Goal: Task Accomplishment & Management: Manage account settings

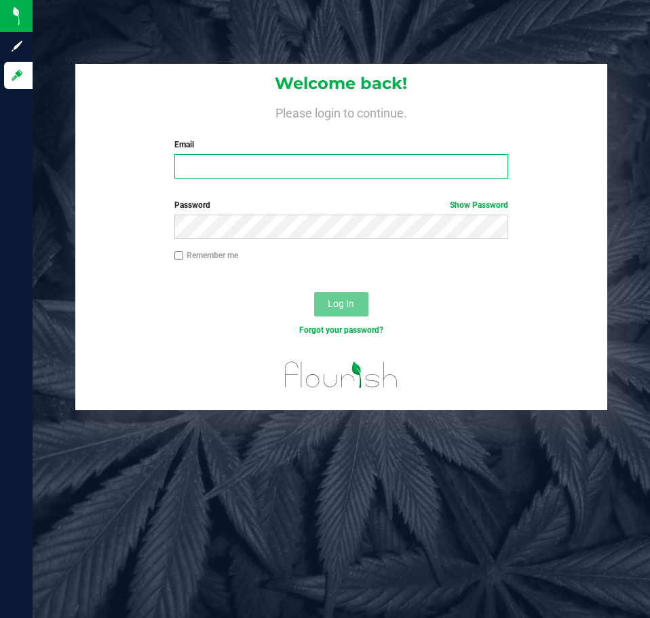
click at [253, 155] on input "Email" at bounding box center [341, 166] width 334 height 24
type input "[EMAIL_ADDRESS][DOMAIN_NAME]"
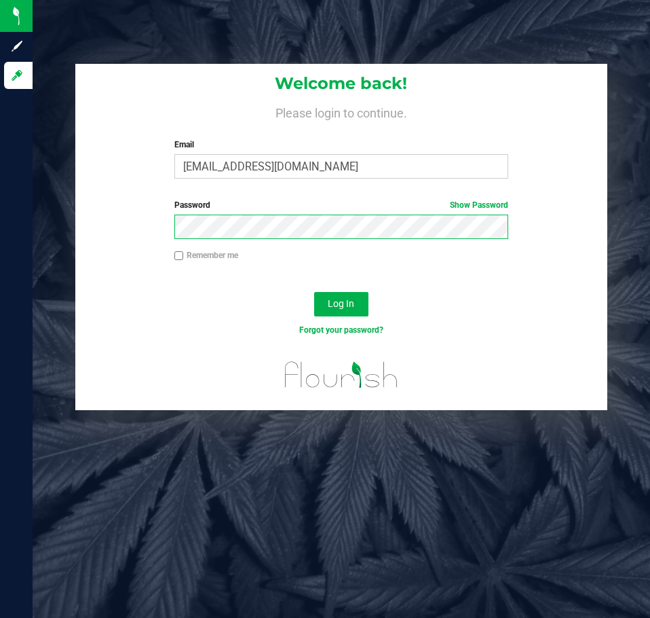
click at [314, 292] on button "Log In" at bounding box center [341, 304] width 54 height 24
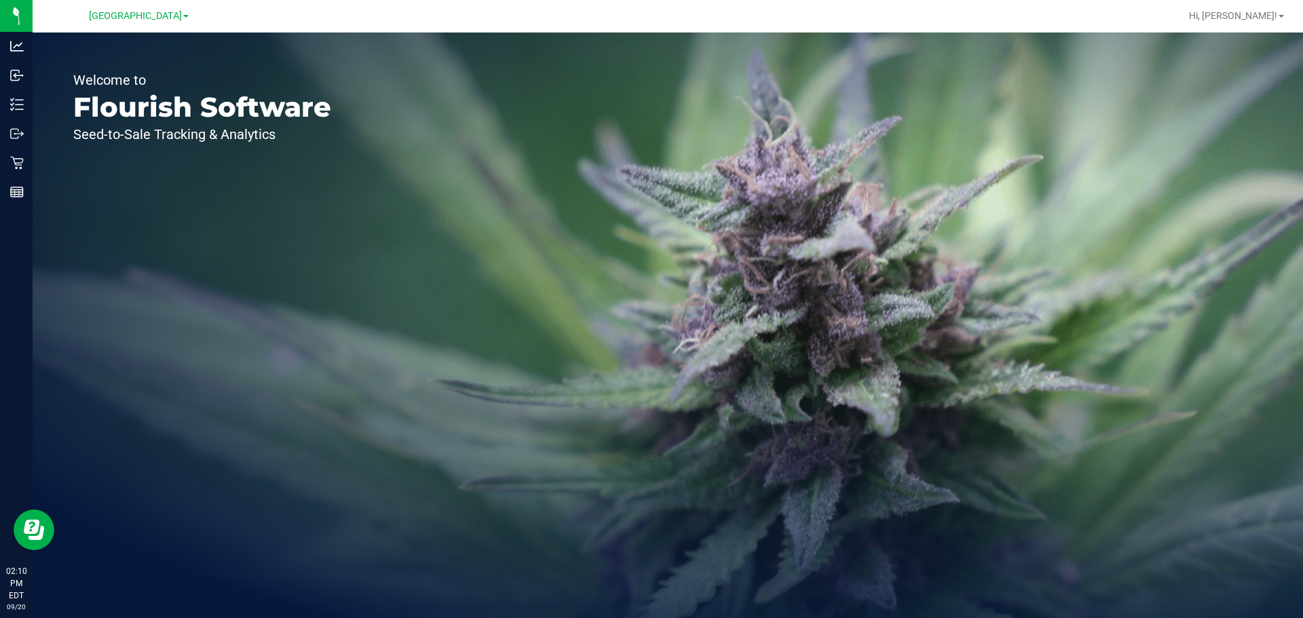
click at [505, 287] on div "Welcome to Flourish Software Seed-to-Sale Tracking & Analytics" at bounding box center [668, 326] width 1271 height 586
click at [341, 250] on div "Welcome to Flourish Software Seed-to-Sale Tracking & Analytics" at bounding box center [202, 326] width 339 height 586
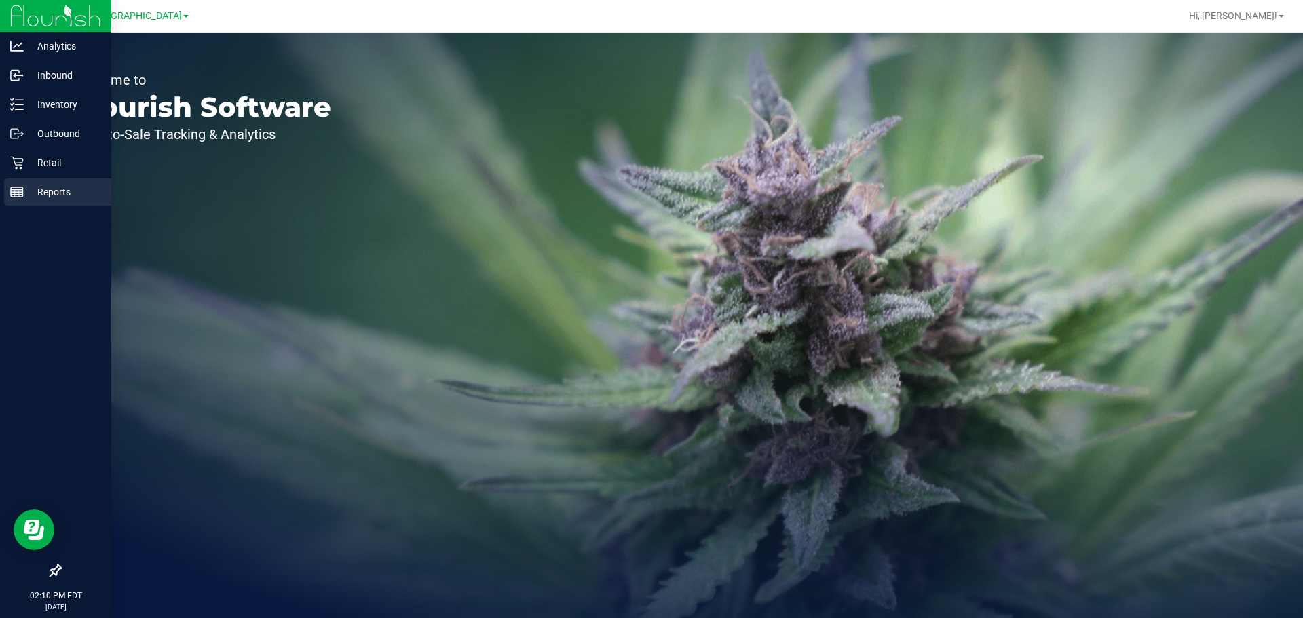
click at [60, 191] on p "Reports" at bounding box center [64, 192] width 81 height 16
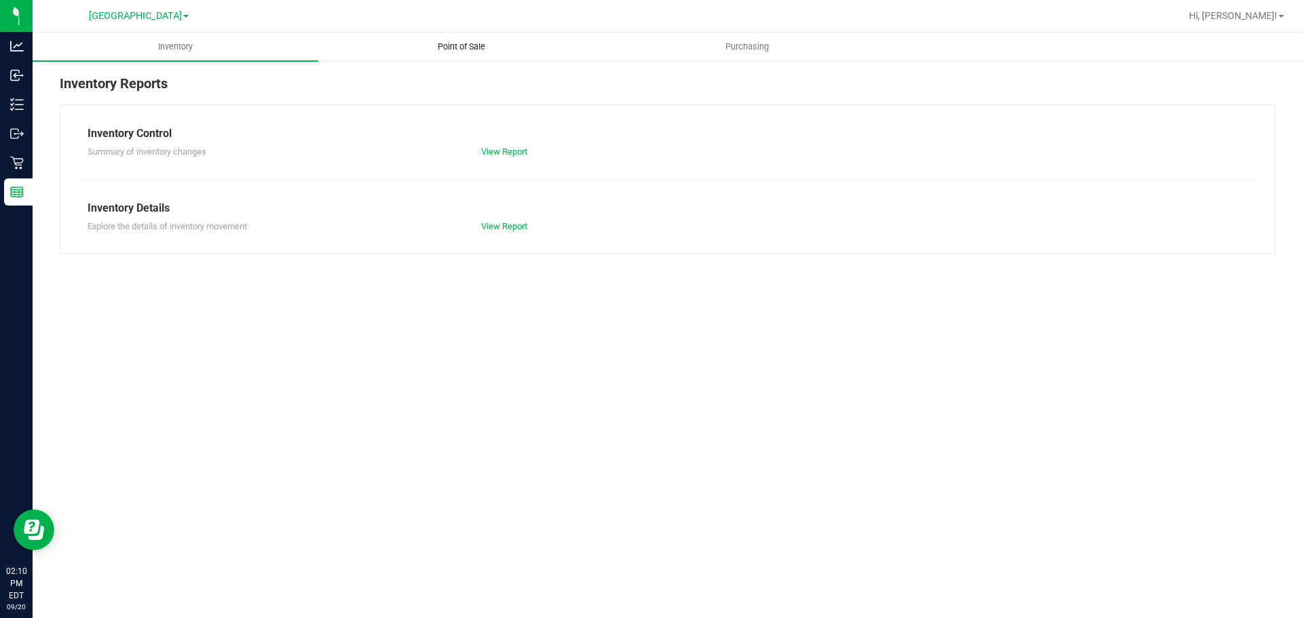
click at [458, 48] on span "Point of Sale" at bounding box center [462, 47] width 84 height 12
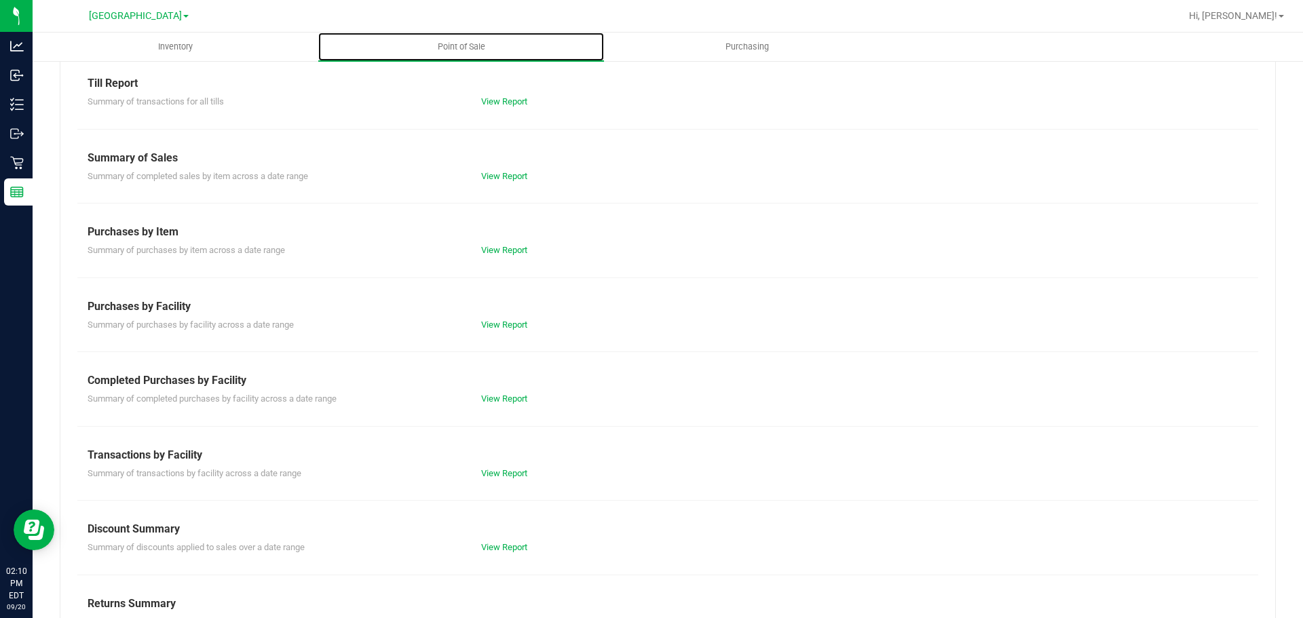
scroll to position [95, 0]
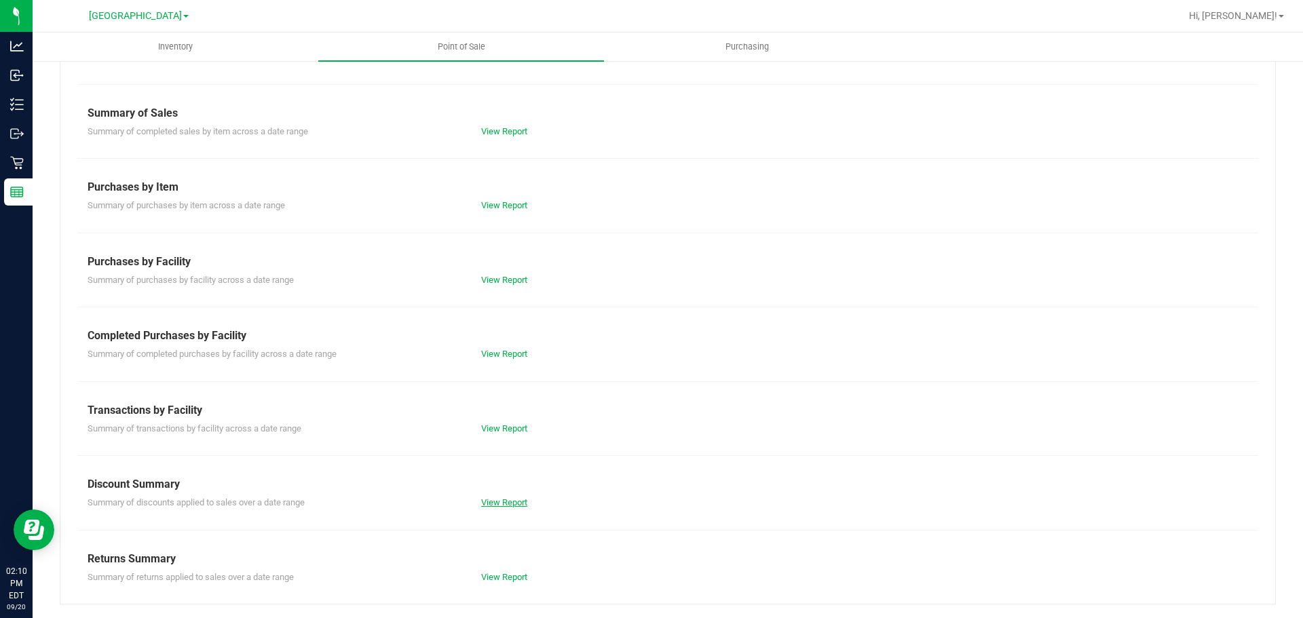
click at [491, 502] on link "View Report" at bounding box center [504, 503] width 46 height 10
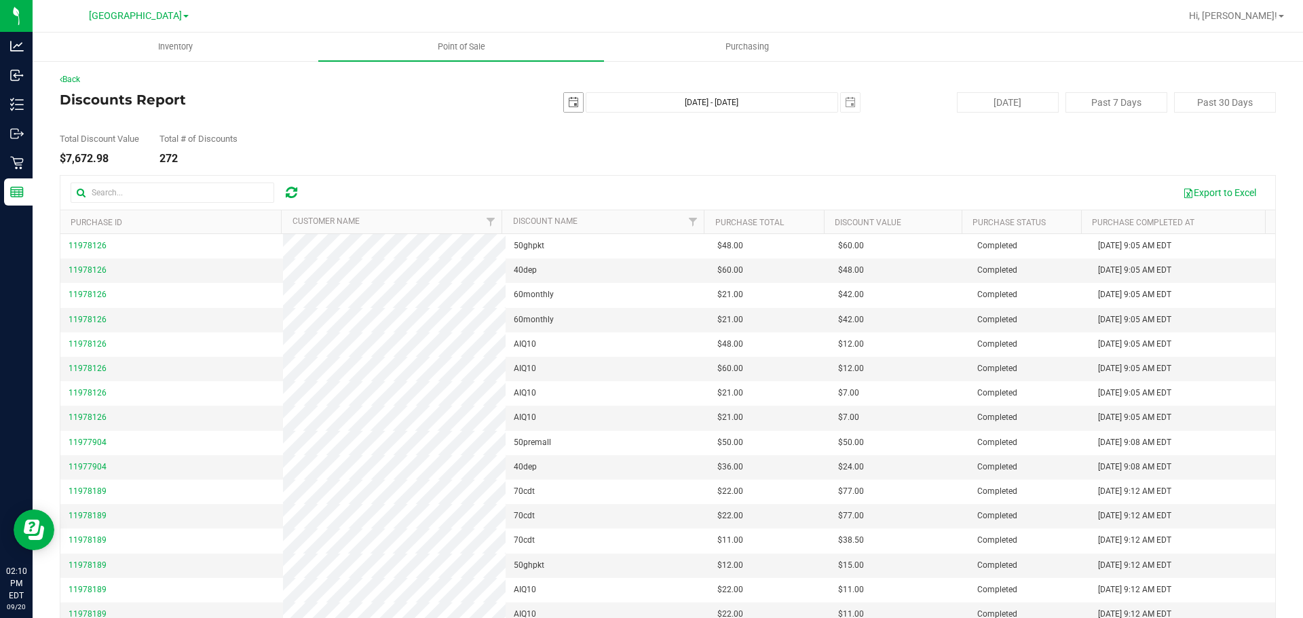
click at [568, 102] on span "select" at bounding box center [573, 102] width 11 height 11
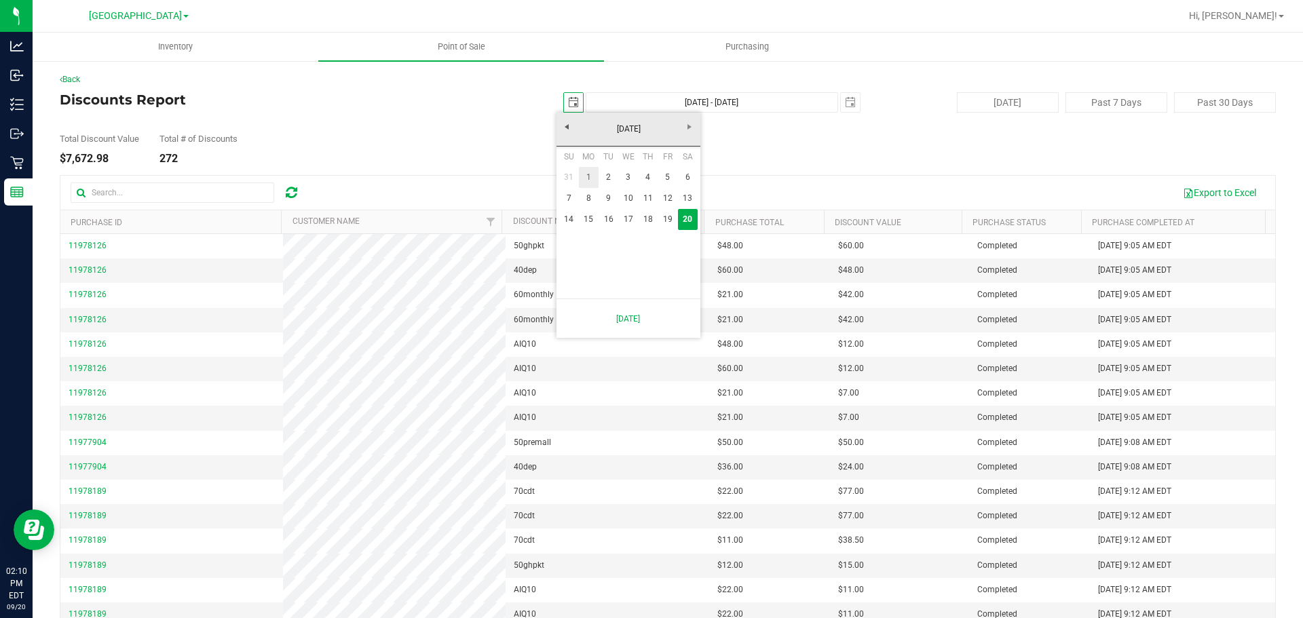
drag, startPoint x: 590, startPoint y: 179, endPoint x: 629, endPoint y: 169, distance: 39.8
click at [591, 178] on link "1" at bounding box center [589, 177] width 20 height 21
type input "2025-09-01"
type input "Sep 1, 2025 - Sep 20, 2025"
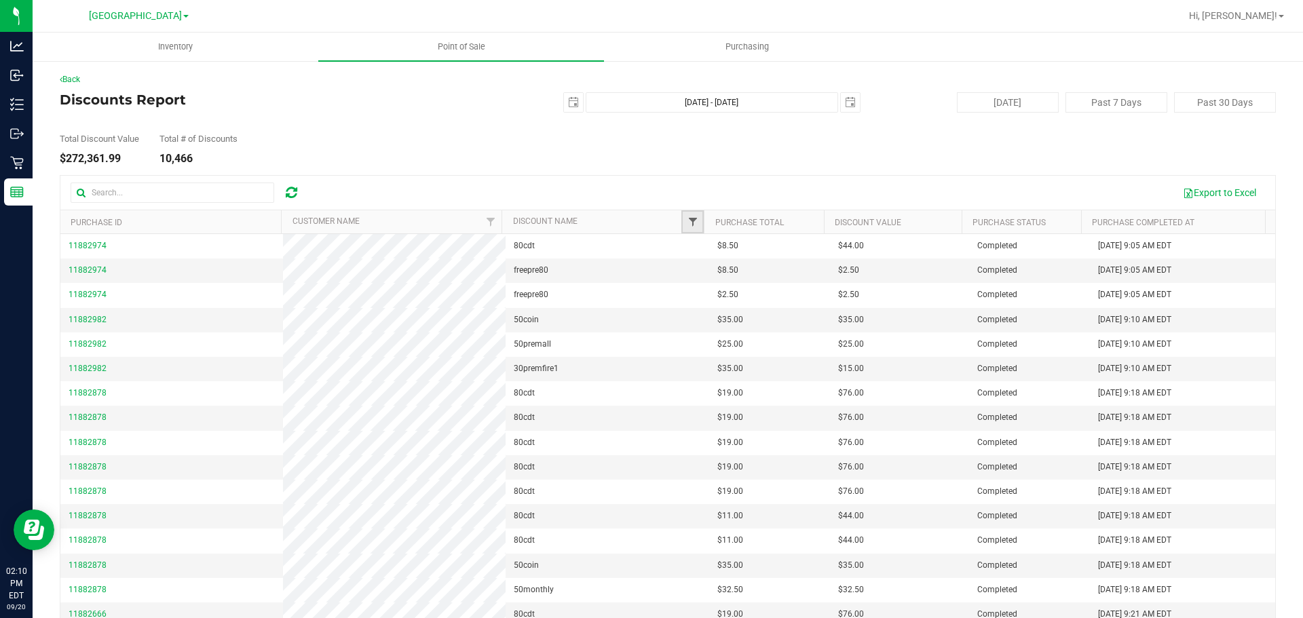
click at [650, 219] on span "Filter" at bounding box center [693, 222] width 11 height 11
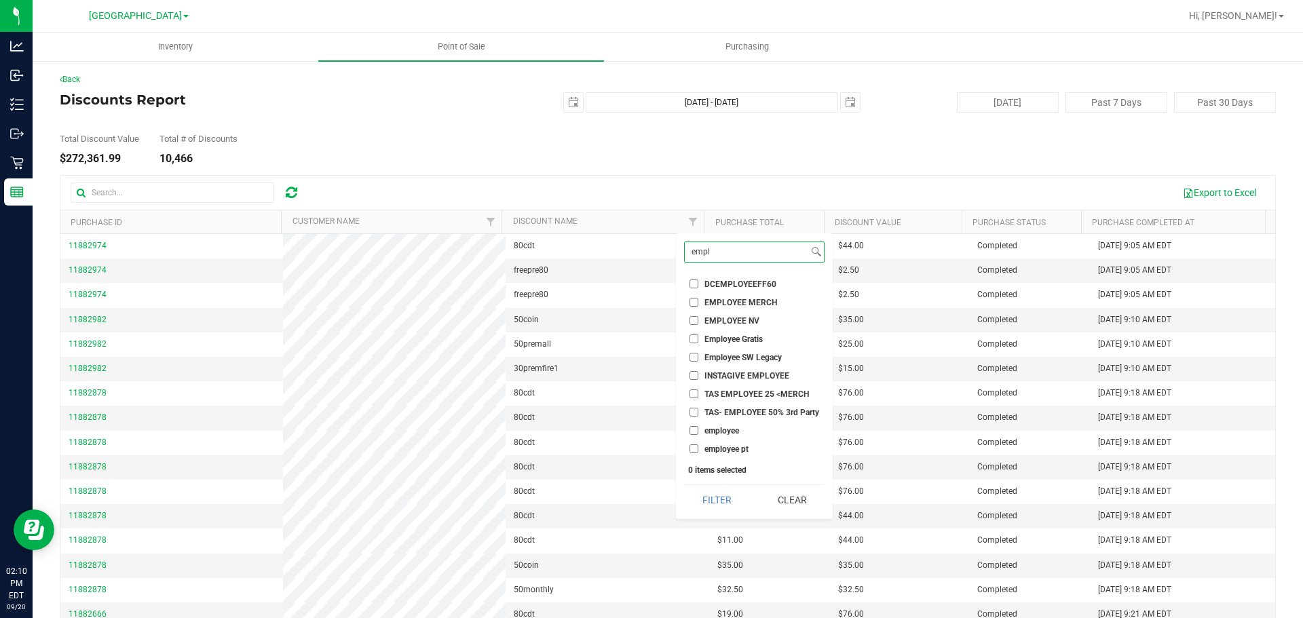
type input "empl"
click at [650, 428] on input "employee" at bounding box center [694, 430] width 9 height 9
checkbox input "true"
click at [650, 455] on li "employee pt" at bounding box center [754, 449] width 141 height 14
click at [650, 448] on input "employee pt" at bounding box center [694, 449] width 9 height 9
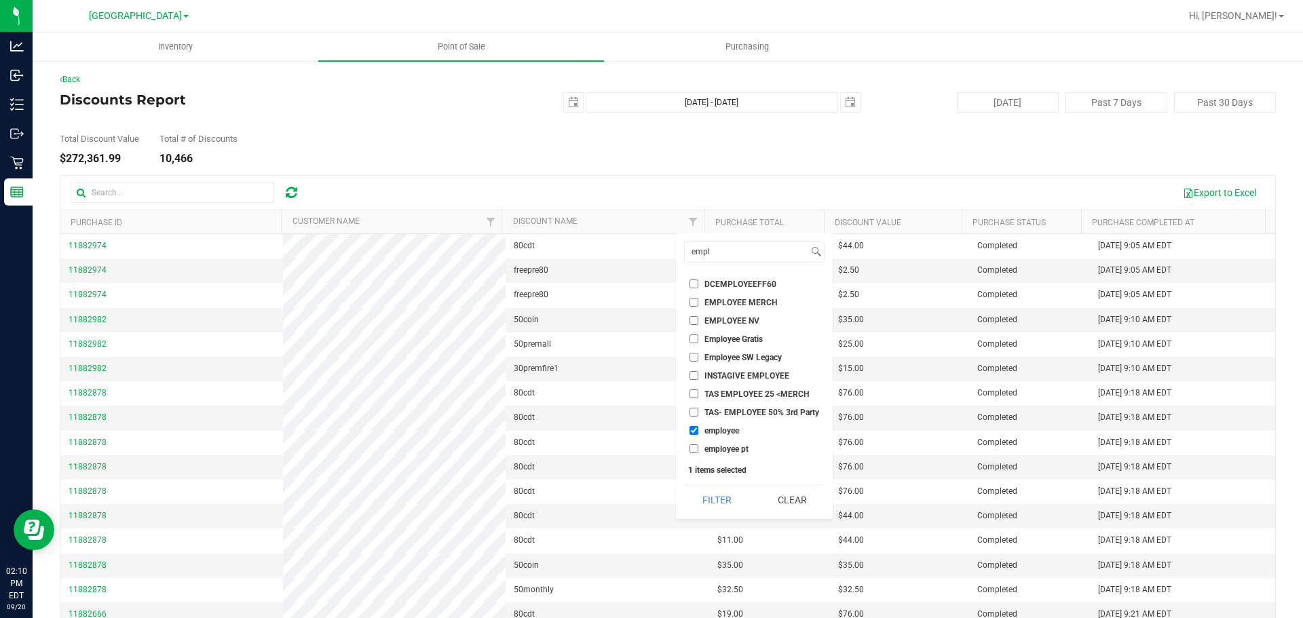
checkbox input "true"
click at [650, 505] on button "Filter" at bounding box center [716, 500] width 65 height 30
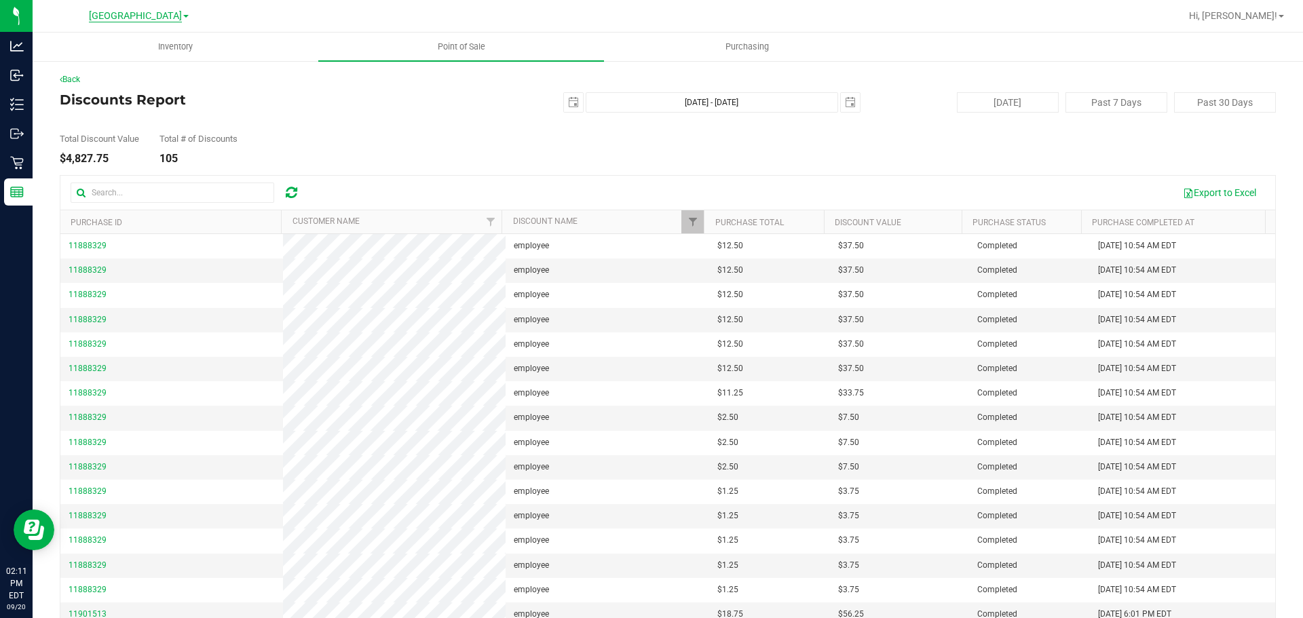
click at [123, 20] on span "[GEOGRAPHIC_DATA]" at bounding box center [135, 16] width 93 height 12
click at [79, 48] on link "[PERSON_NAME]" at bounding box center [138, 48] width 198 height 18
click at [332, 223] on link "Customer Name" at bounding box center [326, 222] width 67 height 10
click at [650, 192] on button "Export to Excel" at bounding box center [1219, 192] width 91 height 23
click at [487, 141] on div "Total Discount Value $4,798.50 Total # of Discounts 103" at bounding box center [668, 139] width 1216 height 52
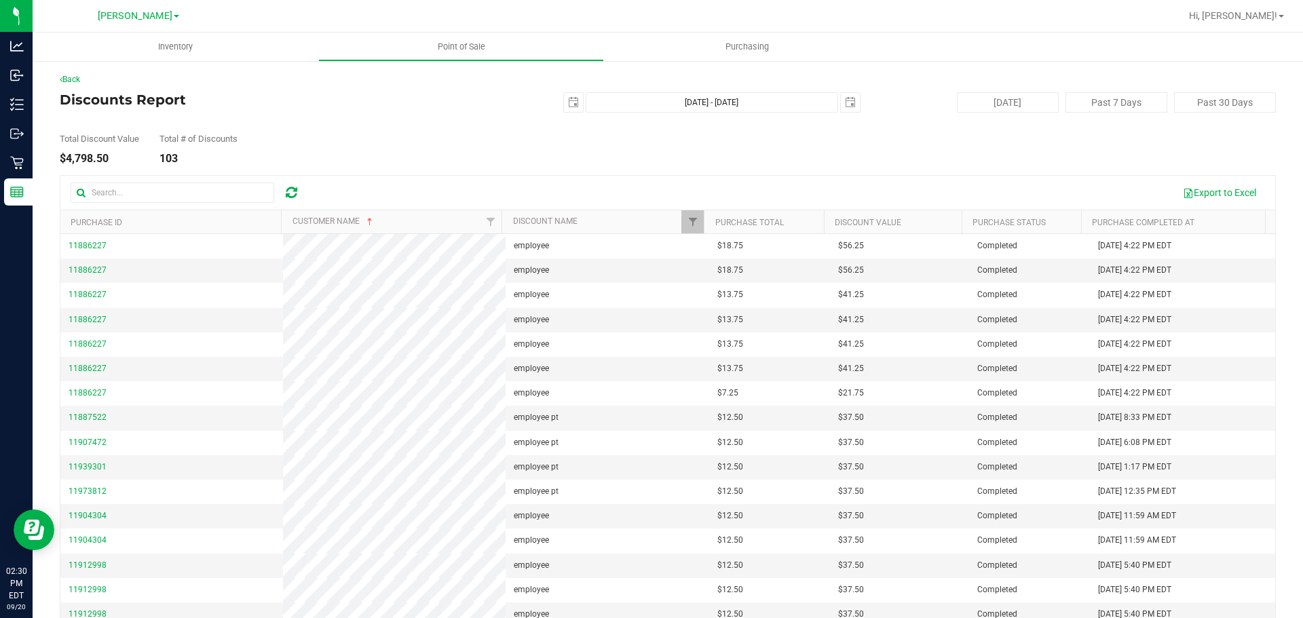
click at [531, 155] on div "Total Discount Value $4,798.50 Total # of Discounts 103" at bounding box center [668, 139] width 1216 height 52
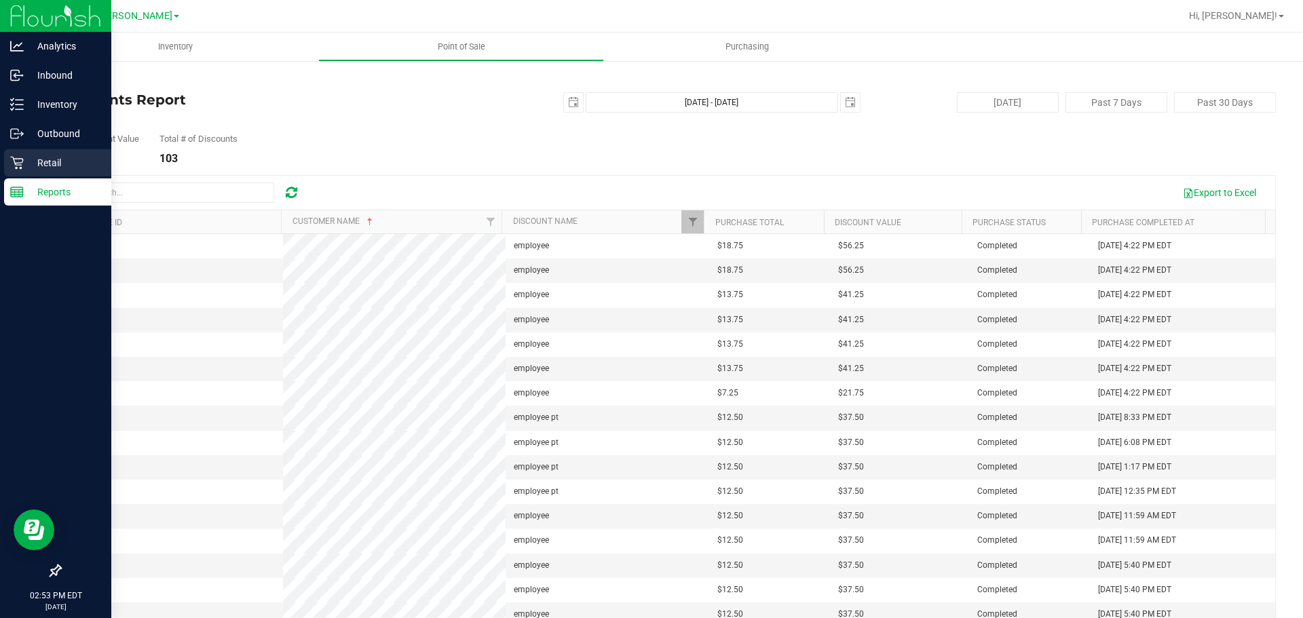
click at [26, 166] on p "Retail" at bounding box center [64, 163] width 81 height 16
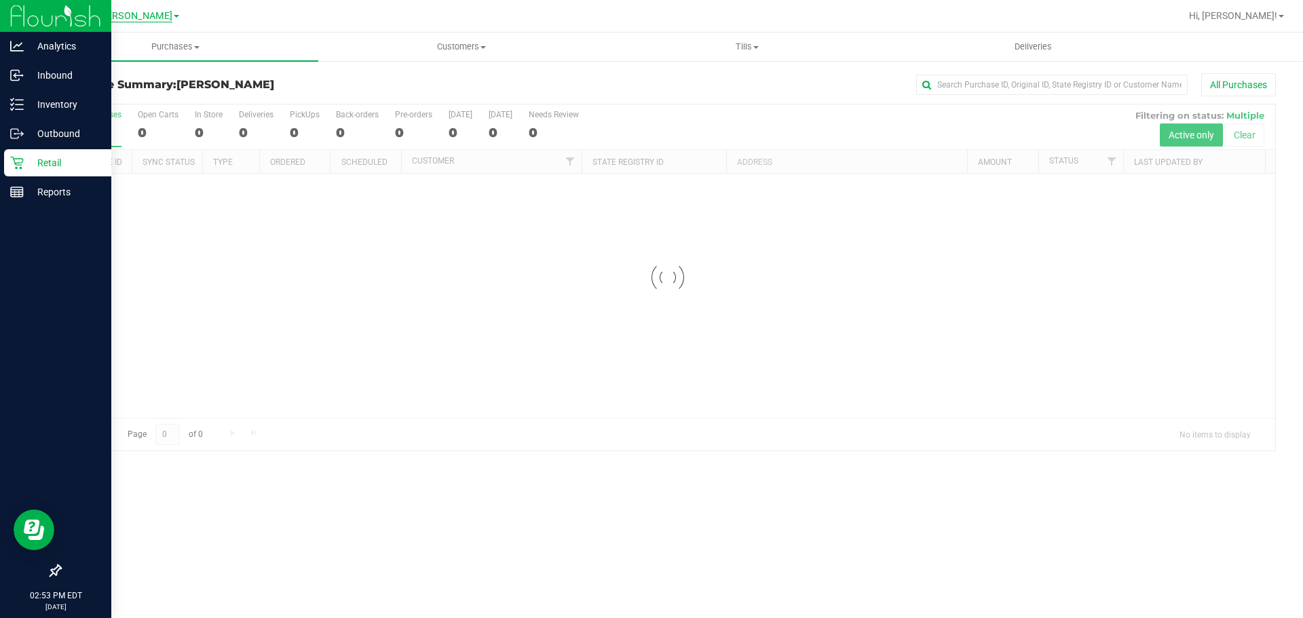
click at [144, 11] on span "[PERSON_NAME]" at bounding box center [135, 16] width 75 height 12
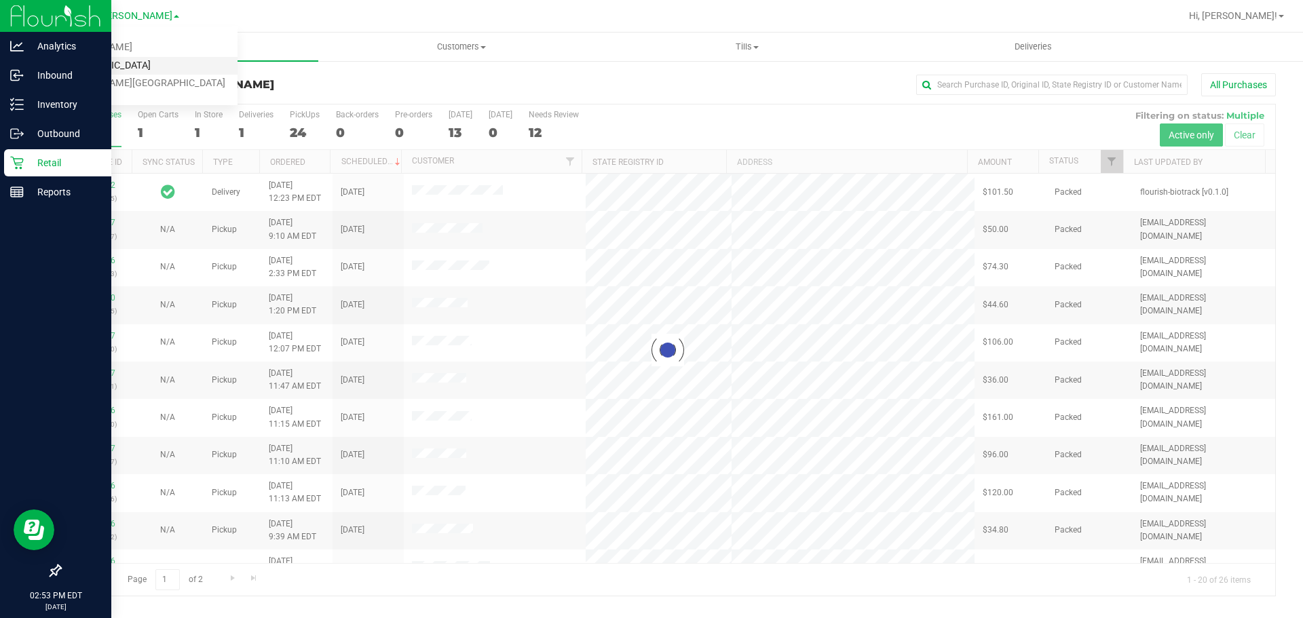
click at [80, 65] on link "[GEOGRAPHIC_DATA]" at bounding box center [138, 66] width 198 height 18
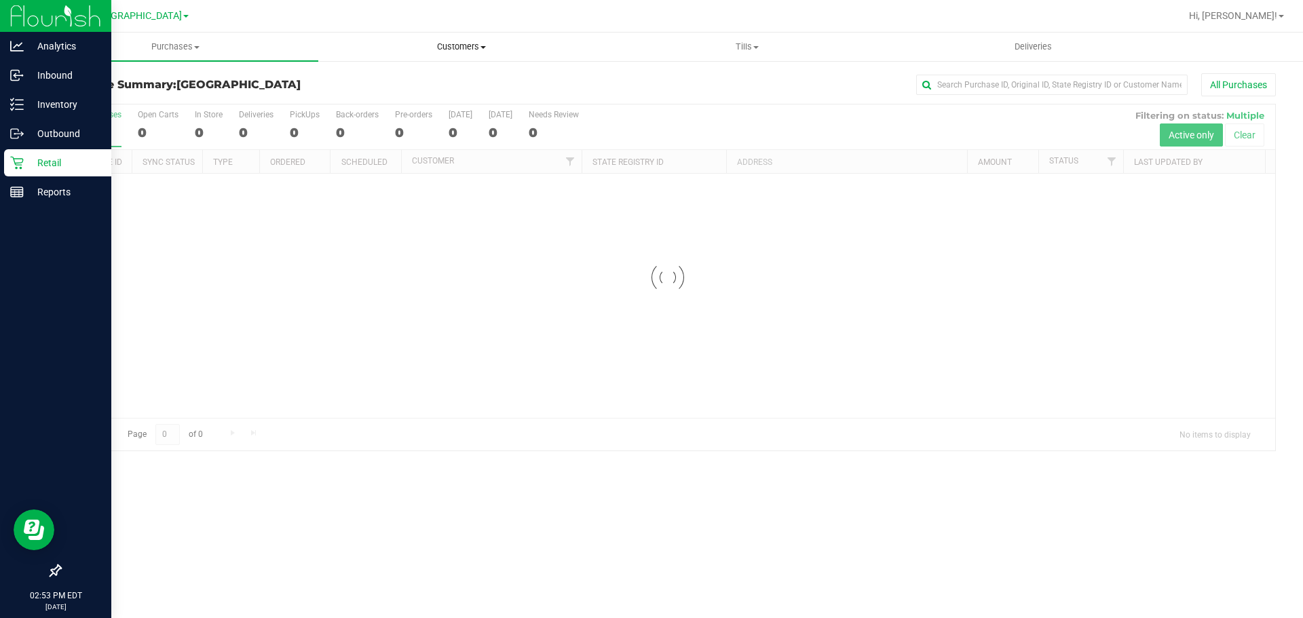
click at [451, 45] on span "Customers" at bounding box center [461, 47] width 284 height 12
click at [370, 85] on span "All customers" at bounding box center [367, 82] width 98 height 12
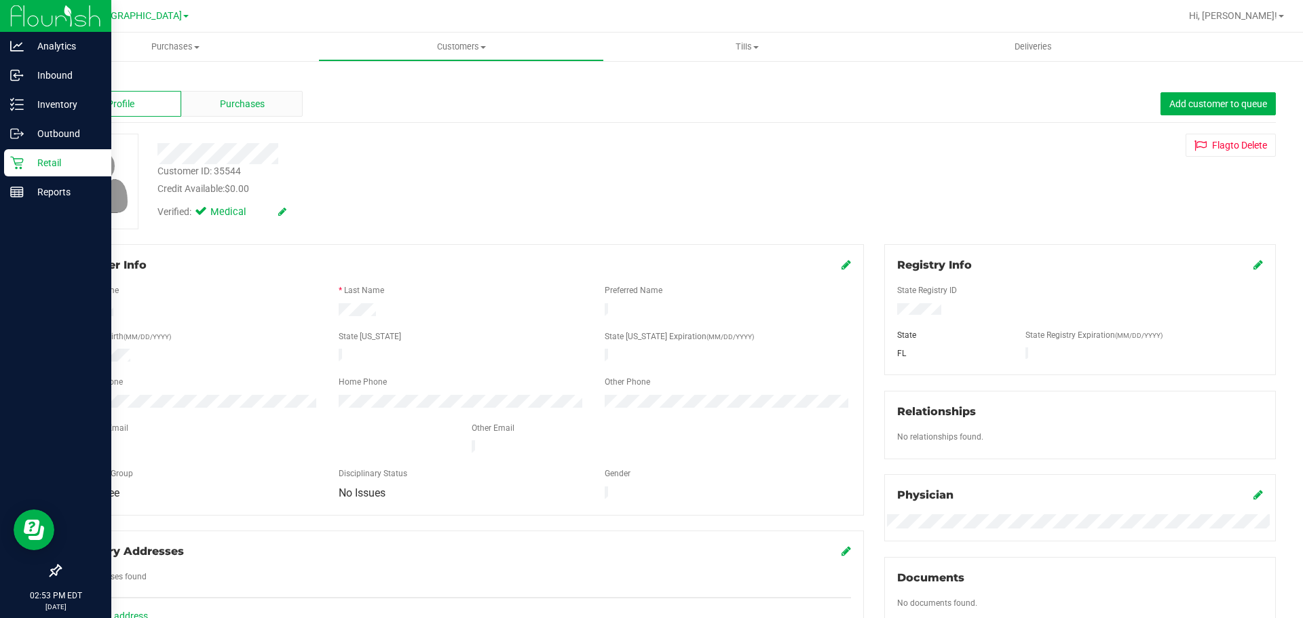
click at [220, 95] on div "Purchases" at bounding box center [242, 104] width 122 height 26
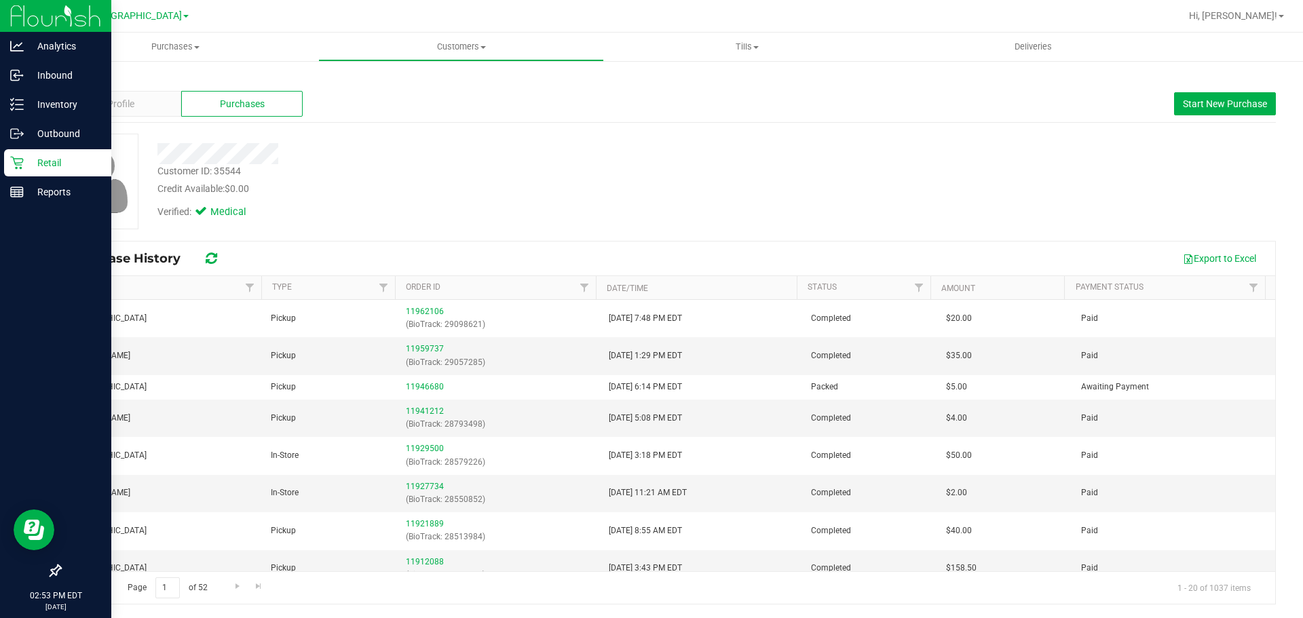
click at [650, 227] on div "Customer ID: 35544 Credit Available: $0.00 Verified: Medical" at bounding box center [668, 182] width 1237 height 96
click at [650, 98] on span "Start New Purchase" at bounding box center [1225, 103] width 84 height 11
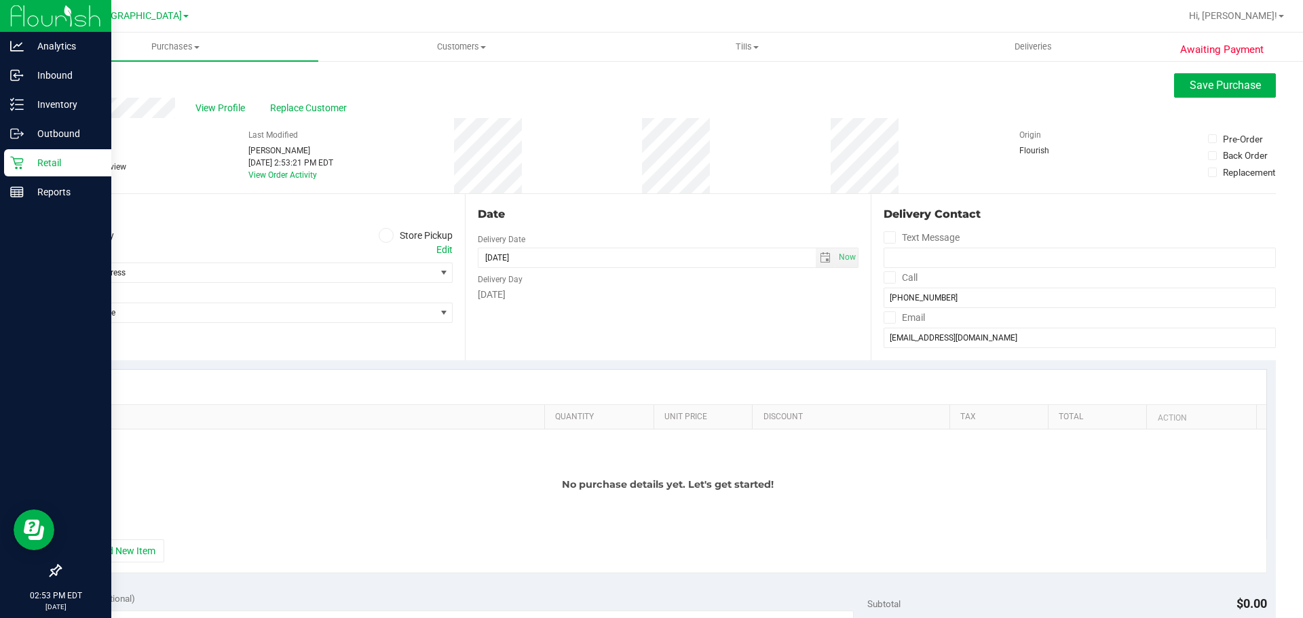
click at [646, 206] on div "Date" at bounding box center [668, 214] width 380 height 16
click at [385, 231] on span at bounding box center [387, 236] width 16 height 16
click at [384, 236] on icon at bounding box center [386, 236] width 8 height 0
click at [0, 0] on input "Store Pickup" at bounding box center [0, 0] width 0 height 0
click at [364, 272] on span "Select Store" at bounding box center [247, 272] width 375 height 19
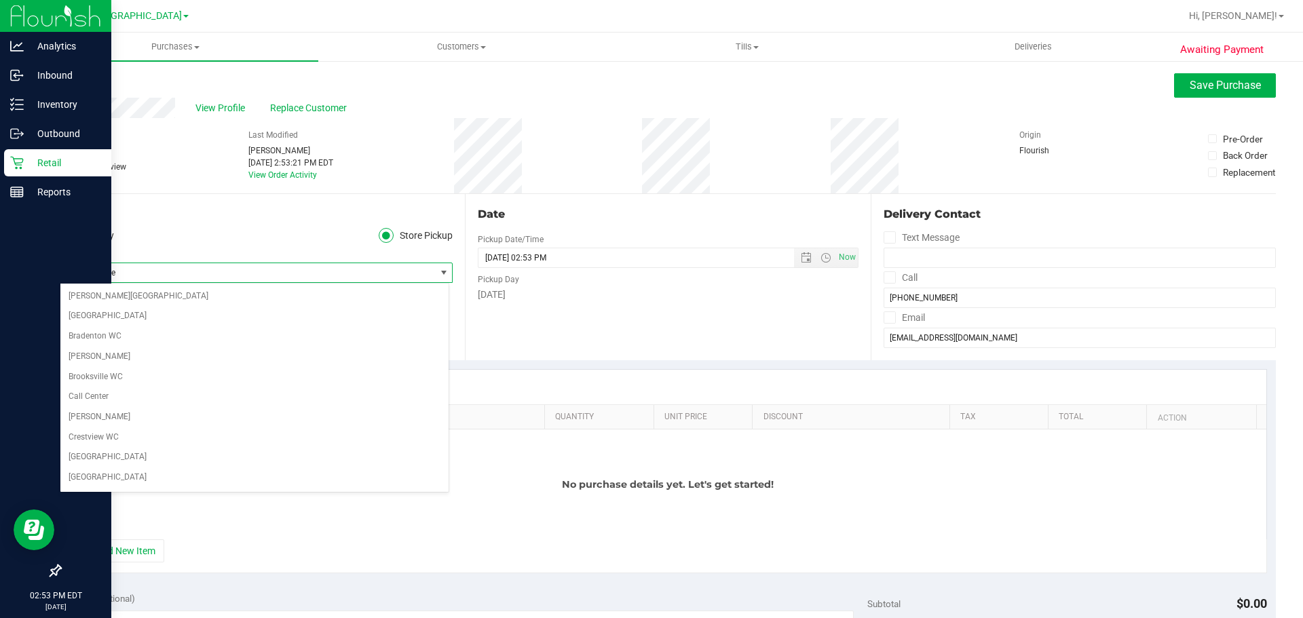
scroll to position [200, 0]
click at [102, 484] on li "[GEOGRAPHIC_DATA]" at bounding box center [254, 479] width 388 height 20
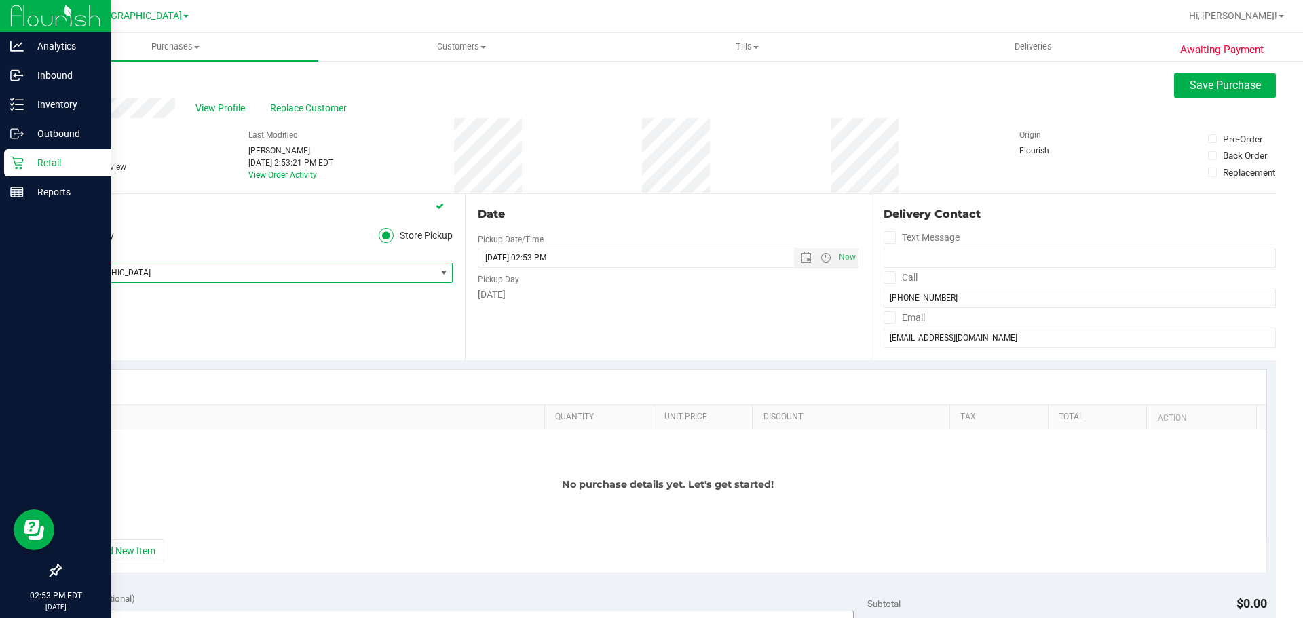
click at [110, 555] on button "+ Add New Item" at bounding box center [122, 551] width 84 height 23
click at [138, 557] on button "+ Add New Item" at bounding box center [122, 551] width 84 height 23
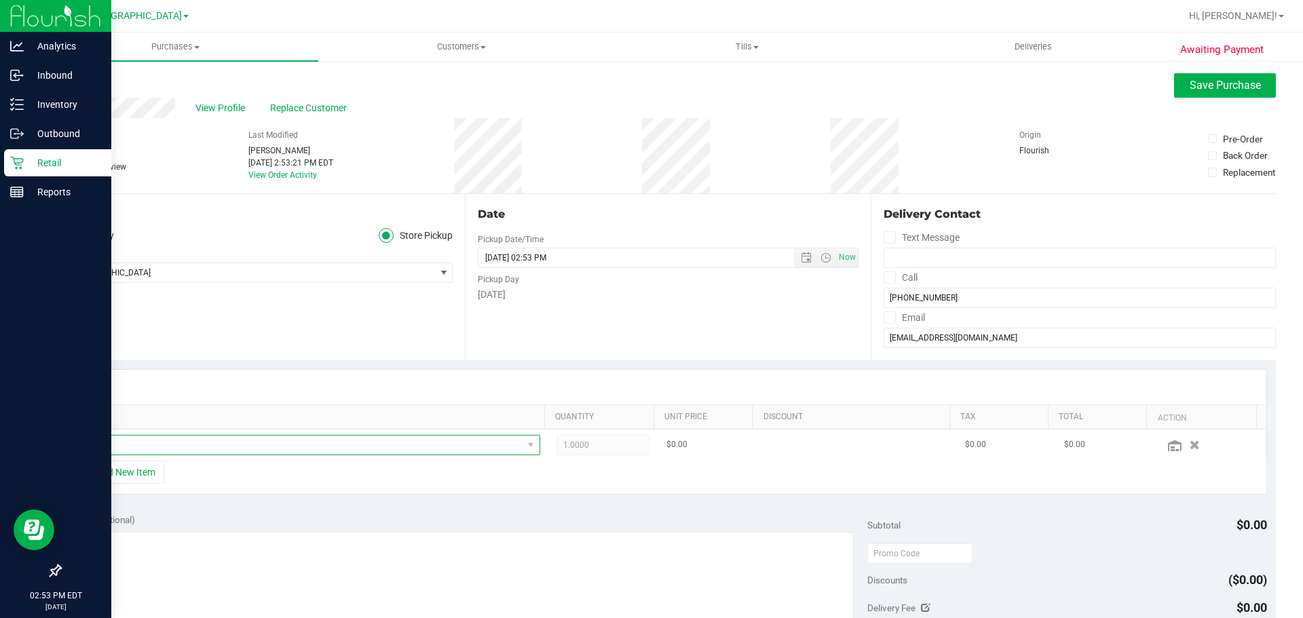
click at [223, 442] on span "NO DATA FOUND" at bounding box center [301, 445] width 444 height 19
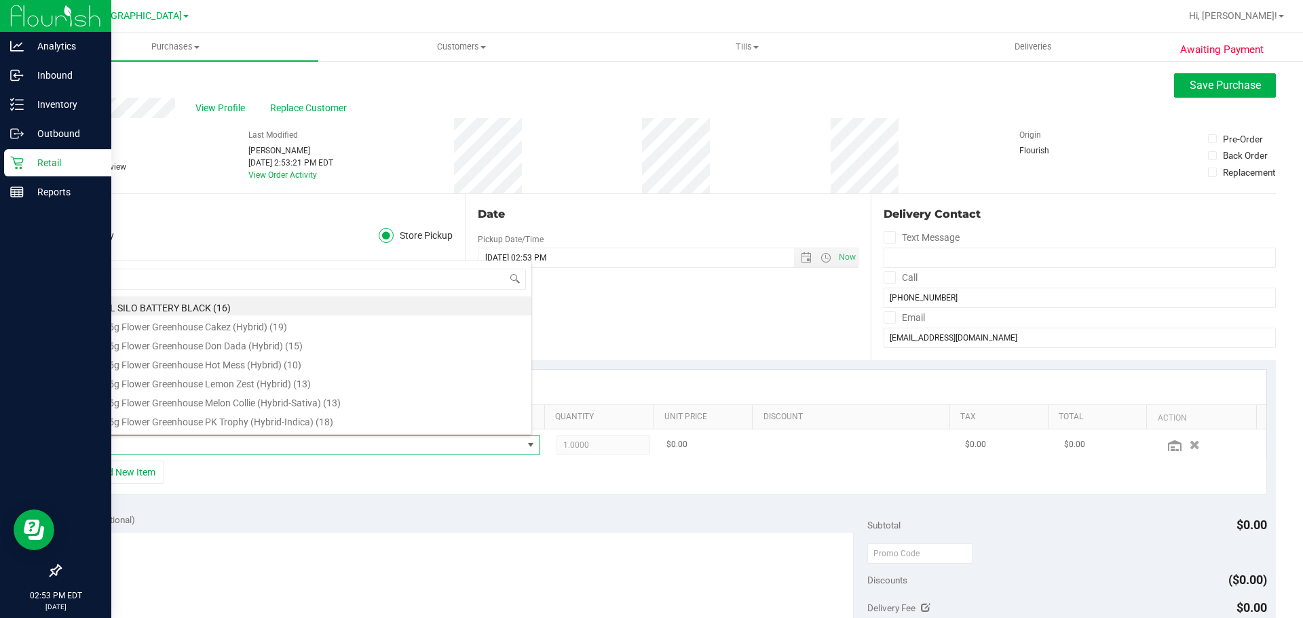
scroll to position [20, 450]
type input "chews"
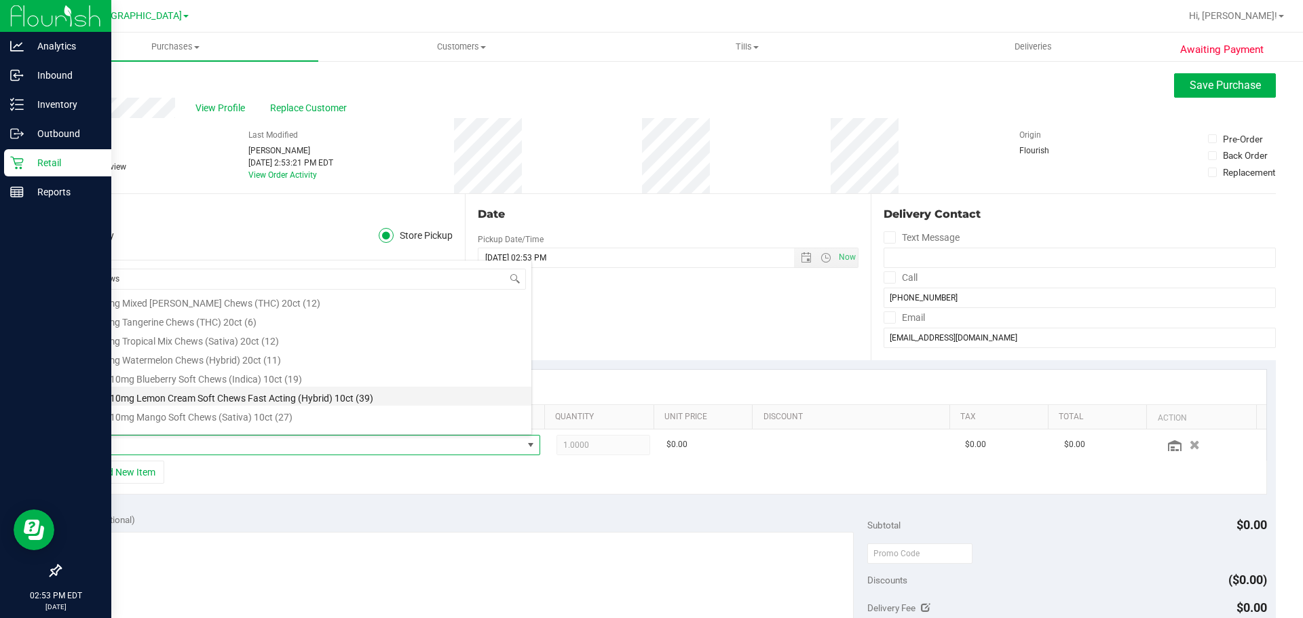
scroll to position [0, 0]
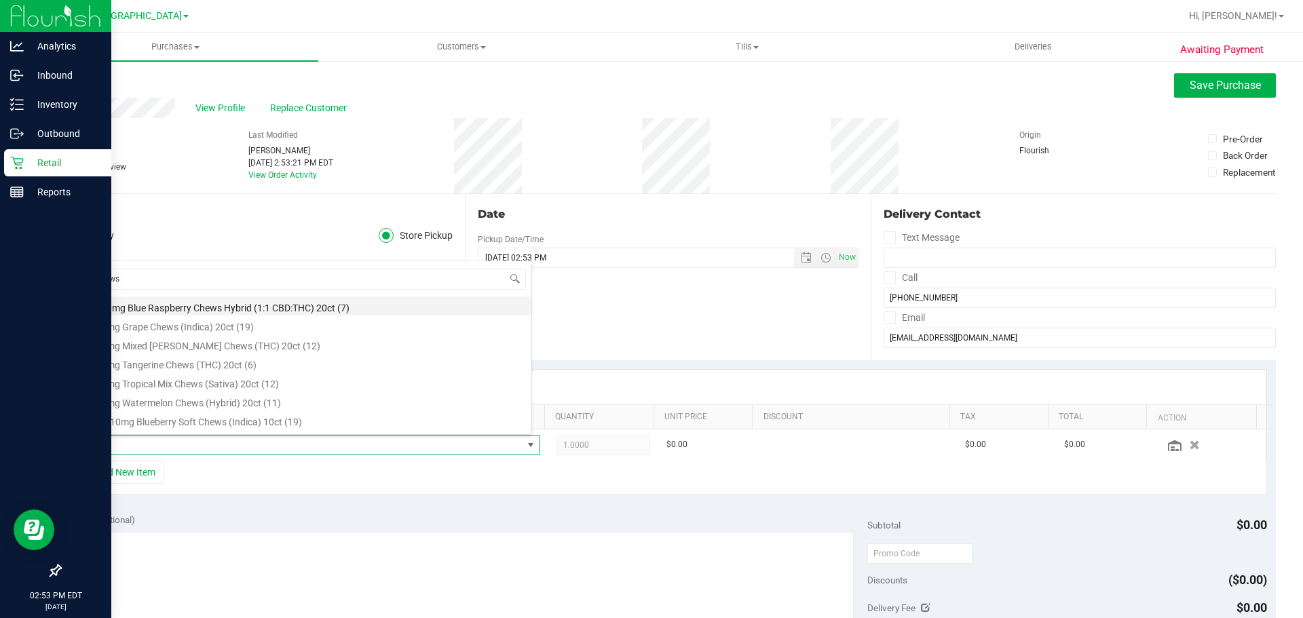
click at [208, 308] on li "HT 10mg Blue Raspberry Chews Hybrid (1:1 CBD:THC) 20ct (7)" at bounding box center [305, 306] width 453 height 19
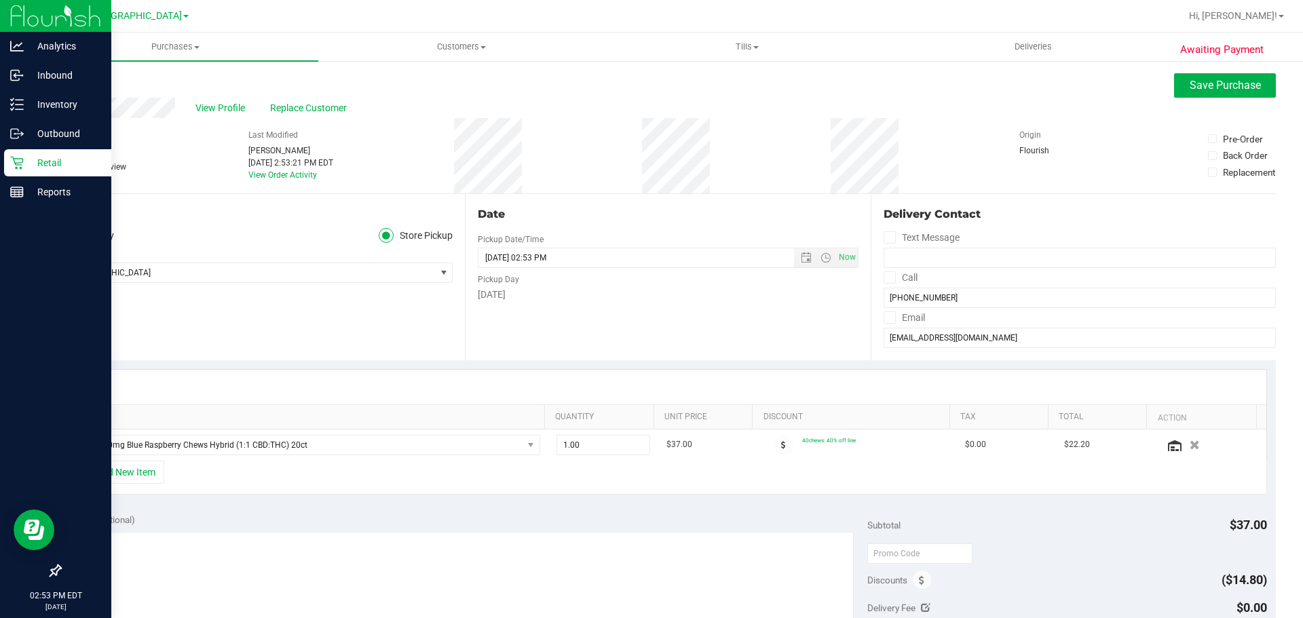
click at [392, 316] on div "Location Delivery Store Pickup Store Lakeland WC Select Store Bonita Springs WC…" at bounding box center [262, 277] width 405 height 166
click at [140, 468] on button "+ Add New Item" at bounding box center [122, 472] width 84 height 23
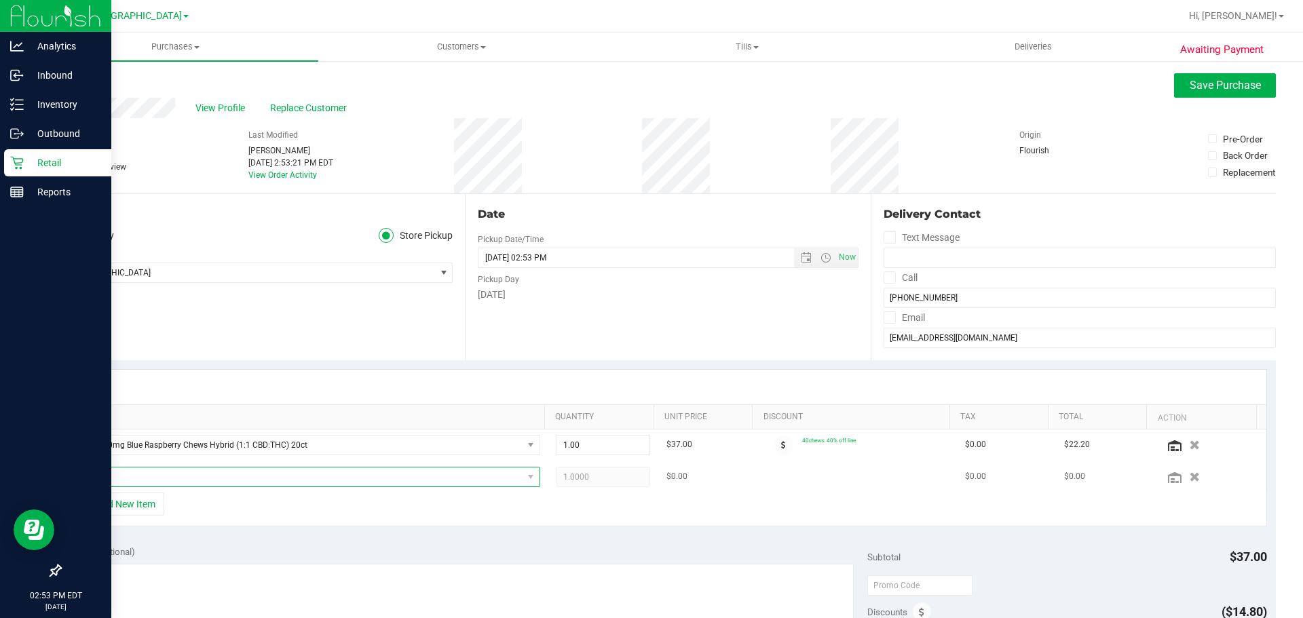
click at [231, 473] on span "NO DATA FOUND" at bounding box center [301, 477] width 444 height 19
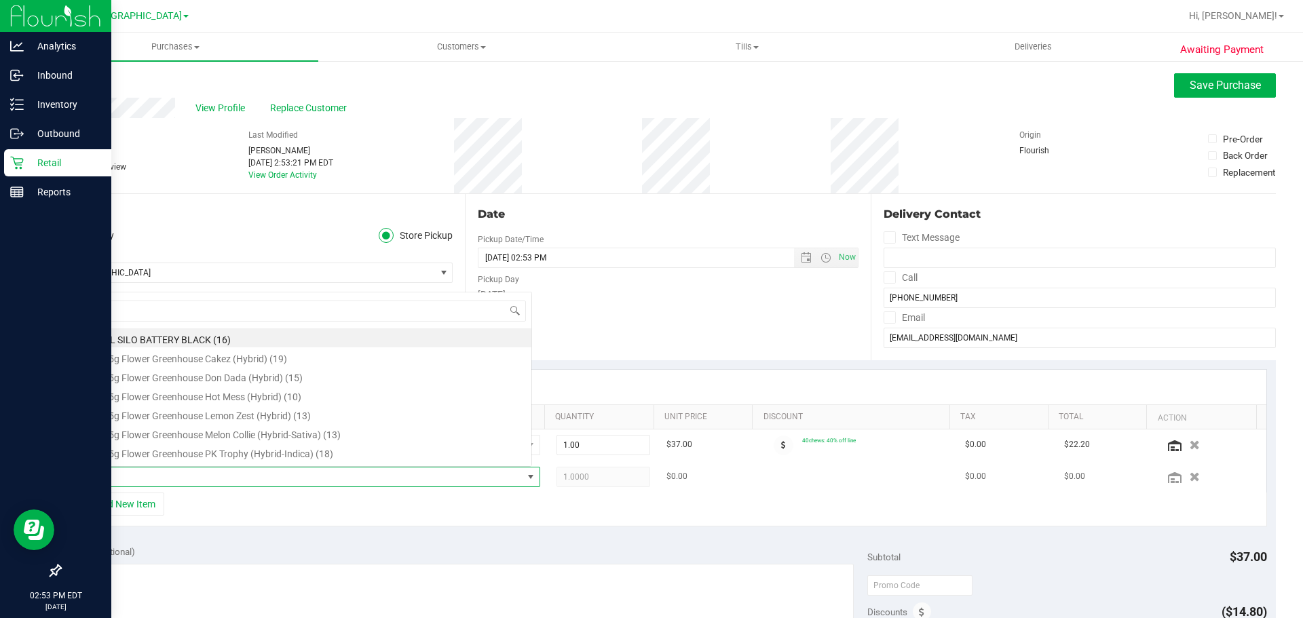
scroll to position [20, 450]
type input "chews"
click at [214, 420] on li "HT 5mg Tropical Mix Chews (Sativa) 20ct (12)" at bounding box center [305, 414] width 453 height 19
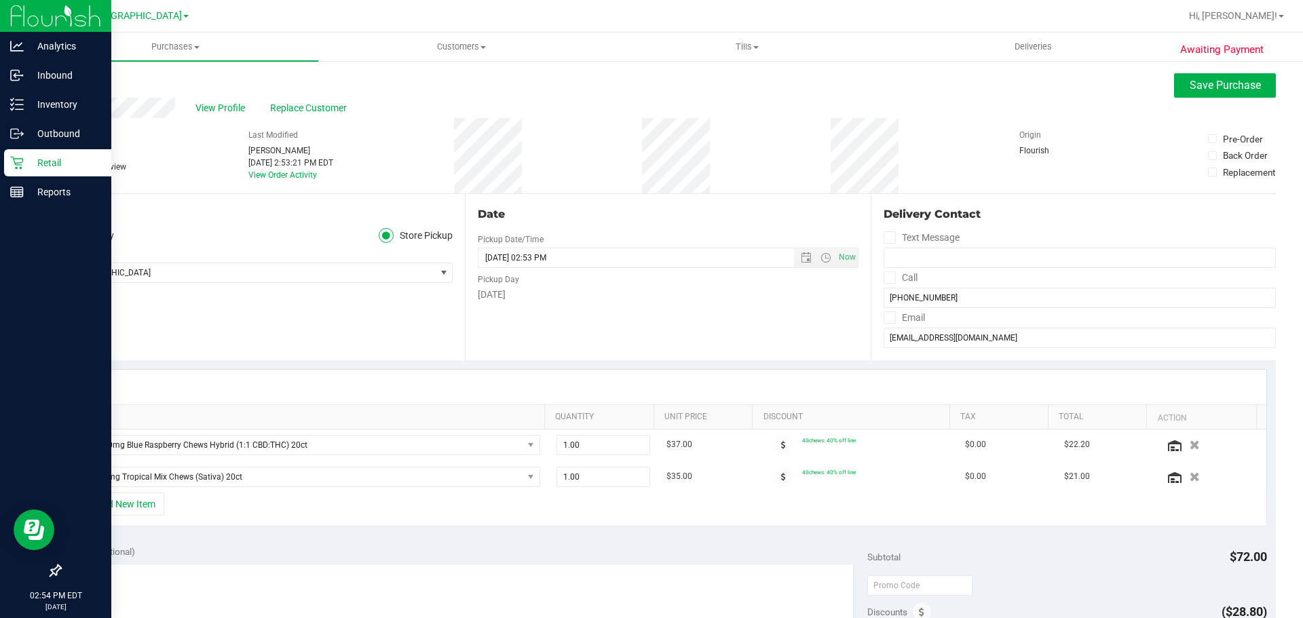
click at [650, 519] on div "+ Add New Item" at bounding box center [668, 510] width 1198 height 34
click at [142, 511] on button "+ Add New Item" at bounding box center [122, 504] width 84 height 23
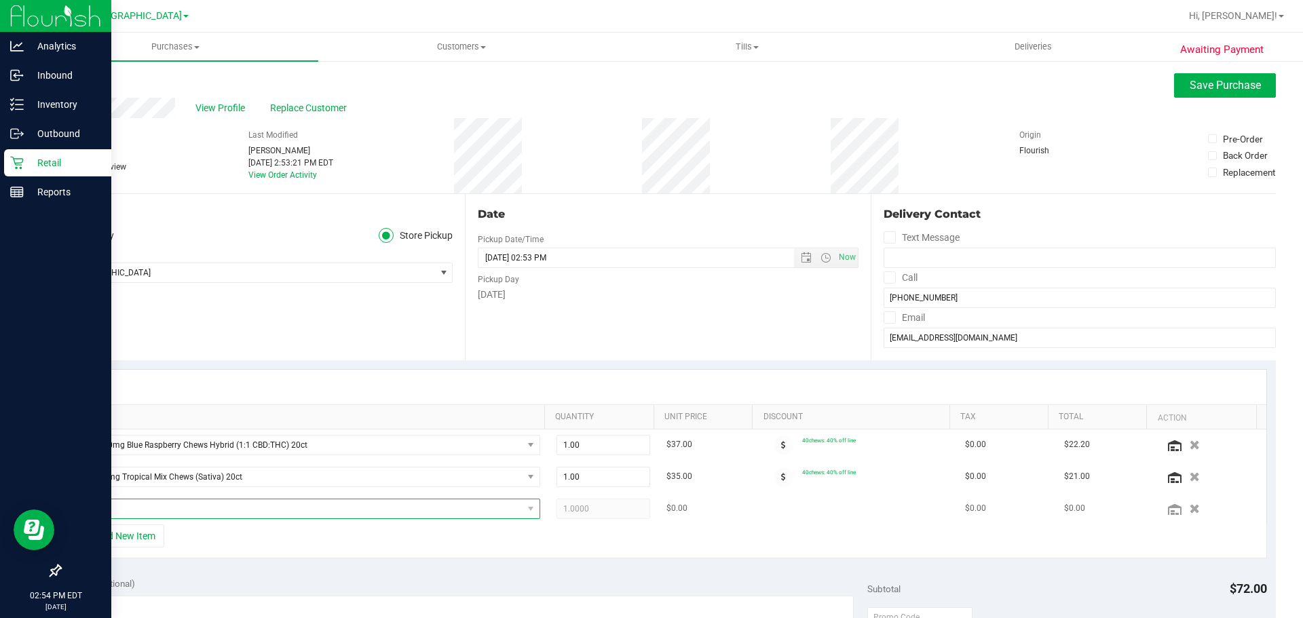
click at [187, 510] on span "NO DATA FOUND" at bounding box center [301, 509] width 444 height 19
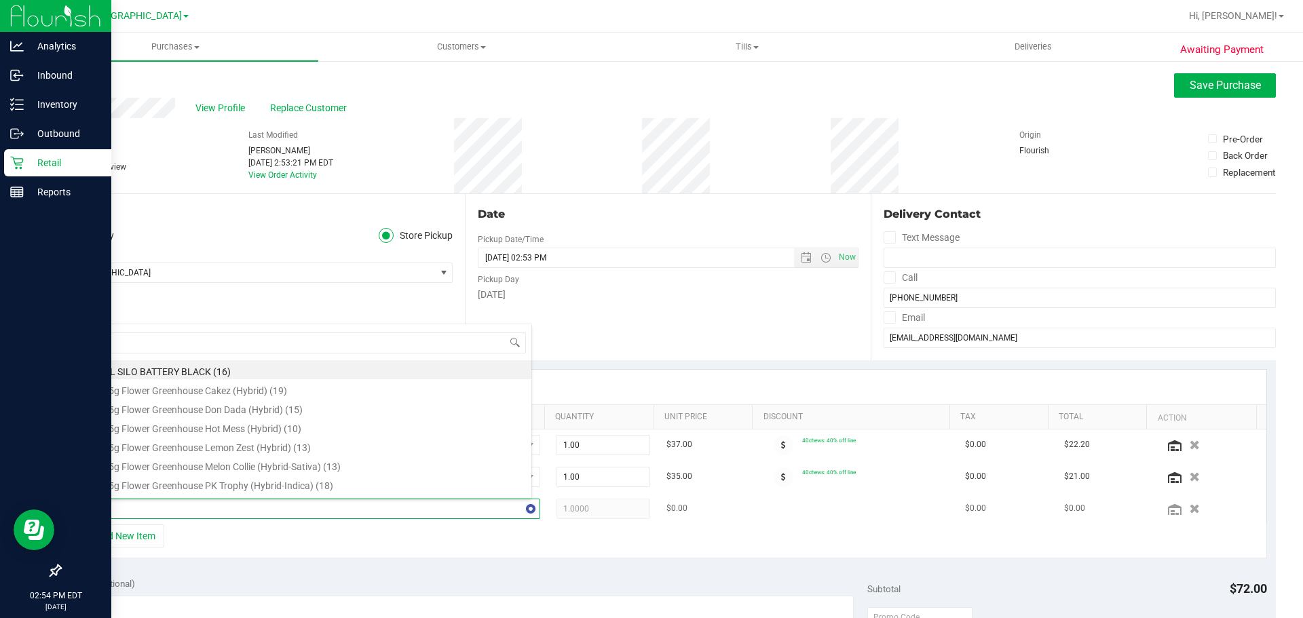
type input "calm"
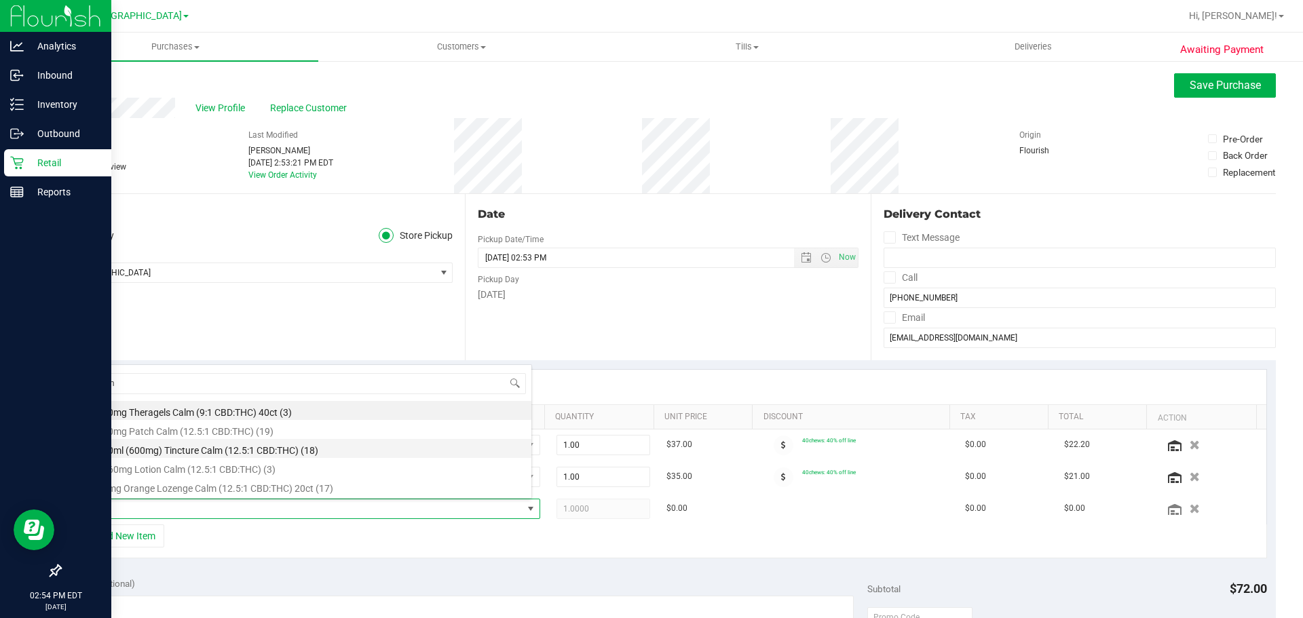
click at [146, 443] on li "SW 30ml (600mg) Tincture Calm (12.5:1 CBD:THC) (18)" at bounding box center [305, 448] width 453 height 19
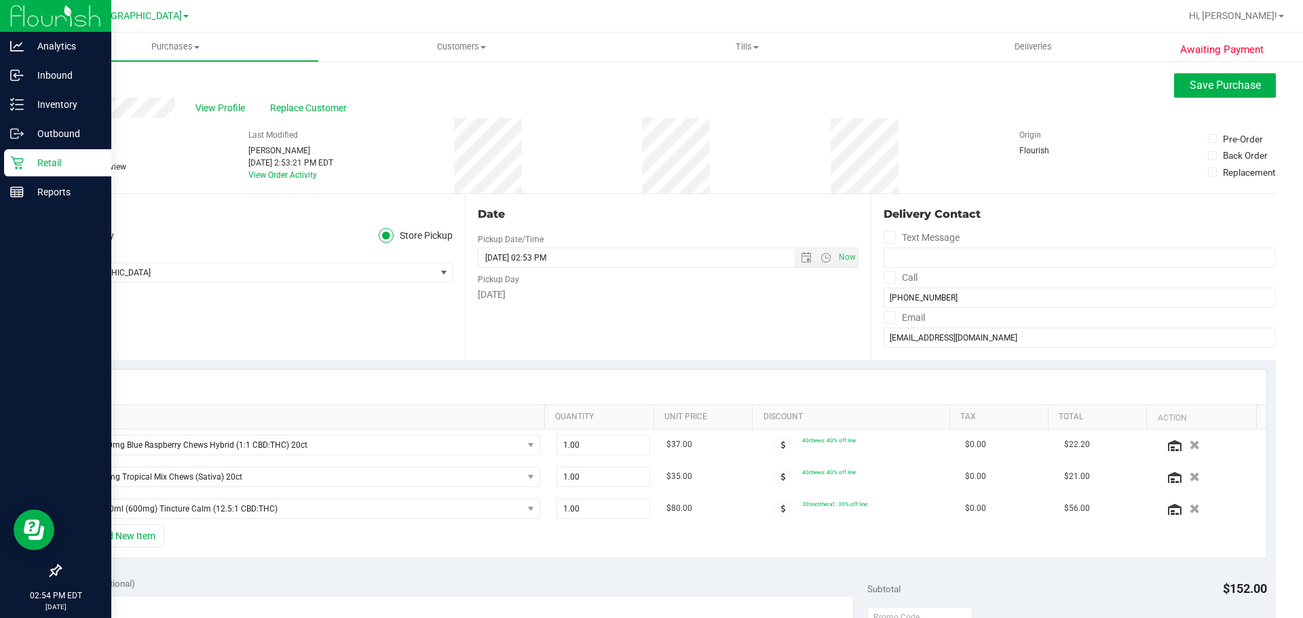
click at [319, 335] on div "Location Delivery Store Pickup Store Lakeland WC Select Store Bonita Springs WC…" at bounding box center [262, 277] width 405 height 166
drag, startPoint x: 715, startPoint y: 310, endPoint x: 703, endPoint y: 308, distance: 13.0
click at [650, 310] on div "Date Pickup Date/Time 09/20/2025 Now 09/20/2025 02:53 PM Now Pickup Day Saturday" at bounding box center [667, 277] width 405 height 166
click at [223, 320] on div "Location Delivery Store Pickup Store Lakeland WC Select Store Bonita Springs WC…" at bounding box center [262, 277] width 405 height 166
click at [50, 47] on p "Analytics" at bounding box center [64, 46] width 81 height 16
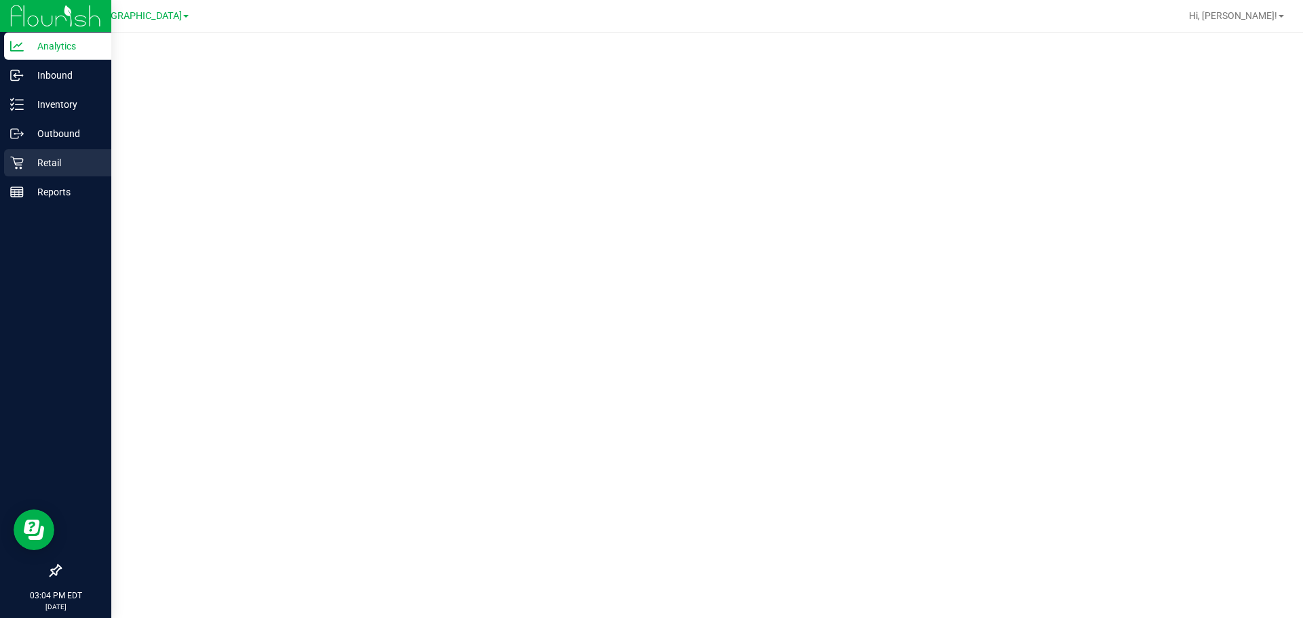
click at [44, 156] on p "Retail" at bounding box center [64, 163] width 81 height 16
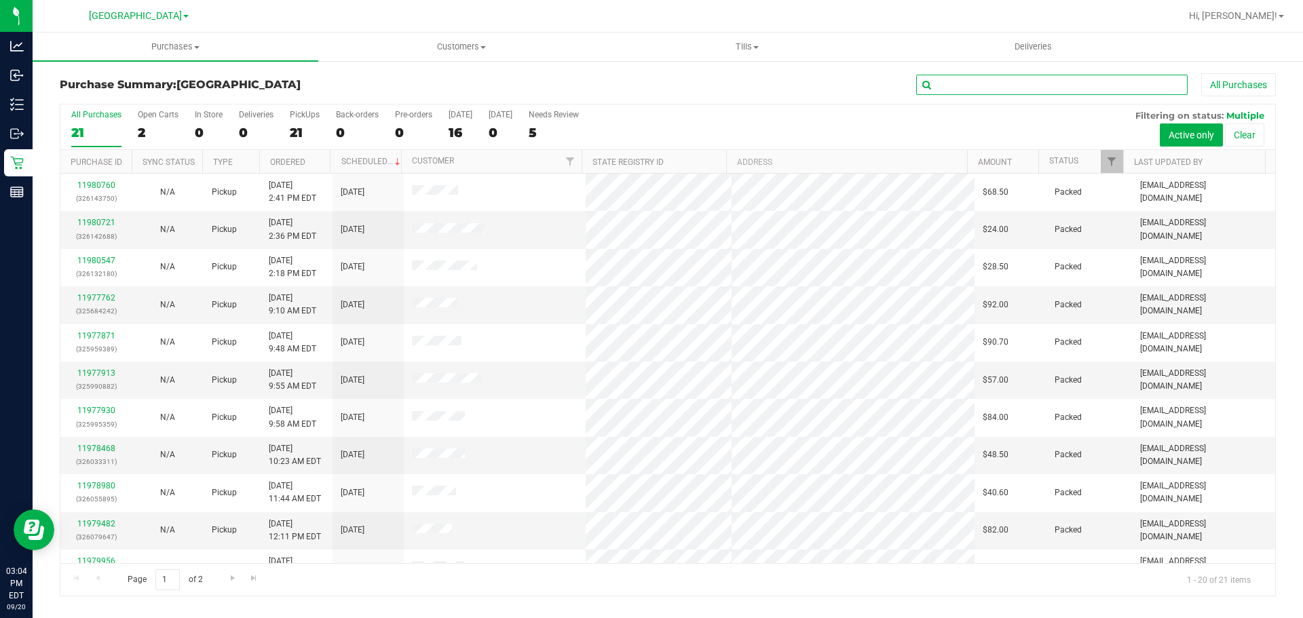
click at [650, 92] on input "text" at bounding box center [1052, 85] width 272 height 20
type input "lisette"
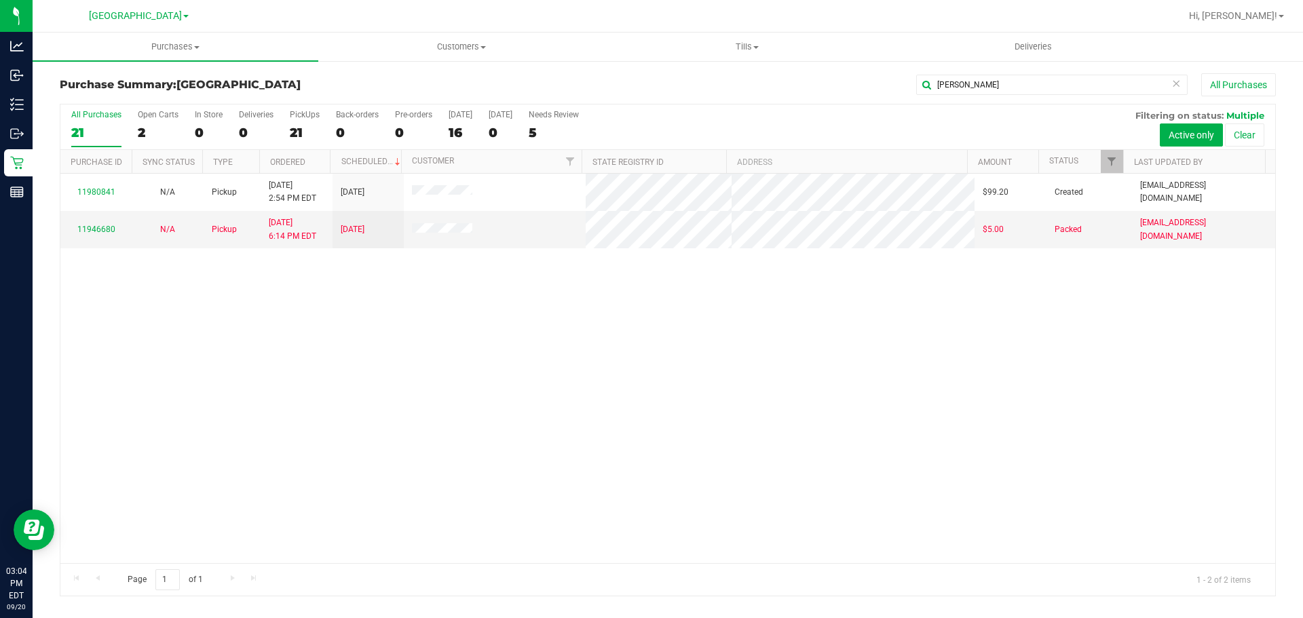
click at [337, 395] on div "11980841 N/A Pickup 9/20/2025 2:54 PM EDT 9/20/2025 $99.20 Created lramos@livep…" at bounding box center [667, 369] width 1215 height 390
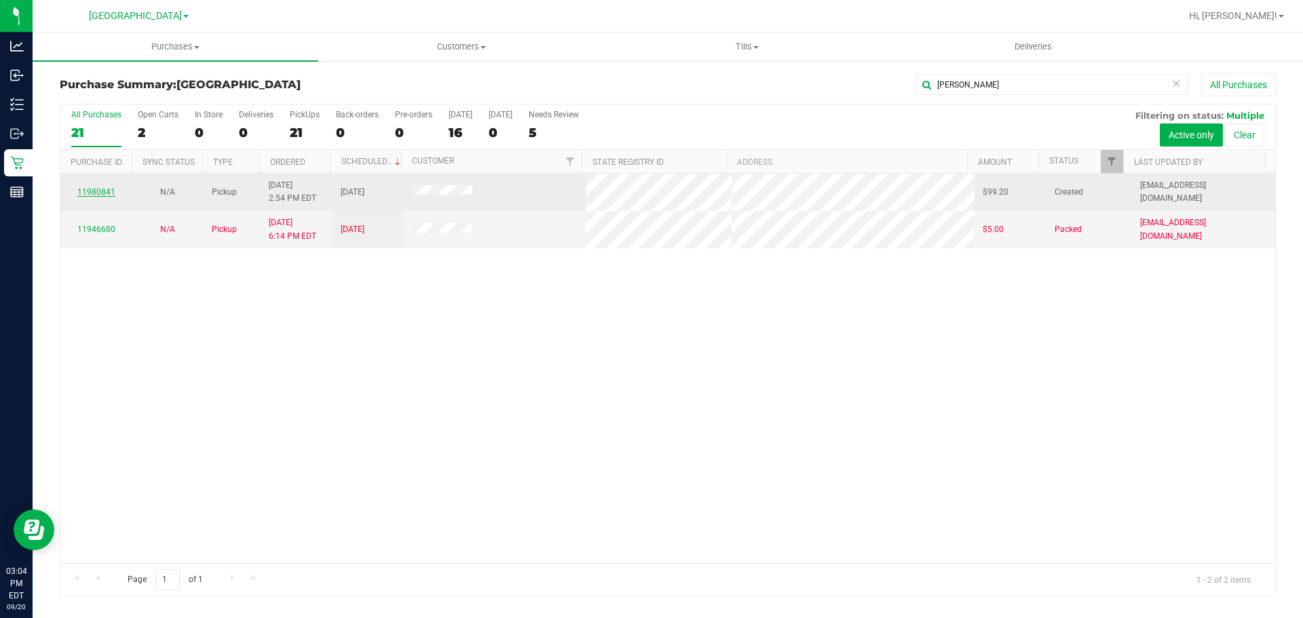
click at [95, 189] on link "11980841" at bounding box center [96, 192] width 38 height 10
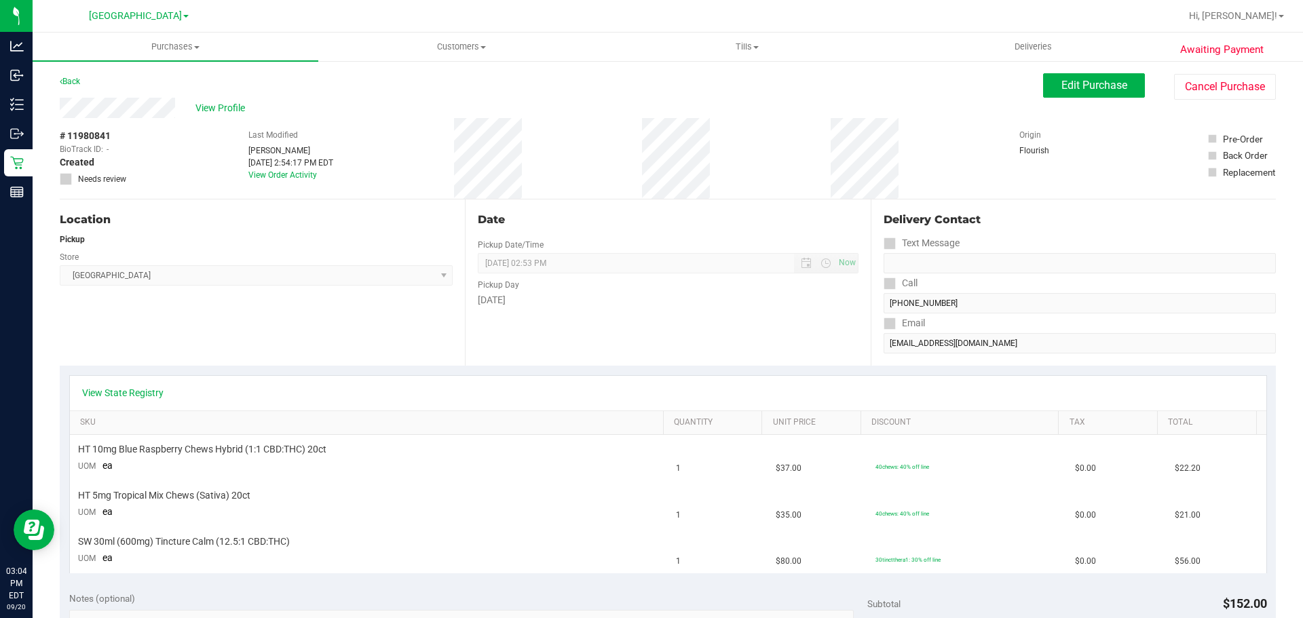
click at [264, 318] on div "Location Pickup Store Lakeland WC Select Store Bonita Springs WC Boynton Beach …" at bounding box center [262, 283] width 405 height 166
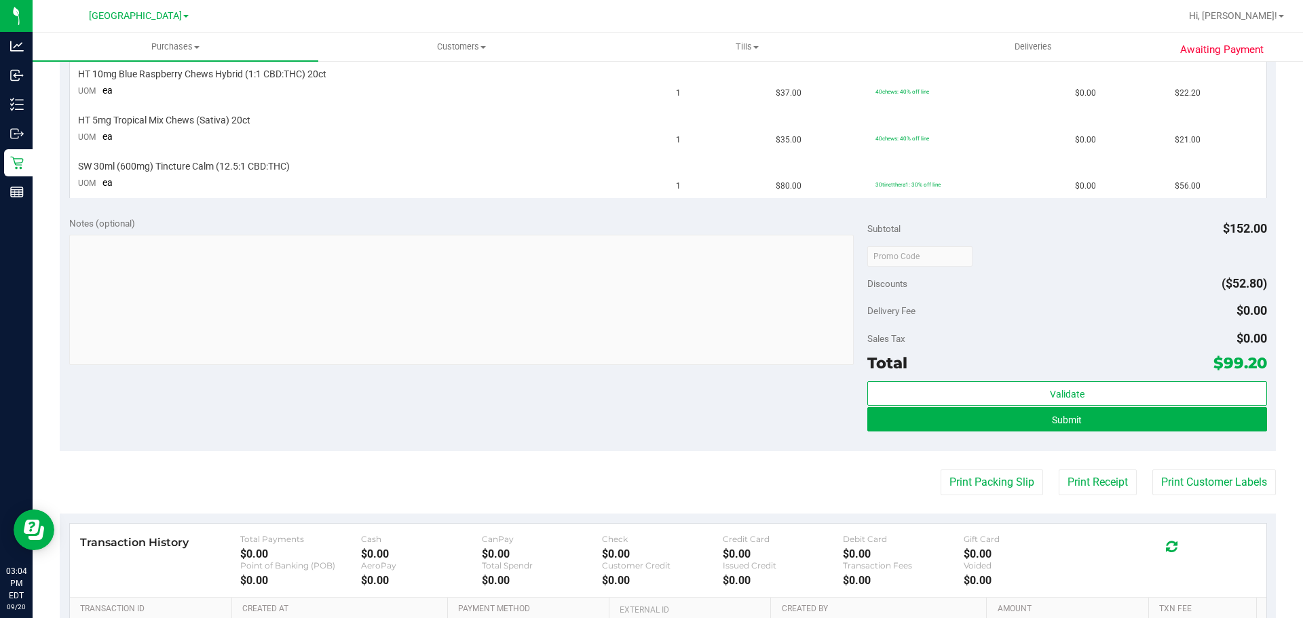
scroll to position [407, 0]
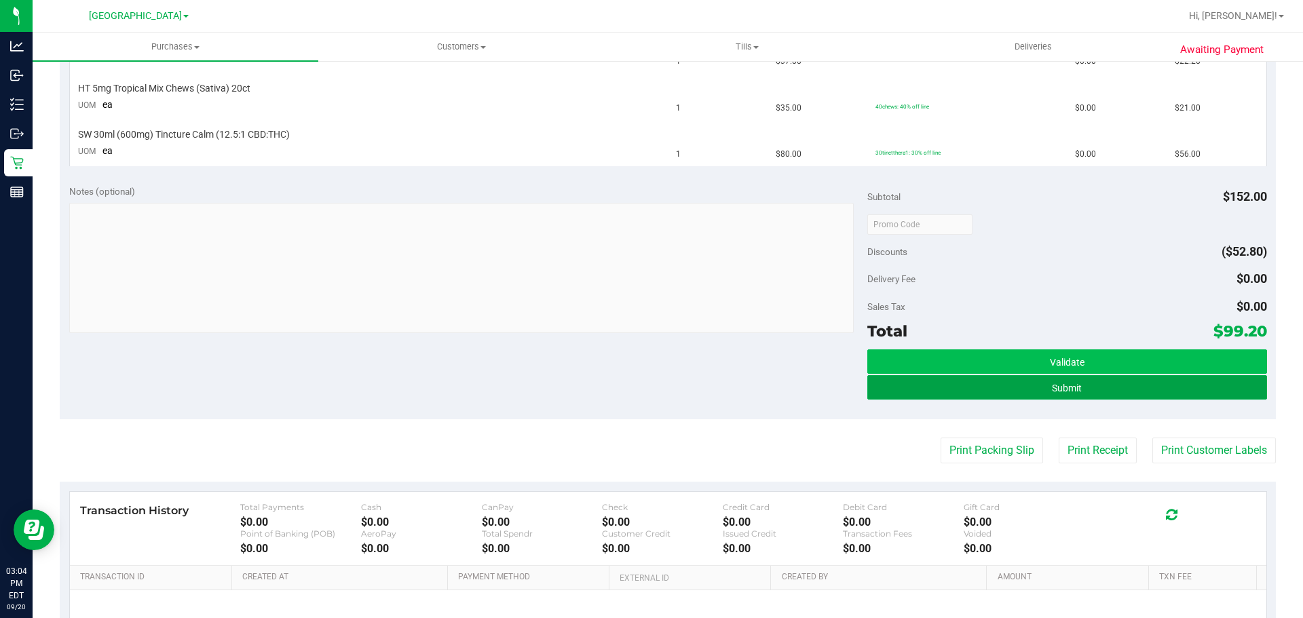
drag, startPoint x: 920, startPoint y: 388, endPoint x: 909, endPoint y: 393, distance: 12.8
click at [650, 388] on button "Submit" at bounding box center [1067, 387] width 399 height 24
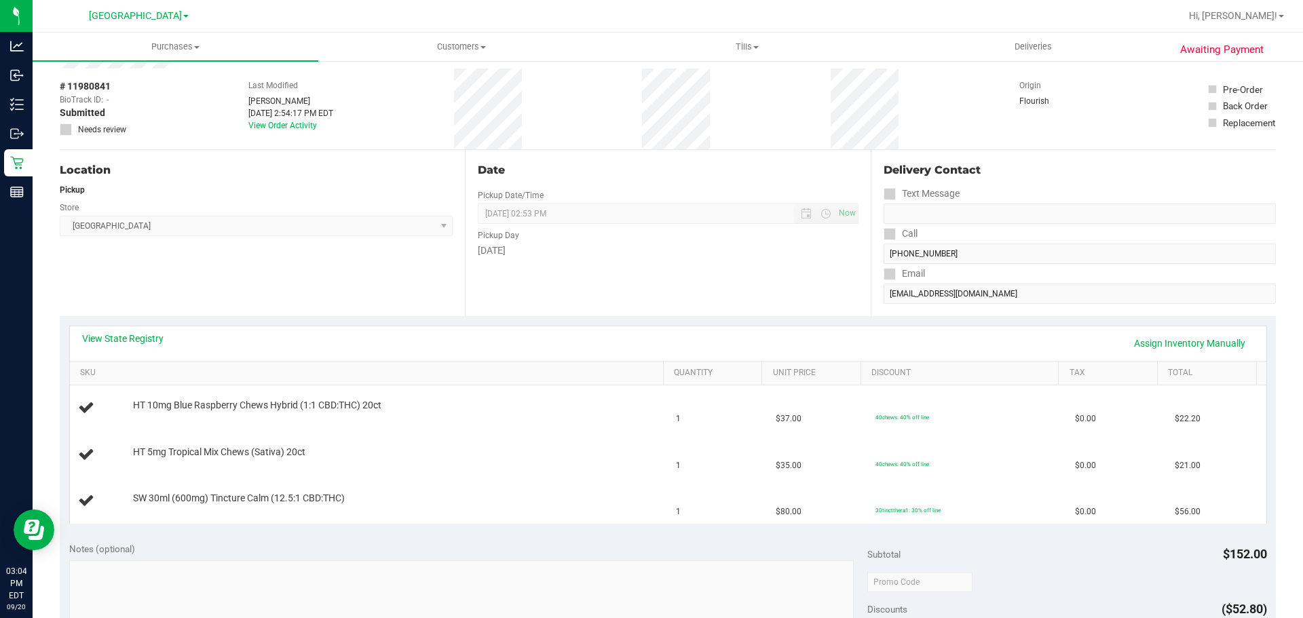
scroll to position [0, 0]
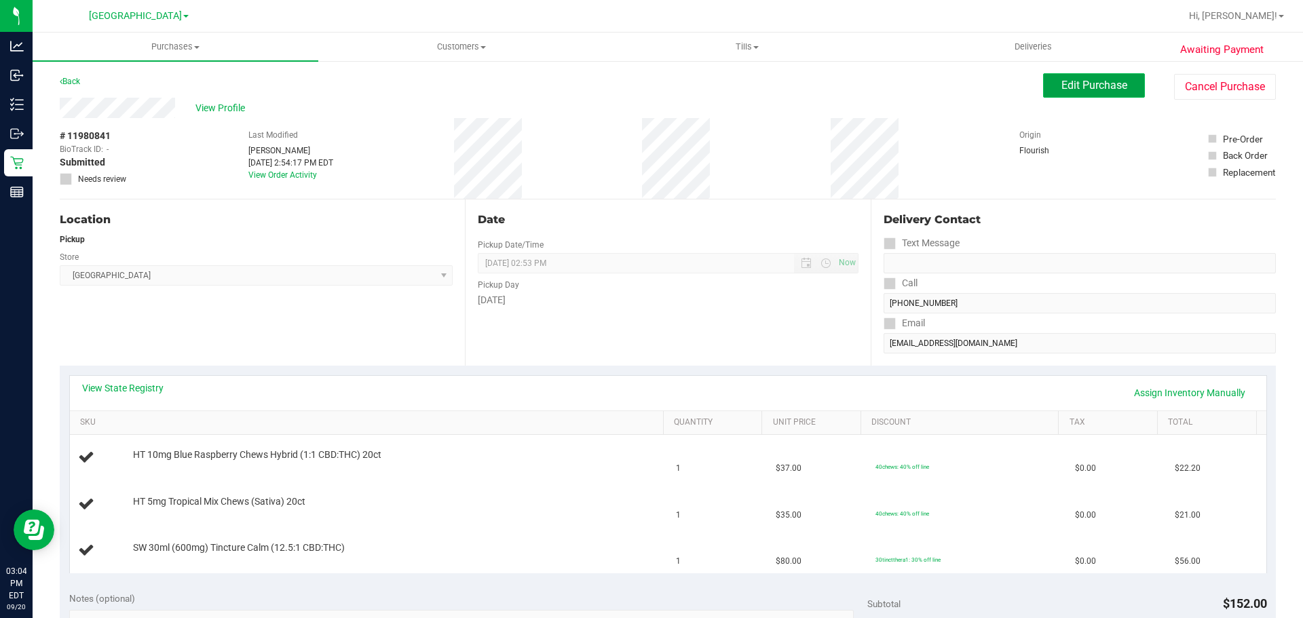
click at [650, 88] on span "Edit Purchase" at bounding box center [1095, 85] width 66 height 13
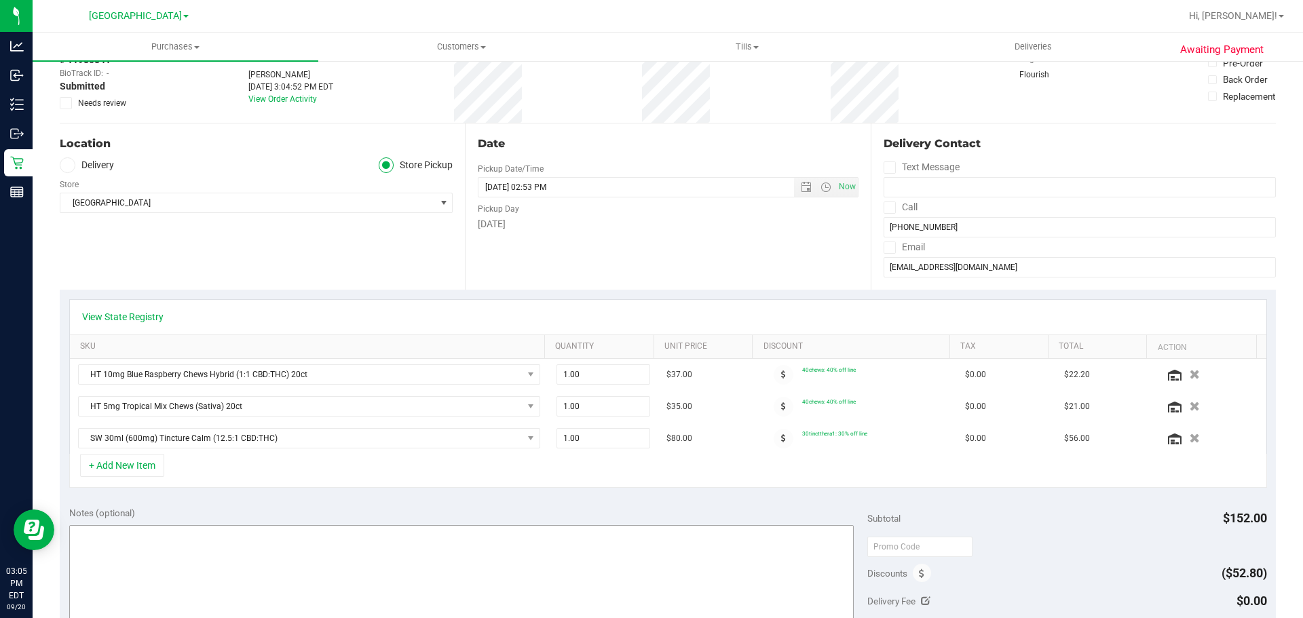
scroll to position [204, 0]
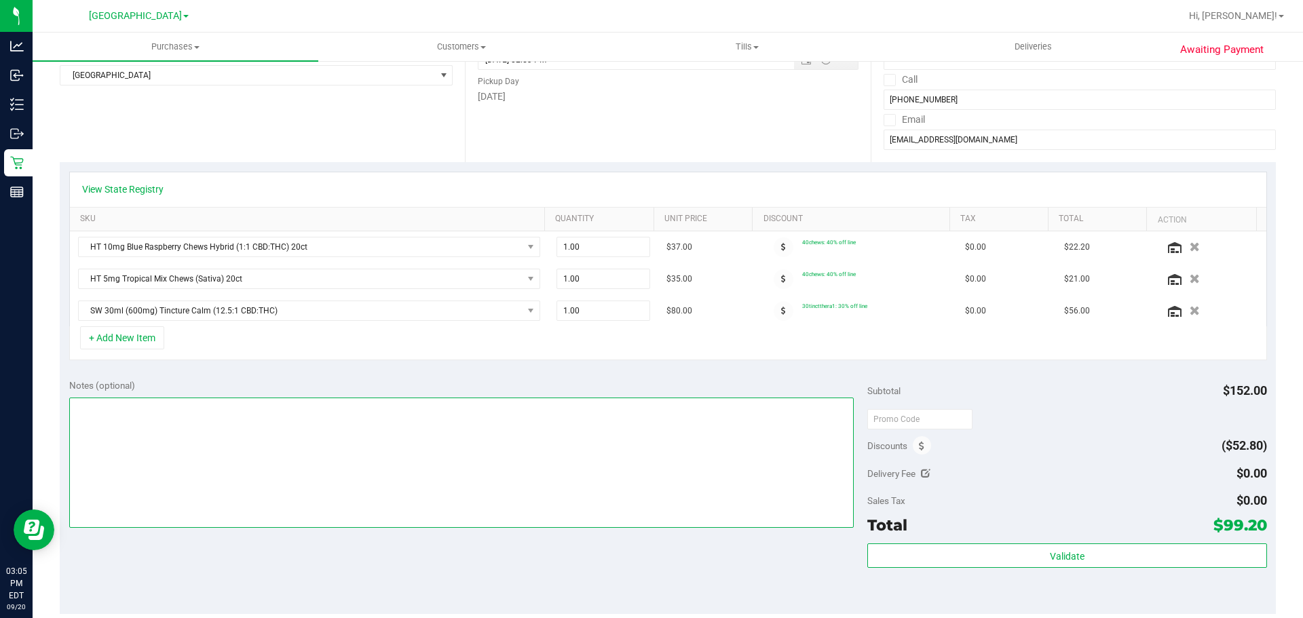
click at [303, 445] on textarea at bounding box center [461, 463] width 785 height 130
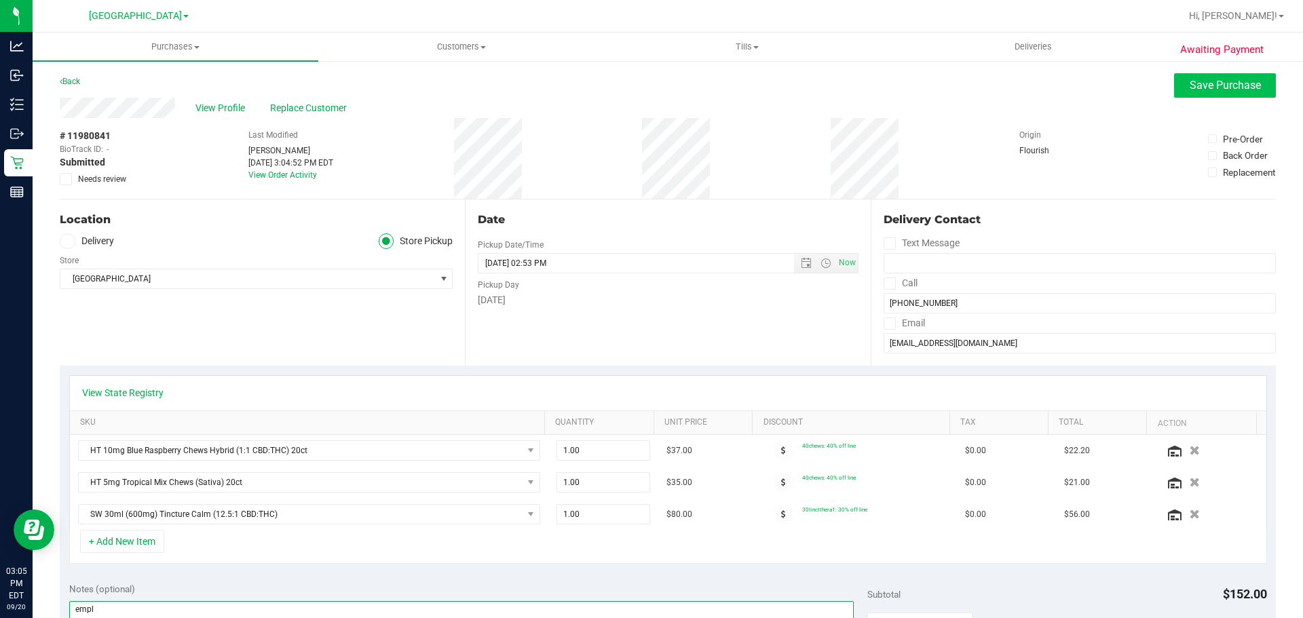
type textarea "empl"
click at [650, 85] on span "Save Purchase" at bounding box center [1225, 85] width 71 height 13
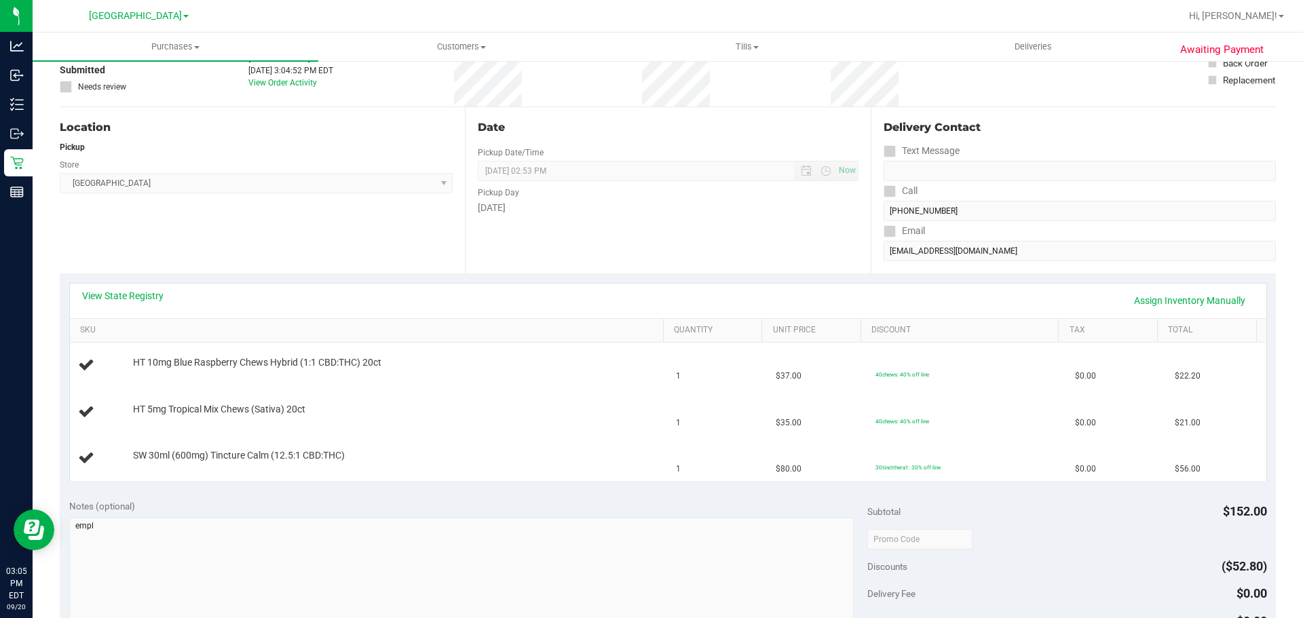
scroll to position [272, 0]
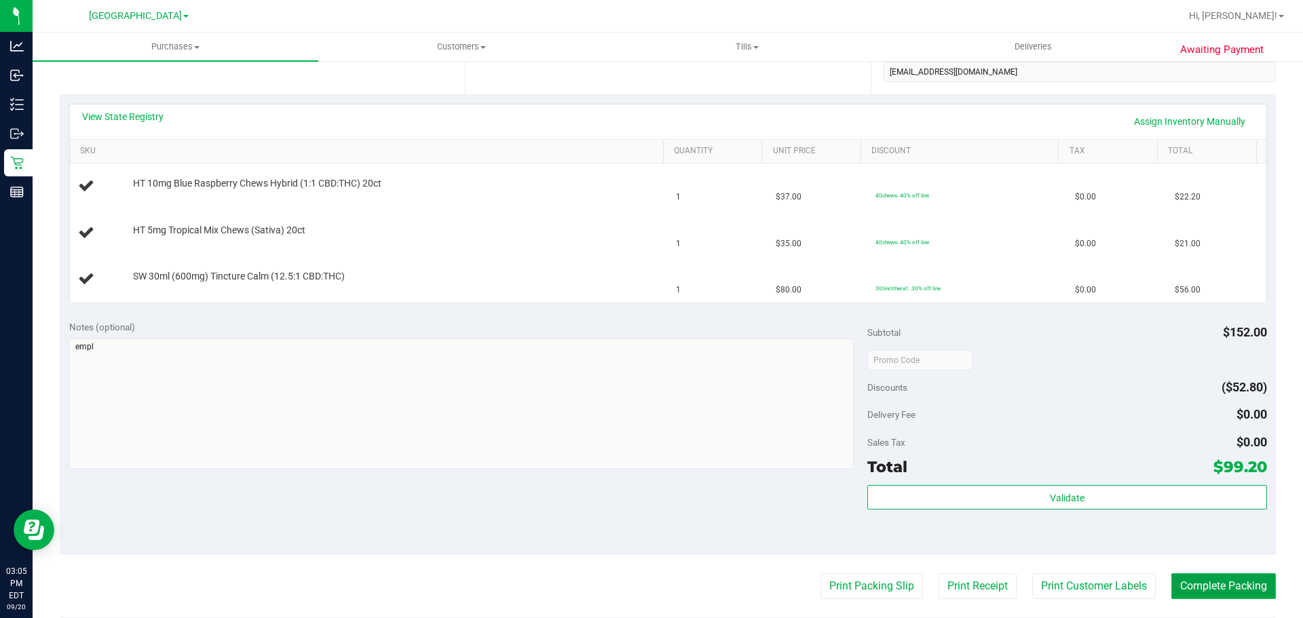
click at [650, 583] on button "Complete Packing" at bounding box center [1224, 587] width 105 height 26
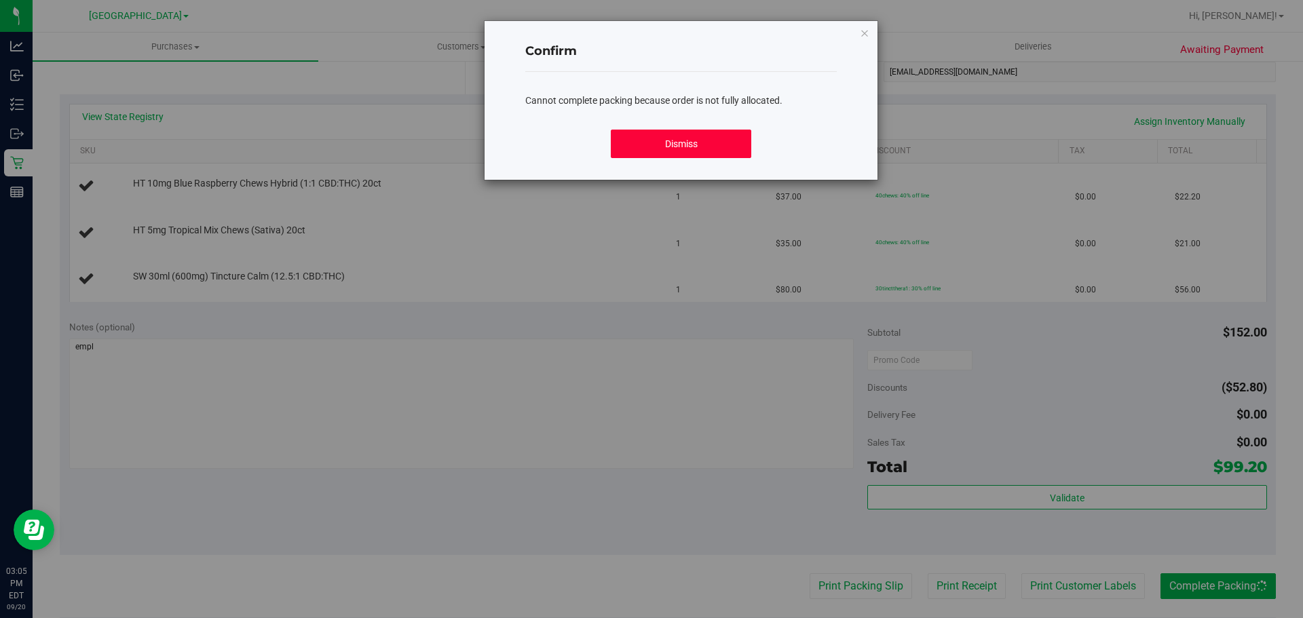
click at [650, 146] on button "Dismiss" at bounding box center [681, 144] width 140 height 29
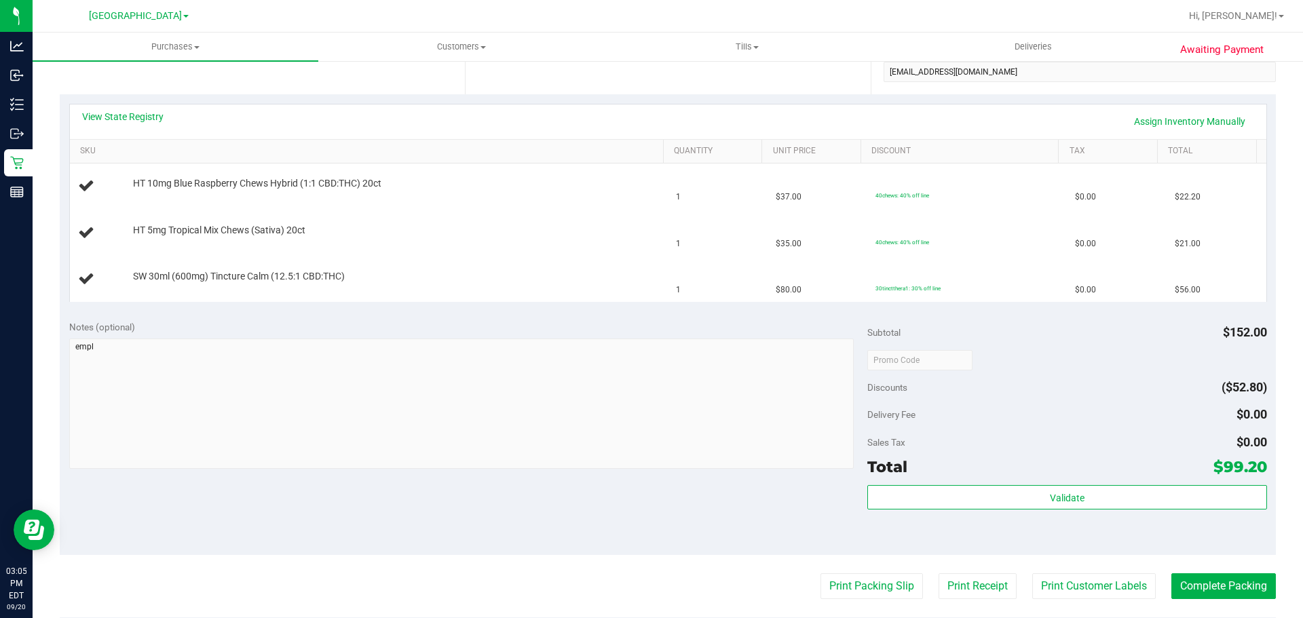
scroll to position [0, 0]
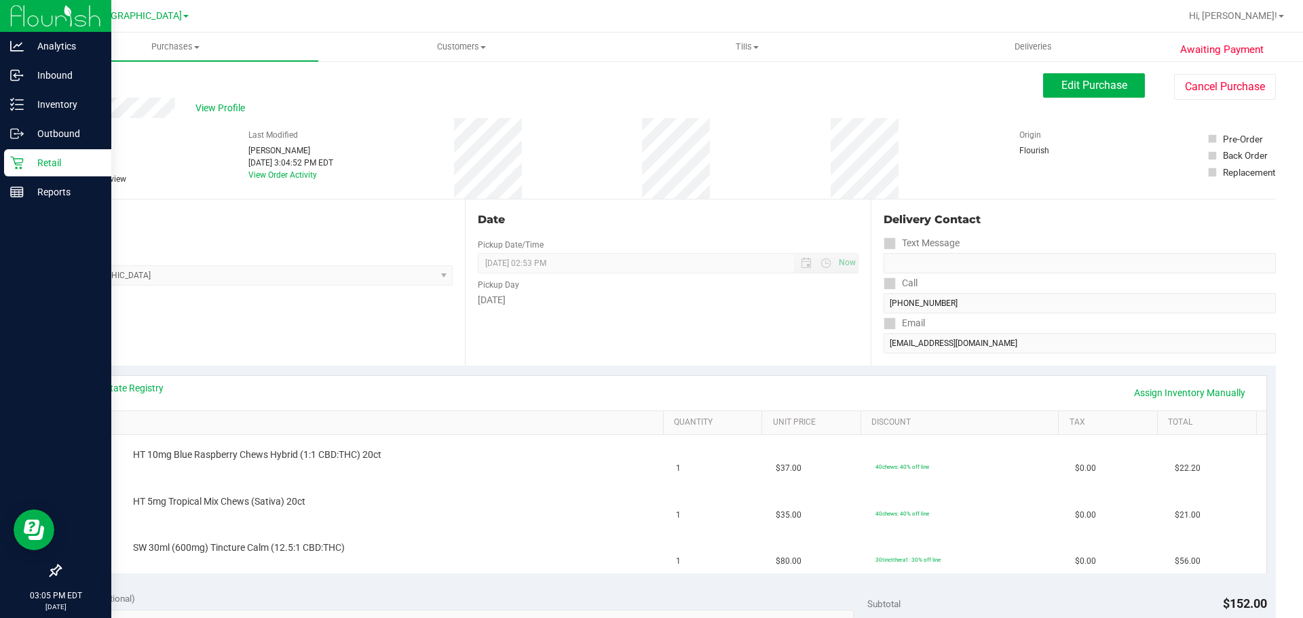
click at [26, 160] on p "Retail" at bounding box center [64, 163] width 81 height 16
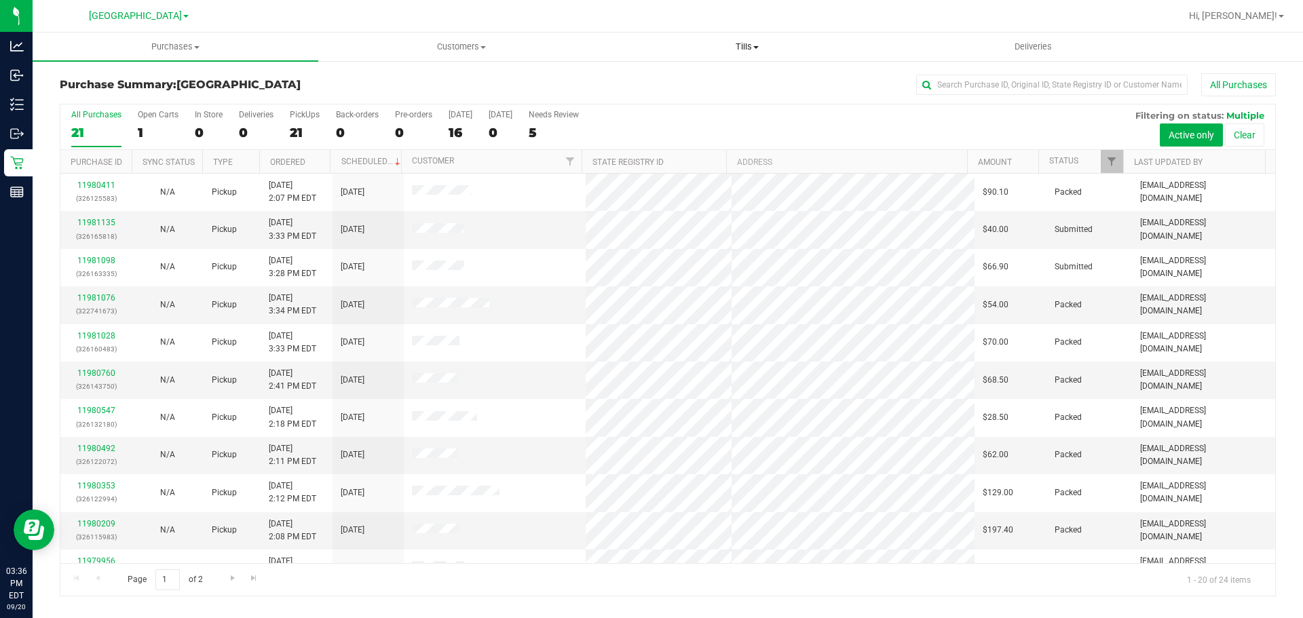
click at [650, 49] on span "Tills" at bounding box center [747, 47] width 284 height 12
click at [650, 79] on span "Manage tills" at bounding box center [650, 82] width 92 height 12
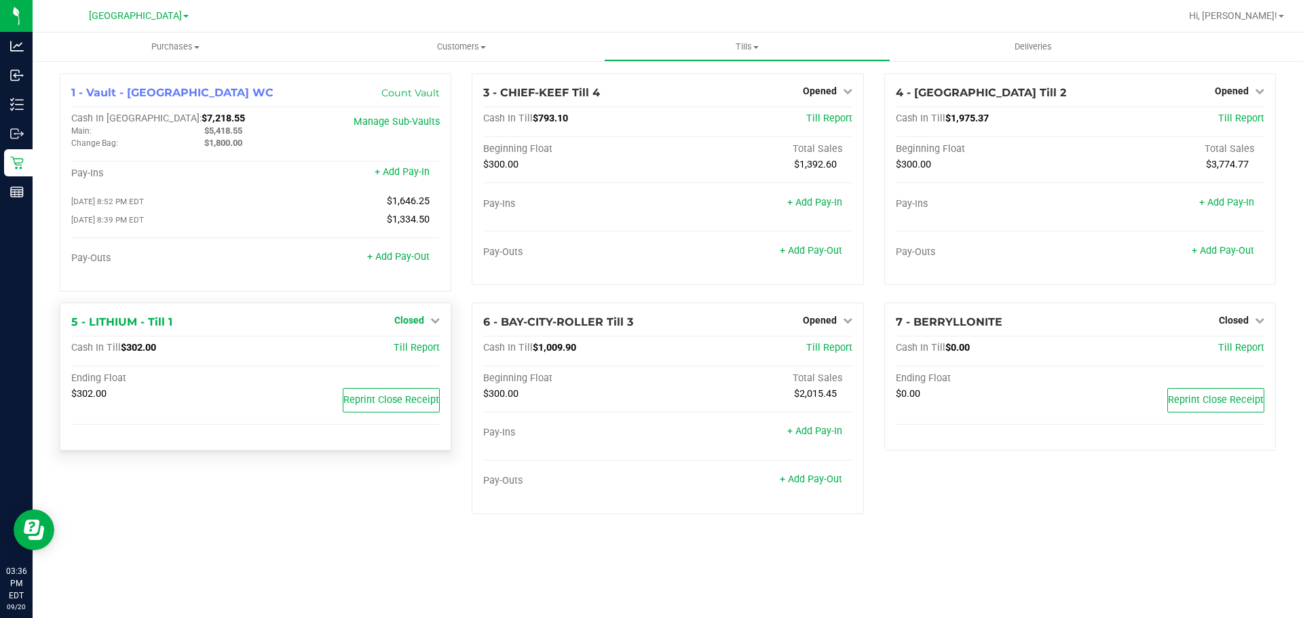
click at [411, 324] on span "Closed" at bounding box center [409, 320] width 30 height 11
click at [418, 346] on link "Open Till" at bounding box center [409, 348] width 36 height 11
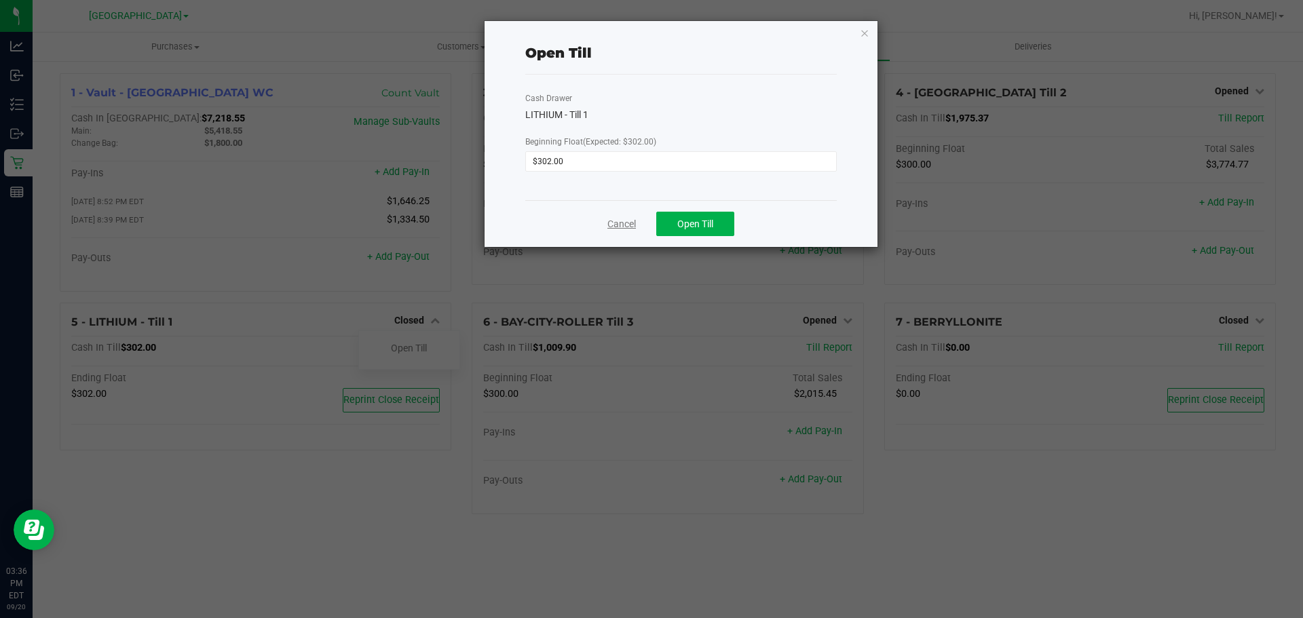
click at [620, 226] on link "Cancel" at bounding box center [622, 224] width 29 height 14
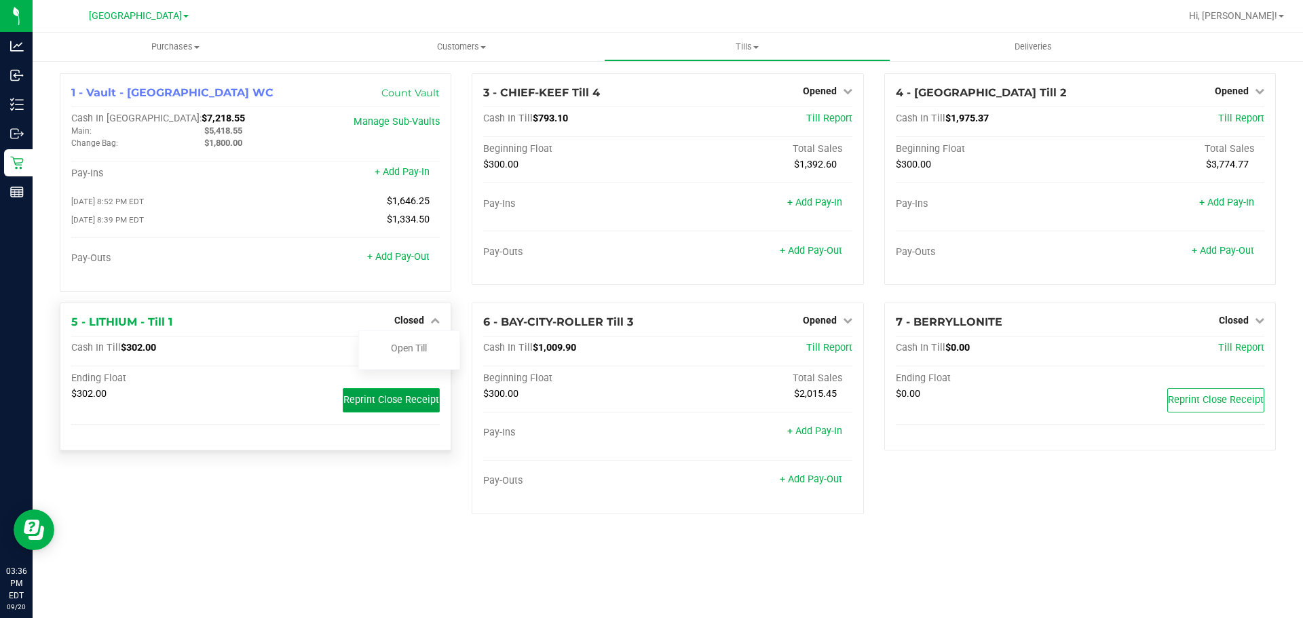
click at [366, 399] on span "Reprint Close Receipt" at bounding box center [391, 400] width 96 height 12
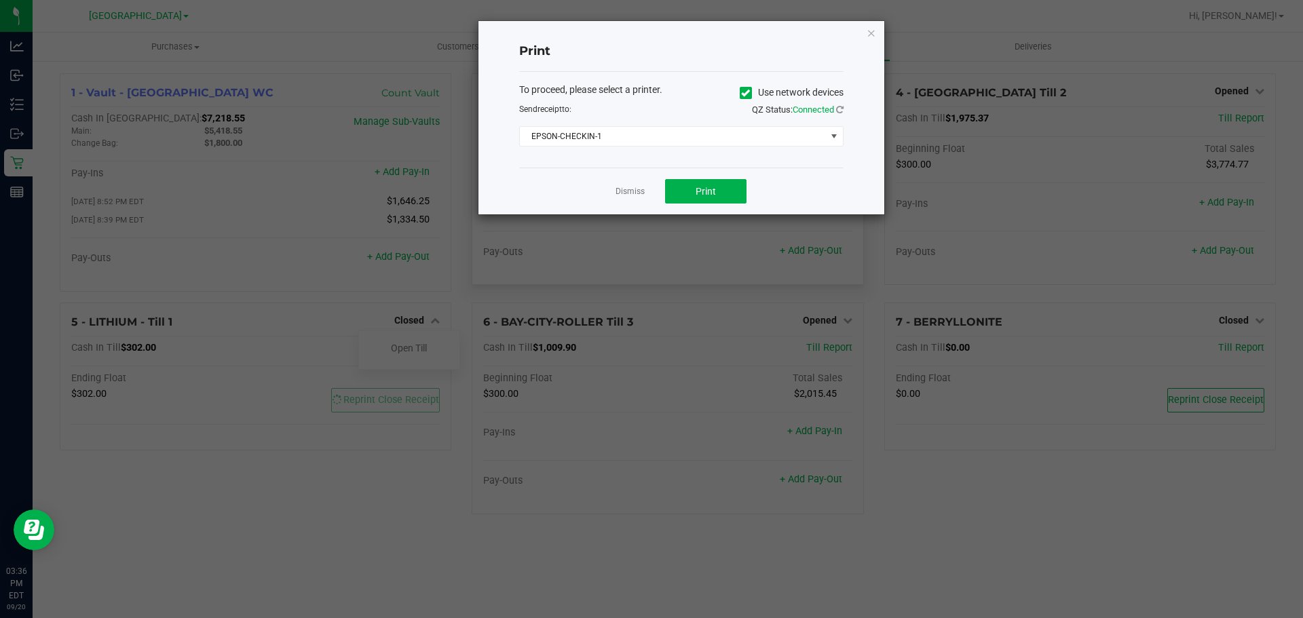
click at [625, 190] on link "Dismiss" at bounding box center [630, 192] width 29 height 12
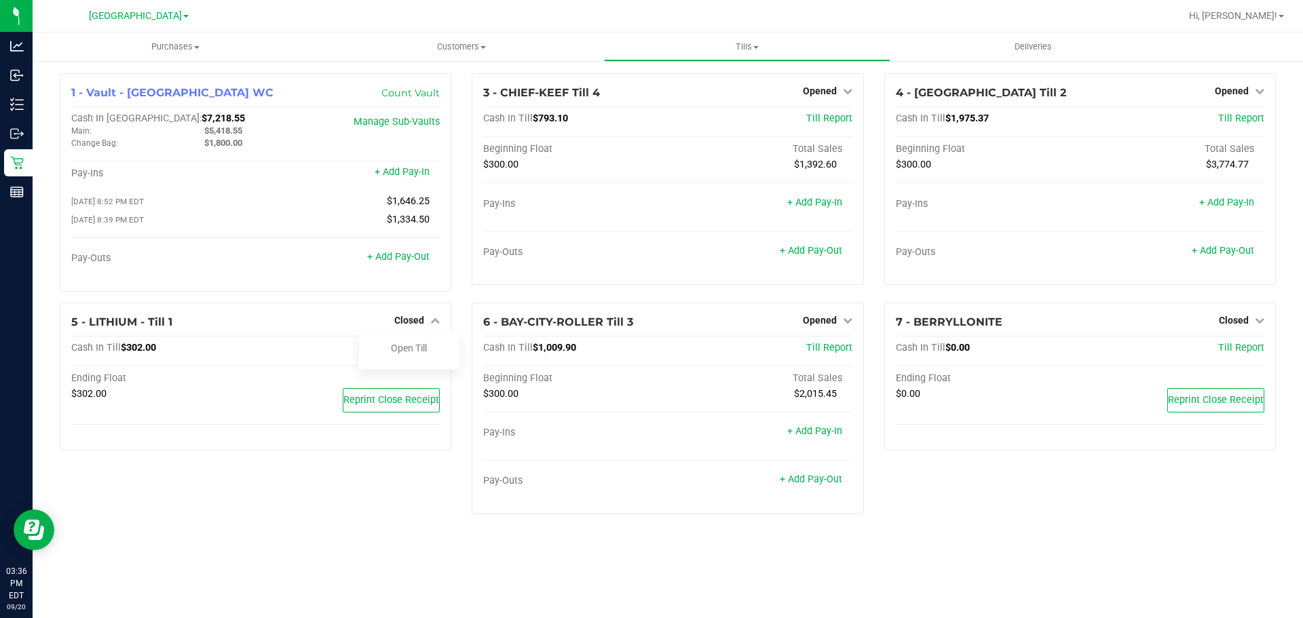
click at [286, 496] on div "5 - LITHIUM - Till 1 Closed Open Till Cash In Till $302.00 Till Report Ending F…" at bounding box center [256, 414] width 412 height 223
drag, startPoint x: 277, startPoint y: 298, endPoint x: 268, endPoint y: 293, distance: 10.0
click at [276, 297] on div "1 - Vault - Lakeland WC Count Vault Cash In Vault: $7,218.55 Main: $5,418.55 Ch…" at bounding box center [256, 187] width 412 height 229
click at [398, 354] on link "Open Till" at bounding box center [409, 348] width 36 height 11
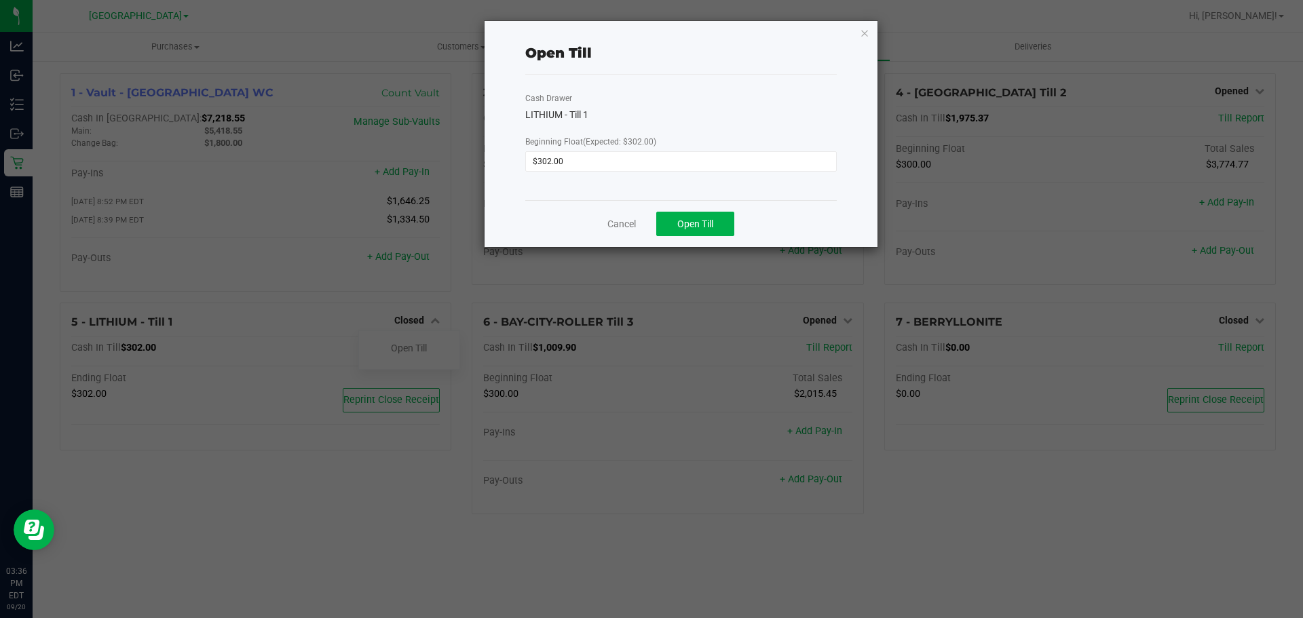
click at [623, 213] on div "Cancel Open Till" at bounding box center [681, 223] width 312 height 47
click at [622, 226] on link "Cancel" at bounding box center [622, 224] width 29 height 14
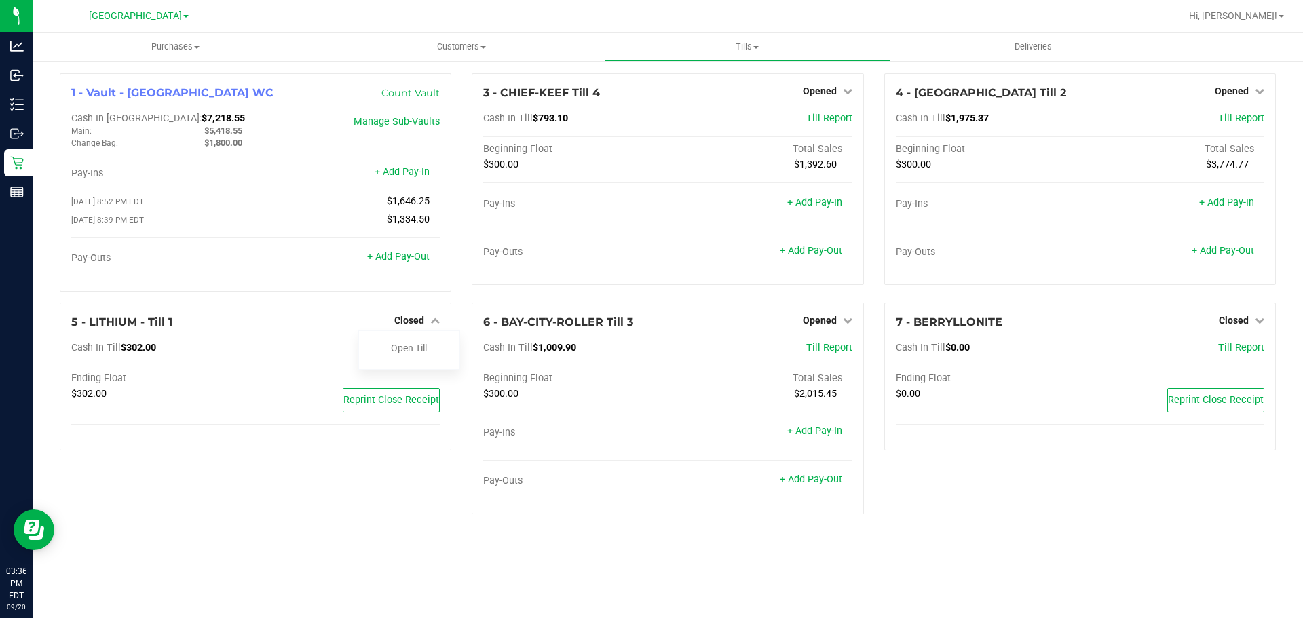
click at [411, 513] on div "5 - LITHIUM - Till 1 Closed Open Till Cash In Till $302.00 Till Report Ending F…" at bounding box center [256, 414] width 412 height 223
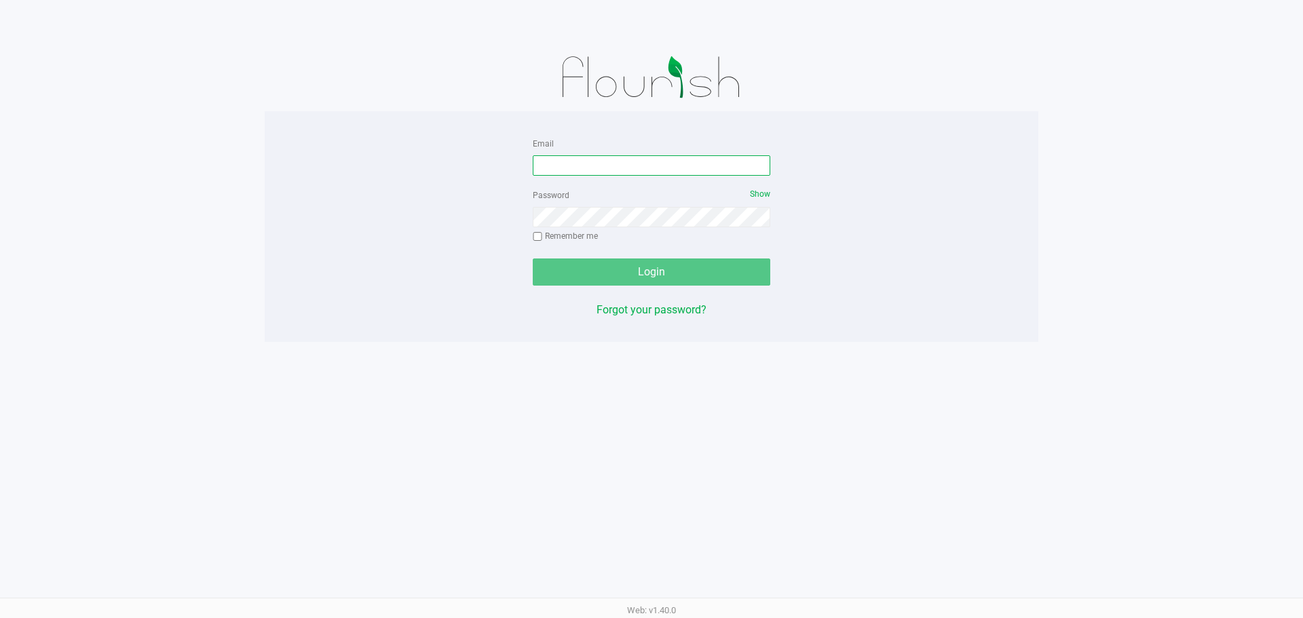
click at [662, 166] on input "Email" at bounding box center [652, 165] width 238 height 20
type input "[EMAIL_ADDRESS][DOMAIN_NAME]"
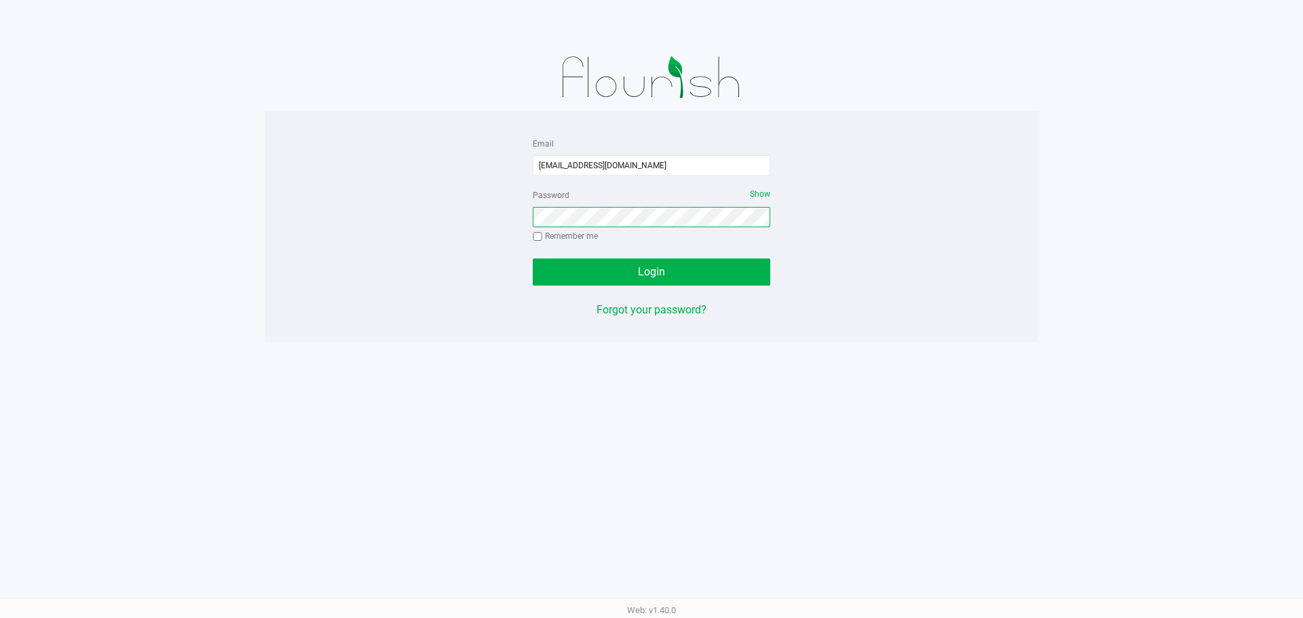
click at [533, 259] on button "Login" at bounding box center [652, 272] width 238 height 27
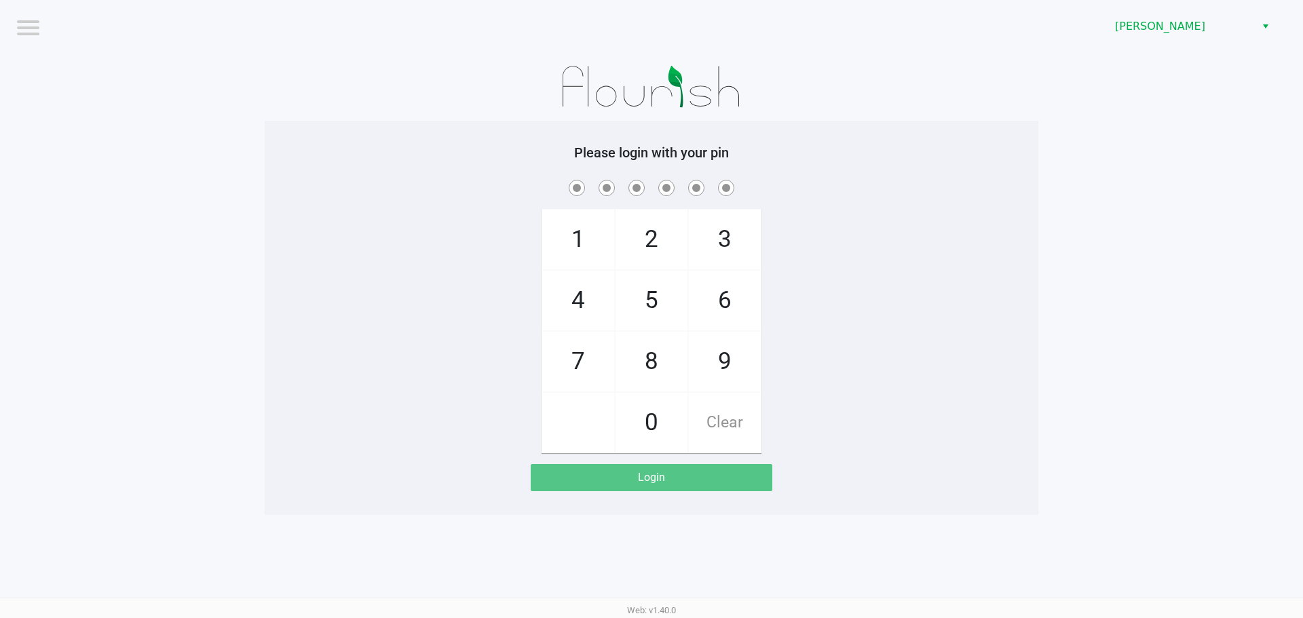
click at [925, 321] on div "1 4 7 2 5 8 0 3 6 9 Clear" at bounding box center [652, 315] width 774 height 276
checkbox input "true"
click at [1162, 25] on span "[PERSON_NAME]" at bounding box center [1181, 26] width 132 height 16
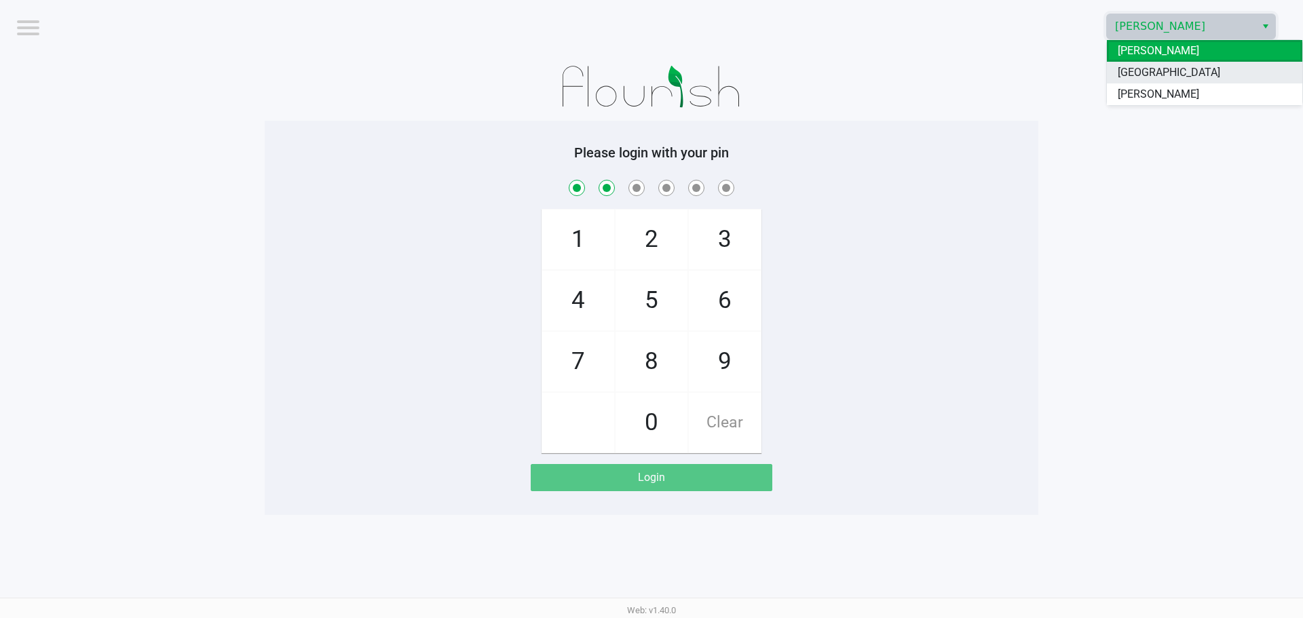
click at [1142, 67] on span "[GEOGRAPHIC_DATA]" at bounding box center [1169, 72] width 103 height 16
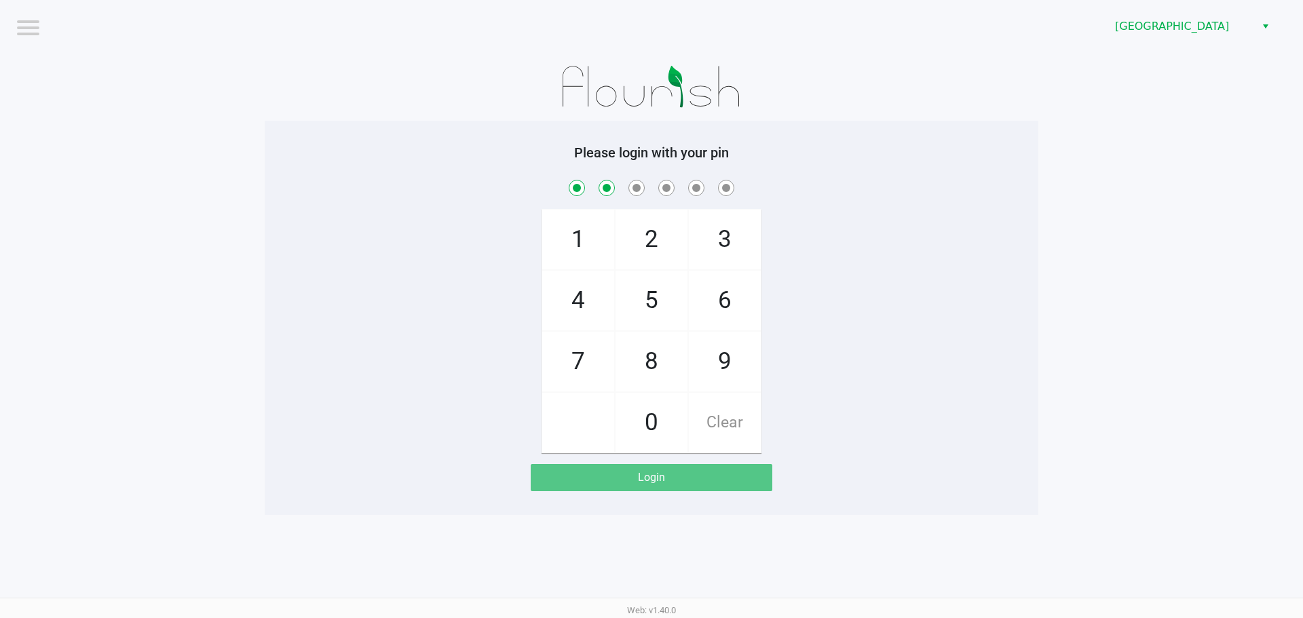
click at [993, 248] on div "1 4 7 2 5 8 0 3 6 9 Clear" at bounding box center [652, 315] width 774 height 276
checkbox input "true"
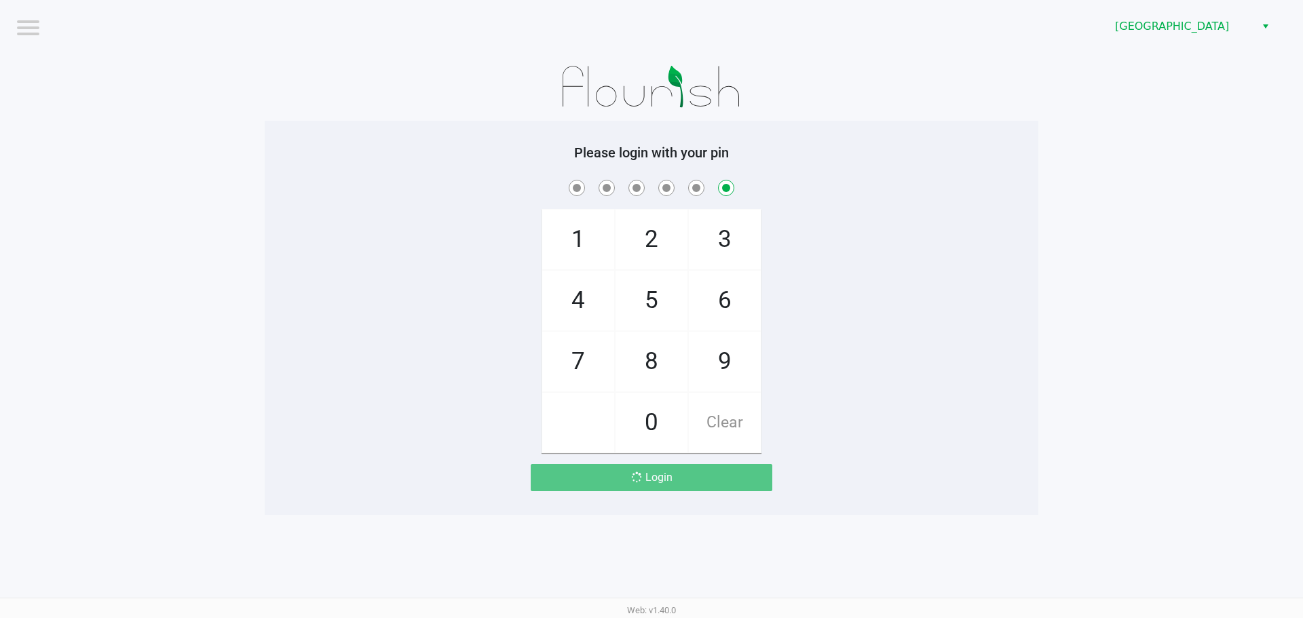
checkbox input "false"
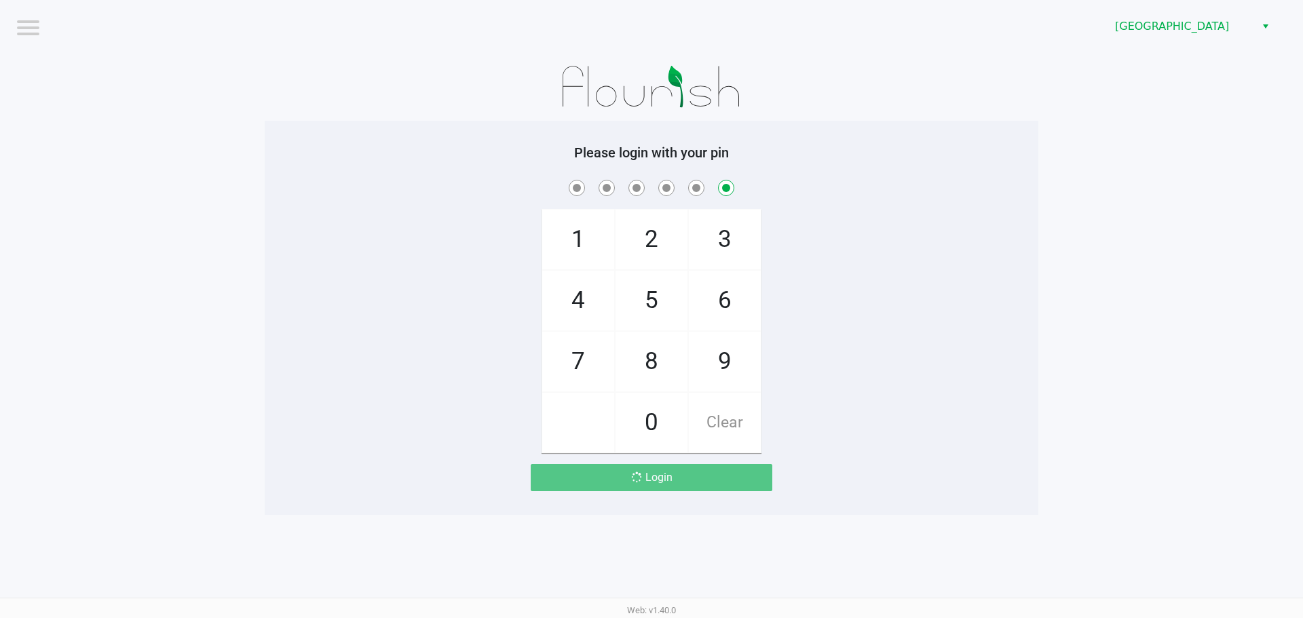
checkbox input "false"
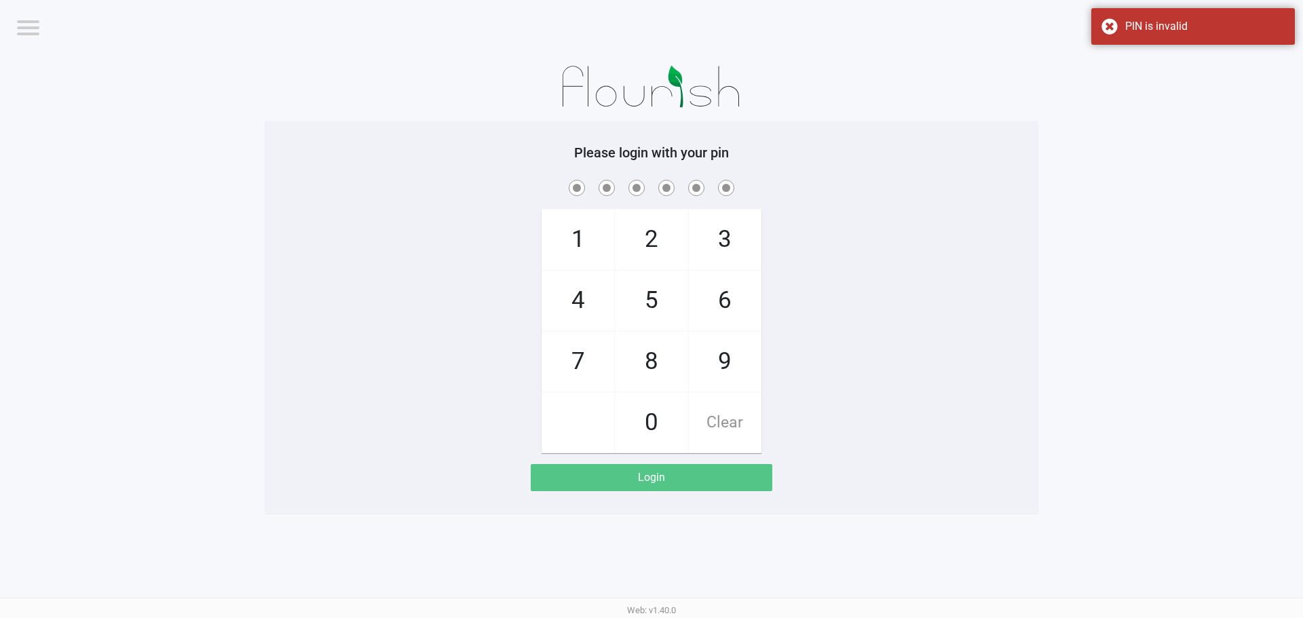
checkbox input "true"
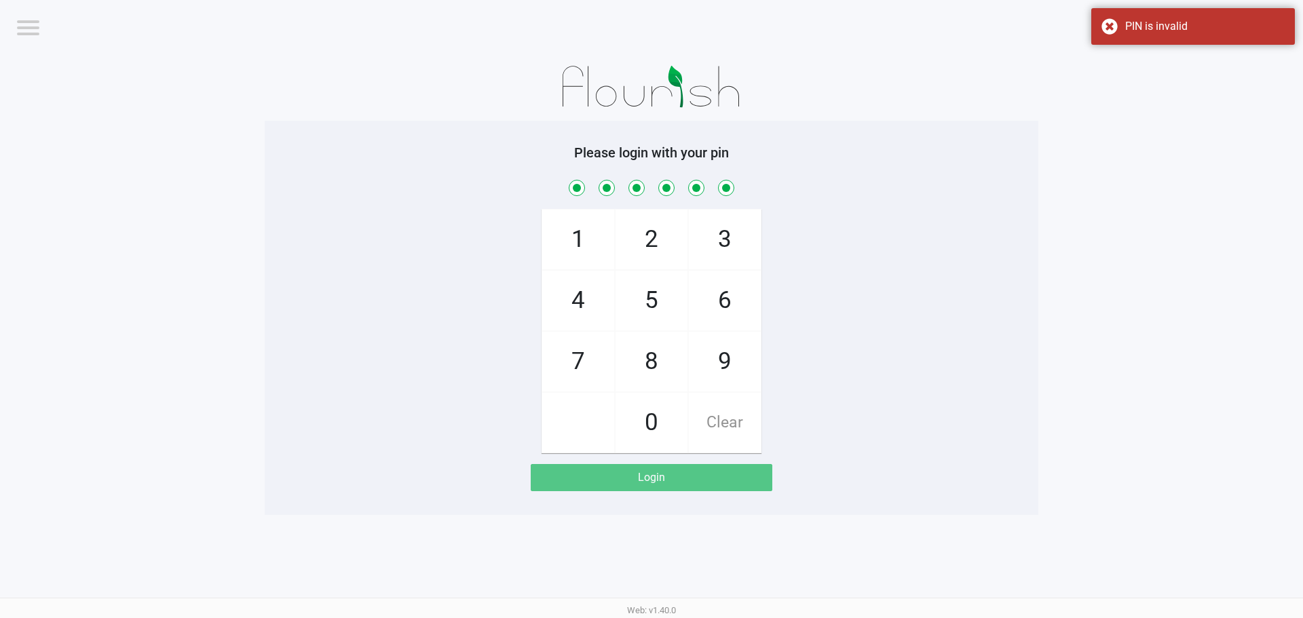
checkbox input "true"
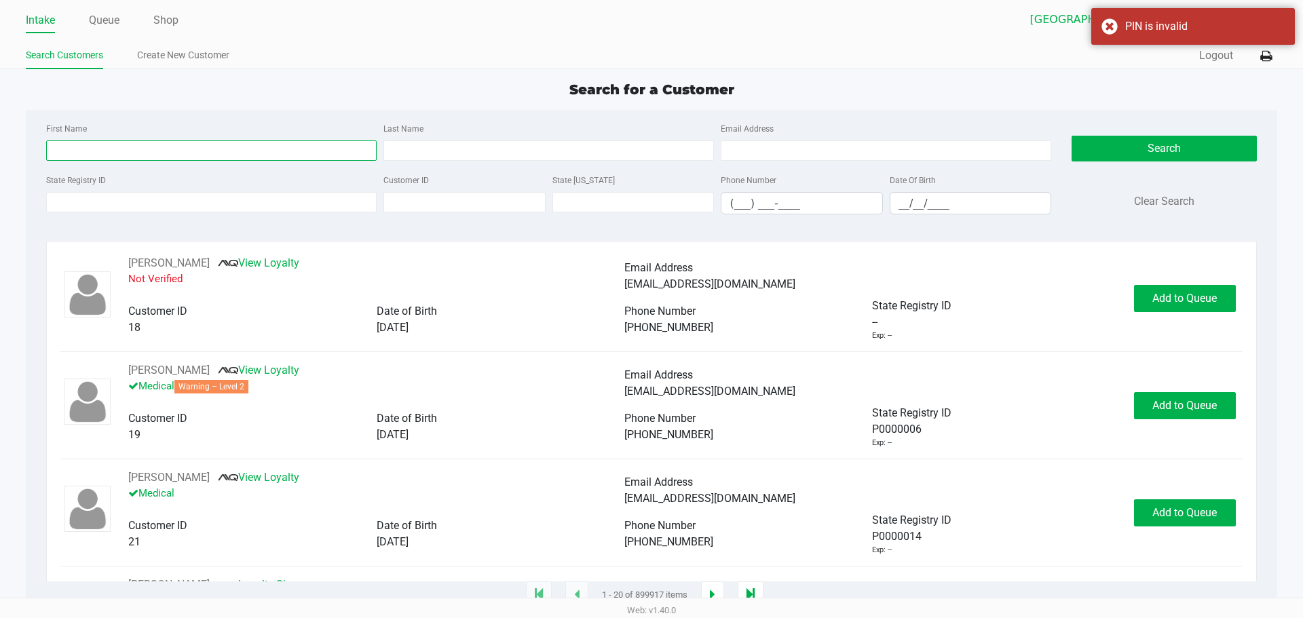
click at [157, 151] on input "First Name" at bounding box center [211, 151] width 331 height 20
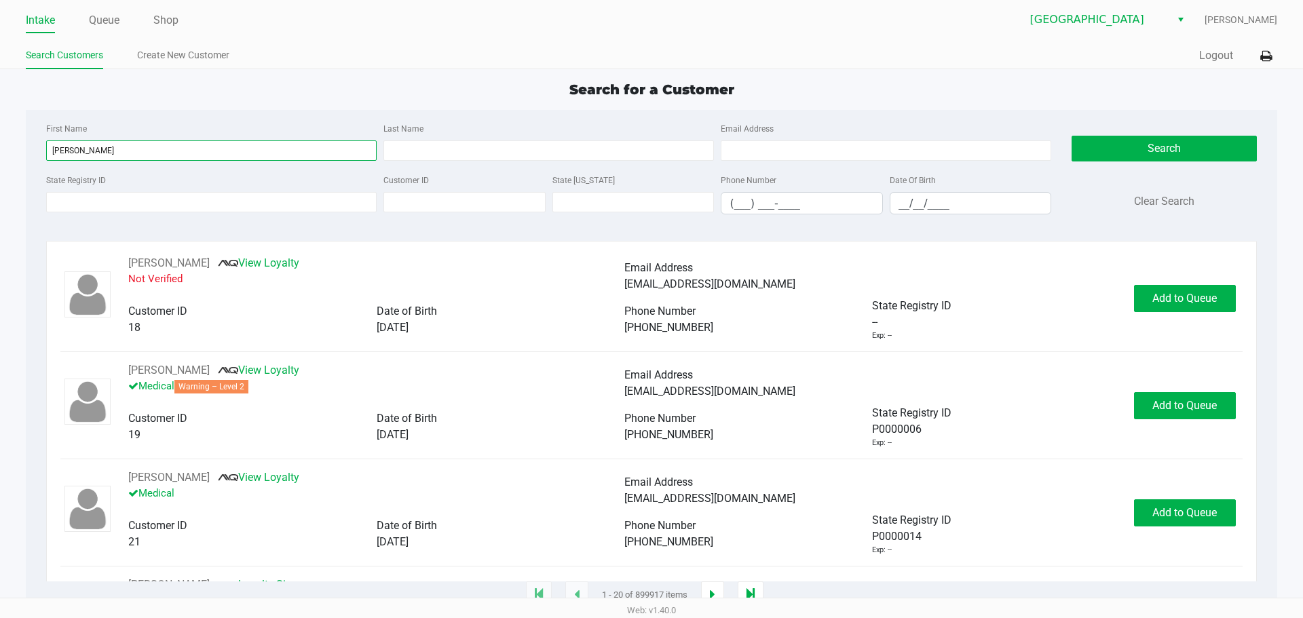
type input "royce"
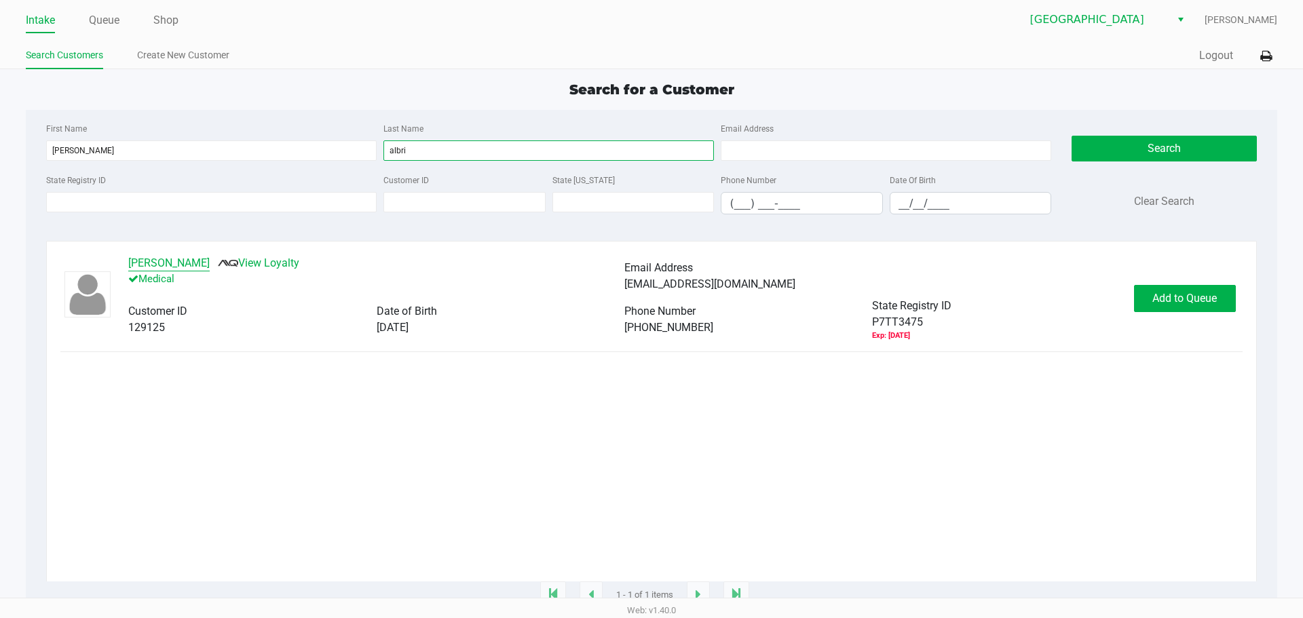
type input "albri"
click at [183, 266] on button "ROYCE ALBRITTON" at bounding box center [168, 263] width 81 height 16
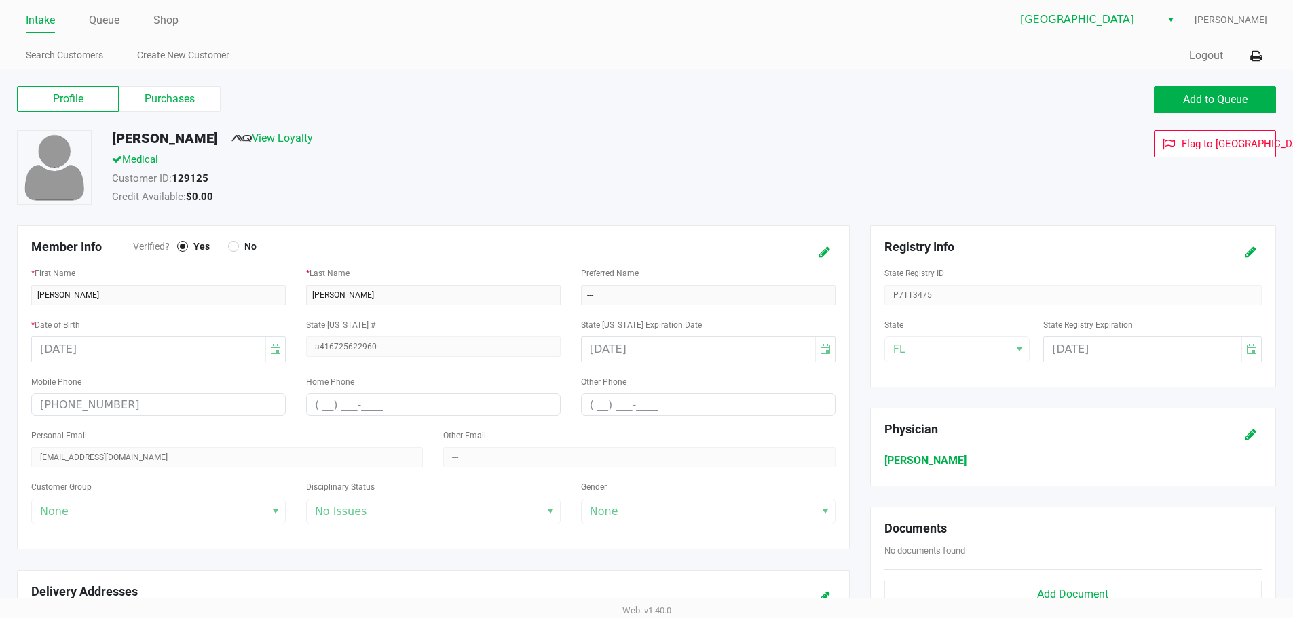
drag, startPoint x: 460, startPoint y: 159, endPoint x: 329, endPoint y: 115, distance: 138.0
click at [447, 156] on div "Medical" at bounding box center [496, 161] width 789 height 19
drag, startPoint x: 183, startPoint y: 97, endPoint x: 503, endPoint y: 111, distance: 320.7
click at [183, 96] on label "Purchases" at bounding box center [170, 99] width 102 height 26
click at [0, 0] on 1 "Purchases" at bounding box center [0, 0] width 0 height 0
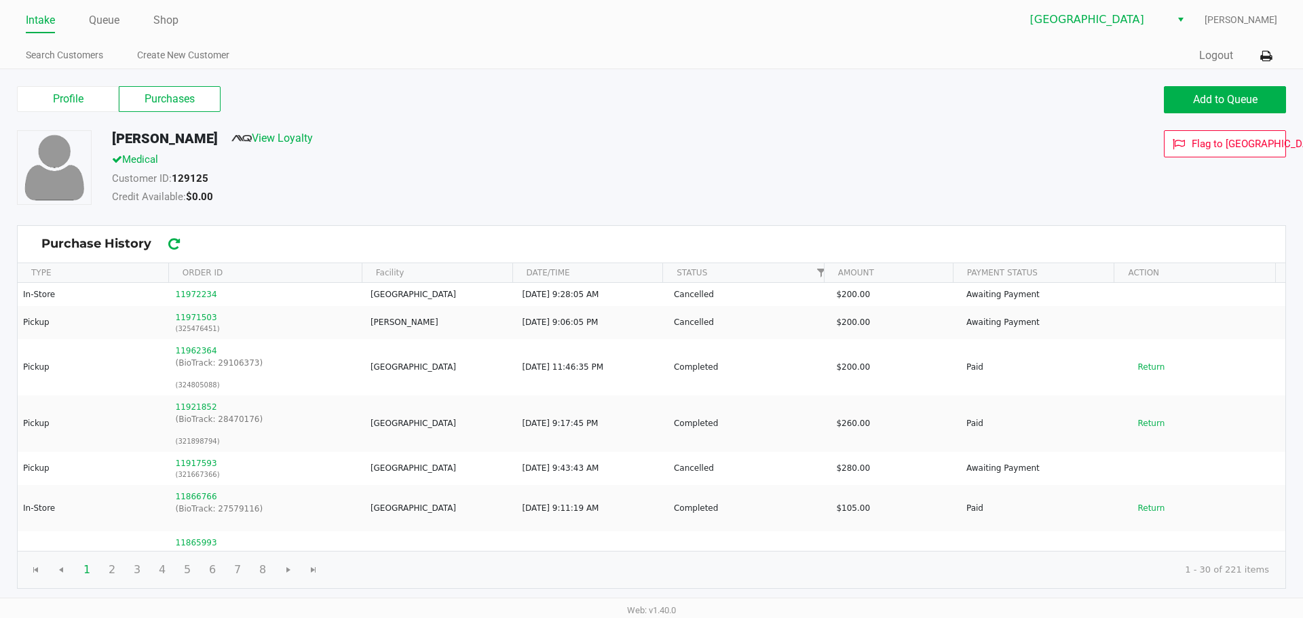
click at [595, 215] on div "ROYCE ALBRITTON View Loyalty Medical Customer ID: 129125 Credit Available: $0.0…" at bounding box center [652, 177] width 1290 height 95
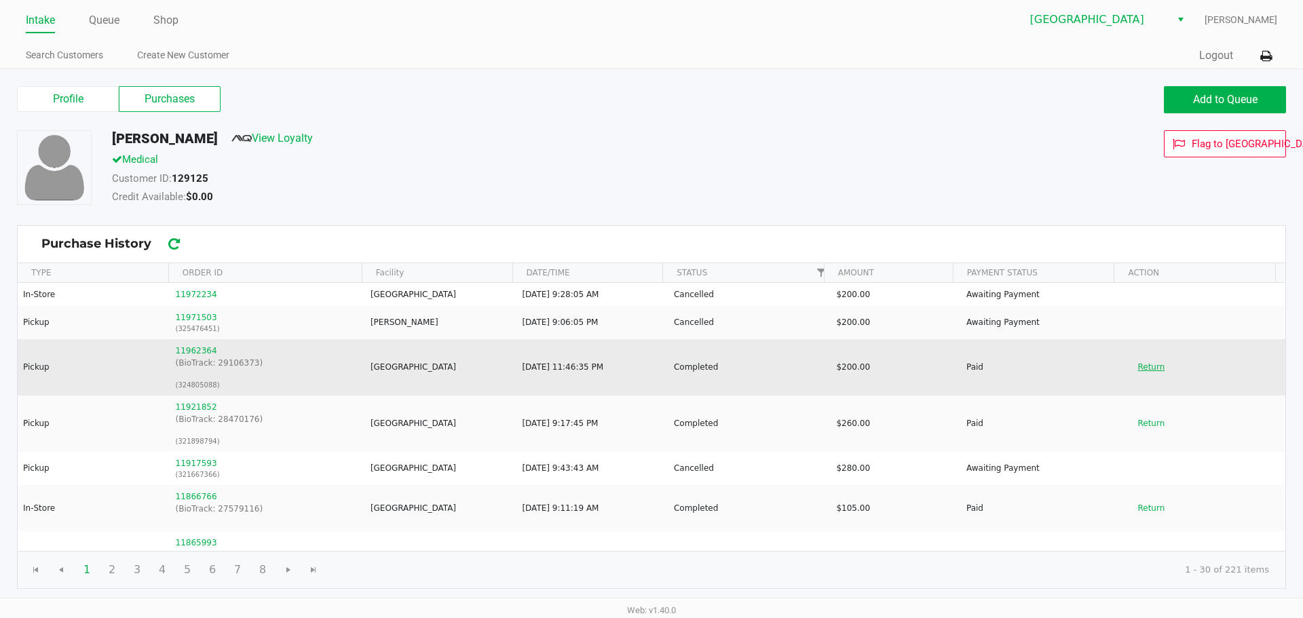
click at [1142, 367] on button "Return" at bounding box center [1151, 367] width 45 height 22
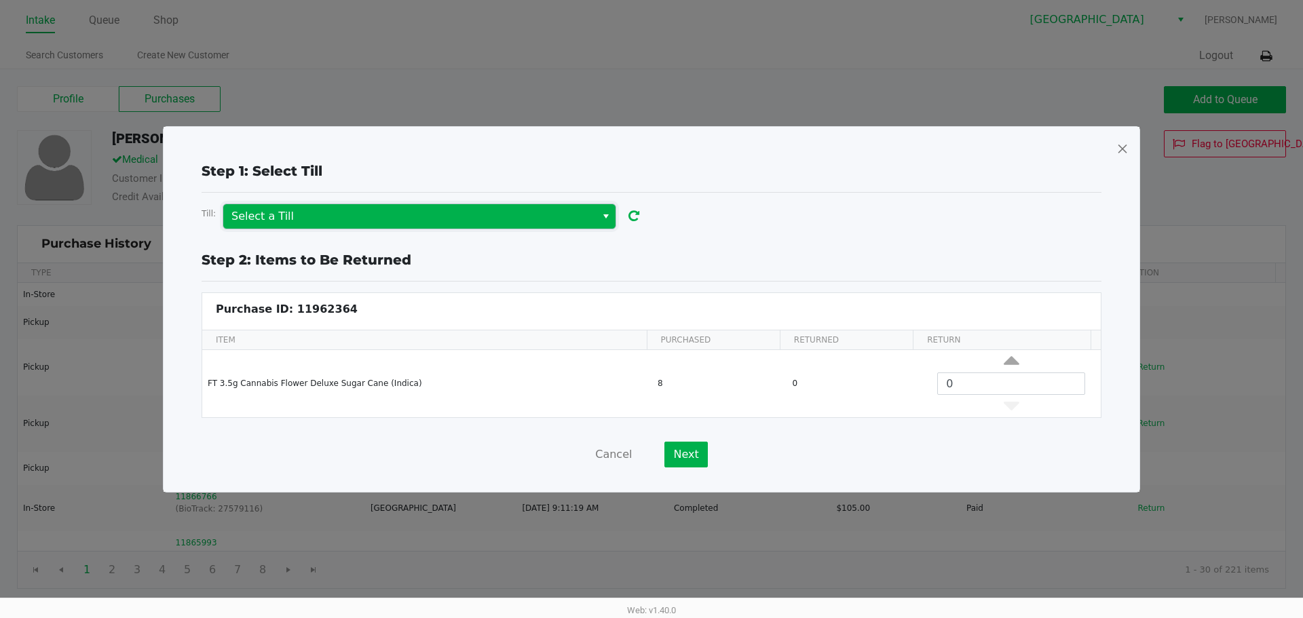
click at [526, 213] on span "Select a Till" at bounding box center [409, 216] width 356 height 16
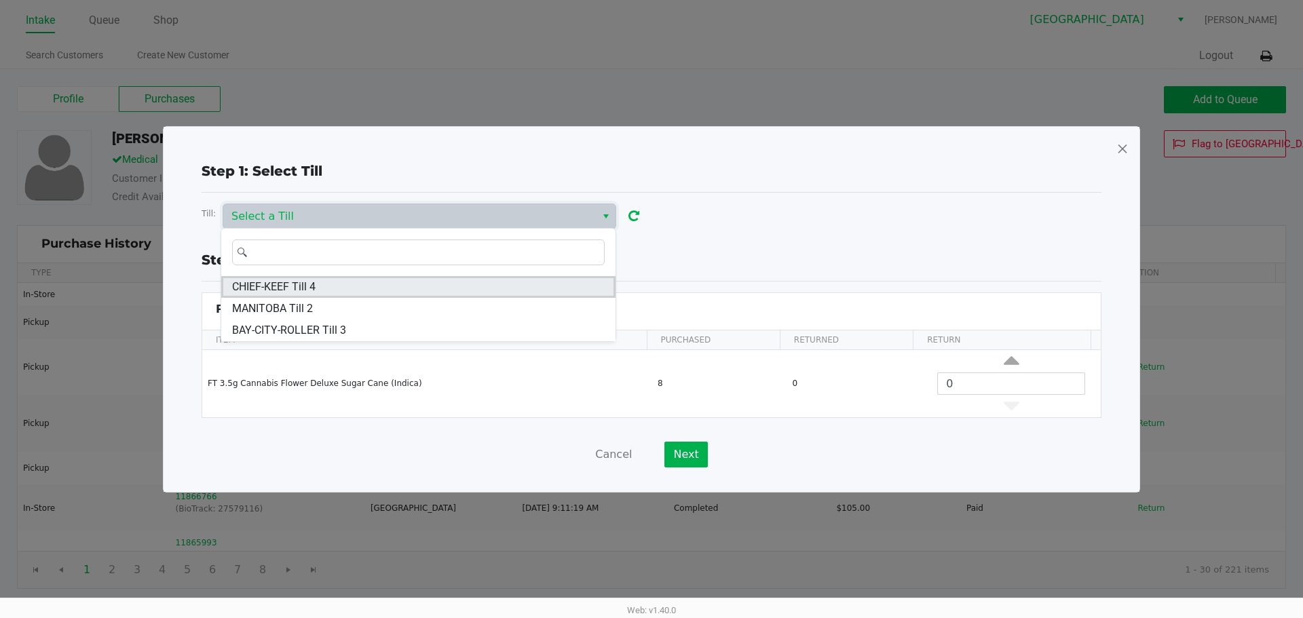
click at [323, 284] on li "CHIEF-KEEF Till 4" at bounding box center [418, 287] width 394 height 22
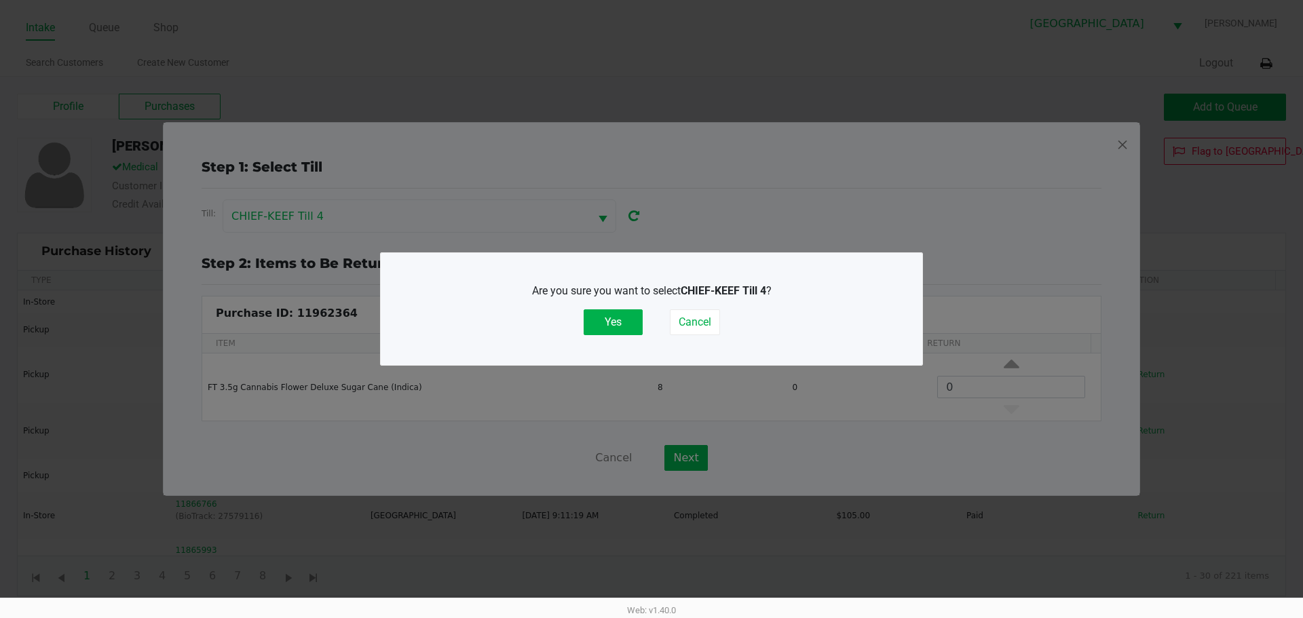
drag, startPoint x: 608, startPoint y: 311, endPoint x: 760, endPoint y: 251, distance: 163.4
click at [605, 311] on button "Yes" at bounding box center [613, 323] width 59 height 26
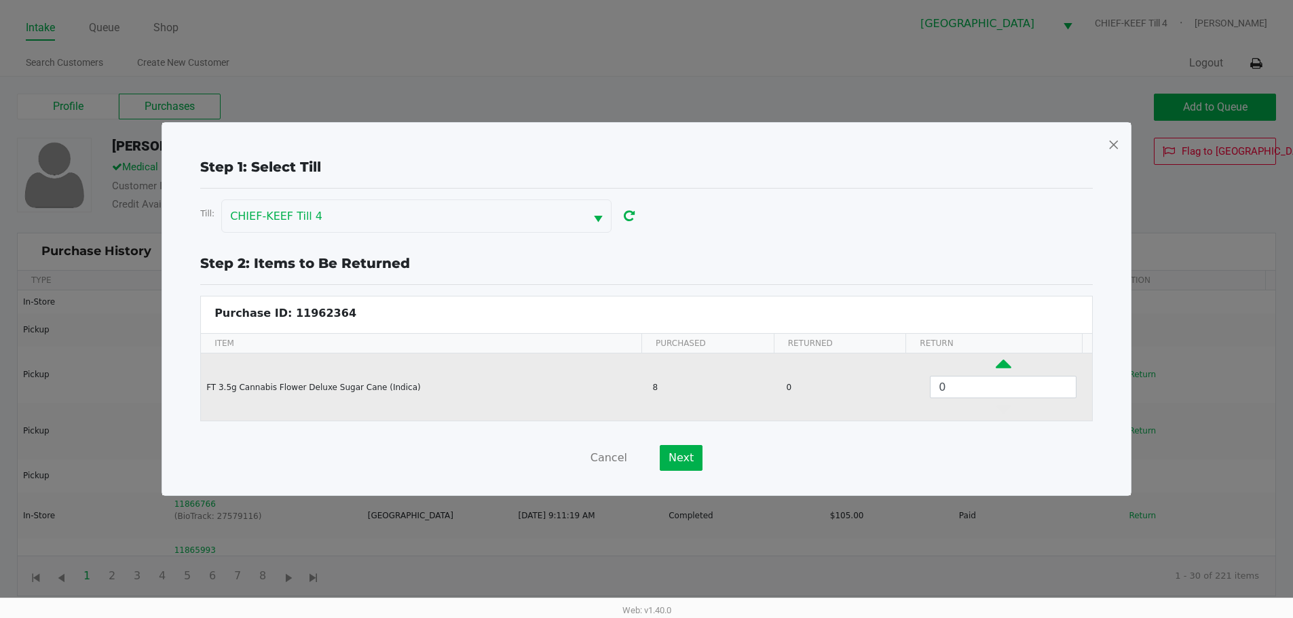
click at [996, 366] on icon "Data table" at bounding box center [1004, 367] width 16 height 17
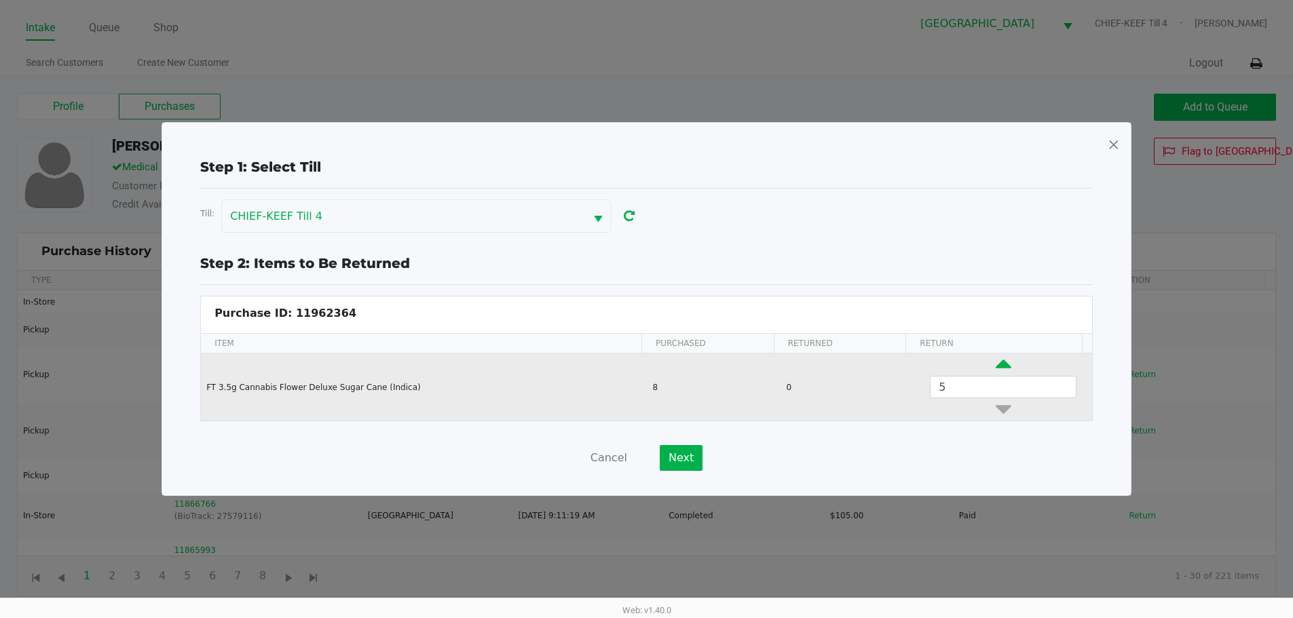
click at [996, 366] on icon "Data table" at bounding box center [1004, 367] width 16 height 17
type input "8"
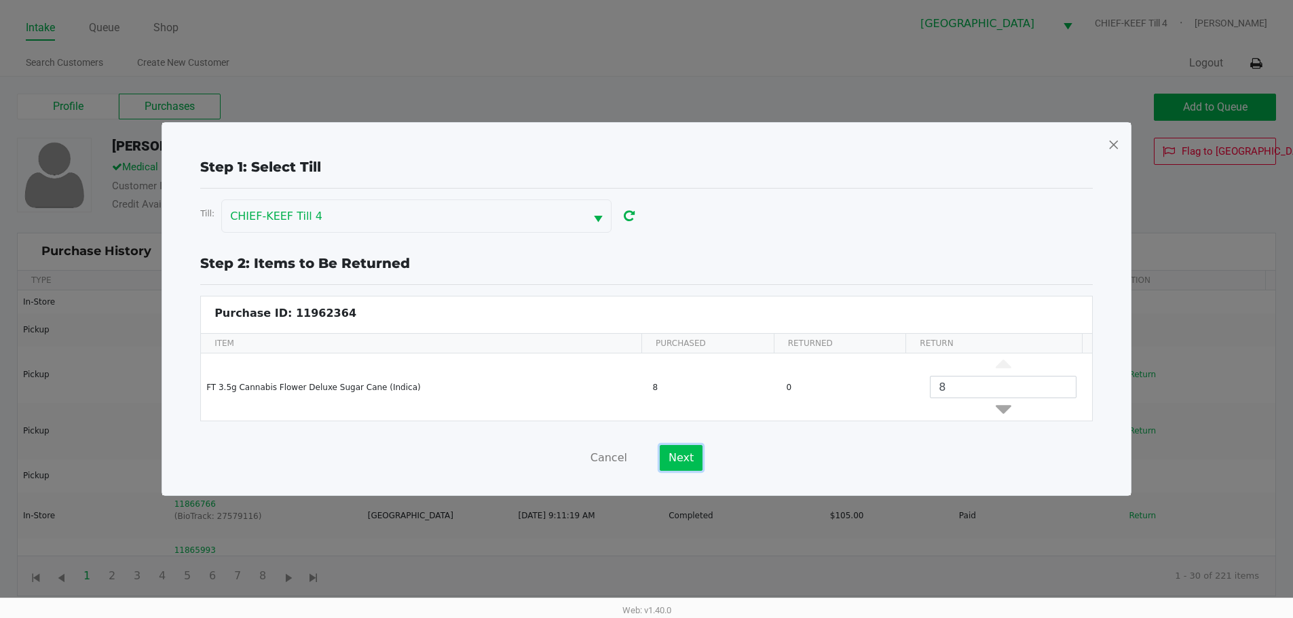
click at [685, 455] on button "Next" at bounding box center [681, 458] width 43 height 26
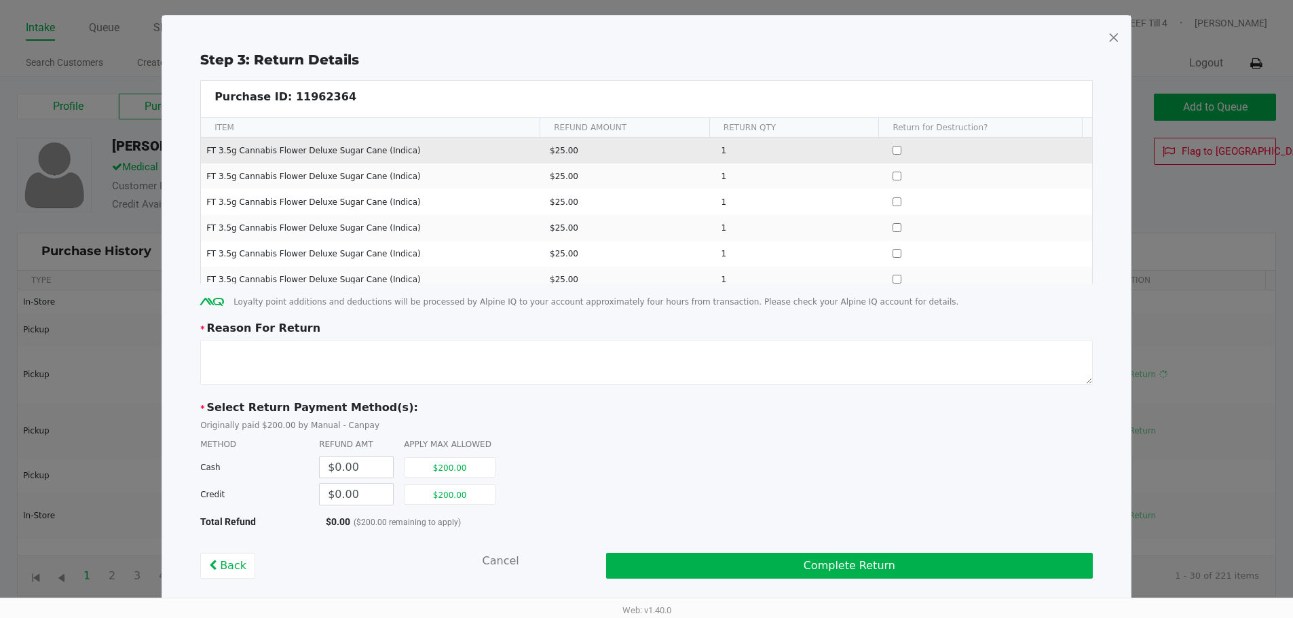
click at [887, 145] on td "Data table" at bounding box center [990, 151] width 206 height 26
drag, startPoint x: 880, startPoint y: 151, endPoint x: 902, endPoint y: 146, distance: 22.9
click at [893, 151] on input "Data table" at bounding box center [897, 150] width 9 height 9
checkbox input "true"
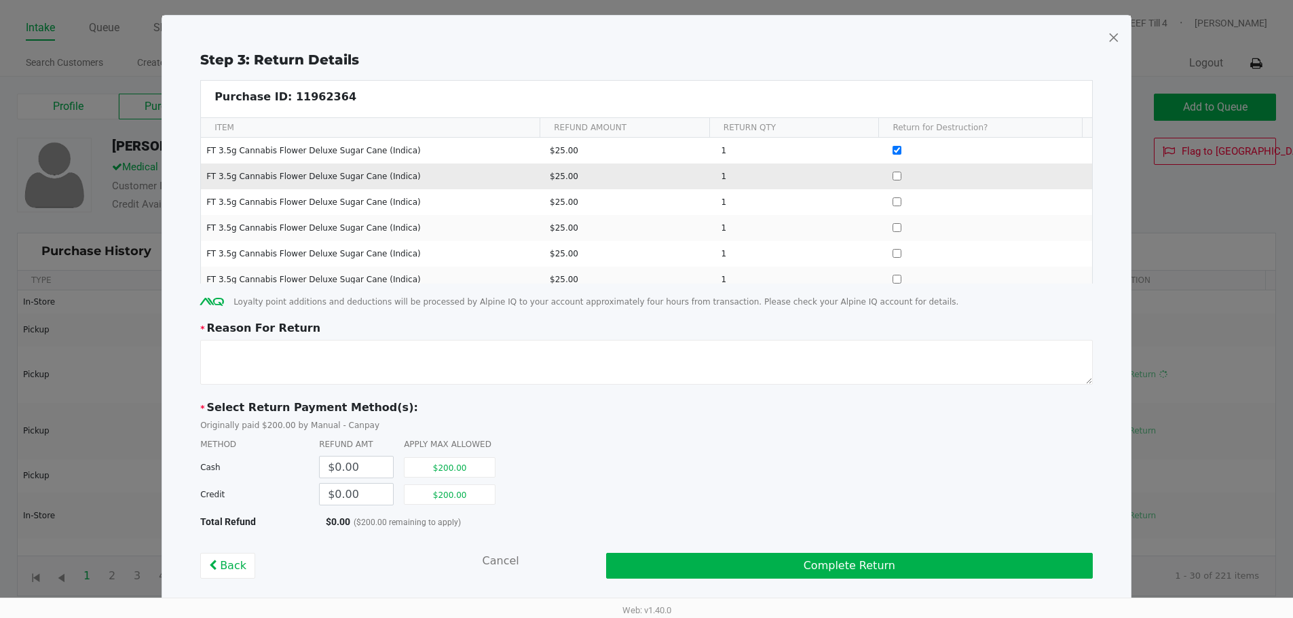
click at [893, 179] on input "Data table" at bounding box center [897, 176] width 9 height 9
checkbox input "true"
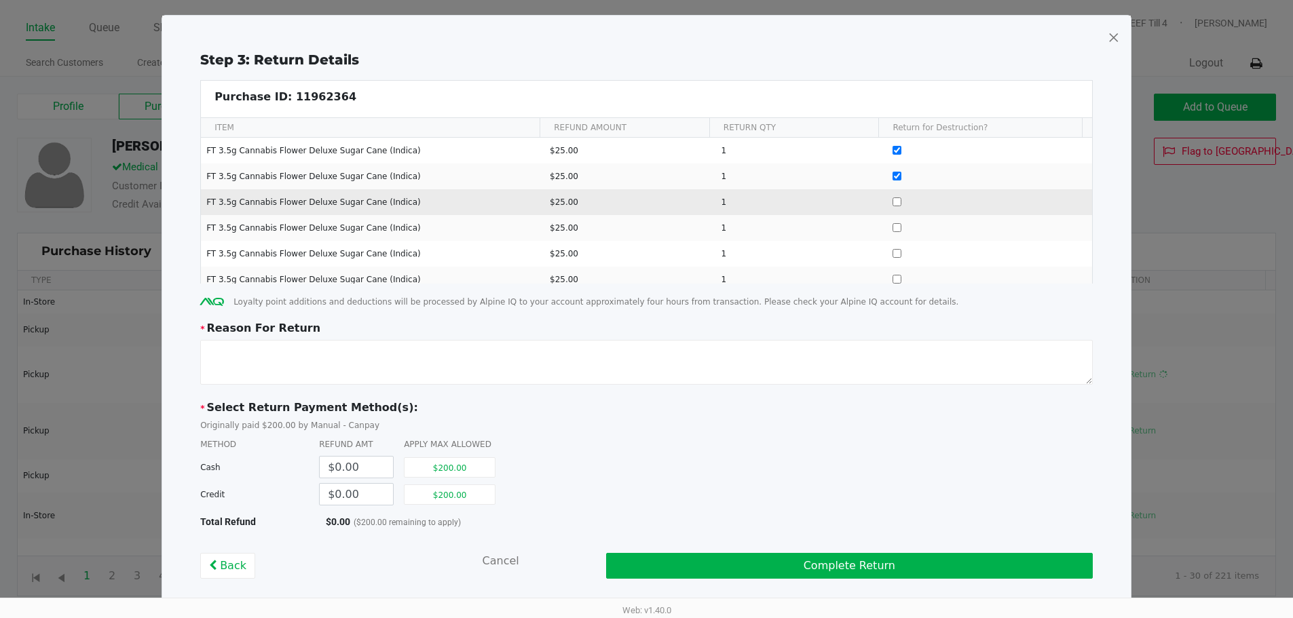
click at [893, 204] on input "Data table" at bounding box center [897, 202] width 9 height 9
checkbox input "true"
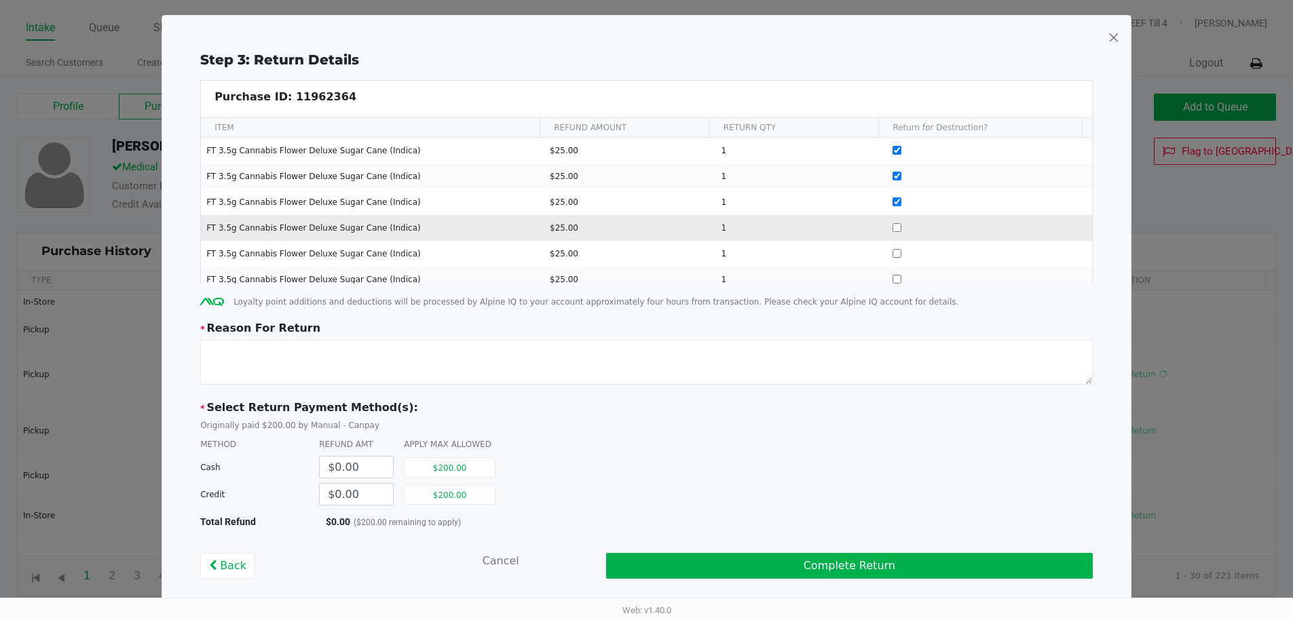
click at [887, 232] on td "Data table" at bounding box center [990, 228] width 206 height 26
click at [893, 226] on input "Data table" at bounding box center [897, 227] width 9 height 9
checkbox input "true"
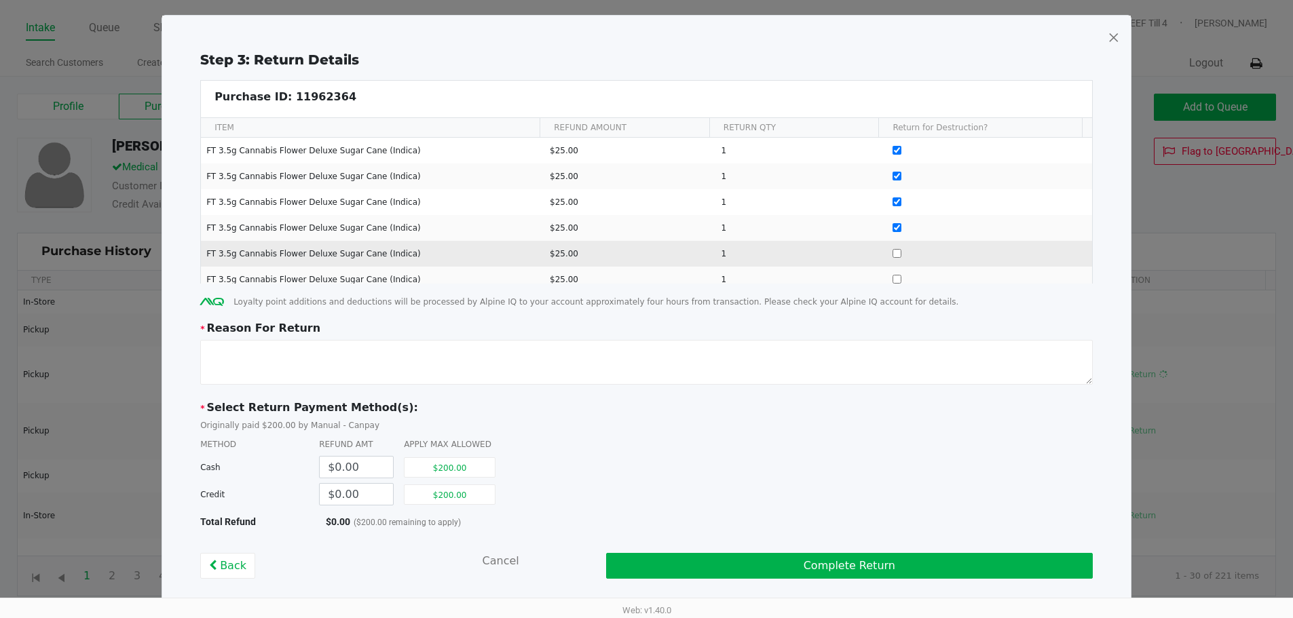
click at [893, 255] on input "Data table" at bounding box center [897, 253] width 9 height 9
checkbox input "true"
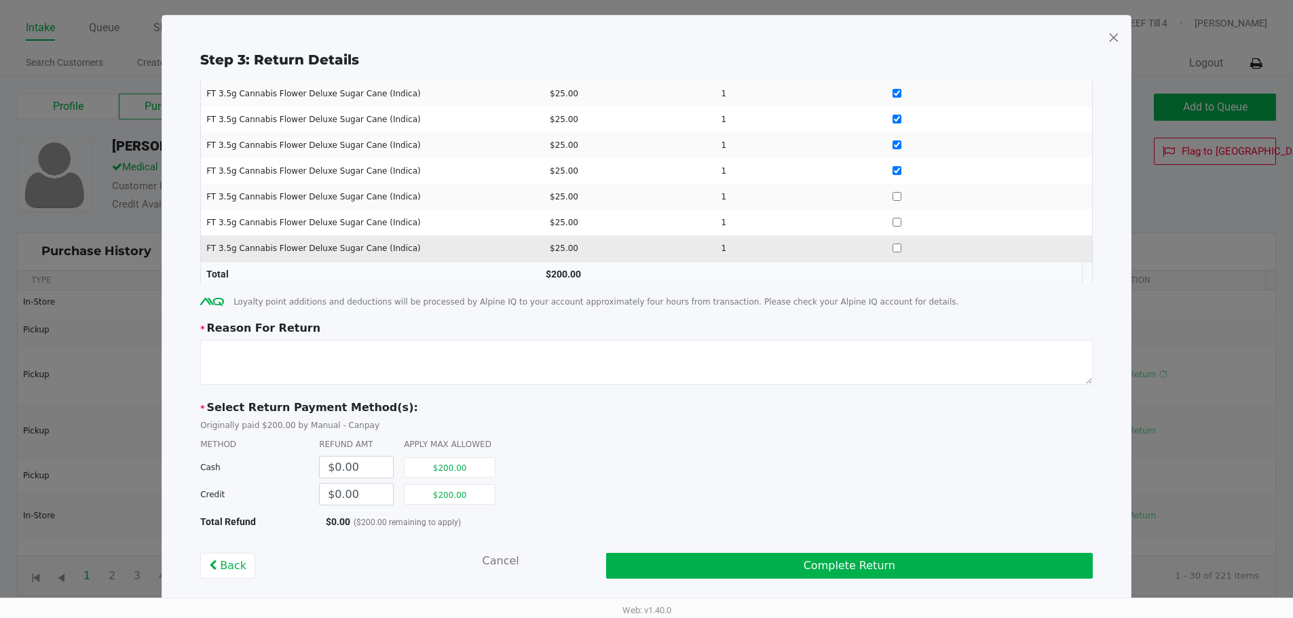
scroll to position [87, 0]
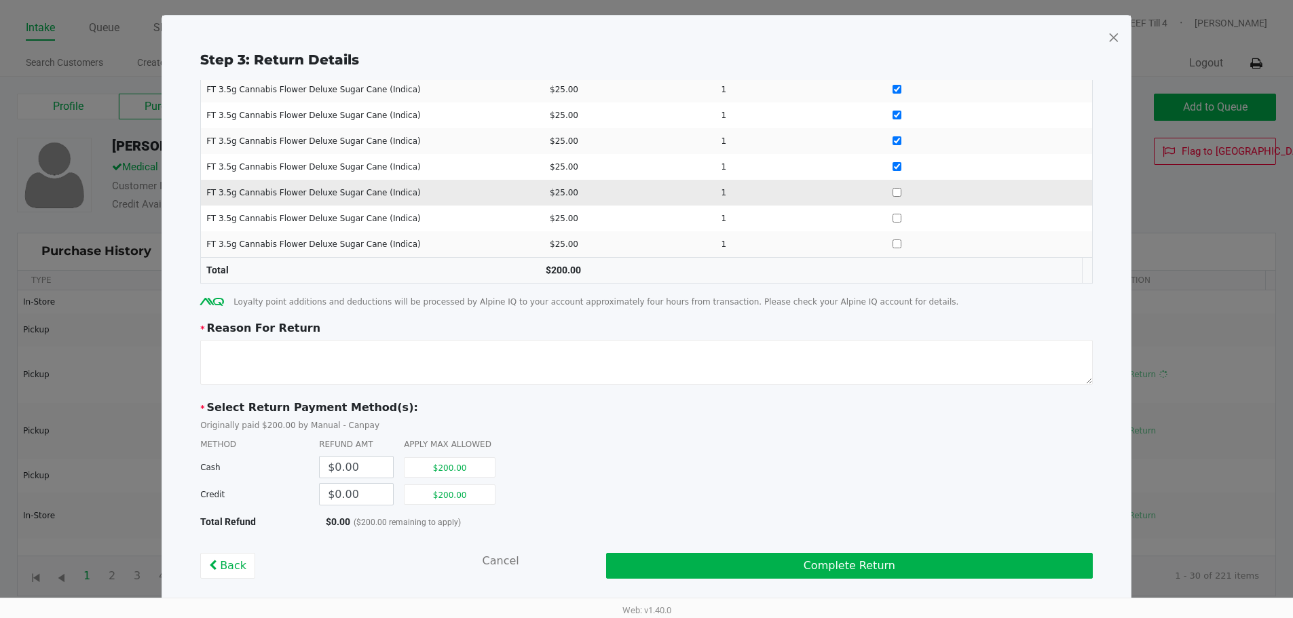
click at [893, 191] on input "Data table" at bounding box center [897, 192] width 9 height 9
checkbox input "true"
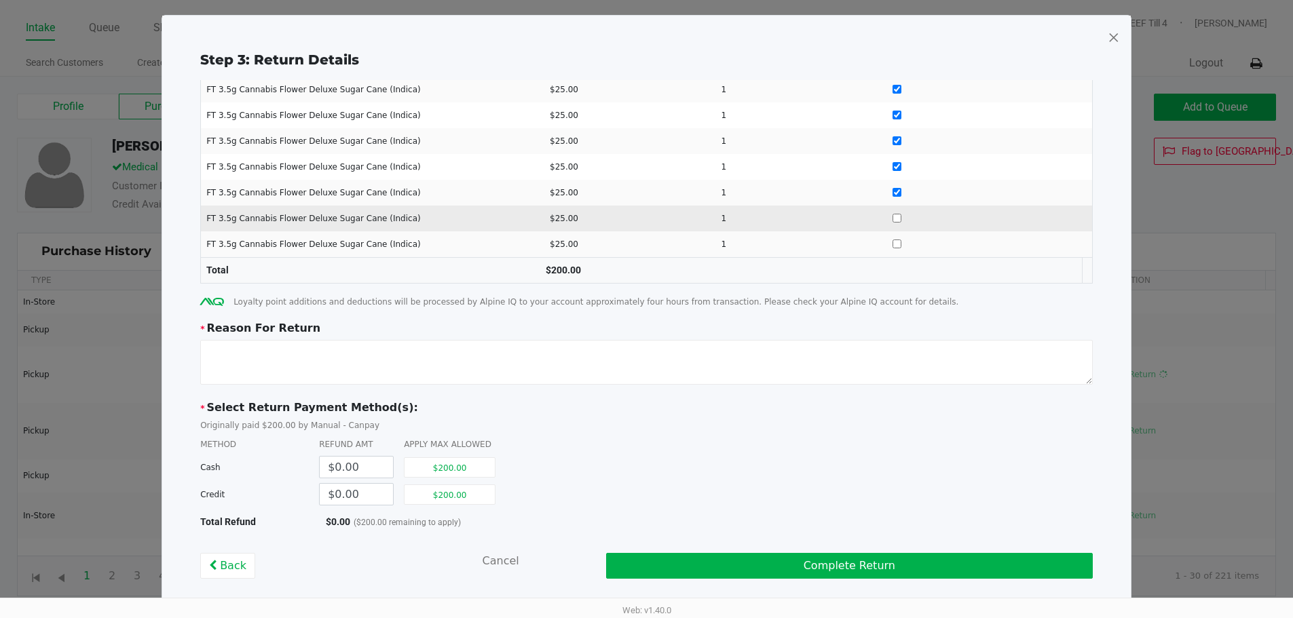
click at [893, 218] on input "Data table" at bounding box center [897, 218] width 9 height 9
checkbox input "true"
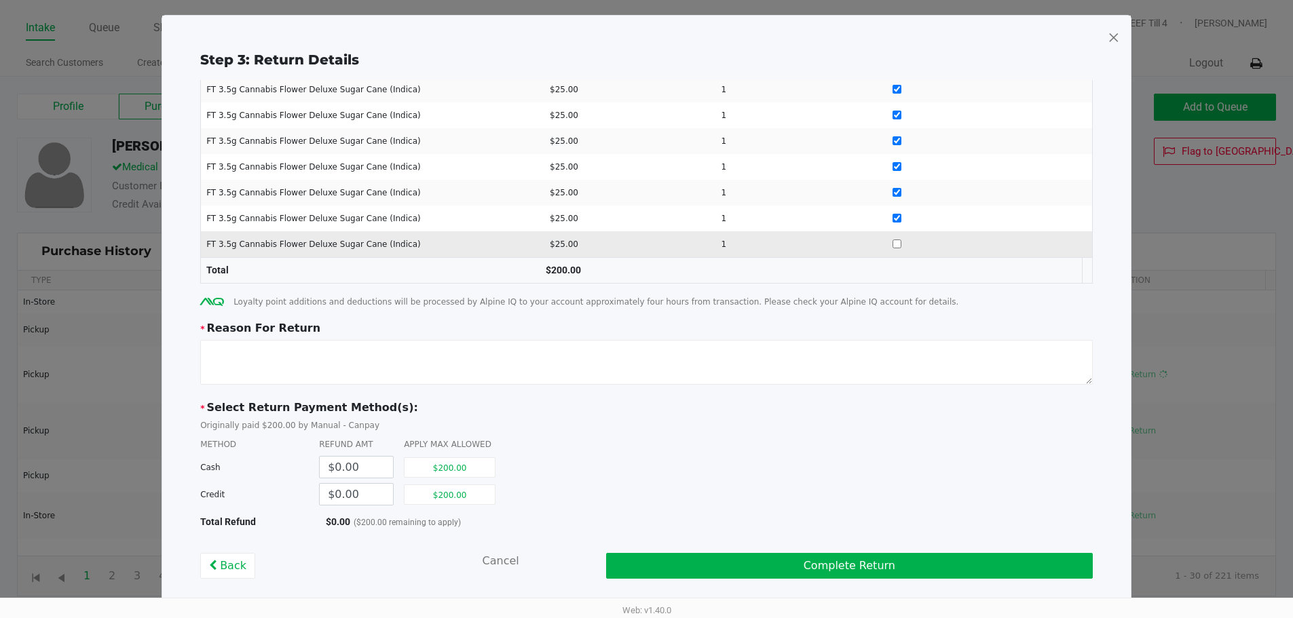
click at [893, 242] on input "Data table" at bounding box center [897, 244] width 9 height 9
checkbox input "true"
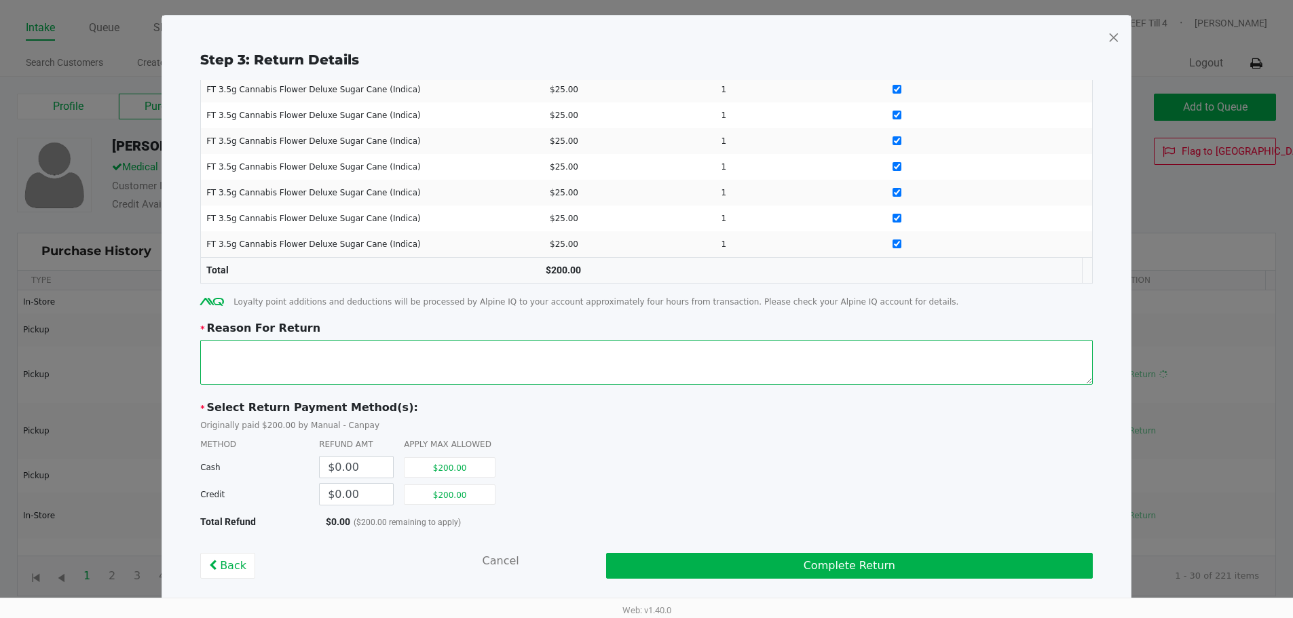
click at [826, 361] on textarea at bounding box center [646, 362] width 893 height 45
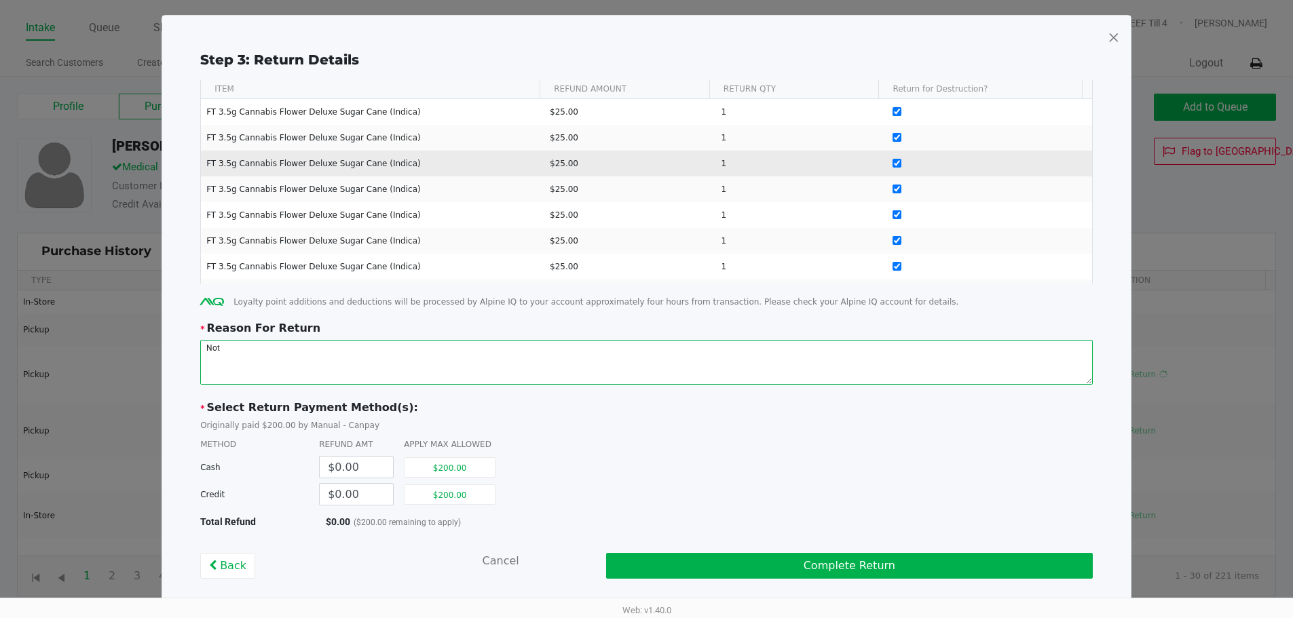
scroll to position [0, 0]
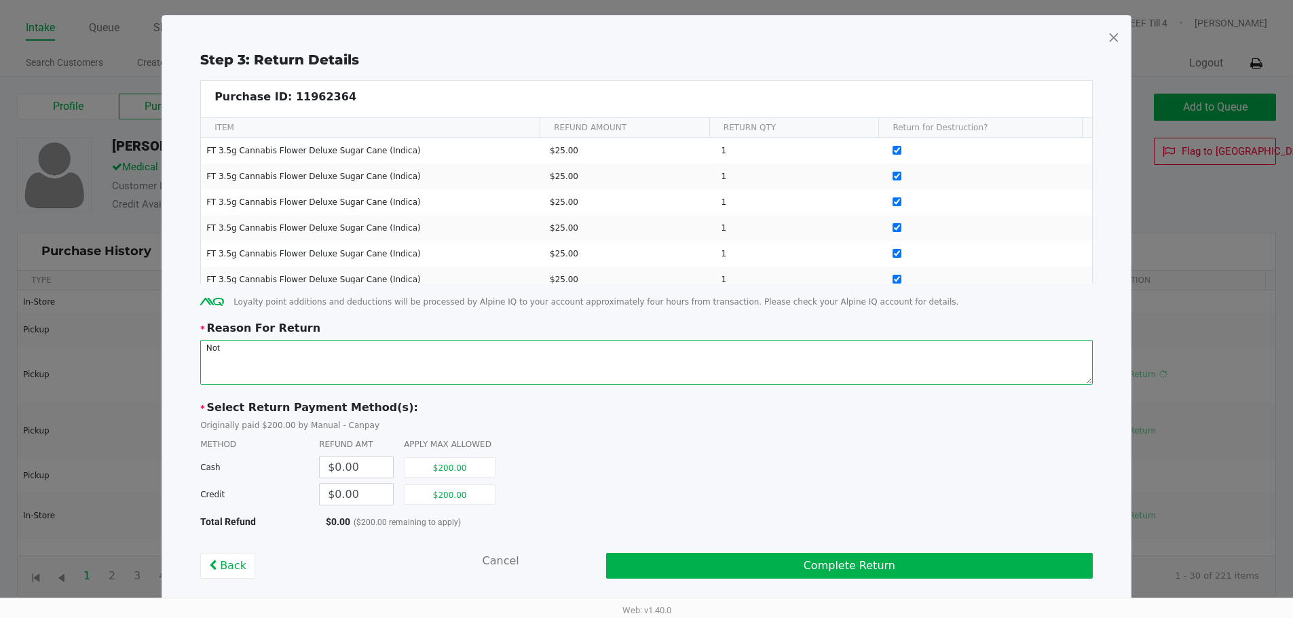
click at [383, 356] on textarea at bounding box center [646, 362] width 893 height 45
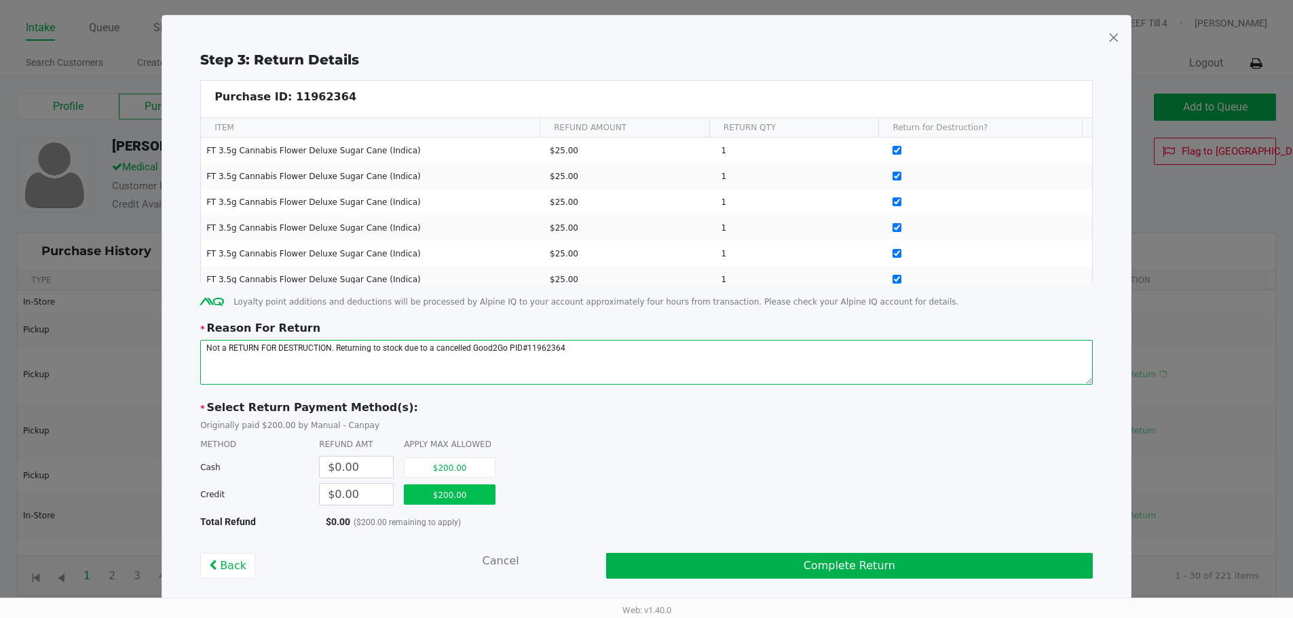
type textarea "Not a RETURN FOR DESTRUCTION. Returning to stock due to a cancelled Good2Go PID…"
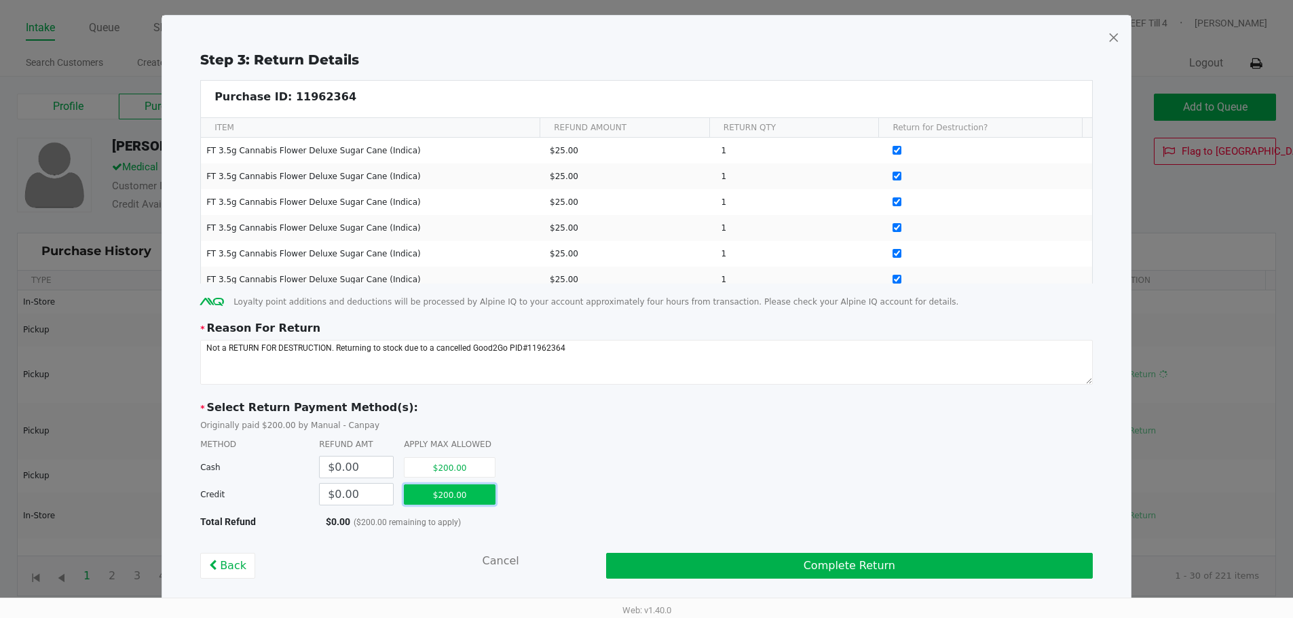
click at [458, 502] on button "$200.00" at bounding box center [450, 495] width 92 height 20
type input "$200.00"
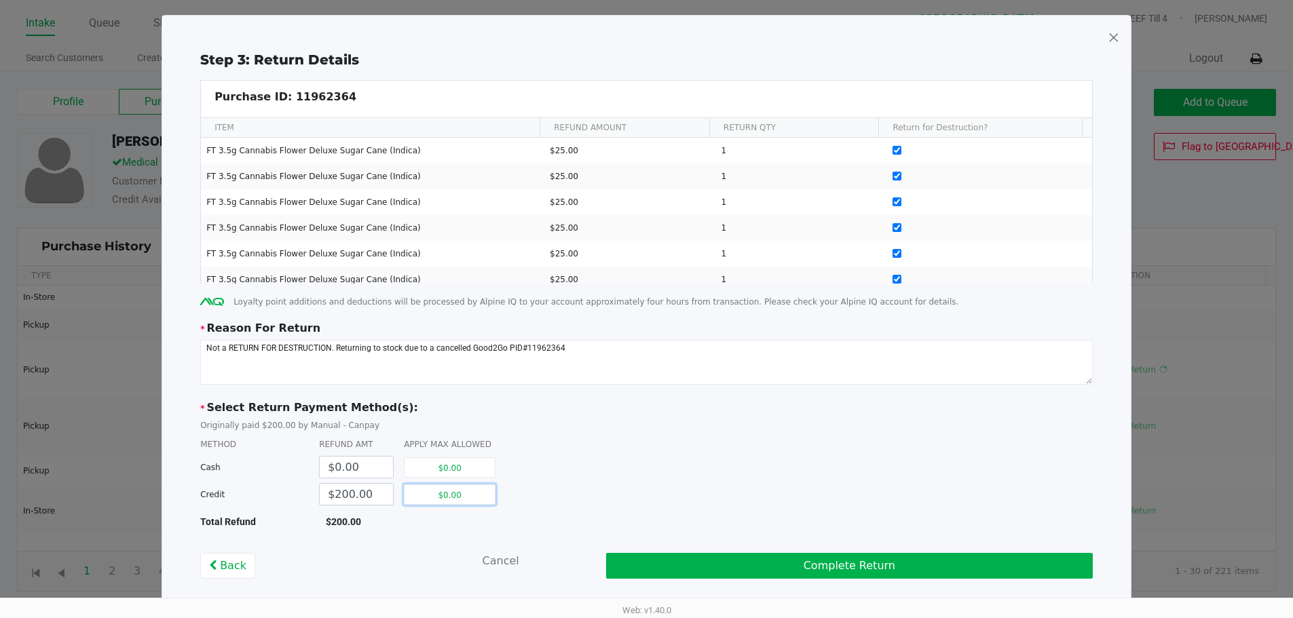
scroll to position [5, 0]
click at [758, 572] on button "Complete Return" at bounding box center [849, 566] width 487 height 26
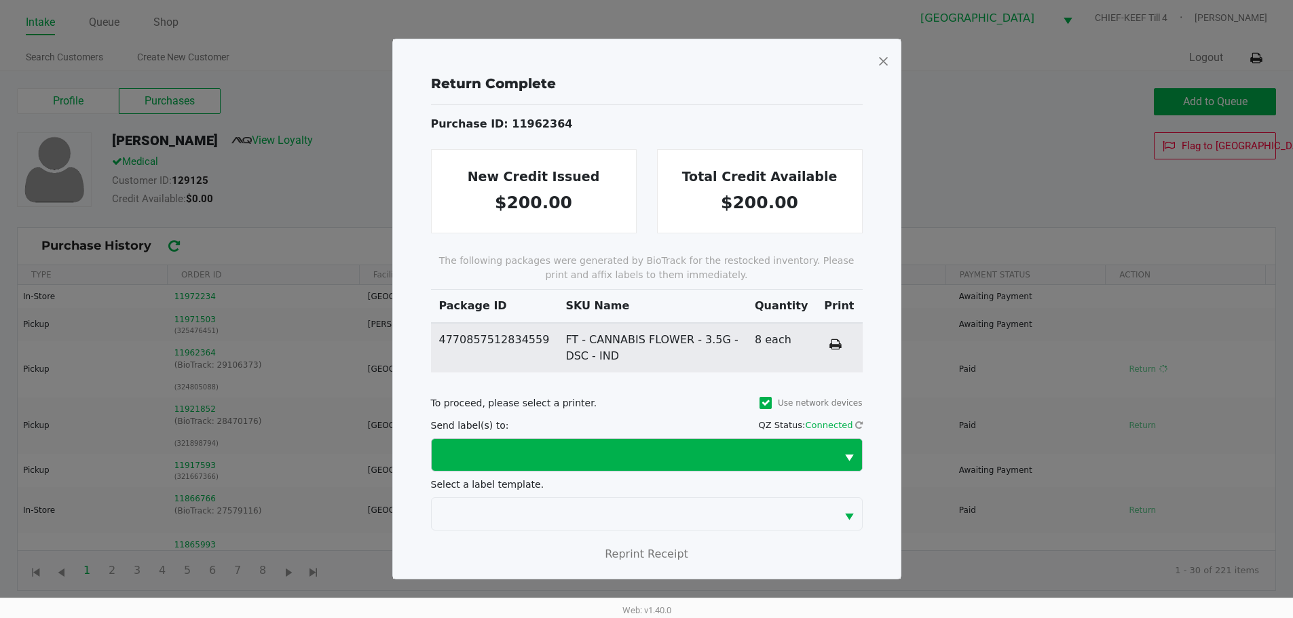
click at [846, 455] on span "Select" at bounding box center [849, 458] width 17 height 17
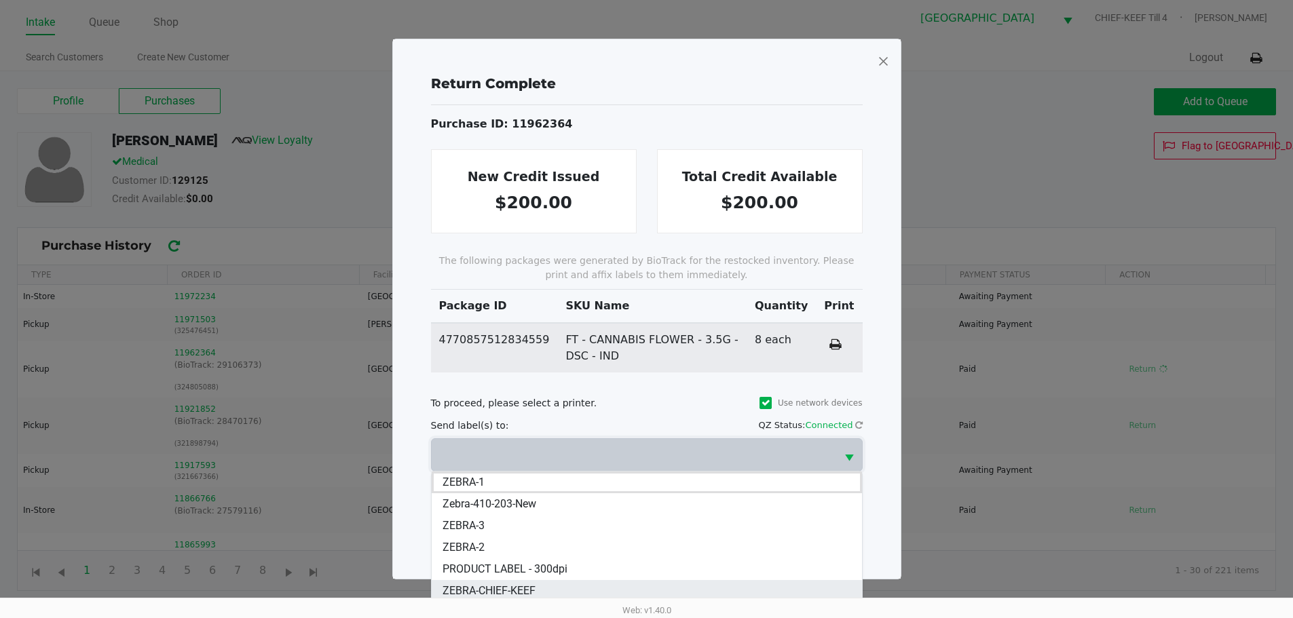
click at [508, 584] on span "ZEBRA-CHIEF-KEEF" at bounding box center [489, 591] width 93 height 16
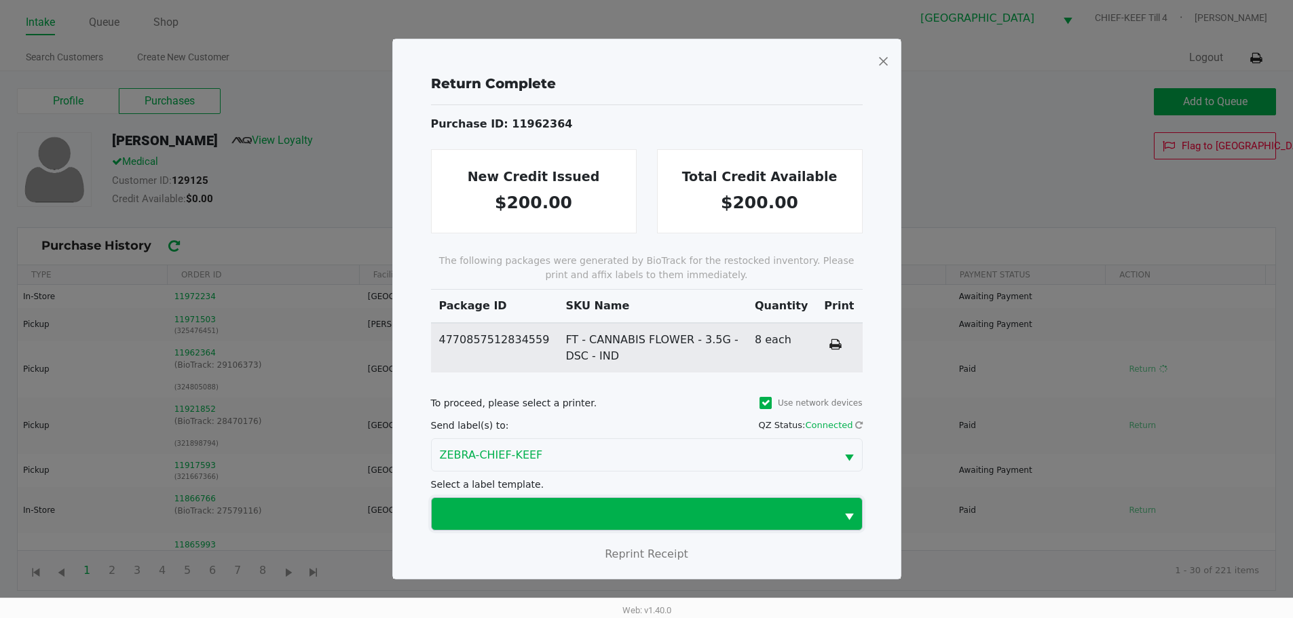
click at [577, 514] on span at bounding box center [634, 514] width 388 height 16
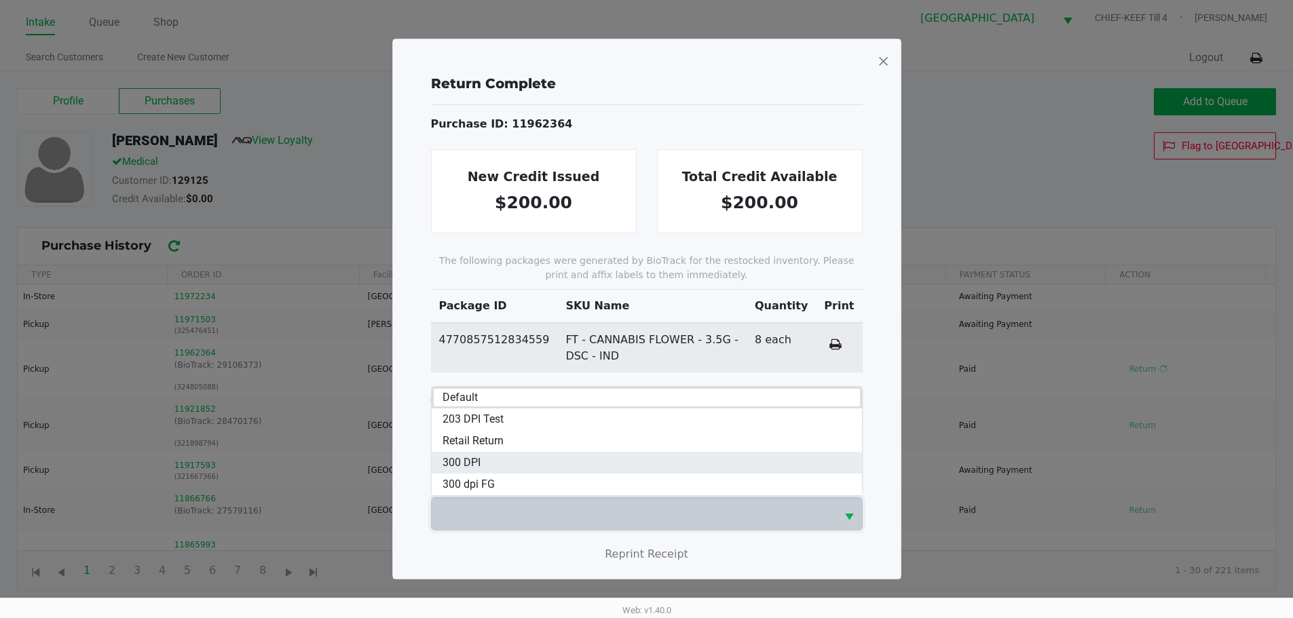
scroll to position [0, 0]
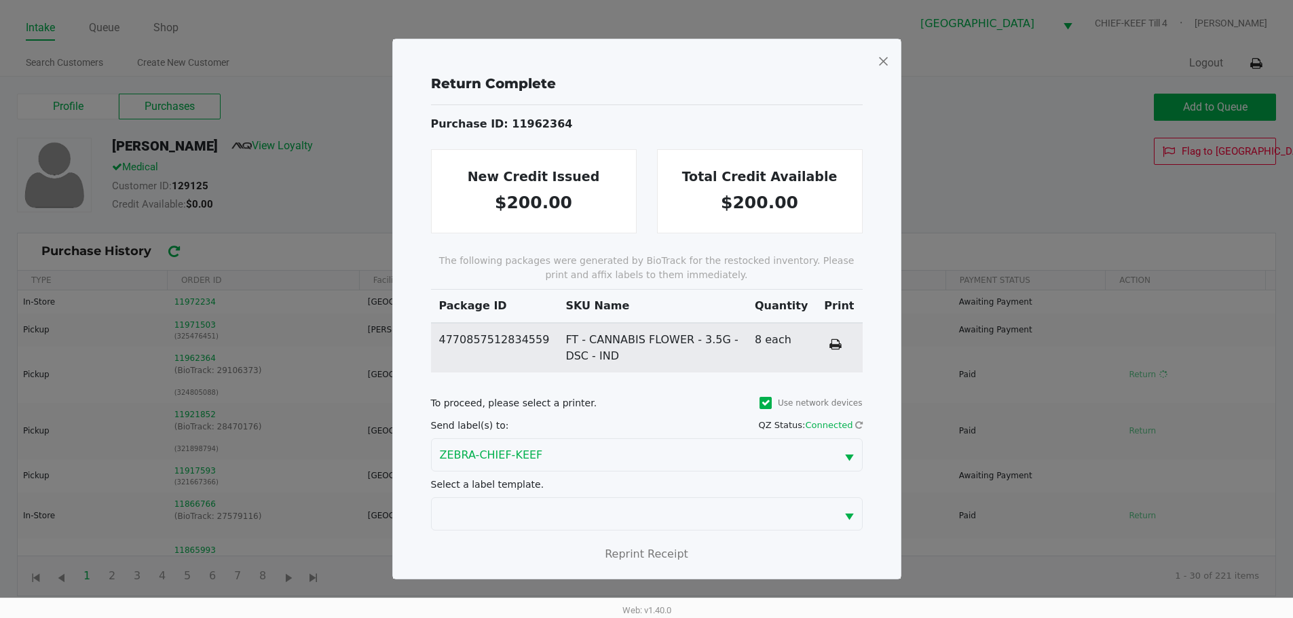
click at [948, 405] on div at bounding box center [646, 309] width 1293 height 618
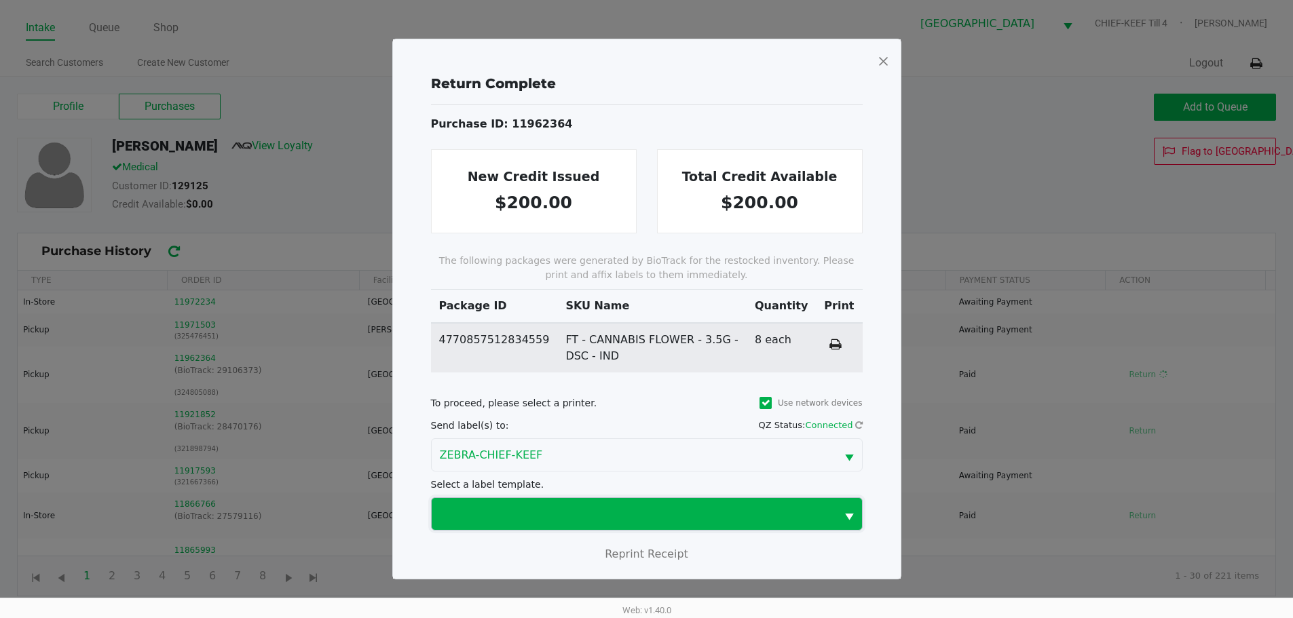
click at [455, 506] on span at bounding box center [634, 514] width 388 height 16
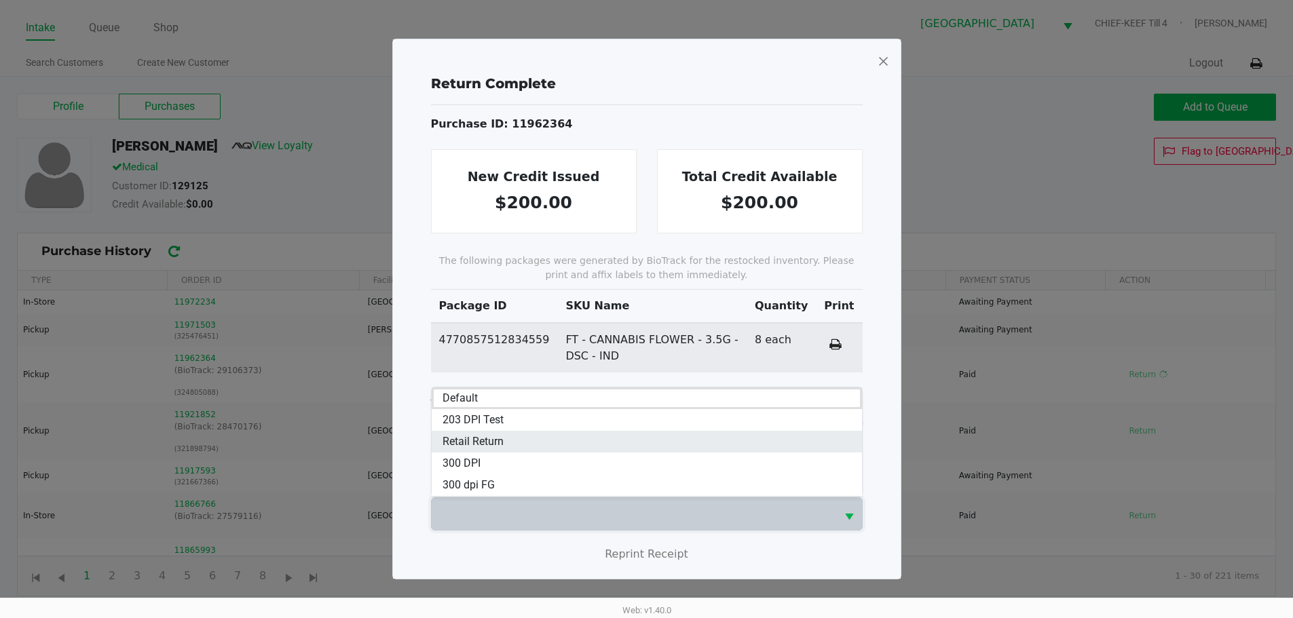
click at [468, 443] on span "Retail Return" at bounding box center [473, 442] width 61 height 16
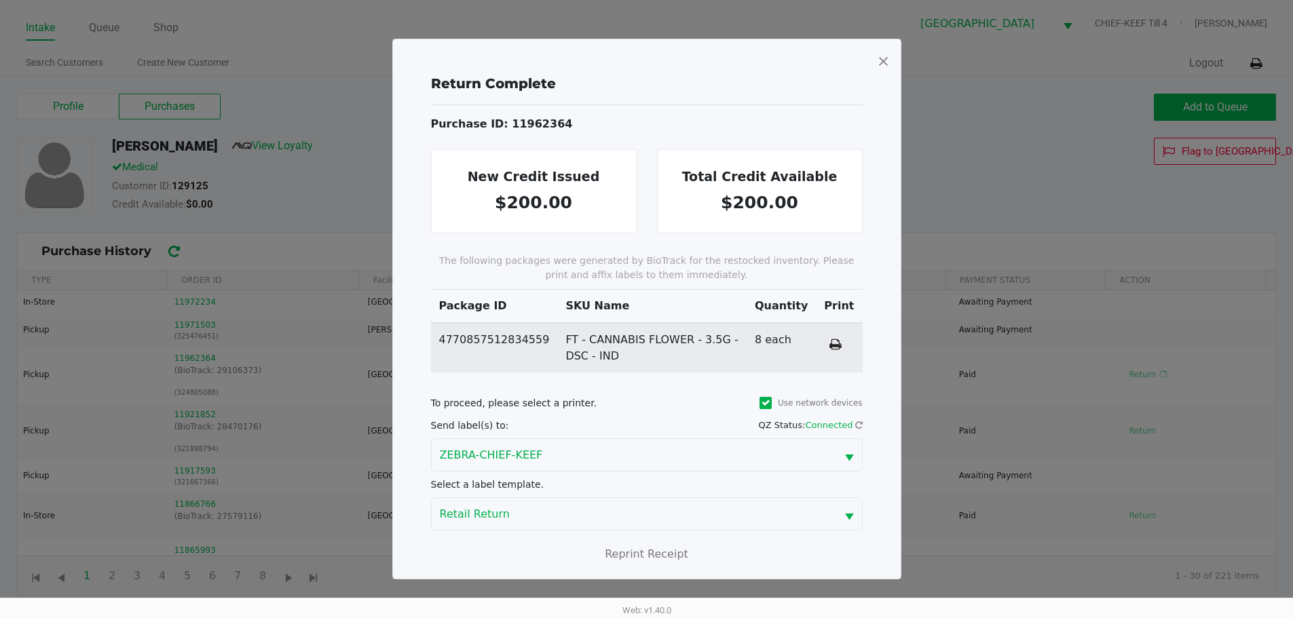
click at [625, 400] on div "To proceed, please select a printer. Use network devices" at bounding box center [647, 402] width 432 height 25
click at [632, 558] on span "Reprint Receipt" at bounding box center [646, 554] width 83 height 13
click at [839, 345] on icon at bounding box center [836, 345] width 12 height 10
drag, startPoint x: 887, startPoint y: 60, endPoint x: 863, endPoint y: 94, distance: 40.9
click at [886, 60] on span at bounding box center [883, 61] width 12 height 22
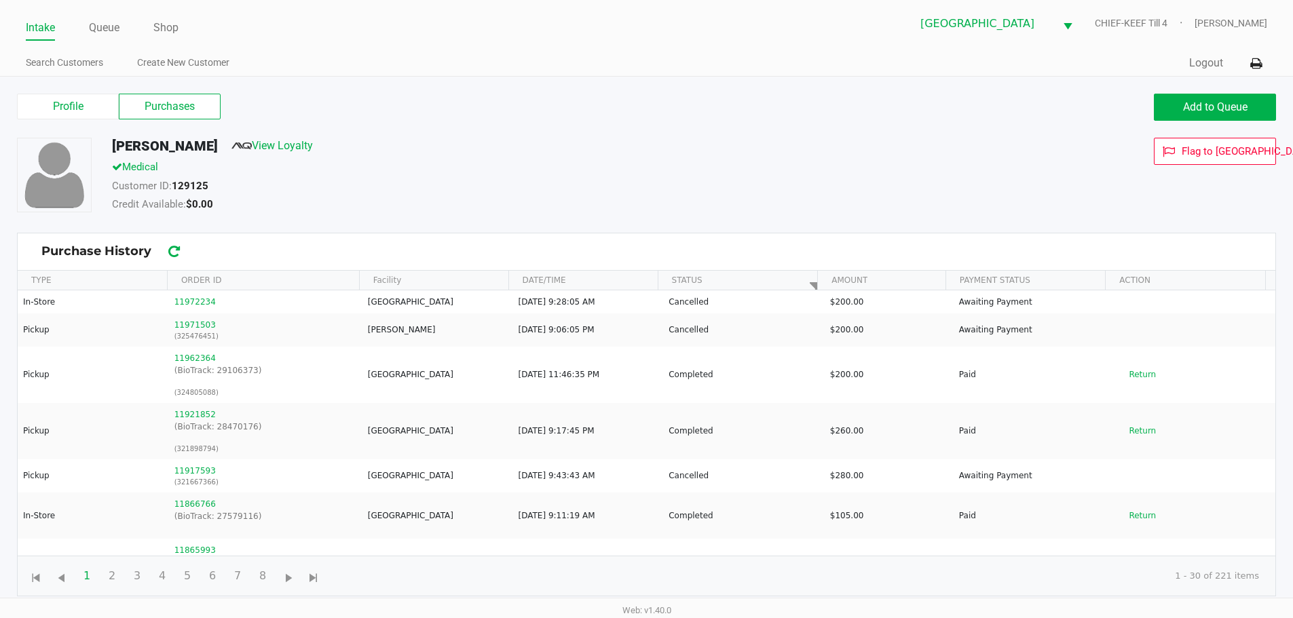
drag, startPoint x: 616, startPoint y: 107, endPoint x: 603, endPoint y: 104, distance: 13.3
click at [614, 106] on div "Profile Purchases" at bounding box center [327, 107] width 620 height 26
drag, startPoint x: 464, startPoint y: 96, endPoint x: 696, endPoint y: 63, distance: 235.1
click at [470, 92] on div "Profile Purchases Add to Queue" at bounding box center [647, 114] width 1280 height 48
click at [650, 206] on div "Credit Available: $0.00" at bounding box center [496, 206] width 789 height 19
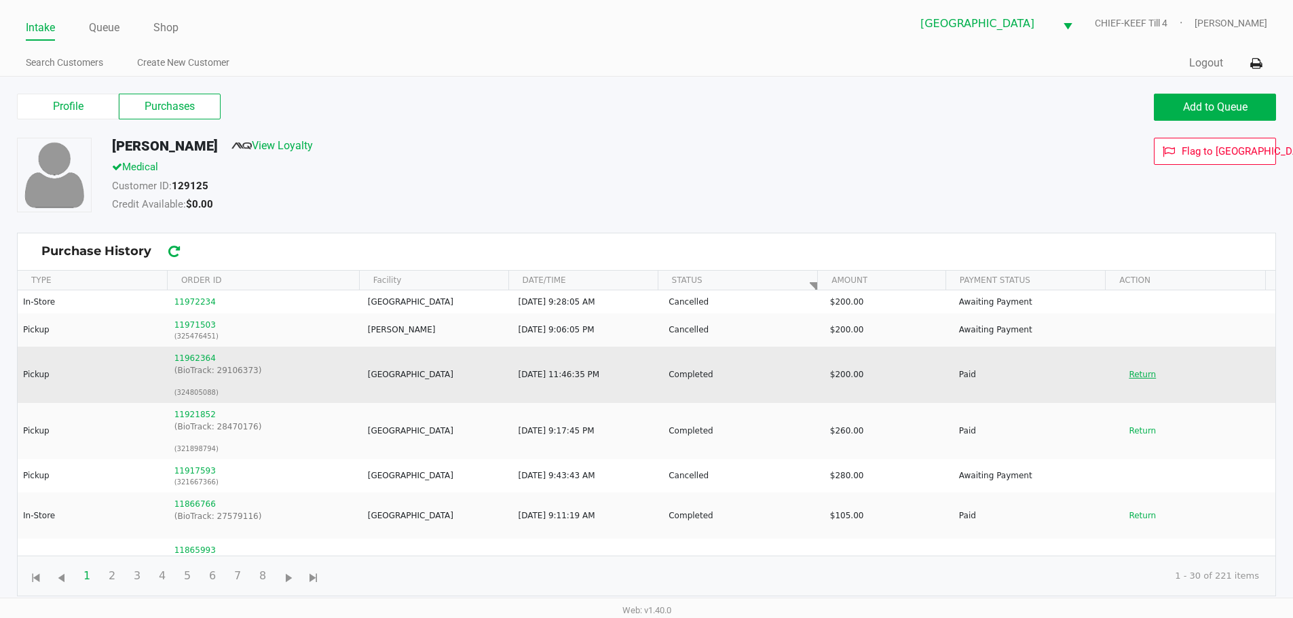
click at [1127, 373] on button "Return" at bounding box center [1142, 375] width 45 height 22
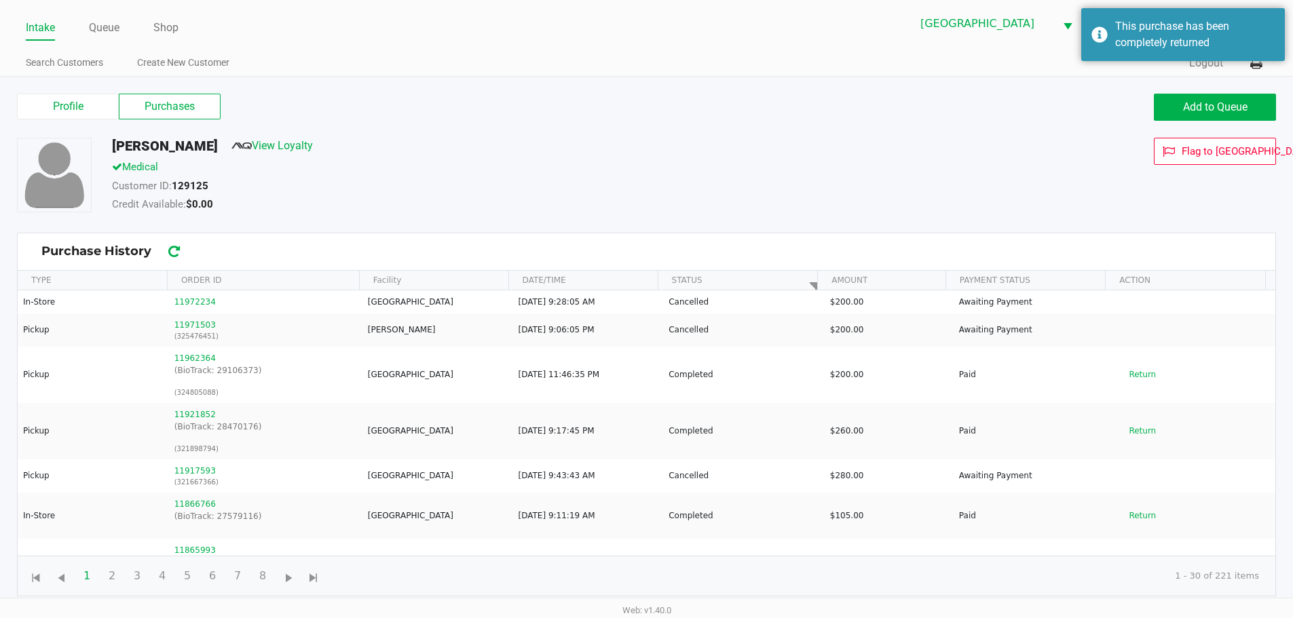
click at [874, 154] on div "ROYCE ALBRITTON View Loyalty" at bounding box center [496, 149] width 789 height 22
click at [906, 116] on div "Add to Queue" at bounding box center [967, 107] width 640 height 27
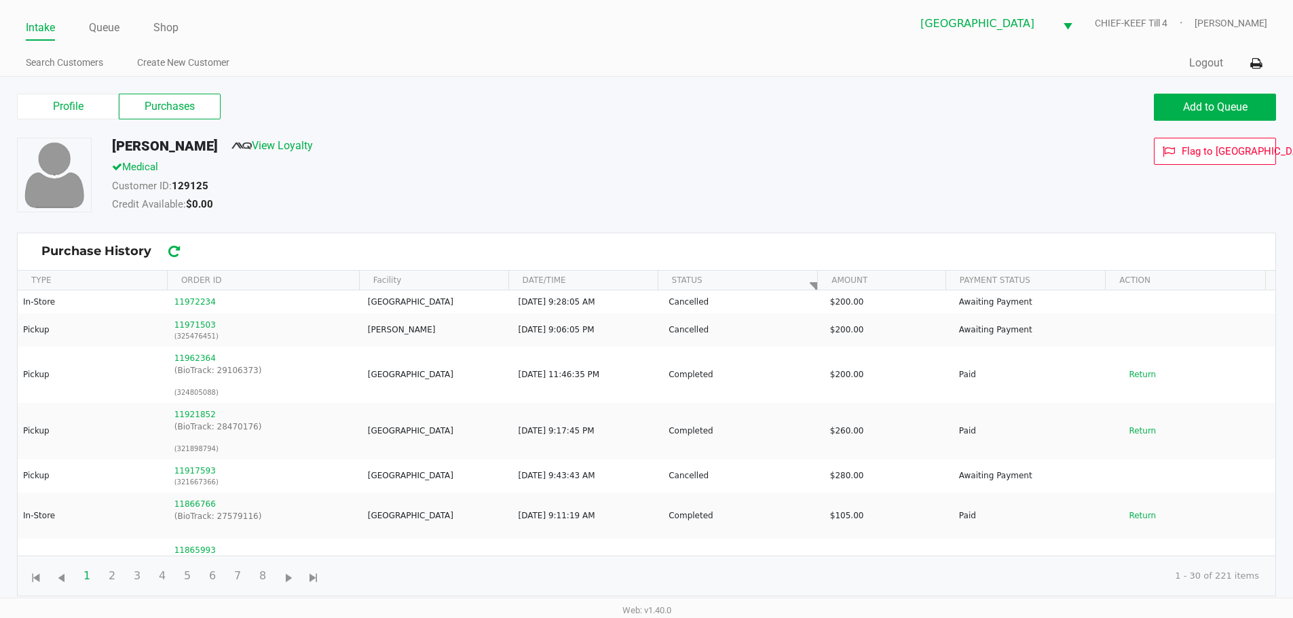
click at [784, 179] on div "Customer ID: 129125" at bounding box center [496, 188] width 789 height 19
click at [783, 179] on div "Customer ID: 129125" at bounding box center [496, 188] width 789 height 19
click at [921, 126] on div "Profile Purchases Add to Queue" at bounding box center [647, 114] width 1280 height 48
click at [1220, 105] on span "Add to Queue" at bounding box center [1215, 106] width 64 height 13
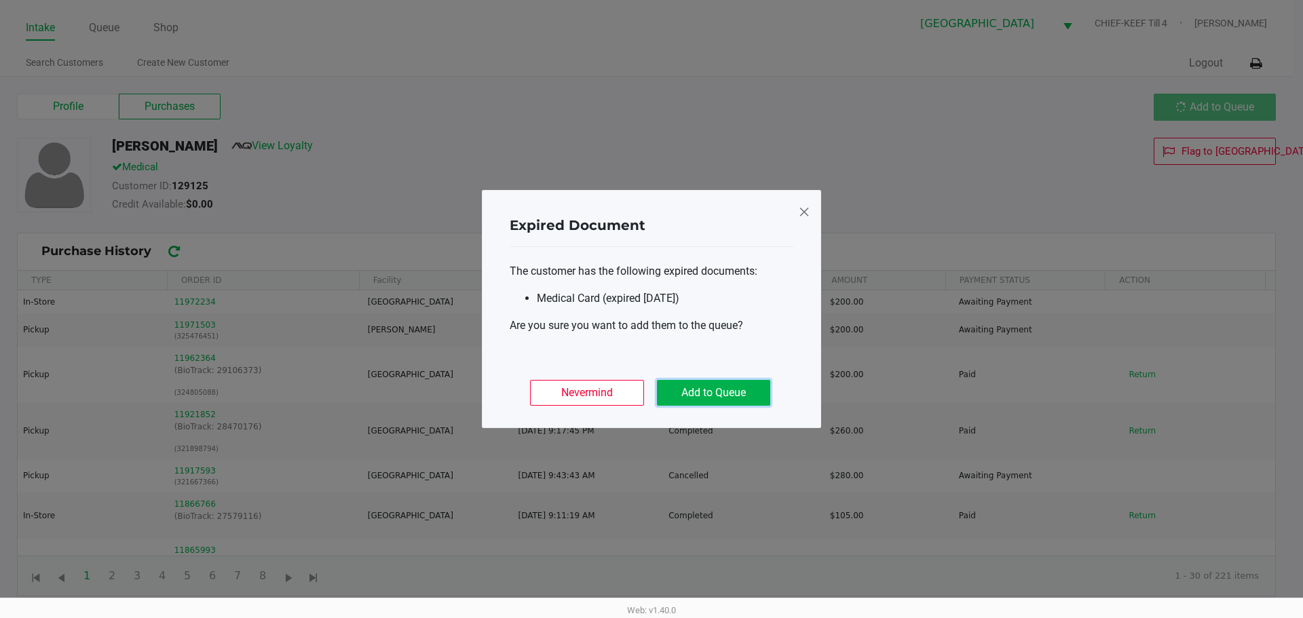
click at [690, 406] on div "Nevermind Add to Queue" at bounding box center [652, 387] width 284 height 53
click at [698, 396] on button "Add to Queue" at bounding box center [713, 393] width 113 height 26
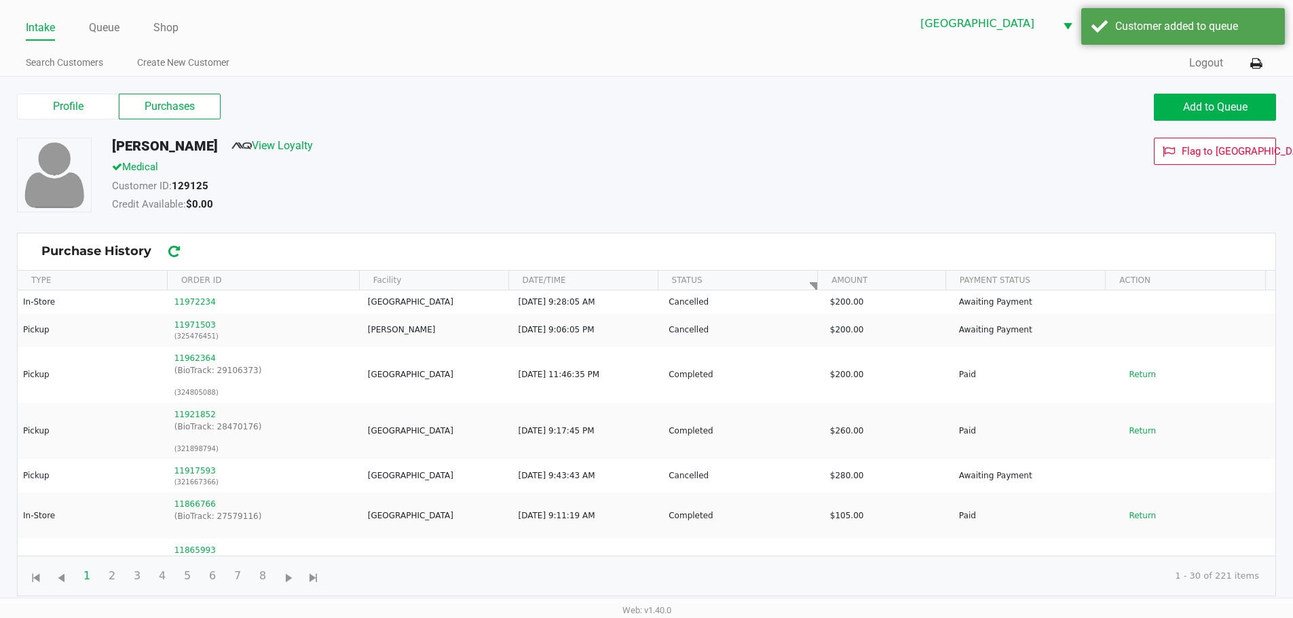
drag, startPoint x: 685, startPoint y: 232, endPoint x: 235, endPoint y: 145, distance: 458.4
click at [630, 208] on div "Profile Purchases Add to Queue ROYCE ALBRITTON View Loyalty Medical Customer ID…" at bounding box center [647, 343] width 1280 height 506
click at [495, 97] on div "Profile Purchases" at bounding box center [327, 107] width 620 height 26
click at [105, 24] on link "Queue" at bounding box center [104, 27] width 31 height 19
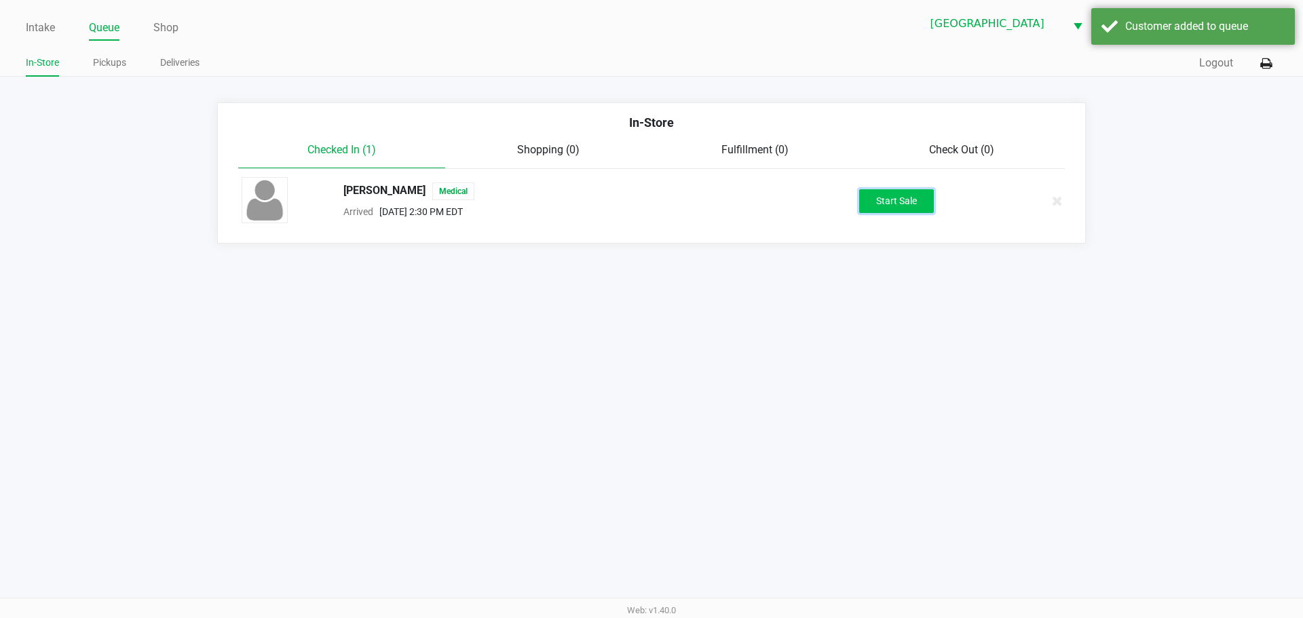
click at [886, 200] on button "Start Sale" at bounding box center [896, 201] width 75 height 24
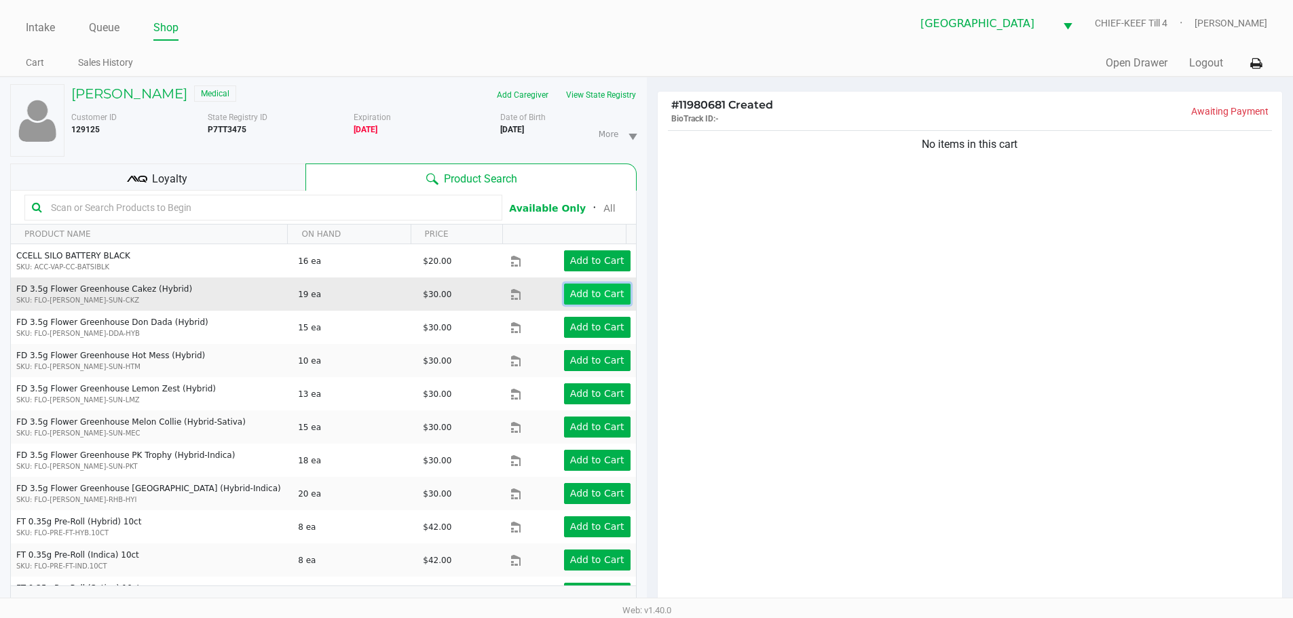
click at [572, 289] on app-button-loader "Add to Cart" at bounding box center [597, 293] width 54 height 11
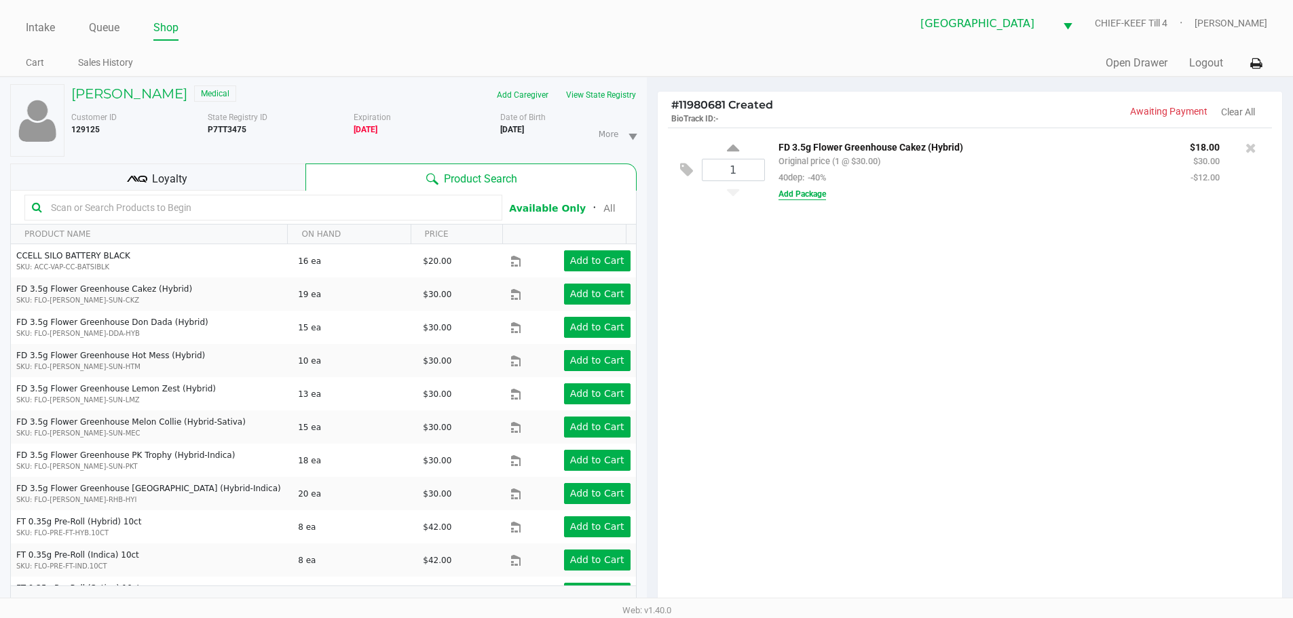
click at [819, 195] on button "Add Package" at bounding box center [803, 194] width 48 height 12
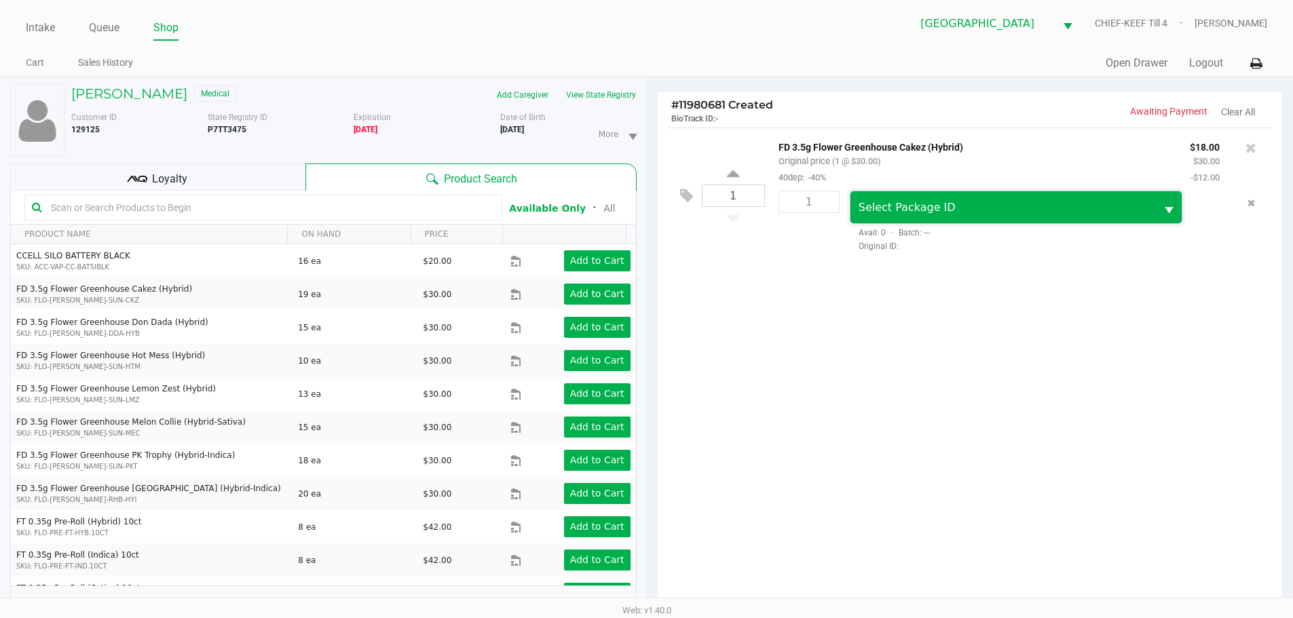
click at [877, 219] on span "Select Package ID" at bounding box center [1004, 207] width 306 height 32
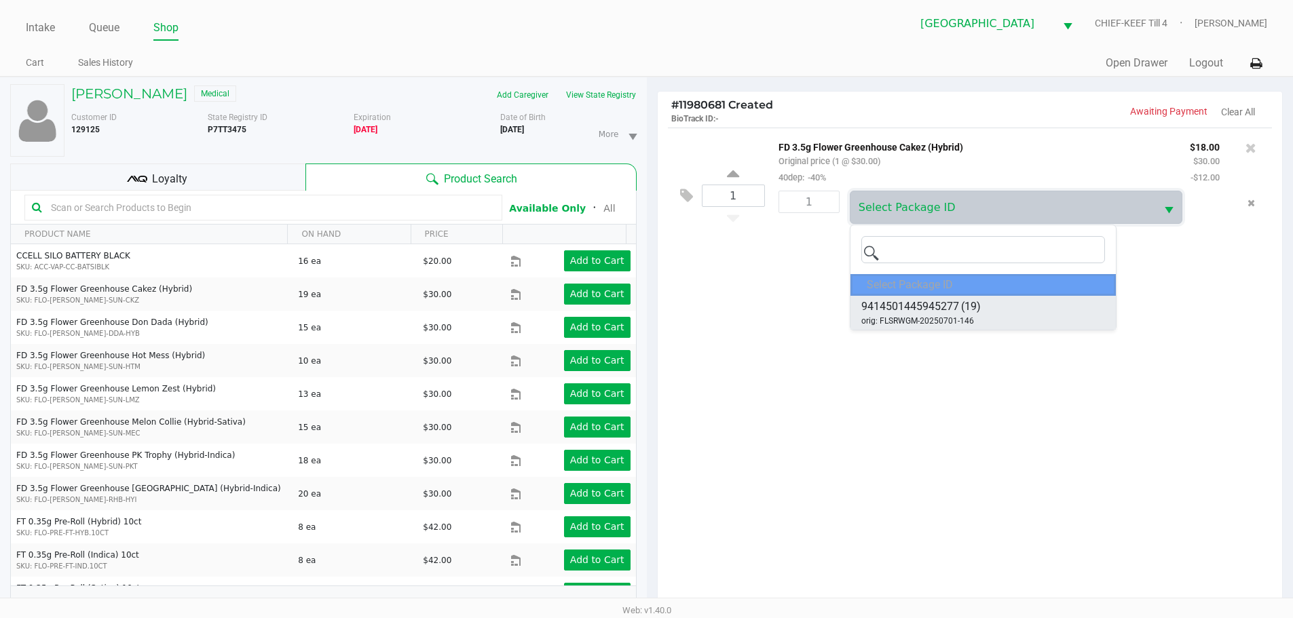
click at [919, 313] on span "9414501445945277" at bounding box center [910, 307] width 98 height 16
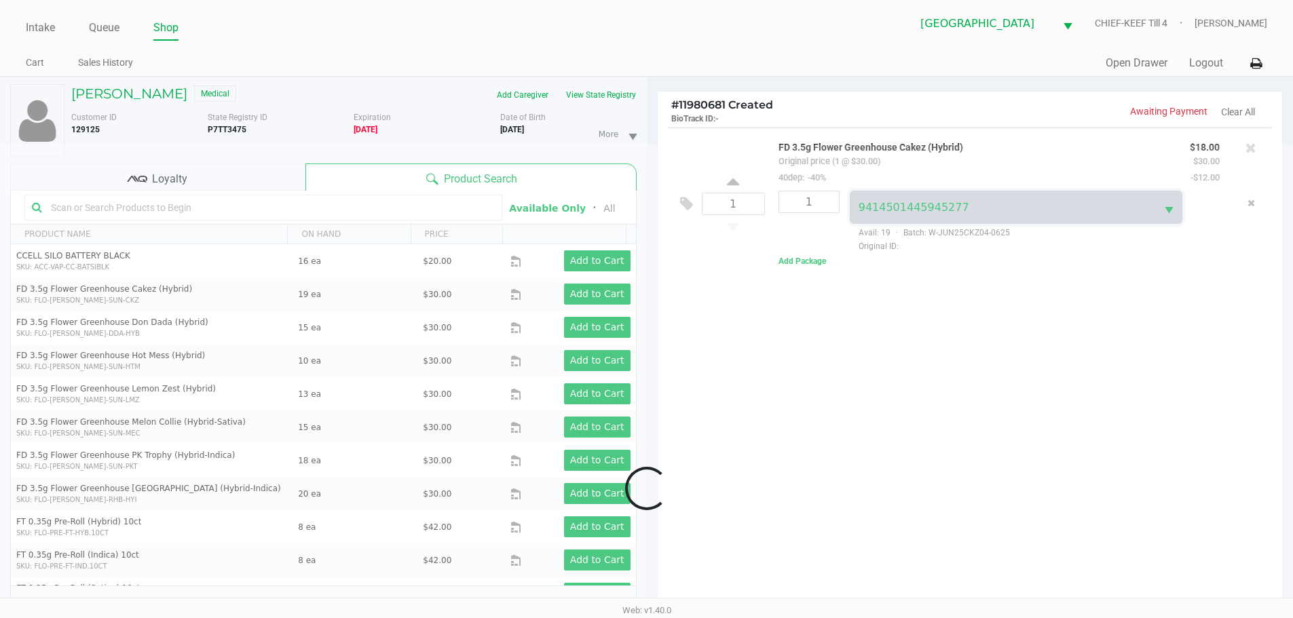
click at [940, 362] on div at bounding box center [646, 489] width 1293 height 688
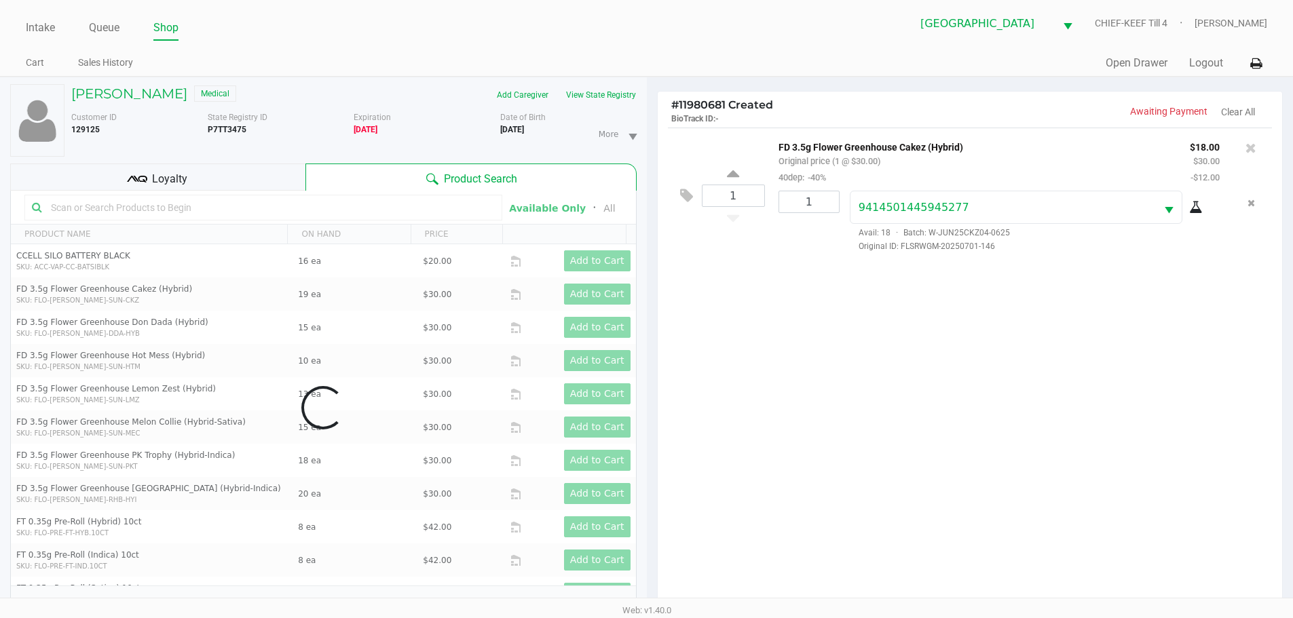
scroll to position [147, 0]
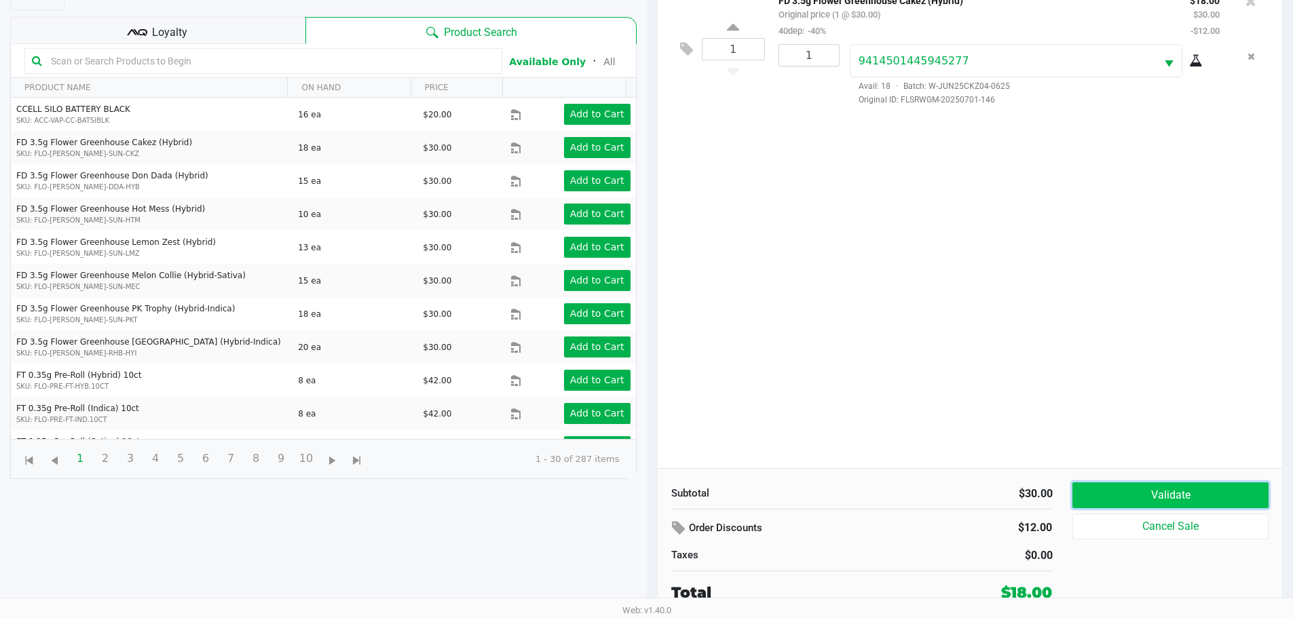
click at [1197, 498] on button "Validate" at bounding box center [1170, 496] width 195 height 26
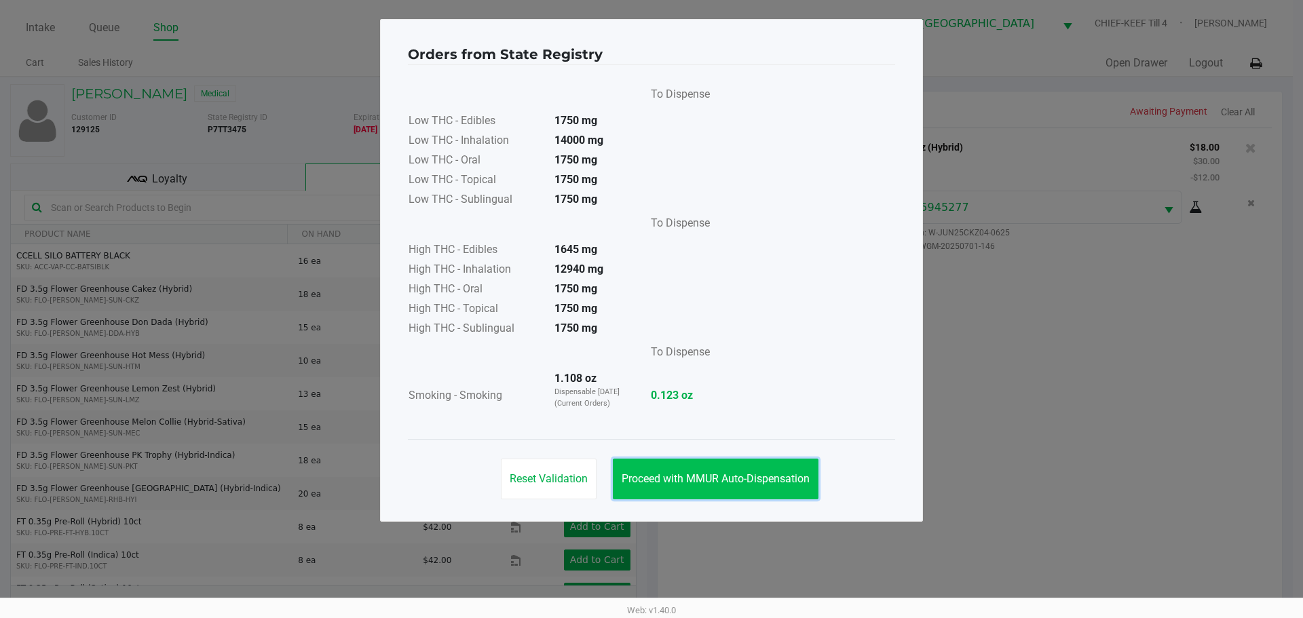
click at [772, 483] on span "Proceed with MMUR Auto-Dispensation" at bounding box center [716, 478] width 188 height 13
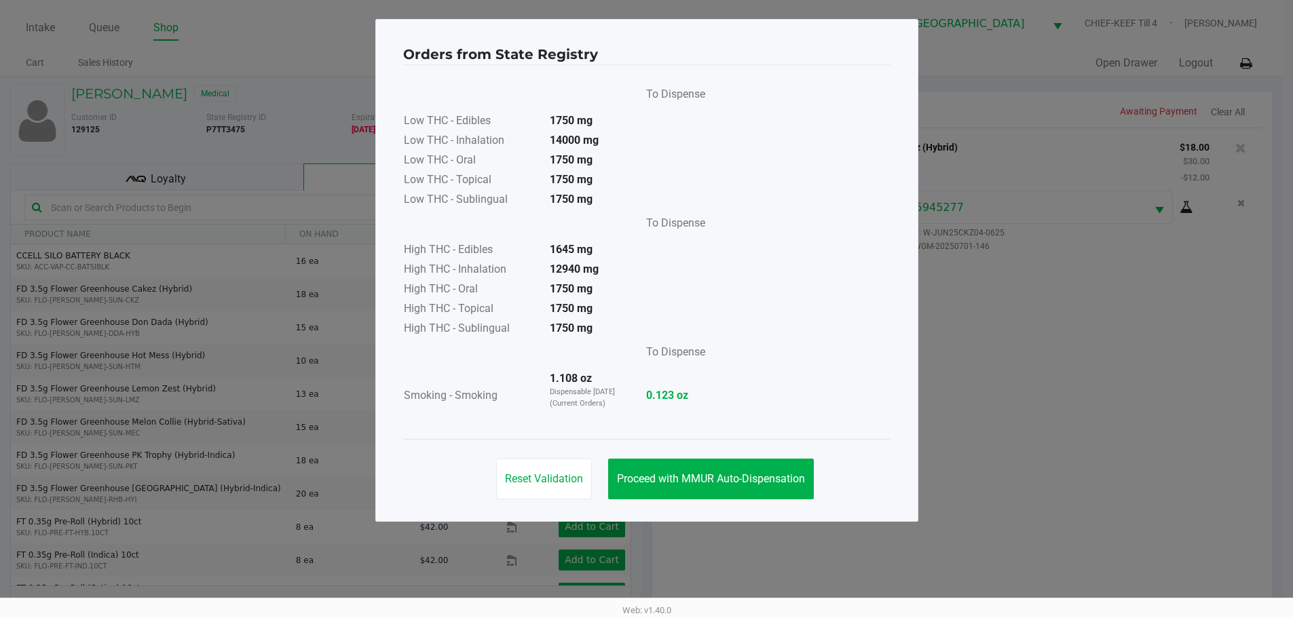
click at [961, 425] on ngb-modal-window "Orders from State Registry To Dispense Low THC - Edibles 1750 mg Low THC - Inha…" at bounding box center [646, 309] width 1293 height 618
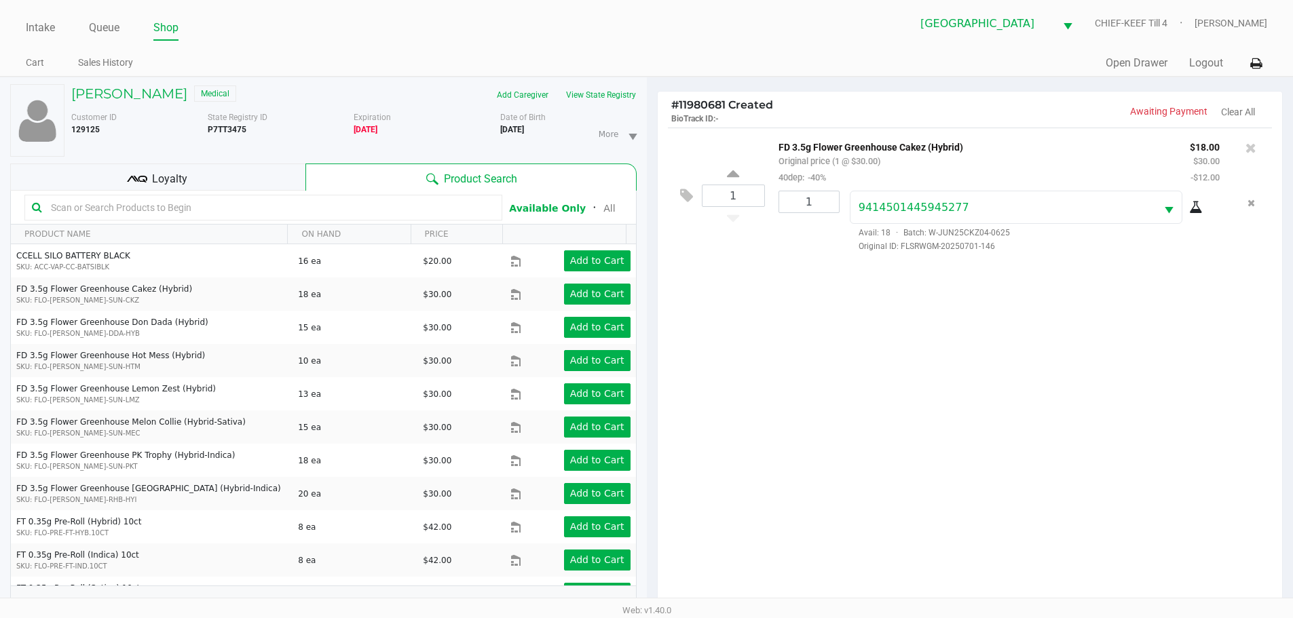
scroll to position [147, 0]
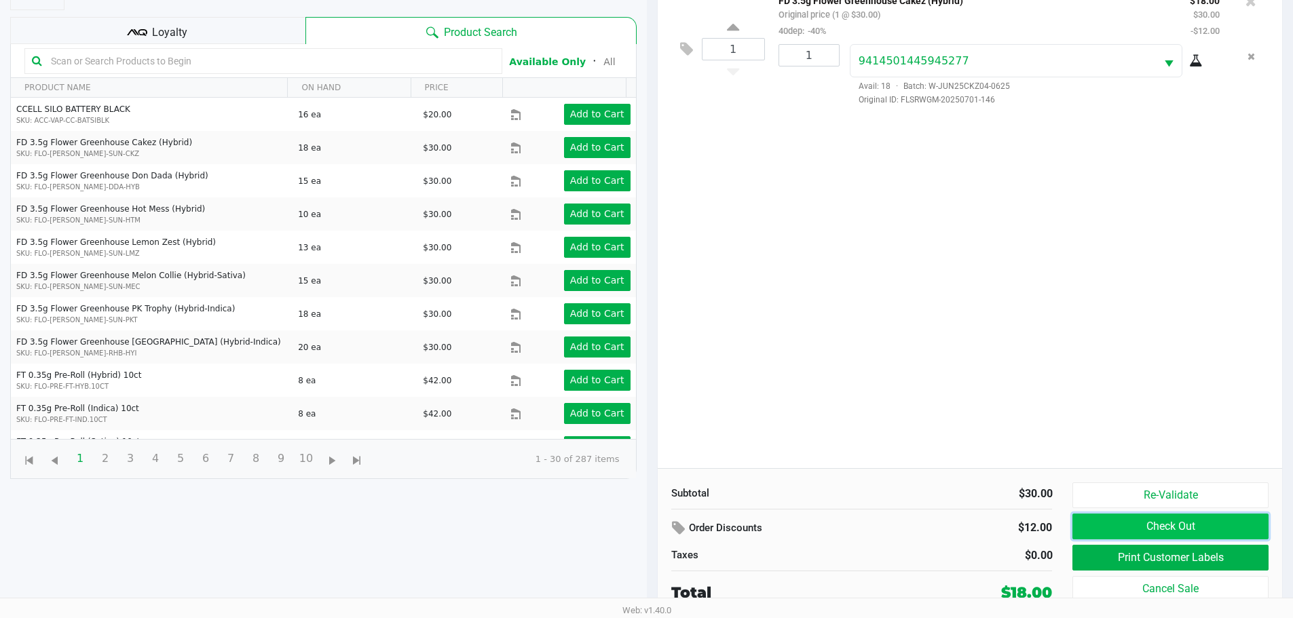
click at [1191, 523] on button "Check Out" at bounding box center [1170, 527] width 195 height 26
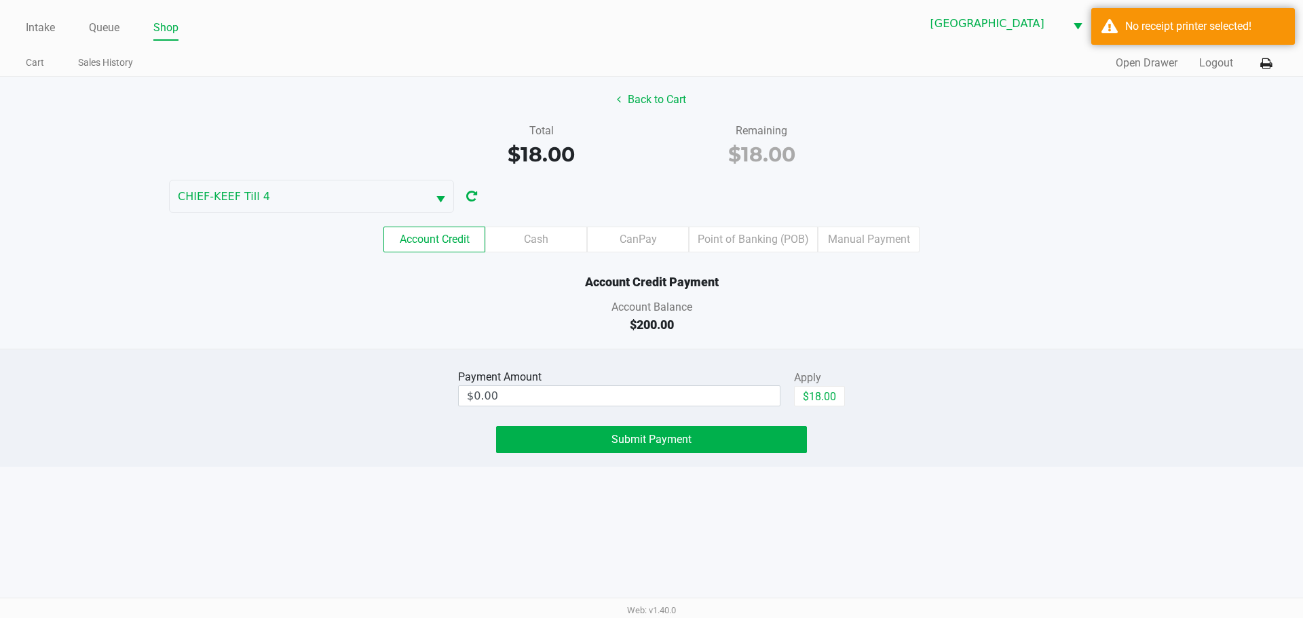
click at [999, 138] on div "Total $18.00 Remaining $18.00" at bounding box center [652, 146] width 1324 height 47
click at [1108, 182] on div "Back to Cart Total $18.00 Remaining $18.00 CHIEF-KEEF Till 4 Account Credit Cas…" at bounding box center [651, 213] width 1303 height 272
click at [1130, 501] on div "Intake Queue Shop Lakeland WC CHIEF-KEEF Till 4 Lisette Ramos Cart Sales Histor…" at bounding box center [651, 309] width 1303 height 618
click at [1096, 367] on div "Payment Amount $0.00 Apply $18.00" at bounding box center [652, 388] width 1324 height 43
click at [627, 100] on button "Back to Cart" at bounding box center [651, 100] width 87 height 26
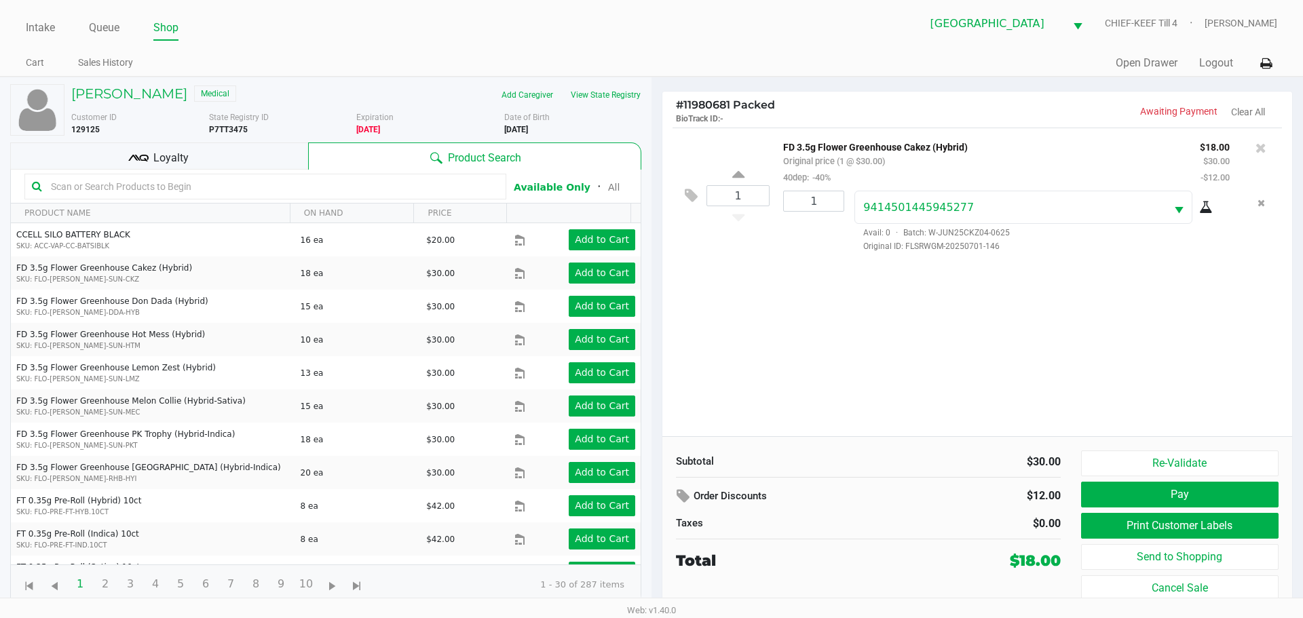
click at [883, 304] on div "1 FD 3.5g Flower Greenhouse Cakez (Hybrid) Original price (1 @ $30.00) 40dep: -…" at bounding box center [978, 282] width 630 height 309
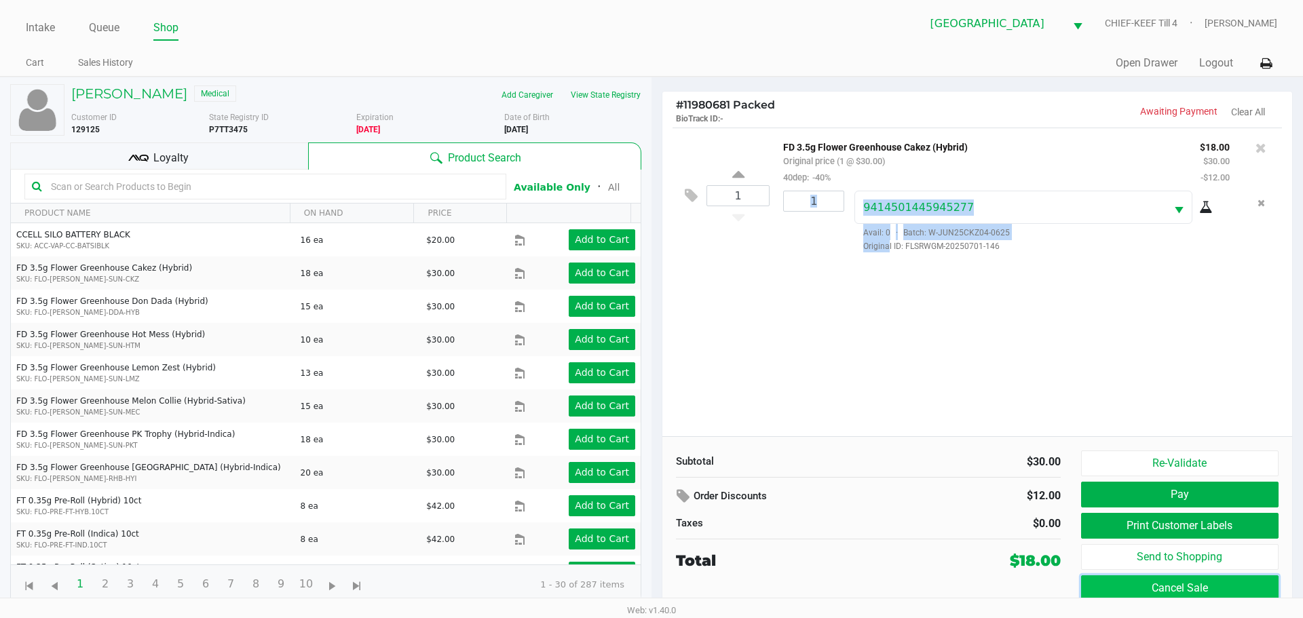
click at [1141, 584] on button "Cancel Sale" at bounding box center [1180, 589] width 198 height 26
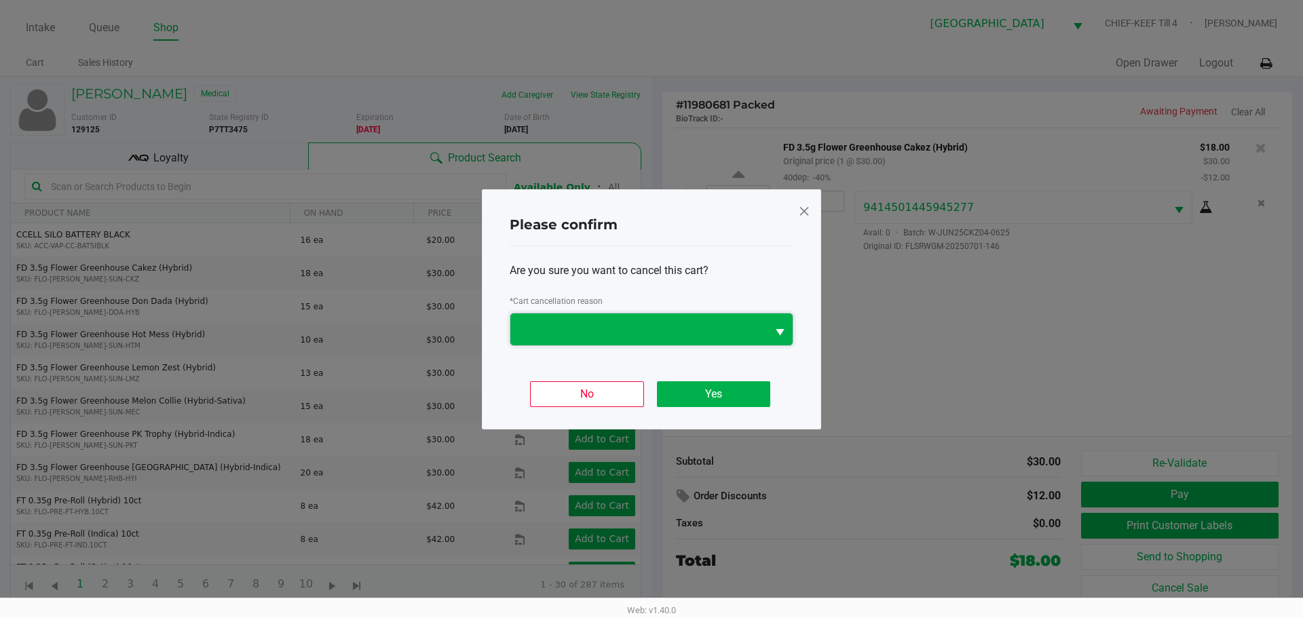
click at [529, 331] on span at bounding box center [639, 329] width 240 height 16
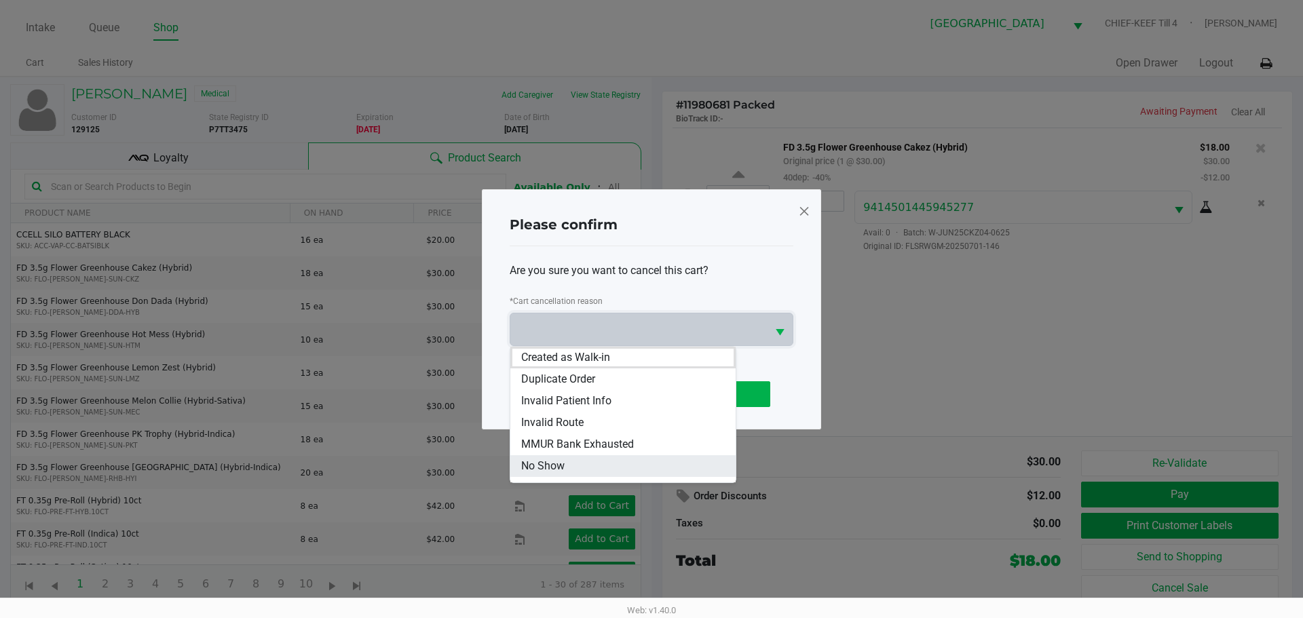
click at [542, 464] on span "No Show" at bounding box center [542, 466] width 43 height 16
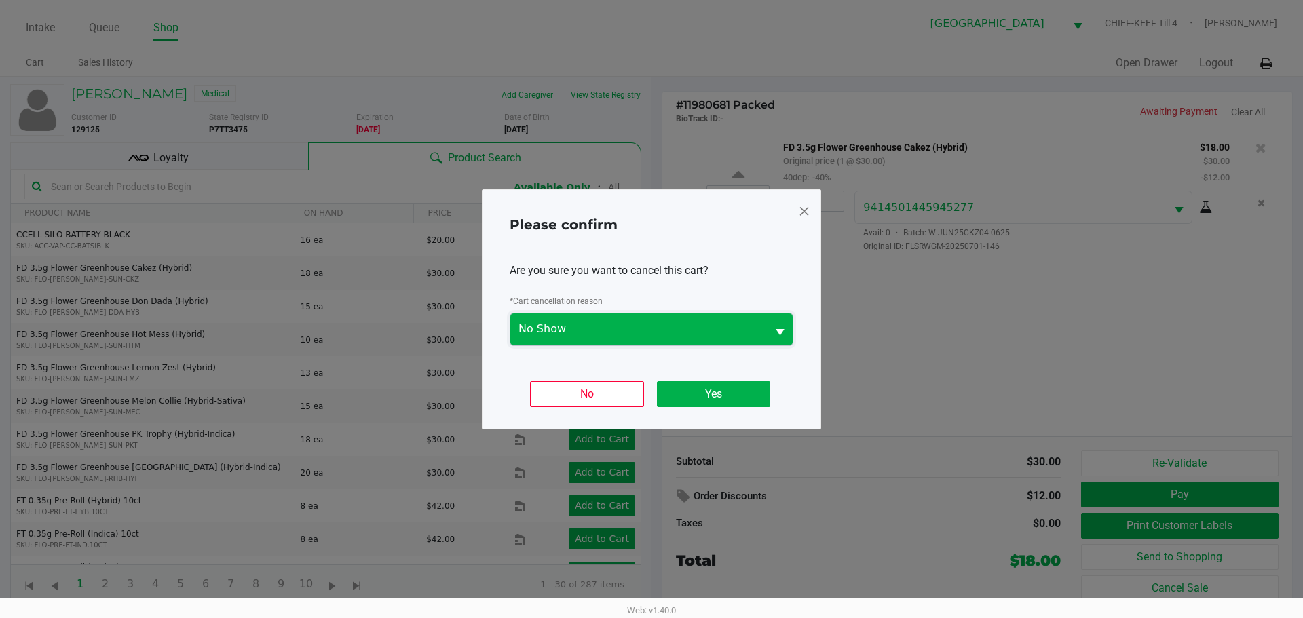
click at [669, 320] on span "No Show" at bounding box center [638, 330] width 257 height 32
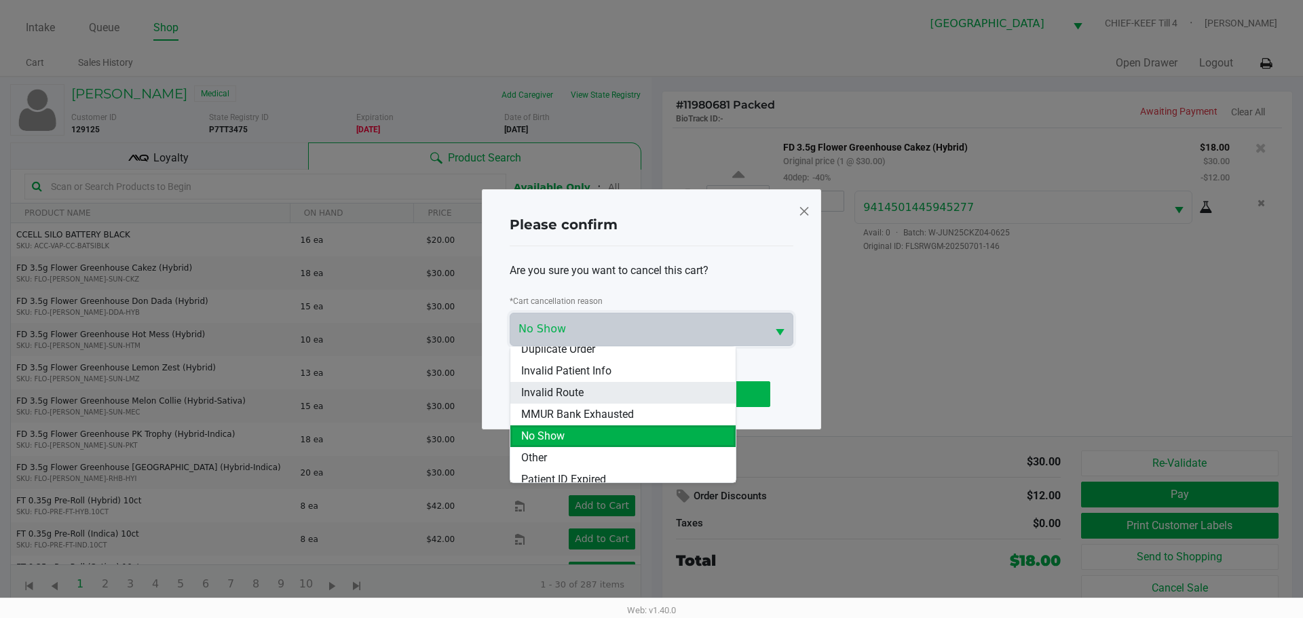
scroll to position [60, 0]
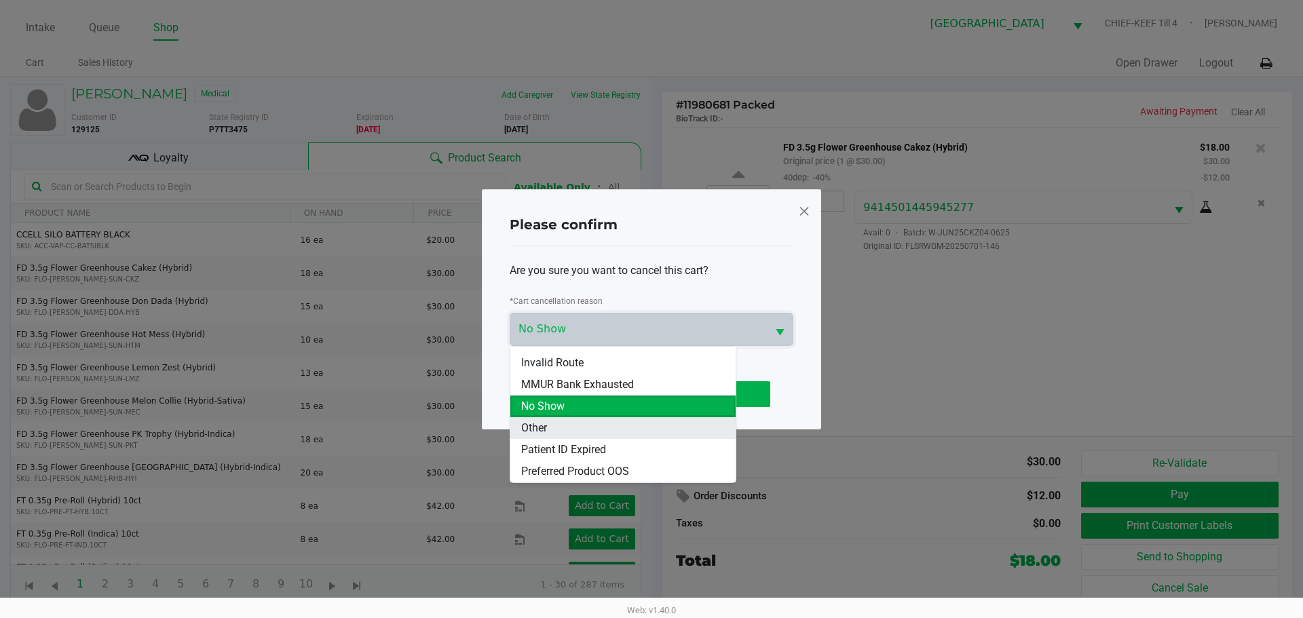
click at [542, 422] on span "Other" at bounding box center [534, 428] width 26 height 16
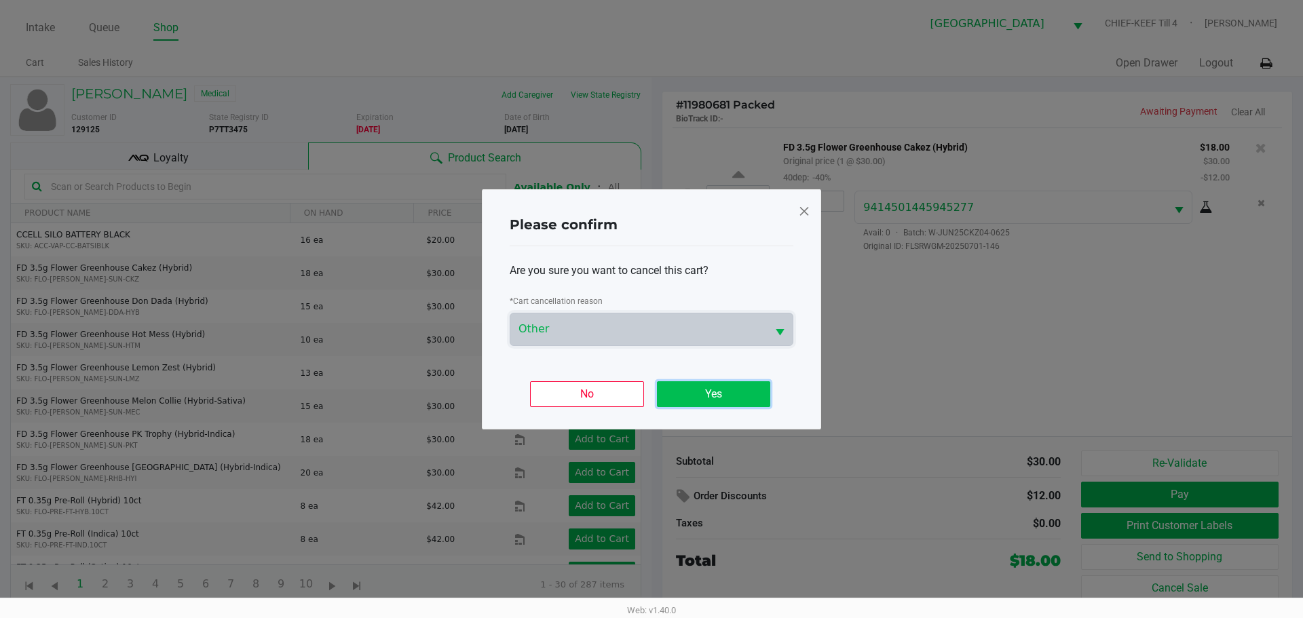
click at [718, 390] on button "Yes" at bounding box center [713, 394] width 113 height 26
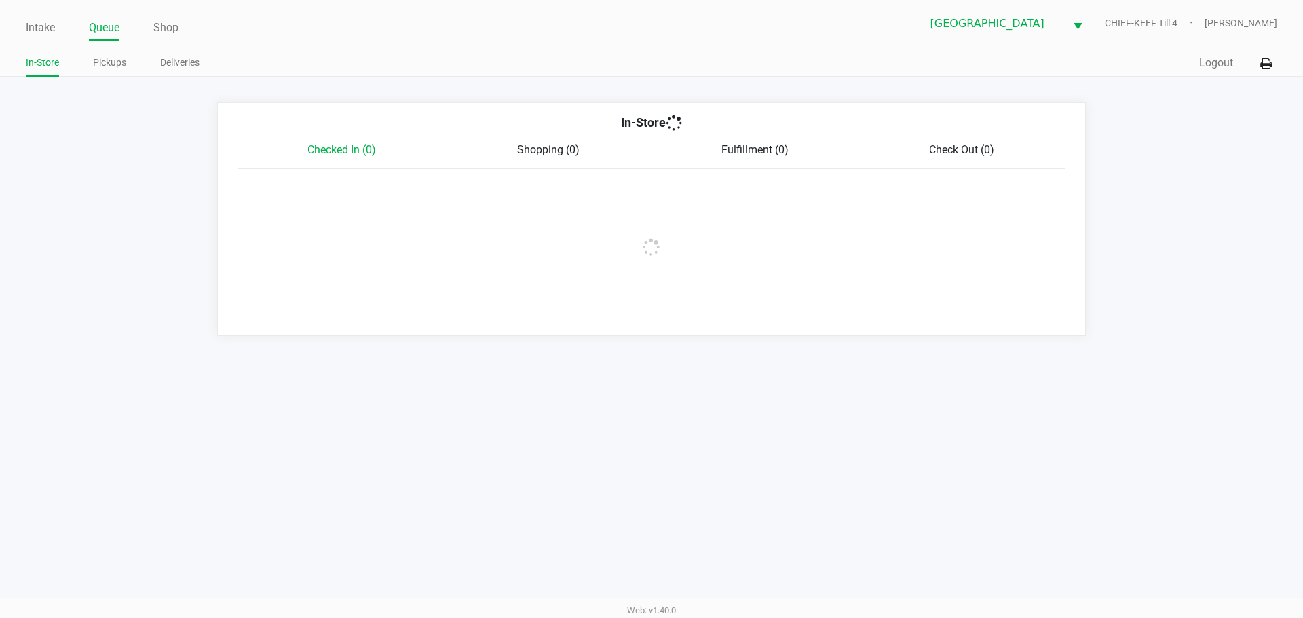
click at [804, 335] on div "In-Store Checked In (0) Shopping (0) Fulfillment (0) Check Out (0)" at bounding box center [651, 220] width 869 height 234
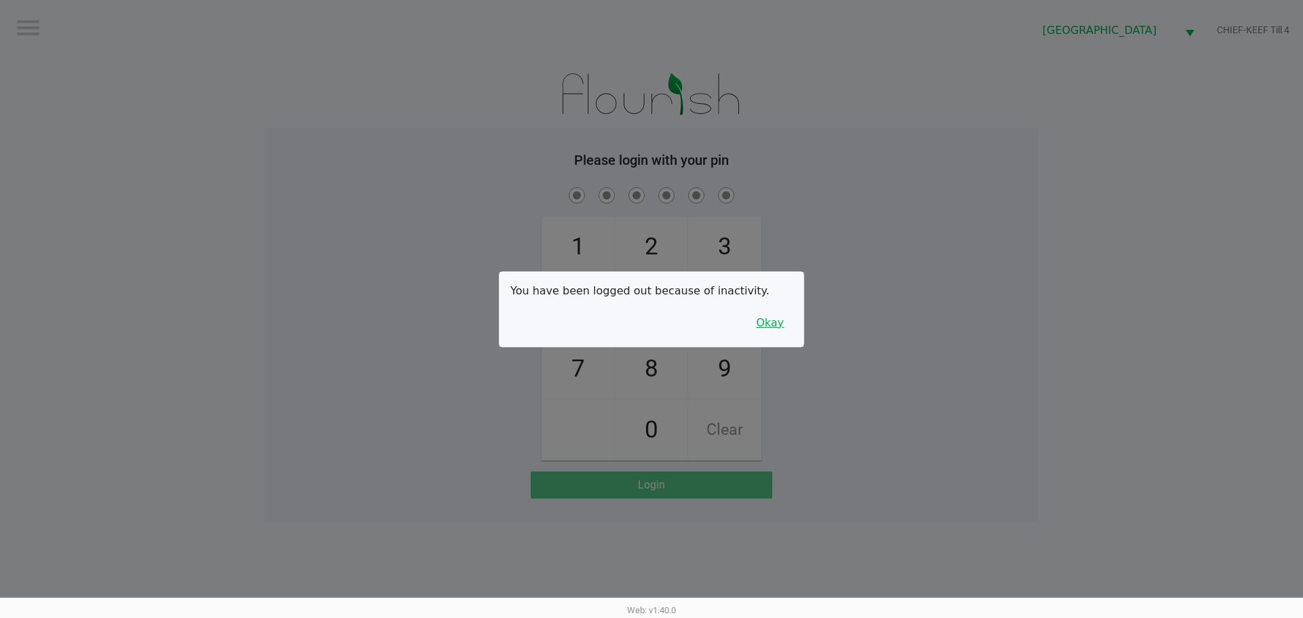
drag, startPoint x: 777, startPoint y: 319, endPoint x: 821, endPoint y: 288, distance: 54.1
click at [777, 319] on button "Okay" at bounding box center [769, 323] width 45 height 26
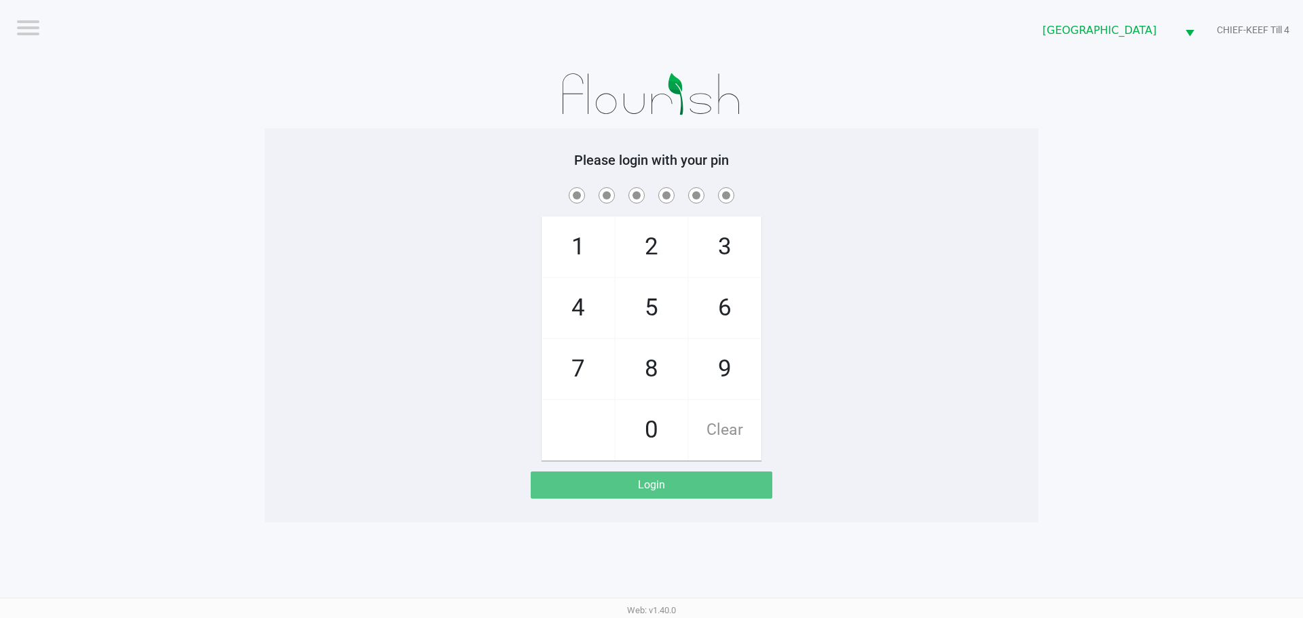
click at [821, 288] on div "1 4 7 2 5 8 0 3 6 9 Clear" at bounding box center [652, 323] width 774 height 276
checkbox input "true"
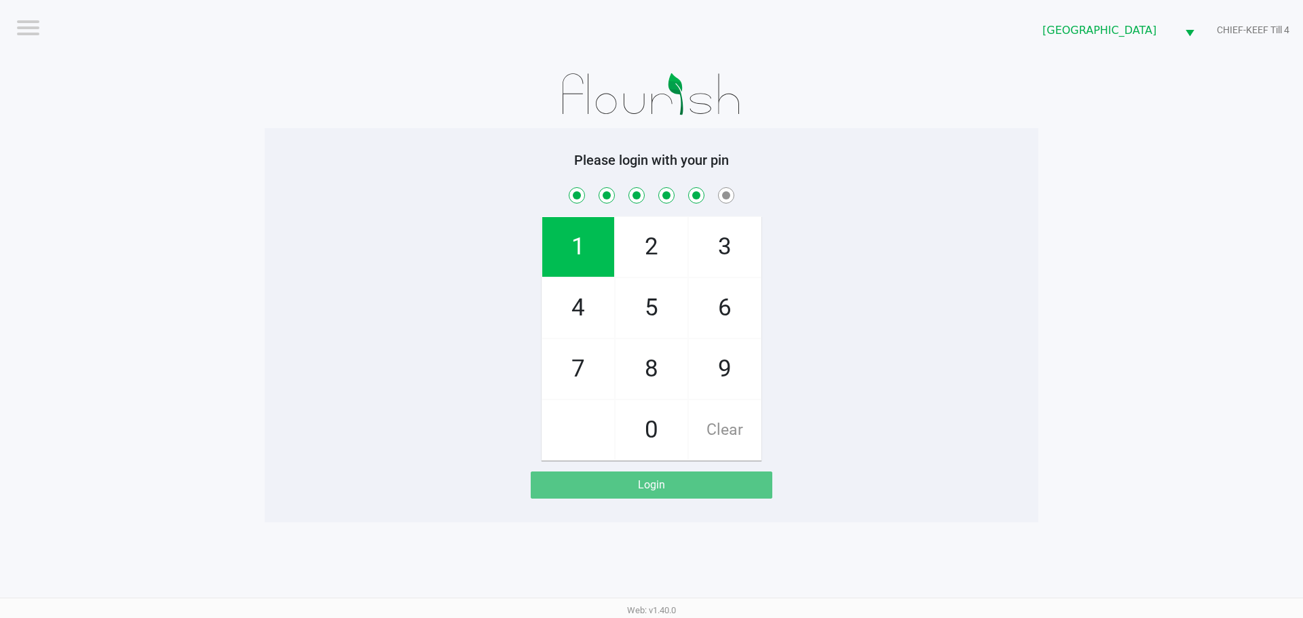
checkbox input "true"
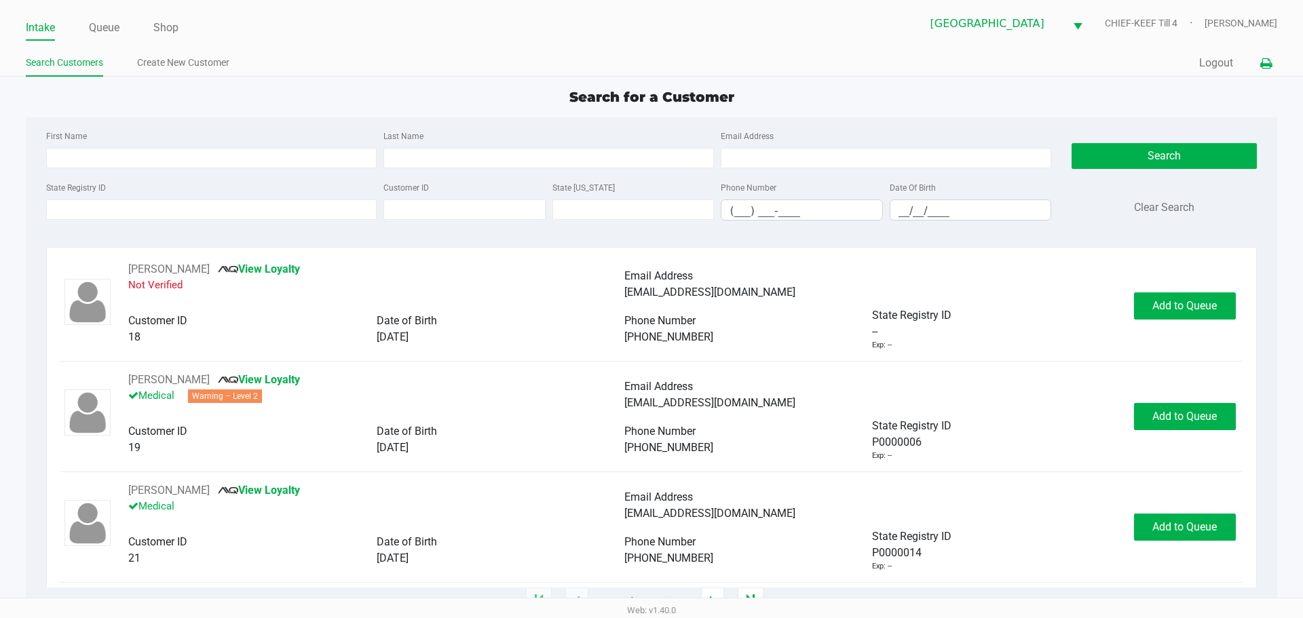
click at [1267, 61] on icon at bounding box center [1267, 64] width 12 height 10
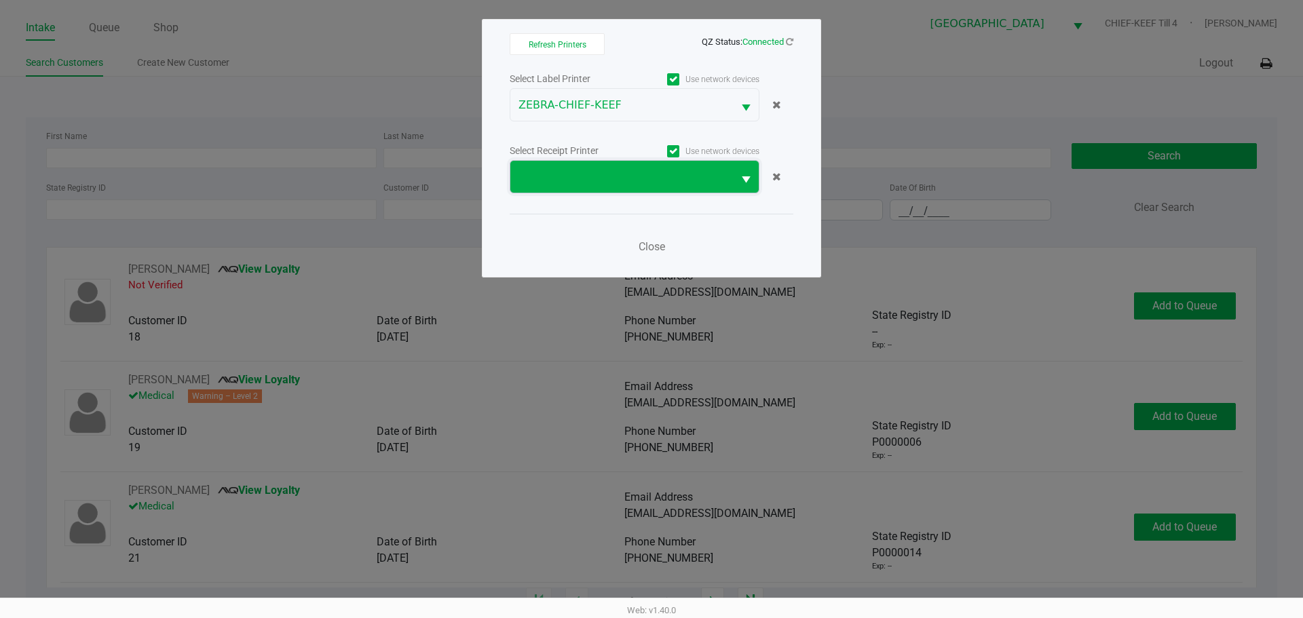
click at [568, 169] on span at bounding box center [622, 177] width 206 height 16
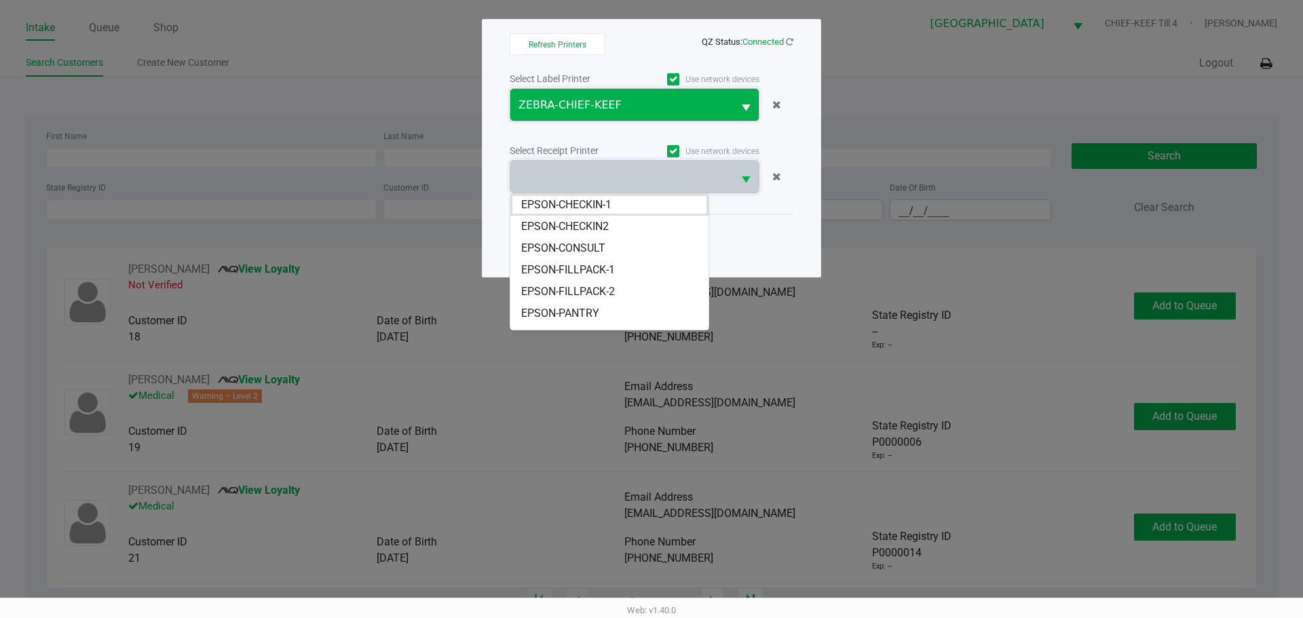
click at [725, 96] on span "ZEBRA-CHIEF-KEEF" at bounding box center [621, 105] width 223 height 32
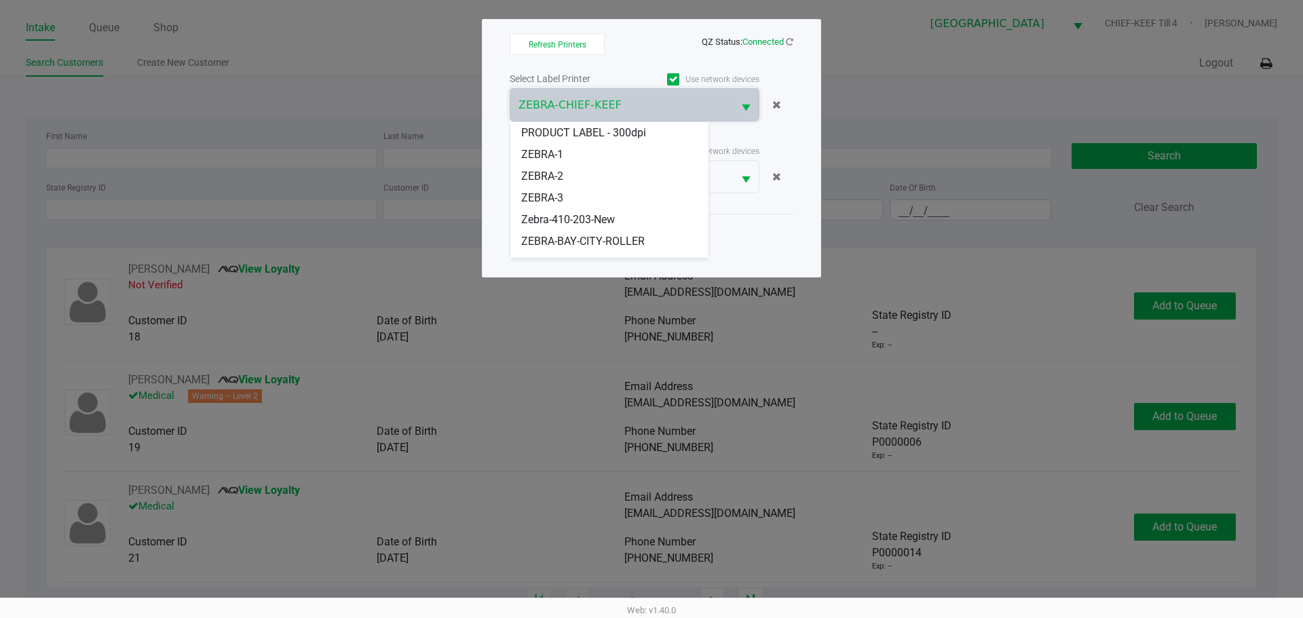
scroll to position [38, 0]
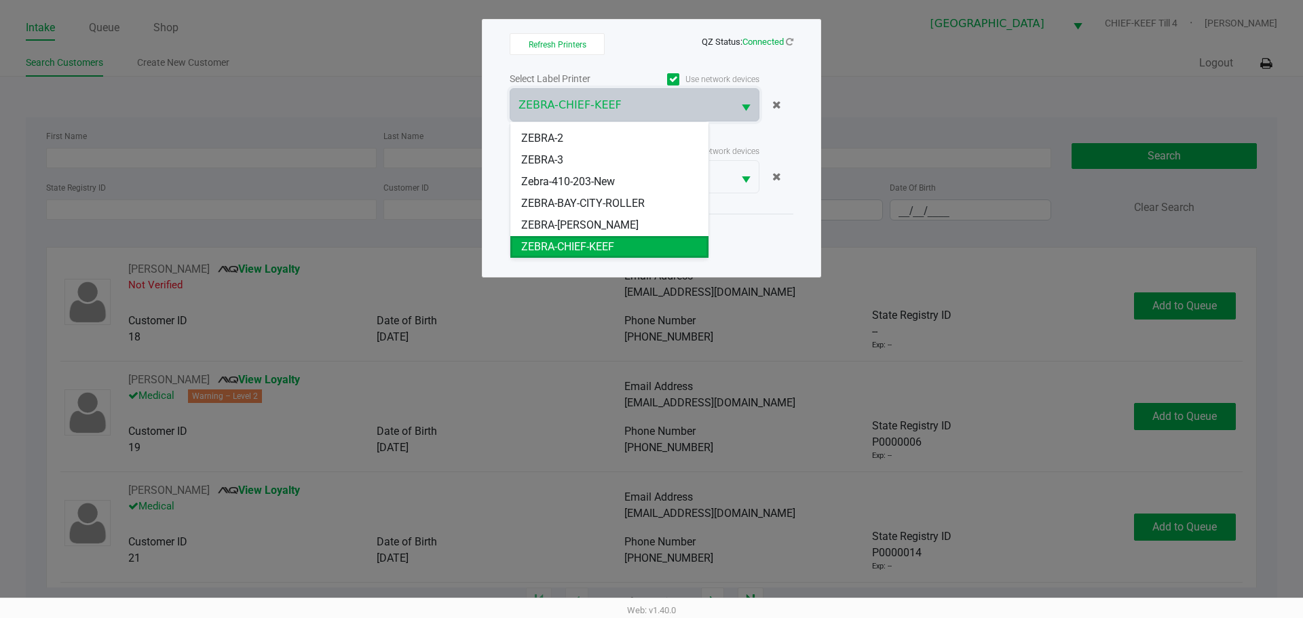
click at [760, 234] on body "Intake Queue Shop Lakeland WC CHIEF-KEEF Till 4 Lisette Ramos Search Customers …" at bounding box center [651, 299] width 1303 height 598
click at [804, 128] on div "Refresh Printers QZ Status: Connected Select Label Printer Use network devices …" at bounding box center [651, 148] width 339 height 259
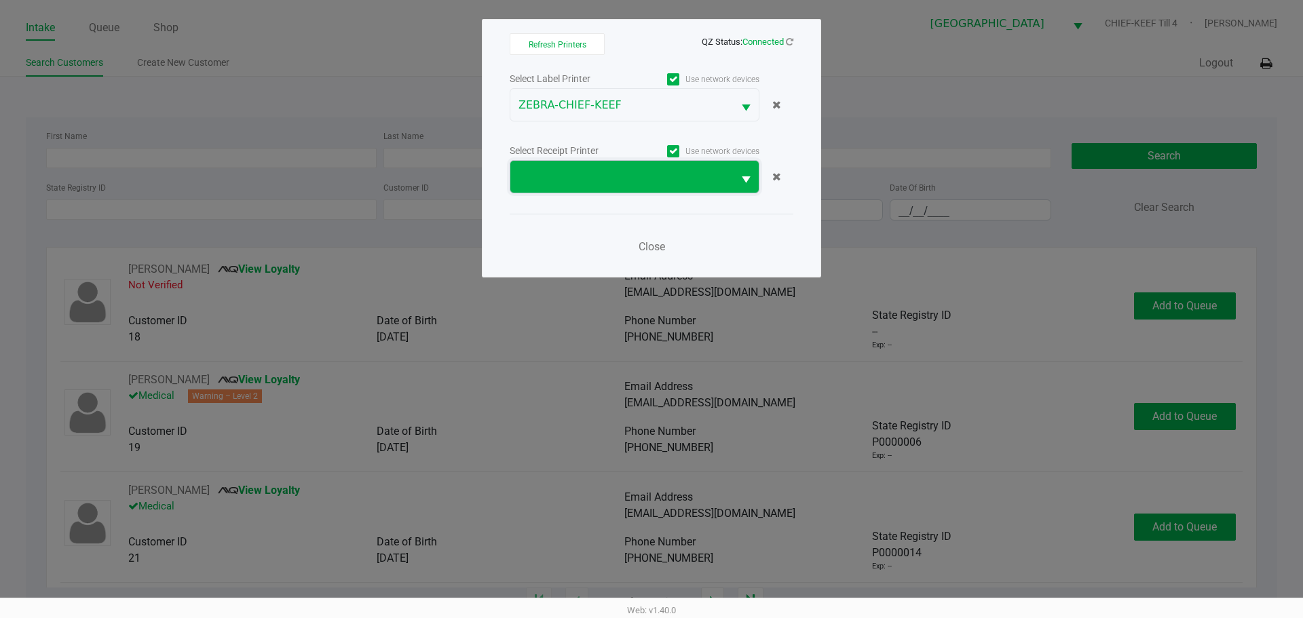
click at [637, 173] on span at bounding box center [622, 177] width 206 height 16
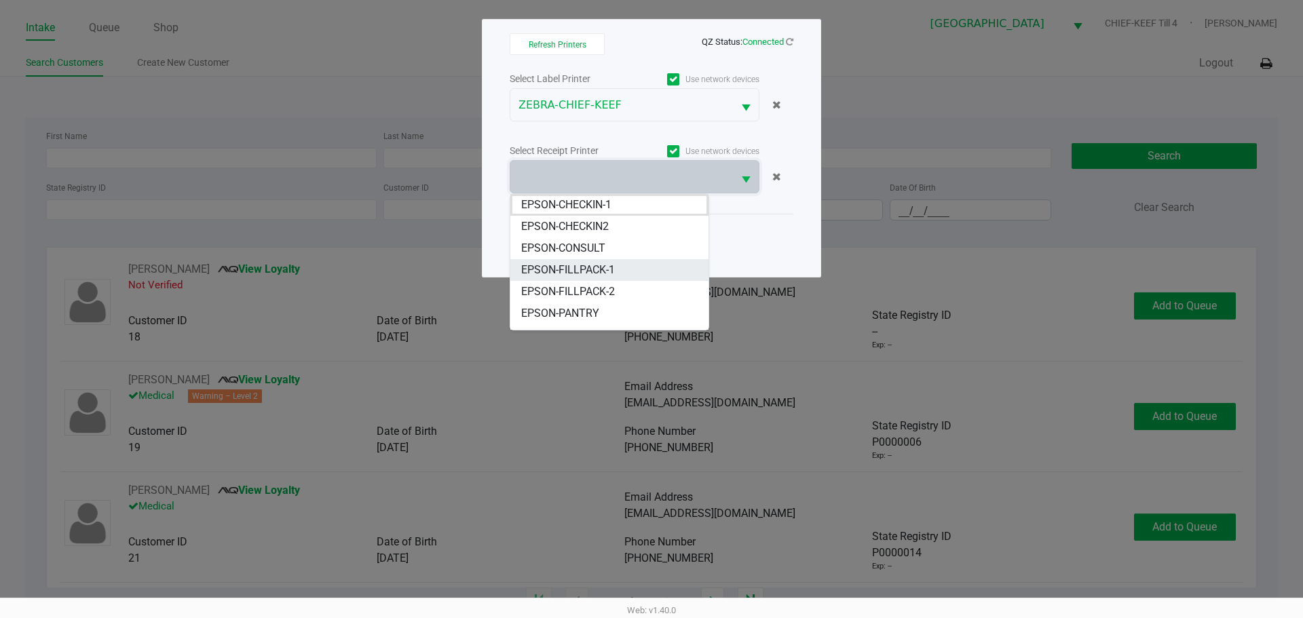
scroll to position [81, 0]
click at [595, 253] on li "EPSON-POS-1" at bounding box center [609, 254] width 198 height 22
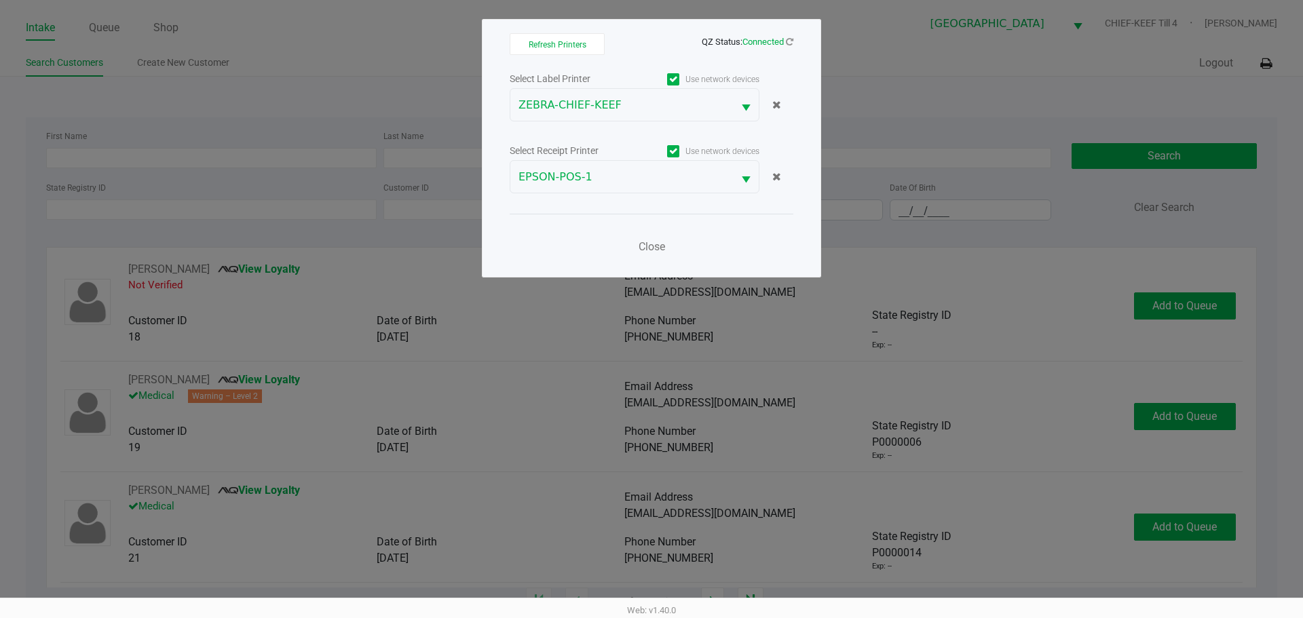
click at [758, 244] on div "Close" at bounding box center [652, 239] width 284 height 50
click at [940, 81] on ngb-modal-window "Refresh Printers QZ Status: Connected Select Label Printer Use network devices …" at bounding box center [651, 309] width 1303 height 618
click at [656, 244] on span "Close" at bounding box center [652, 246] width 26 height 13
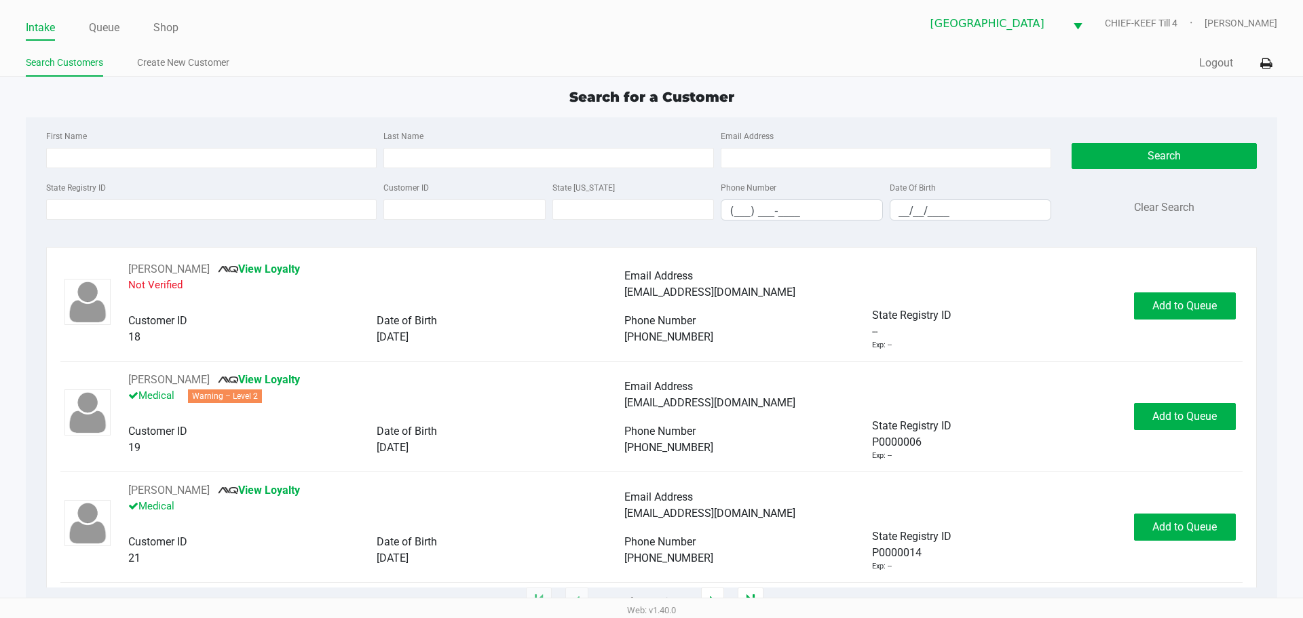
click at [863, 65] on div "Quick Sale Logout" at bounding box center [965, 63] width 626 height 25
click at [1265, 59] on icon at bounding box center [1267, 64] width 12 height 10
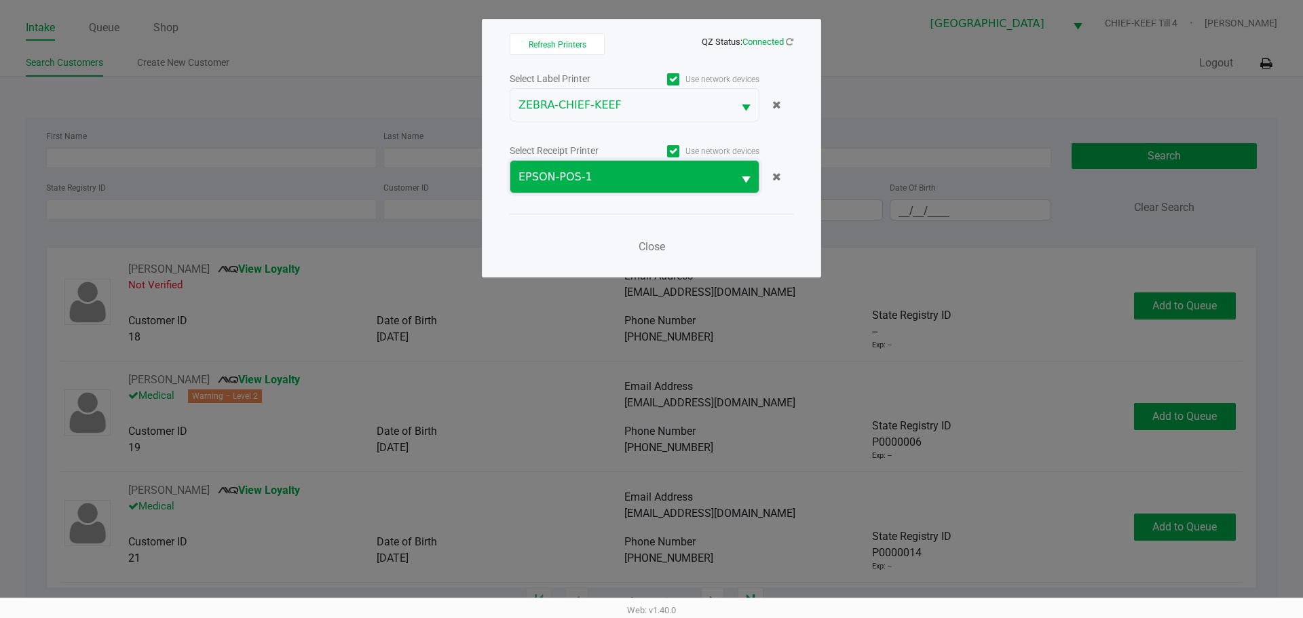
click at [713, 170] on span "EPSON-POS-1" at bounding box center [622, 177] width 206 height 16
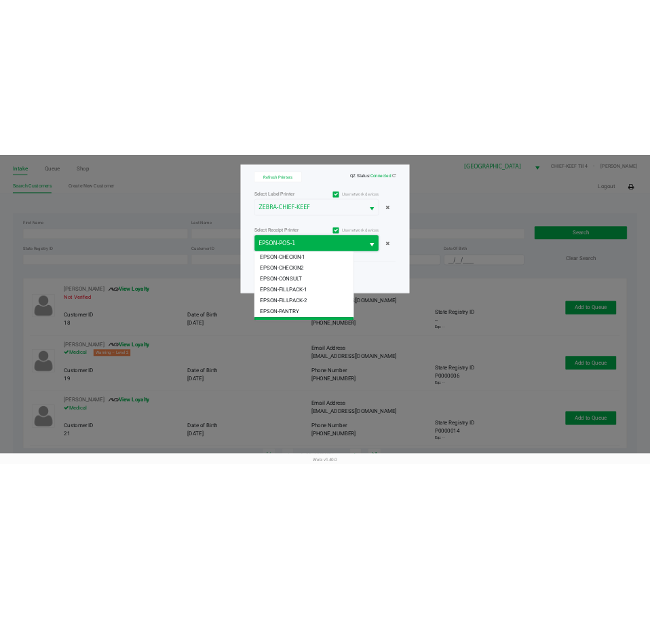
scroll to position [16, 0]
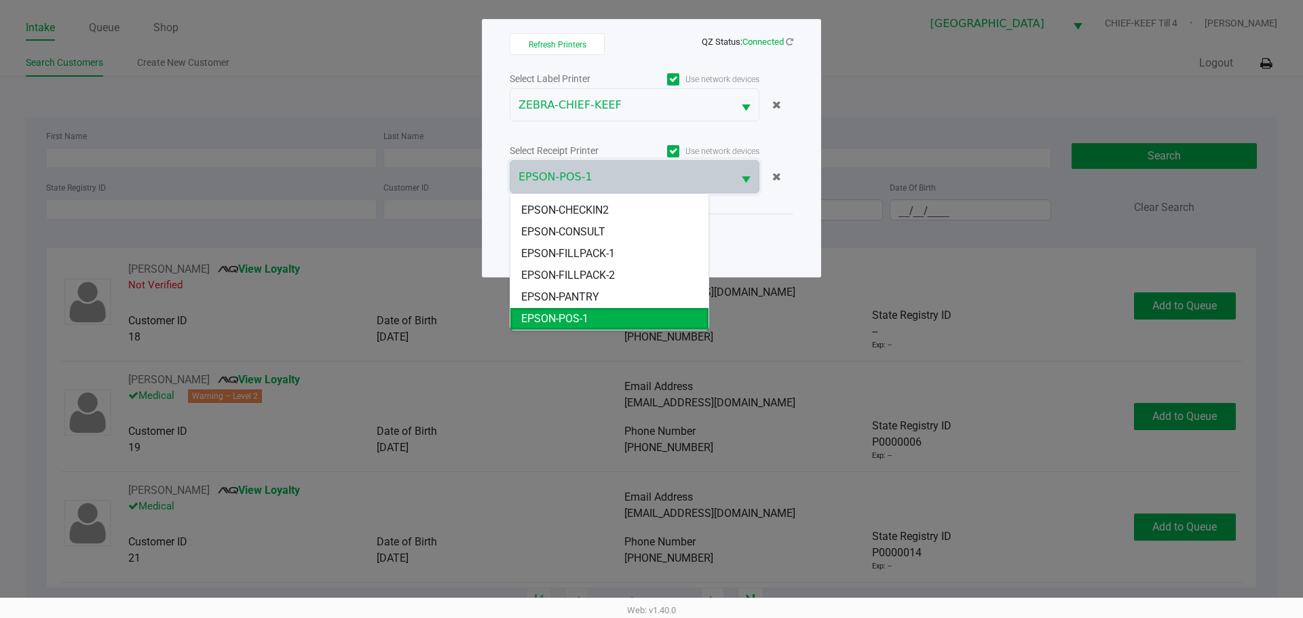
drag, startPoint x: 353, startPoint y: 82, endPoint x: 344, endPoint y: 78, distance: 9.7
click at [348, 81] on ngb-modal-window "Refresh Printers QZ Status: Connected Select Label Printer Use network devices …" at bounding box center [651, 309] width 1303 height 618
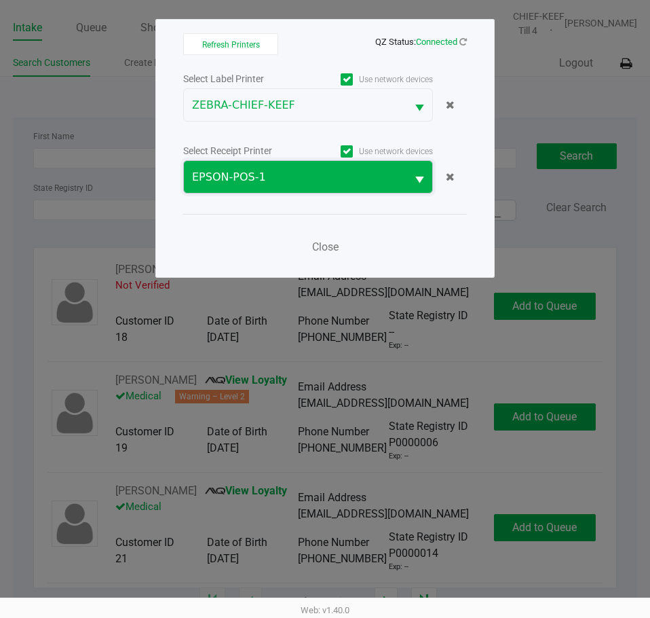
click at [363, 170] on span "EPSON-POS-1" at bounding box center [295, 177] width 206 height 16
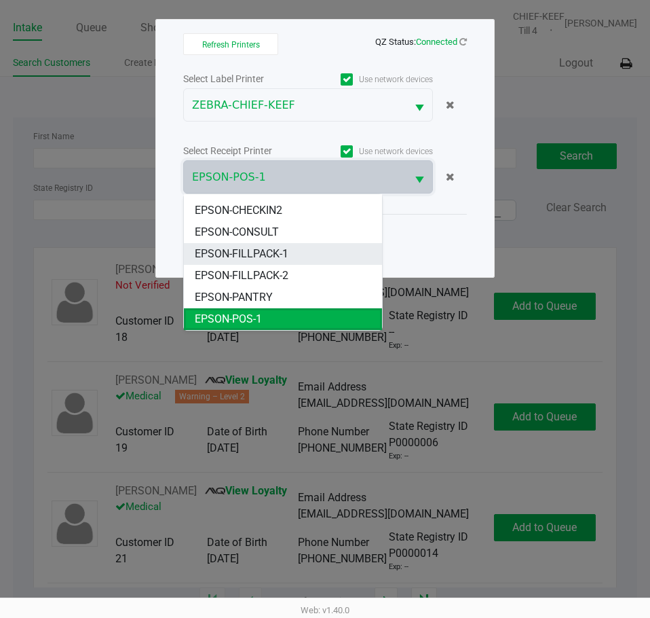
scroll to position [81, 0]
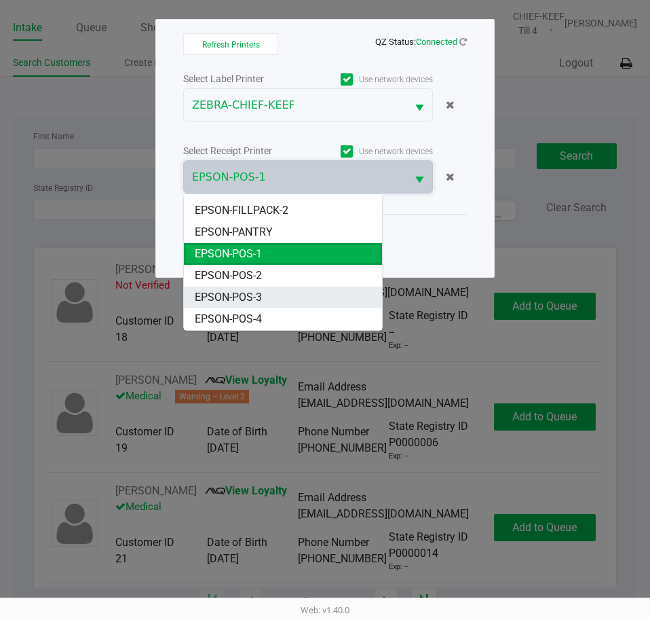
click at [270, 307] on li "EPSON-POS-3" at bounding box center [283, 297] width 198 height 22
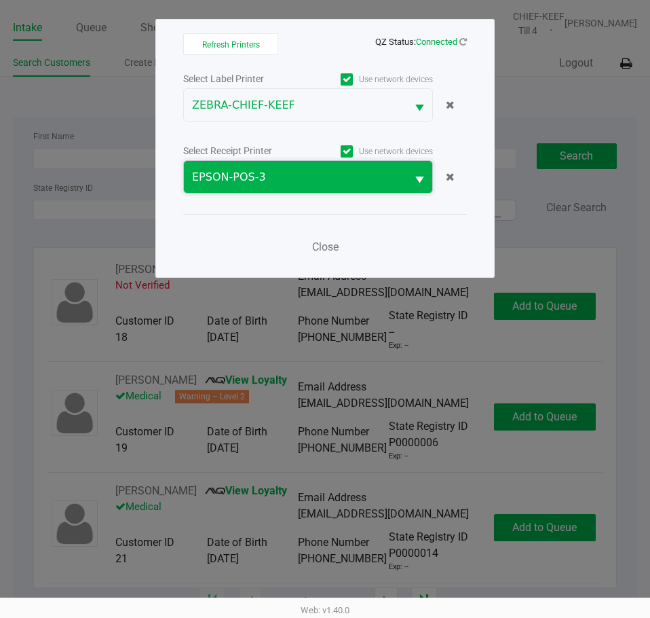
click at [288, 175] on span "EPSON-POS-3" at bounding box center [295, 177] width 206 height 16
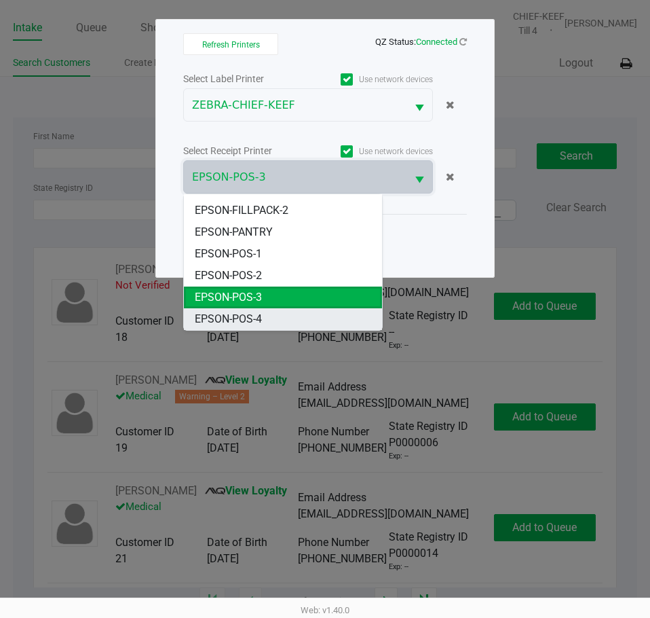
click at [260, 317] on span "EPSON-POS-4" at bounding box center [228, 319] width 67 height 16
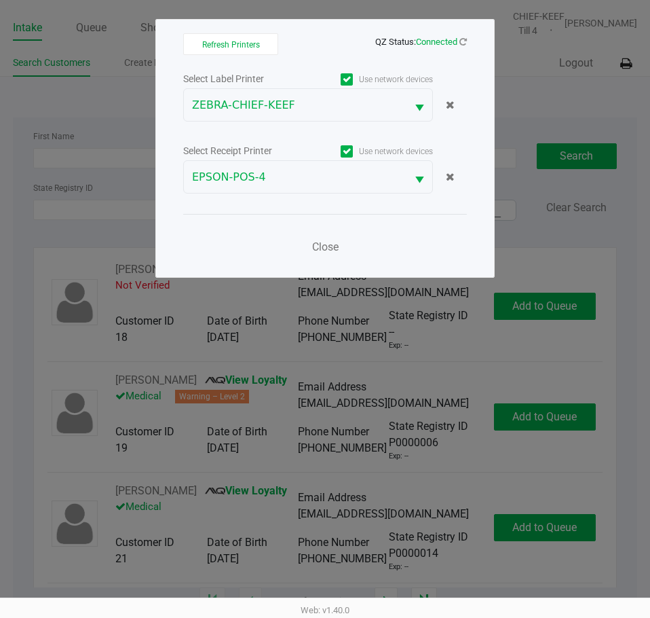
click at [418, 246] on div "Close" at bounding box center [325, 239] width 284 height 50
click at [320, 248] on span "Close" at bounding box center [325, 246] width 26 height 13
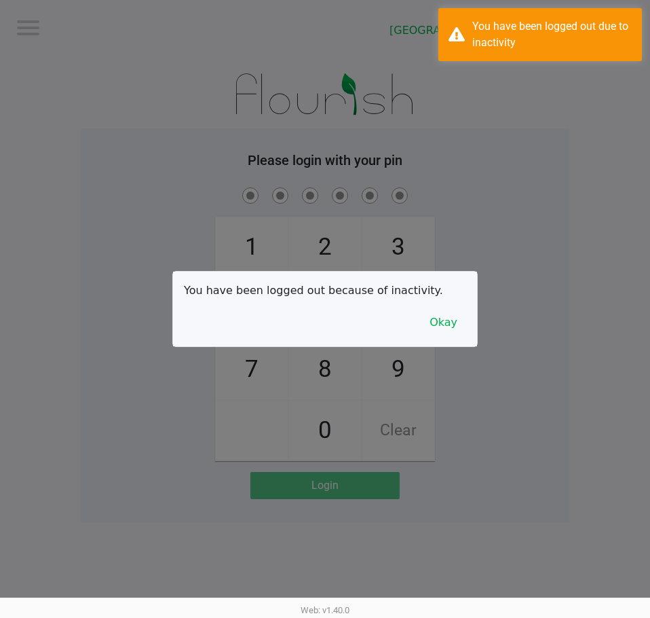
click at [178, 96] on div at bounding box center [325, 309] width 650 height 618
drag, startPoint x: 448, startPoint y: 325, endPoint x: 448, endPoint y: 310, distance: 15.6
click at [448, 323] on button "Okay" at bounding box center [443, 323] width 45 height 26
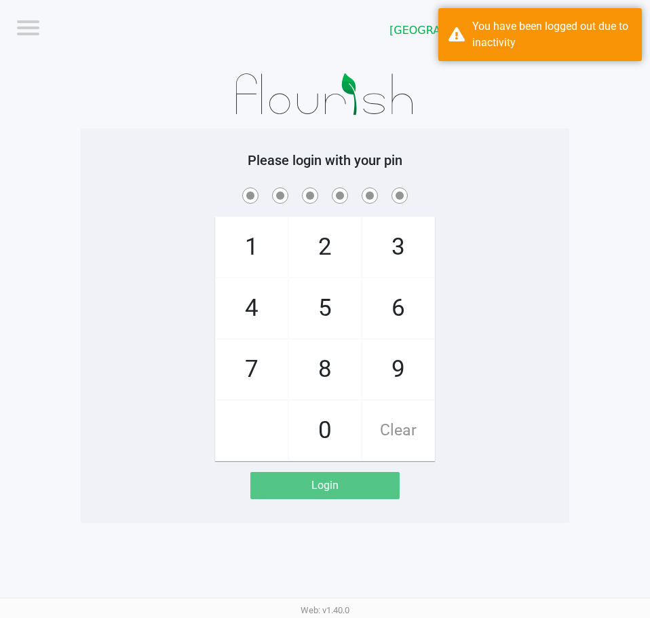
click at [460, 269] on div "1 4 7 2 5 8 0 3 6 9 Clear" at bounding box center [325, 323] width 489 height 276
checkbox input "true"
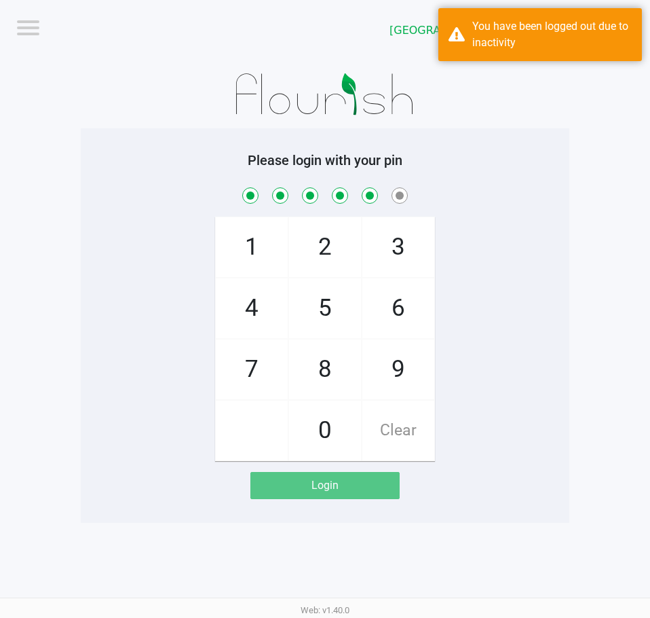
checkbox input "true"
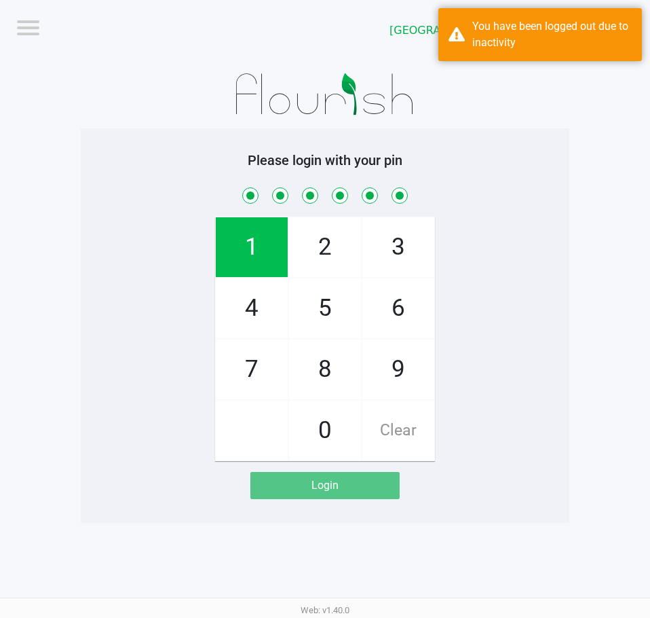
checkbox input "true"
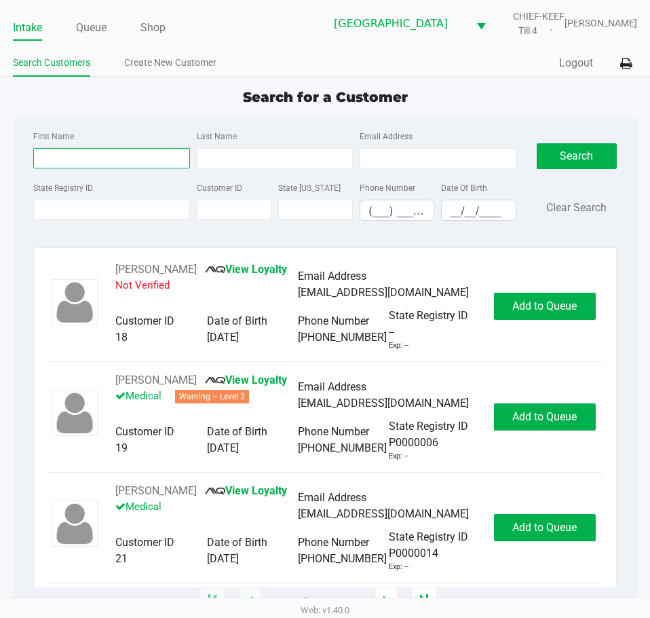
click at [118, 152] on input "First Name" at bounding box center [111, 158] width 156 height 20
type input "jeff"
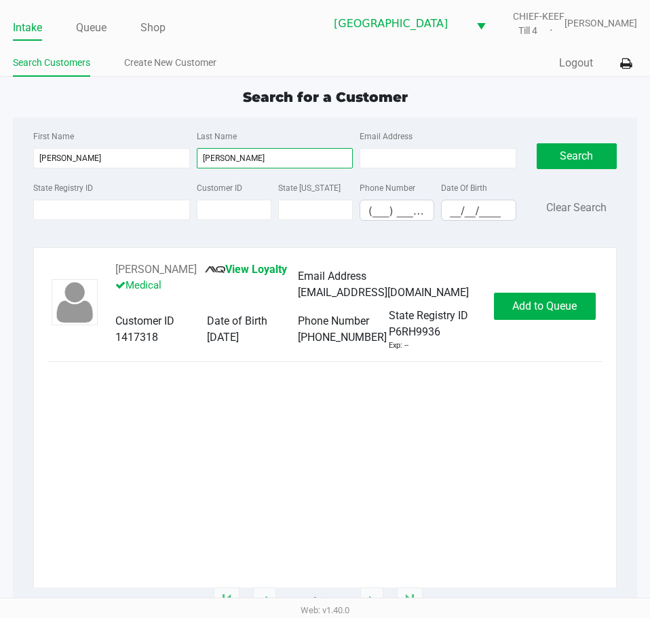
type input "jaskie"
drag, startPoint x: 225, startPoint y: 266, endPoint x: 111, endPoint y: 269, distance: 114.8
click at [111, 269] on div "JEFFREY JASKIEWICZ View Loyalty Medical Email Address jjaskiew@mail.usf.edu Cus…" at bounding box center [298, 306] width 392 height 90
copy div "JEFFREY JASKIEWICZ"
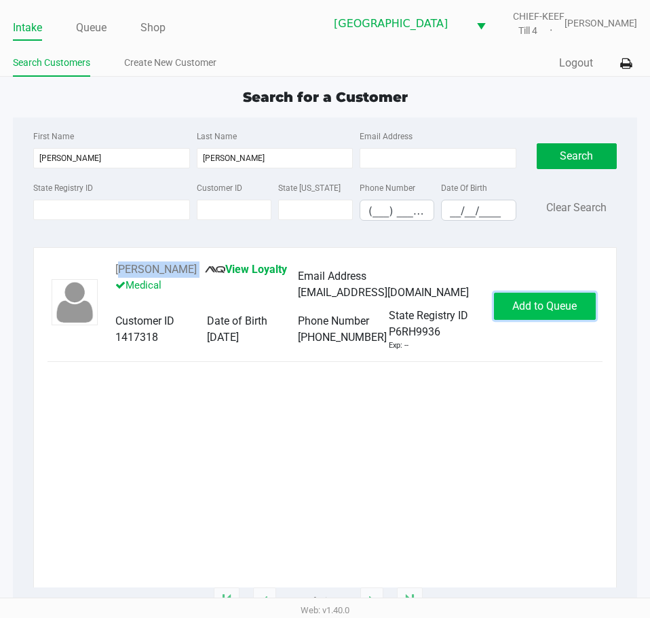
click at [556, 312] on span "Add to Queue" at bounding box center [545, 305] width 64 height 13
click at [548, 305] on button "In Queue" at bounding box center [548, 306] width 95 height 27
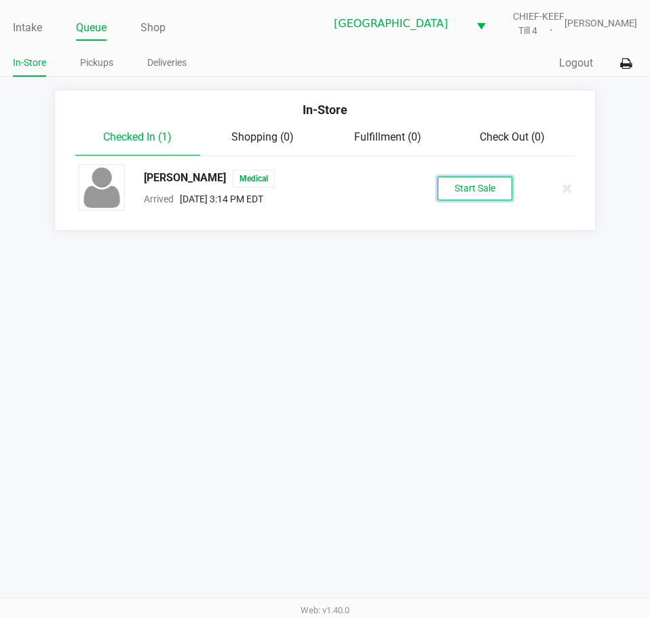
click at [472, 187] on button "Start Sale" at bounding box center [475, 188] width 75 height 24
drag, startPoint x: 406, startPoint y: 321, endPoint x: 411, endPoint y: 373, distance: 51.9
click at [403, 322] on div "Intake Queue Shop Lakeland WC CHIEF-KEEF Till 4 Lisette Ramos In-Store Pickups …" at bounding box center [325, 309] width 650 height 618
click at [411, 373] on div "Intake Queue Shop Lakeland WC CHIEF-KEEF Till 4 Lisette Ramos In-Store Pickups …" at bounding box center [325, 309] width 650 height 618
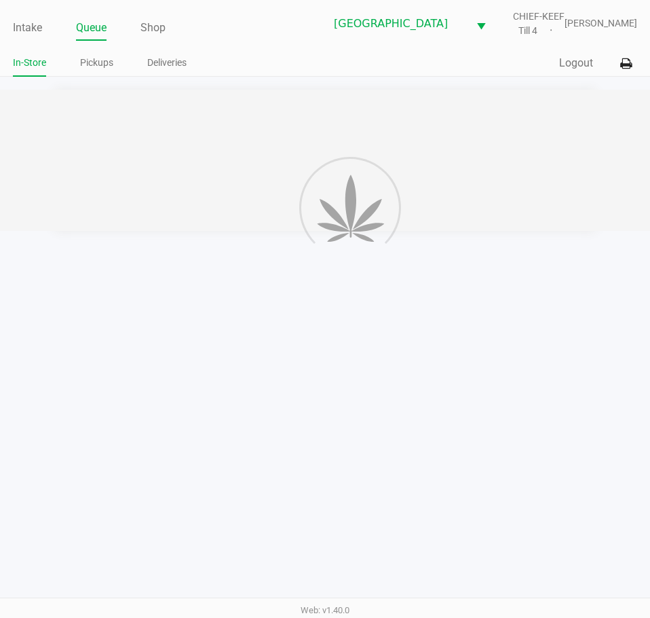
click at [411, 373] on div "Intake Queue Shop Lakeland WC CHIEF-KEEF Till 4 Lisette Ramos In-Store Pickups …" at bounding box center [325, 309] width 650 height 618
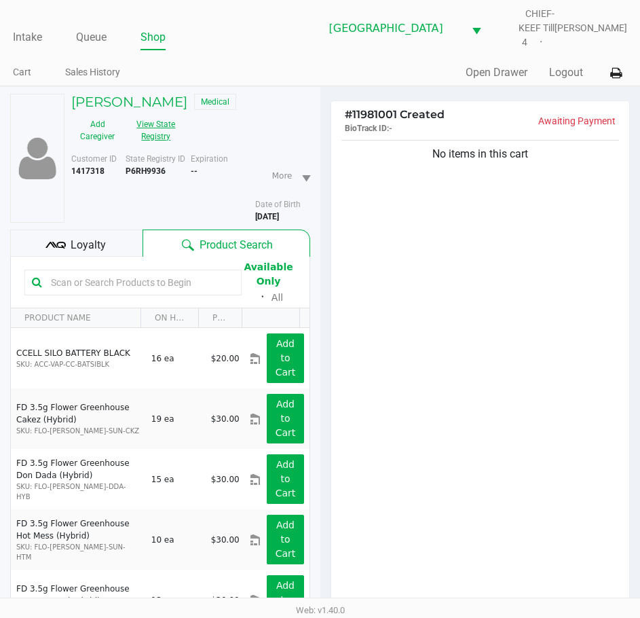
click at [158, 118] on button "View State Registry" at bounding box center [152, 130] width 57 height 34
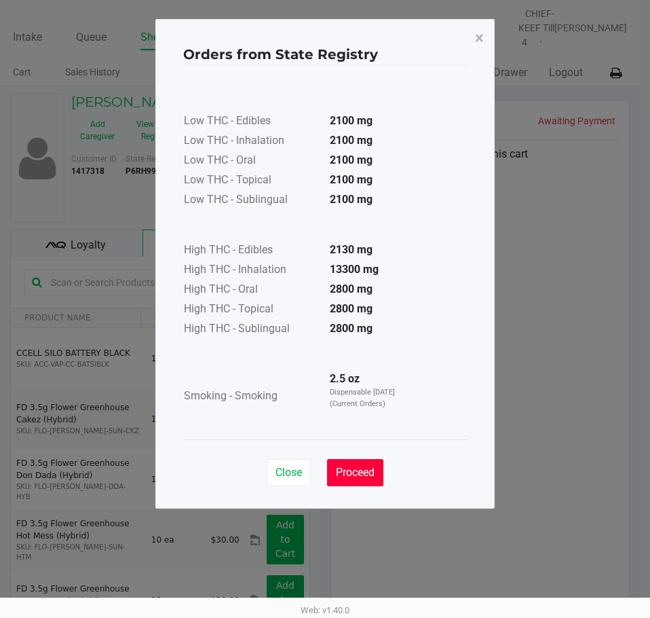
click at [356, 472] on span "Proceed" at bounding box center [355, 472] width 39 height 13
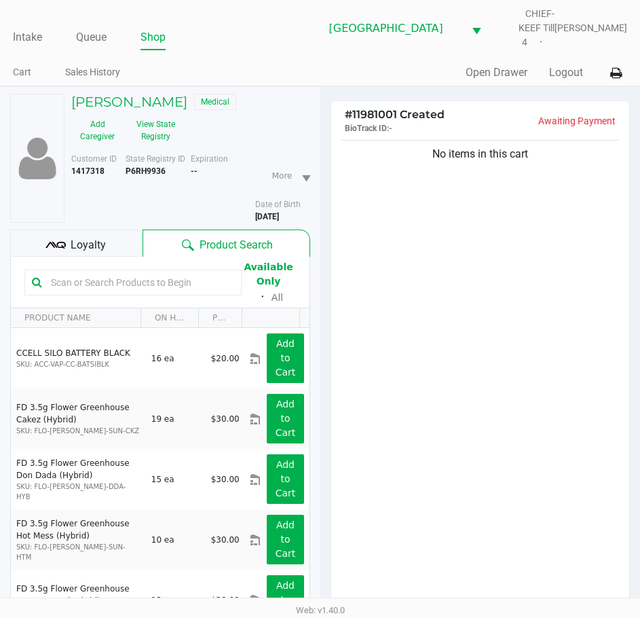
drag, startPoint x: 400, startPoint y: 379, endPoint x: 398, endPoint y: 367, distance: 12.3
click at [399, 373] on td "2.5 oz Dispensable Today (Current Orders)" at bounding box center [361, 362] width 95 height 53
click at [433, 293] on div "No items in this cart" at bounding box center [480, 380] width 299 height 487
click at [442, 286] on div "No items in this cart" at bounding box center [480, 380] width 299 height 487
click at [28, 28] on link "Intake" at bounding box center [27, 37] width 29 height 19
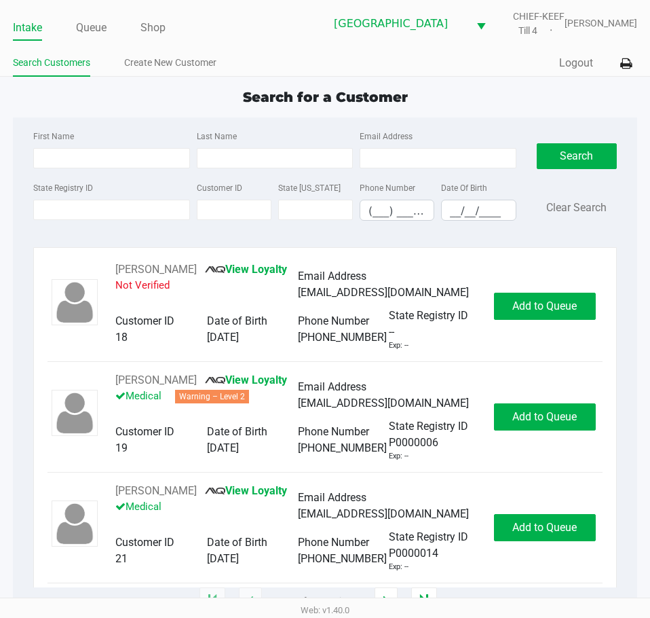
click at [236, 24] on ul "Intake Queue Shop" at bounding box center [169, 28] width 312 height 23
click at [235, 55] on ul "Search Customers Create New Customer" at bounding box center [169, 64] width 312 height 23
click at [147, 210] on input "State Registry ID" at bounding box center [111, 210] width 156 height 20
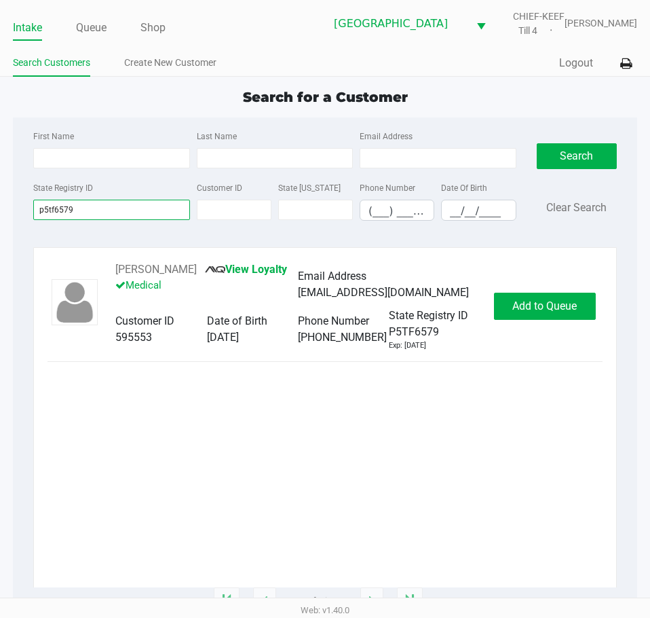
type input "p5tf6579"
drag, startPoint x: 204, startPoint y: 265, endPoint x: 109, endPoint y: 276, distance: 95.6
click at [109, 276] on div "JONATHAN KING View Loyalty Medical Email Address jon10381@gmail.com Customer ID…" at bounding box center [298, 306] width 392 height 90
copy div "JONATHAN KING"
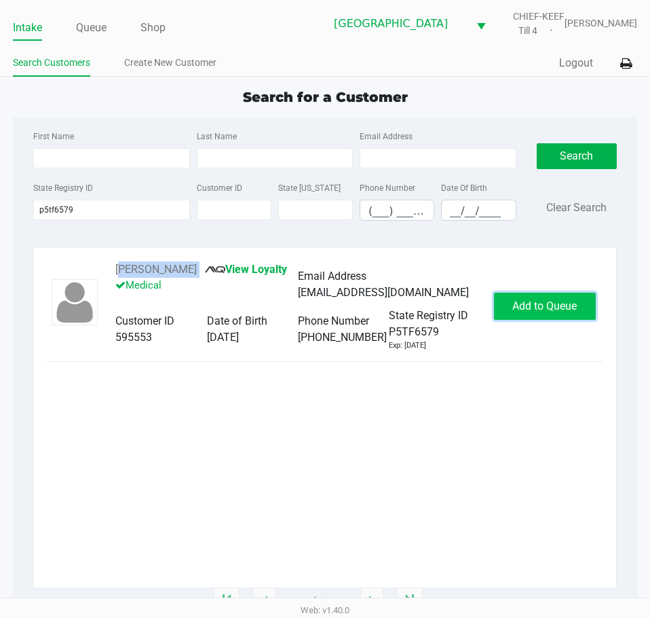
drag, startPoint x: 519, startPoint y: 305, endPoint x: 650, endPoint y: 327, distance: 132.1
click at [520, 305] on span "Add to Queue" at bounding box center [545, 305] width 64 height 13
click at [549, 303] on span "In Queue" at bounding box center [567, 305] width 114 height 13
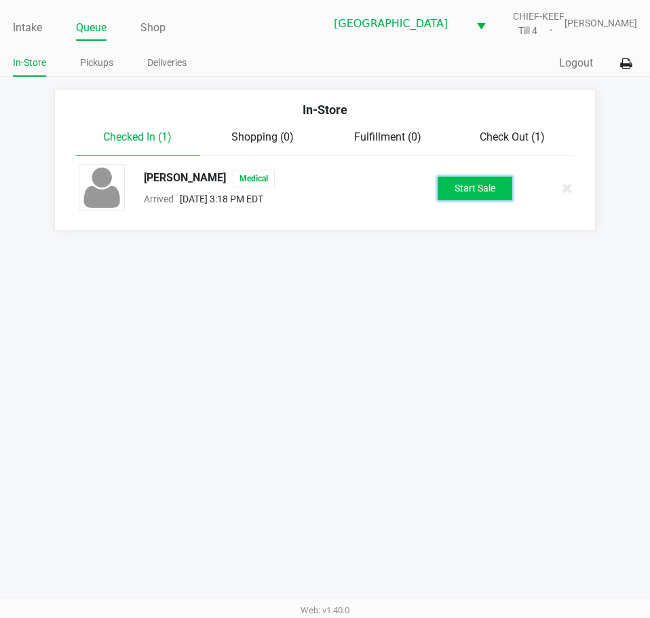
click at [480, 195] on button "Start Sale" at bounding box center [475, 188] width 75 height 24
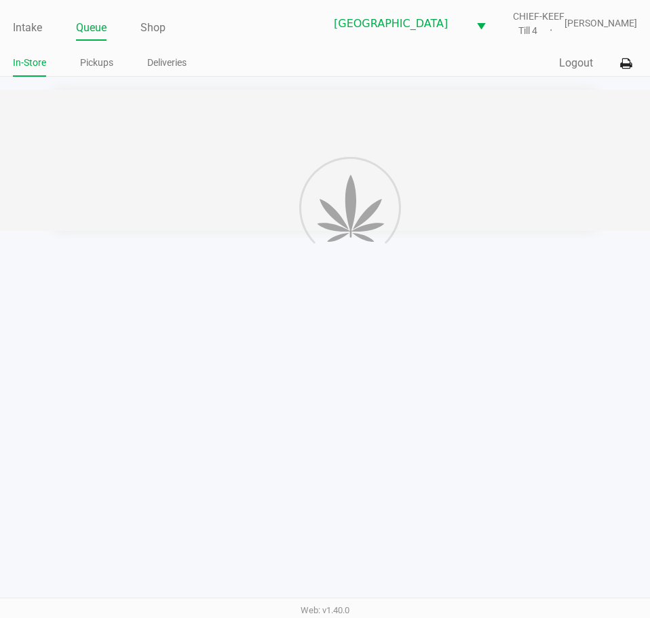
drag, startPoint x: 452, startPoint y: 487, endPoint x: 451, endPoint y: 449, distance: 38.7
click at [449, 468] on div "Intake Queue Shop Lakeland WC CHIEF-KEEF Till 4 Lisette Ramos In-Store Pickups …" at bounding box center [325, 309] width 650 height 618
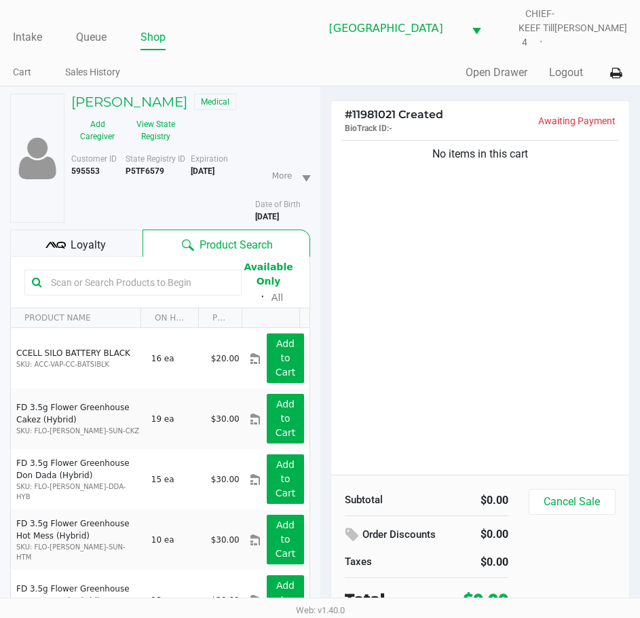
drag, startPoint x: 447, startPoint y: 312, endPoint x: 438, endPoint y: 322, distance: 13.9
click at [443, 318] on div "No items in this cart" at bounding box center [480, 305] width 299 height 337
drag, startPoint x: 455, startPoint y: 263, endPoint x: 268, endPoint y: 195, distance: 198.9
click at [452, 264] on div "No items in this cart" at bounding box center [480, 305] width 299 height 337
click at [27, 28] on link "Intake" at bounding box center [27, 37] width 29 height 19
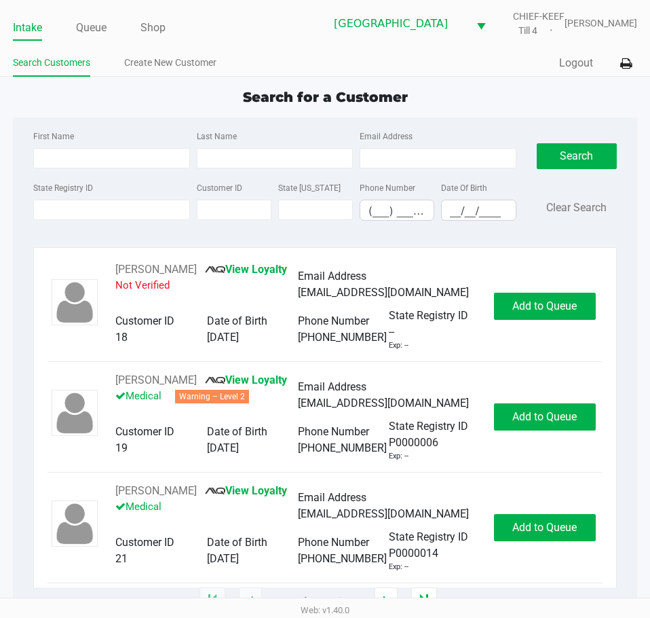
click at [278, 53] on ul "Search Customers Create New Customer" at bounding box center [169, 64] width 312 height 23
click at [252, 52] on div "Search Customers Create New Customer" at bounding box center [169, 63] width 312 height 25
click at [119, 210] on input "State Registry ID" at bounding box center [111, 210] width 156 height 20
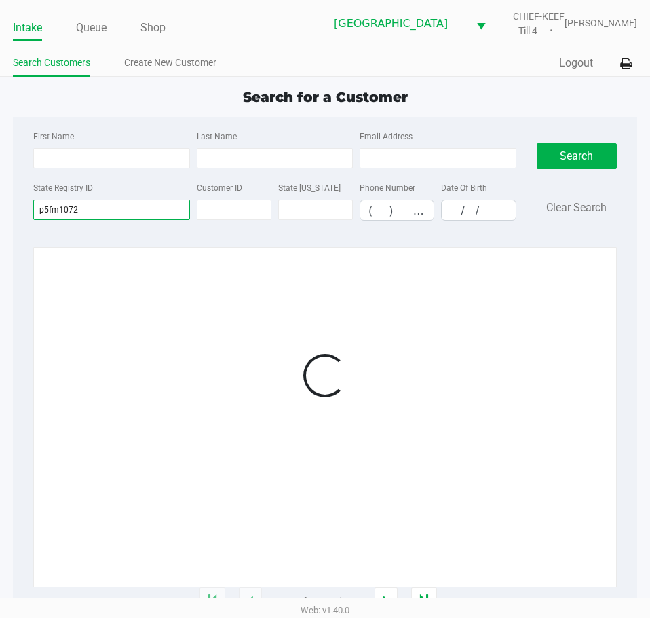
type input "p5fm1072"
click at [360, 411] on div at bounding box center [325, 375] width 555 height 228
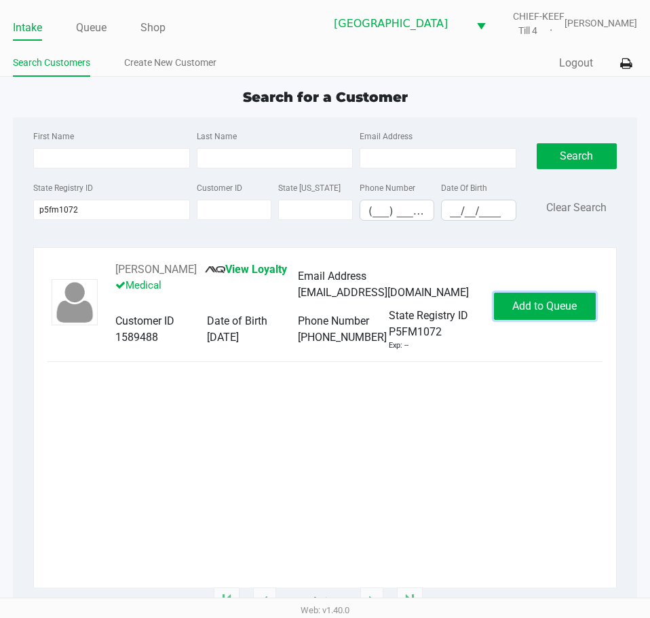
click at [542, 303] on span "Add to Queue" at bounding box center [545, 305] width 64 height 13
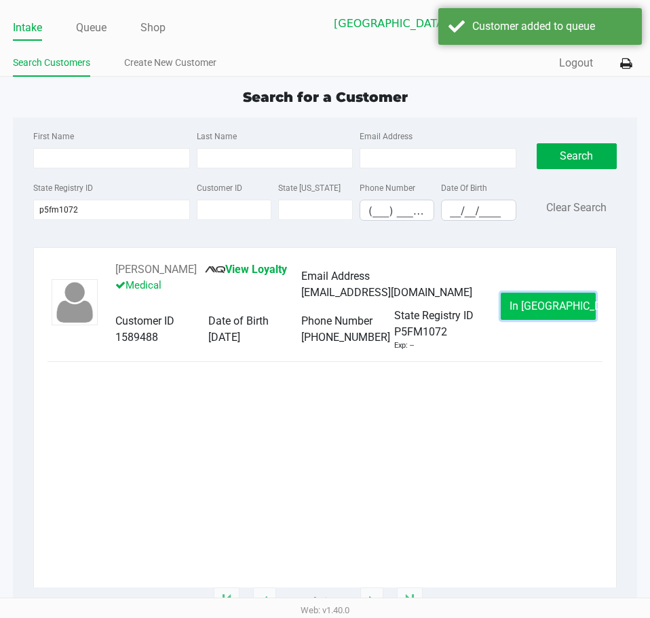
click at [532, 301] on span "In Queue" at bounding box center [567, 305] width 114 height 13
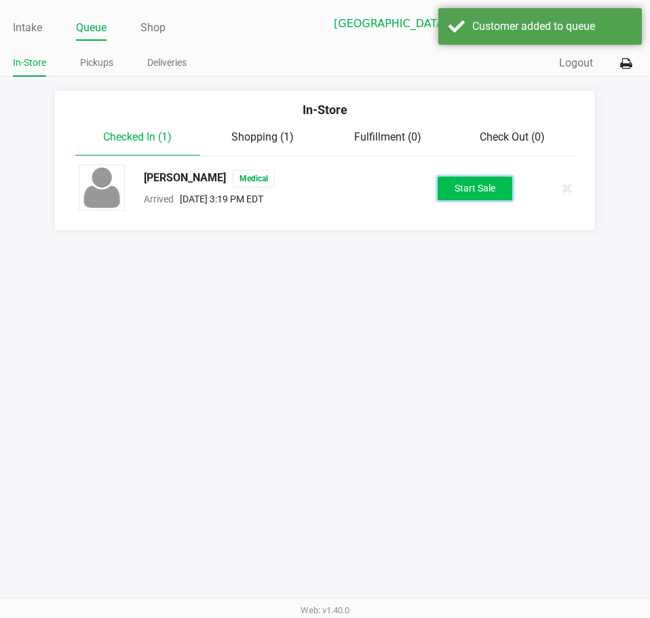
click at [469, 187] on button "Start Sale" at bounding box center [475, 188] width 75 height 24
click at [433, 414] on div "Intake Queue Shop Lakeland WC CHIEF-KEEF Till 4 Lisette Ramos In-Store Pickups …" at bounding box center [325, 309] width 650 height 618
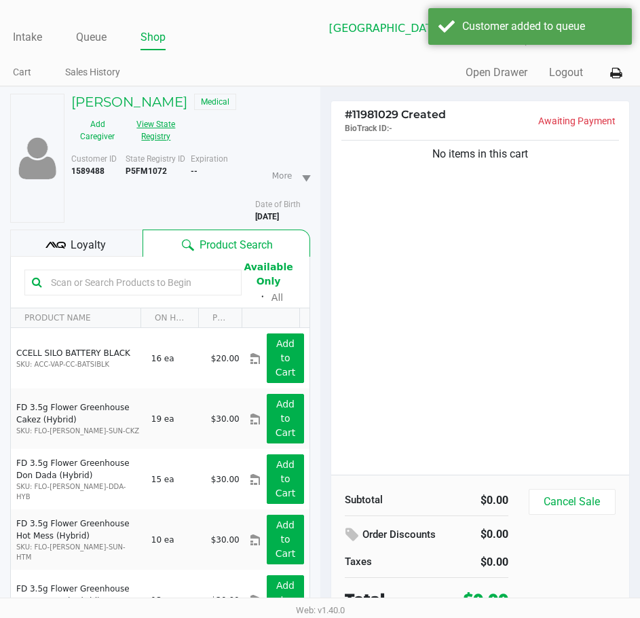
click at [153, 117] on button "View State Registry" at bounding box center [152, 130] width 57 height 34
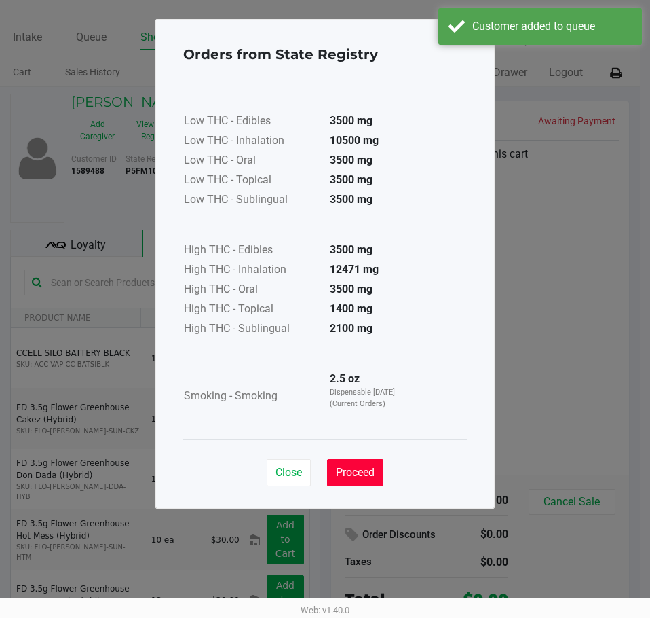
click at [358, 472] on span "Proceed" at bounding box center [355, 472] width 39 height 13
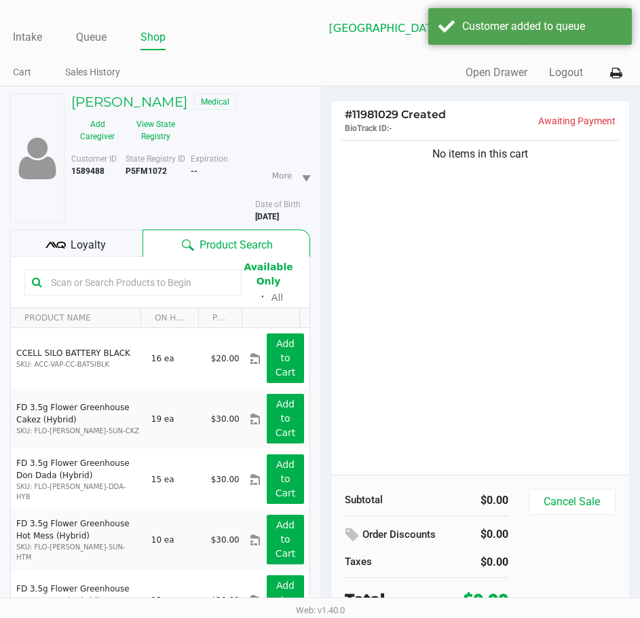
drag, startPoint x: 453, startPoint y: 305, endPoint x: 291, endPoint y: 191, distance: 197.4
click at [439, 293] on div "Low THC - Edibles 3500 mg Low THC - Inhalation 10500 mg Low THC - Oral 3500 mg …" at bounding box center [321, 218] width 284 height 341
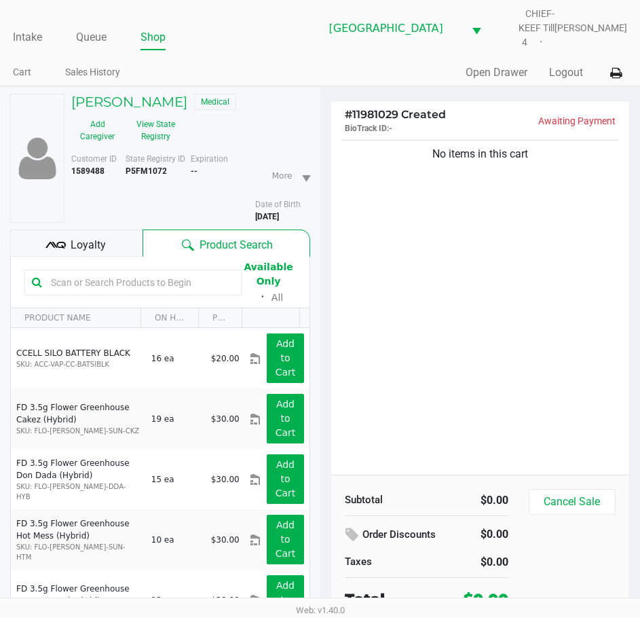
drag, startPoint x: 178, startPoint y: 92, endPoint x: 69, endPoint y: 92, distance: 109.3
click at [69, 94] on div "EMILY BOTHWELL Medical" at bounding box center [190, 104] width 259 height 20
copy h5 "EMILY BOTHWELL"
drag, startPoint x: 540, startPoint y: 229, endPoint x: 554, endPoint y: 229, distance: 13.6
click at [540, 229] on div "No items in this cart" at bounding box center [480, 305] width 299 height 337
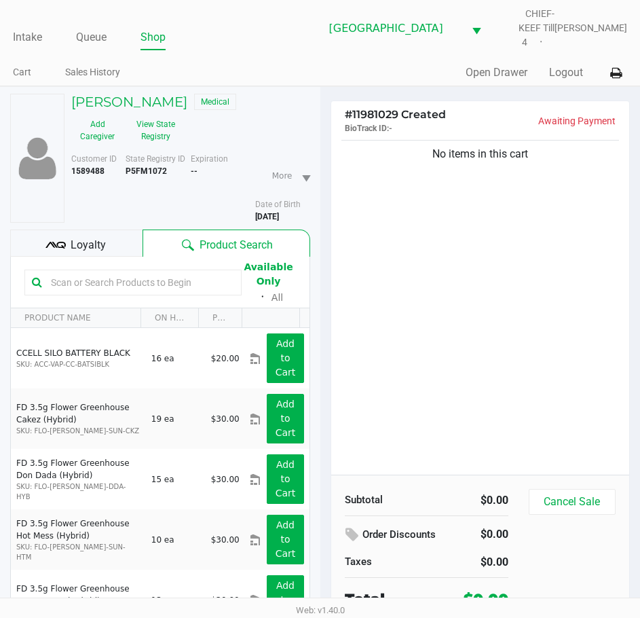
click at [457, 307] on div "No items in this cart" at bounding box center [480, 305] width 299 height 337
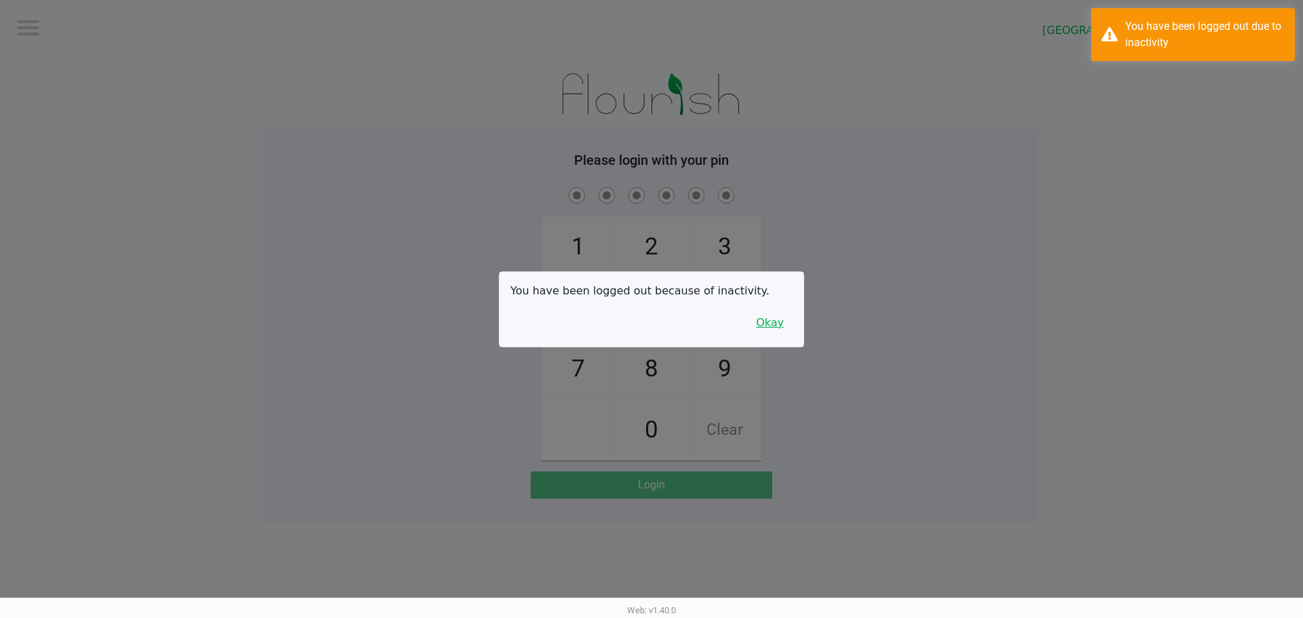
click at [772, 329] on button "Okay" at bounding box center [769, 323] width 45 height 26
drag, startPoint x: 804, startPoint y: 299, endPoint x: 812, endPoint y: 288, distance: 13.2
click at [811, 296] on div "1 4 7 2 5 8 0 3 6 9 Clear" at bounding box center [652, 323] width 774 height 276
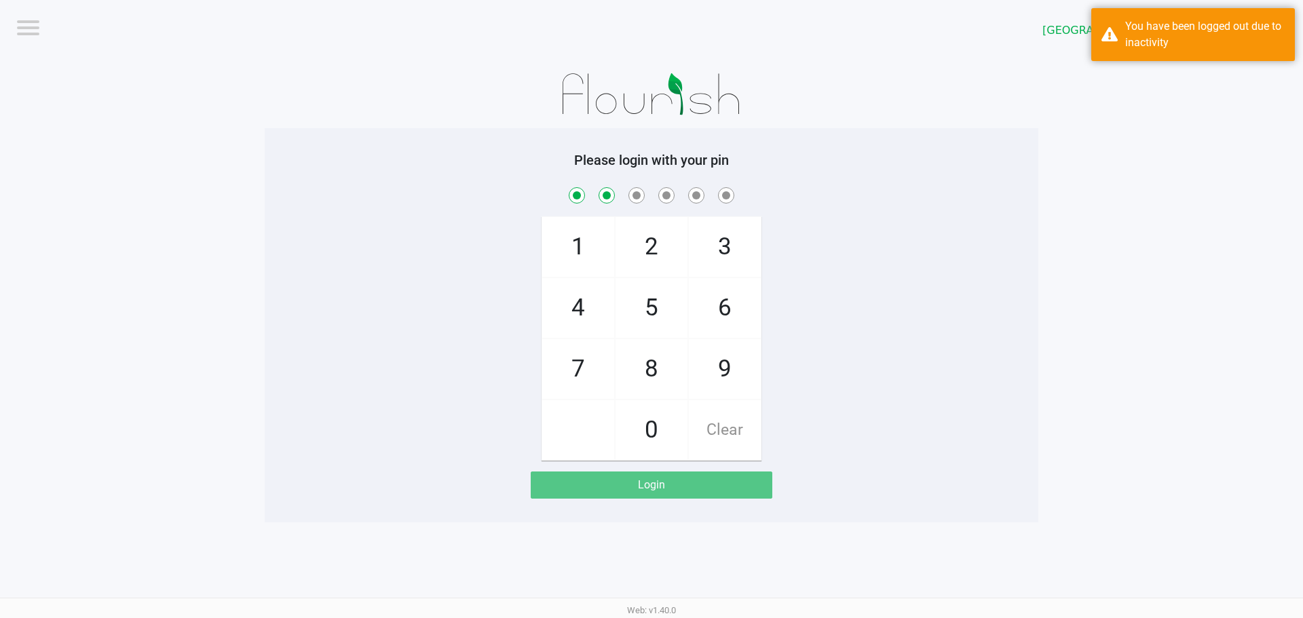
checkbox input "true"
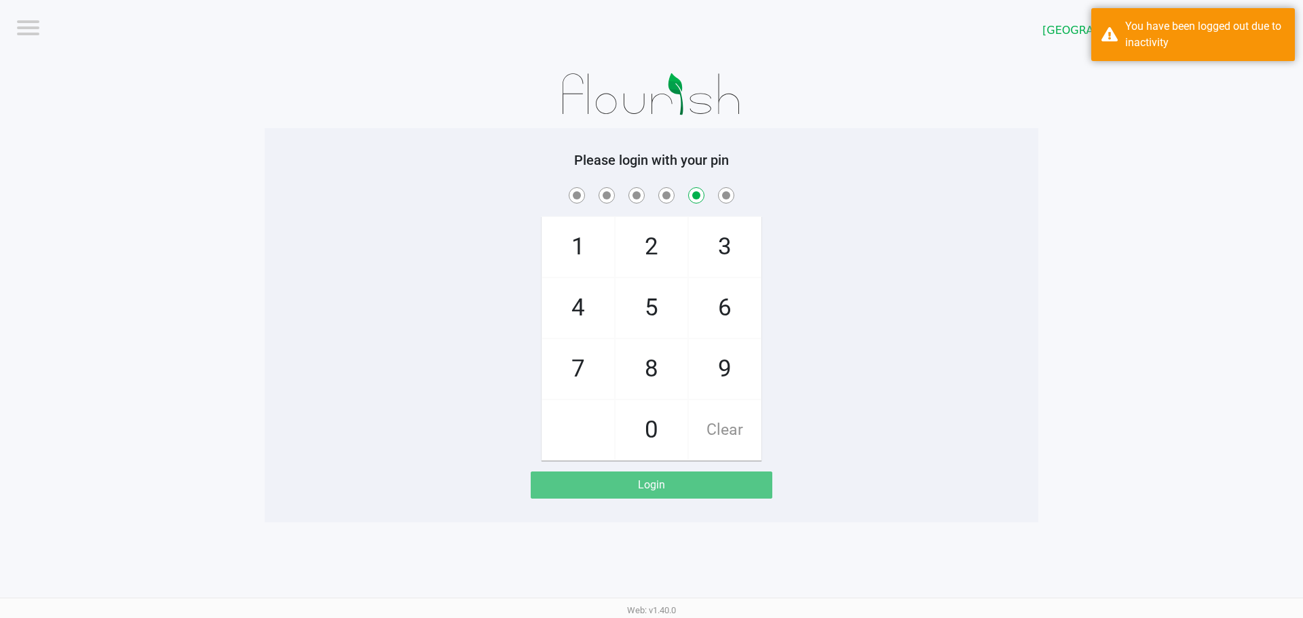
checkbox input "false"
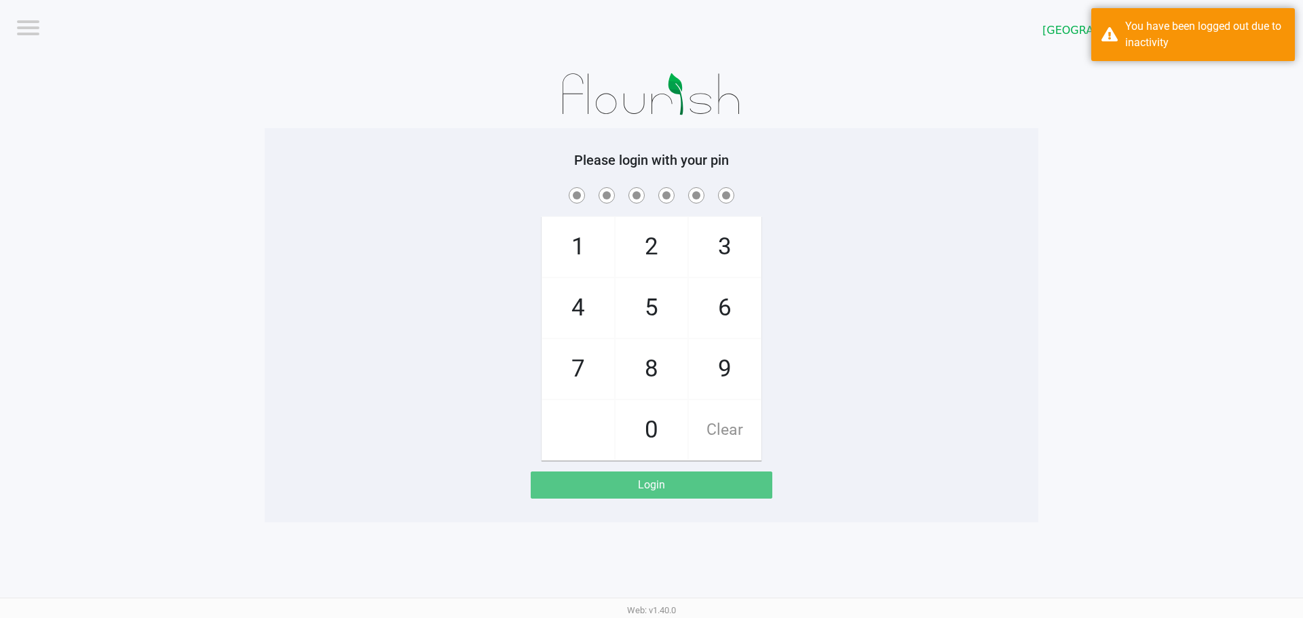
checkbox input "true"
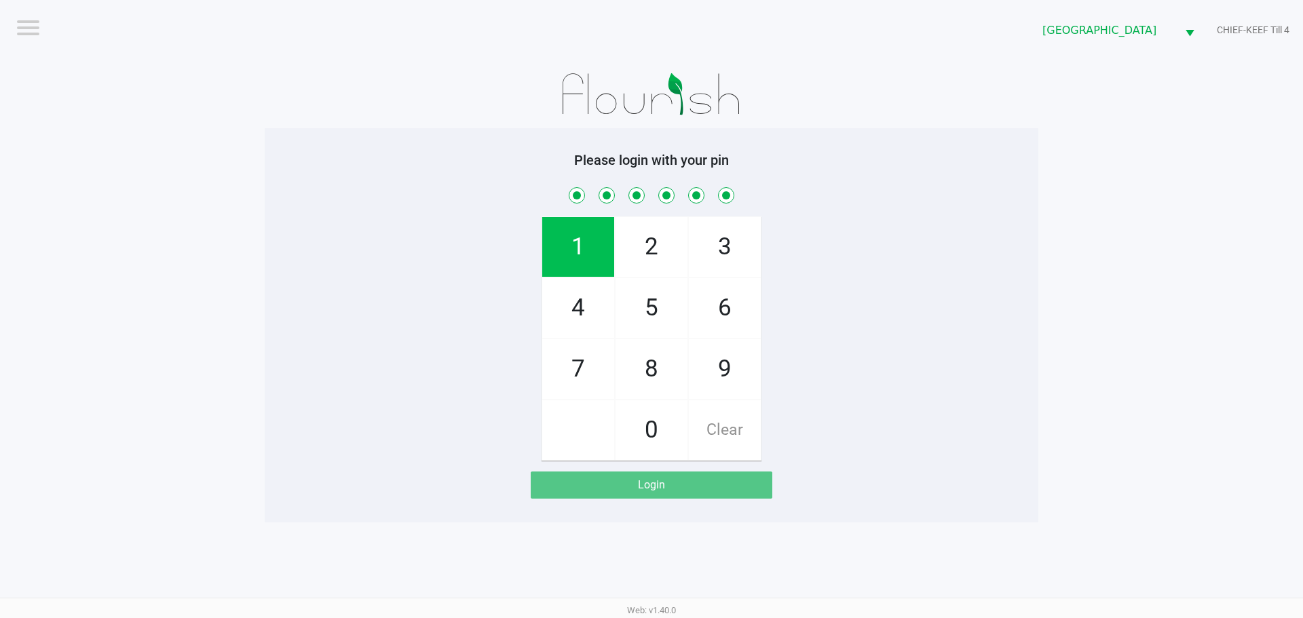
checkbox input "true"
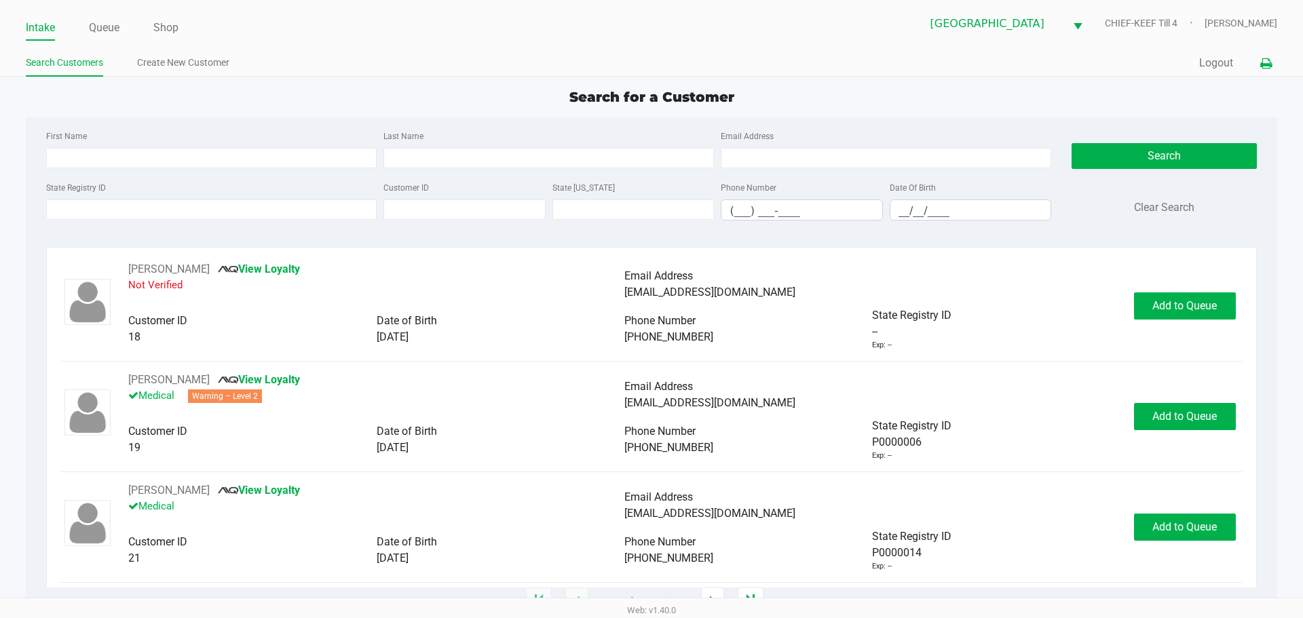
click at [1265, 60] on icon at bounding box center [1267, 64] width 12 height 10
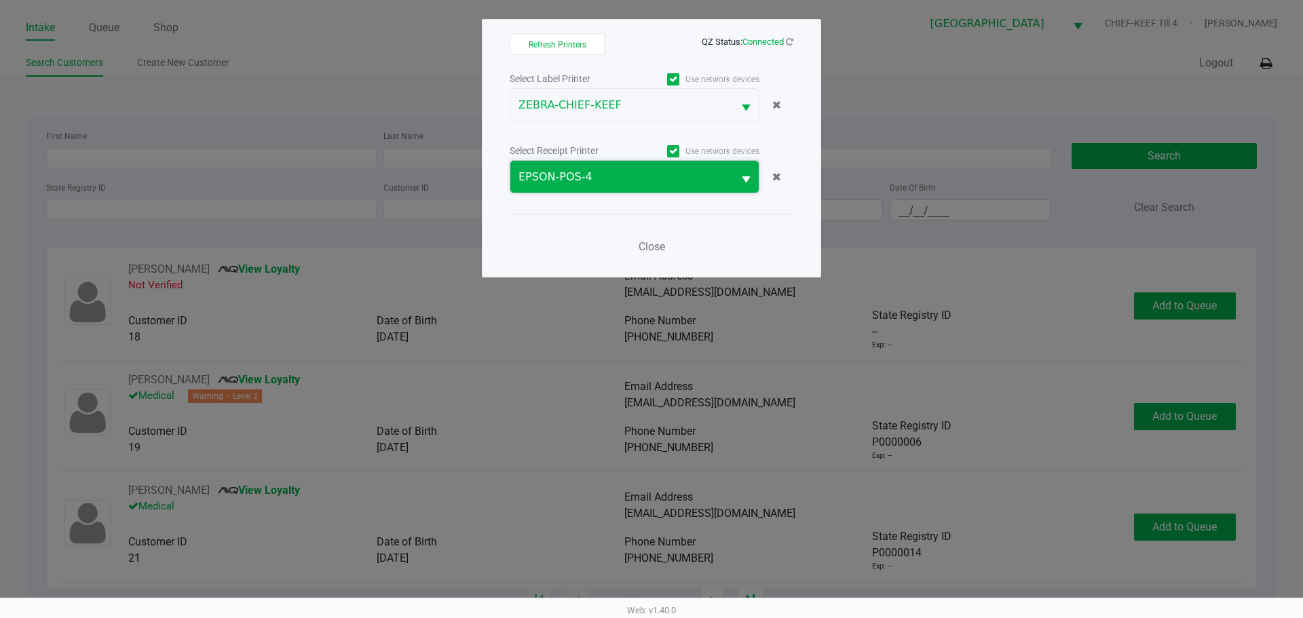
click at [652, 179] on span "EPSON-POS-4" at bounding box center [622, 177] width 206 height 16
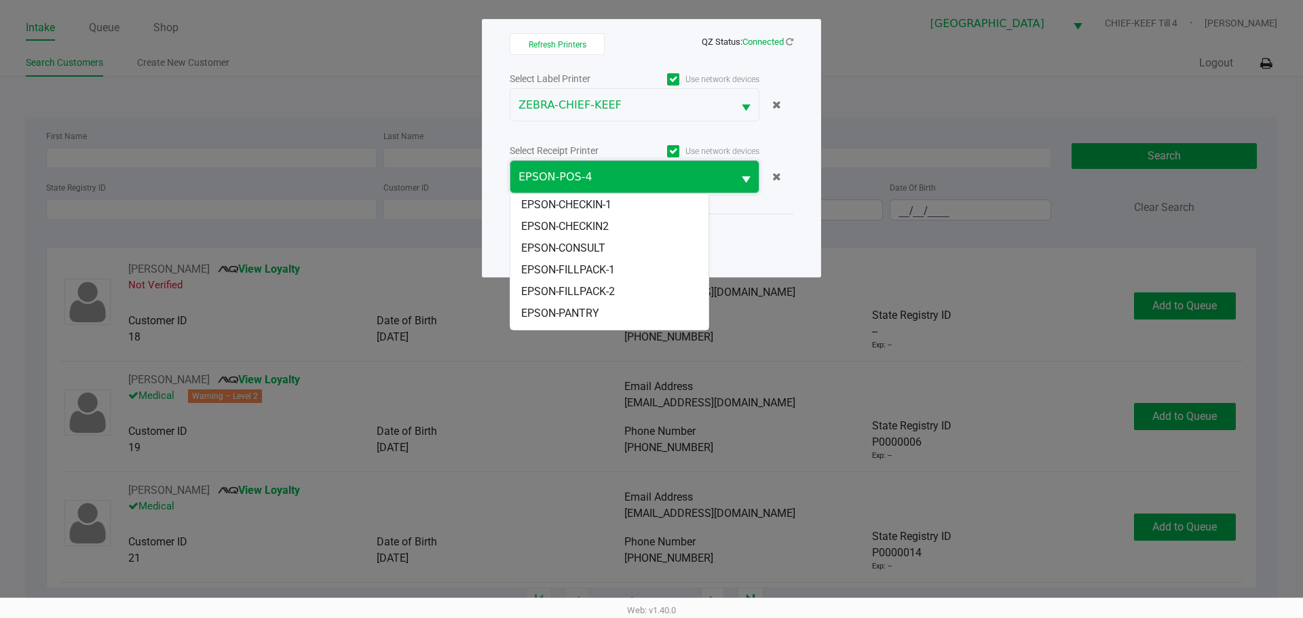
scroll to position [81, 0]
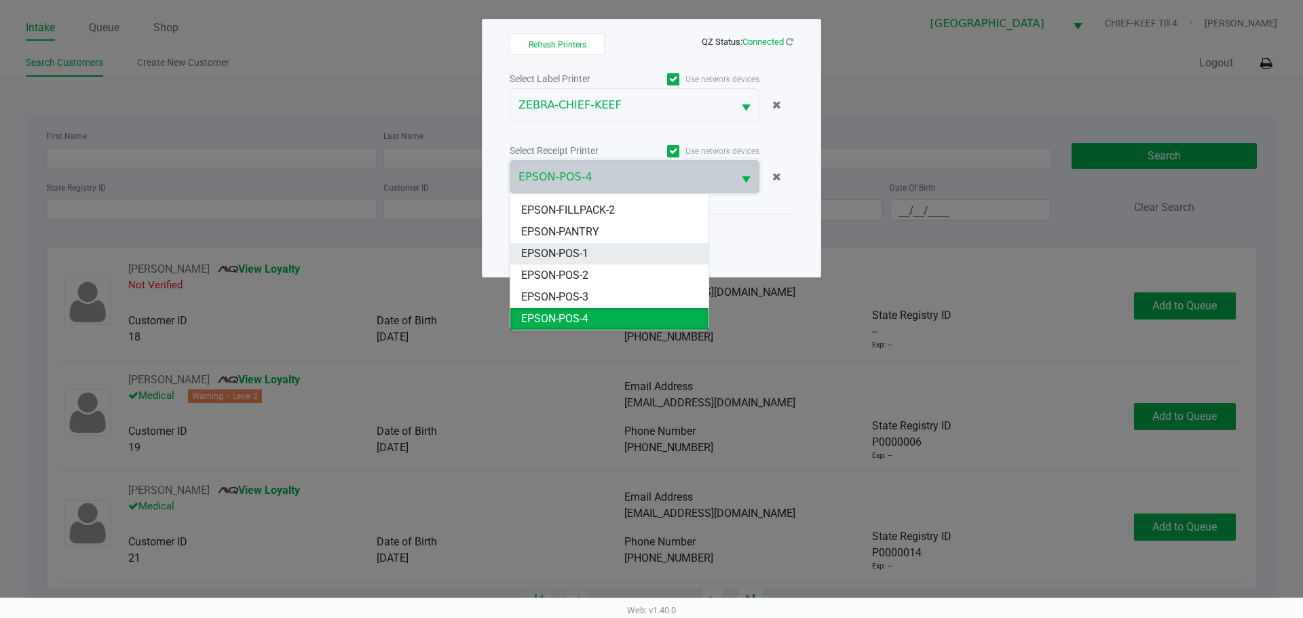
click at [605, 247] on li "EPSON-POS-1" at bounding box center [609, 254] width 198 height 22
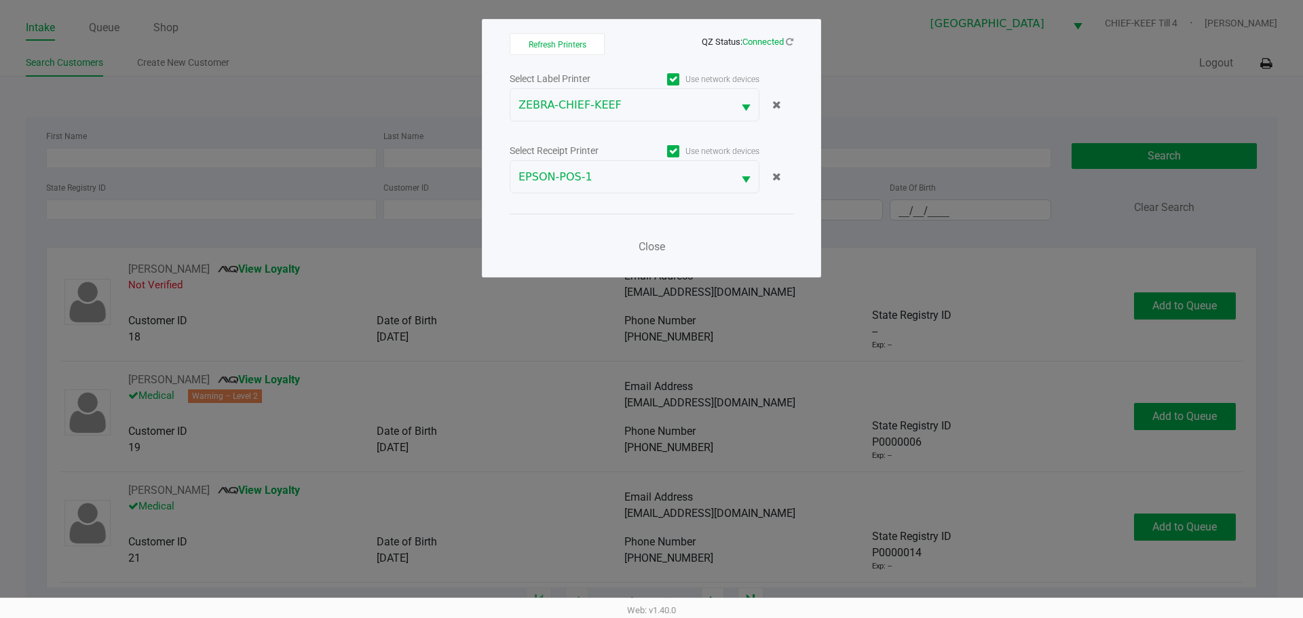
click at [546, 252] on div "Close" at bounding box center [652, 239] width 284 height 50
click at [656, 252] on span "Close" at bounding box center [652, 246] width 26 height 13
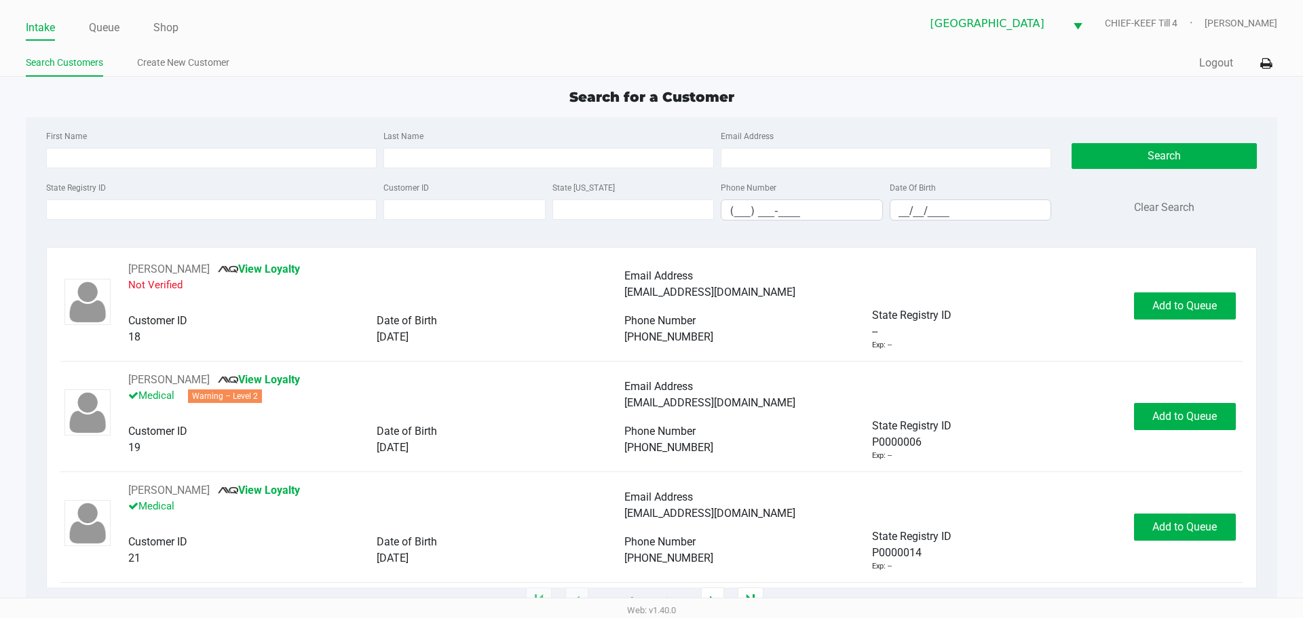
click at [821, 62] on div "Quick Sale Logout" at bounding box center [965, 63] width 626 height 25
drag, startPoint x: 170, startPoint y: 28, endPoint x: 174, endPoint y: 20, distance: 8.5
click at [170, 28] on link "Shop" at bounding box center [165, 27] width 25 height 19
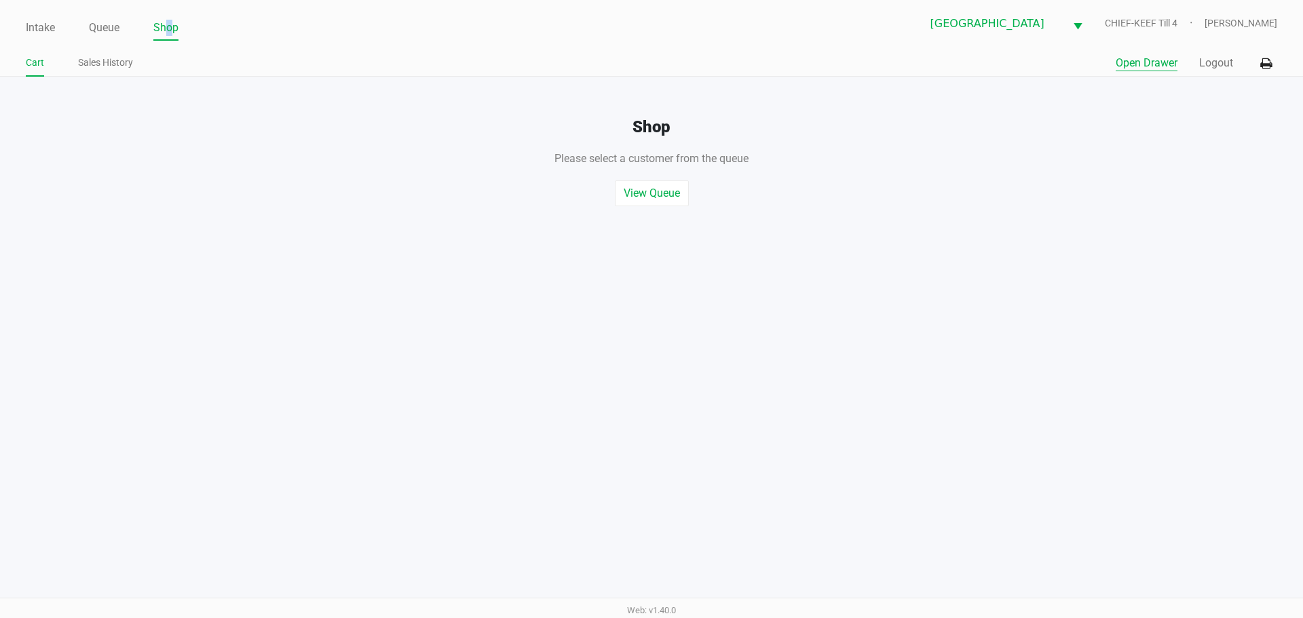
click at [1142, 67] on button "Open Drawer" at bounding box center [1147, 63] width 62 height 16
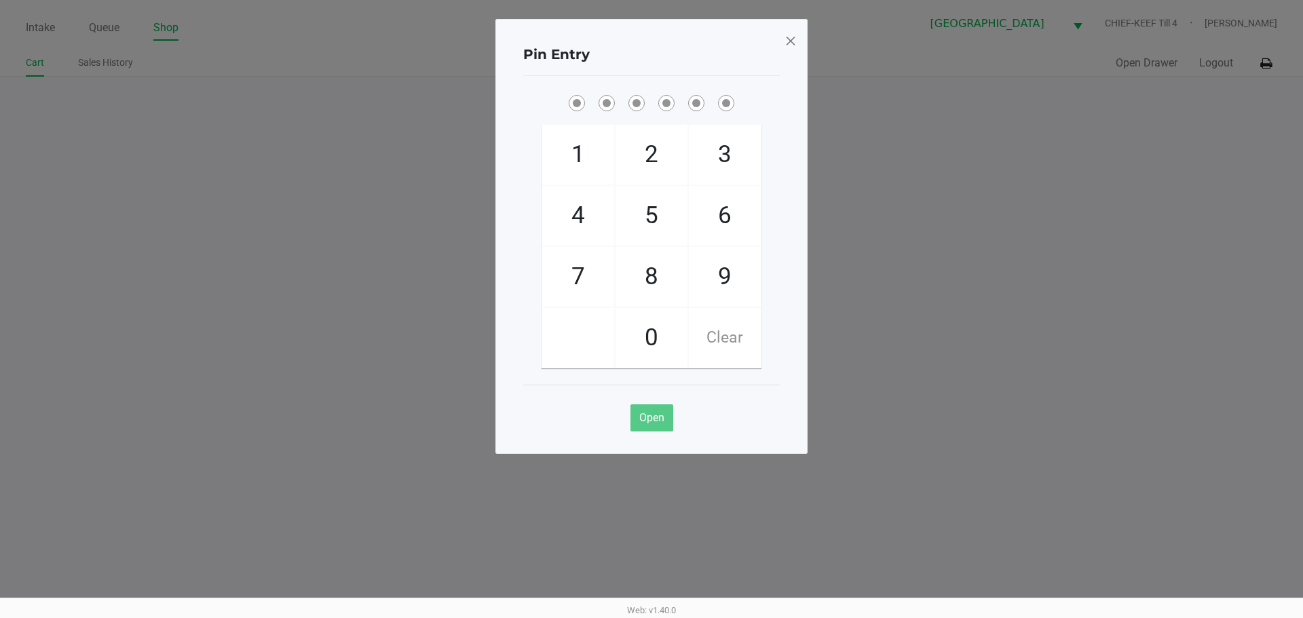
click at [1018, 240] on ngb-modal-window "Pin Entry 1 4 7 2 5 8 0 3 6 9 Clear Open" at bounding box center [651, 309] width 1303 height 618
checkbox input "true"
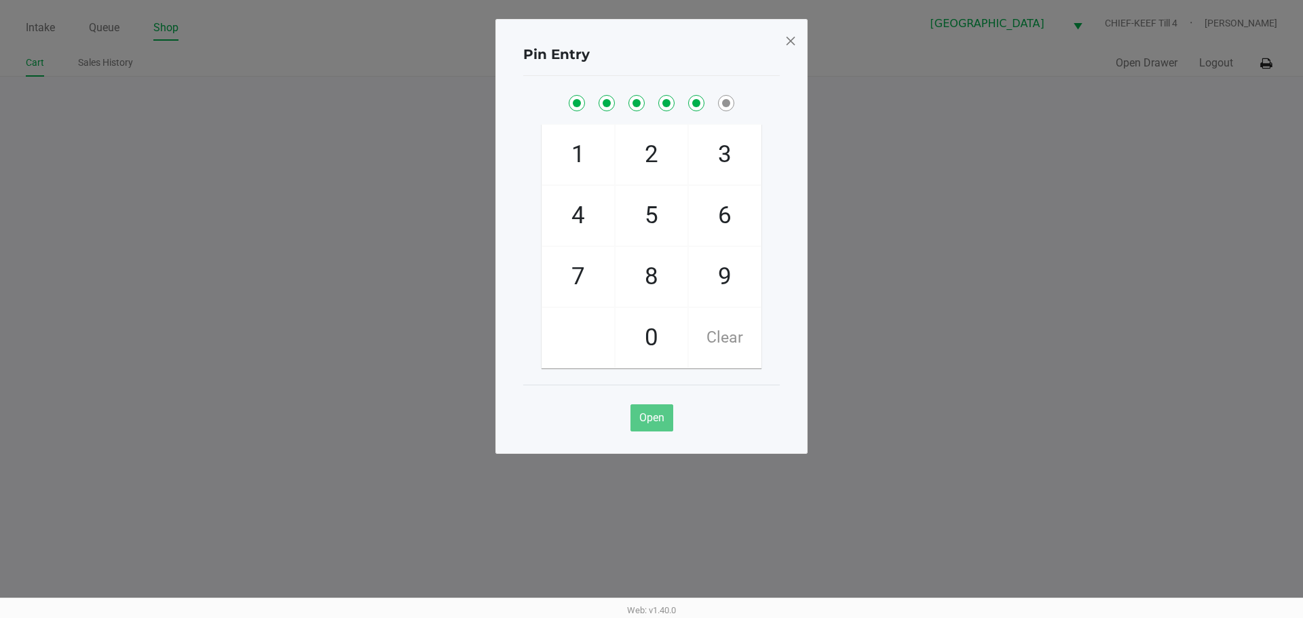
checkbox input "true"
click at [795, 47] on span at bounding box center [791, 41] width 12 height 22
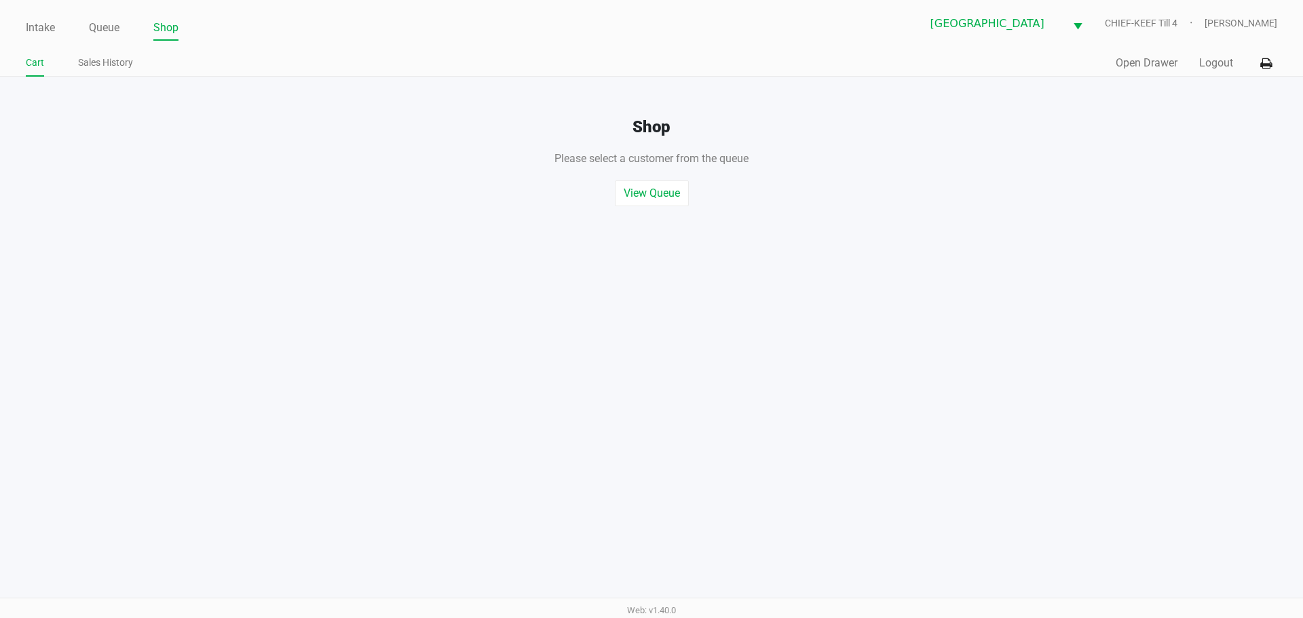
drag, startPoint x: 982, startPoint y: 360, endPoint x: 1066, endPoint y: 210, distance: 172.0
click at [982, 349] on div "Intake Queue Shop Lakeland WC CHIEF-KEEF Till 4 Lisette Ramos Cart Sales Histor…" at bounding box center [651, 309] width 1303 height 618
click at [1263, 64] on icon at bounding box center [1267, 64] width 12 height 10
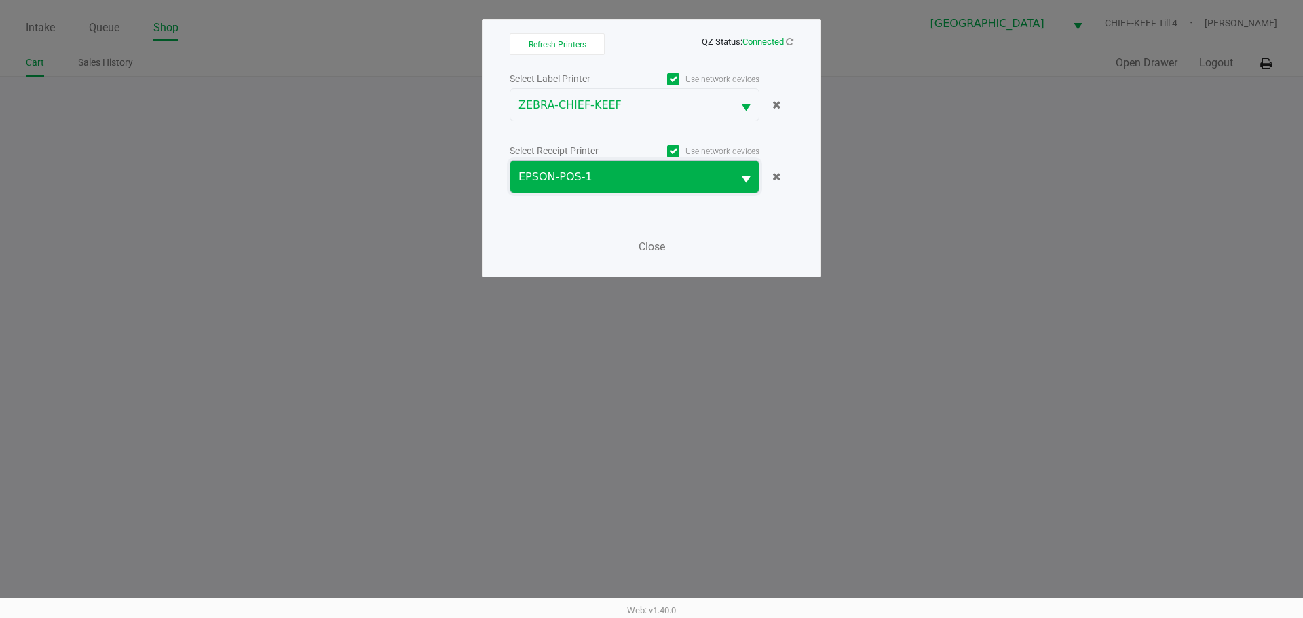
click at [674, 176] on span "EPSON-POS-1" at bounding box center [622, 177] width 206 height 16
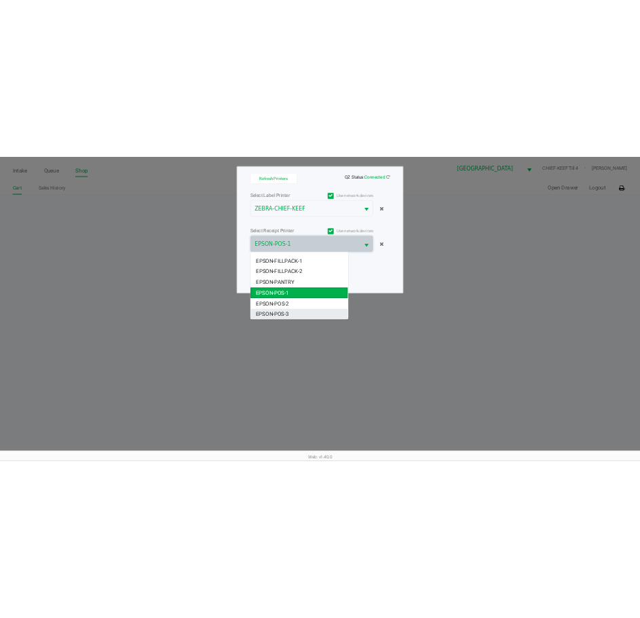
scroll to position [81, 0]
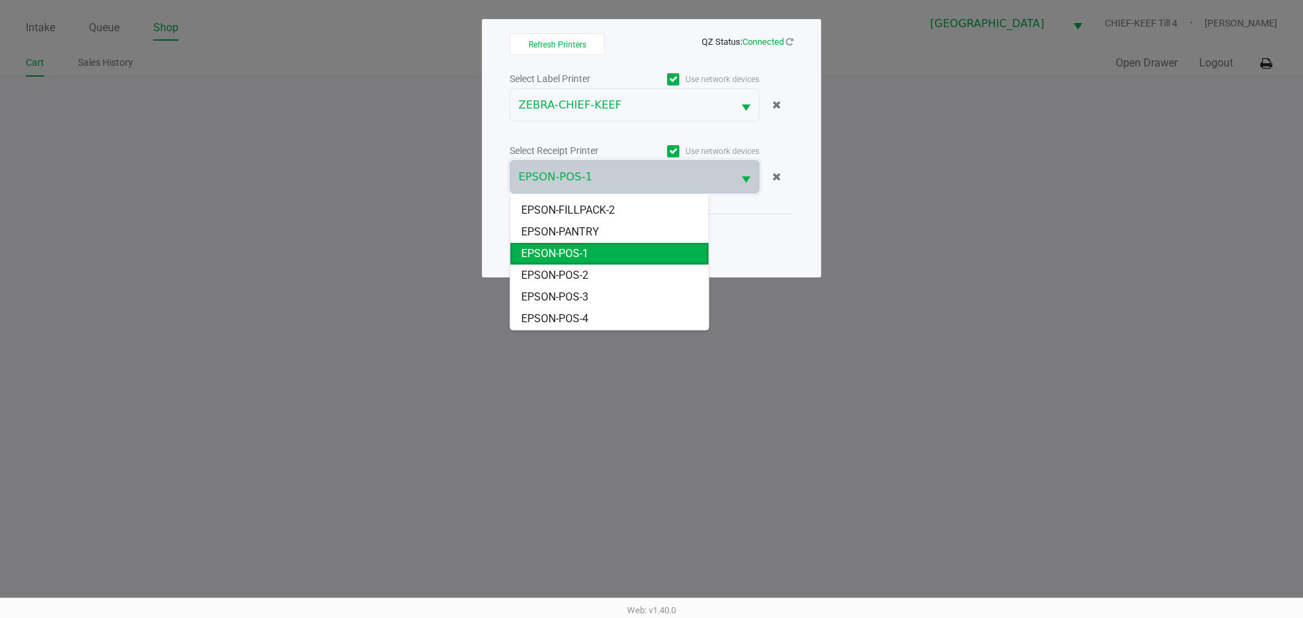
click at [594, 314] on li "EPSON-POS-4" at bounding box center [609, 319] width 198 height 22
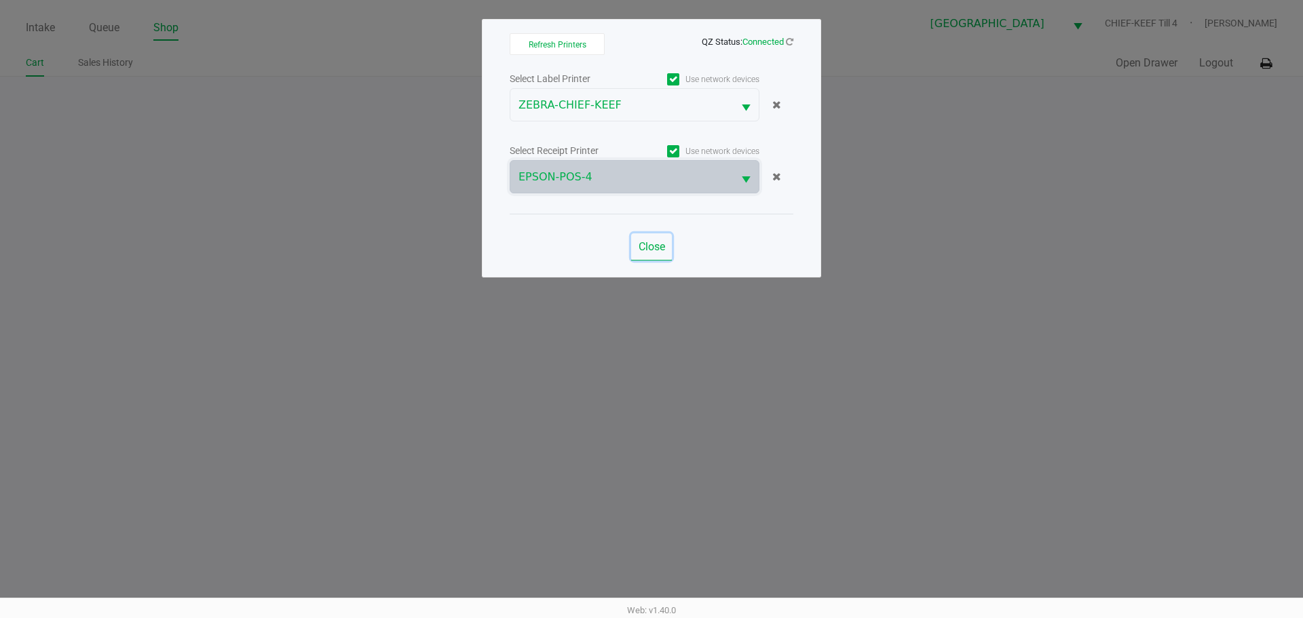
click at [659, 247] on span "Close" at bounding box center [652, 246] width 26 height 13
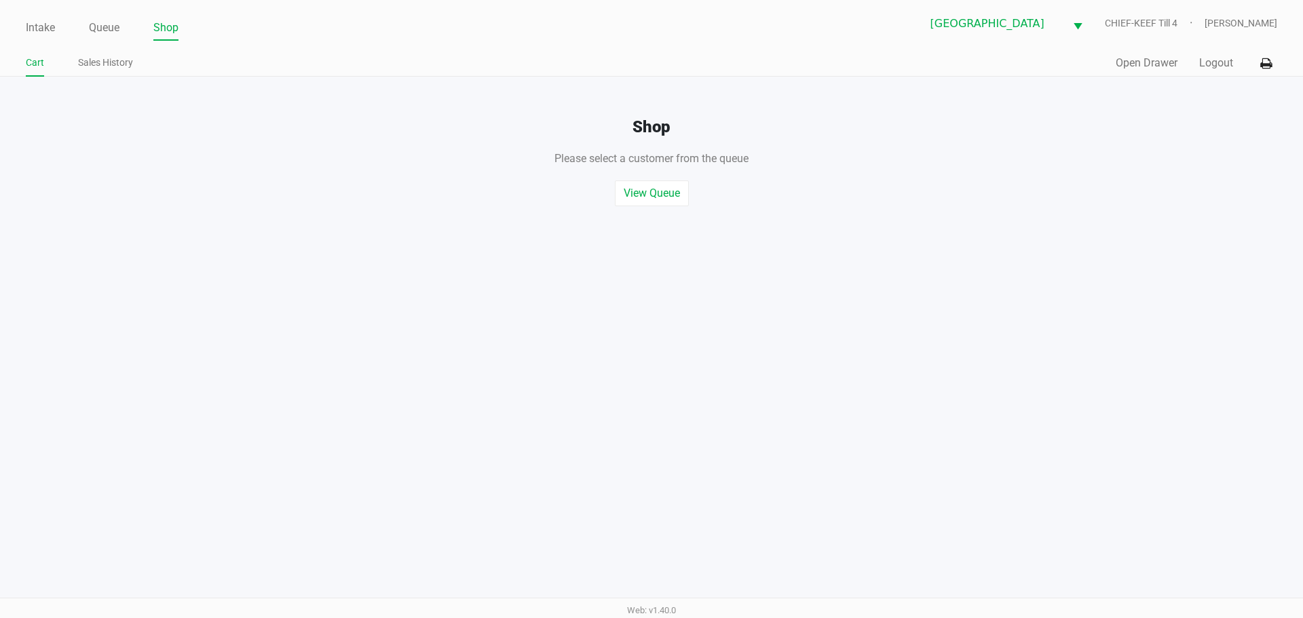
drag, startPoint x: 954, startPoint y: 257, endPoint x: 981, endPoint y: 229, distance: 38.9
click at [966, 234] on div "Intake Queue Shop Lakeland WC CHIEF-KEEF Till 4 Lisette Ramos Cart Sales Histor…" at bounding box center [651, 309] width 1303 height 618
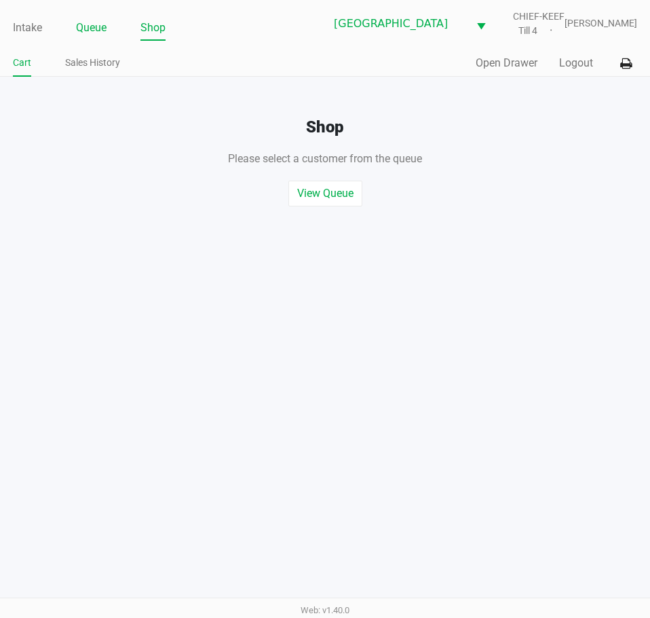
click at [99, 23] on link "Queue" at bounding box center [91, 27] width 31 height 19
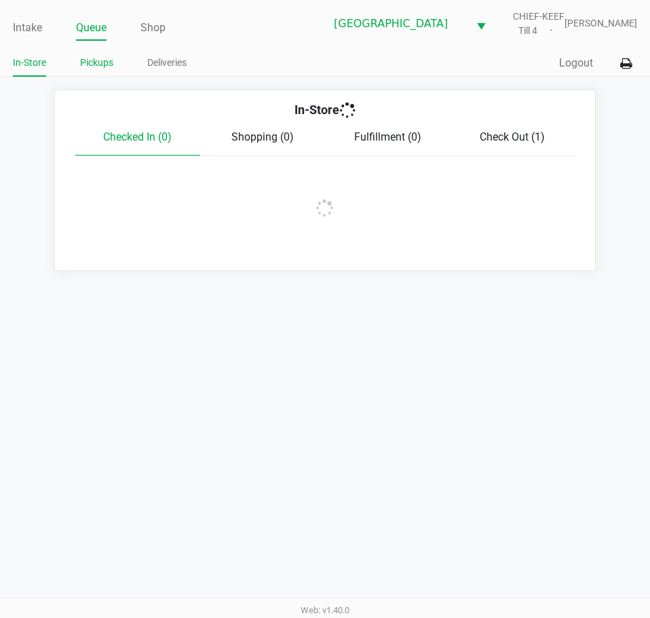
click at [98, 59] on link "Pickups" at bounding box center [96, 62] width 33 height 17
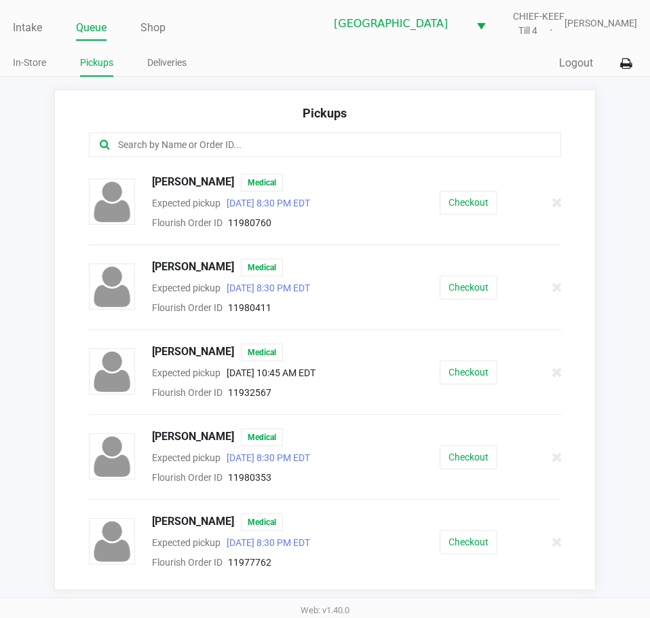
click at [226, 151] on input "text" at bounding box center [320, 145] width 406 height 16
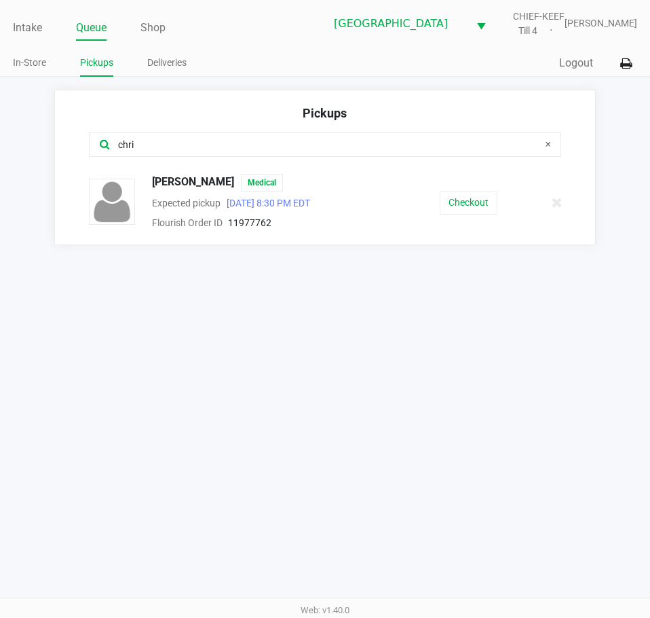
type input "chri"
drag, startPoint x: 219, startPoint y: 179, endPoint x: 155, endPoint y: 179, distance: 63.8
click at [148, 181] on div "Chris Clague Medical" at bounding box center [261, 183] width 239 height 18
copy span "Chris Clague"
click at [472, 200] on button "Checkout" at bounding box center [469, 203] width 58 height 24
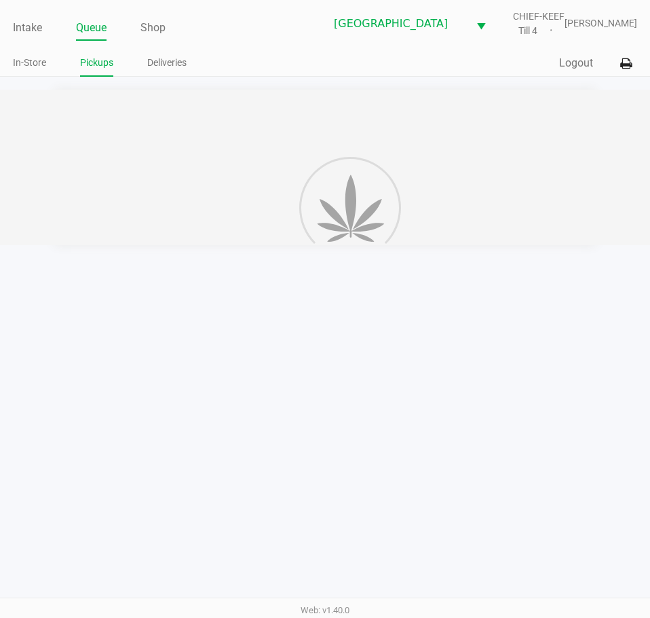
click at [420, 413] on div "Intake Queue Shop Lakeland WC CHIEF-KEEF Till 4 Lisette Ramos In-Store Pickups …" at bounding box center [325, 309] width 650 height 618
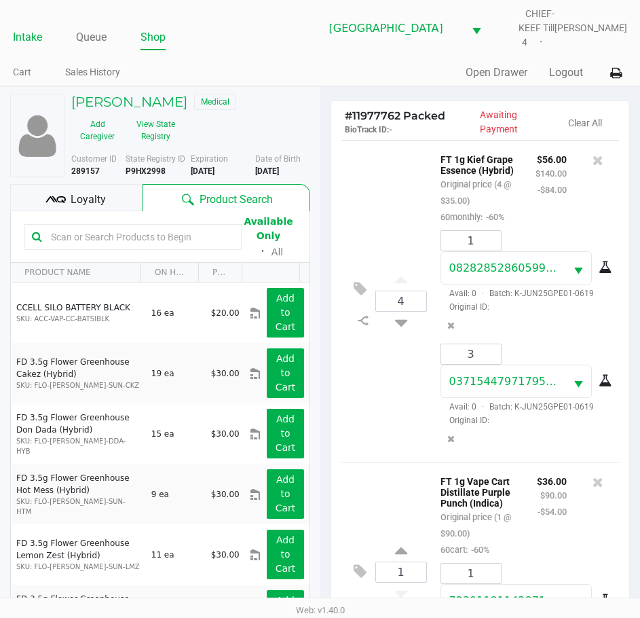
click at [25, 30] on link "Intake" at bounding box center [27, 37] width 29 height 19
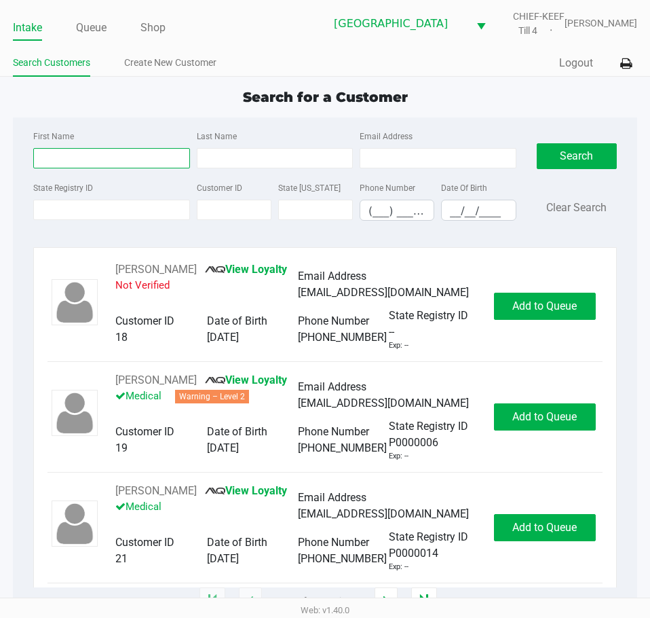
click at [68, 152] on input "First Name" at bounding box center [111, 158] width 156 height 20
type input "eric"
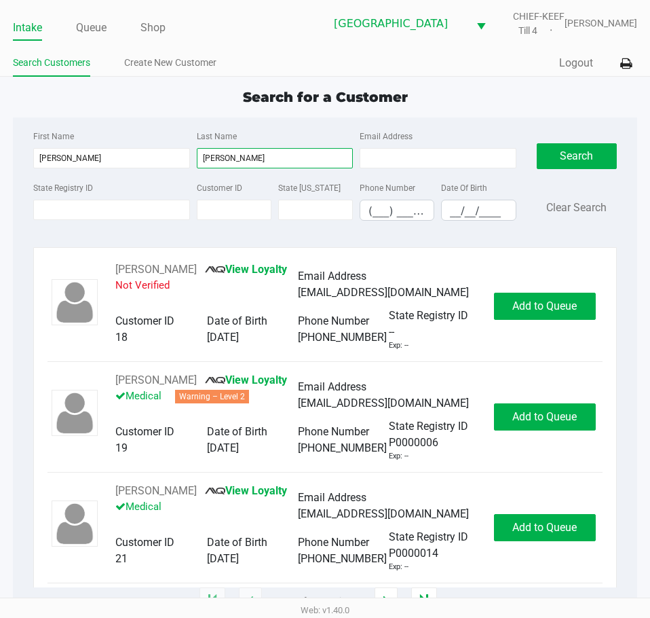
type input "henry"
click at [445, 200] on input "__/__/____" at bounding box center [478, 210] width 73 height 21
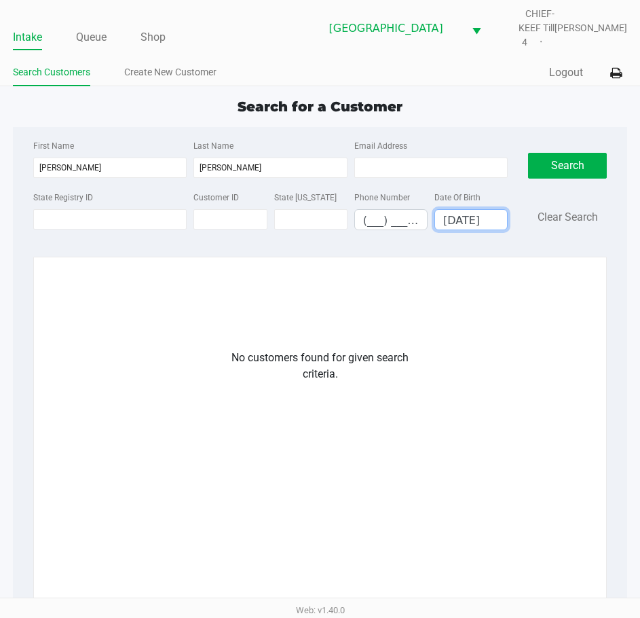
type input "12/19/1979"
click at [397, 362] on div "No customers found for given search criteria." at bounding box center [320, 366] width 210 height 33
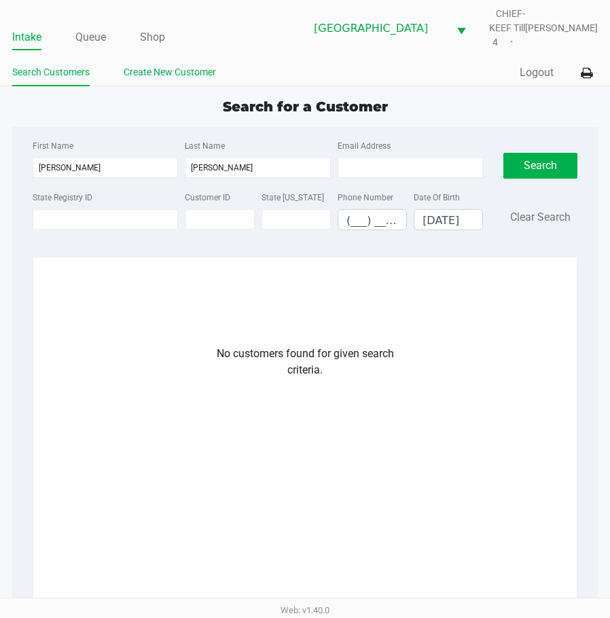
click at [172, 71] on link "Create New Customer" at bounding box center [170, 72] width 92 height 17
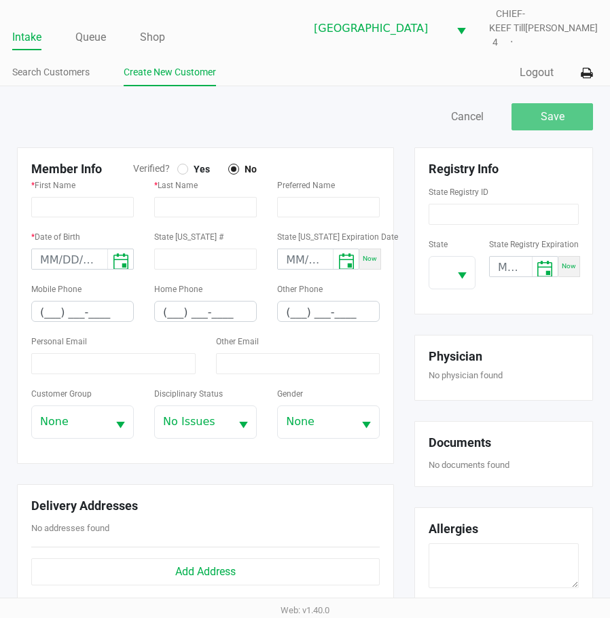
click at [185, 171] on div at bounding box center [182, 169] width 11 height 11
click at [299, 122] on div at bounding box center [156, 116] width 298 height 27
click at [35, 213] on input "text" at bounding box center [82, 207] width 103 height 20
type input "ERIC"
type input "HENRY"
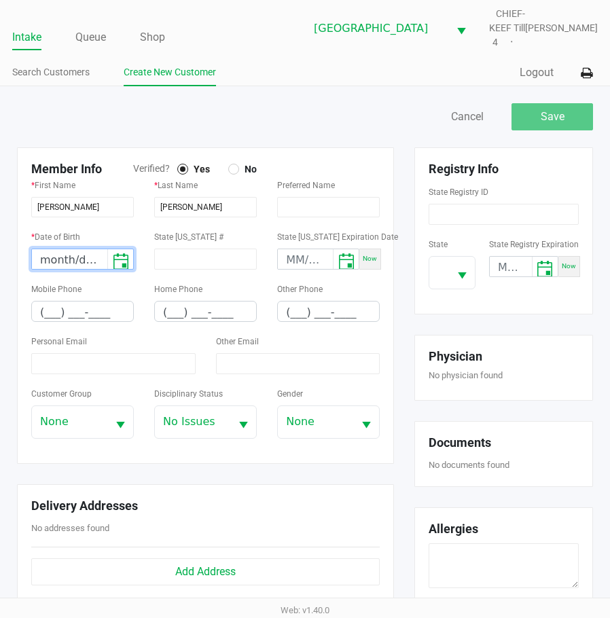
click at [64, 253] on input "month/day/year" at bounding box center [69, 259] width 75 height 21
type input "12/19/1979"
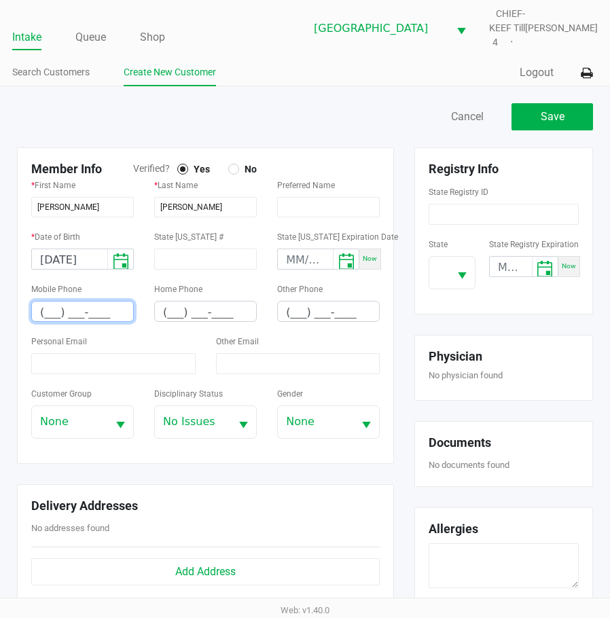
click at [49, 308] on input "(___) ___-____" at bounding box center [82, 311] width 101 height 21
type input "(813) 520-9187"
click at [470, 212] on input at bounding box center [503, 214] width 150 height 21
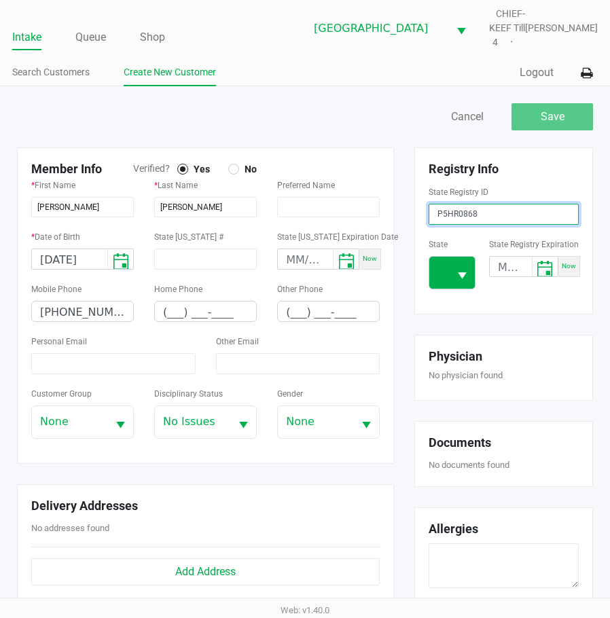
click at [458, 279] on span "Select" at bounding box center [461, 275] width 17 height 17
type input "P5HR0868"
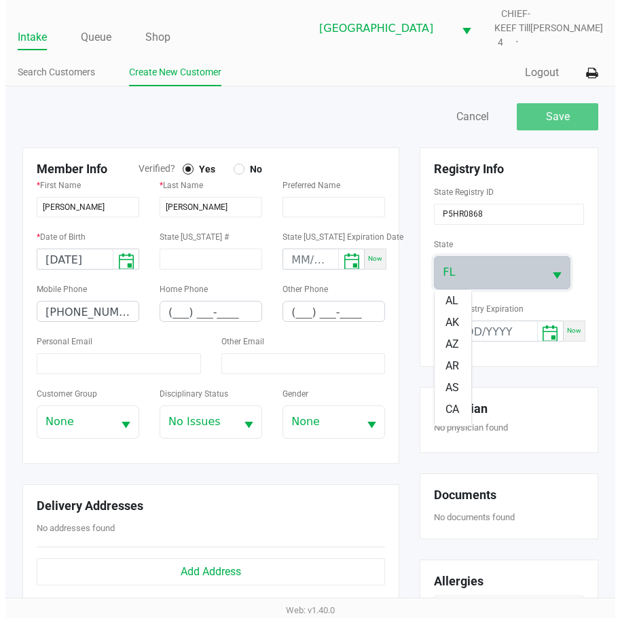
scroll to position [103, 0]
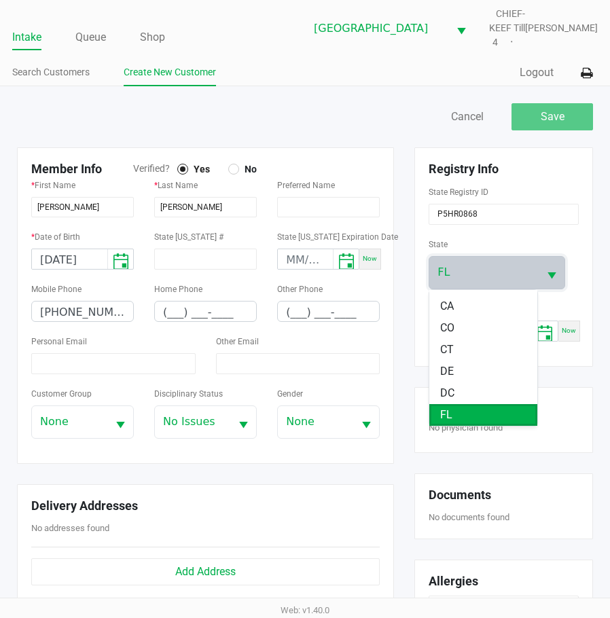
click at [446, 410] on span "FL" at bounding box center [446, 415] width 12 height 16
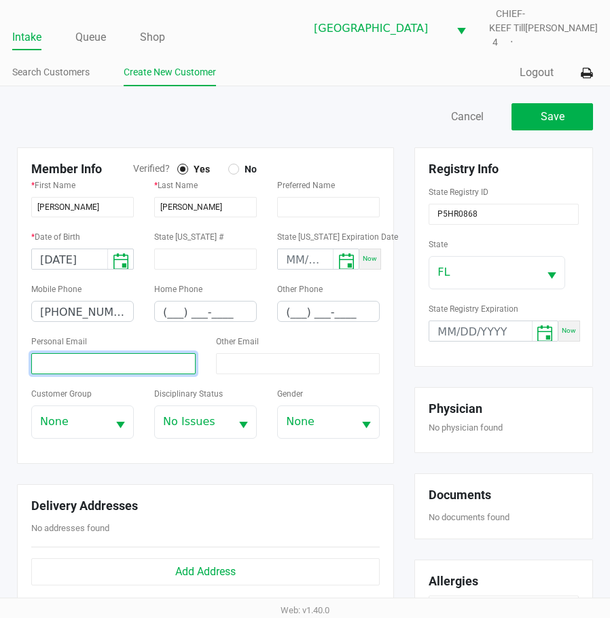
click at [135, 365] on input at bounding box center [113, 363] width 164 height 21
click at [111, 360] on input at bounding box center [113, 363] width 164 height 21
paste input "erichenry860@yahoo.com"
type input "erichenry860@yahoo.com"
click at [347, 117] on div "Save Cancel" at bounding box center [454, 116] width 298 height 27
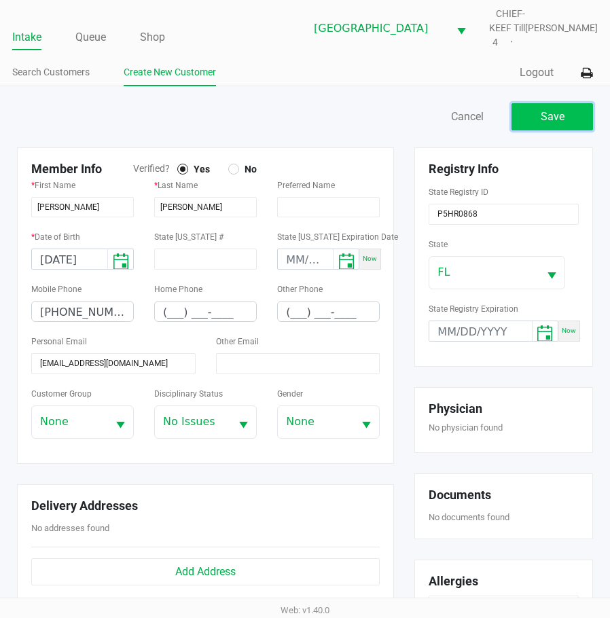
click at [546, 117] on span "Save" at bounding box center [552, 116] width 24 height 13
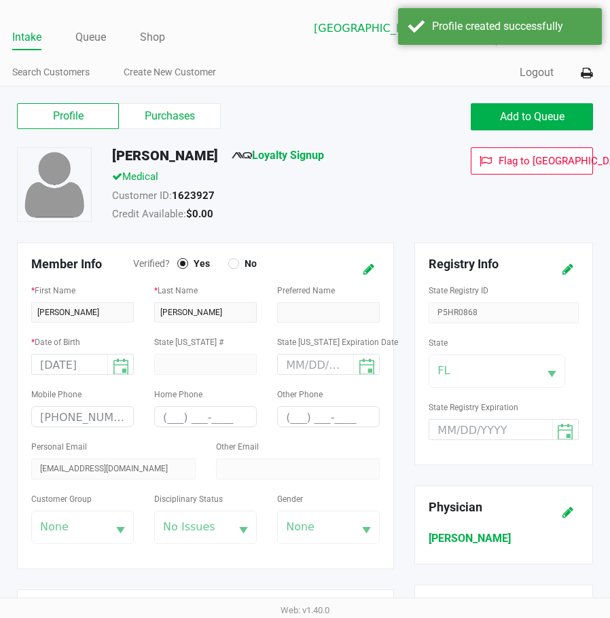
type input "---"
type input "( __) ___-____"
type input "---"
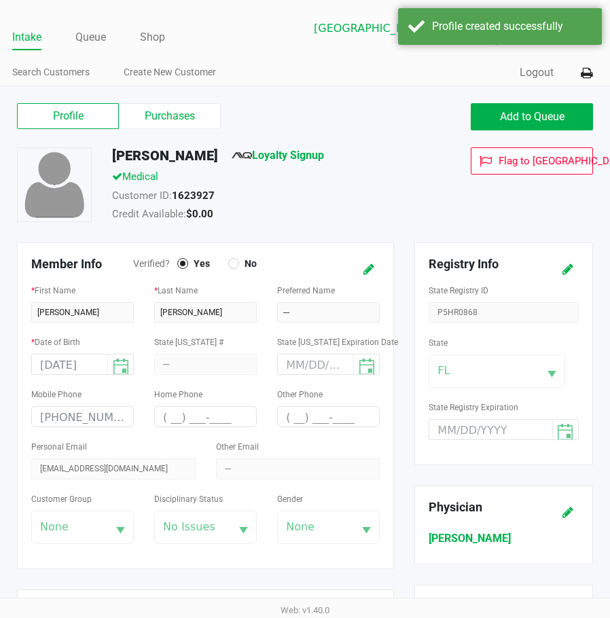
drag, startPoint x: 337, startPoint y: 174, endPoint x: 367, endPoint y: 172, distance: 29.3
click at [337, 174] on div "Medical" at bounding box center [269, 178] width 334 height 19
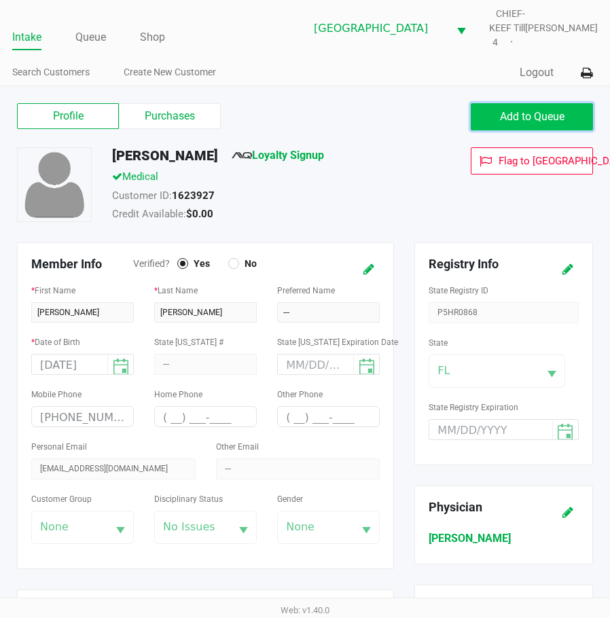
drag, startPoint x: 506, startPoint y: 113, endPoint x: 490, endPoint y: 119, distance: 17.4
click at [505, 113] on span "Add to Queue" at bounding box center [532, 116] width 64 height 13
click at [237, 221] on div "Credit Available: $0.00" at bounding box center [269, 215] width 334 height 19
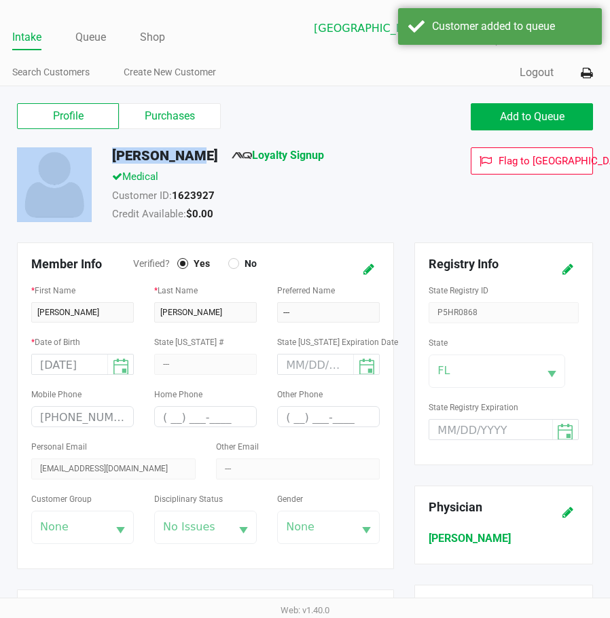
drag, startPoint x: 190, startPoint y: 153, endPoint x: 100, endPoint y: 159, distance: 89.8
click at [100, 159] on div "ERIC HENRY Loyalty Signup Medical Customer ID: 1623927 Credit Available: $0.00 …" at bounding box center [305, 194] width 596 height 95
copy div "ERIC HENRY"
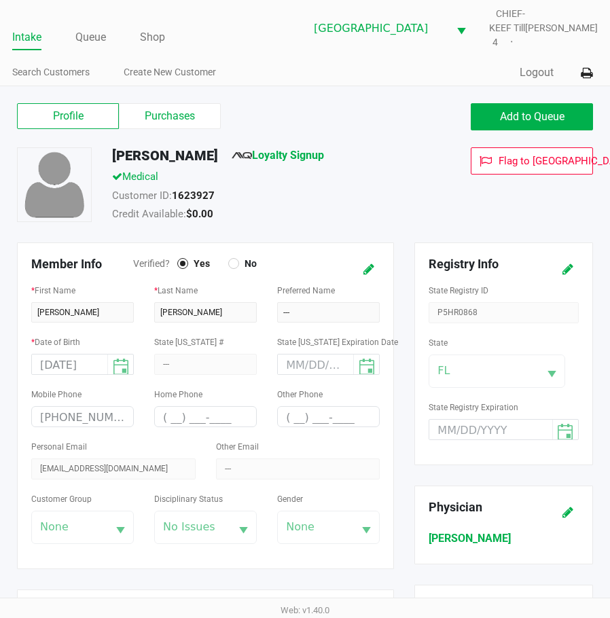
click at [349, 171] on div "Medical" at bounding box center [269, 178] width 334 height 19
click at [540, 113] on span "Add to Queue" at bounding box center [532, 116] width 64 height 13
drag, startPoint x: 362, startPoint y: 190, endPoint x: 324, endPoint y: 185, distance: 39.0
click at [360, 190] on div "Customer ID: 1623927" at bounding box center [269, 197] width 334 height 19
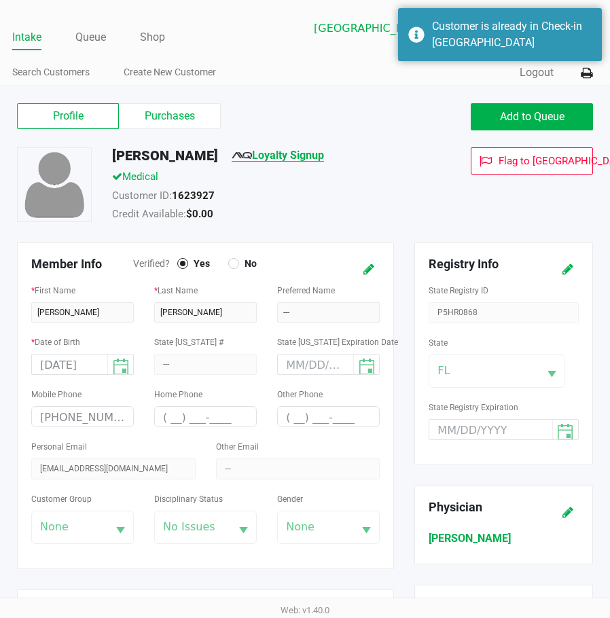
click at [284, 155] on link "Loyalty Signup" at bounding box center [277, 155] width 92 height 13
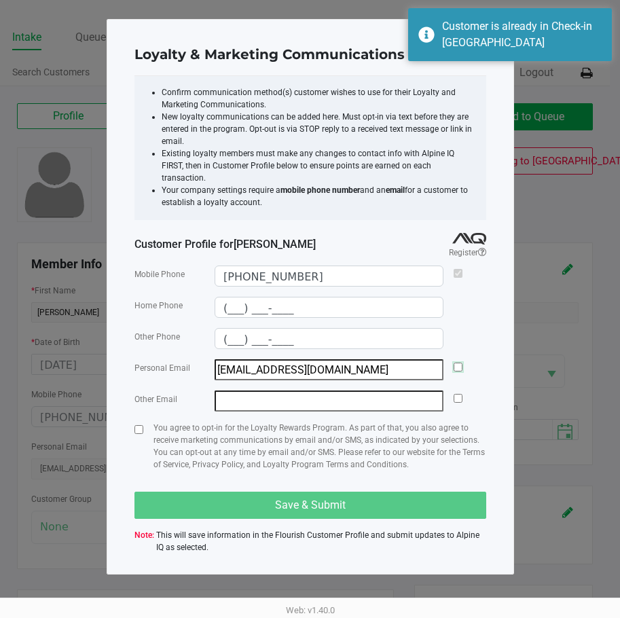
click at [457, 362] on input "checkbox" at bounding box center [457, 366] width 9 height 9
checkbox input "true"
click at [141, 425] on input "checkbox" at bounding box center [138, 429] width 9 height 9
checkbox input "true"
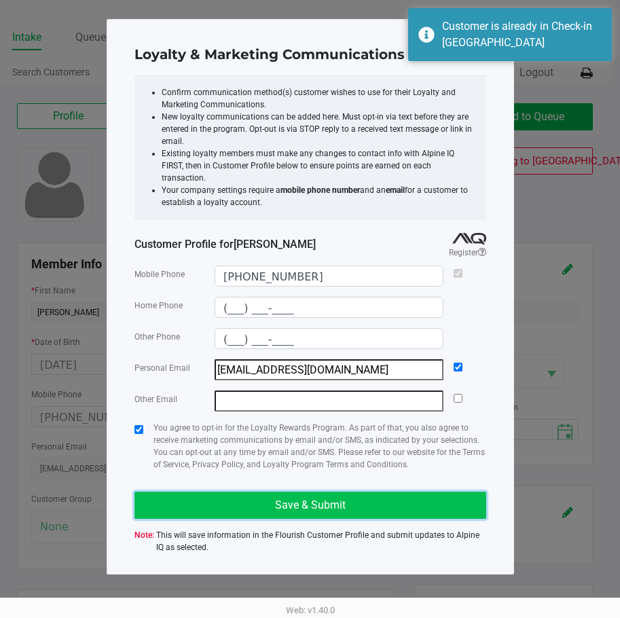
click at [160, 496] on button "Save & Submit" at bounding box center [310, 504] width 352 height 27
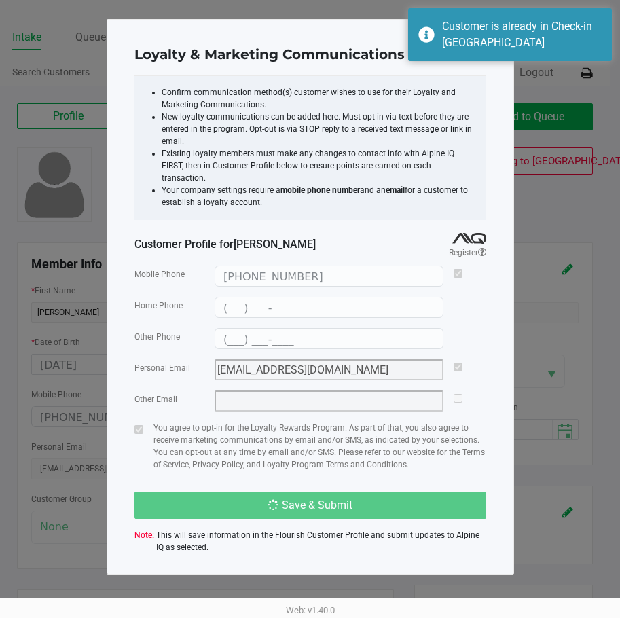
type input "(___) ___-____"
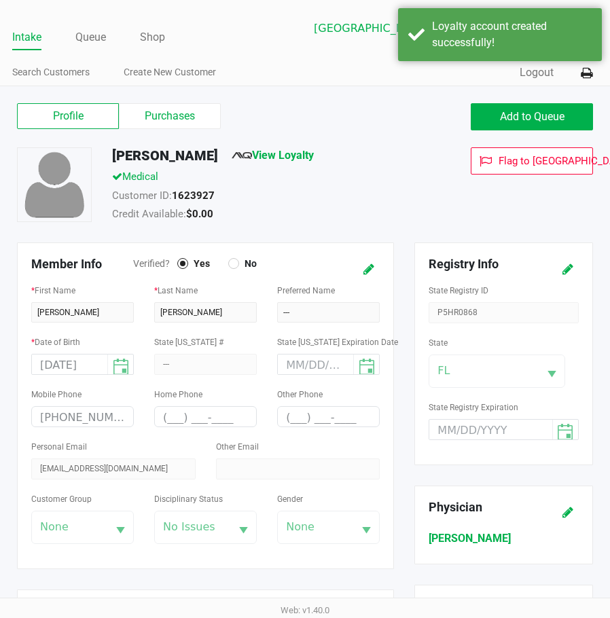
click at [379, 203] on div "Customer ID: 1623927" at bounding box center [269, 197] width 334 height 19
click at [531, 111] on span "Add to Queue" at bounding box center [532, 116] width 64 height 13
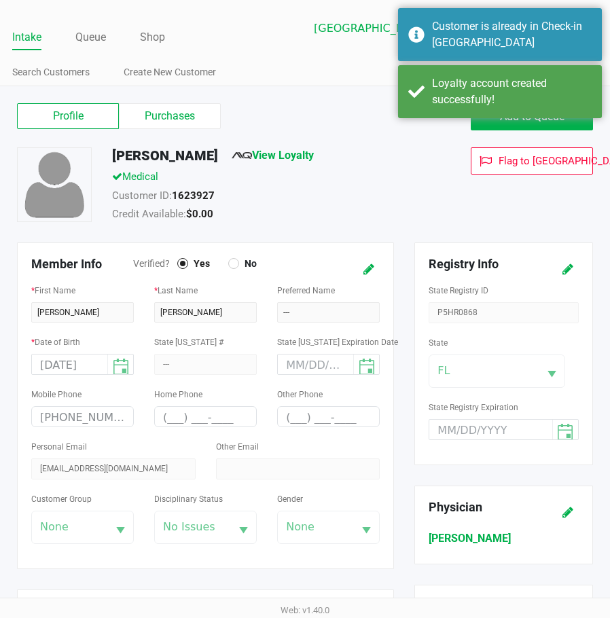
click at [293, 166] on div "ERIC HENRY View Loyalty" at bounding box center [269, 158] width 334 height 22
click at [469, 184] on div "Flag to Delete" at bounding box center [519, 186] width 167 height 78
click at [94, 40] on link "Queue" at bounding box center [90, 37] width 31 height 19
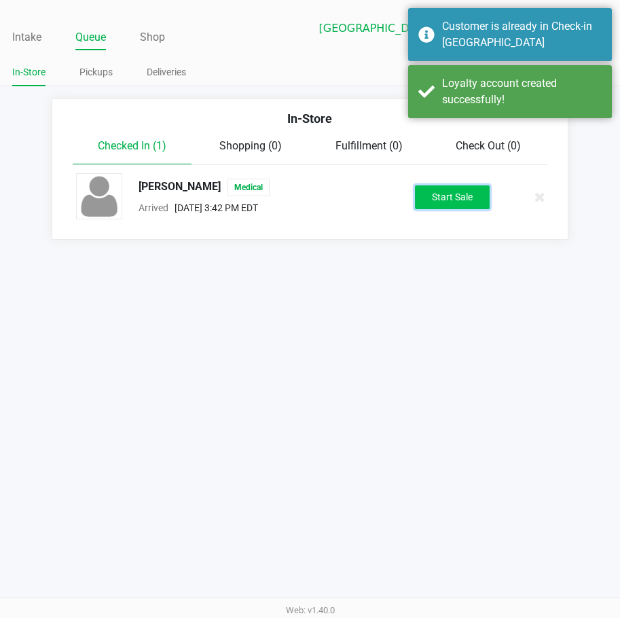
click at [451, 189] on button "Start Sale" at bounding box center [452, 197] width 75 height 24
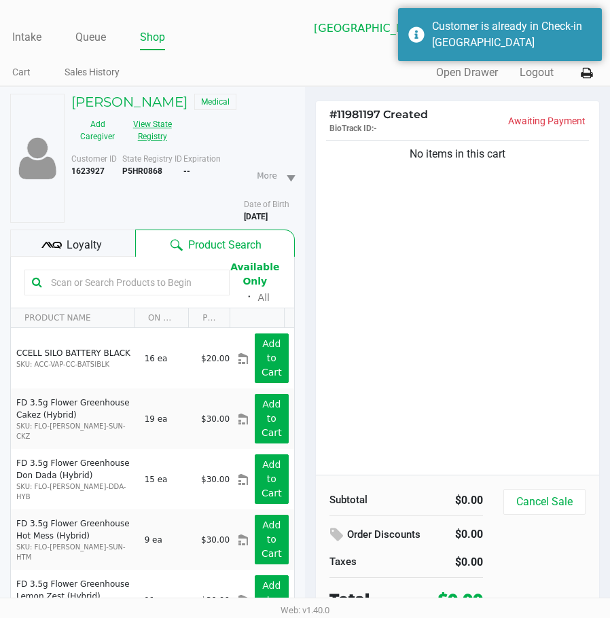
click at [160, 128] on button "View State Registry" at bounding box center [149, 130] width 50 height 34
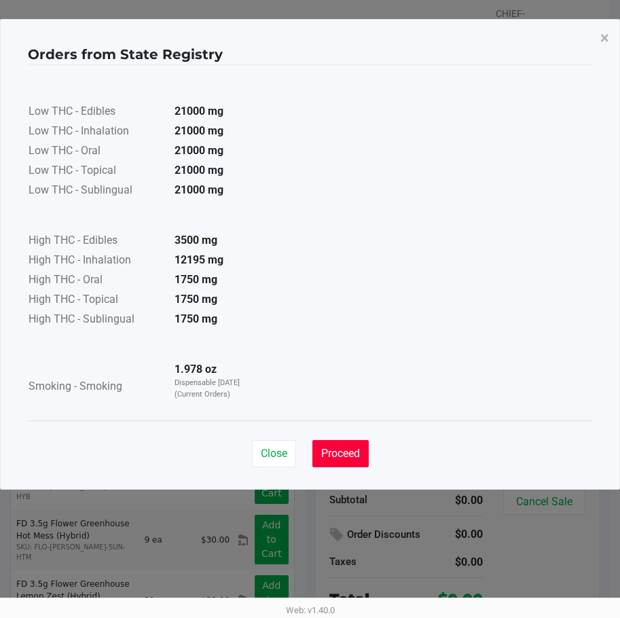
click at [348, 456] on span "Proceed" at bounding box center [340, 453] width 39 height 13
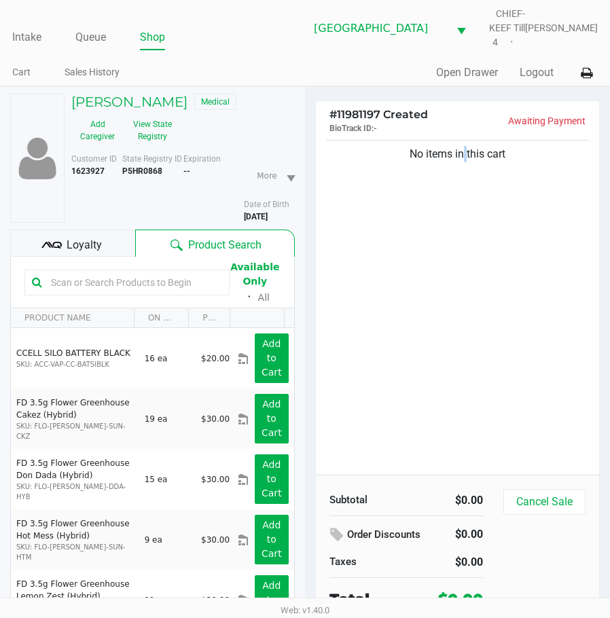
click at [456, 278] on div "No items in this cart" at bounding box center [457, 305] width 283 height 337
click at [443, 333] on div "No items in this cart" at bounding box center [457, 305] width 283 height 337
click at [439, 279] on div "No items in this cart" at bounding box center [457, 305] width 283 height 337
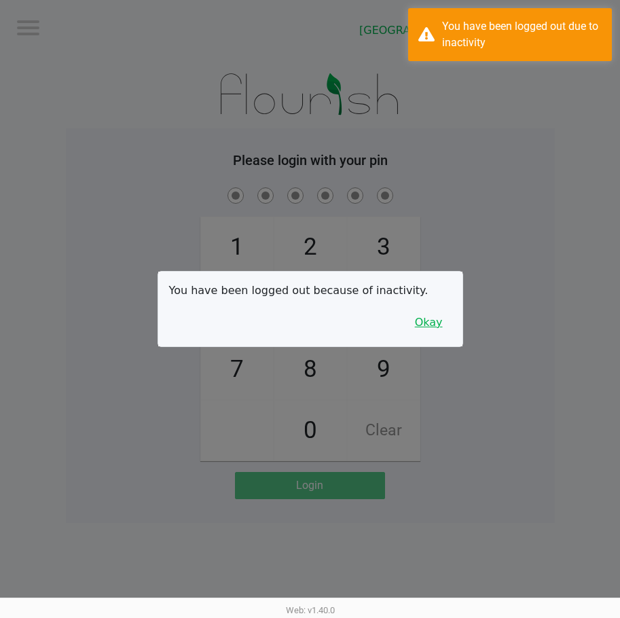
drag, startPoint x: 431, startPoint y: 324, endPoint x: 466, endPoint y: 267, distance: 67.1
click at [436, 314] on button "Okay" at bounding box center [428, 323] width 45 height 26
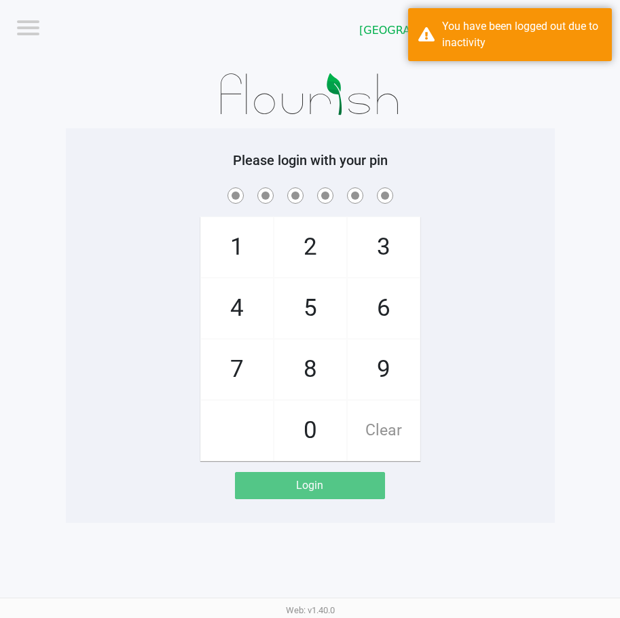
click at [478, 256] on div "1 4 7 2 5 8 0 3 6 9 Clear" at bounding box center [310, 323] width 489 height 276
checkbox input "true"
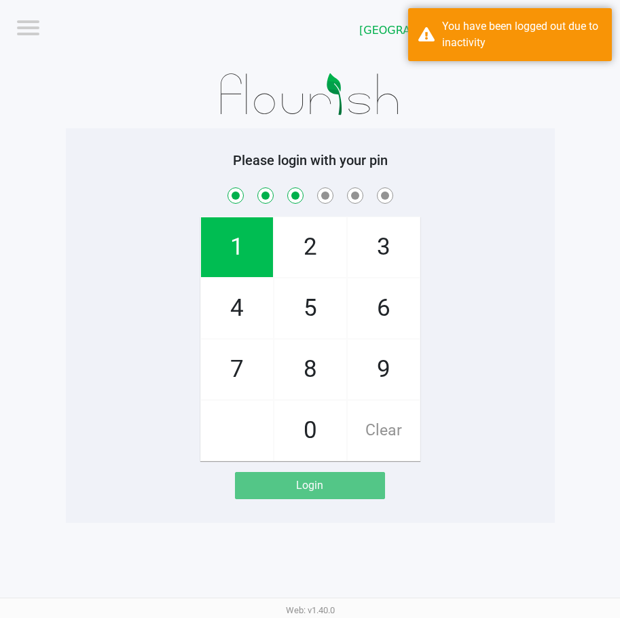
checkbox input "true"
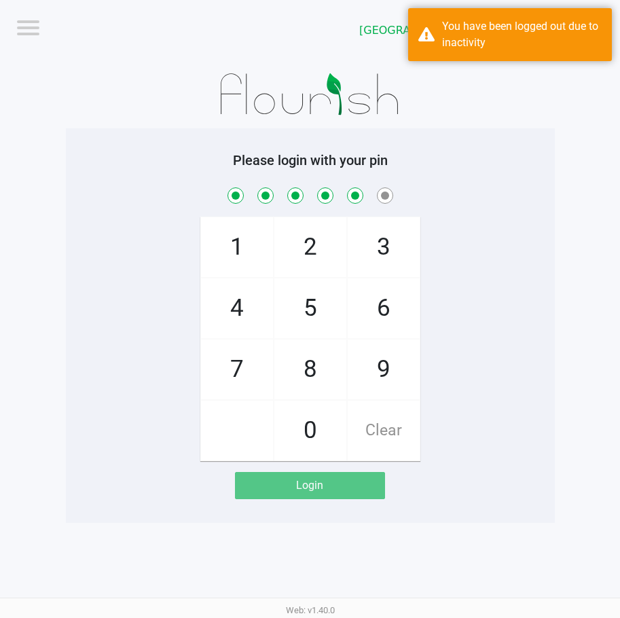
checkbox input "true"
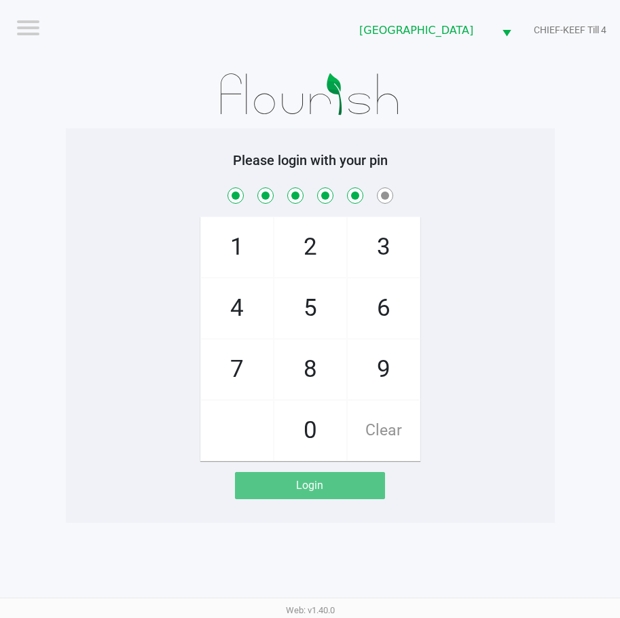
drag, startPoint x: 390, startPoint y: 444, endPoint x: 497, endPoint y: 317, distance: 166.2
click at [390, 439] on span "Clear" at bounding box center [384, 430] width 72 height 60
checkbox input "false"
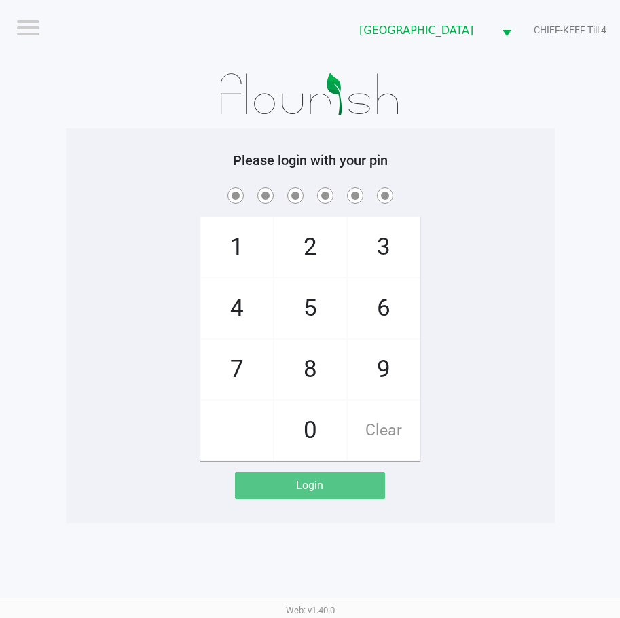
checkbox input "false"
click at [513, 250] on div "1 4 7 2 5 8 0 3 6 9 Clear" at bounding box center [310, 323] width 489 height 276
checkbox input "true"
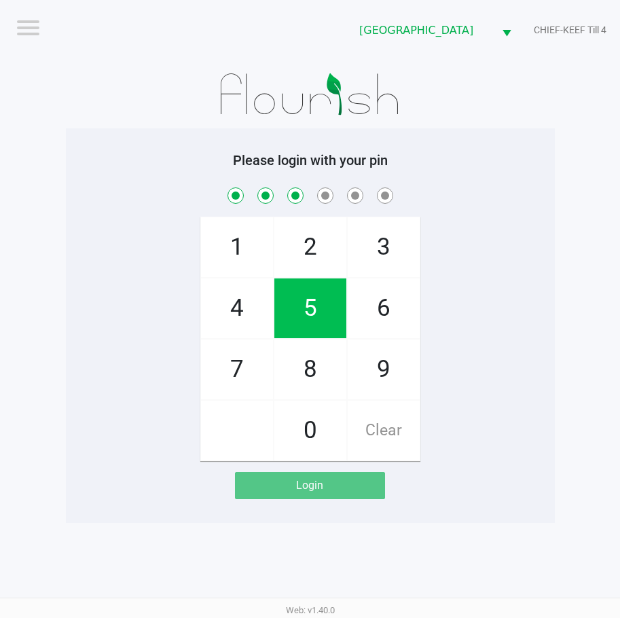
checkbox input "true"
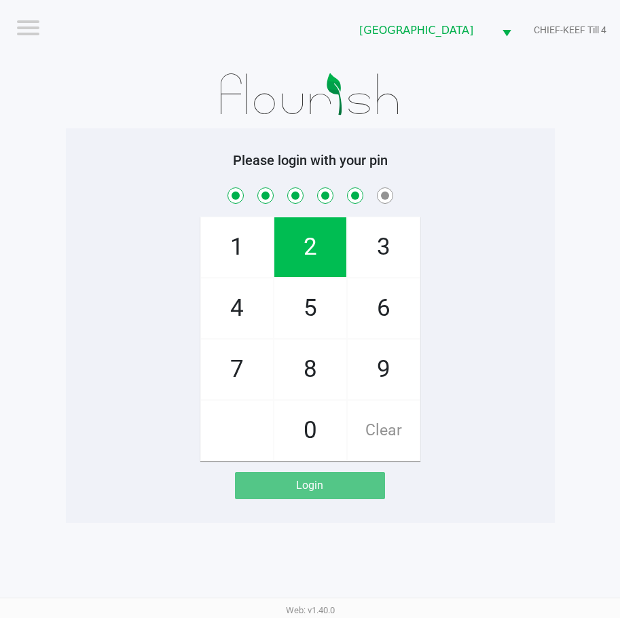
checkbox input "true"
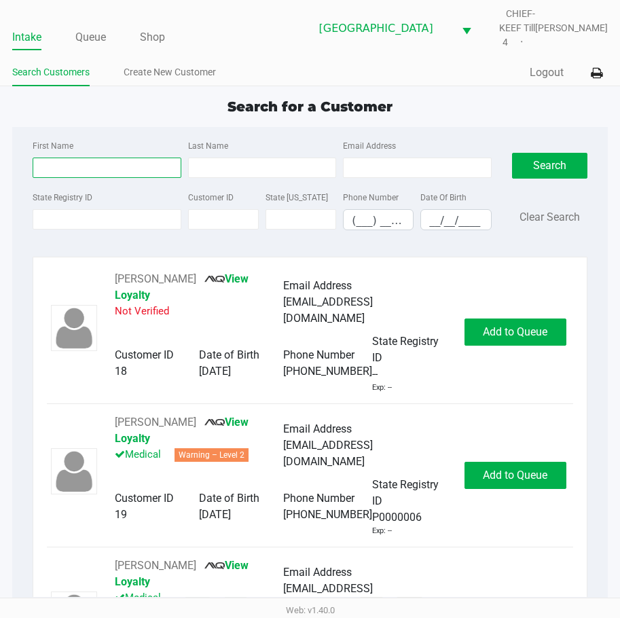
click at [92, 157] on input "First Name" at bounding box center [107, 167] width 148 height 20
type input "david"
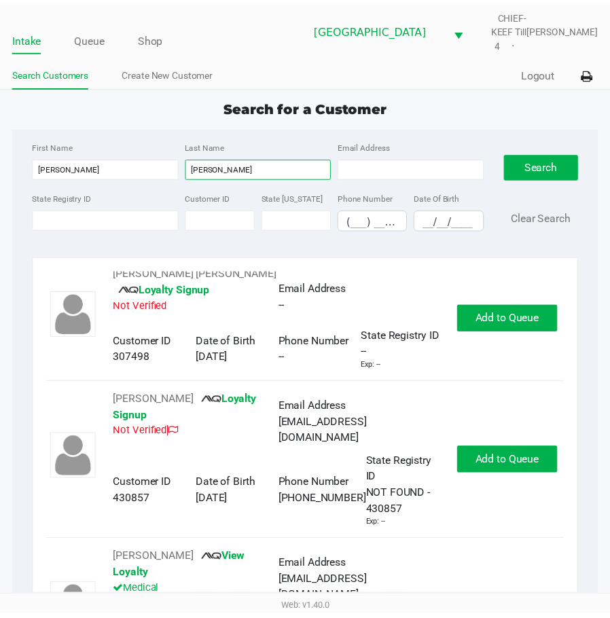
scroll to position [543, 0]
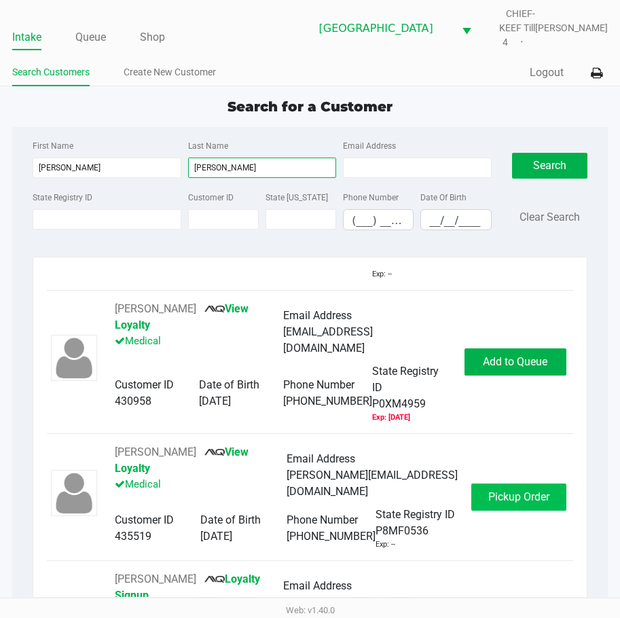
type input "nichols"
click at [498, 490] on span "Pickup Order" at bounding box center [518, 496] width 61 height 13
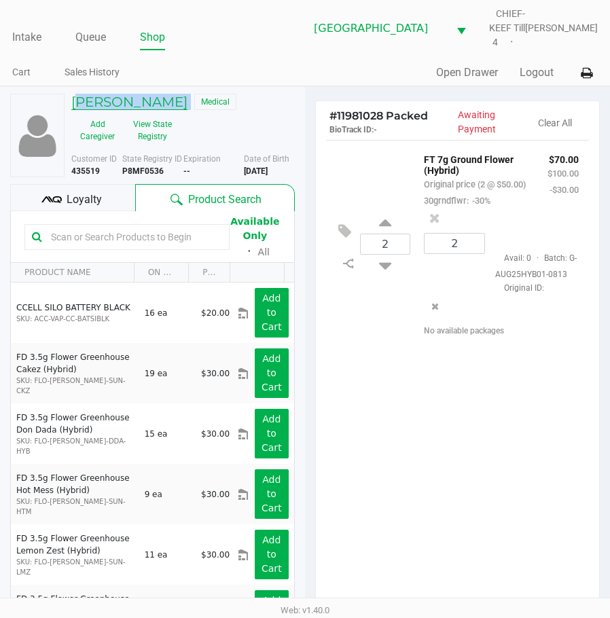
drag, startPoint x: 129, startPoint y: 107, endPoint x: 73, endPoint y: 107, distance: 55.7
click at [73, 107] on div "Dave Nichols Medical" at bounding box center [183, 104] width 244 height 20
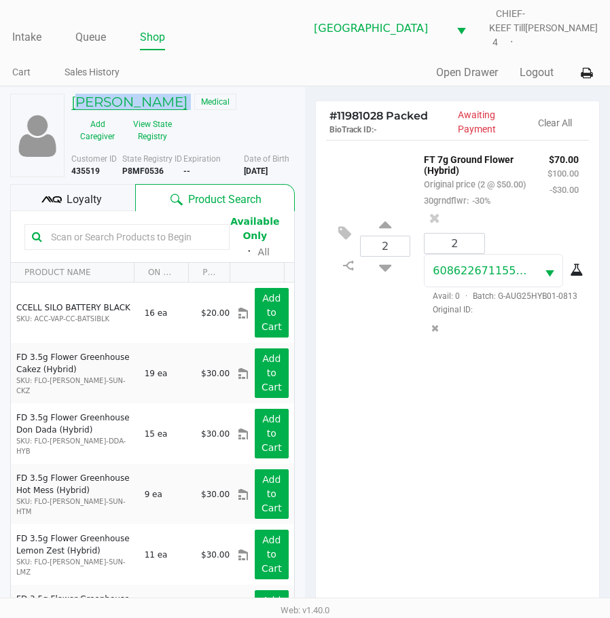
copy h5 "Dave Nichols"
click at [426, 432] on div "2 FT 7g Ground Flower (Hybrid) Original price (2 @ $50.00) 30grndflwr: -30% $70…" at bounding box center [457, 383] width 283 height 487
click at [461, 408] on div "2 FT 7g Ground Flower (Hybrid) Original price (2 @ $50.00) 30grndflwr: -30% $70…" at bounding box center [457, 383] width 283 height 487
click at [416, 489] on div "2 FT 7g Ground Flower (Hybrid) Original price (2 @ $50.00) 30grndflwr: -30% $70…" at bounding box center [457, 383] width 283 height 487
click at [22, 39] on link "Intake" at bounding box center [26, 37] width 29 height 19
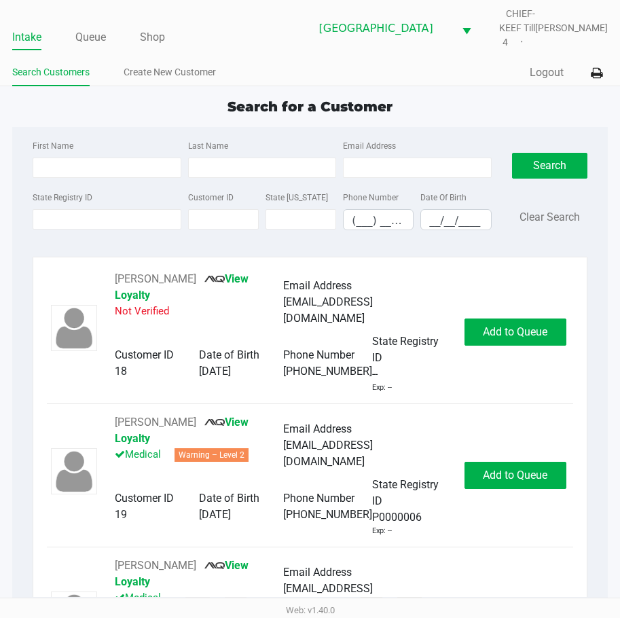
drag, startPoint x: 420, startPoint y: 65, endPoint x: 409, endPoint y: 70, distance: 11.9
click at [417, 65] on div "Quick Sale Logout" at bounding box center [458, 72] width 297 height 25
click at [110, 157] on input "First Name" at bounding box center [107, 167] width 148 height 20
type input "KRIST"
click at [94, 28] on link "Queue" at bounding box center [90, 37] width 31 height 19
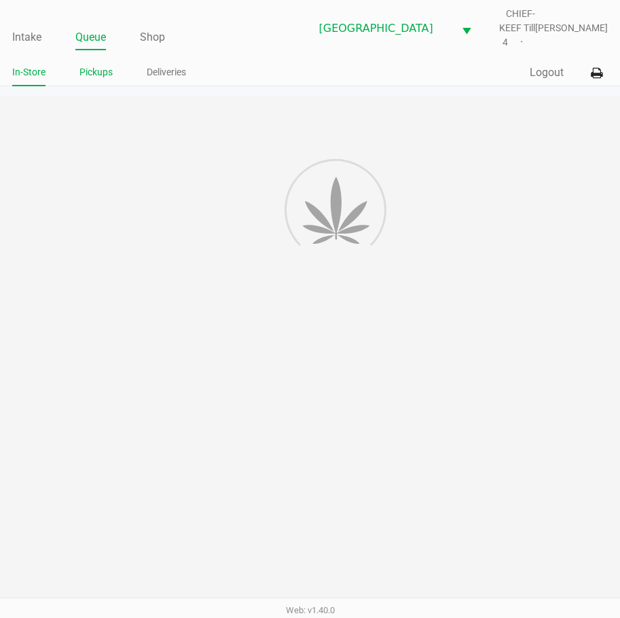
click at [94, 64] on link "Pickups" at bounding box center [95, 72] width 33 height 17
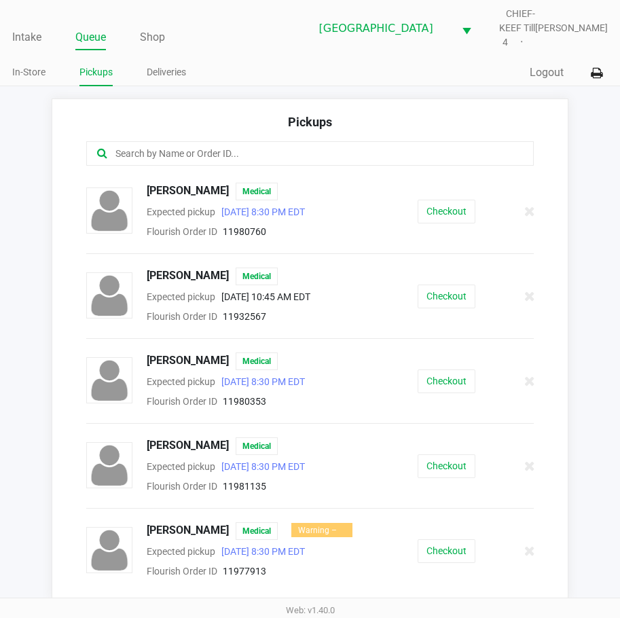
click at [208, 146] on input "text" at bounding box center [305, 154] width 383 height 16
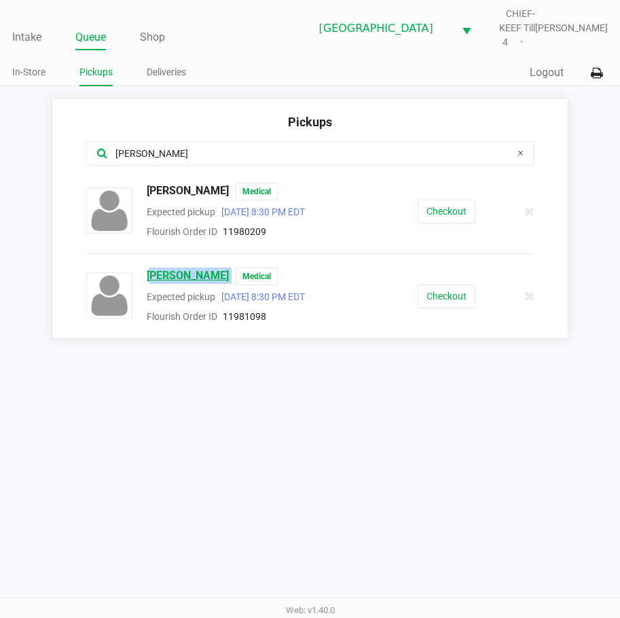
drag, startPoint x: 221, startPoint y: 267, endPoint x: 150, endPoint y: 260, distance: 71.6
click at [150, 267] on div "Kristina Russo Medical" at bounding box center [249, 276] width 226 height 18
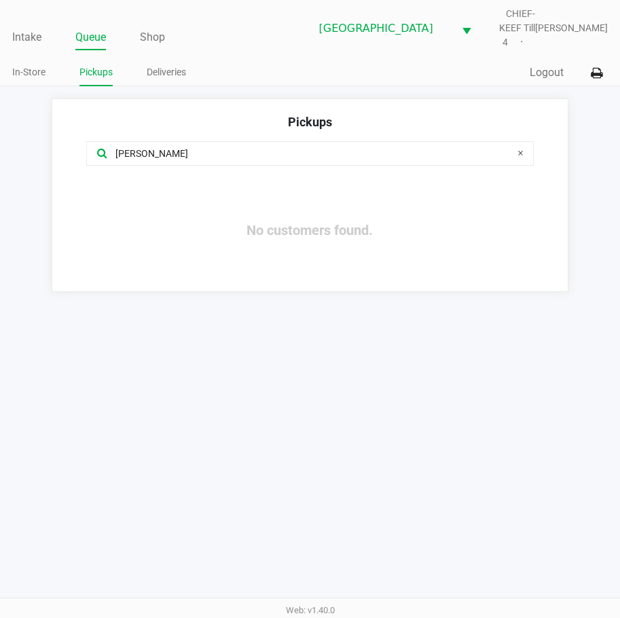
copy span "Kristina Russo"
drag, startPoint x: 174, startPoint y: 146, endPoint x: -1, endPoint y: 120, distance: 177.0
click at [0, 120] on html "Intake Queue Shop Lakeland WC CHIEF-KEEF Till 4 Lisette Ramos In-Store Pickups …" at bounding box center [310, 309] width 620 height 618
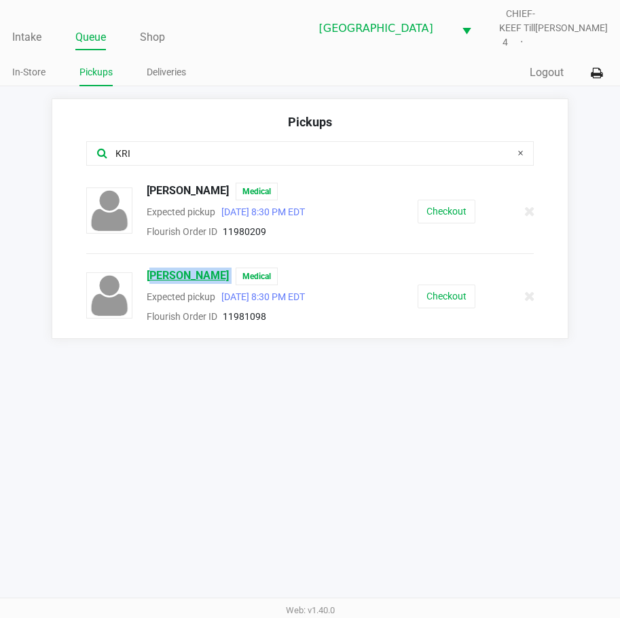
drag, startPoint x: 223, startPoint y: 267, endPoint x: 147, endPoint y: 270, distance: 76.1
click at [147, 270] on div "Kristina Russo Medical" at bounding box center [249, 276] width 226 height 18
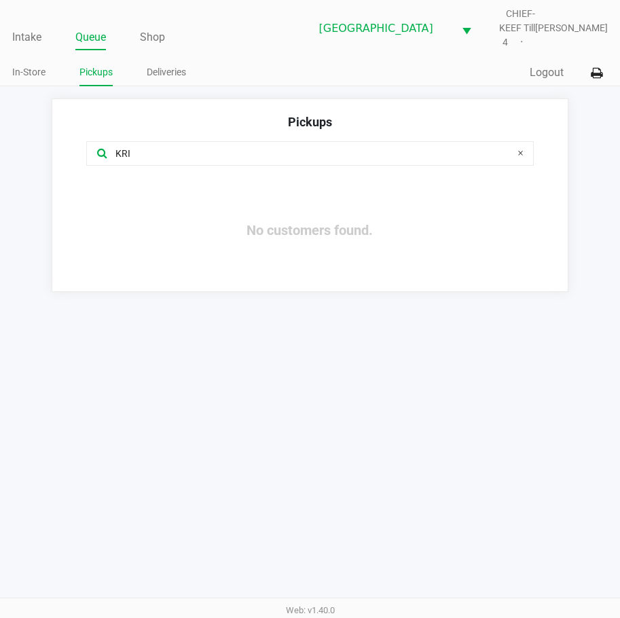
copy span "Kristina Russo"
drag, startPoint x: 157, startPoint y: 145, endPoint x: -1, endPoint y: 143, distance: 157.5
click at [0, 143] on html "Intake Queue Shop Lakeland WC CHIEF-KEEF Till 4 Lisette Ramos In-Store Pickups …" at bounding box center [310, 309] width 620 height 618
type input "KRI"
click at [19, 28] on link "Intake" at bounding box center [26, 37] width 29 height 19
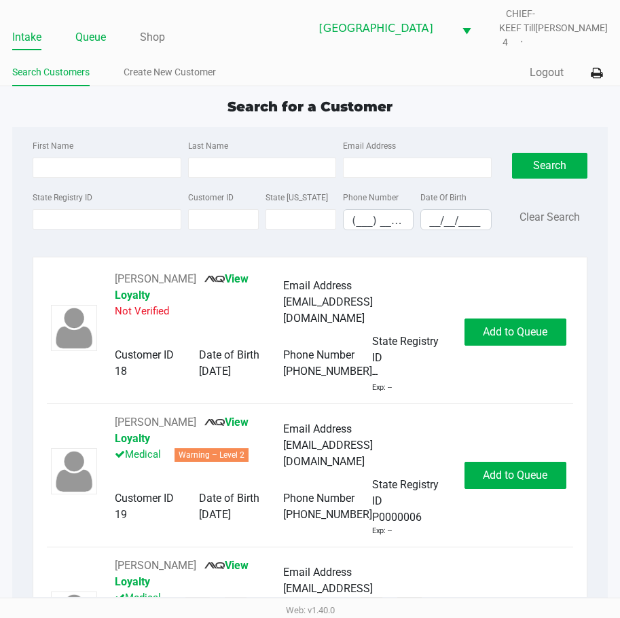
click at [88, 28] on link "Queue" at bounding box center [90, 37] width 31 height 19
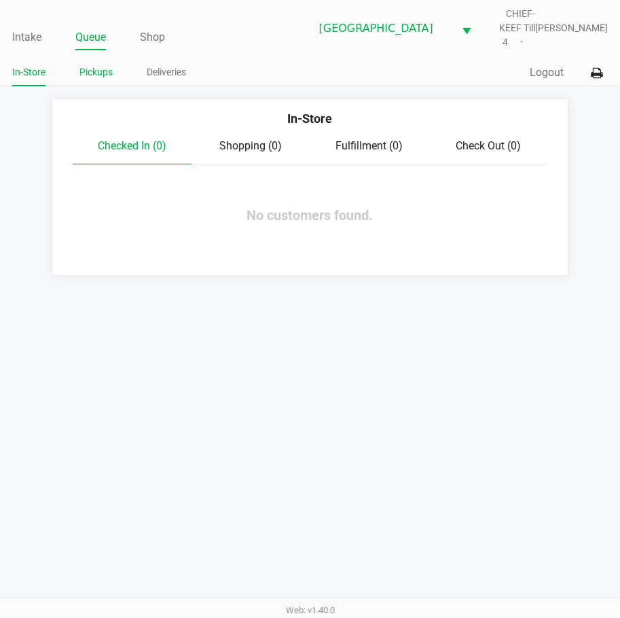
click at [92, 64] on link "Pickups" at bounding box center [95, 72] width 33 height 17
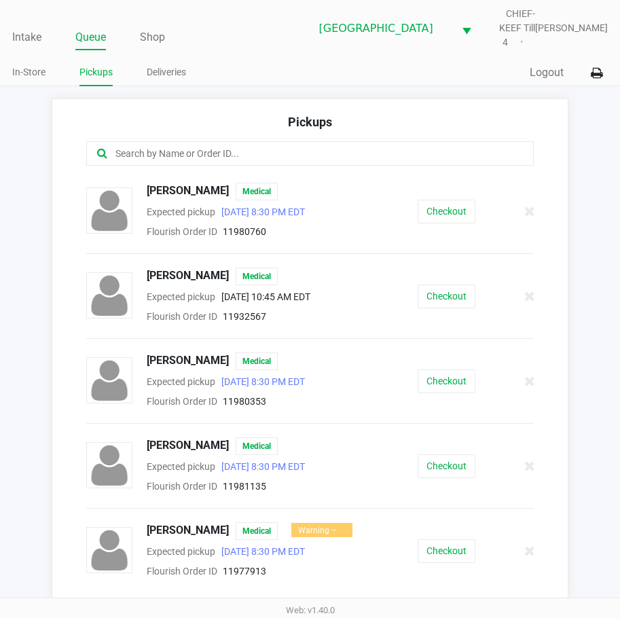
click at [166, 141] on div at bounding box center [309, 153] width 447 height 24
click at [240, 147] on input "text" at bounding box center [305, 154] width 383 height 16
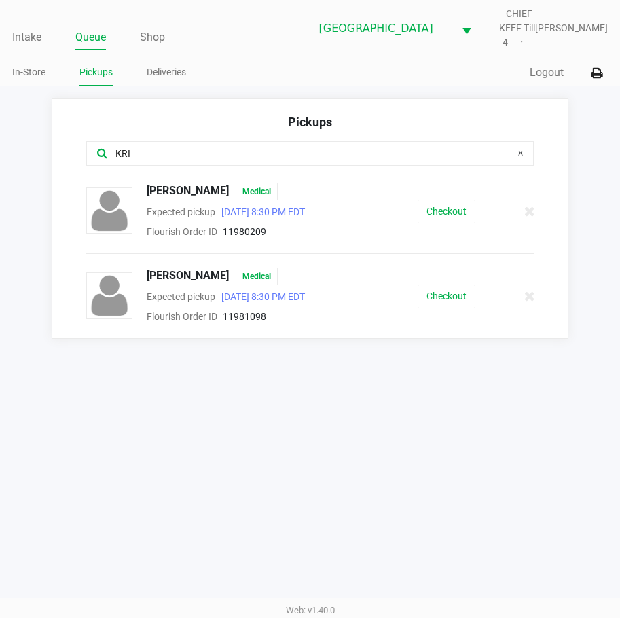
type input "KRI"
drag, startPoint x: 222, startPoint y: 263, endPoint x: 147, endPoint y: 265, distance: 75.4
click at [147, 267] on div "Kristina Russo Medical" at bounding box center [249, 276] width 226 height 18
copy span "Kristina Russo"
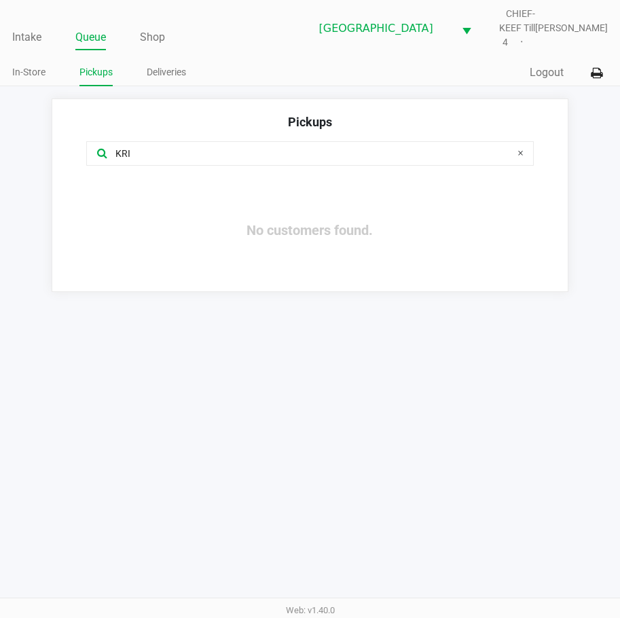
click at [106, 356] on div "Intake Queue Shop Lakeland WC CHIEF-KEEF Till 4 Lisette Ramos In-Store Pickups …" at bounding box center [310, 309] width 620 height 618
click at [16, 31] on link "Intake" at bounding box center [26, 37] width 29 height 19
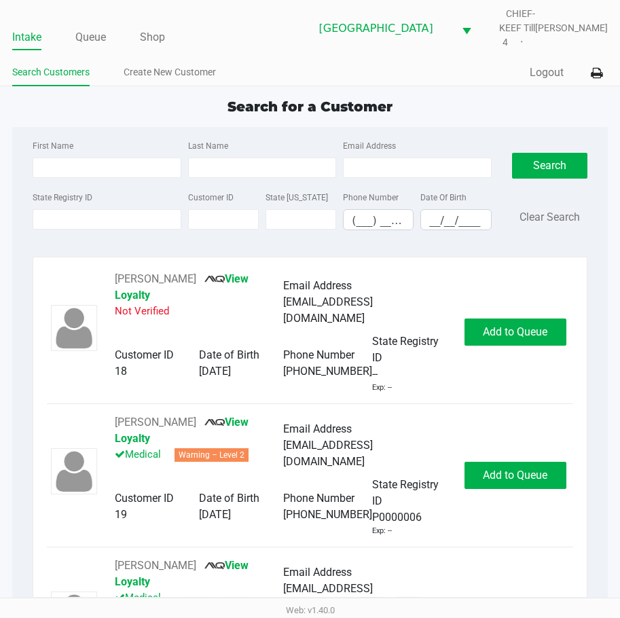
click at [487, 96] on div "Search for a Customer" at bounding box center [310, 106] width 616 height 20
drag, startPoint x: 103, startPoint y: 218, endPoint x: 107, endPoint y: 209, distance: 9.7
click at [104, 214] on input "State Registry ID" at bounding box center [107, 219] width 148 height 20
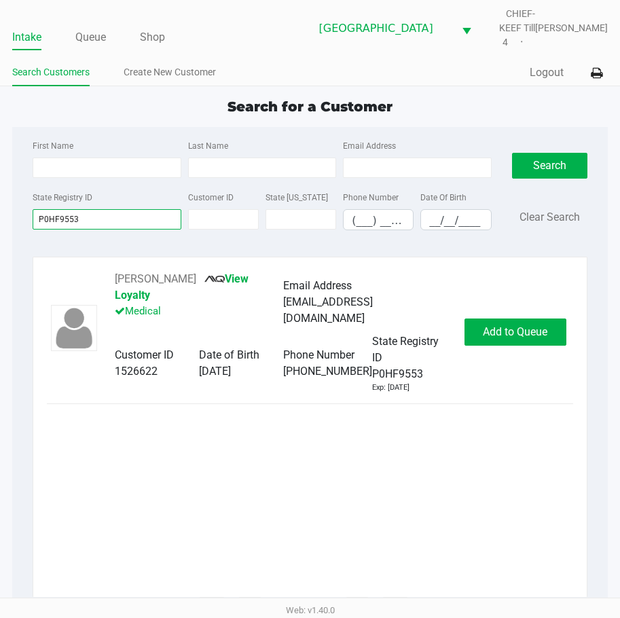
type input "P0HF9553"
drag, startPoint x: 200, startPoint y: 269, endPoint x: 115, endPoint y: 274, distance: 85.0
click at [115, 274] on div "AUSTIN DUNCAN View Loyalty Medical" at bounding box center [199, 302] width 168 height 62
copy button "AUSTIN DUNCAN"
drag, startPoint x: 508, startPoint y: 312, endPoint x: 591, endPoint y: 312, distance: 83.5
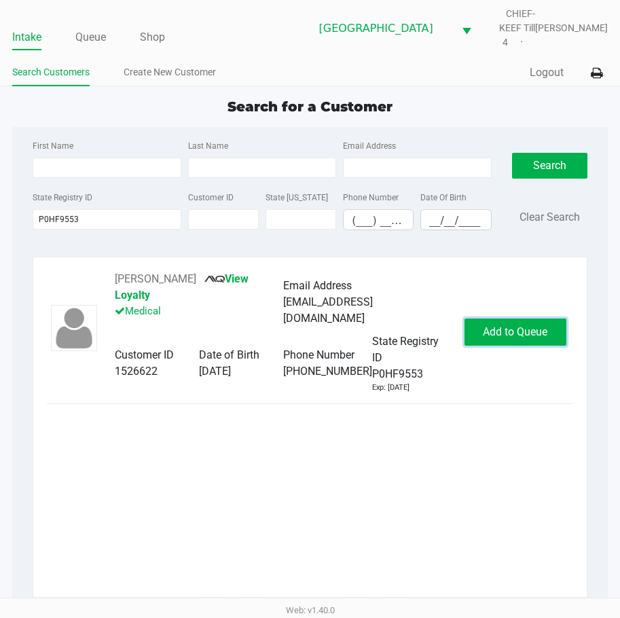
click at [525, 318] on button "Add to Queue" at bounding box center [515, 331] width 102 height 27
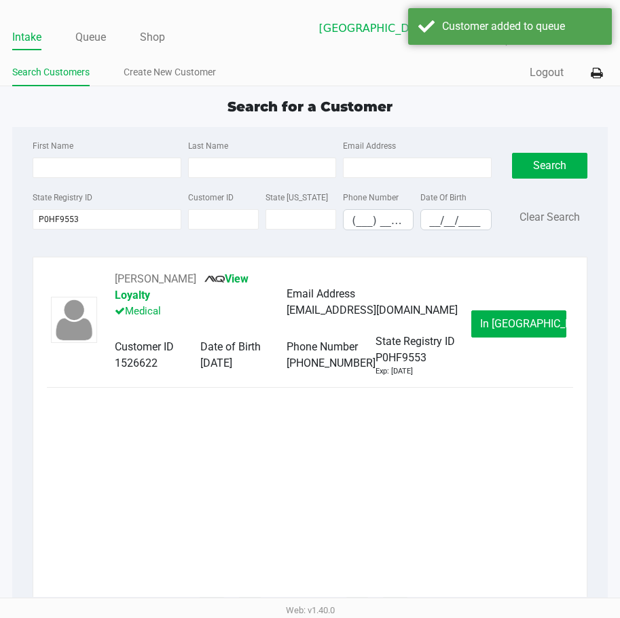
drag, startPoint x: 525, startPoint y: 447, endPoint x: 542, endPoint y: 407, distance: 43.2
click at [530, 441] on div "AUSTIN DUNCAN View Loyalty Medical Email Address austinduncan997@gmail.com Cust…" at bounding box center [310, 434] width 526 height 326
click at [502, 317] on span "In Queue" at bounding box center [537, 323] width 114 height 13
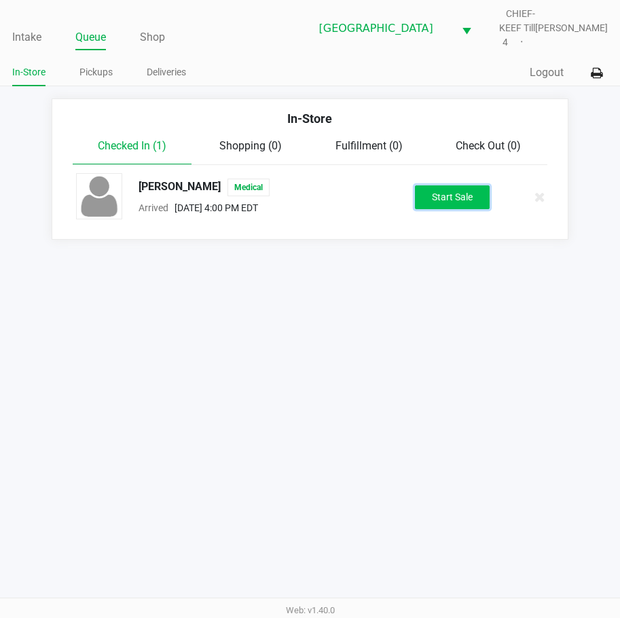
drag, startPoint x: 447, startPoint y: 179, endPoint x: 380, endPoint y: 338, distance: 172.5
click at [446, 185] on button "Start Sale" at bounding box center [452, 197] width 75 height 24
click at [379, 338] on div "Intake Queue Shop Lakeland WC CHIEF-KEEF Till 4 Lisette Ramos In-Store Pickups …" at bounding box center [310, 309] width 620 height 618
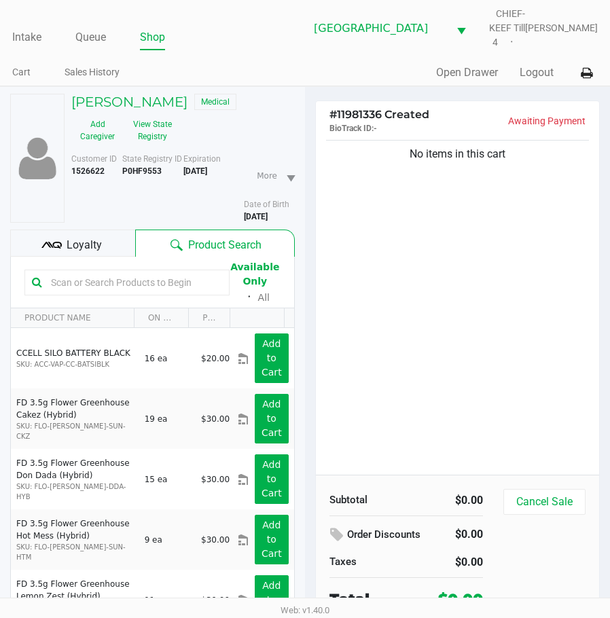
drag, startPoint x: 412, startPoint y: 225, endPoint x: 409, endPoint y: 204, distance: 20.5
click at [410, 225] on div "No items in this cart" at bounding box center [457, 305] width 283 height 337
click at [33, 37] on link "Intake" at bounding box center [26, 37] width 29 height 19
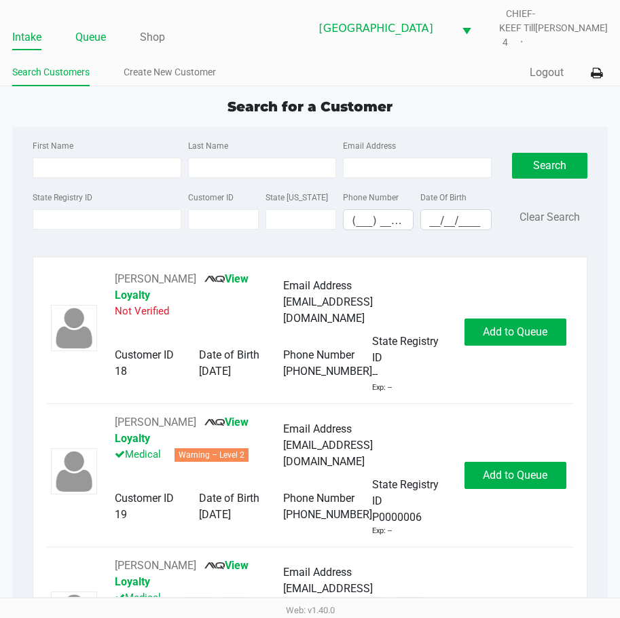
click at [96, 29] on link "Queue" at bounding box center [90, 37] width 31 height 19
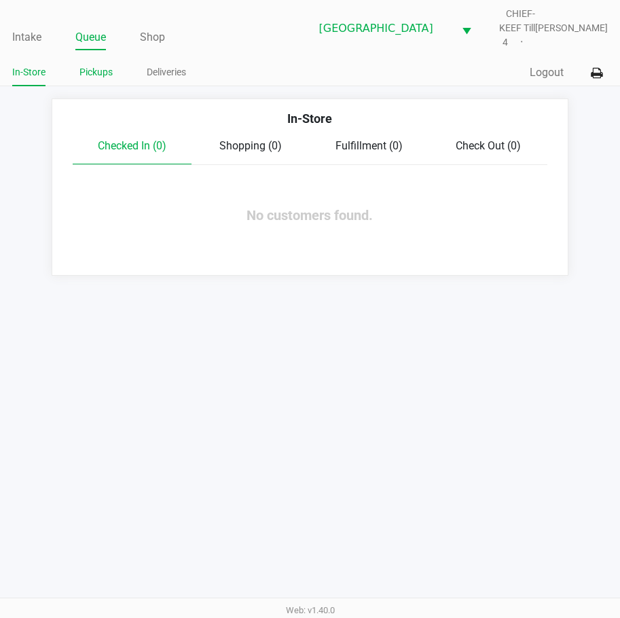
click at [96, 66] on link "Pickups" at bounding box center [95, 72] width 33 height 17
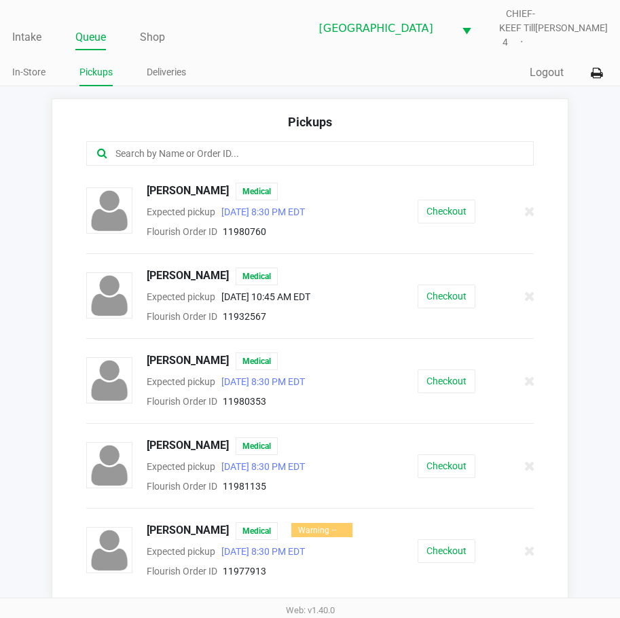
click at [194, 149] on input "text" at bounding box center [305, 154] width 383 height 16
click at [194, 146] on input "text" at bounding box center [305, 154] width 383 height 16
click at [145, 146] on input "text" at bounding box center [305, 154] width 383 height 16
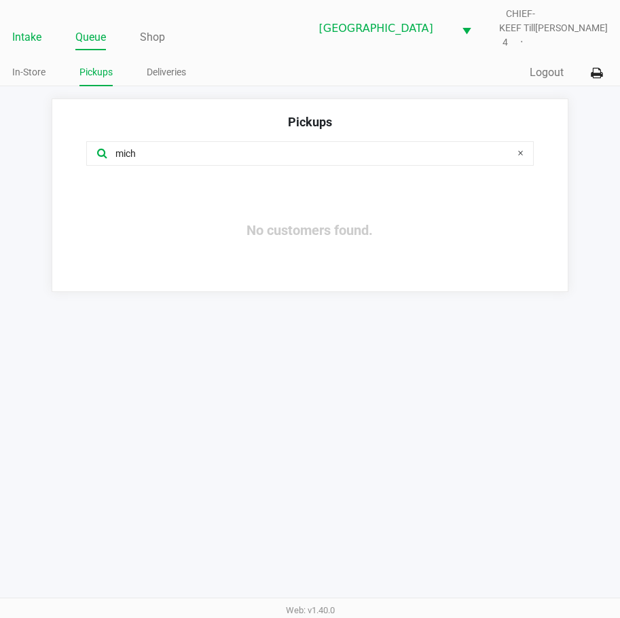
type input "mich"
click at [31, 28] on link "Intake" at bounding box center [26, 37] width 29 height 19
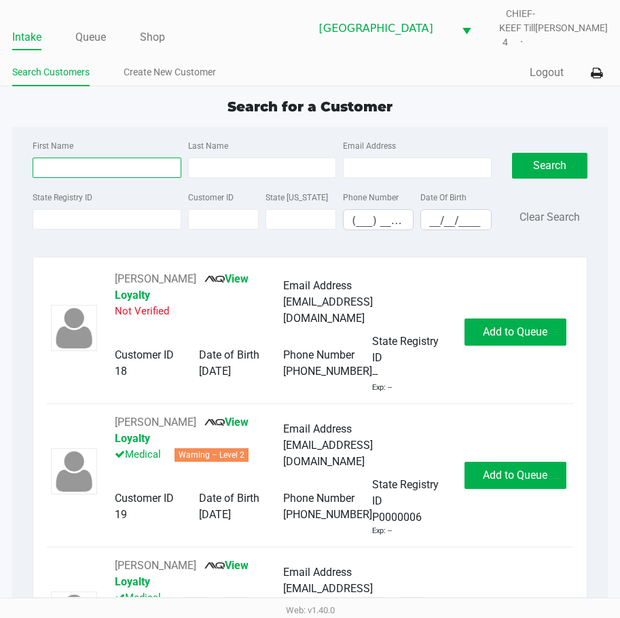
click at [75, 158] on input "First Name" at bounding box center [107, 167] width 148 height 20
type input "michelle"
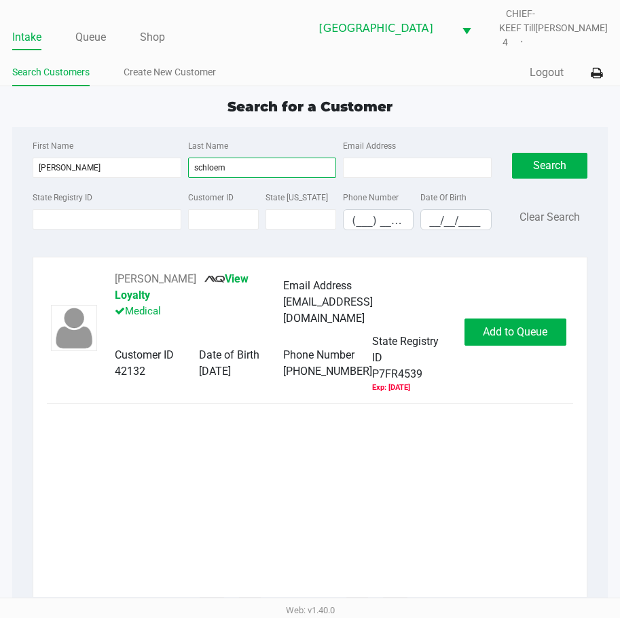
type input "schloem"
click at [174, 477] on div "Michelle Schloemer View Loyalty Medical Email Address michellejschloemer@gmail.…" at bounding box center [310, 434] width 526 height 326
click at [180, 271] on button "Michelle Schloemer" at bounding box center [155, 279] width 81 height 16
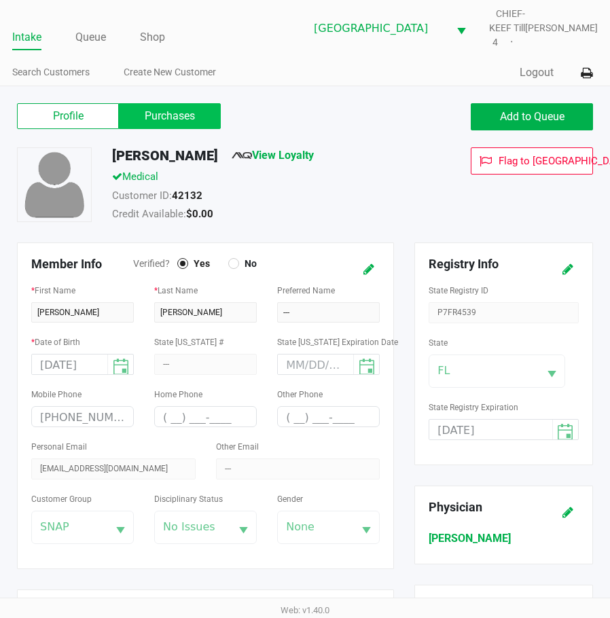
click at [169, 118] on label "Purchases" at bounding box center [170, 116] width 102 height 26
click at [0, 0] on 1 "Purchases" at bounding box center [0, 0] width 0 height 0
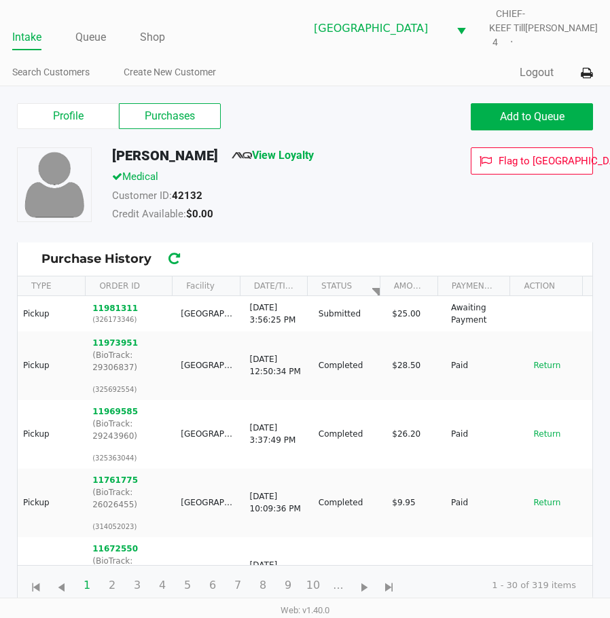
click at [373, 234] on div "Michelle Schloemer View Loyalty Medical Customer ID: 42132 Credit Available: $0…" at bounding box center [305, 194] width 596 height 95
drag, startPoint x: 373, startPoint y: 234, endPoint x: 325, endPoint y: 247, distance: 49.2
click at [371, 234] on div "Michelle Schloemer View Loyalty Medical Customer ID: 42132 Credit Available: $0…" at bounding box center [305, 194] width 596 height 95
drag, startPoint x: 238, startPoint y: 155, endPoint x: 113, endPoint y: 156, distance: 125.6
click at [113, 156] on div "Michelle Schloemer View Loyalty" at bounding box center [269, 158] width 334 height 22
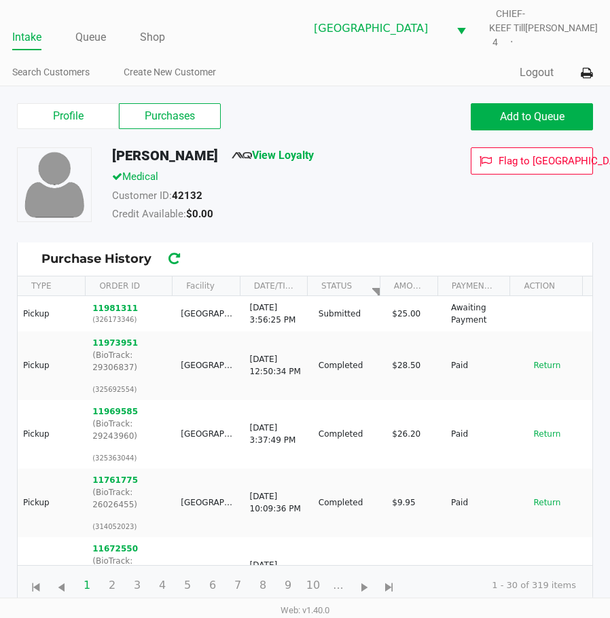
drag, startPoint x: 375, startPoint y: 195, endPoint x: 280, endPoint y: 145, distance: 107.2
click at [375, 195] on div "Customer ID: 42132" at bounding box center [269, 197] width 334 height 19
click at [87, 37] on link "Queue" at bounding box center [90, 37] width 31 height 19
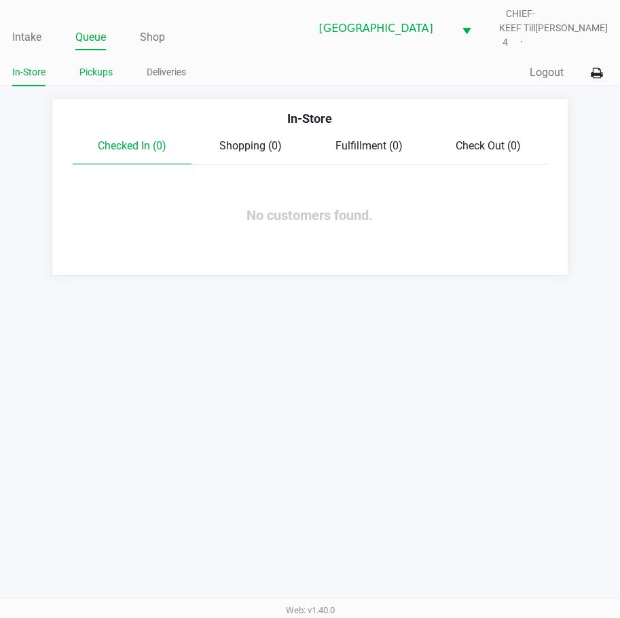
click at [99, 67] on link "Pickups" at bounding box center [95, 72] width 33 height 17
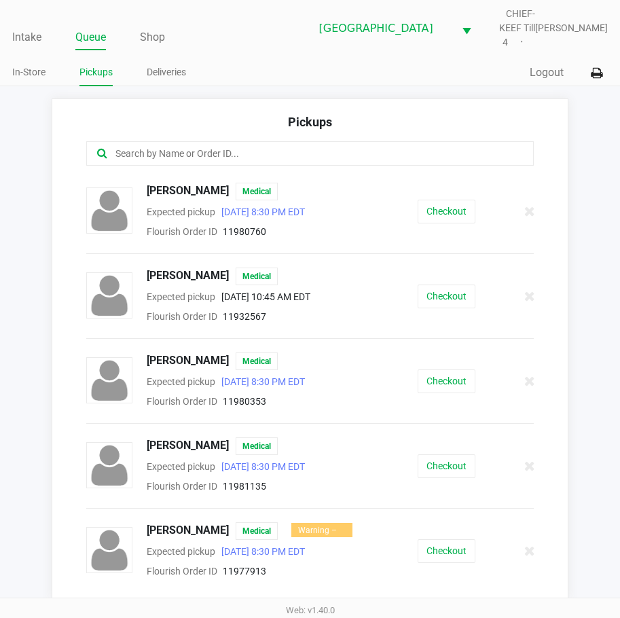
click at [164, 146] on input "text" at bounding box center [305, 154] width 383 height 16
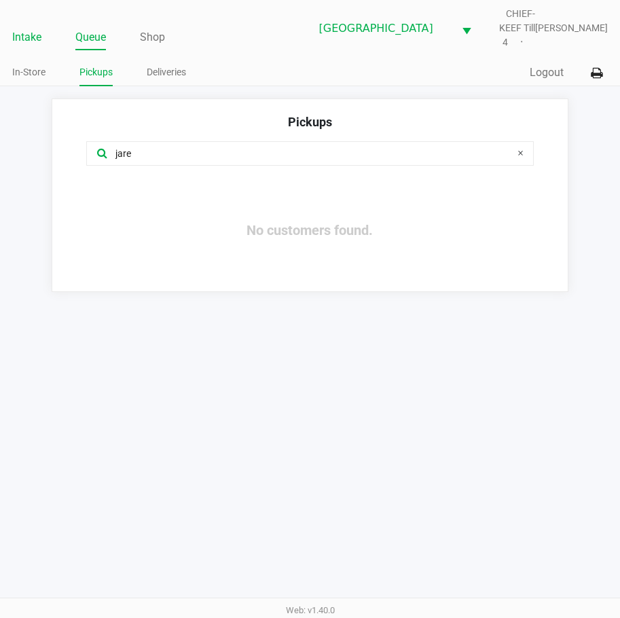
type input "jare"
click at [38, 28] on link "Intake" at bounding box center [26, 37] width 29 height 19
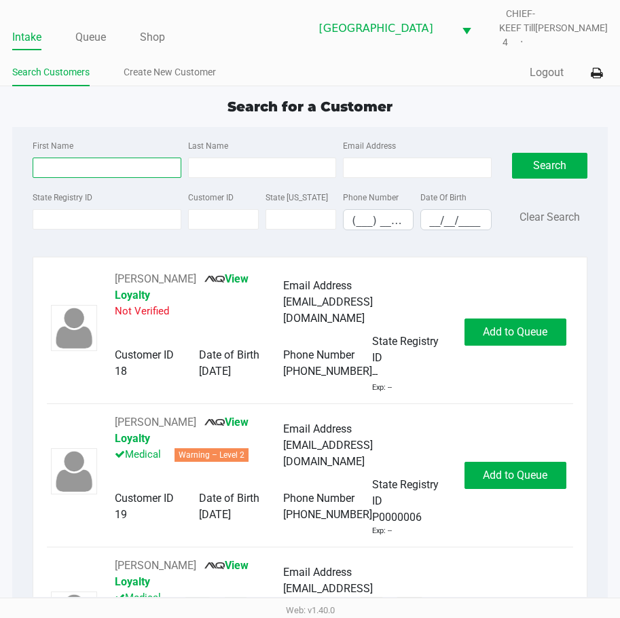
click at [58, 157] on input "First Name" at bounding box center [107, 167] width 148 height 20
type input "jare"
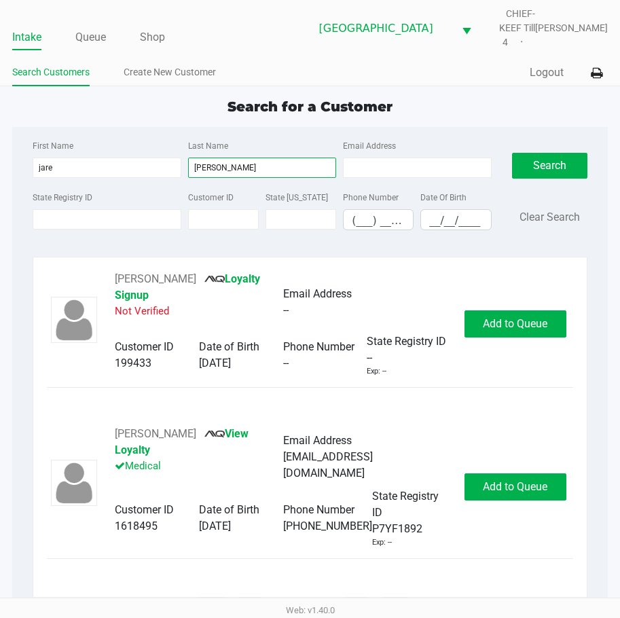
type input "steele"
drag, startPoint x: 191, startPoint y: 436, endPoint x: 130, endPoint y: 442, distance: 61.3
click at [116, 442] on div "JARED STEELE View Loyalty Medical" at bounding box center [199, 457] width 168 height 62
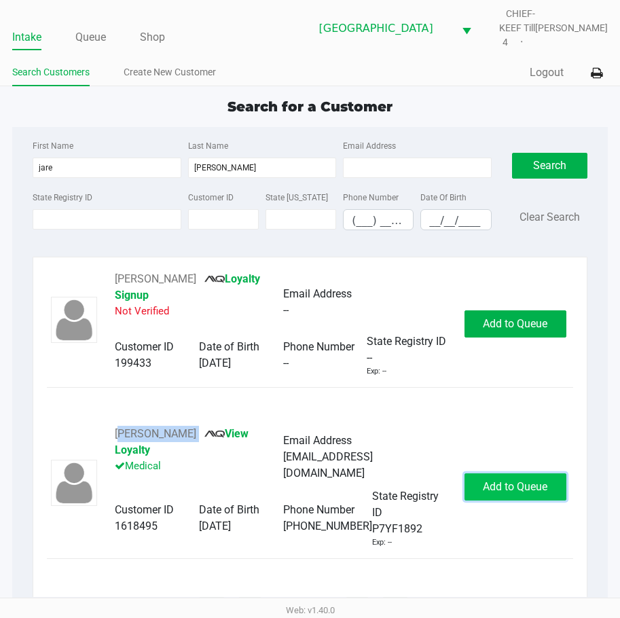
click at [522, 480] on span "Add to Queue" at bounding box center [515, 486] width 64 height 13
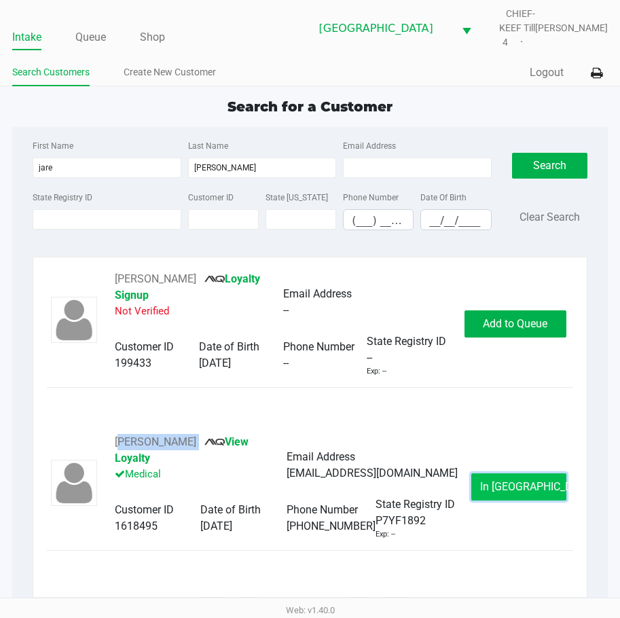
click at [513, 480] on span "In Queue" at bounding box center [537, 486] width 114 height 13
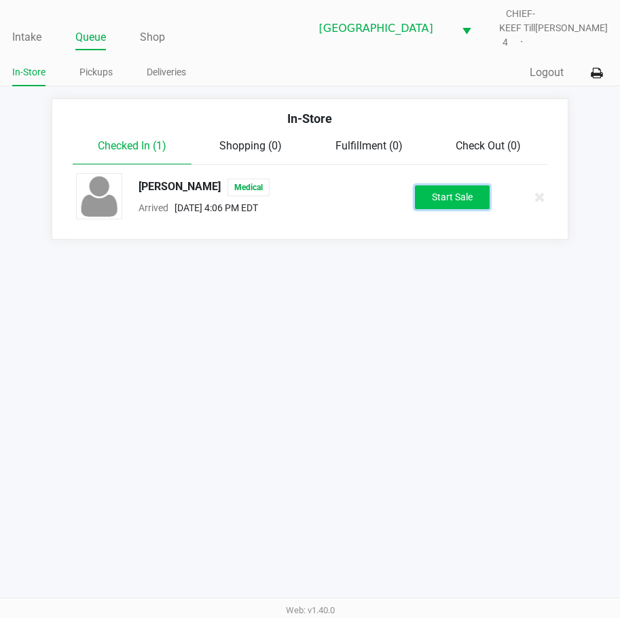
click at [438, 197] on button "Start Sale" at bounding box center [452, 197] width 75 height 24
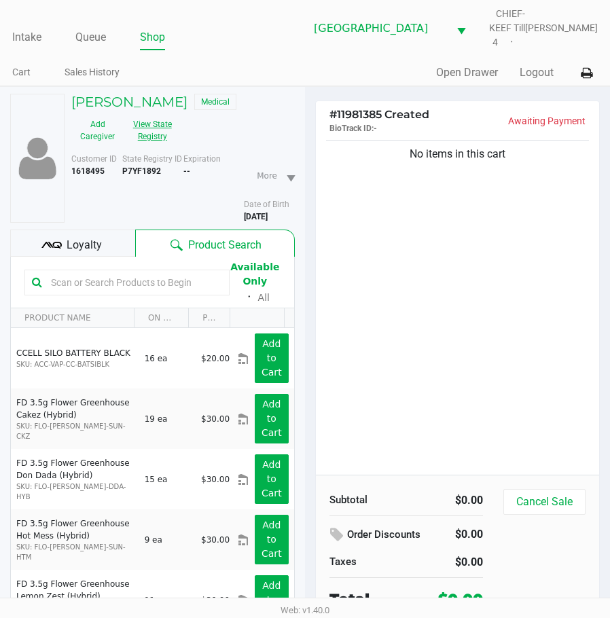
click at [153, 132] on button "View State Registry" at bounding box center [149, 130] width 50 height 34
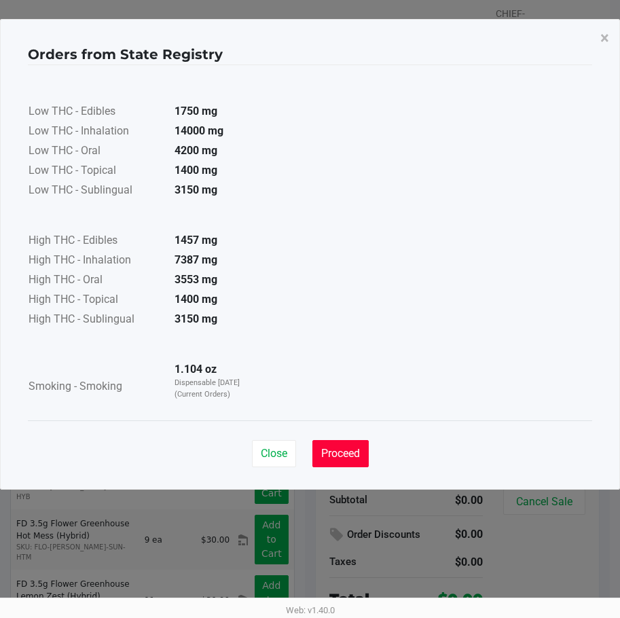
drag, startPoint x: 319, startPoint y: 449, endPoint x: 398, endPoint y: 311, distance: 159.6
click at [318, 449] on button "Proceed" at bounding box center [340, 453] width 56 height 27
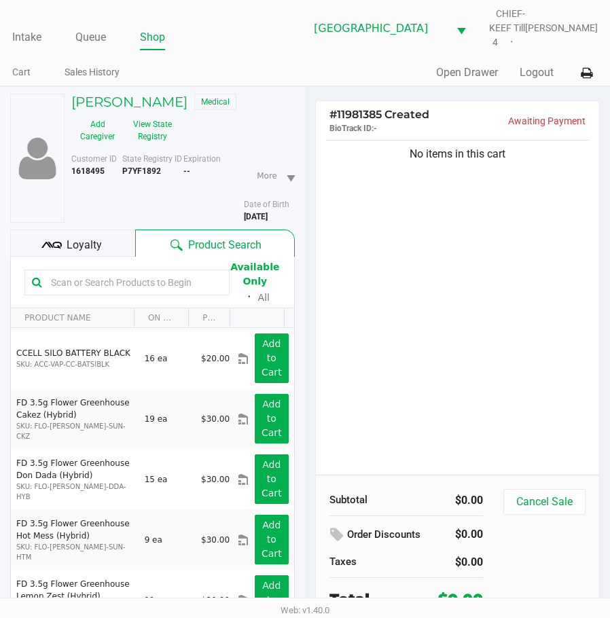
click at [413, 262] on div "Low THC - Edibles 1750 mg Low THC - Inhalation 14000 mg Low THC - Oral 4200 mg …" at bounding box center [305, 208] width 554 height 341
click at [162, 138] on button "View State Registry" at bounding box center [149, 130] width 50 height 34
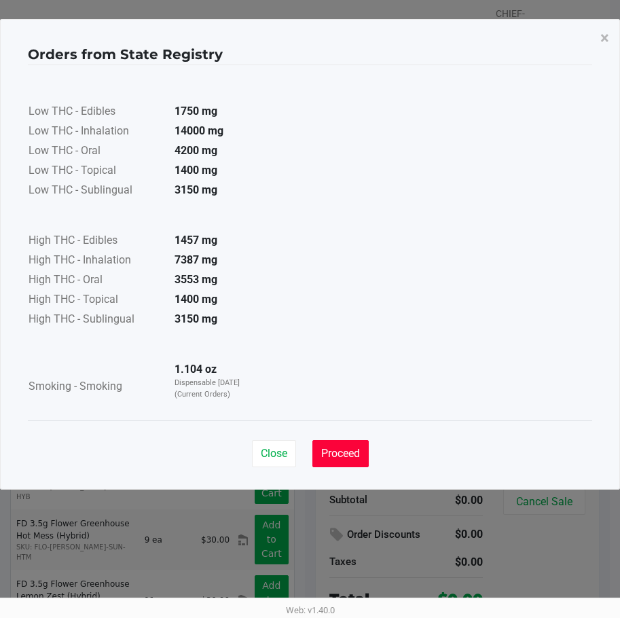
drag, startPoint x: 328, startPoint y: 458, endPoint x: 341, endPoint y: 427, distance: 33.2
click at [330, 457] on span "Proceed" at bounding box center [340, 453] width 39 height 13
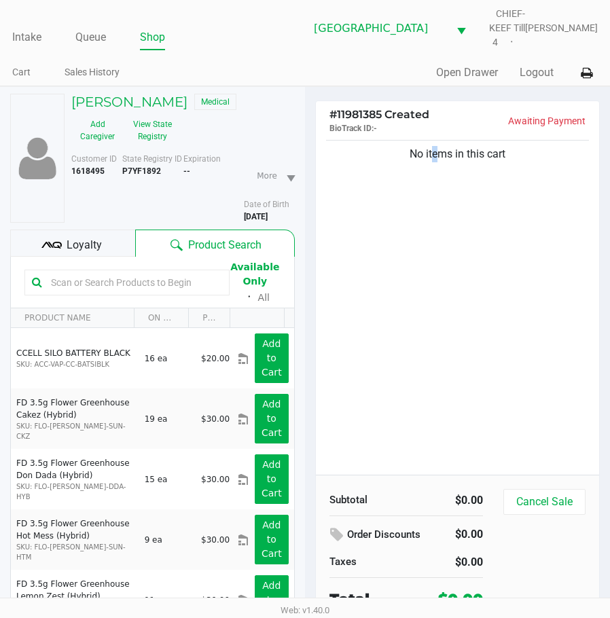
click at [418, 265] on div "No items in this cart" at bounding box center [457, 305] width 283 height 337
click at [30, 36] on link "Intake" at bounding box center [26, 37] width 29 height 19
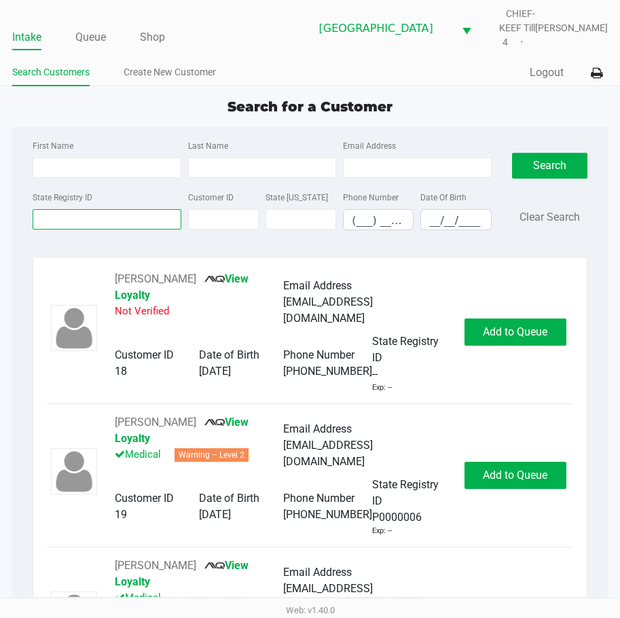
click at [127, 214] on input "State Registry ID" at bounding box center [107, 219] width 148 height 20
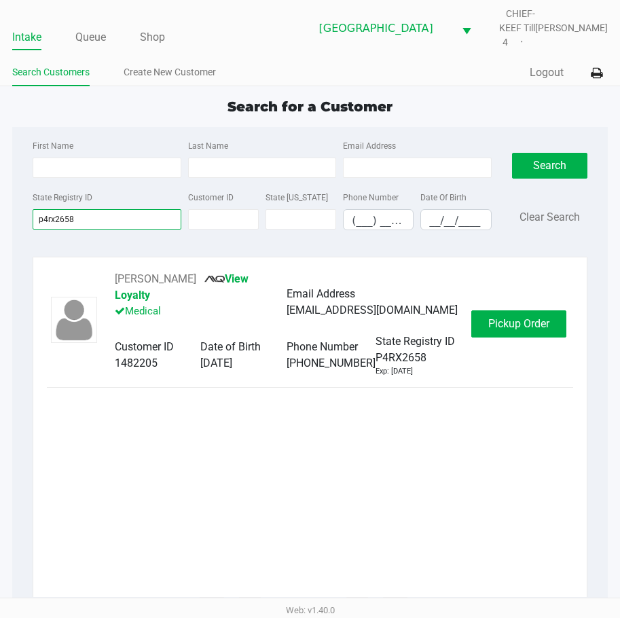
type input "p4rx2658"
click at [284, 445] on div "JOSE VENDRELL-SANCHEZ View Loyalty Medical Email Address josefernandovendrell@g…" at bounding box center [310, 434] width 526 height 326
drag, startPoint x: 250, startPoint y: 267, endPoint x: 105, endPoint y: 274, distance: 145.4
click at [105, 274] on div "JOSE VENDRELL-SANCHEZ View Loyalty Medical Email Address josefernandovendrell@g…" at bounding box center [286, 324] width 370 height 106
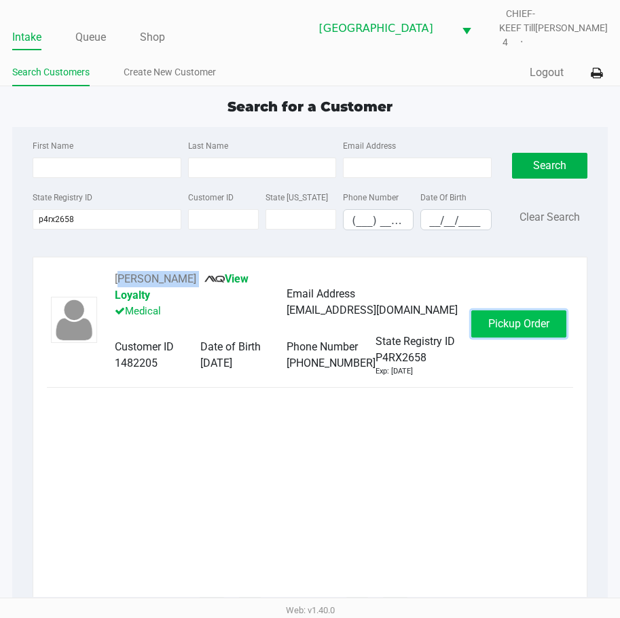
click at [500, 320] on span "Pickup Order" at bounding box center [518, 323] width 61 height 13
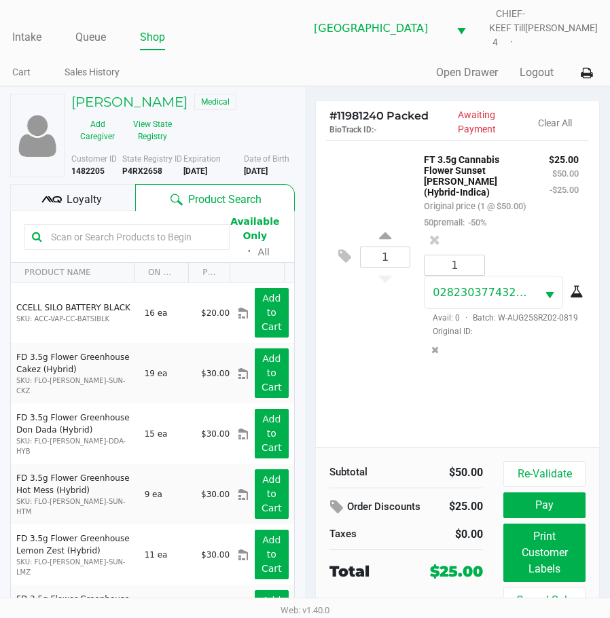
click at [347, 373] on div "1 FT 3.5g Cannabis Flower Sunset Runtz (Hybrid-Indica) Original price (1 @ $50.…" at bounding box center [457, 256] width 263 height 233
drag, startPoint x: 230, startPoint y: 43, endPoint x: 16, endPoint y: 56, distance: 214.2
click at [227, 45] on ul "Intake Queue Shop" at bounding box center [158, 37] width 293 height 23
click at [35, 35] on link "Intake" at bounding box center [26, 37] width 29 height 19
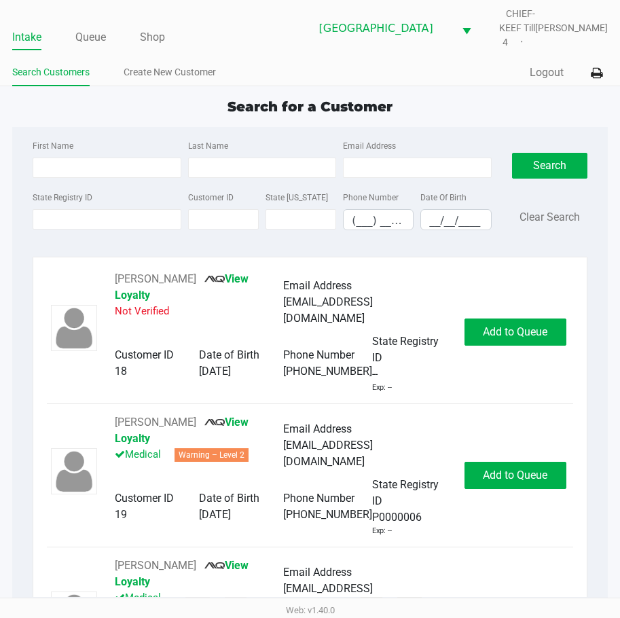
click at [225, 31] on ul "Intake Queue Shop" at bounding box center [160, 37] width 297 height 23
click at [354, 69] on div "Quick Sale Logout" at bounding box center [458, 72] width 297 height 25
click at [213, 43] on div "Intake Queue Shop Lakeland WC CHIEF-KEEF Till 4 Lisette Ramos Search Customers …" at bounding box center [310, 43] width 620 height 86
drag, startPoint x: 91, startPoint y: 26, endPoint x: 100, endPoint y: 86, distance: 59.7
click at [91, 29] on link "Queue" at bounding box center [90, 37] width 31 height 19
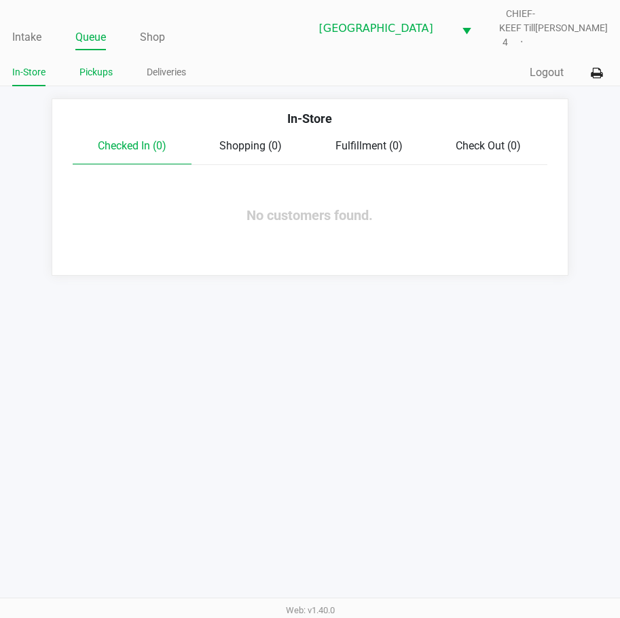
click at [96, 64] on link "Pickups" at bounding box center [95, 72] width 33 height 17
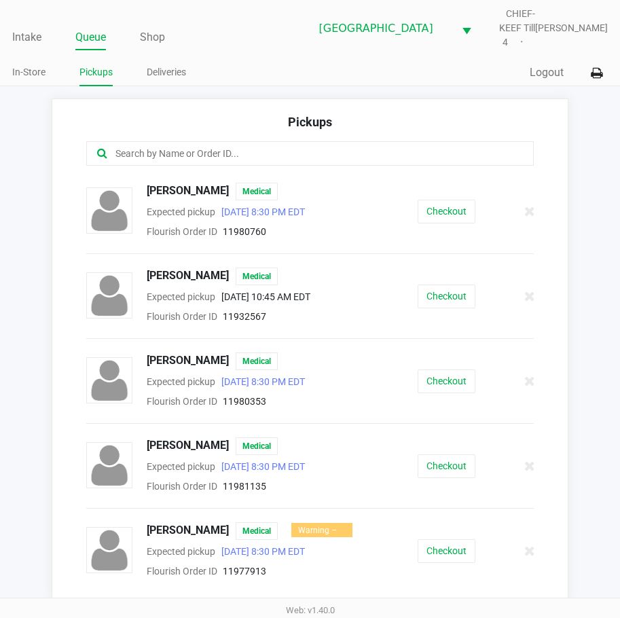
click at [219, 147] on input "text" at bounding box center [305, 154] width 383 height 16
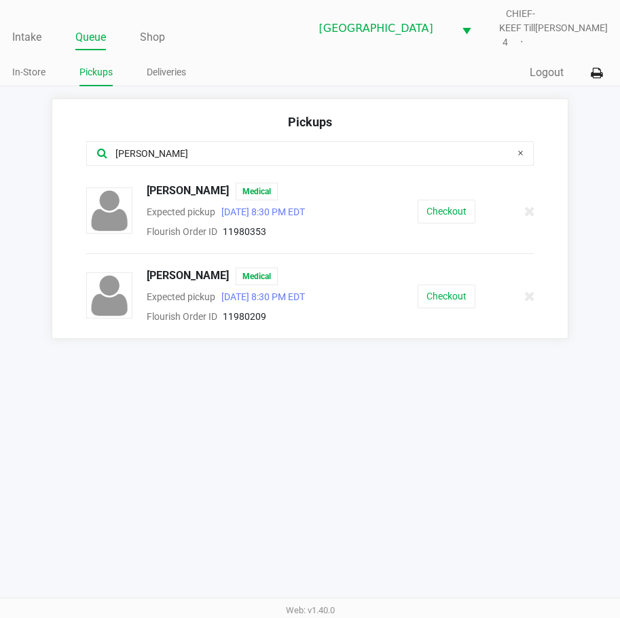
type input "john"
click at [203, 422] on div "Intake Queue Shop Lakeland WC CHIEF-KEEF Till 4 Lisette Ramos In-Store Pickups …" at bounding box center [310, 309] width 620 height 618
drag, startPoint x: 14, startPoint y: 28, endPoint x: 122, endPoint y: 88, distance: 123.7
click at [14, 28] on link "Intake" at bounding box center [26, 37] width 29 height 19
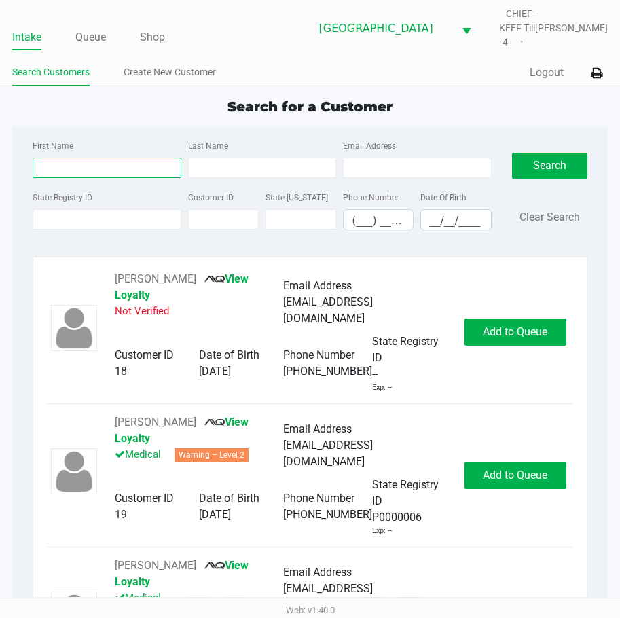
click at [91, 157] on input "First Name" at bounding box center [107, 167] width 148 height 20
type input "john"
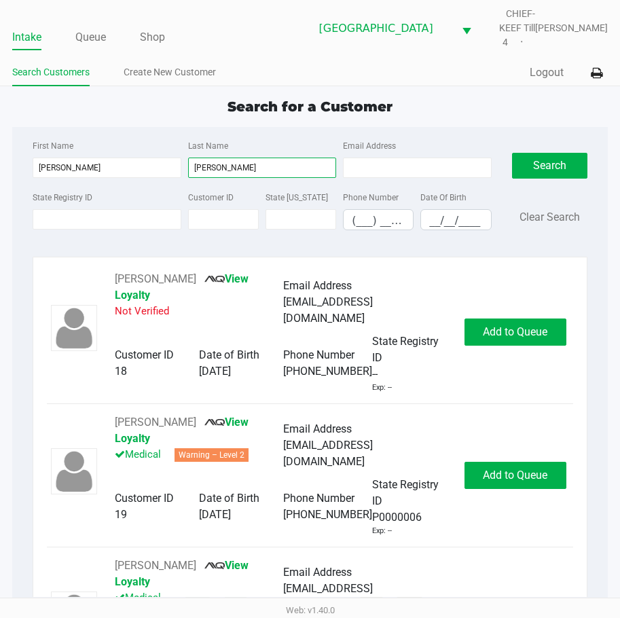
type input "williamson"
click at [438, 210] on input "__/__/____" at bounding box center [455, 220] width 69 height 21
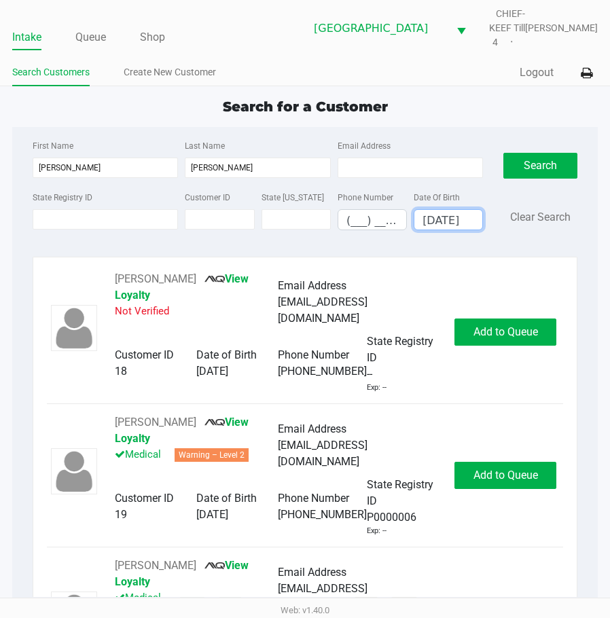
scroll to position [0, 3]
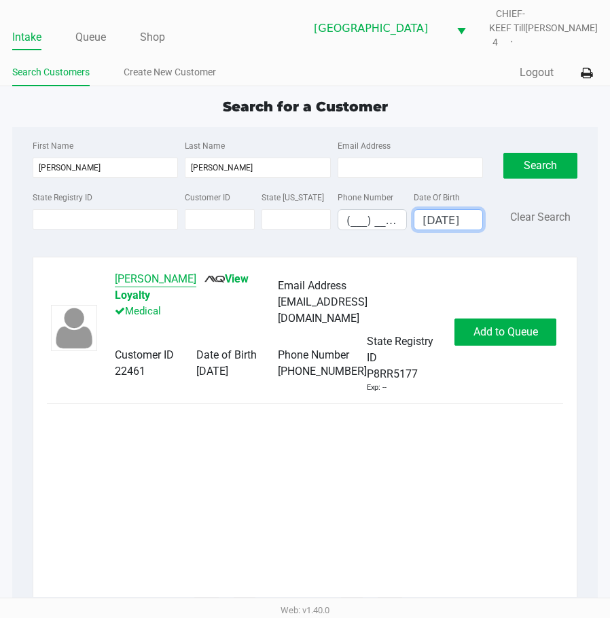
type input "10/06/1983"
click at [187, 282] on button "JOHN WILLIAMSON" at bounding box center [155, 279] width 81 height 16
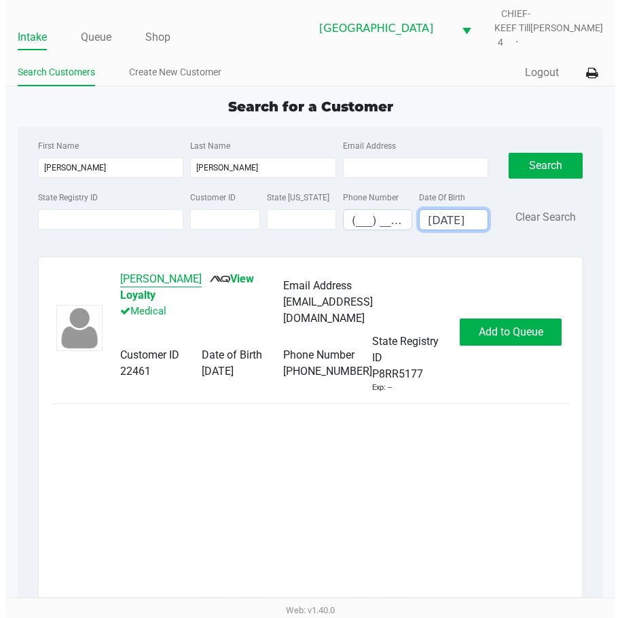
scroll to position [0, 0]
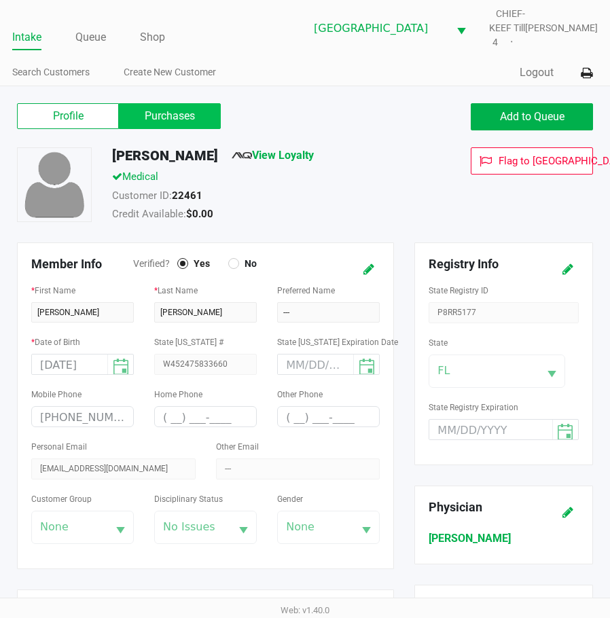
click at [160, 122] on label "Purchases" at bounding box center [170, 116] width 102 height 26
click at [0, 0] on 1 "Purchases" at bounding box center [0, 0] width 0 height 0
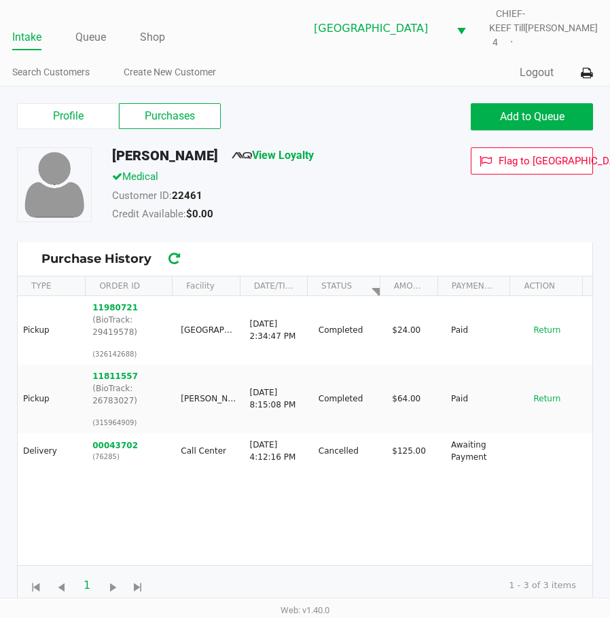
click at [322, 217] on div "Credit Available: $0.00" at bounding box center [269, 215] width 334 height 19
click at [340, 210] on div "Credit Available: $0.00" at bounding box center [269, 215] width 334 height 19
click at [333, 223] on div "Credit Available: $0.00" at bounding box center [269, 215] width 334 height 19
click at [525, 121] on span "Add to Queue" at bounding box center [532, 116] width 64 height 13
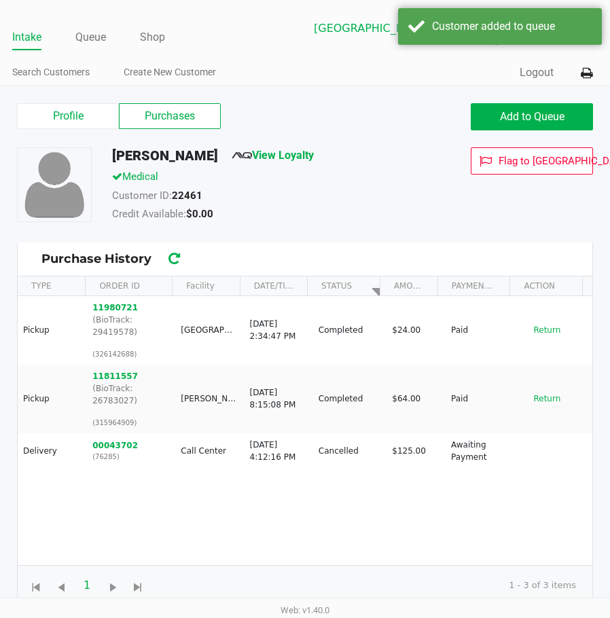
click at [309, 190] on div "Customer ID: 22461" at bounding box center [269, 197] width 334 height 19
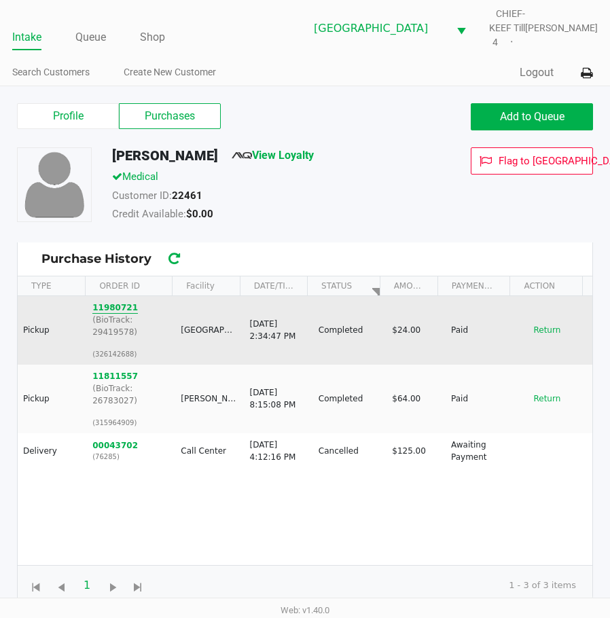
click at [100, 306] on button "11980721" at bounding box center [114, 307] width 45 height 12
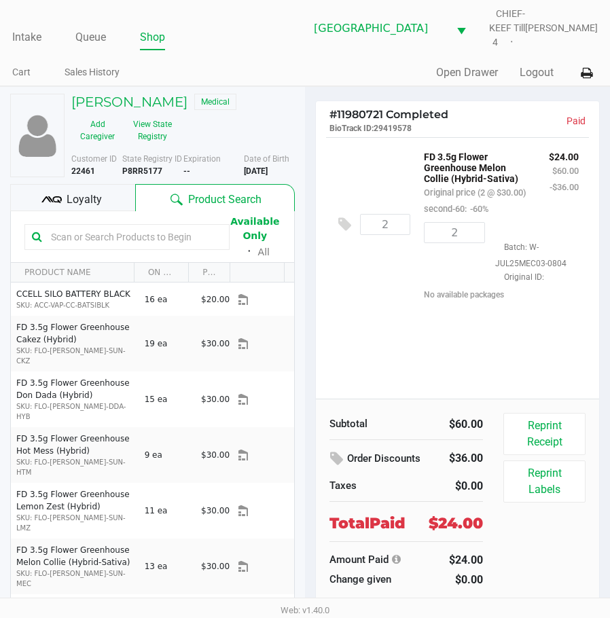
click at [396, 343] on div "2 FD 3.5g Flower Greenhouse Melon Collie (Hybrid-Sativa) Original price (2 @ $3…" at bounding box center [457, 267] width 283 height 261
click at [436, 356] on div "2 FD 3.5g Flower Greenhouse Melon Collie (Hybrid-Sativa) Original price (2 @ $3…" at bounding box center [457, 267] width 283 height 261
click at [90, 28] on link "Queue" at bounding box center [90, 37] width 31 height 19
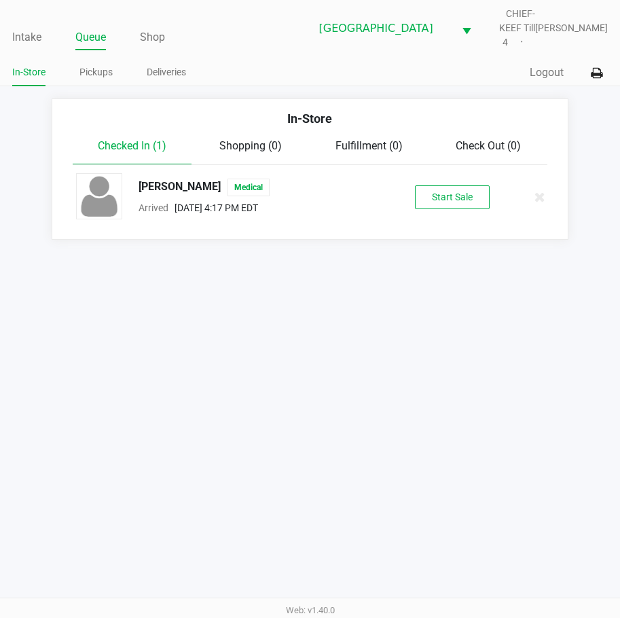
click at [333, 314] on div "Intake Queue Shop Lakeland WC CHIEF-KEEF Till 4 Lisette Ramos In-Store Pickups …" at bounding box center [310, 309] width 620 height 618
click at [354, 321] on div "Intake Queue Shop Lakeland WC CHIEF-KEEF Till 4 Lisette Ramos In-Store Pickups …" at bounding box center [310, 309] width 620 height 618
click at [543, 192] on icon at bounding box center [539, 197] width 11 height 10
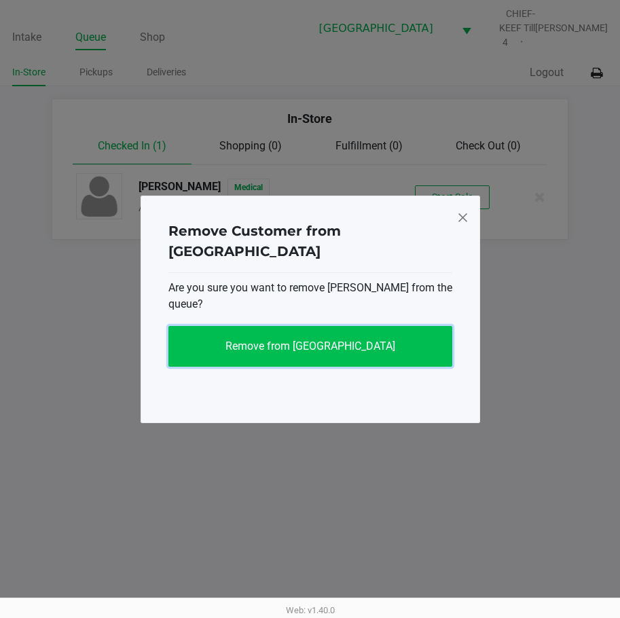
click at [335, 346] on button "Remove from Queue" at bounding box center [310, 346] width 284 height 41
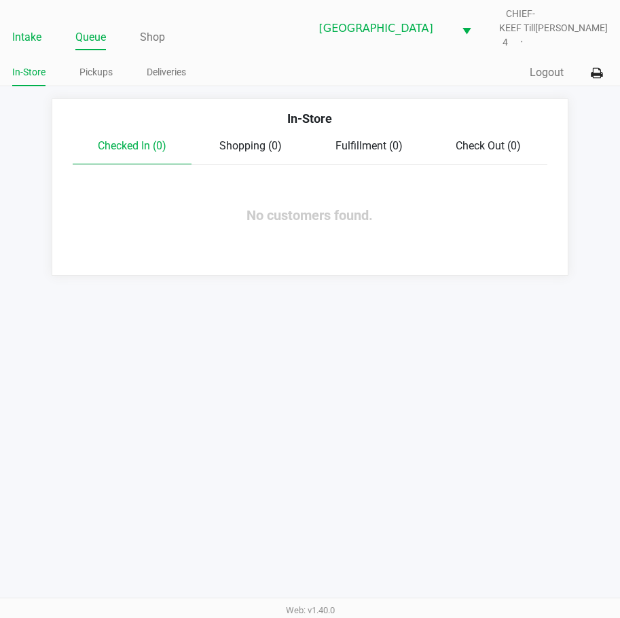
click at [27, 34] on link "Intake" at bounding box center [26, 37] width 29 height 19
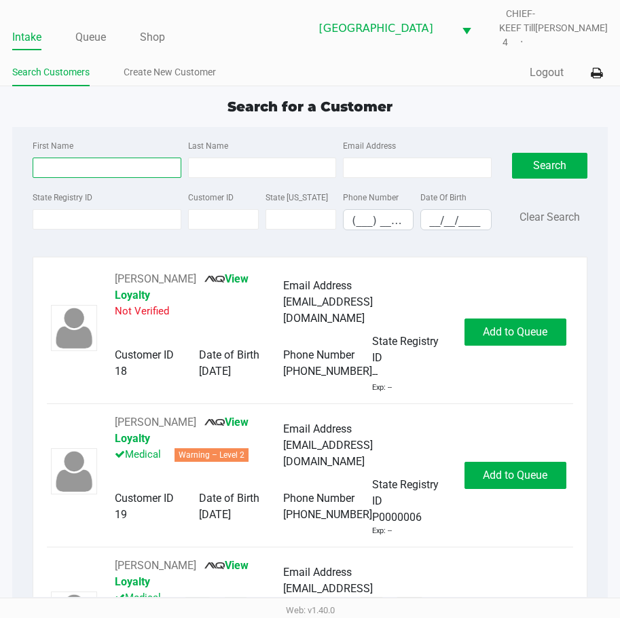
click at [96, 157] on input "First Name" at bounding box center [107, 167] width 148 height 20
type input "alison"
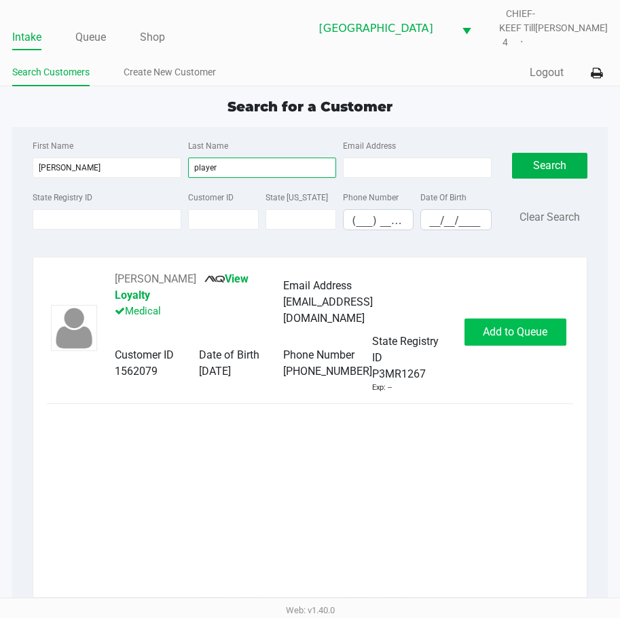
type input "player"
click at [514, 324] on button "Add to Queue" at bounding box center [515, 331] width 102 height 27
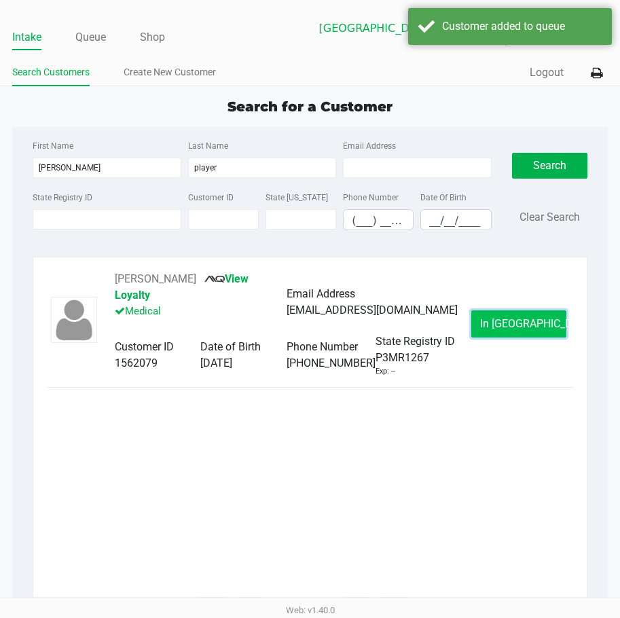
click at [521, 310] on button "In Queue" at bounding box center [518, 323] width 95 height 27
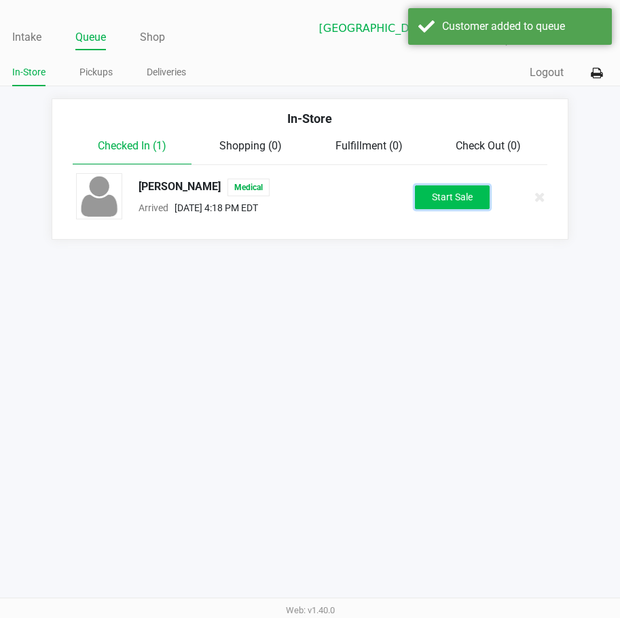
click at [439, 188] on button "Start Sale" at bounding box center [452, 197] width 75 height 24
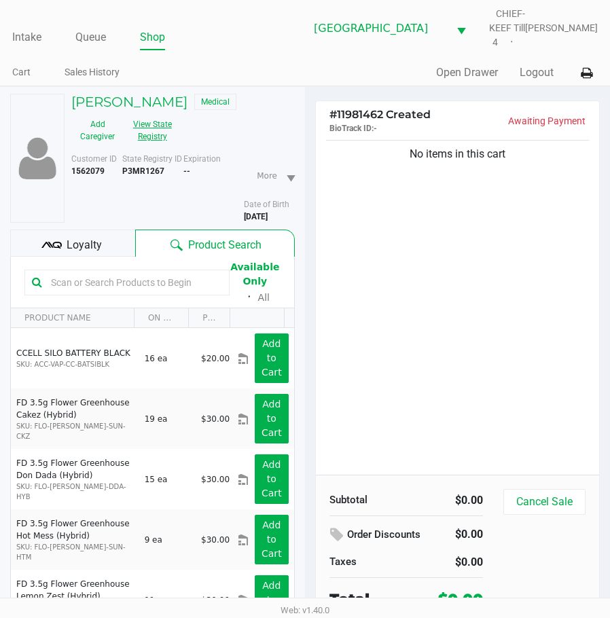
click at [145, 138] on button "View State Registry" at bounding box center [149, 130] width 50 height 34
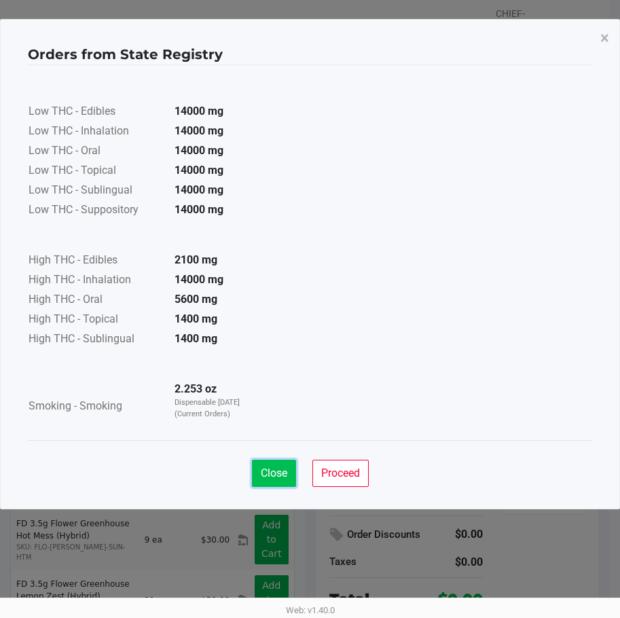
click at [274, 478] on span "Close" at bounding box center [274, 472] width 26 height 13
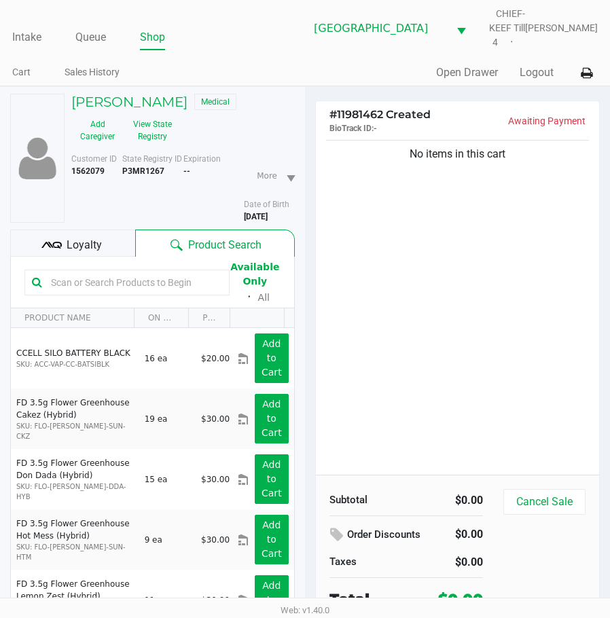
click at [315, 216] on div "# 11981462 Created BioTrack ID: - Awaiting Payment No items in this cart Subtot…" at bounding box center [457, 362] width 284 height 524
click at [79, 41] on link "Queue" at bounding box center [90, 37] width 31 height 19
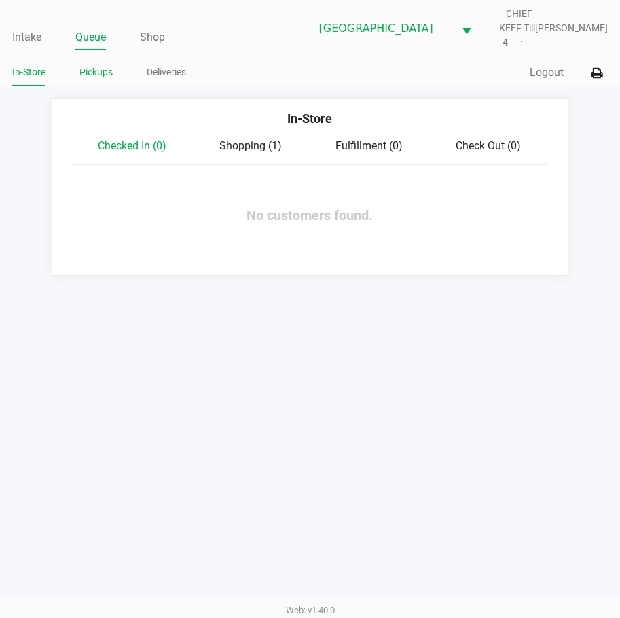
click at [105, 64] on link "Pickups" at bounding box center [95, 72] width 33 height 17
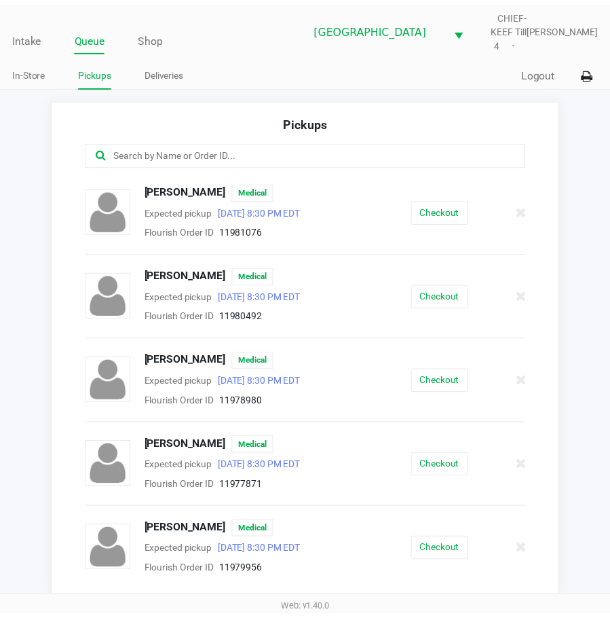
scroll to position [679, 0]
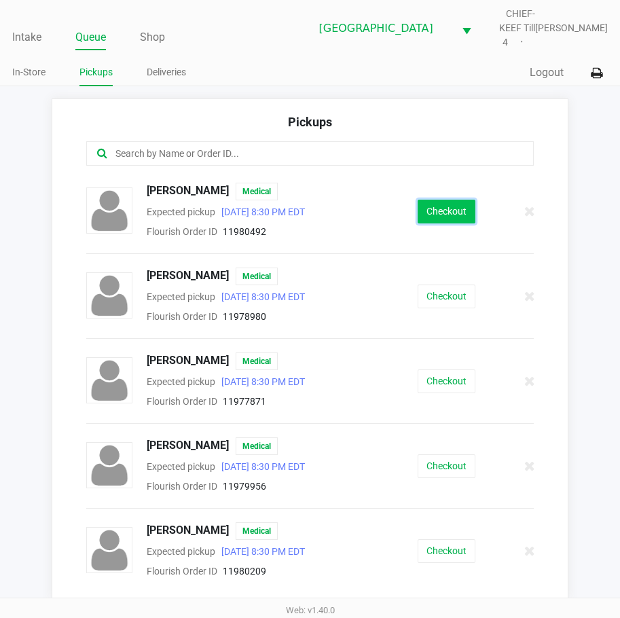
click at [430, 200] on button "Checkout" at bounding box center [446, 212] width 58 height 24
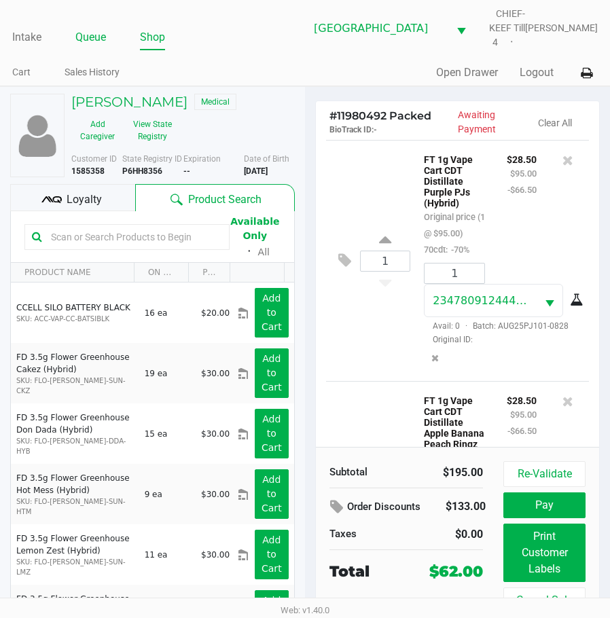
click at [85, 39] on link "Queue" at bounding box center [90, 37] width 31 height 19
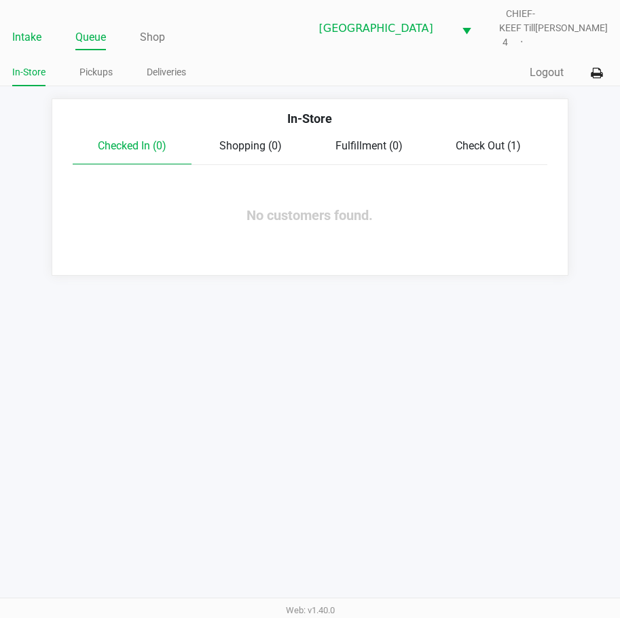
click at [33, 28] on link "Intake" at bounding box center [26, 37] width 29 height 19
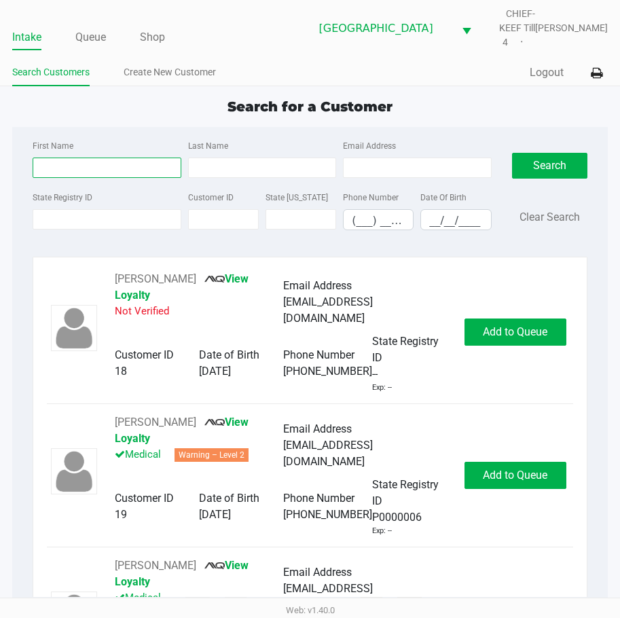
click at [119, 158] on input "First Name" at bounding box center [107, 167] width 148 height 20
type input "Dale"
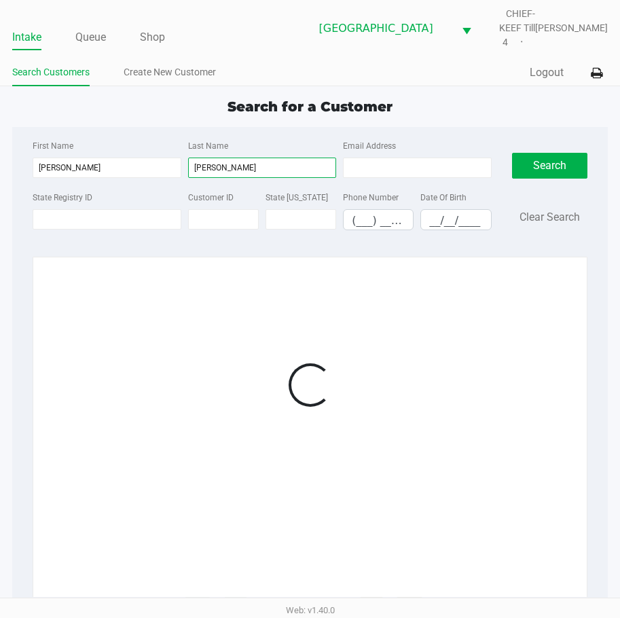
type input "francis"
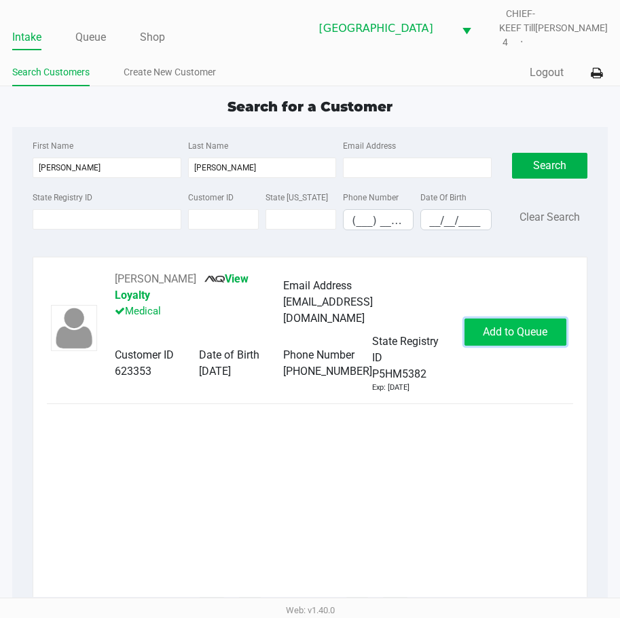
click at [508, 325] on span "Add to Queue" at bounding box center [515, 331] width 64 height 13
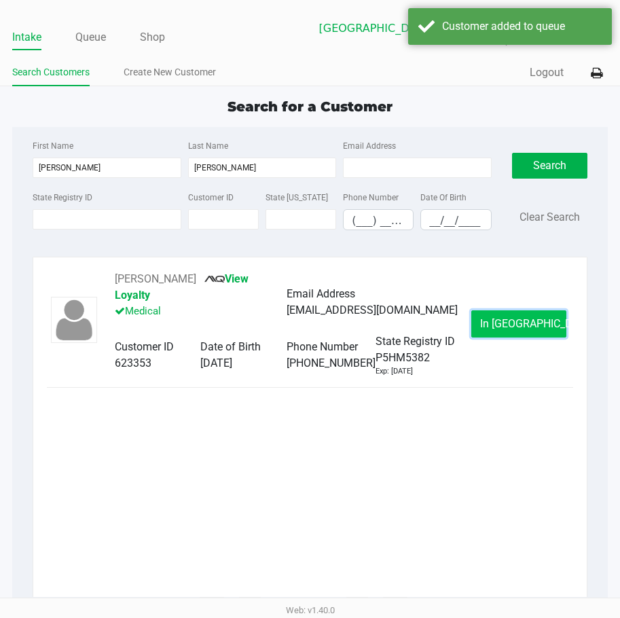
click at [507, 317] on span "In Queue" at bounding box center [537, 323] width 114 height 13
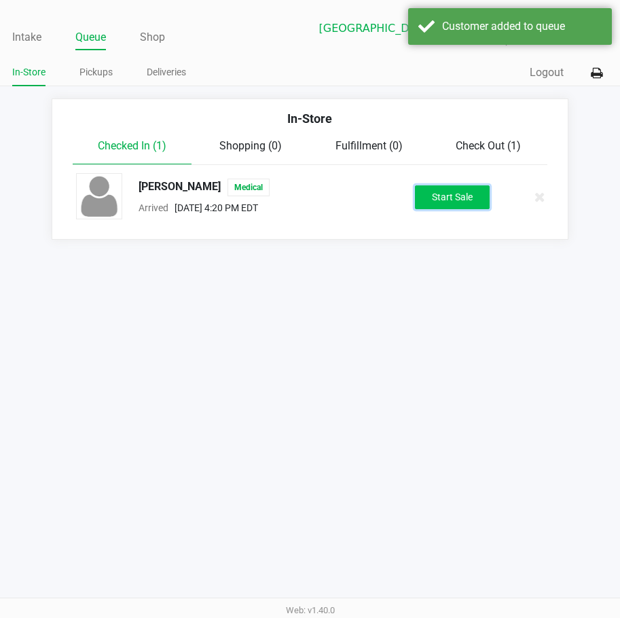
click at [434, 185] on button "Start Sale" at bounding box center [452, 197] width 75 height 24
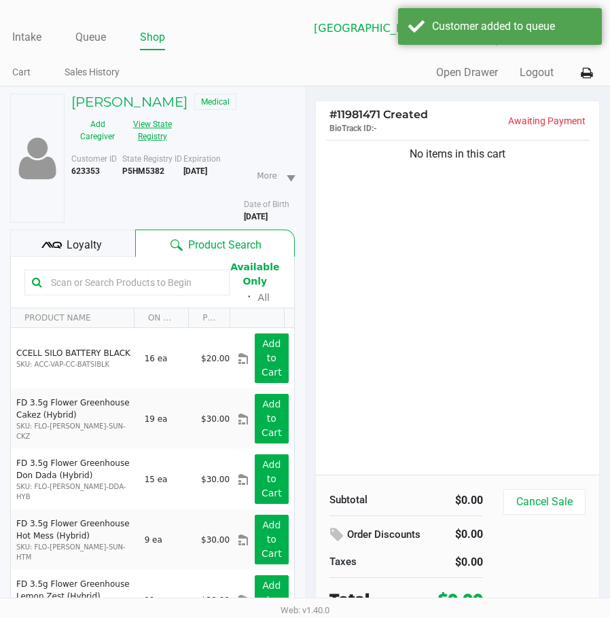
click at [147, 145] on button "View State Registry" at bounding box center [149, 130] width 50 height 34
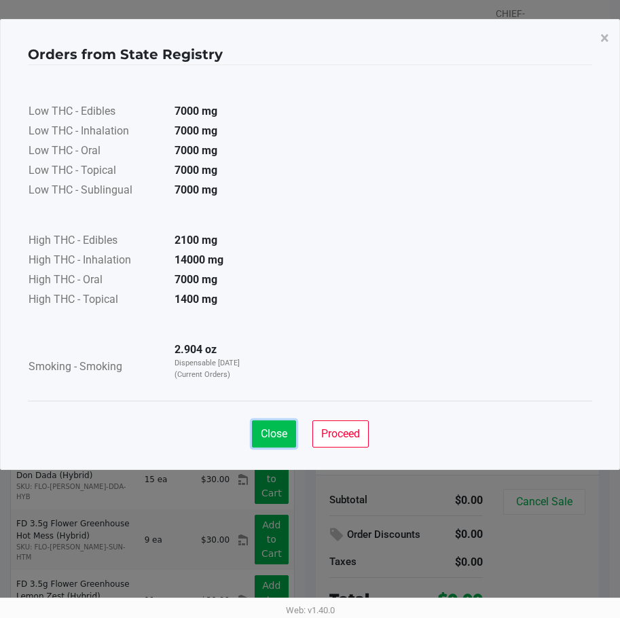
click at [273, 435] on span "Close" at bounding box center [274, 433] width 26 height 13
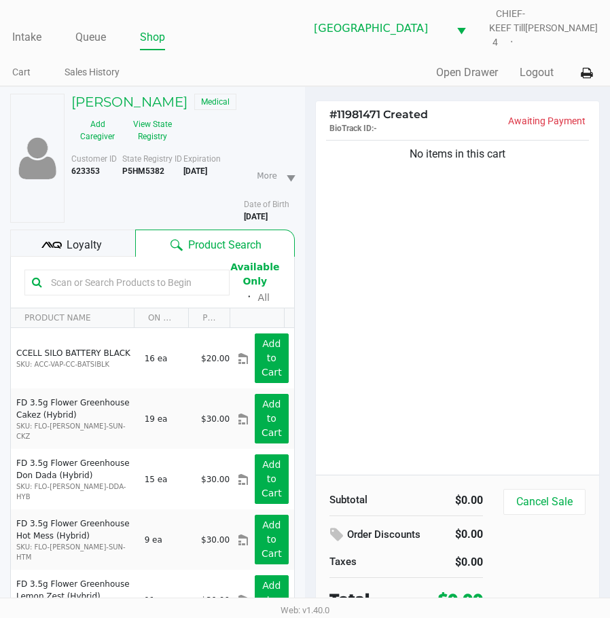
click at [414, 251] on div "No items in this cart" at bounding box center [457, 305] width 283 height 337
drag, startPoint x: 441, startPoint y: 288, endPoint x: 348, endPoint y: 229, distance: 110.0
click at [434, 284] on div "No items in this cart" at bounding box center [457, 305] width 283 height 337
click at [81, 33] on link "Queue" at bounding box center [90, 37] width 31 height 19
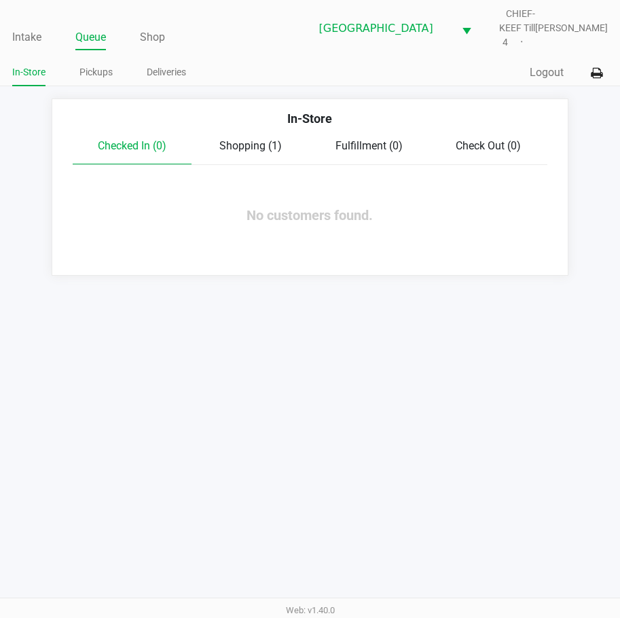
click at [183, 164] on div "In-Store Checked In (0) Shopping (1) Fulfillment (0) Check Out (0) No customers…" at bounding box center [310, 186] width 517 height 177
click at [246, 139] on span "Shopping (1)" at bounding box center [250, 145] width 62 height 13
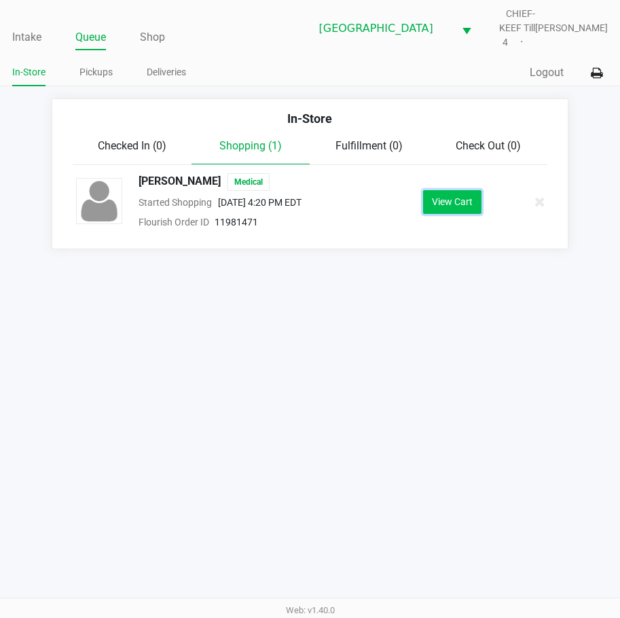
click at [469, 201] on button "View Cart" at bounding box center [452, 202] width 58 height 24
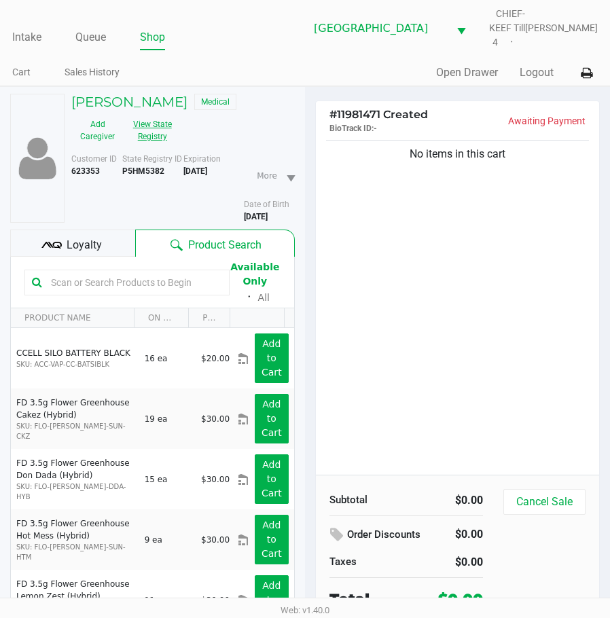
click at [161, 122] on button "View State Registry" at bounding box center [149, 130] width 50 height 34
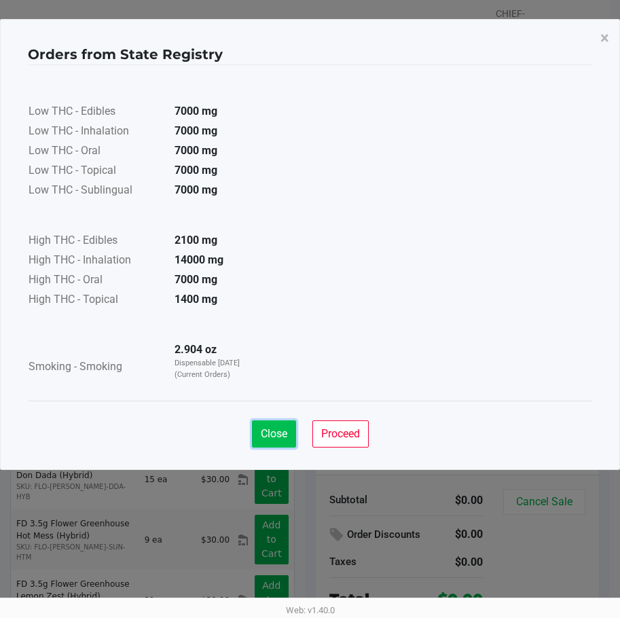
click at [280, 422] on button "Close" at bounding box center [274, 433] width 44 height 27
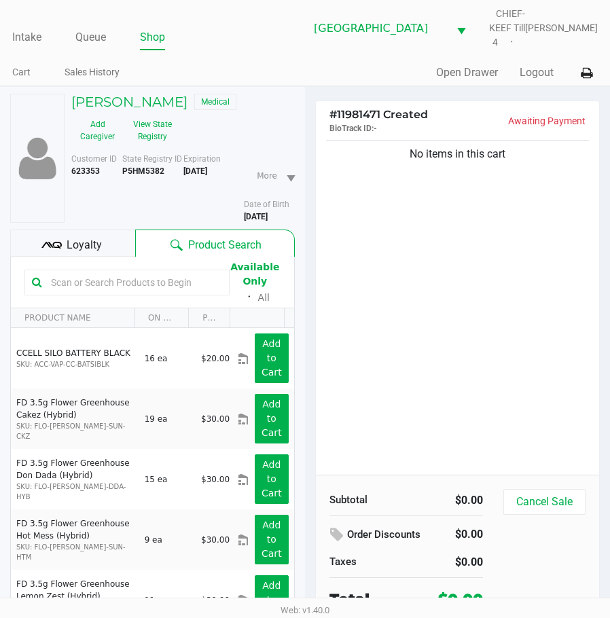
click at [380, 297] on div "Low THC - Edibles 7000 mg Low THC - Inhalation 7000 mg Low THC - Oral 7000 mg L…" at bounding box center [305, 199] width 554 height 322
click at [103, 37] on link "Queue" at bounding box center [90, 37] width 31 height 19
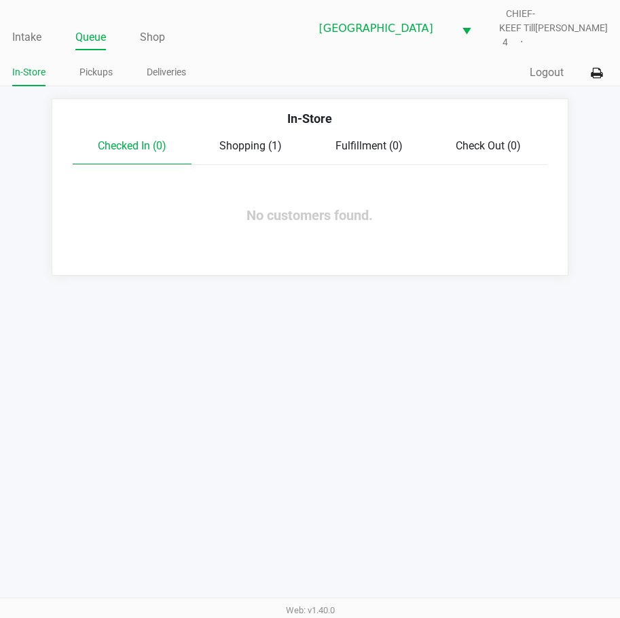
click at [86, 60] on div "In-Store Pickups Deliveries" at bounding box center [160, 72] width 297 height 25
click at [91, 64] on link "Pickups" at bounding box center [95, 72] width 33 height 17
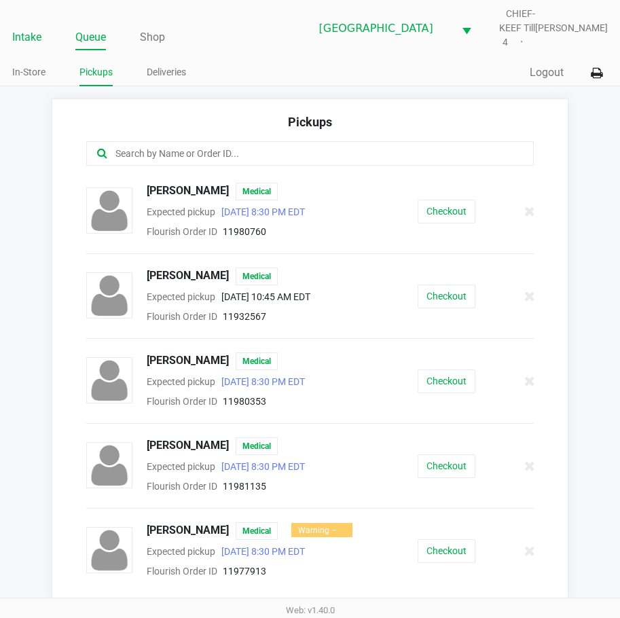
click at [33, 32] on link "Intake" at bounding box center [26, 37] width 29 height 19
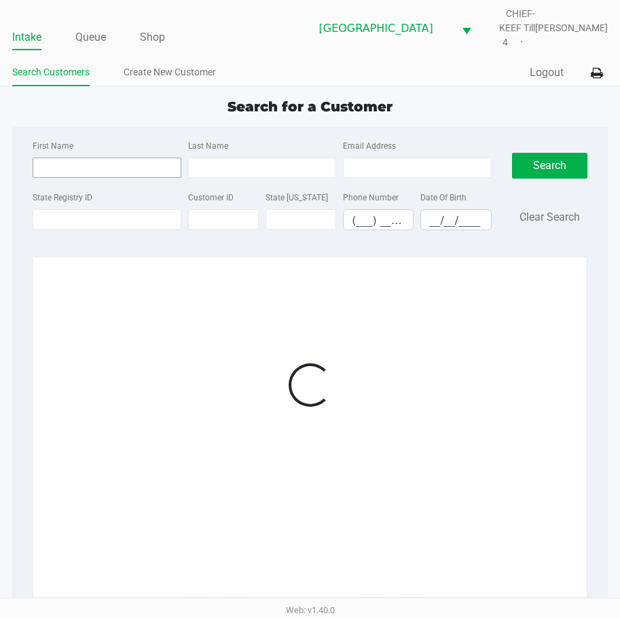
click at [79, 145] on div "First Name" at bounding box center [106, 157] width 155 height 41
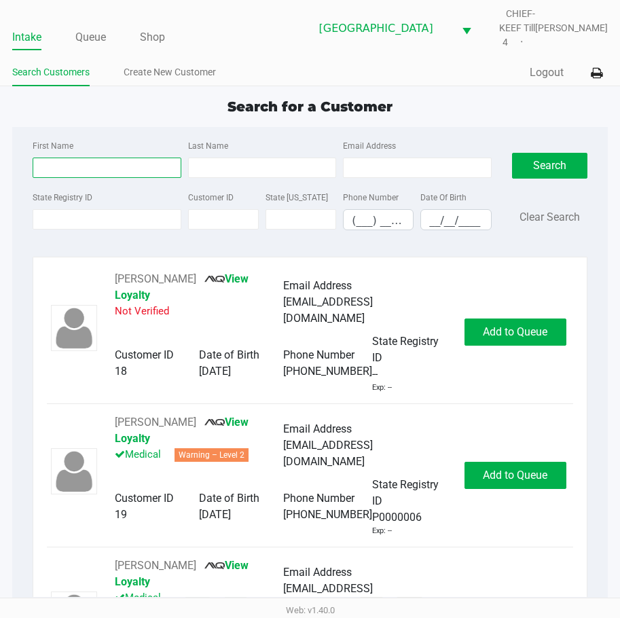
click at [79, 157] on input "First Name" at bounding box center [107, 167] width 148 height 20
type input "christian"
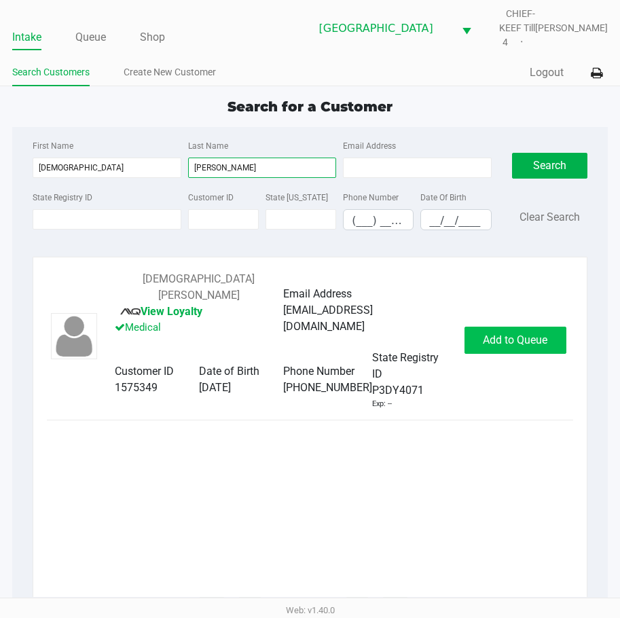
type input "huntley"
click at [530, 333] on span "Add to Queue" at bounding box center [515, 339] width 64 height 13
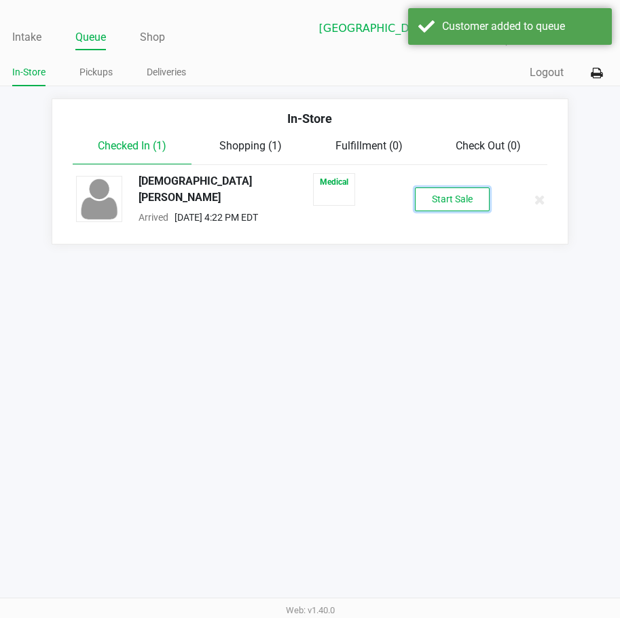
click at [445, 187] on button "Start Sale" at bounding box center [452, 199] width 75 height 24
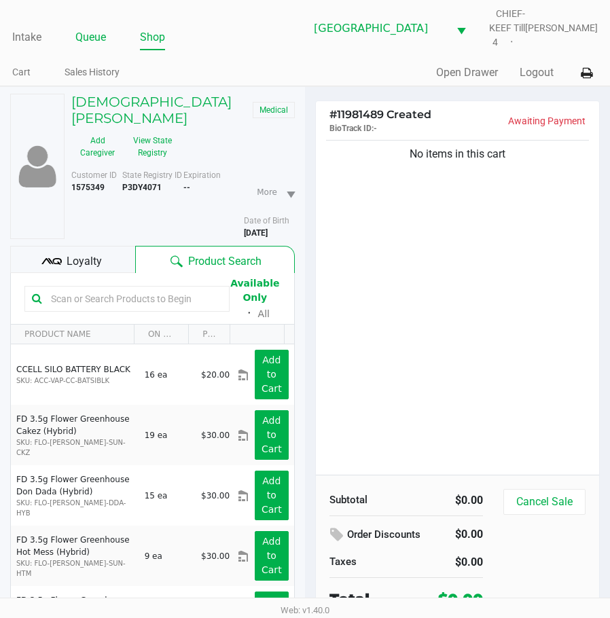
click at [100, 35] on link "Queue" at bounding box center [90, 37] width 31 height 19
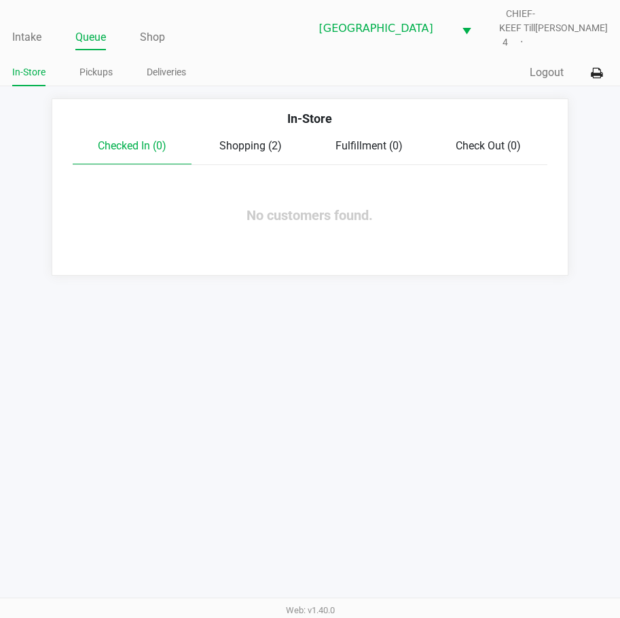
click at [92, 35] on link "Queue" at bounding box center [90, 37] width 31 height 19
click at [238, 329] on div "Intake Queue Shop Lakeland WC CHIEF-KEEF Till 4 Lisette Ramos In-Store Pickups …" at bounding box center [310, 309] width 620 height 618
click at [23, 28] on link "Intake" at bounding box center [26, 37] width 29 height 19
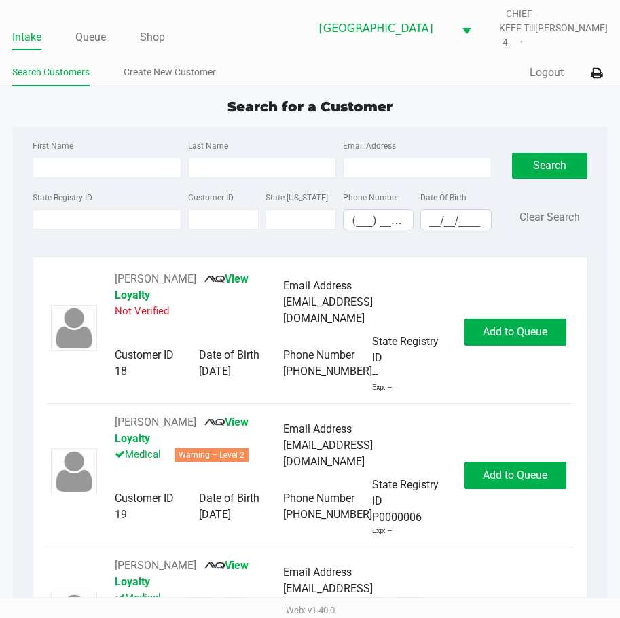
click at [480, 96] on div "Search for a Customer" at bounding box center [310, 106] width 616 height 20
click at [456, 105] on div "Search for a Customer" at bounding box center [310, 106] width 616 height 20
click at [81, 160] on input "First Name" at bounding box center [107, 167] width 148 height 20
type input "quinn"
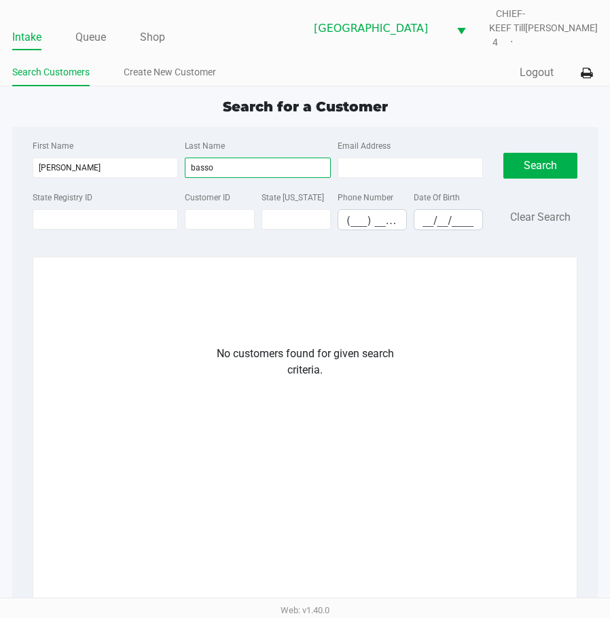
type input "basso"
click at [166, 295] on app-customers-list "No customers found for given search criteria." at bounding box center [305, 471] width 516 height 400
drag, startPoint x: 387, startPoint y: 477, endPoint x: 333, endPoint y: 405, distance: 90.3
click at [383, 470] on div "No customers found for given search criteria." at bounding box center [305, 509] width 496 height 326
click at [172, 69] on link "Create New Customer" at bounding box center [170, 72] width 92 height 17
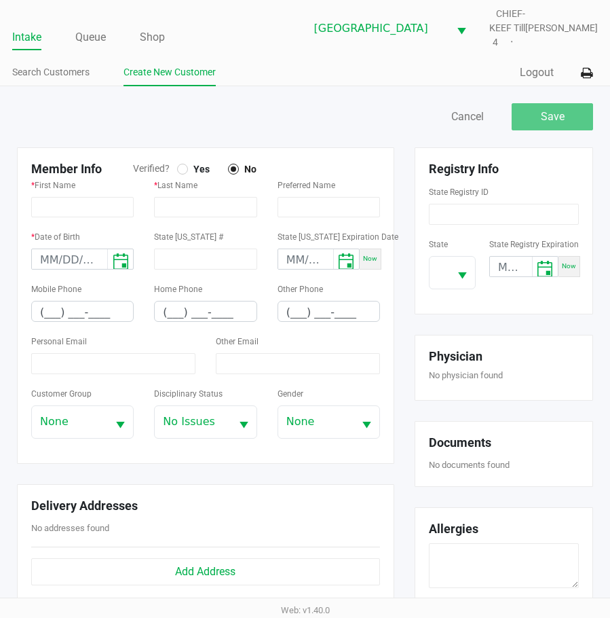
drag, startPoint x: 180, startPoint y: 176, endPoint x: 192, endPoint y: 170, distance: 13.7
click at [180, 175] on form "Member Info Verified? Yes No * First Name * Last Name Preferred Name * Date of …" at bounding box center [205, 306] width 349 height 288
click at [181, 169] on div at bounding box center [182, 168] width 5 height 5
drag, startPoint x: 60, startPoint y: 208, endPoint x: 388, endPoint y: 124, distance: 339.0
click at [60, 205] on input "text" at bounding box center [82, 207] width 103 height 20
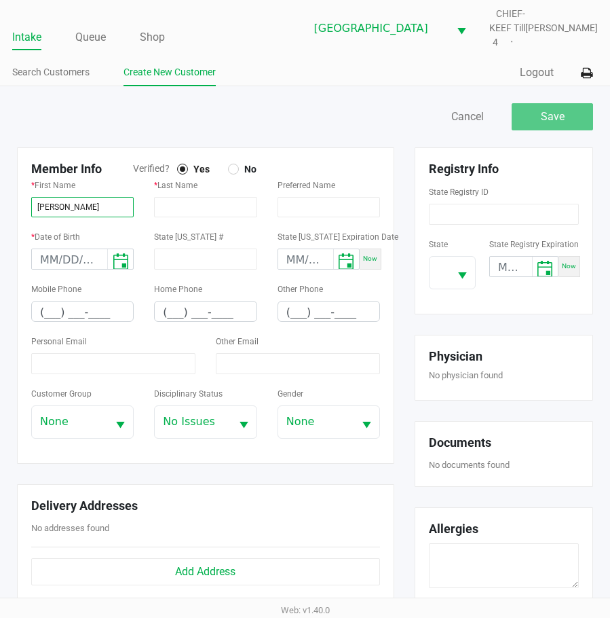
type input "QUINN"
type input "BASSO"
click at [56, 251] on input "month/day/year" at bounding box center [69, 259] width 75 height 21
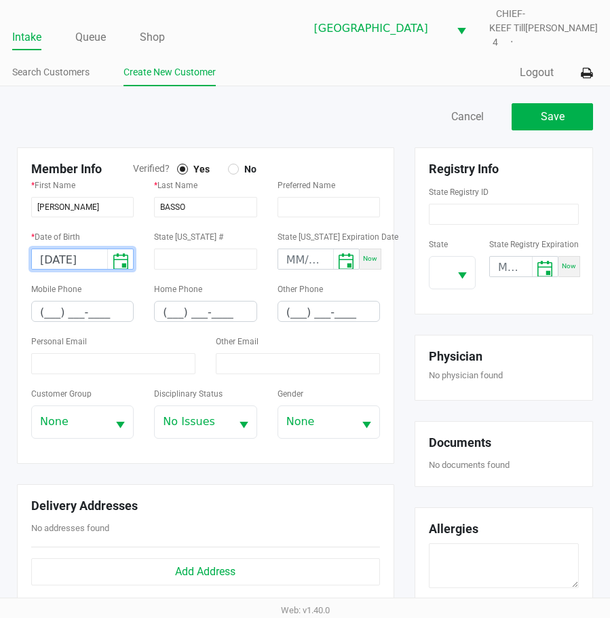
type input "02/26/2000"
click at [43, 312] on input "(___) ___-____" at bounding box center [82, 311] width 101 height 21
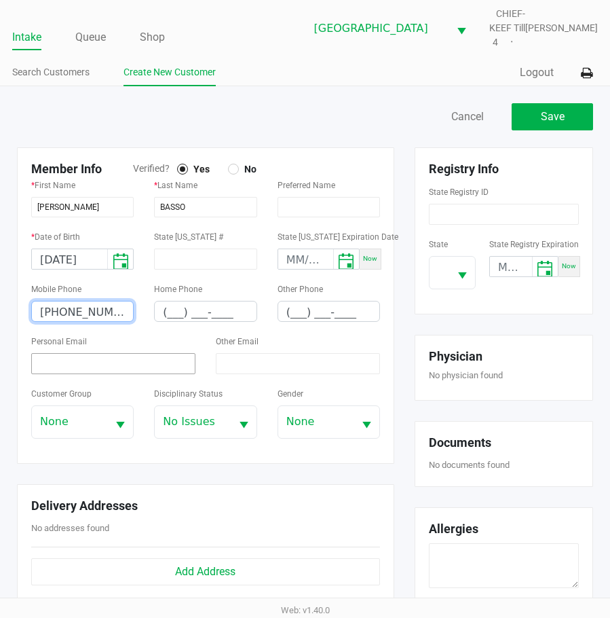
type input "(505) 795-4431"
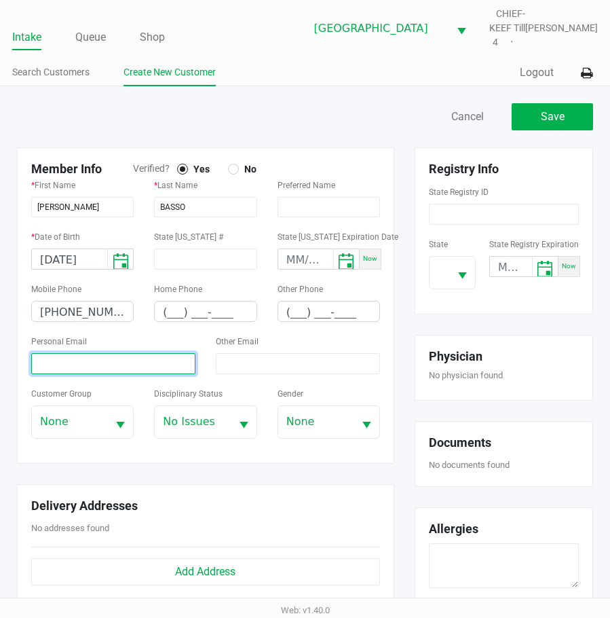
click at [132, 360] on input at bounding box center [113, 363] width 164 height 21
click at [111, 362] on input at bounding box center [113, 363] width 164 height 21
paste input "QBASSO2000@GMAIL.COM"
type input "QBASSO2000@GMAIL.COM"
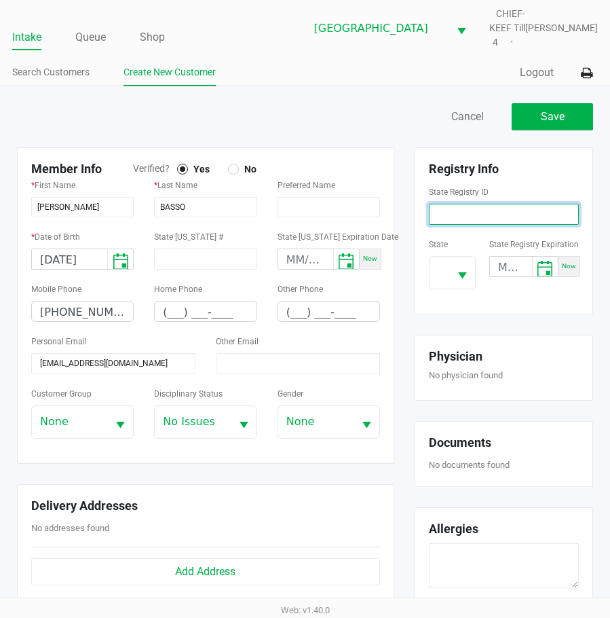
click at [477, 205] on input at bounding box center [504, 214] width 150 height 21
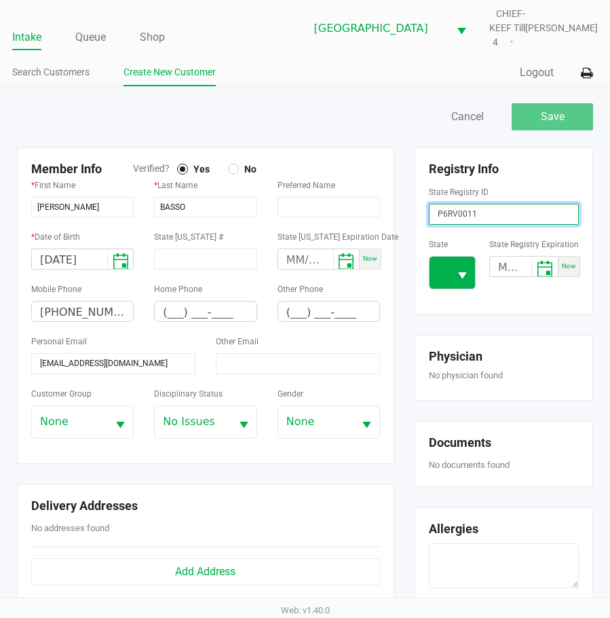
click at [464, 274] on span "Select" at bounding box center [462, 275] width 17 height 17
type input "P6RV0011"
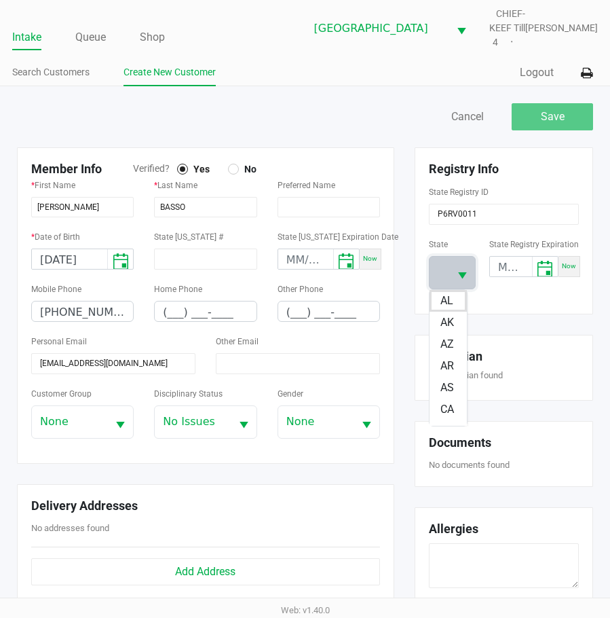
scroll to position [103, 0]
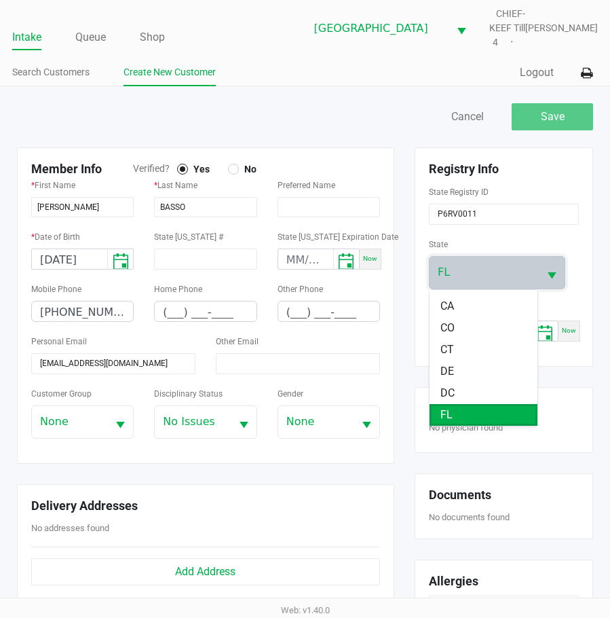
click at [445, 413] on span "FL" at bounding box center [447, 415] width 12 height 16
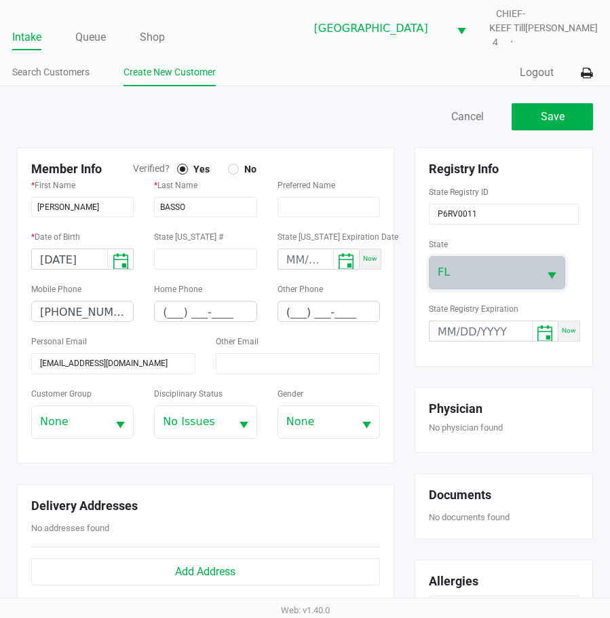
drag, startPoint x: 354, startPoint y: 114, endPoint x: 418, endPoint y: 106, distance: 65.0
click at [356, 113] on div "Save Cancel" at bounding box center [454, 116] width 299 height 27
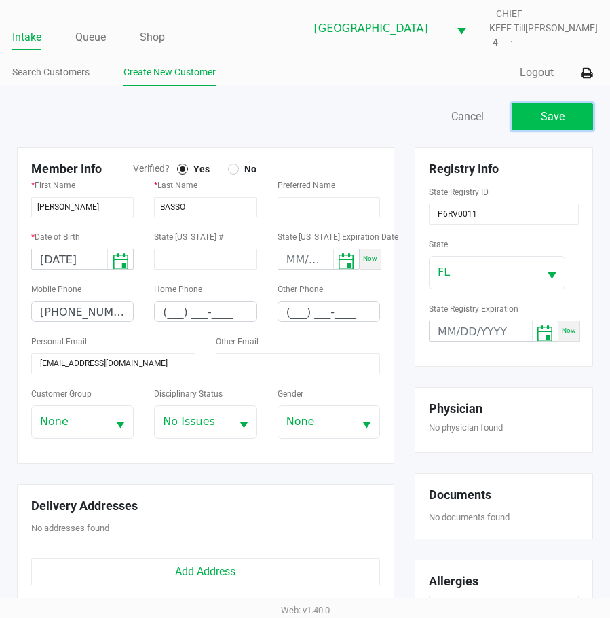
click at [546, 115] on span "Save" at bounding box center [553, 116] width 24 height 13
click at [354, 107] on div "Save Cancel" at bounding box center [454, 116] width 299 height 27
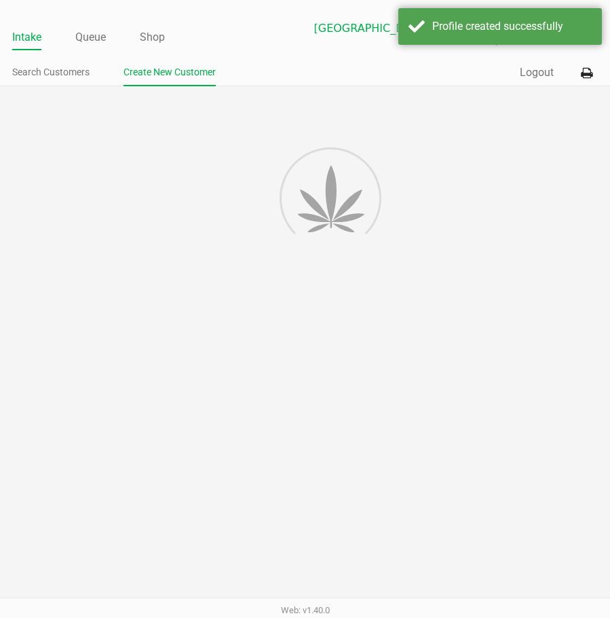
type input "---"
type input "( __) ___-____"
type input "---"
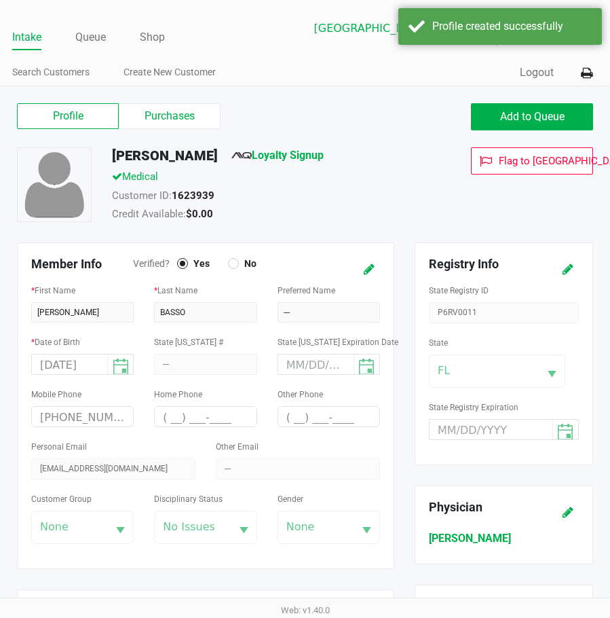
drag, startPoint x: 384, startPoint y: 192, endPoint x: 462, endPoint y: 145, distance: 90.8
click at [385, 191] on div "Customer ID: 1623939" at bounding box center [269, 197] width 335 height 19
click at [288, 155] on link "Loyalty Signup" at bounding box center [277, 155] width 92 height 13
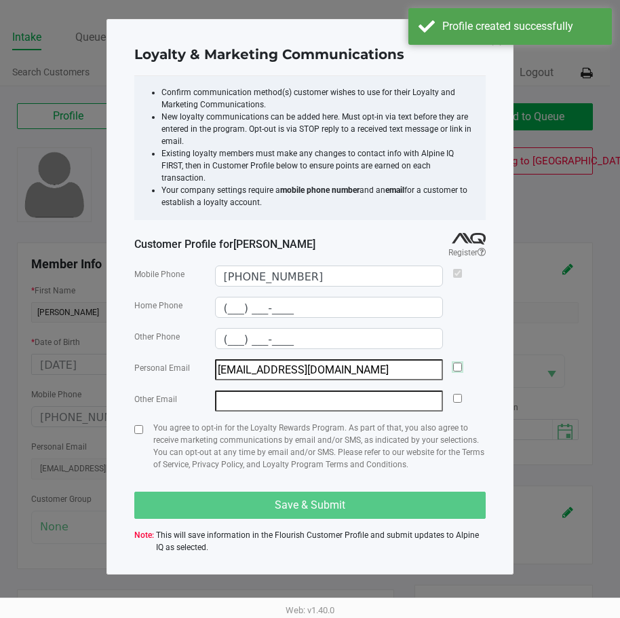
click at [455, 362] on input "checkbox" at bounding box center [457, 366] width 9 height 9
checkbox input "true"
click at [145, 422] on div "You agree to opt-in for the Loyalty Rewards Program. As part of that, you also …" at bounding box center [310, 452] width 352 height 60
click at [135, 425] on input "checkbox" at bounding box center [138, 429] width 9 height 9
checkbox input "true"
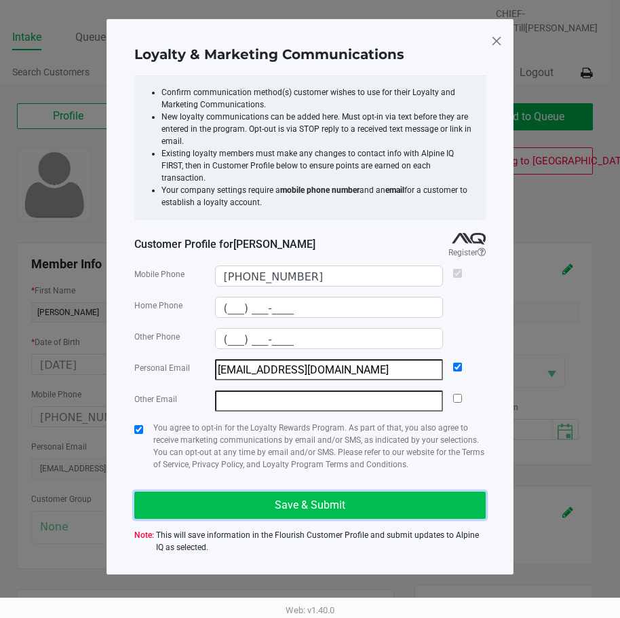
click at [214, 493] on button "Save & Submit" at bounding box center [310, 504] width 352 height 27
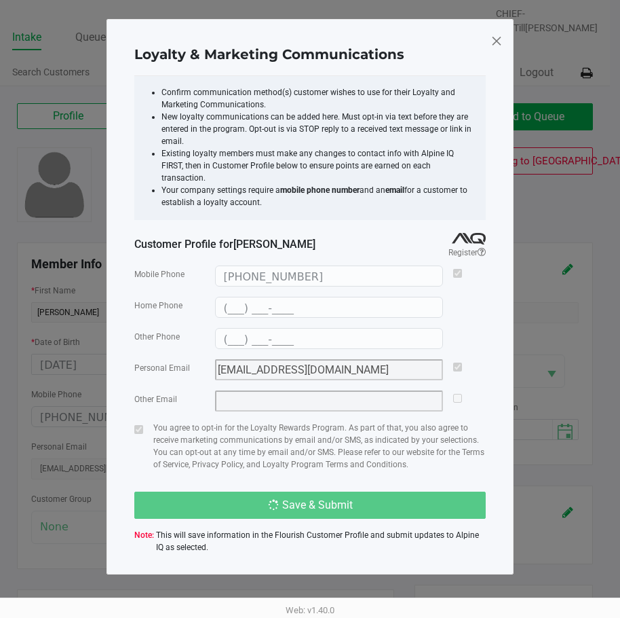
type input "(___) ___-____"
type input "qbasso2000@gmail.com"
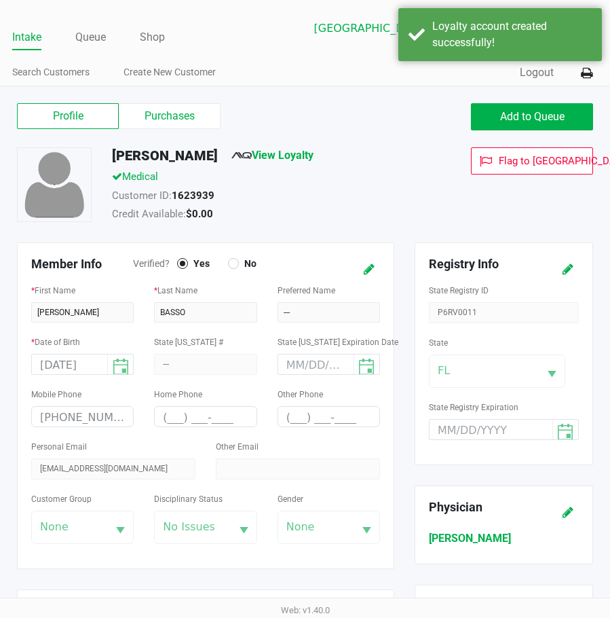
click at [409, 188] on div "Customer ID: 1623939" at bounding box center [269, 197] width 335 height 19
click at [208, 157] on div "QUINN BASSO View Loyalty" at bounding box center [269, 158] width 335 height 22
click at [517, 106] on button "Add to Queue" at bounding box center [532, 116] width 122 height 27
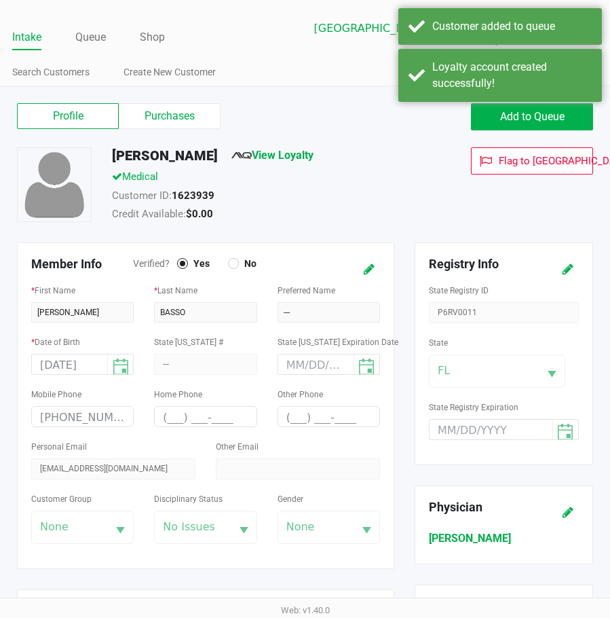
drag, startPoint x: 413, startPoint y: 186, endPoint x: 248, endPoint y: 179, distance: 165.1
click at [411, 186] on div "Medical" at bounding box center [269, 178] width 335 height 19
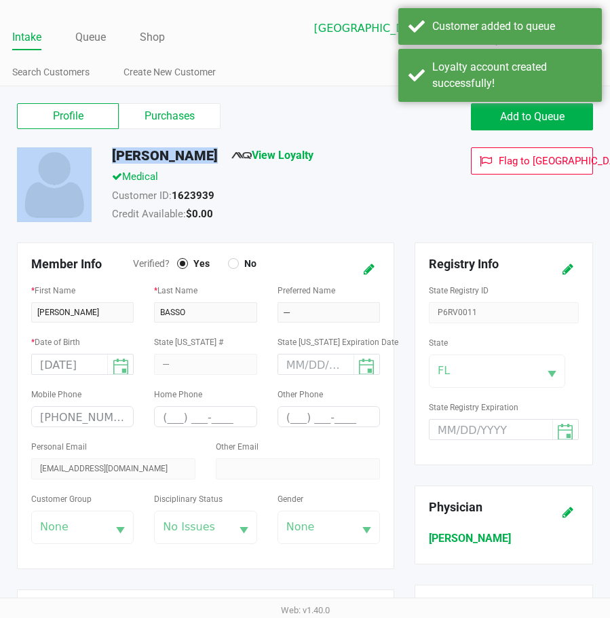
drag, startPoint x: 209, startPoint y: 154, endPoint x: 151, endPoint y: 148, distance: 58.7
click at [115, 145] on div "Profile Purchases Add to Queue QUINN BASSO View Loyalty Medical Customer ID: 16…" at bounding box center [305, 591] width 597 height 983
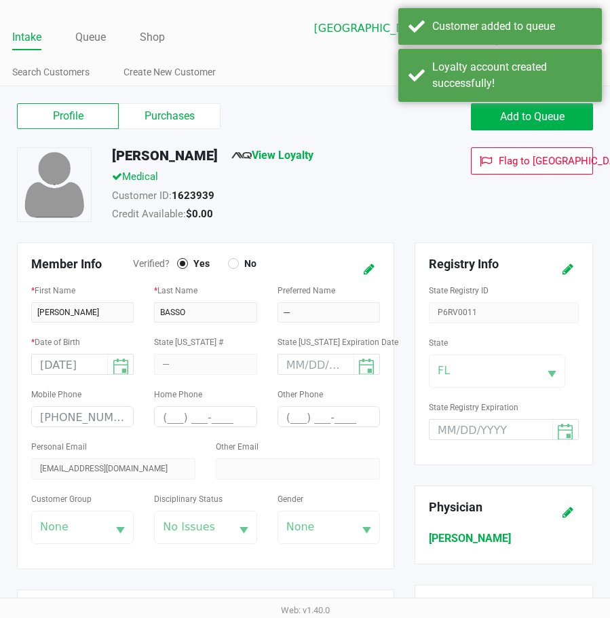
drag, startPoint x: 270, startPoint y: 94, endPoint x: 253, endPoint y: 119, distance: 31.3
click at [267, 98] on div "Profile Purchases Add to Queue QUINN BASSO View Loyalty Medical Customer ID: 16…" at bounding box center [305, 591] width 610 height 1010
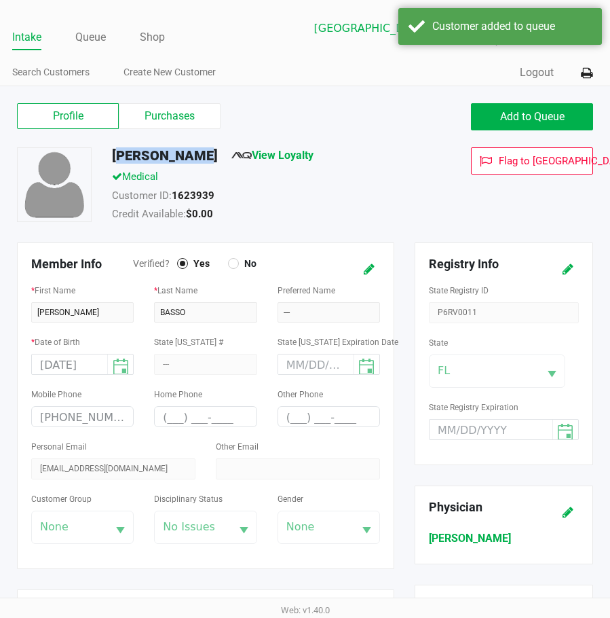
drag, startPoint x: 203, startPoint y: 155, endPoint x: 115, endPoint y: 157, distance: 88.3
click at [115, 157] on div "QUINN BASSO View Loyalty" at bounding box center [269, 158] width 335 height 22
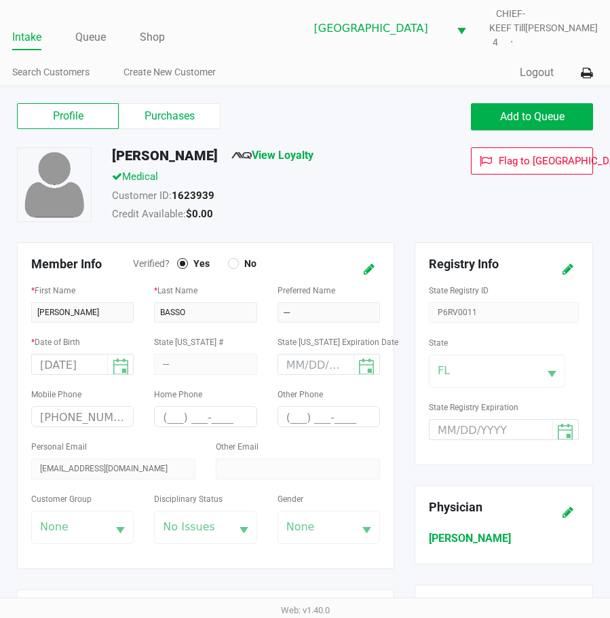
click at [20, 37] on link "Intake" at bounding box center [26, 37] width 29 height 19
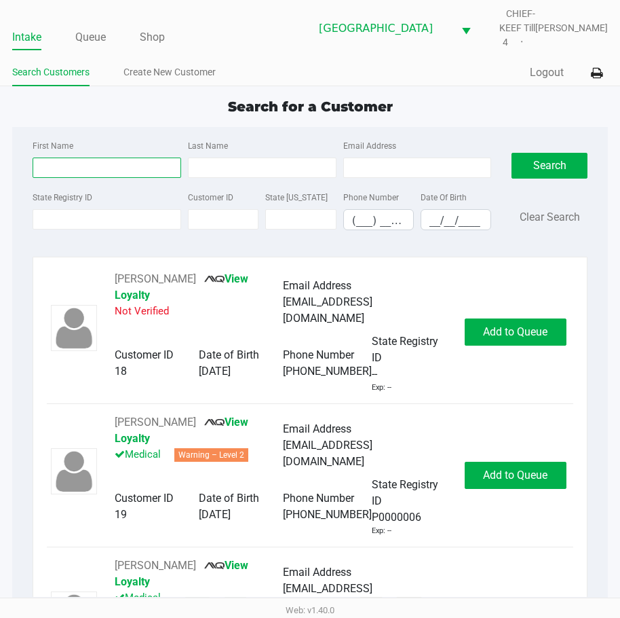
click at [60, 157] on input "First Name" at bounding box center [107, 167] width 149 height 20
click at [73, 212] on input "State Registry ID" at bounding box center [107, 219] width 149 height 20
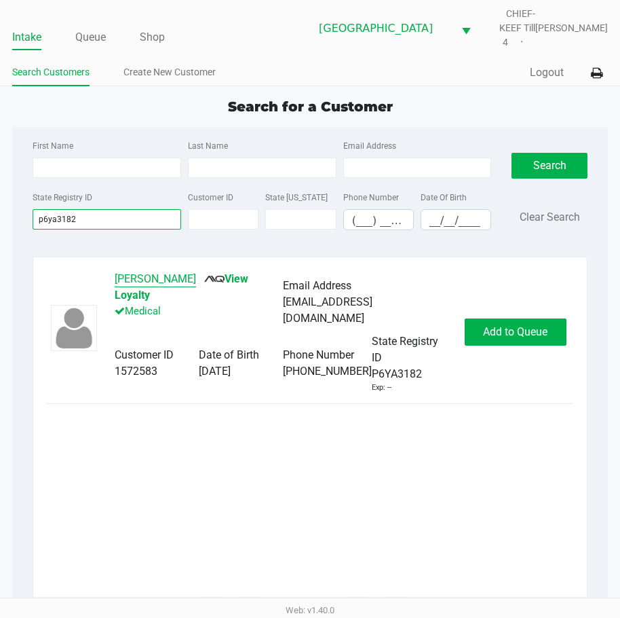
type input "p6ya3182"
click at [163, 271] on button "Eliazar Cardona" at bounding box center [155, 279] width 81 height 16
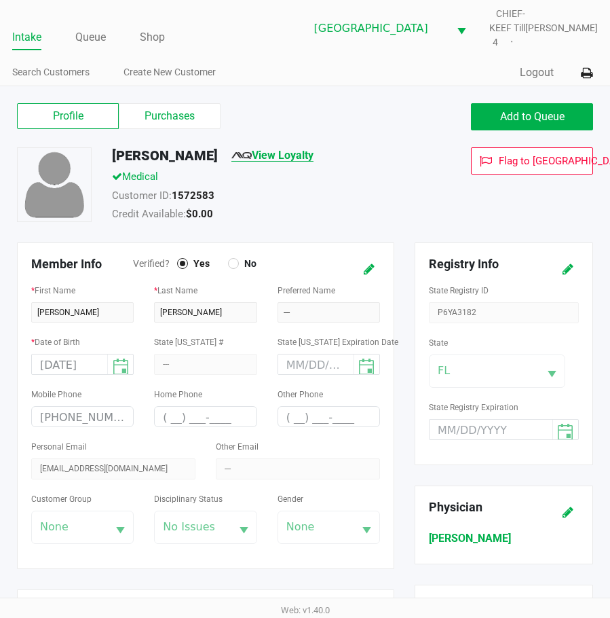
drag, startPoint x: 179, startPoint y: 113, endPoint x: 251, endPoint y: 150, distance: 81.4
click at [179, 113] on label "Purchases" at bounding box center [170, 116] width 102 height 26
click at [0, 0] on 1 "Purchases" at bounding box center [0, 0] width 0 height 0
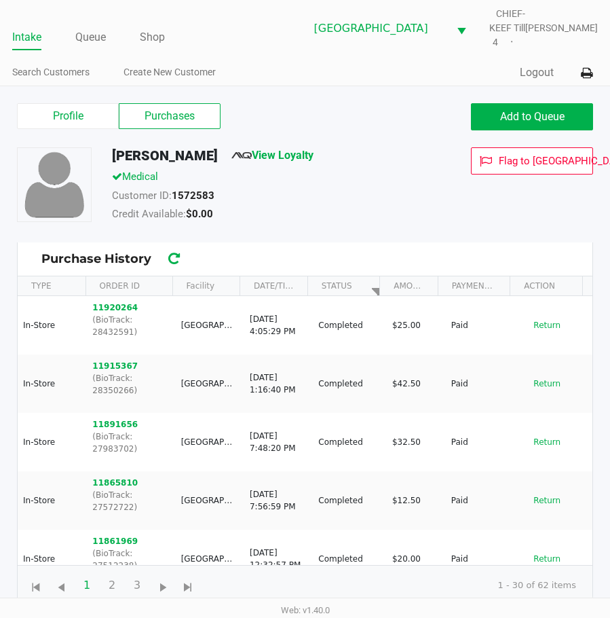
drag, startPoint x: 356, startPoint y: 183, endPoint x: 366, endPoint y: 189, distance: 11.3
click at [353, 183] on div "Medical" at bounding box center [269, 178] width 335 height 19
click at [513, 114] on span "Add to Queue" at bounding box center [532, 116] width 64 height 13
click at [513, 115] on div "Add to Queue" at bounding box center [532, 116] width 122 height 27
click at [513, 115] on span "Add to Queue" at bounding box center [539, 116] width 64 height 13
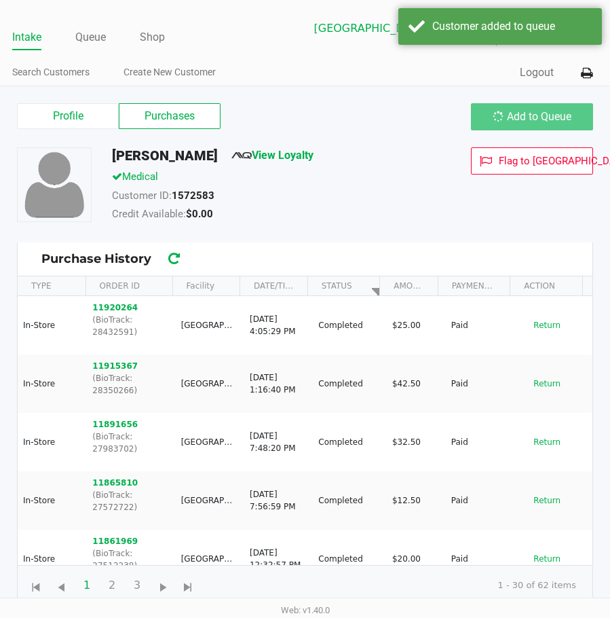
click at [516, 115] on div "Add to Queue" at bounding box center [532, 116] width 122 height 27
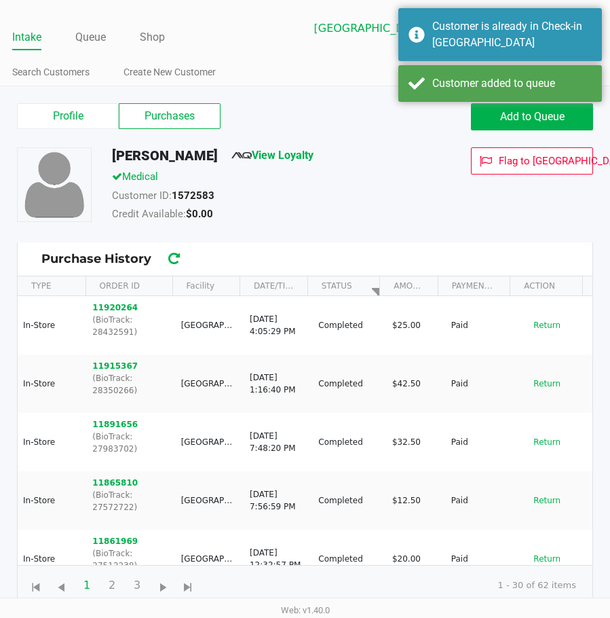
drag, startPoint x: 287, startPoint y: 213, endPoint x: 155, endPoint y: 169, distance: 138.9
click at [280, 212] on div "Credit Available: $0.00" at bounding box center [269, 215] width 335 height 19
drag, startPoint x: 212, startPoint y: 148, endPoint x: 119, endPoint y: 157, distance: 93.4
click at [99, 155] on div "Eliazar Cardona View Loyalty Medical Customer ID: 1572583 Credit Available: $0.…" at bounding box center [305, 194] width 597 height 95
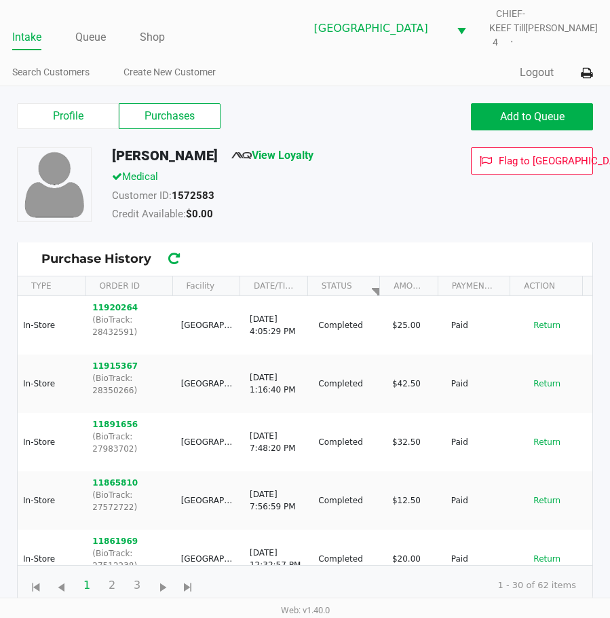
drag, startPoint x: 312, startPoint y: 100, endPoint x: 119, endPoint y: 54, distance: 197.7
click at [312, 100] on div "Profile Purchases Add to Queue" at bounding box center [305, 124] width 597 height 48
click at [31, 44] on link "Intake" at bounding box center [26, 37] width 29 height 19
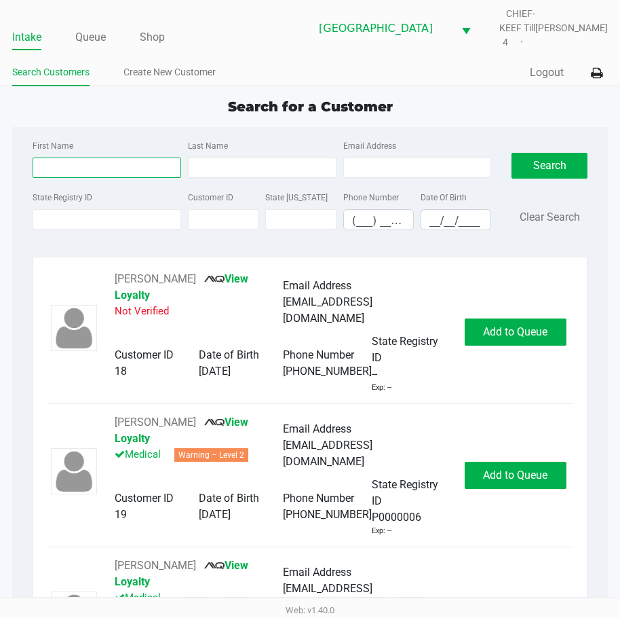
click at [71, 161] on input "First Name" at bounding box center [107, 167] width 149 height 20
type input "mich"
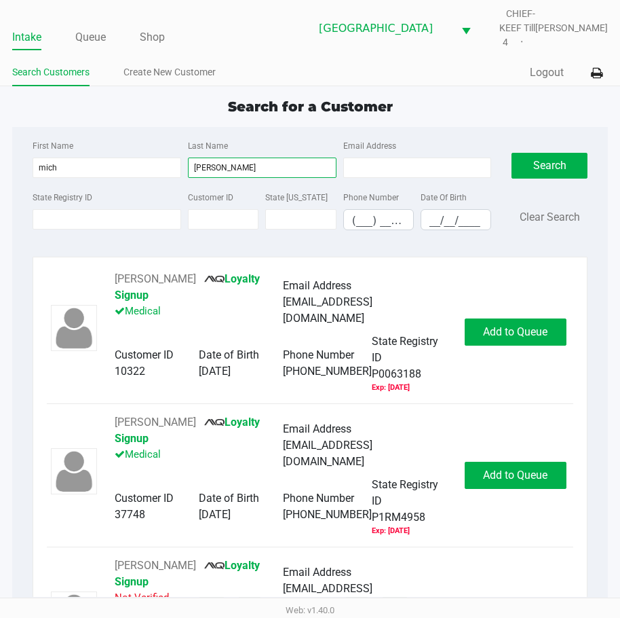
type input "archer"
click at [430, 212] on input "__/__/____" at bounding box center [456, 220] width 69 height 21
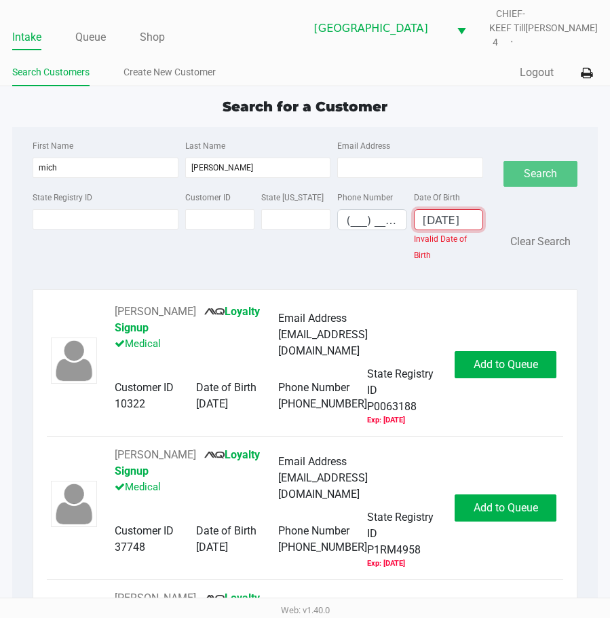
scroll to position [0, 3]
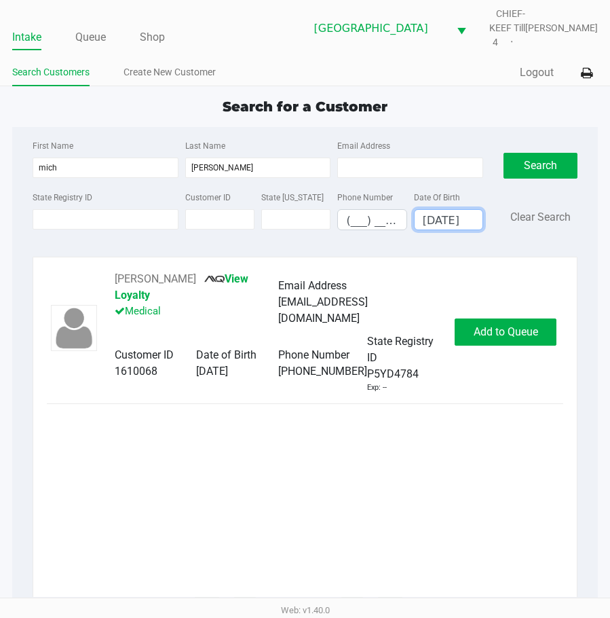
type input "12/04/1986"
drag, startPoint x: 210, startPoint y: 276, endPoint x: 115, endPoint y: 278, distance: 94.4
click at [115, 278] on div "MICHAEL ARCHER View Loyalty Medical" at bounding box center [197, 302] width 164 height 62
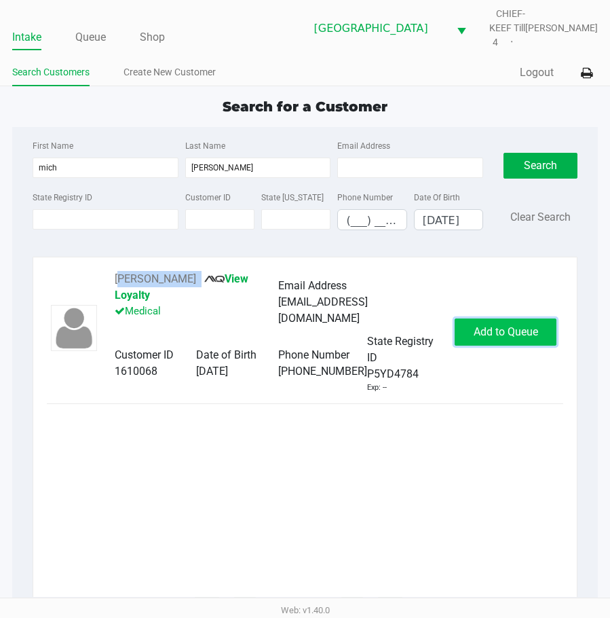
click at [474, 318] on button "Add to Queue" at bounding box center [506, 331] width 102 height 27
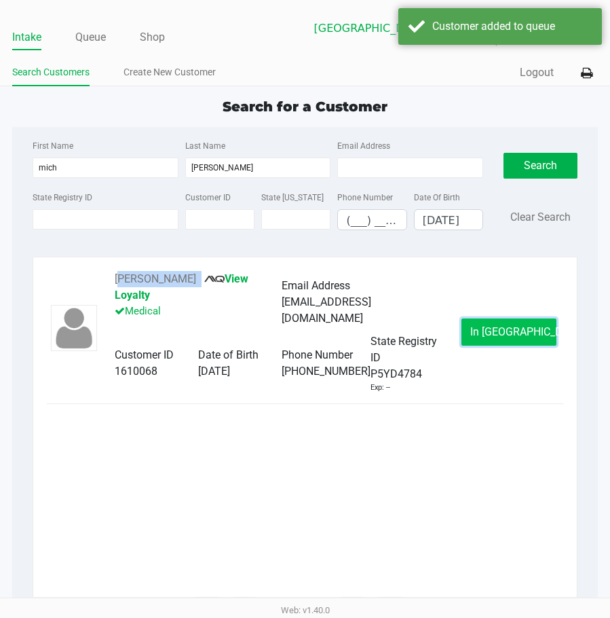
click at [473, 320] on button "In Queue" at bounding box center [509, 331] width 95 height 27
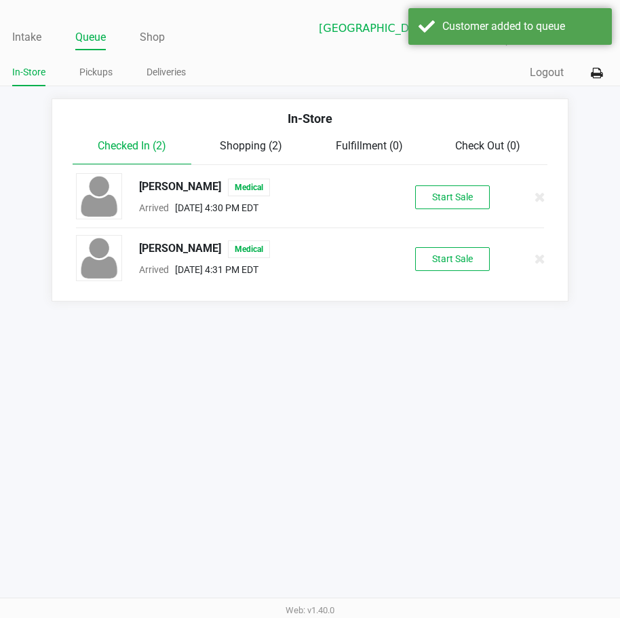
click at [473, 320] on div "Intake Queue Shop Lakeland WC CHIEF-KEEF Till 4 Lisette Ramos In-Store Pickups …" at bounding box center [310, 309] width 620 height 618
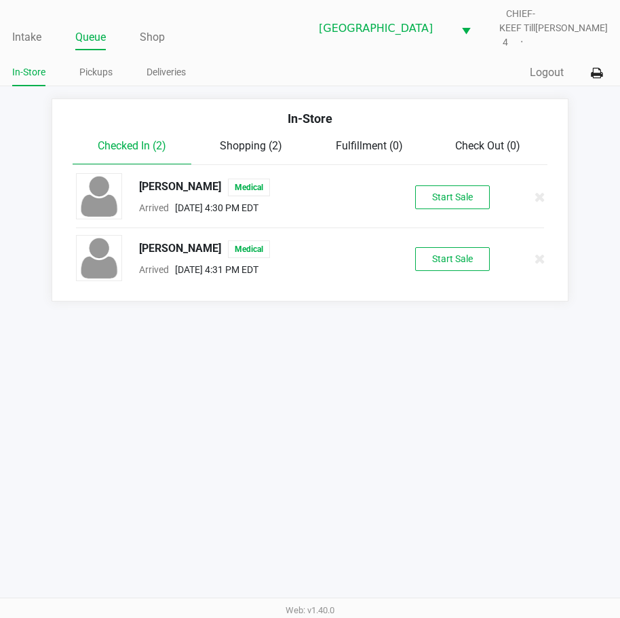
click at [450, 235] on div "MICHAEL ARCHER Medical Arrived Sep 20, 2025 4:31 PM EDT Start Sale" at bounding box center [310, 259] width 489 height 48
click at [483, 247] on button "Start Sale" at bounding box center [452, 259] width 75 height 24
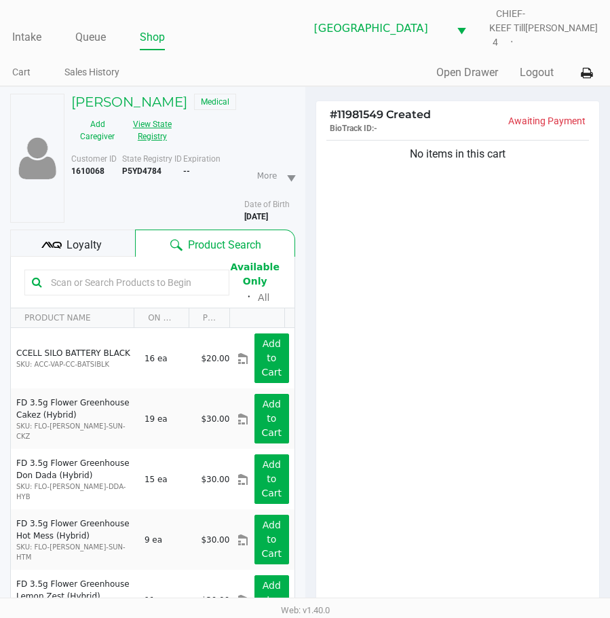
click at [160, 134] on button "View State Registry" at bounding box center [149, 130] width 50 height 34
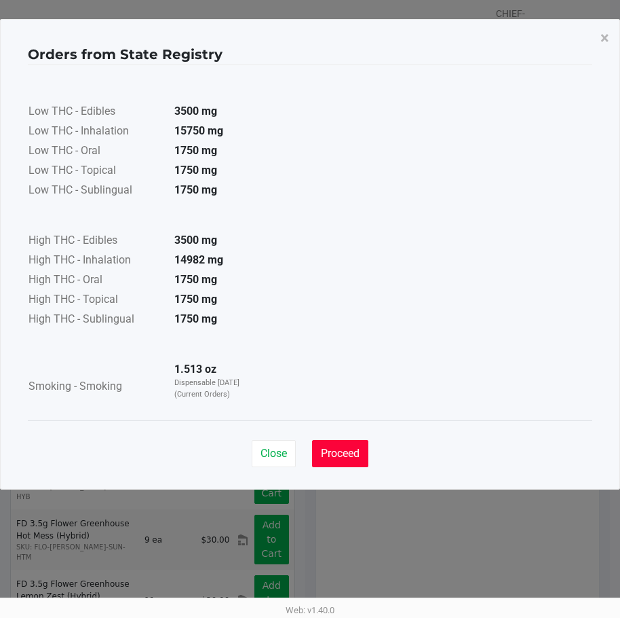
click at [348, 451] on span "Proceed" at bounding box center [340, 453] width 39 height 13
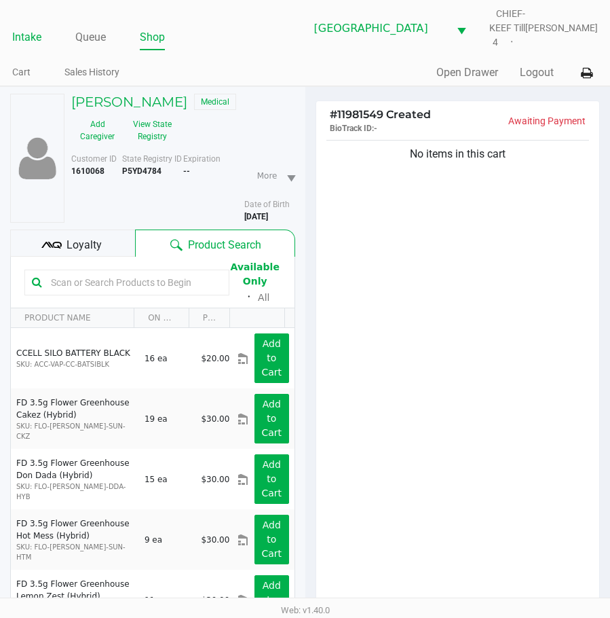
click at [18, 38] on link "Intake" at bounding box center [26, 37] width 29 height 19
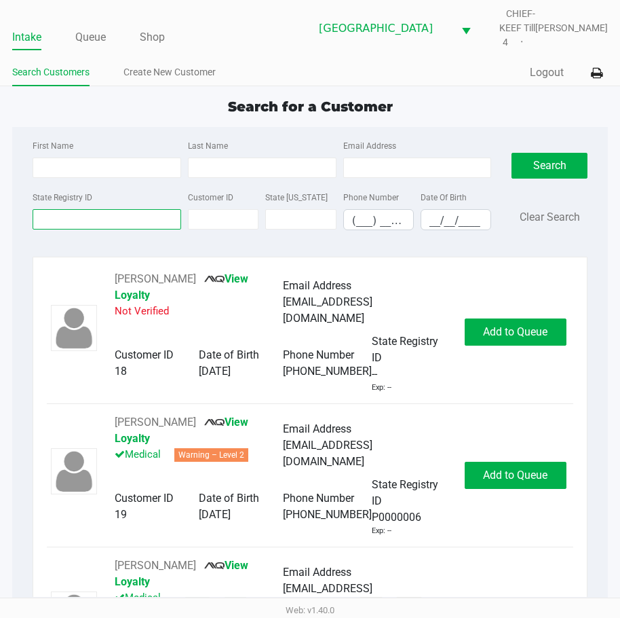
click at [79, 212] on input "State Registry ID" at bounding box center [107, 219] width 149 height 20
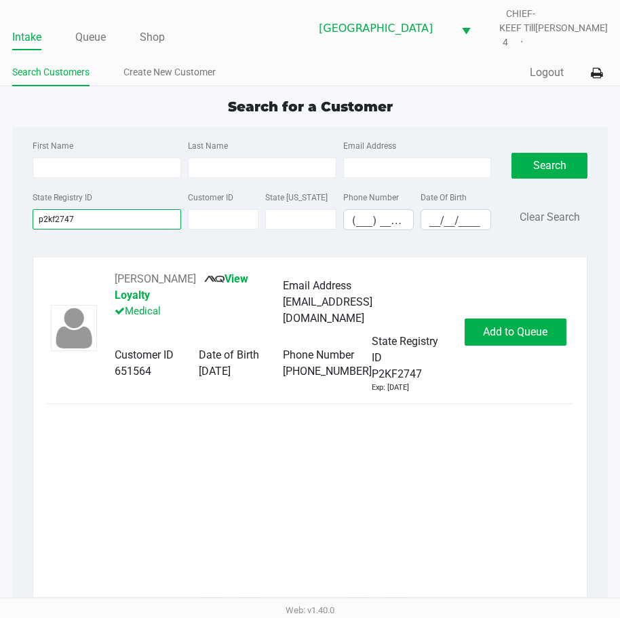
type input "p2kf2747"
click at [155, 415] on div "BRIAN RIOS View Loyalty Medical Email Address BRIOS1214@GMAIL.COM Customer ID 6…" at bounding box center [310, 434] width 526 height 326
drag, startPoint x: 175, startPoint y: 273, endPoint x: 113, endPoint y: 271, distance: 62.5
click at [113, 271] on div "BRIAN RIOS View Loyalty Medical Email Address BRIOS1214@GMAIL.COM Customer ID 6…" at bounding box center [282, 332] width 363 height 122
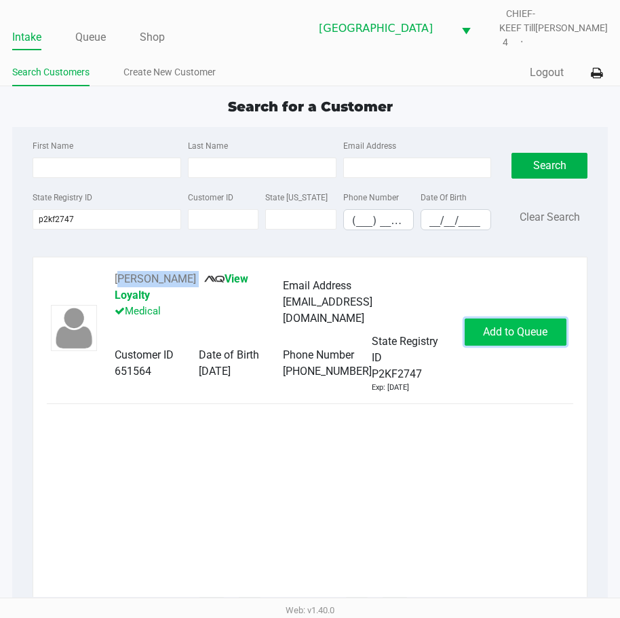
click at [527, 325] on span "Add to Queue" at bounding box center [515, 331] width 64 height 13
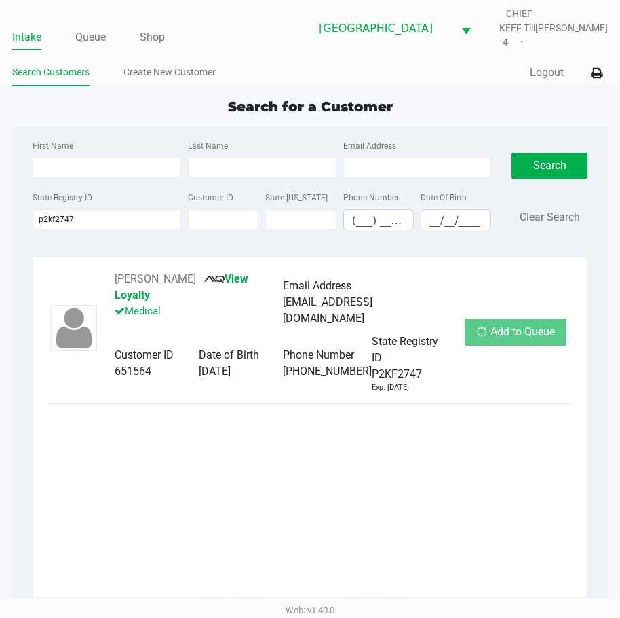
click at [345, 485] on div "BRIAN RIOS View Loyalty Medical Email Address BRIOS1214@GMAIL.COM Customer ID 6…" at bounding box center [310, 434] width 526 height 326
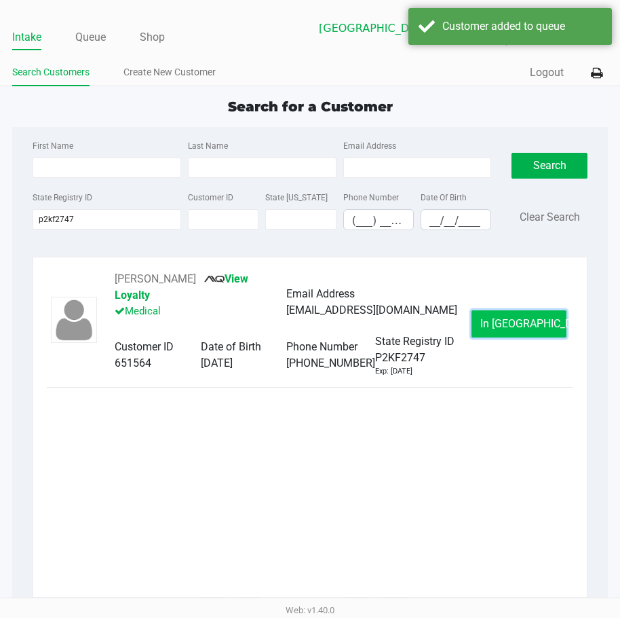
click at [508, 317] on span "In Queue" at bounding box center [538, 323] width 114 height 13
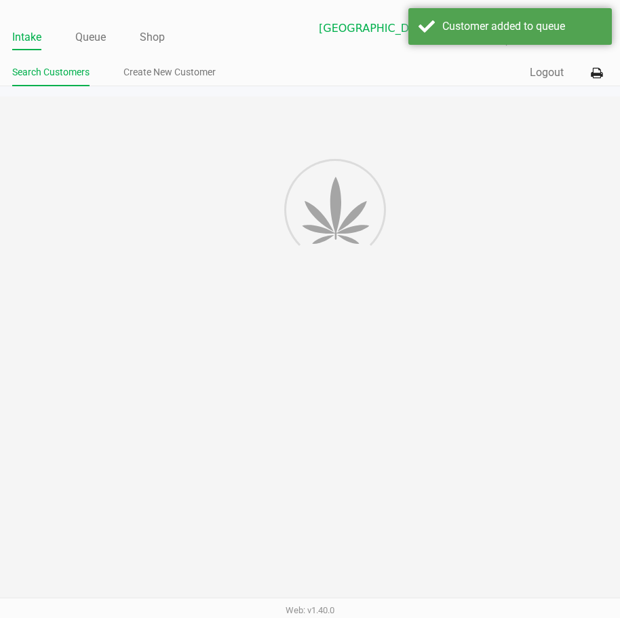
click at [356, 447] on div "Intake Queue Shop Lakeland WC CHIEF-KEEF Till 4 Lisette Ramos Search Customers …" at bounding box center [310, 309] width 620 height 618
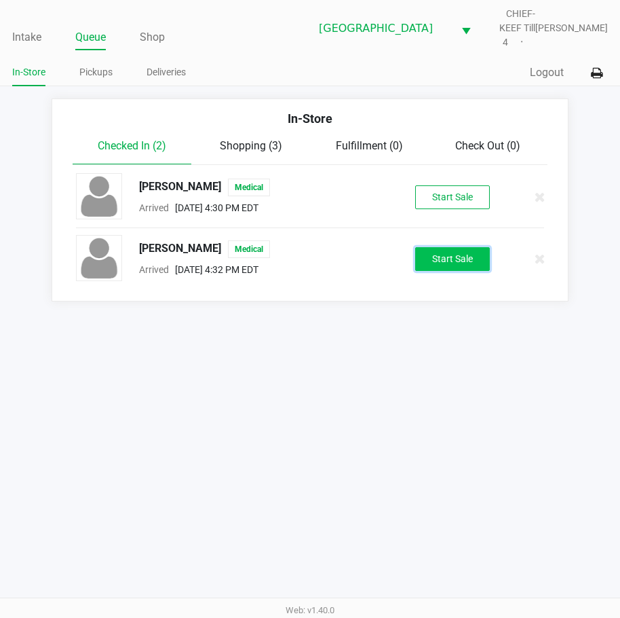
click at [458, 247] on button "Start Sale" at bounding box center [452, 259] width 75 height 24
click at [375, 471] on div "Intake Queue Shop Lakeland WC CHIEF-KEEF Till 4 Lisette Ramos In-Store Pickups …" at bounding box center [310, 309] width 620 height 618
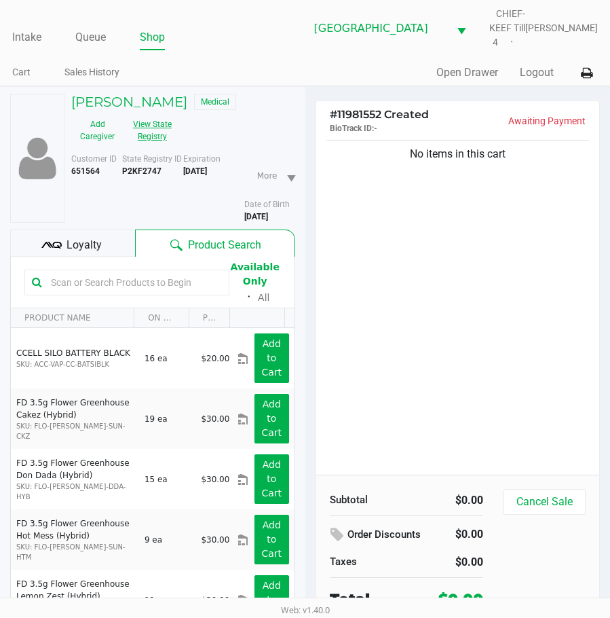
click at [161, 128] on button "View State Registry" at bounding box center [149, 130] width 50 height 34
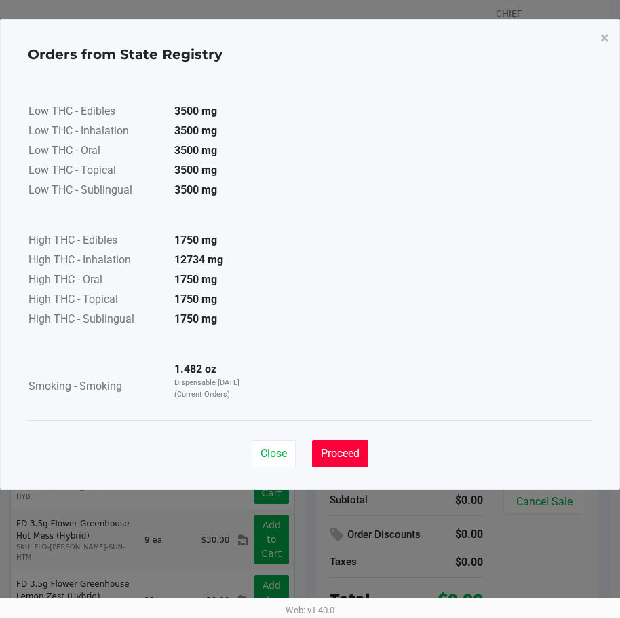
click at [343, 457] on span "Proceed" at bounding box center [340, 453] width 39 height 13
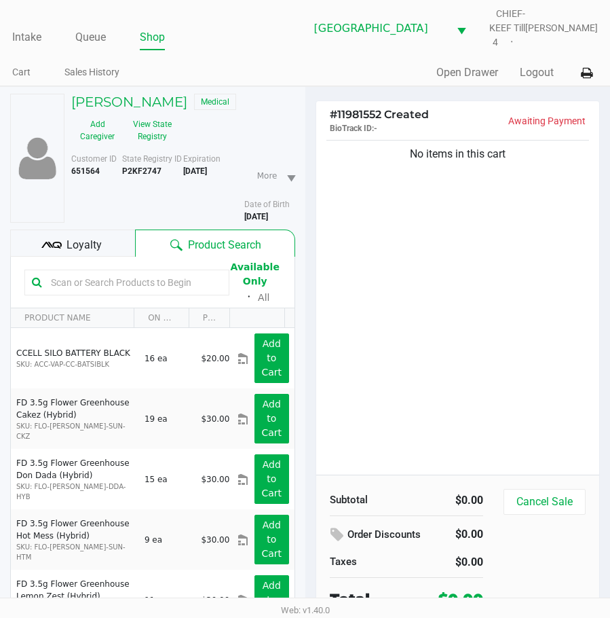
drag, startPoint x: 425, startPoint y: 319, endPoint x: 429, endPoint y: 308, distance: 12.2
drag, startPoint x: 427, startPoint y: 294, endPoint x: 257, endPoint y: 236, distance: 180.1
click at [426, 293] on div "No items in this cart" at bounding box center [458, 305] width 284 height 337
click at [24, 36] on link "Intake" at bounding box center [26, 37] width 29 height 19
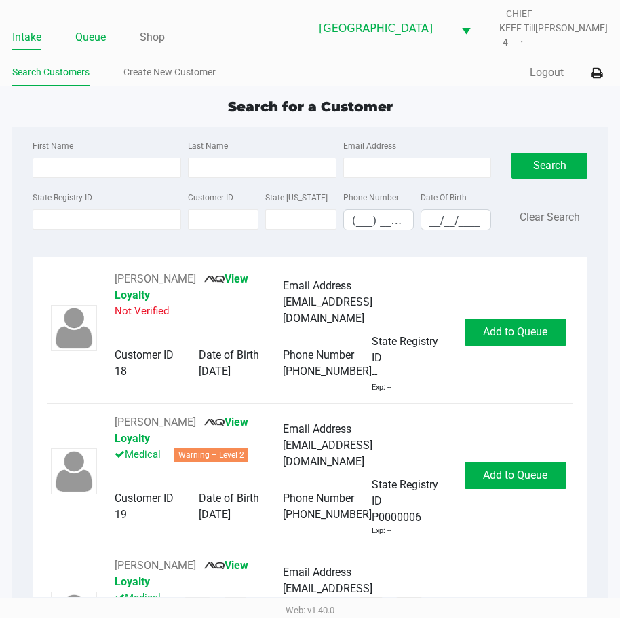
click at [86, 28] on link "Queue" at bounding box center [90, 37] width 31 height 19
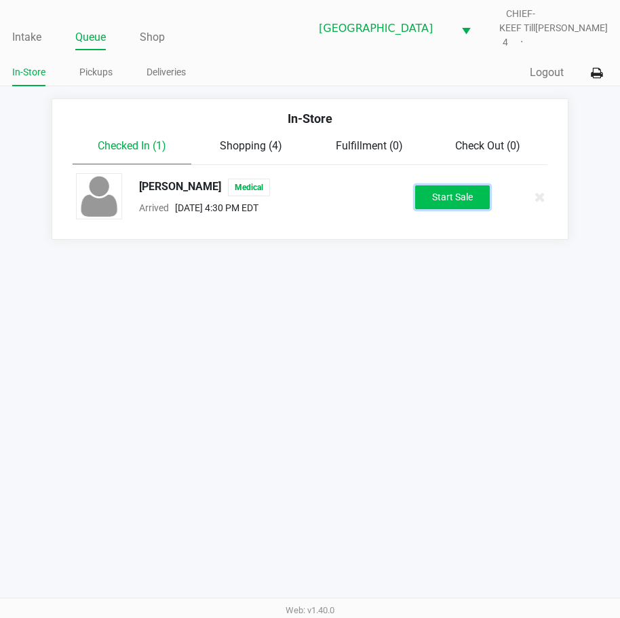
click at [448, 185] on button "Start Sale" at bounding box center [452, 197] width 75 height 24
drag, startPoint x: 407, startPoint y: 370, endPoint x: 407, endPoint y: 362, distance: 7.5
click at [407, 366] on div "Intake Queue Shop Lakeland WC CHIEF-KEEF Till 4 Lisette Ramos In-Store Pickups …" at bounding box center [310, 309] width 620 height 618
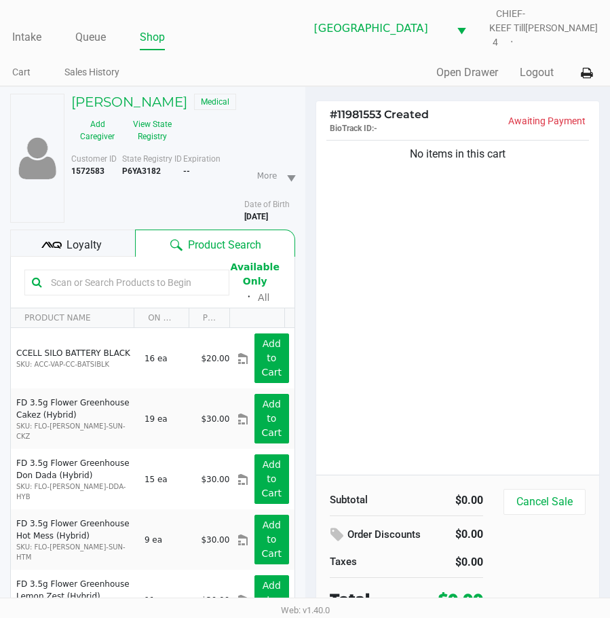
drag, startPoint x: 504, startPoint y: 302, endPoint x: 454, endPoint y: 278, distance: 55.3
click at [500, 299] on div "No items in this cart" at bounding box center [458, 305] width 284 height 337
click at [155, 132] on button "View State Registry" at bounding box center [149, 130] width 50 height 34
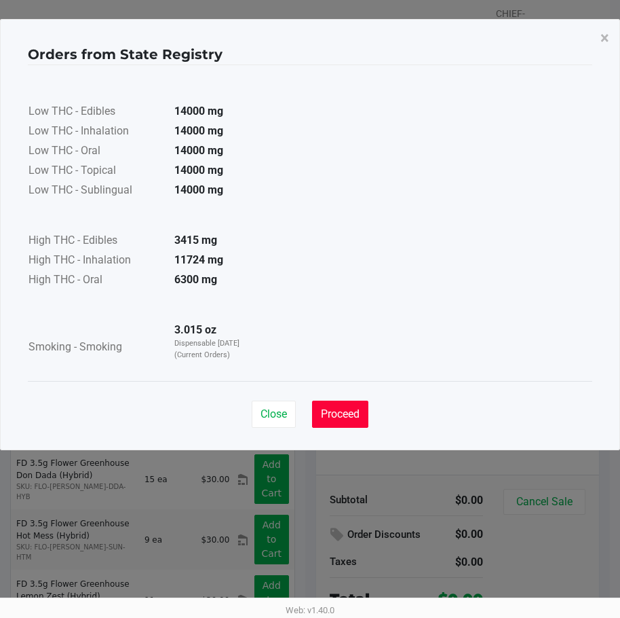
click at [353, 409] on span "Proceed" at bounding box center [340, 413] width 39 height 13
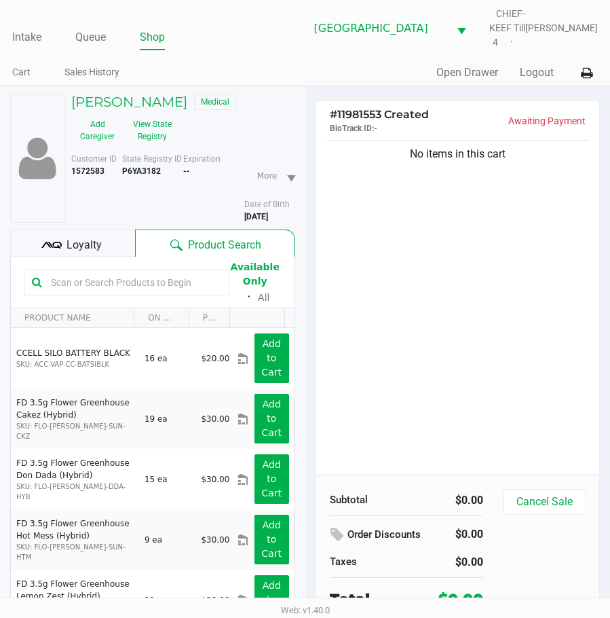
click at [382, 300] on div "Low THC - Edibles 14000 mg Low THC - Inhalation 14000 mg Low THC - Oral 14000 m…" at bounding box center [305, 189] width 555 height 302
click at [97, 40] on link "Queue" at bounding box center [90, 37] width 31 height 19
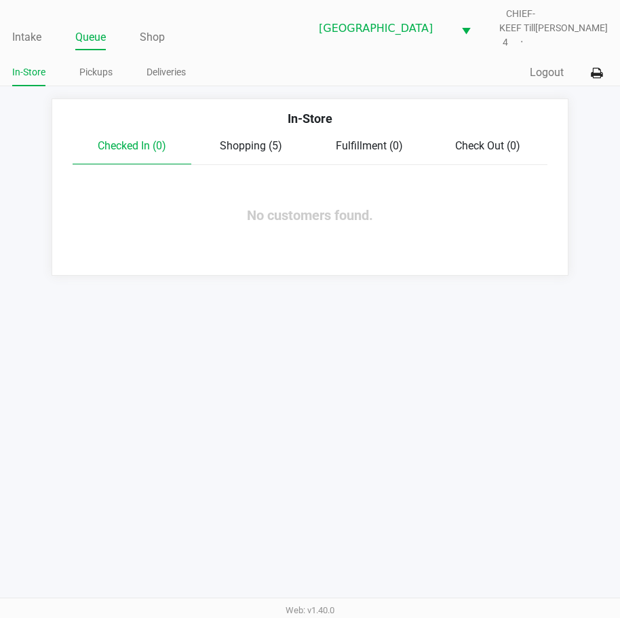
drag, startPoint x: 249, startPoint y: 123, endPoint x: 249, endPoint y: 130, distance: 7.5
click at [249, 128] on div "In-Store Checked In (0) Shopping (5) Fulfillment (0) Check Out (0) No customers…" at bounding box center [310, 186] width 517 height 177
click at [249, 139] on span "Shopping (5)" at bounding box center [251, 145] width 62 height 13
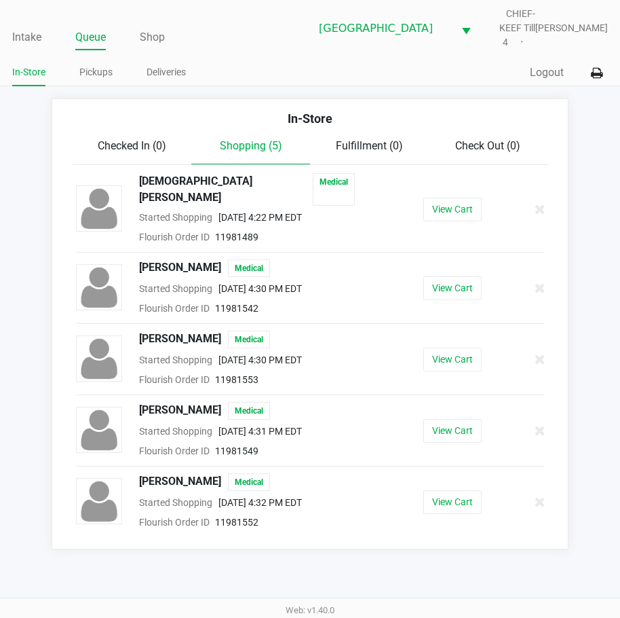
click at [271, 562] on div "Intake Queue Shop Lakeland WC CHIEF-KEEF Till 4 Lisette Ramos In-Store Pickups …" at bounding box center [310, 309] width 620 height 618
click at [448, 200] on button "View Cart" at bounding box center [453, 210] width 58 height 24
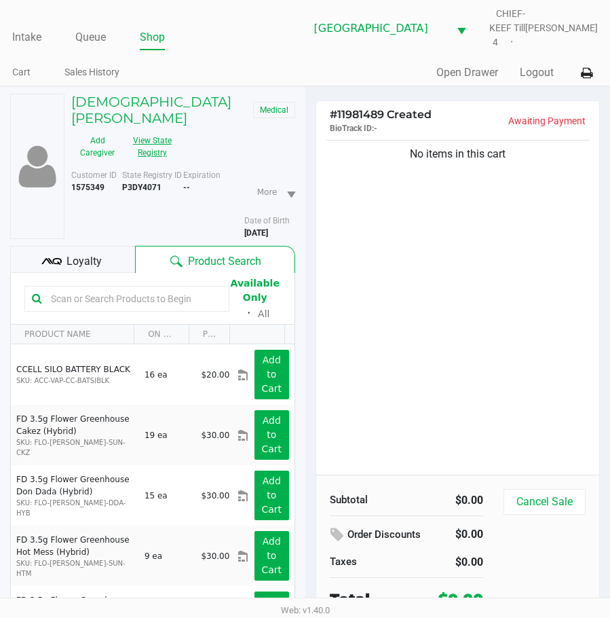
click at [165, 132] on button "View State Registry" at bounding box center [149, 147] width 50 height 34
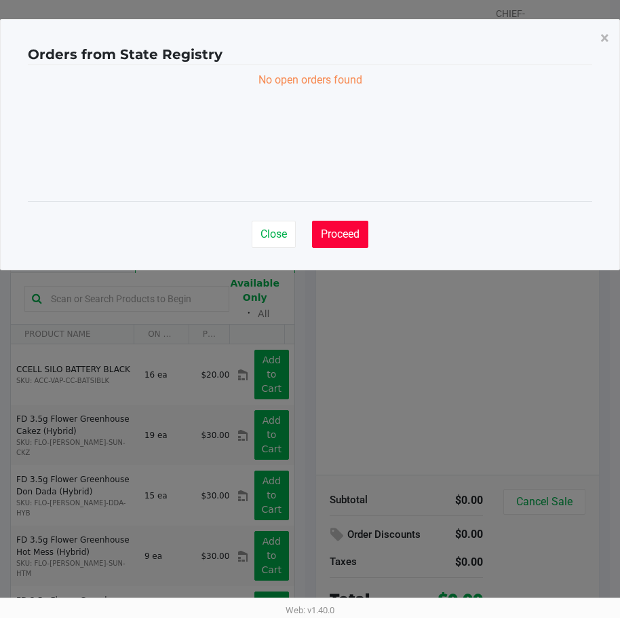
click at [353, 237] on span "Proceed" at bounding box center [340, 233] width 39 height 13
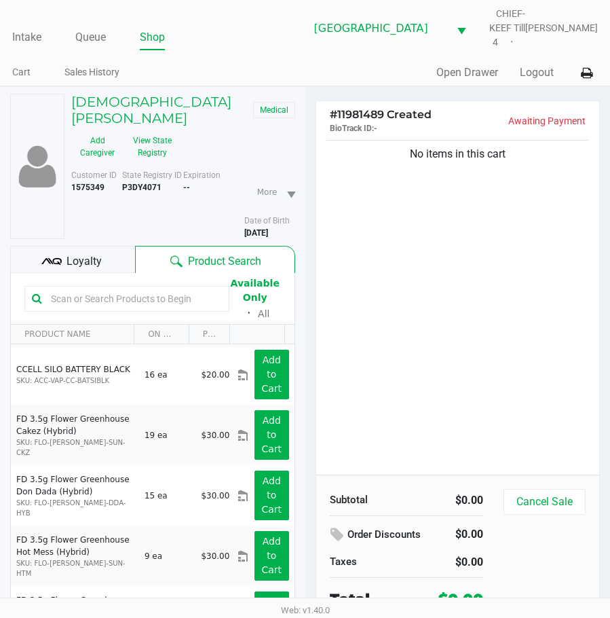
click at [400, 247] on ngb-modal-window "Orders from State Registry × No open orders found Close Proceed" at bounding box center [305, 309] width 610 height 618
drag, startPoint x: 96, startPoint y: 39, endPoint x: 154, endPoint y: 37, distance: 57.8
click at [96, 39] on link "Queue" at bounding box center [90, 37] width 31 height 19
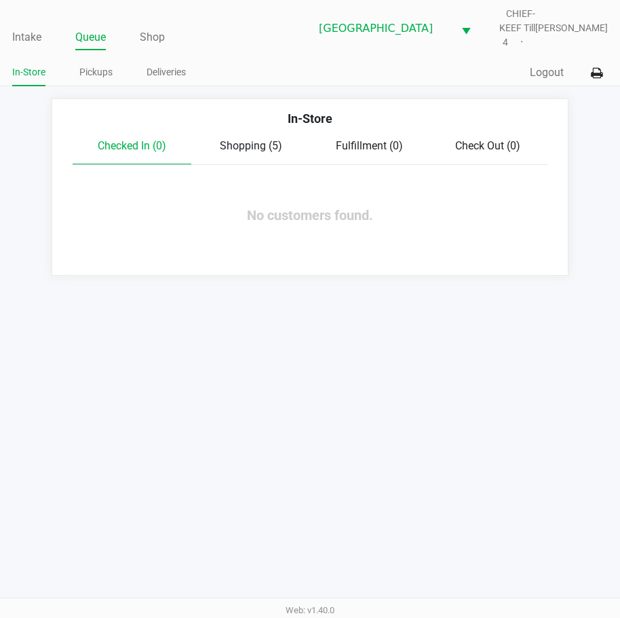
click at [256, 139] on span "Shopping (5)" at bounding box center [251, 145] width 62 height 13
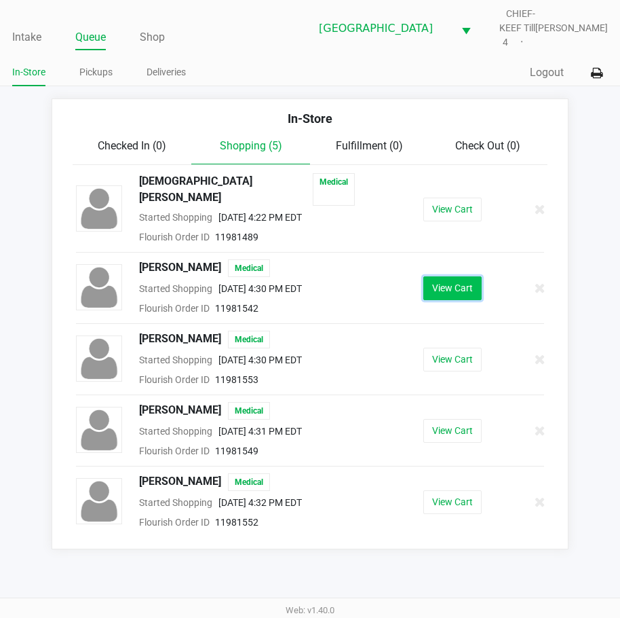
click at [453, 276] on button "View Cart" at bounding box center [453, 288] width 58 height 24
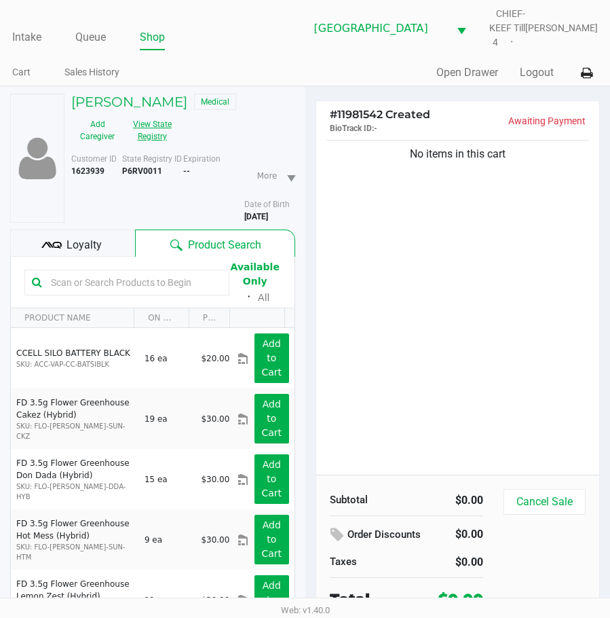
click at [146, 138] on button "View State Registry" at bounding box center [149, 130] width 50 height 34
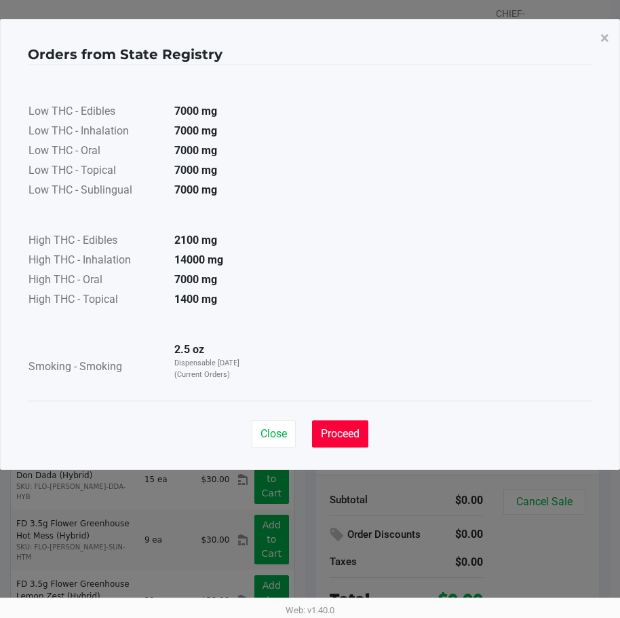
drag, startPoint x: 346, startPoint y: 421, endPoint x: 372, endPoint y: 327, distance: 97.3
click at [344, 422] on button "Proceed" at bounding box center [340, 433] width 56 height 27
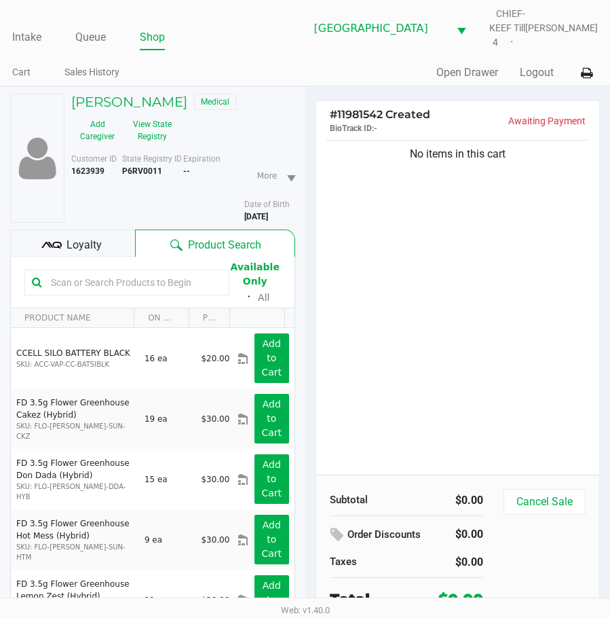
drag, startPoint x: 391, startPoint y: 314, endPoint x: 367, endPoint y: 275, distance: 46.3
click at [101, 40] on link "Queue" at bounding box center [90, 37] width 31 height 19
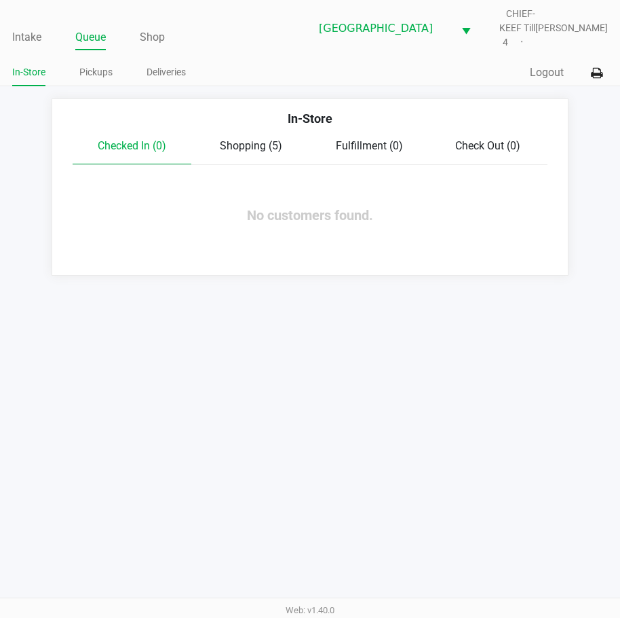
click at [261, 147] on div "Checked In (0) Shopping (5) Fulfillment (0) Check Out (0)" at bounding box center [310, 151] width 475 height 27
click at [235, 141] on span "Shopping (5)" at bounding box center [251, 145] width 62 height 13
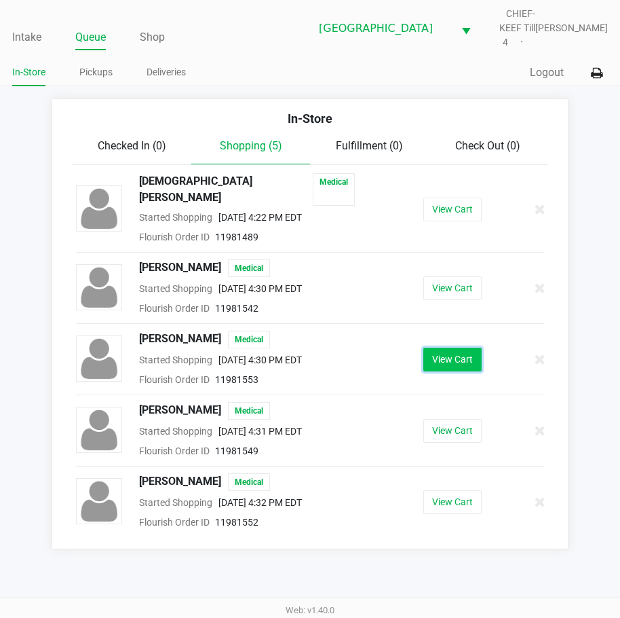
click at [450, 348] on button "View Cart" at bounding box center [453, 360] width 58 height 24
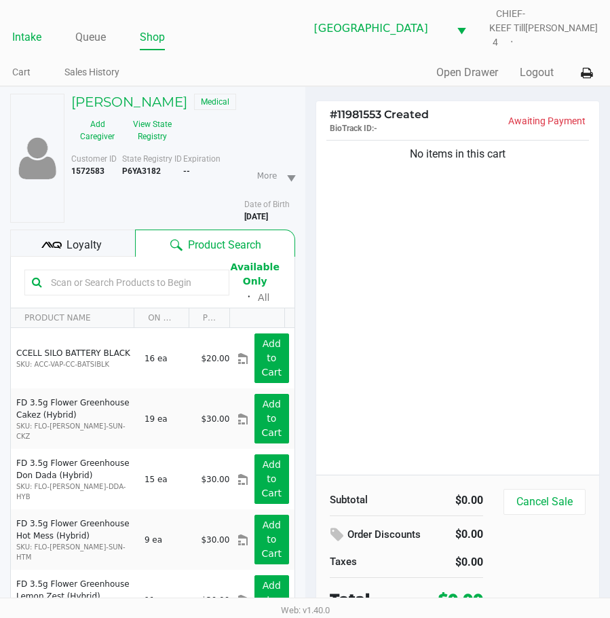
click at [30, 41] on link "Intake" at bounding box center [26, 37] width 29 height 19
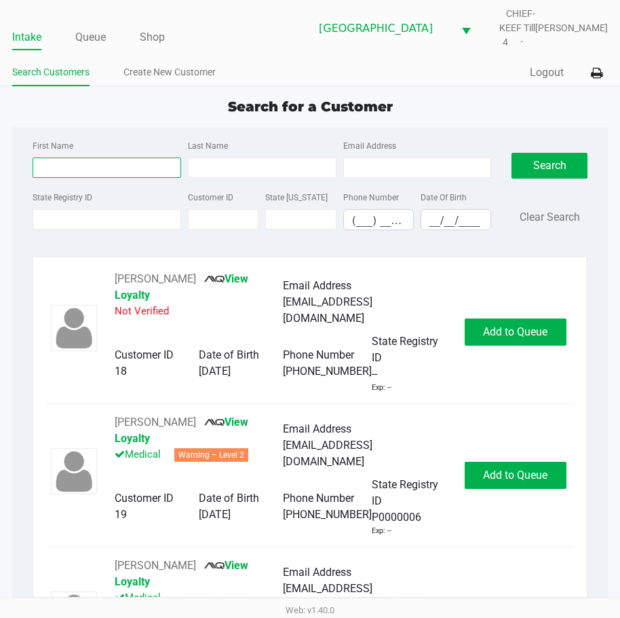
click at [75, 157] on input "First Name" at bounding box center [107, 167] width 149 height 20
type input "l"
type input "alan"
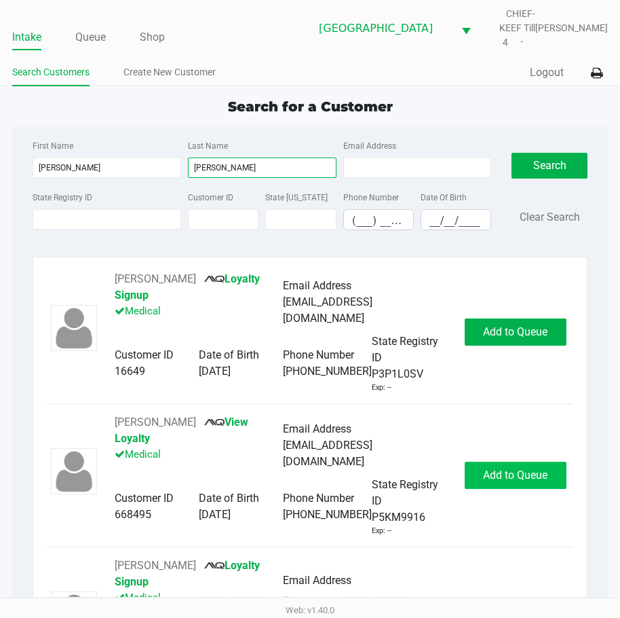
type input "fischer"
click at [498, 468] on span "Add to Queue" at bounding box center [515, 474] width 64 height 13
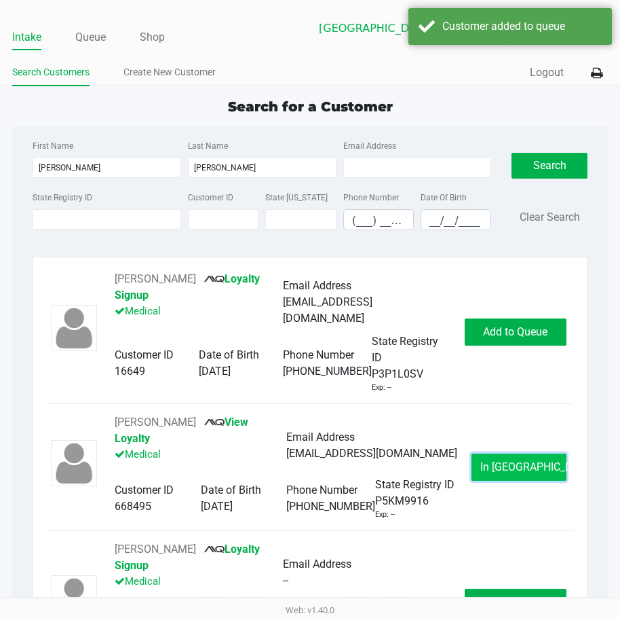
click at [496, 453] on button "In Queue" at bounding box center [519, 466] width 95 height 27
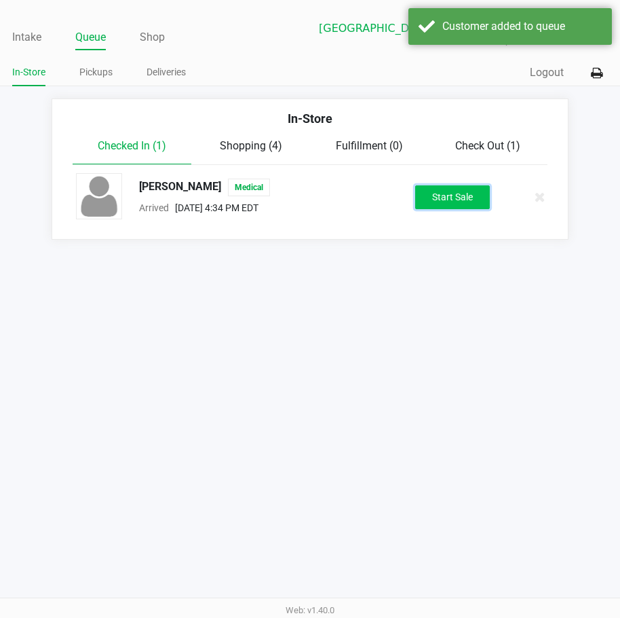
click at [442, 185] on button "Start Sale" at bounding box center [452, 197] width 75 height 24
drag, startPoint x: 416, startPoint y: 255, endPoint x: 402, endPoint y: 274, distance: 23.2
click at [411, 264] on div "Intake Queue Shop Lakeland WC CHIEF-KEEF Till 4 Lisette Ramos In-Store Pickups …" at bounding box center [310, 309] width 620 height 618
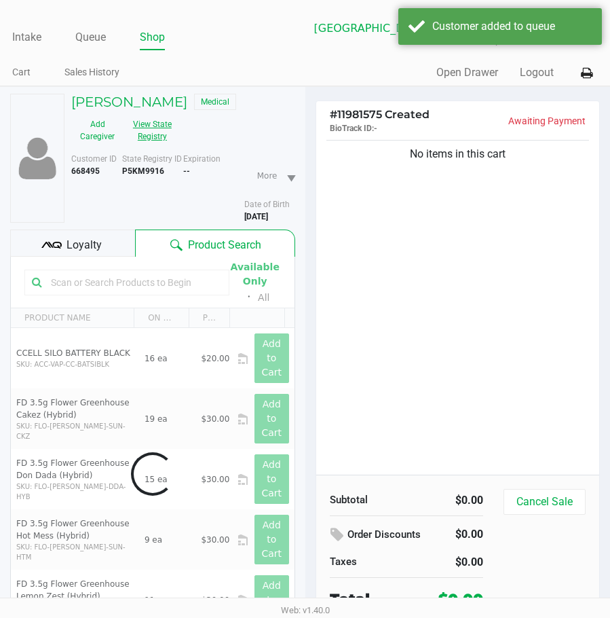
click at [159, 135] on button "View State Registry" at bounding box center [149, 130] width 50 height 34
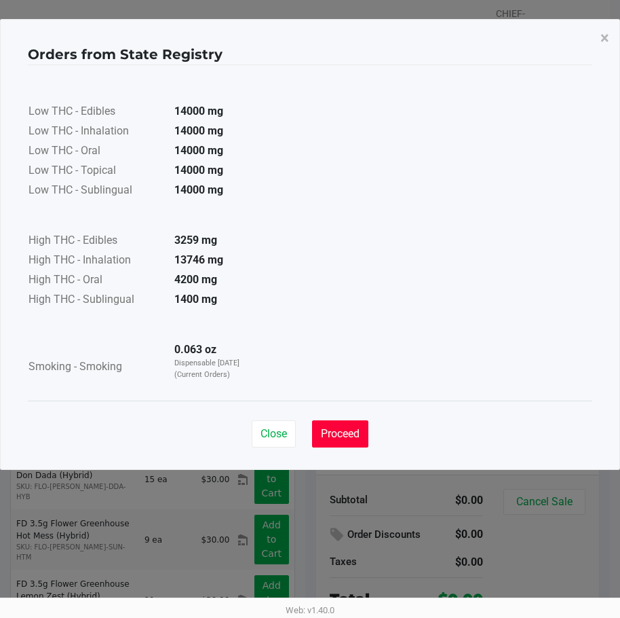
drag, startPoint x: 343, startPoint y: 439, endPoint x: 376, endPoint y: 333, distance: 111.6
click at [342, 434] on span "Proceed" at bounding box center [340, 433] width 39 height 13
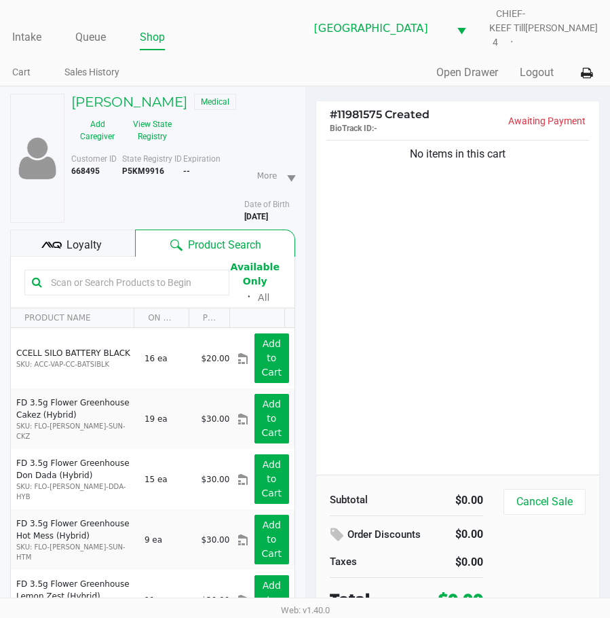
click at [406, 297] on div "Low THC - Edibles 14000 mg Low THC - Inhalation 14000 mg Low THC - Oral 14000 m…" at bounding box center [305, 199] width 555 height 322
drag, startPoint x: 449, startPoint y: 264, endPoint x: 432, endPoint y: 253, distance: 20.1
click at [449, 263] on div "No items in this cart" at bounding box center [458, 305] width 284 height 337
drag, startPoint x: 193, startPoint y: 103, endPoint x: 76, endPoint y: 101, distance: 116.8
click at [71, 101] on div "ALAN FISCHER III Medical" at bounding box center [183, 104] width 244 height 20
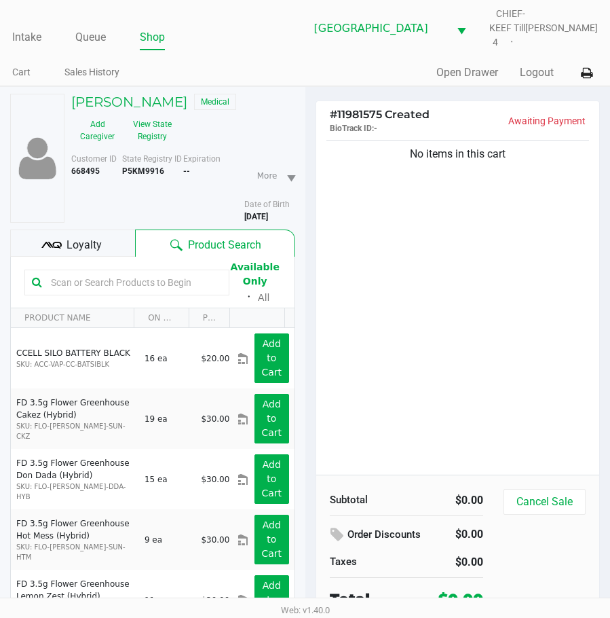
click at [570, 315] on div "No items in this cart" at bounding box center [458, 305] width 284 height 337
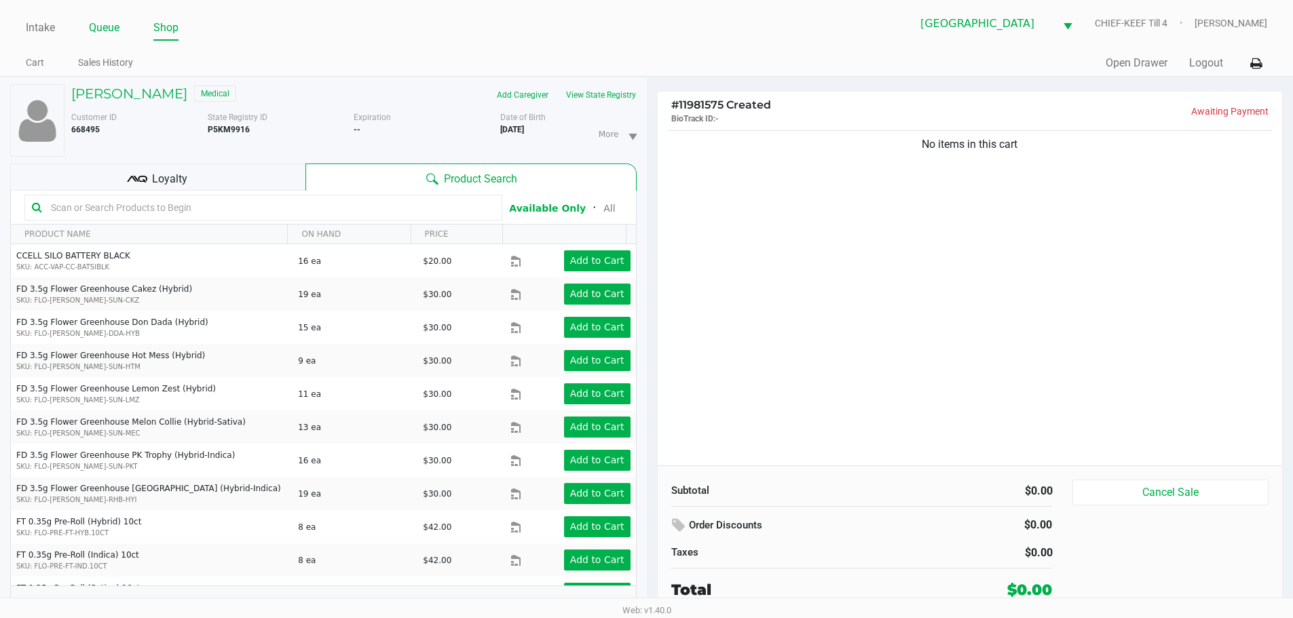
click at [107, 29] on link "Queue" at bounding box center [104, 27] width 31 height 19
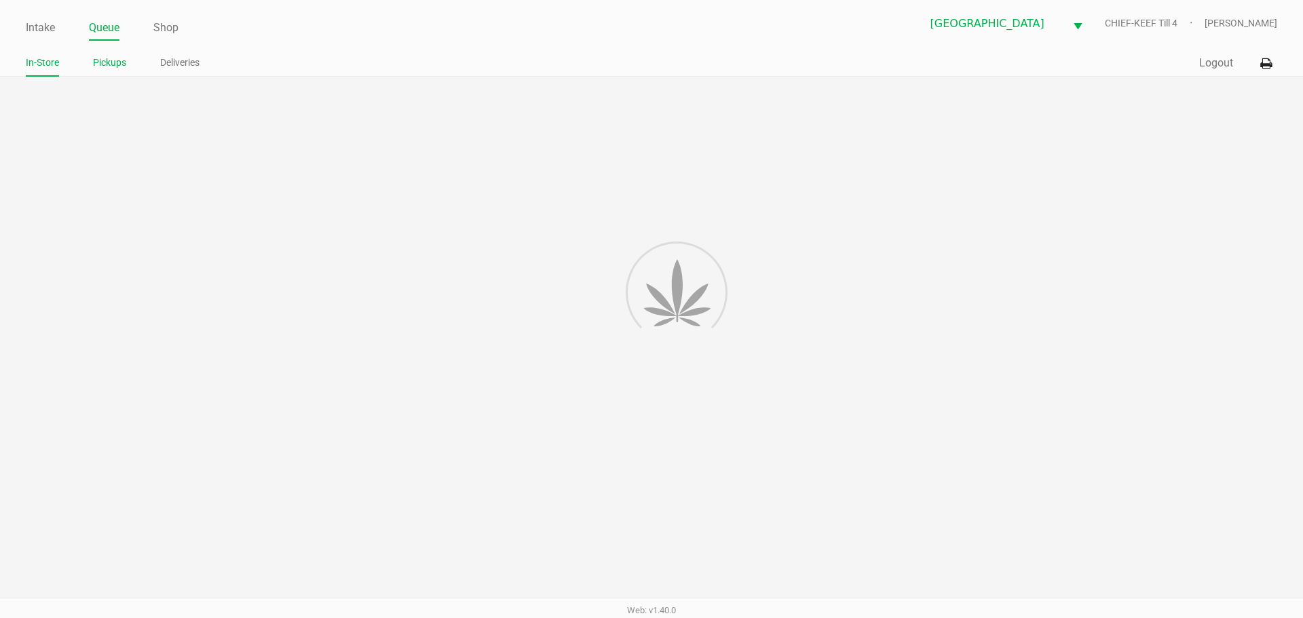
click at [105, 64] on link "Pickups" at bounding box center [109, 62] width 33 height 17
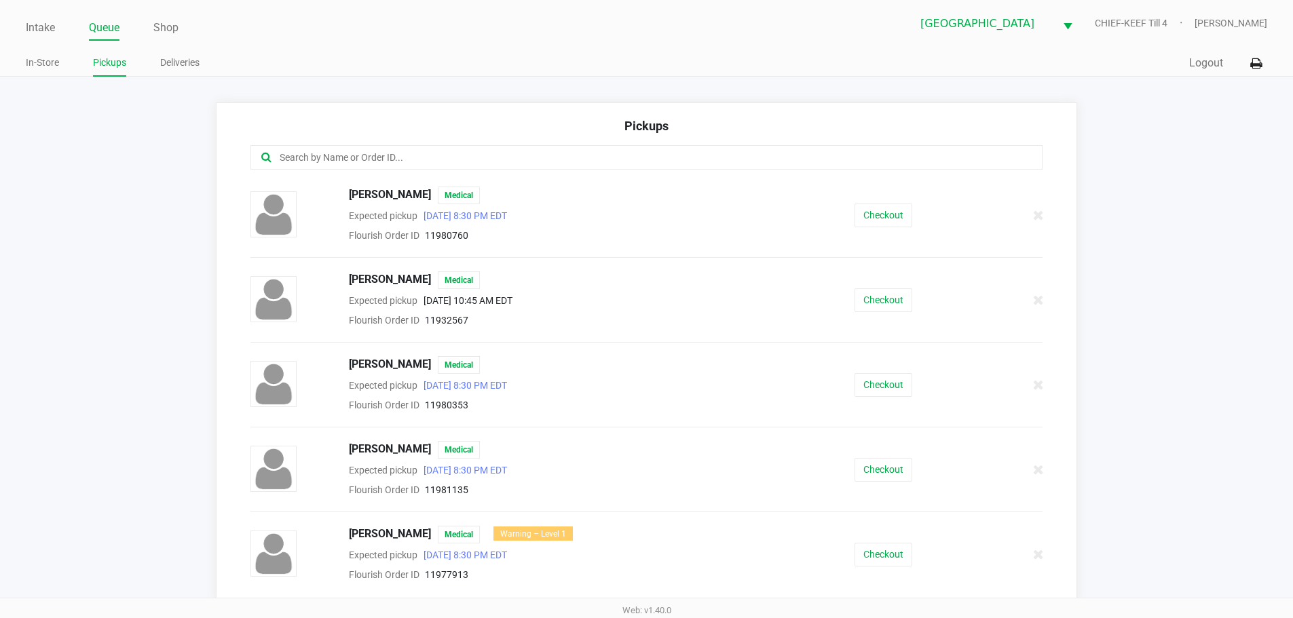
click at [396, 162] on input "text" at bounding box center [625, 158] width 694 height 16
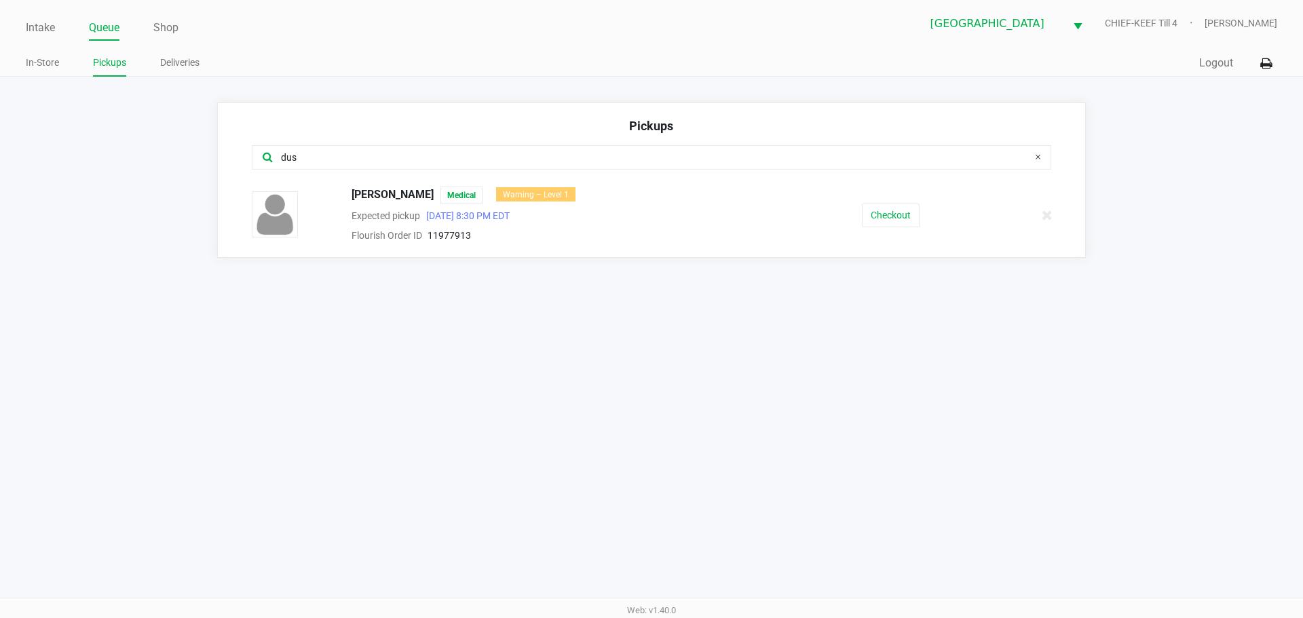
type input "dus"
drag, startPoint x: 451, startPoint y: 193, endPoint x: 352, endPoint y: 193, distance: 98.4
click at [352, 193] on div "DUSTIN ADERMAN Medical Warning – Level 1" at bounding box center [564, 196] width 447 height 18
click at [407, 373] on div "Intake Queue Shop Lakeland WC CHIEF-KEEF Till 4 Lisette Ramos In-Store Pickups …" at bounding box center [651, 309] width 1303 height 618
click at [886, 205] on button "Checkout" at bounding box center [891, 216] width 58 height 24
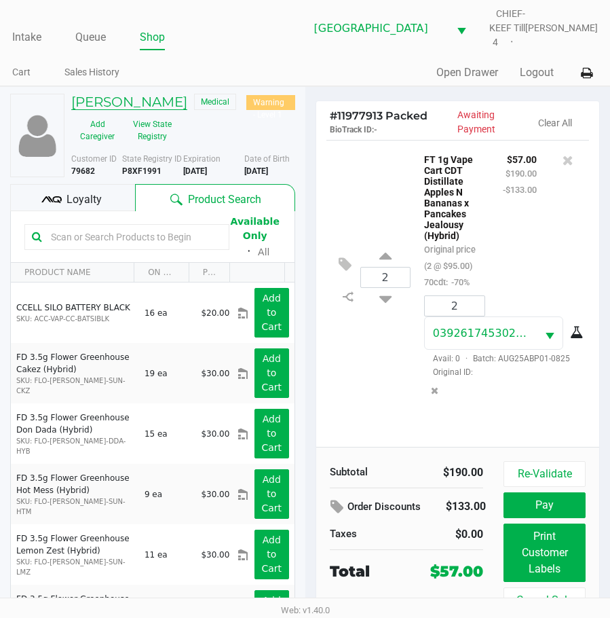
click at [167, 96] on h5 "DUSTIN ADERMAN" at bounding box center [129, 102] width 116 height 16
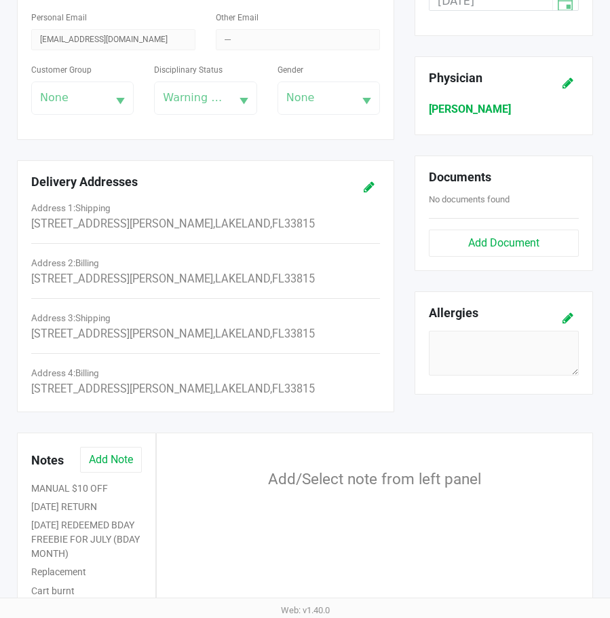
scroll to position [510, 0]
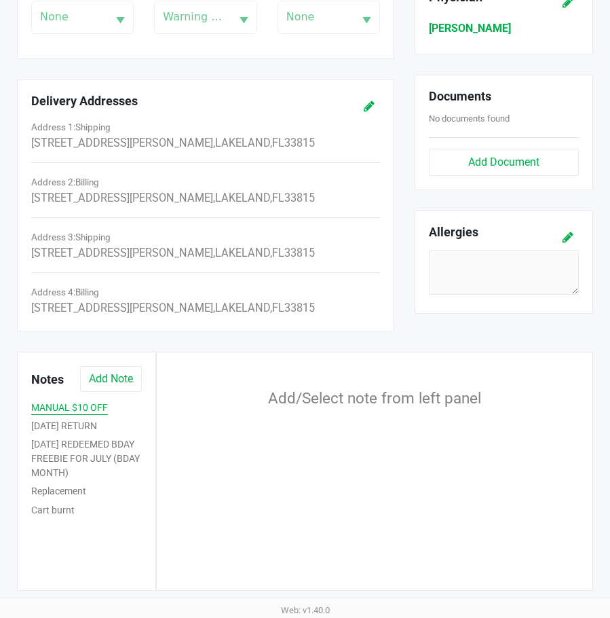
click at [60, 411] on button "MANUAL $10 OFF" at bounding box center [69, 407] width 77 height 14
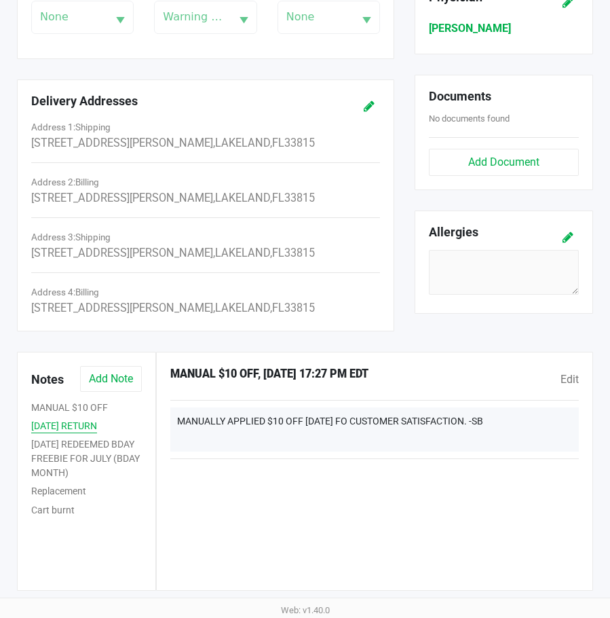
click at [56, 424] on button "11.27.24 RETURN" at bounding box center [64, 426] width 66 height 14
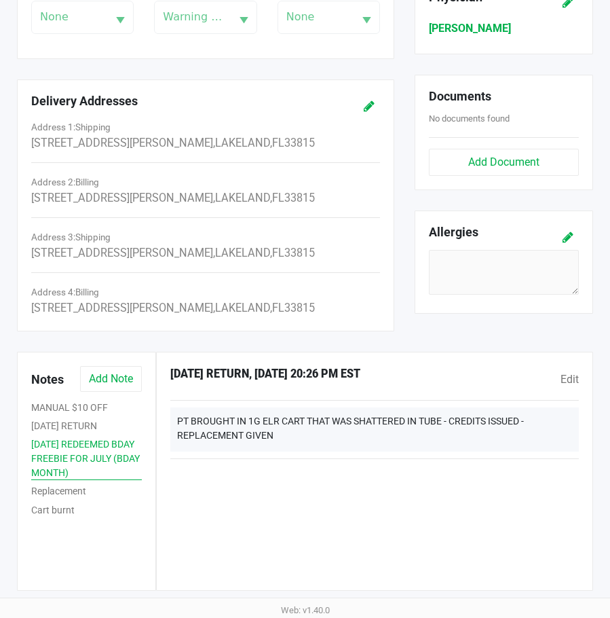
click at [52, 445] on button "7.9.24 REDEEMED BDAY FREEBIE FOR JULY (BDAY MONTH)" at bounding box center [86, 458] width 111 height 43
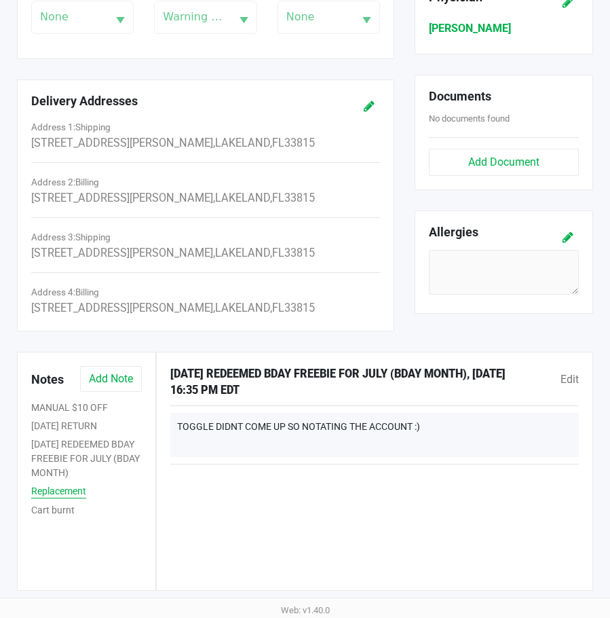
click at [52, 493] on button "Replacement" at bounding box center [58, 491] width 55 height 14
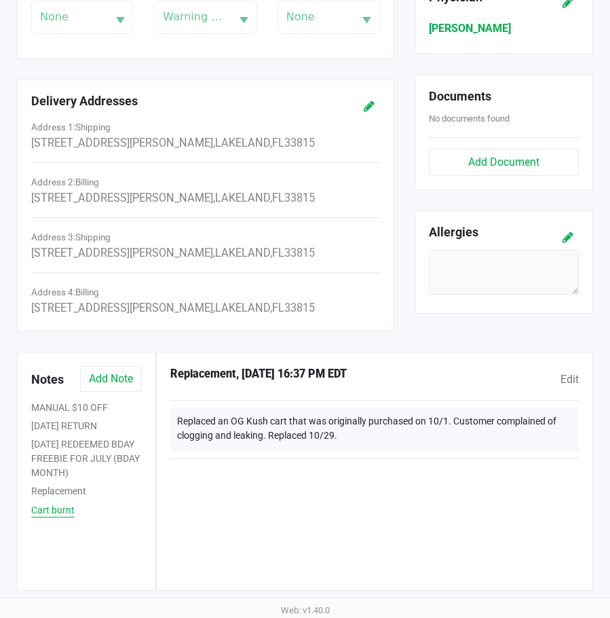
click at [54, 508] on button "Cart burnt" at bounding box center [52, 510] width 43 height 14
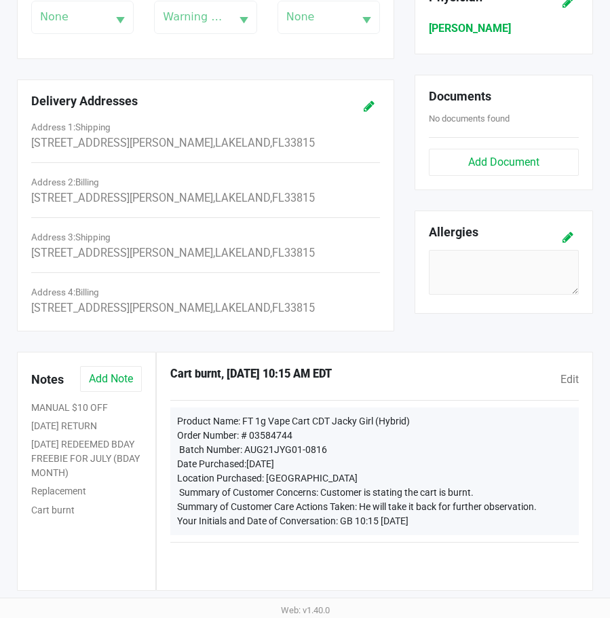
click at [73, 400] on div "MANUAL $10 OFF" at bounding box center [86, 409] width 131 height 19
click at [70, 404] on button "MANUAL $10 OFF" at bounding box center [69, 407] width 77 height 14
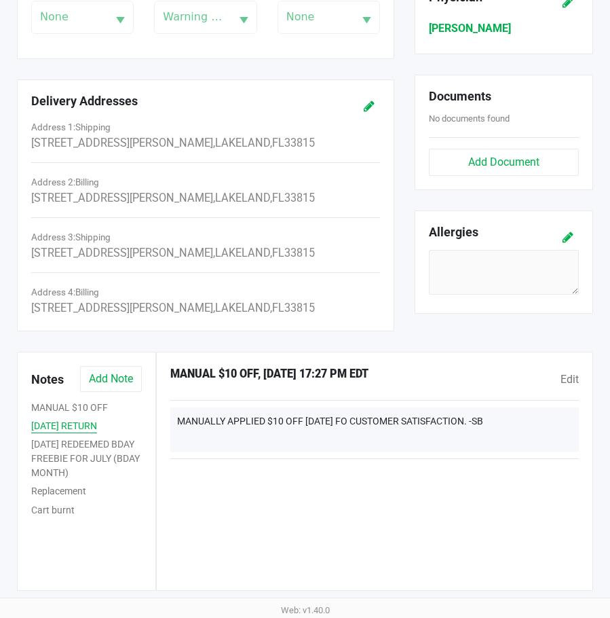
click at [84, 426] on button "11.27.24 RETURN" at bounding box center [64, 426] width 66 height 14
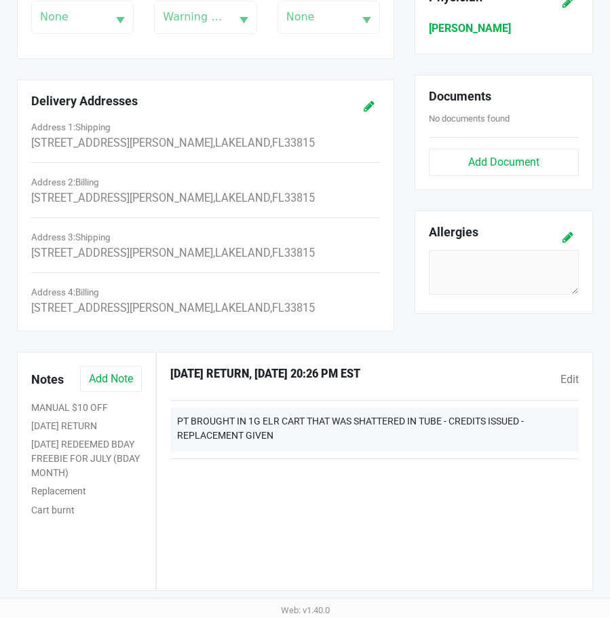
click at [77, 400] on div "MANUAL $10 OFF" at bounding box center [86, 409] width 131 height 19
click at [76, 402] on button "MANUAL $10 OFF" at bounding box center [69, 407] width 77 height 14
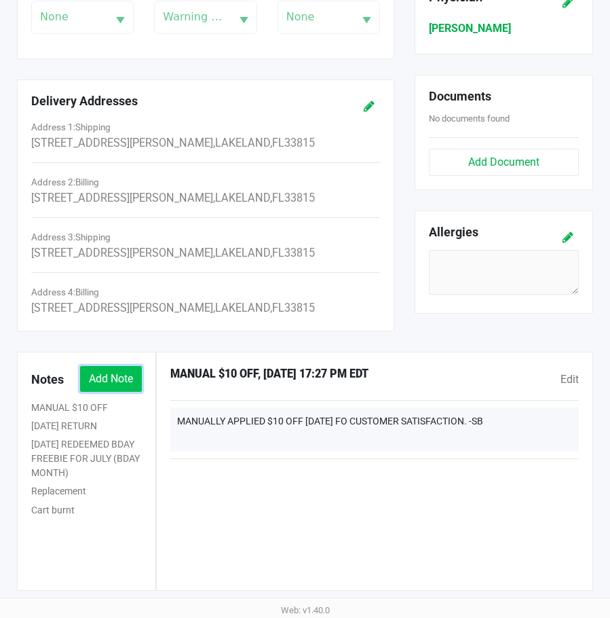
click at [117, 377] on button "Add Note" at bounding box center [111, 379] width 62 height 26
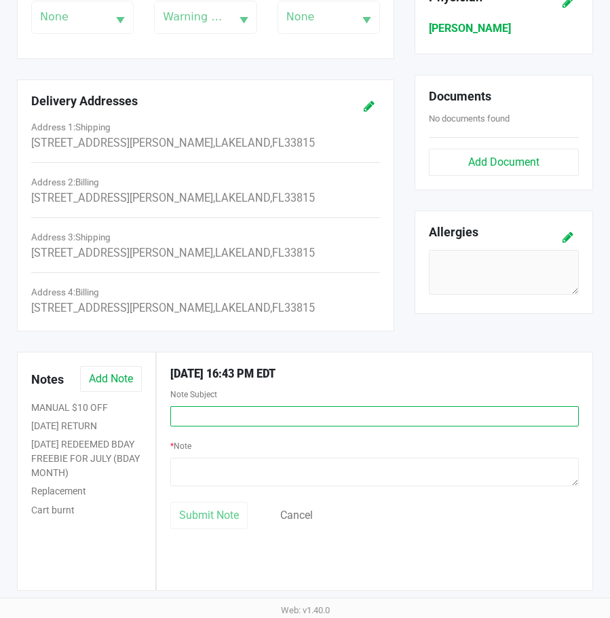
click at [279, 411] on input "text" at bounding box center [374, 416] width 409 height 20
type input "W"
type input "Why is he on a Lvl 1?"
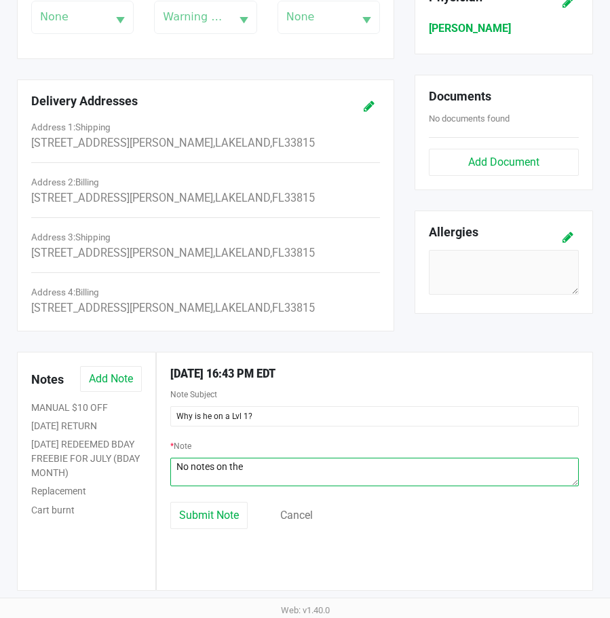
click at [299, 464] on textarea at bounding box center [374, 472] width 409 height 29
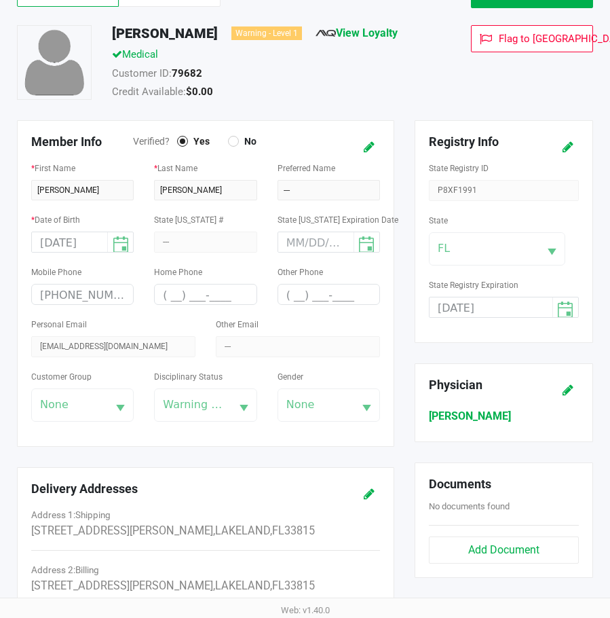
scroll to position [103, 0]
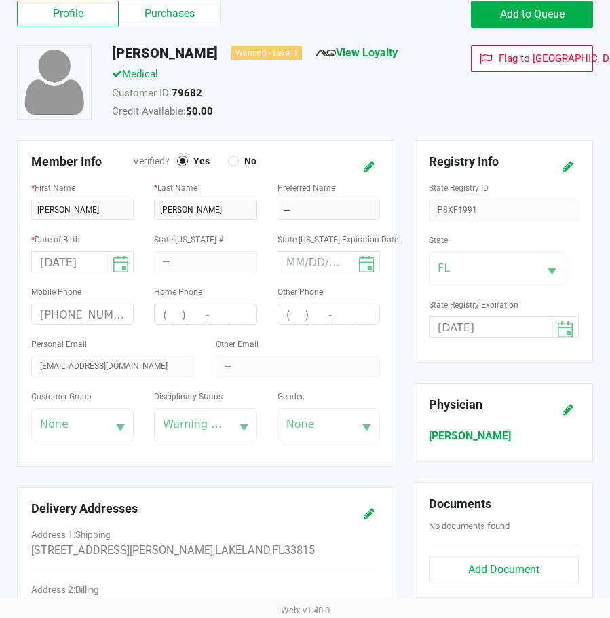
click at [316, 112] on div "Credit Available: $0.00" at bounding box center [269, 113] width 335 height 19
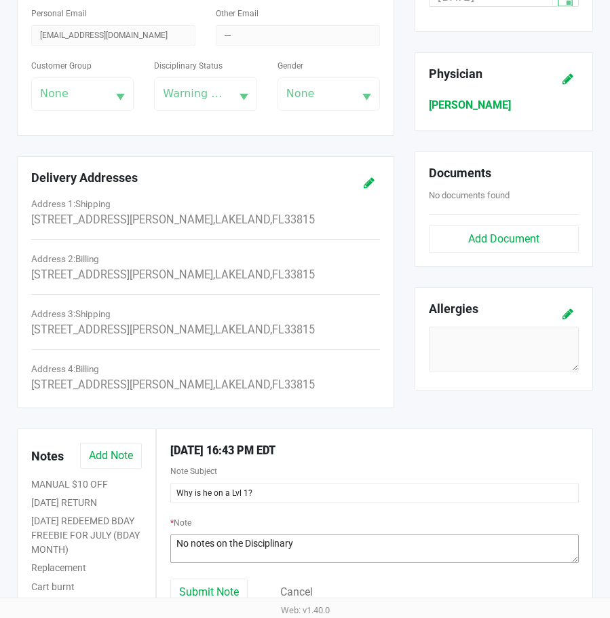
scroll to position [510, 0]
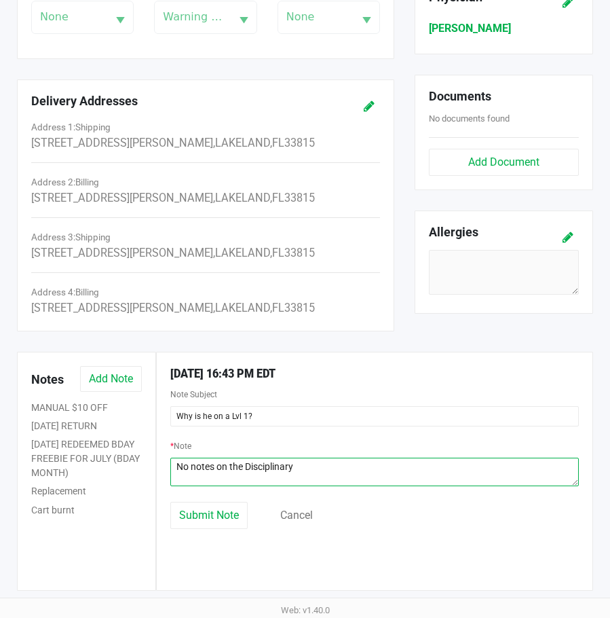
click at [334, 473] on textarea at bounding box center [374, 472] width 409 height 29
click at [332, 462] on textarea at bounding box center [374, 472] width 409 height 29
type textarea "No notes on the Disciplinary Status."
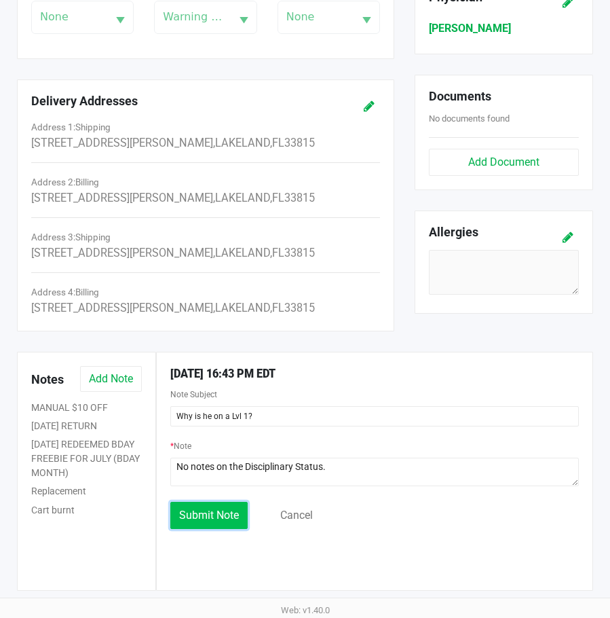
click at [191, 511] on span "Submit Note" at bounding box center [209, 514] width 60 height 13
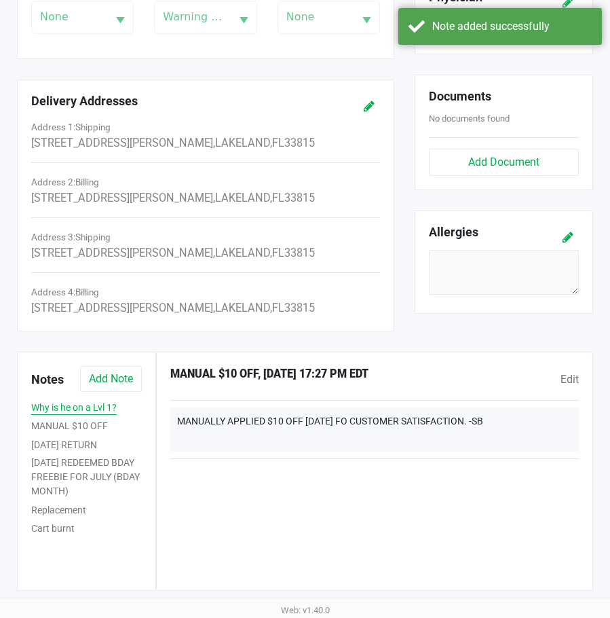
click at [79, 414] on button "Why is he on a Lvl 1?" at bounding box center [74, 407] width 86 height 14
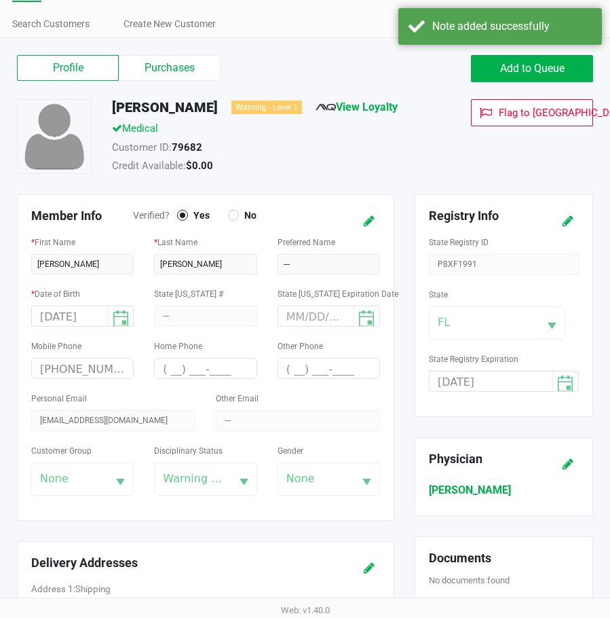
scroll to position [0, 0]
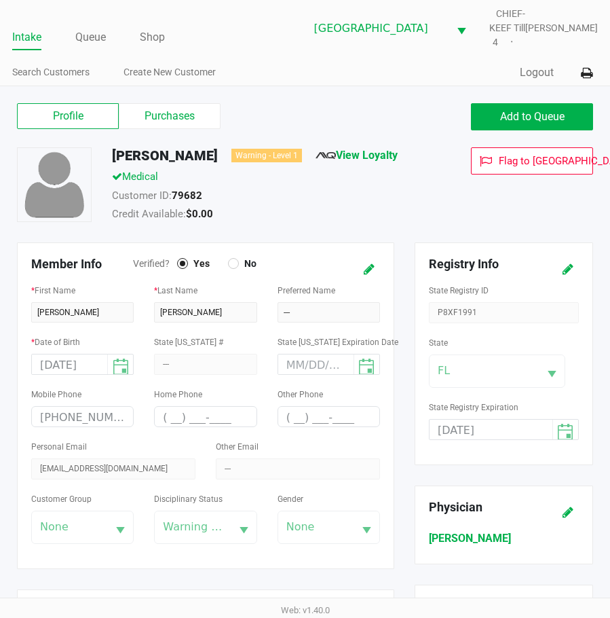
click at [26, 38] on link "Intake" at bounding box center [26, 37] width 29 height 19
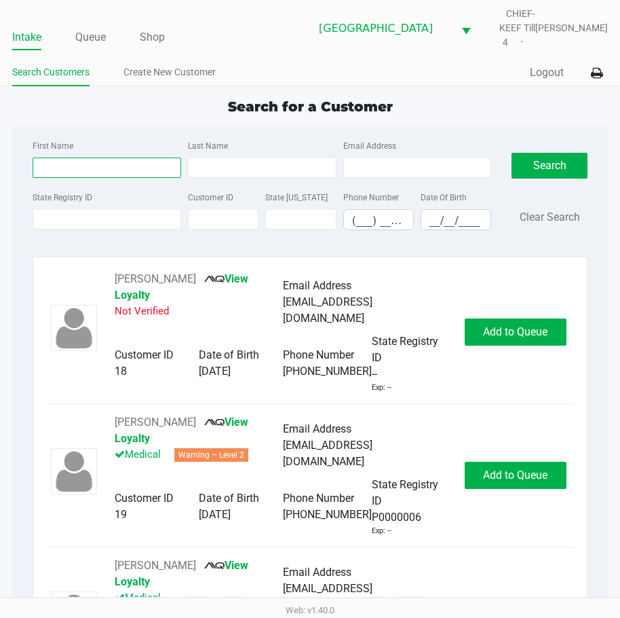
click at [115, 157] on input "First Name" at bounding box center [107, 167] width 149 height 20
type input "nich"
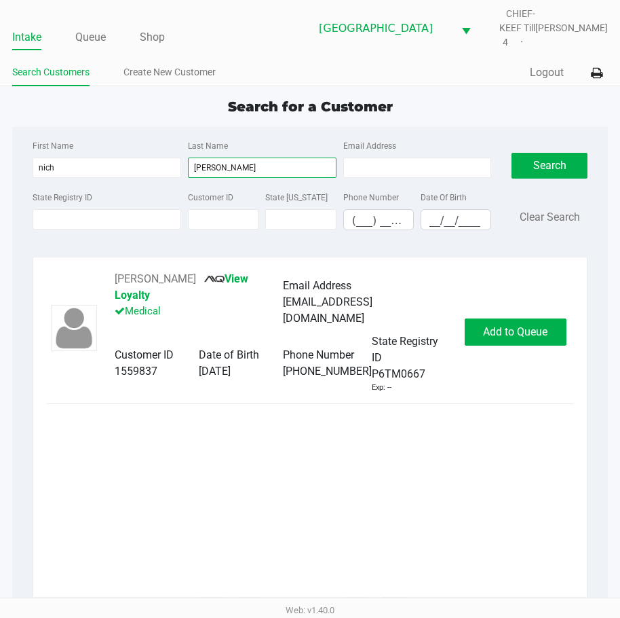
type input "koppen"
drag, startPoint x: 228, startPoint y: 269, endPoint x: 107, endPoint y: 276, distance: 121.1
click at [107, 276] on div "Nicholas Koppenhofer View Loyalty Medical Email Address usfkopp@aol.com Custome…" at bounding box center [282, 332] width 363 height 122
click at [196, 271] on button "Nicholas Koppenhofer" at bounding box center [155, 279] width 81 height 16
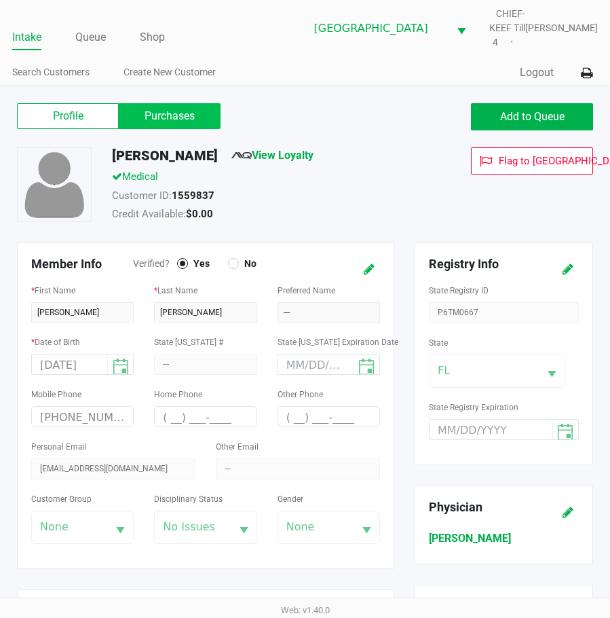
click at [166, 111] on label "Purchases" at bounding box center [170, 116] width 102 height 26
click at [0, 0] on 1 "Purchases" at bounding box center [0, 0] width 0 height 0
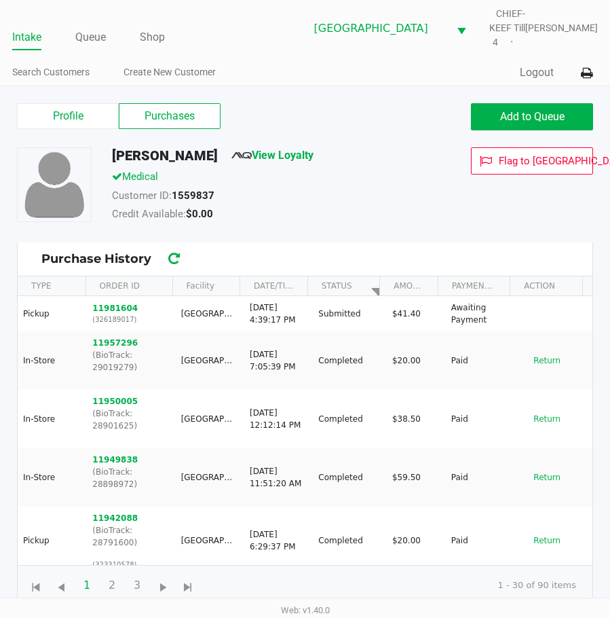
click at [320, 216] on div "Credit Available: $0.00" at bounding box center [269, 215] width 335 height 19
drag, startPoint x: 375, startPoint y: 227, endPoint x: 444, endPoint y: 202, distance: 73.0
click at [375, 227] on div "Nicholas Koppenhofer View Loyalty Medical Customer ID: 1559837 Credit Available…" at bounding box center [305, 194] width 597 height 95
drag, startPoint x: 422, startPoint y: 195, endPoint x: 618, endPoint y: 188, distance: 195.6
click at [434, 193] on div "Customer ID: 1559837" at bounding box center [269, 197] width 335 height 19
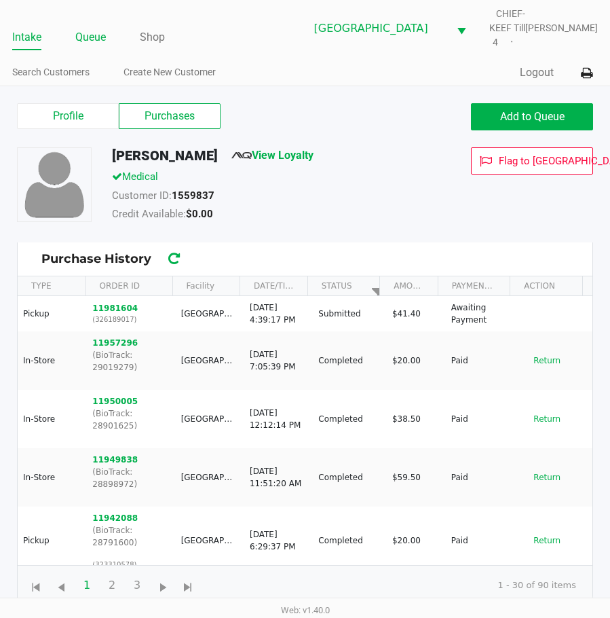
click at [92, 40] on link "Queue" at bounding box center [90, 37] width 31 height 19
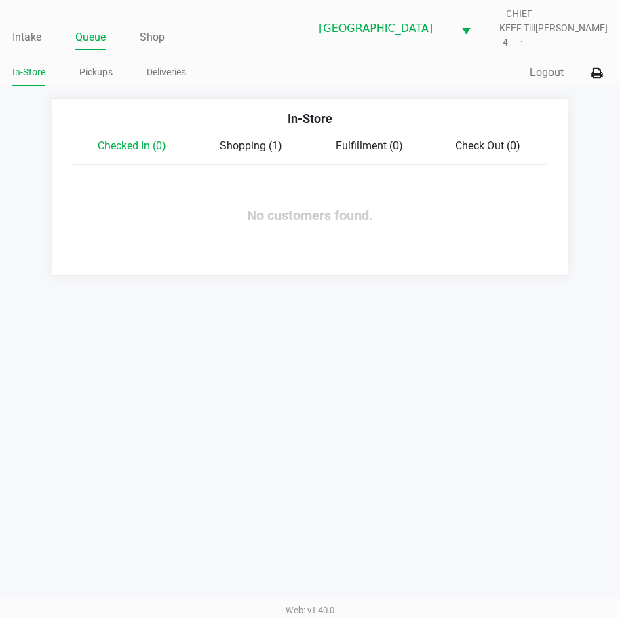
click at [254, 139] on span "Shopping (1)" at bounding box center [251, 145] width 62 height 13
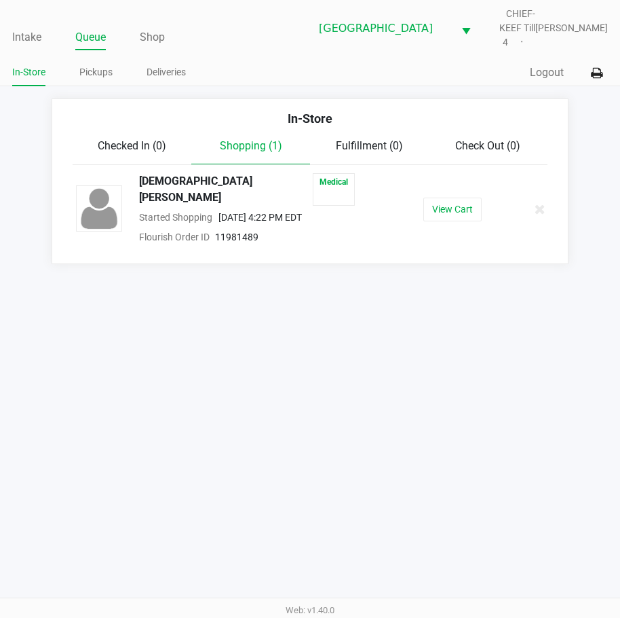
click at [337, 415] on div "Intake Queue Shop Lakeland WC CHIEF-KEEF Till 4 Lisette Ramos In-Store Pickups …" at bounding box center [310, 309] width 620 height 618
drag, startPoint x: 382, startPoint y: 428, endPoint x: 181, endPoint y: 237, distance: 277.5
click at [379, 428] on div "Intake Queue Shop Lakeland WC CHIEF-KEEF Till 4 Lisette Ramos In-Store Pickups …" at bounding box center [310, 309] width 620 height 618
click at [18, 30] on link "Intake" at bounding box center [26, 37] width 29 height 19
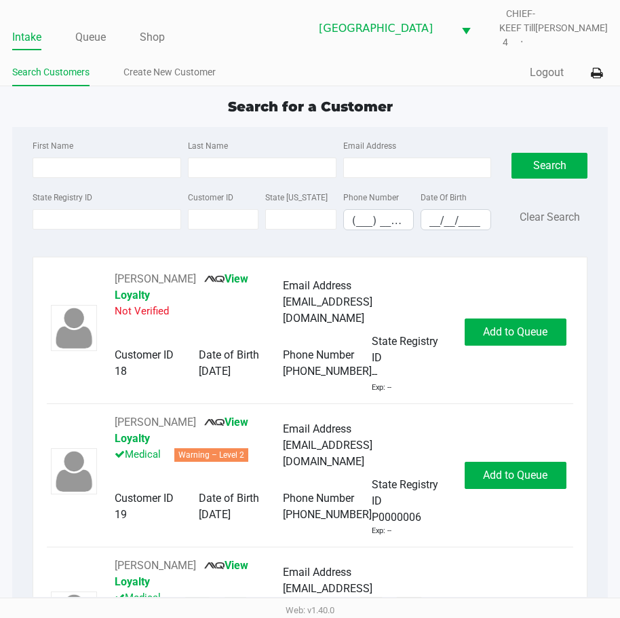
click at [293, 50] on div "Intake Queue Shop Lakeland WC CHIEF-KEEF Till 4 Lisette Ramos Search Customers …" at bounding box center [310, 43] width 620 height 86
click at [96, 28] on link "Queue" at bounding box center [90, 37] width 31 height 19
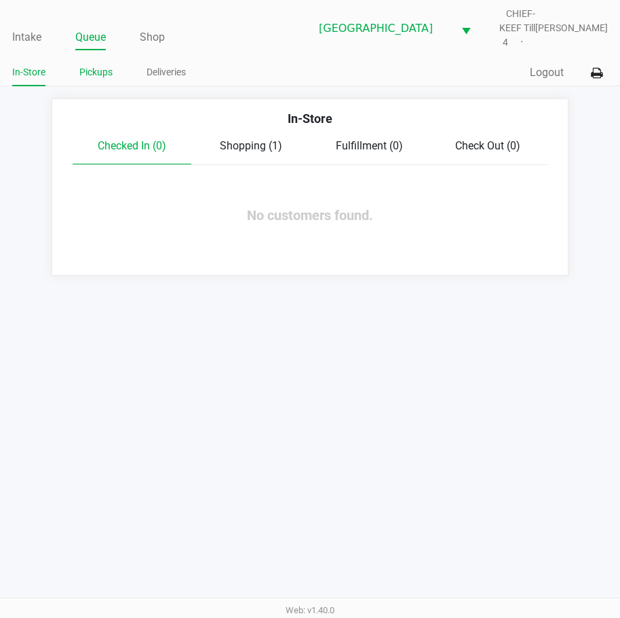
click at [91, 64] on link "Pickups" at bounding box center [95, 72] width 33 height 17
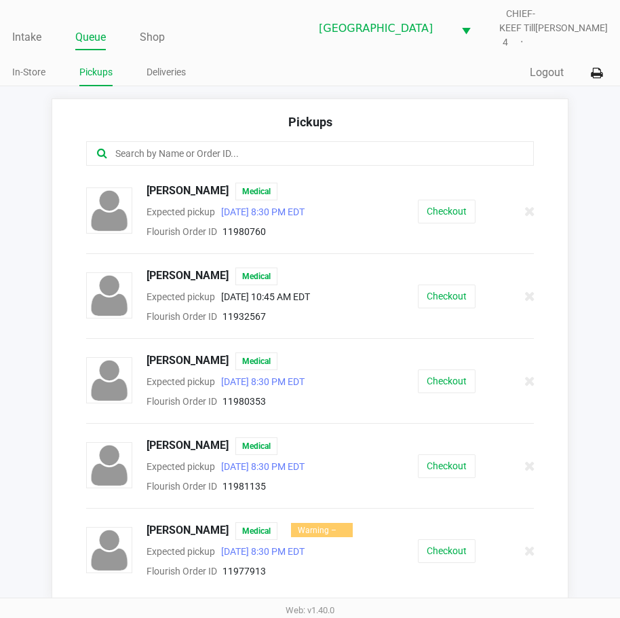
click at [185, 146] on input "text" at bounding box center [306, 154] width 384 height 16
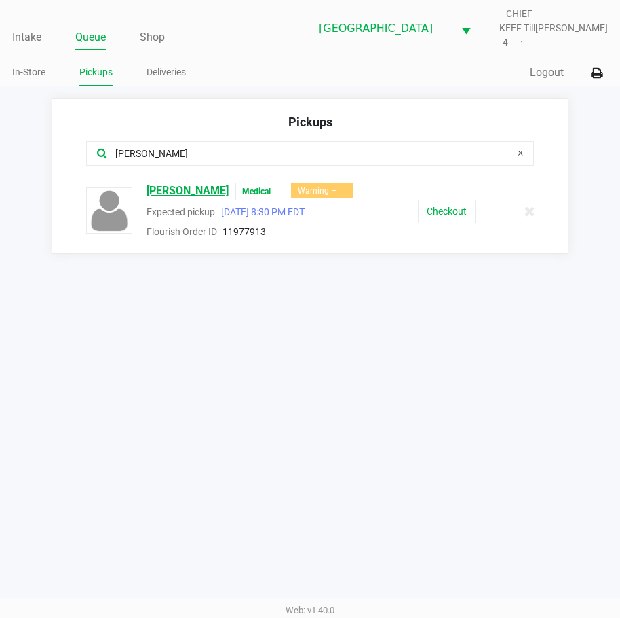
type input "dustin"
click at [187, 183] on span "DUSTIN ADERMAN" at bounding box center [188, 192] width 82 height 18
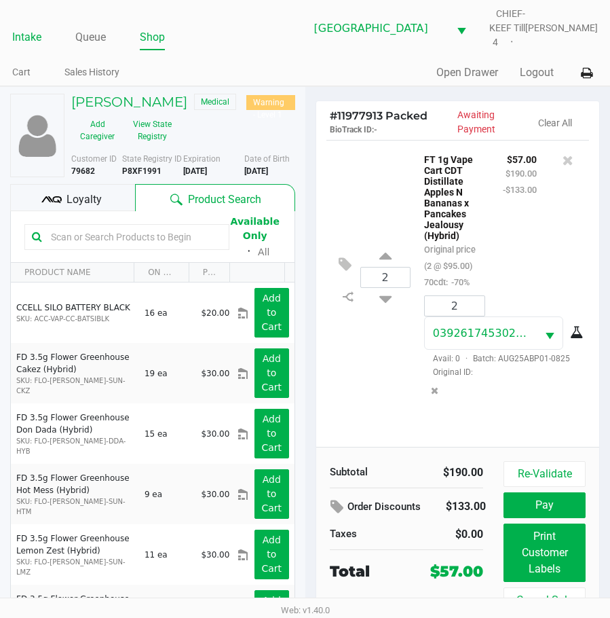
click at [23, 39] on link "Intake" at bounding box center [26, 37] width 29 height 19
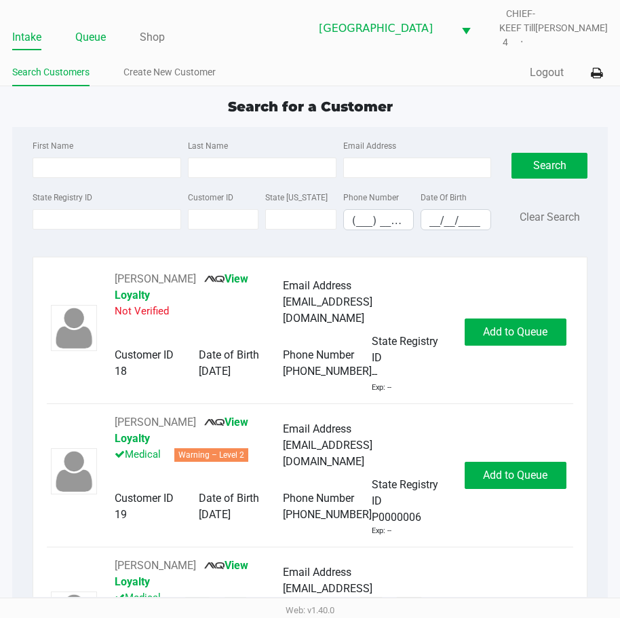
click at [96, 28] on link "Queue" at bounding box center [90, 37] width 31 height 19
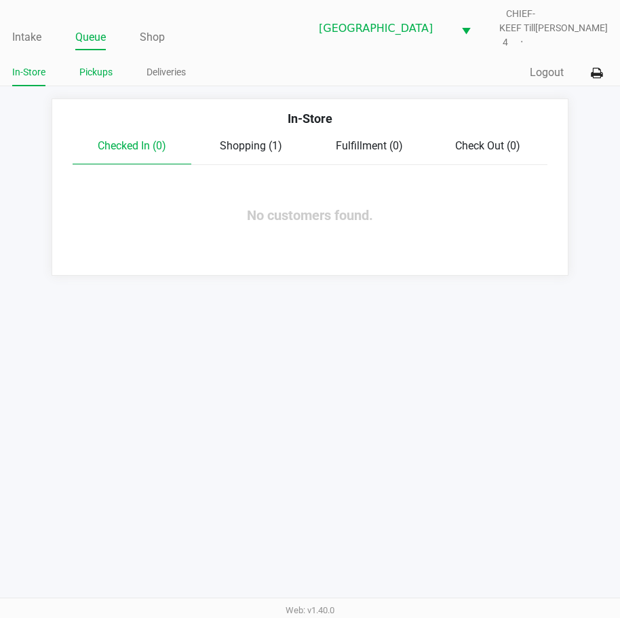
click at [85, 66] on link "Pickups" at bounding box center [95, 72] width 33 height 17
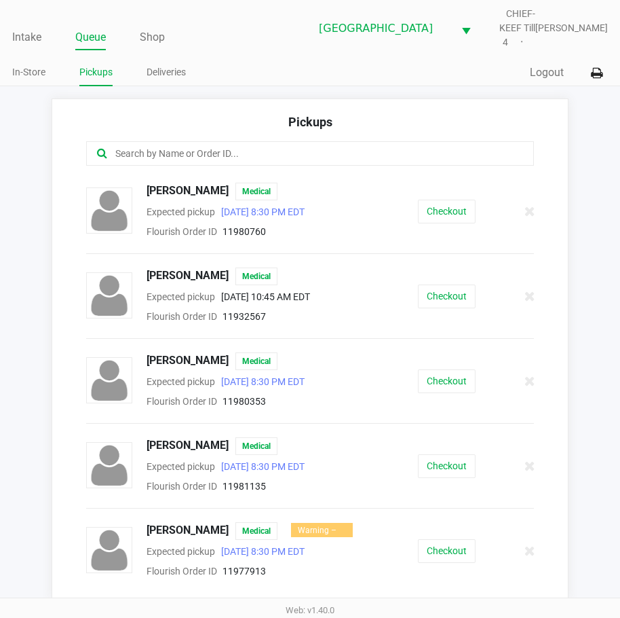
click at [227, 146] on input "text" at bounding box center [306, 154] width 384 height 16
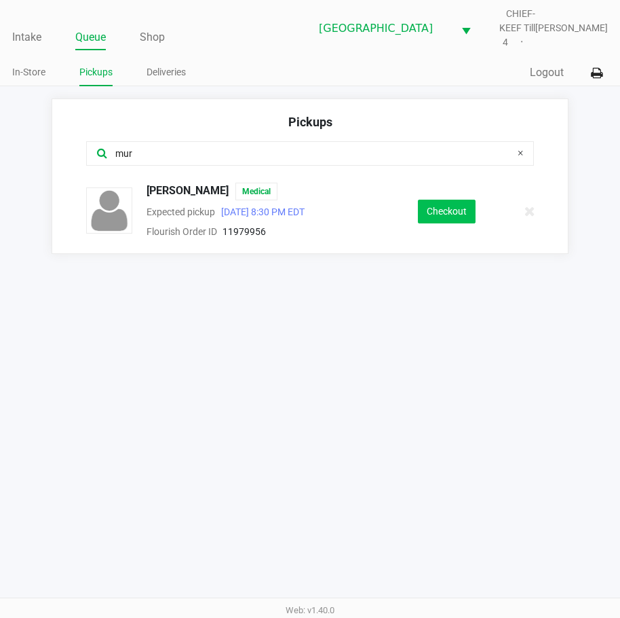
type input "mur"
click at [445, 206] on button "Checkout" at bounding box center [447, 212] width 58 height 24
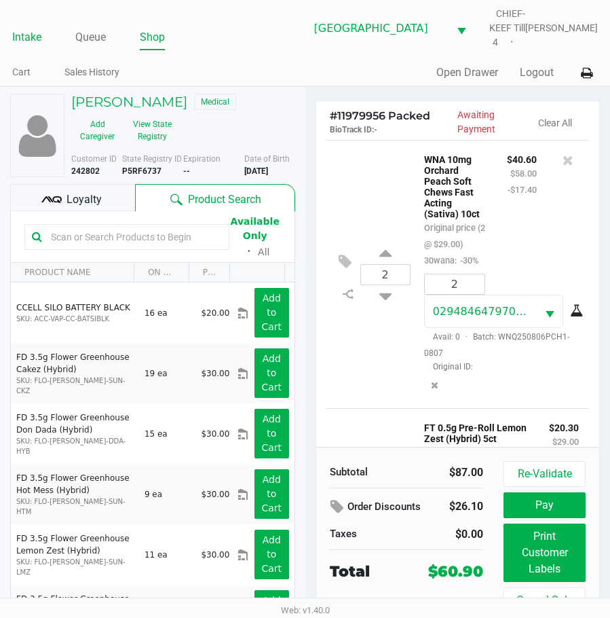
click at [20, 39] on link "Intake" at bounding box center [26, 37] width 29 height 19
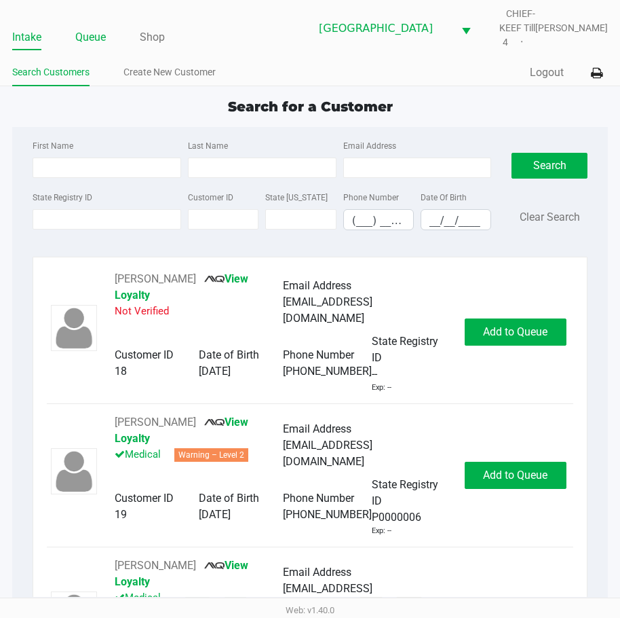
click at [81, 39] on li "Queue" at bounding box center [90, 38] width 31 height 24
click at [88, 28] on link "Queue" at bounding box center [90, 37] width 31 height 19
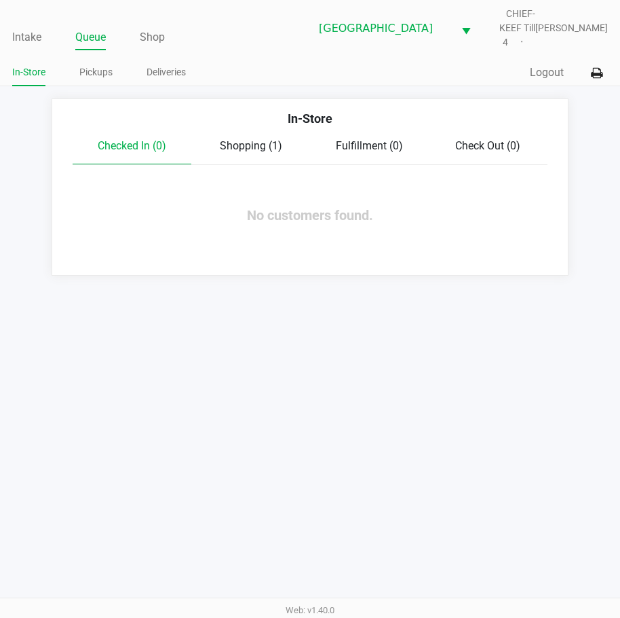
click at [250, 139] on span "Shopping (1)" at bounding box center [251, 145] width 62 height 13
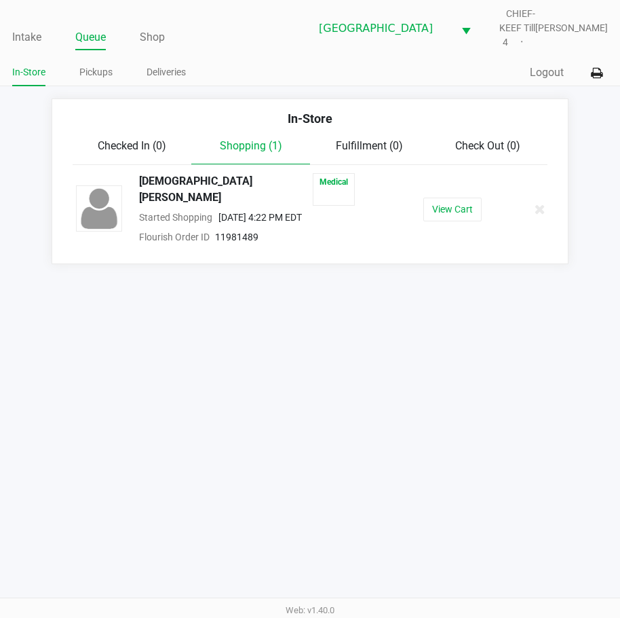
click at [211, 333] on div "Intake Queue Shop Lakeland WC CHIEF-KEEF Till 4 Lisette Ramos In-Store Pickups …" at bounding box center [310, 309] width 620 height 618
click at [453, 198] on button "View Cart" at bounding box center [453, 210] width 58 height 24
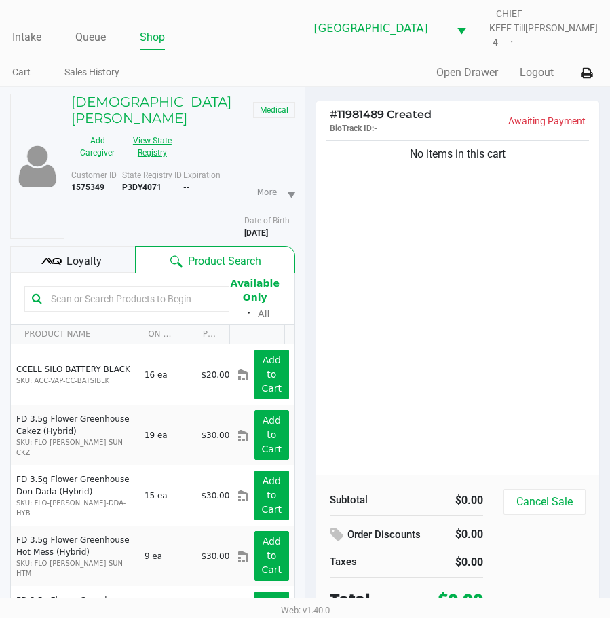
click at [150, 130] on button "View State Registry" at bounding box center [149, 147] width 50 height 34
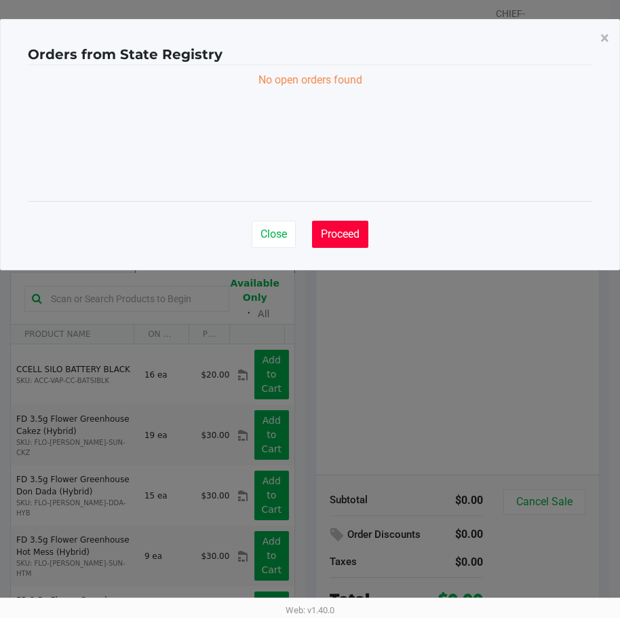
click at [344, 229] on span "Proceed" at bounding box center [340, 233] width 39 height 13
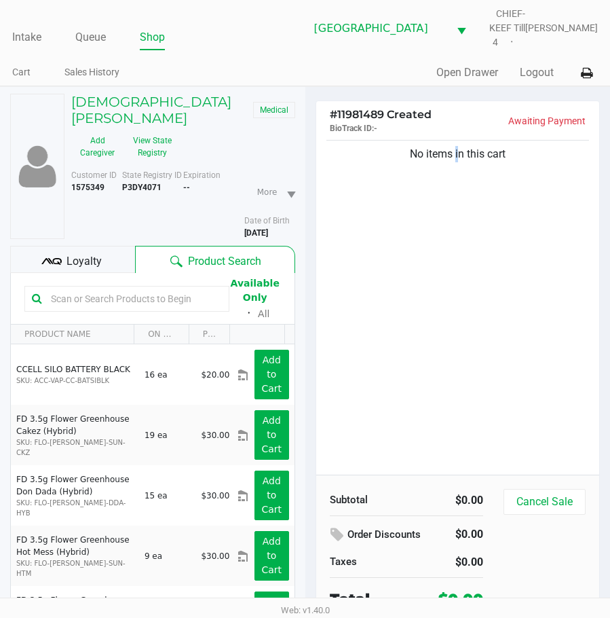
click at [452, 315] on div "No items in this cart" at bounding box center [458, 305] width 284 height 337
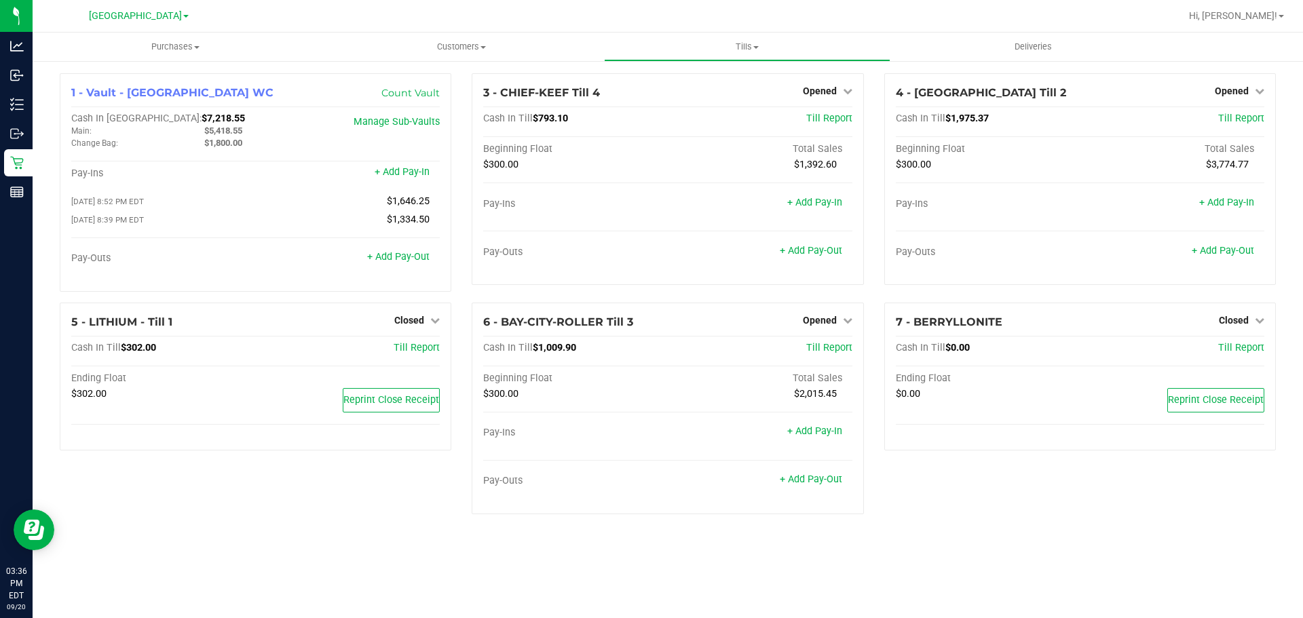
click at [302, 477] on div "5 - LITHIUM - Till 1 Closed Open Till Cash In Till $302.00 Till Report Ending F…" at bounding box center [256, 414] width 412 height 223
click at [375, 410] on button "Reprint Close Receipt" at bounding box center [391, 400] width 97 height 24
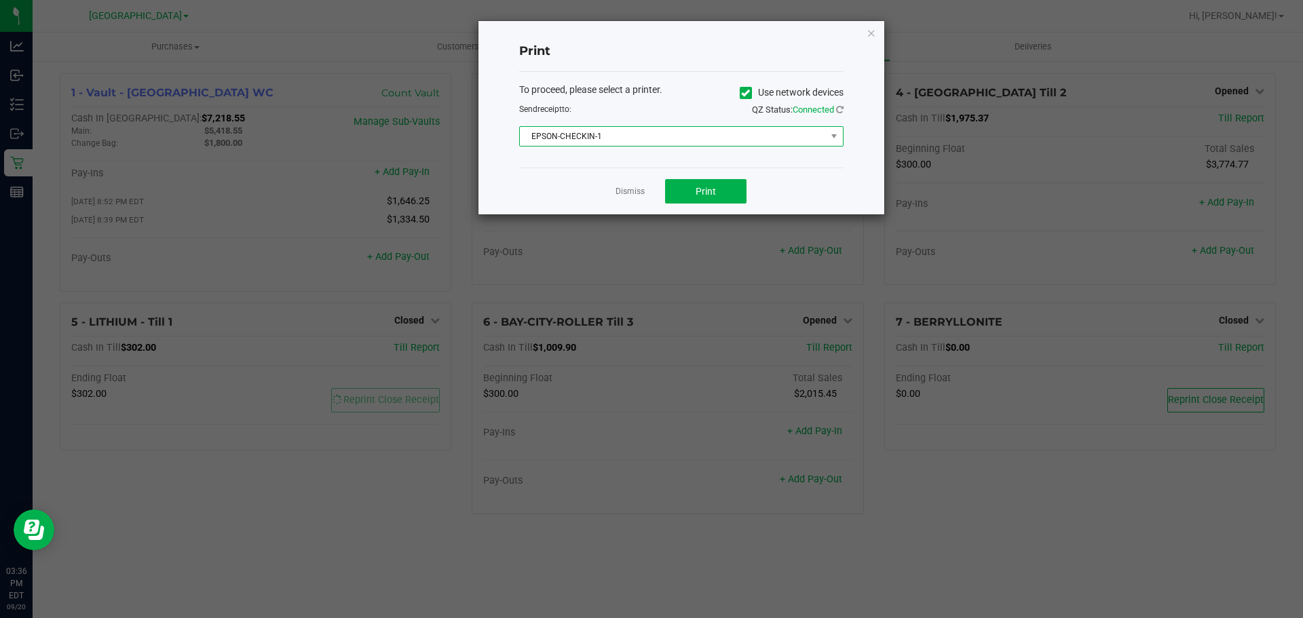
click at [618, 134] on span "EPSON-CHECKIN-1" at bounding box center [673, 136] width 306 height 19
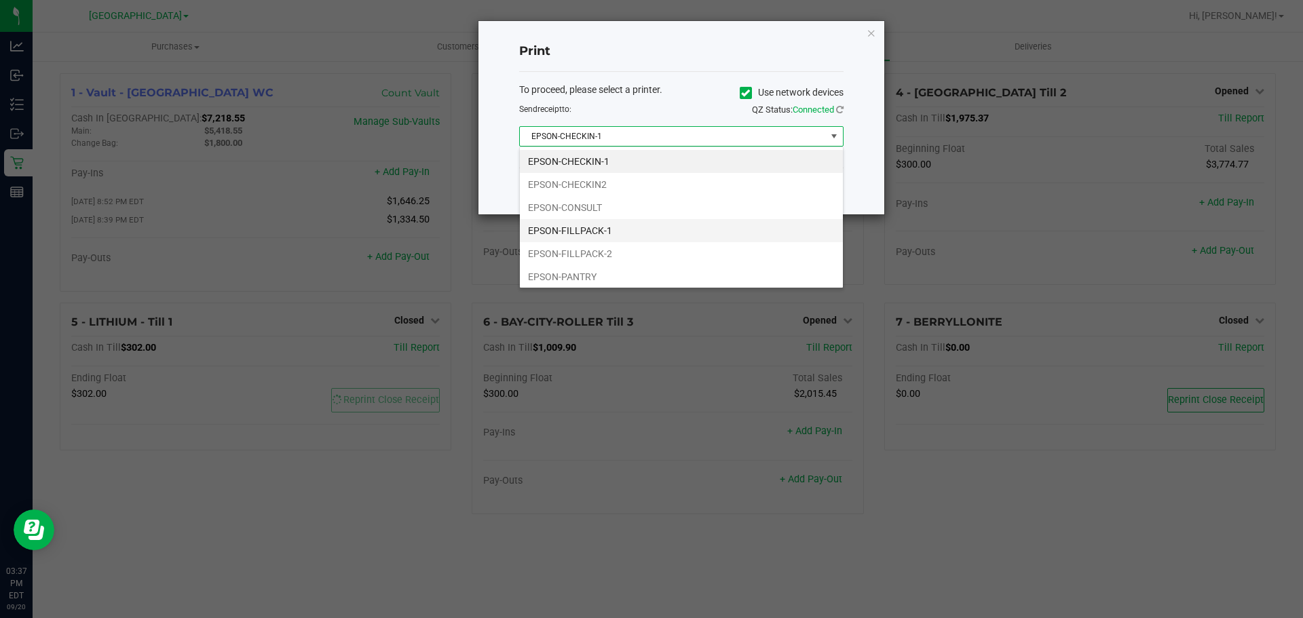
click at [627, 220] on li "EPSON-FILLPACK-1" at bounding box center [681, 230] width 323 height 23
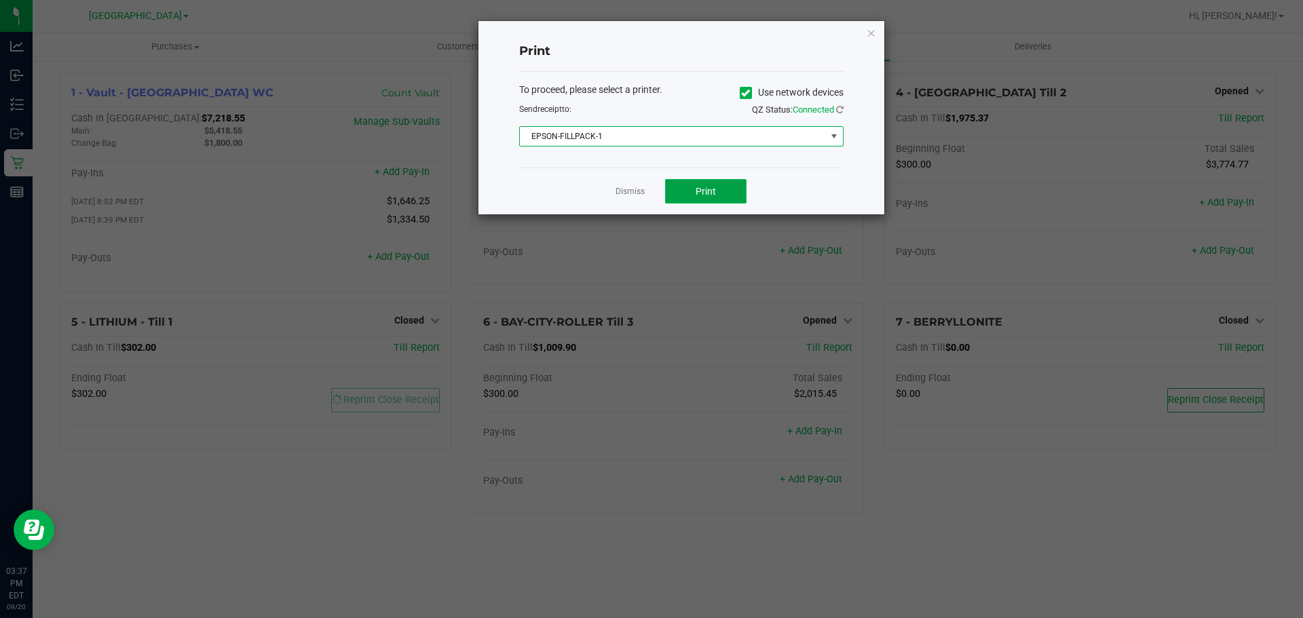
click at [688, 187] on button "Print" at bounding box center [705, 191] width 81 height 24
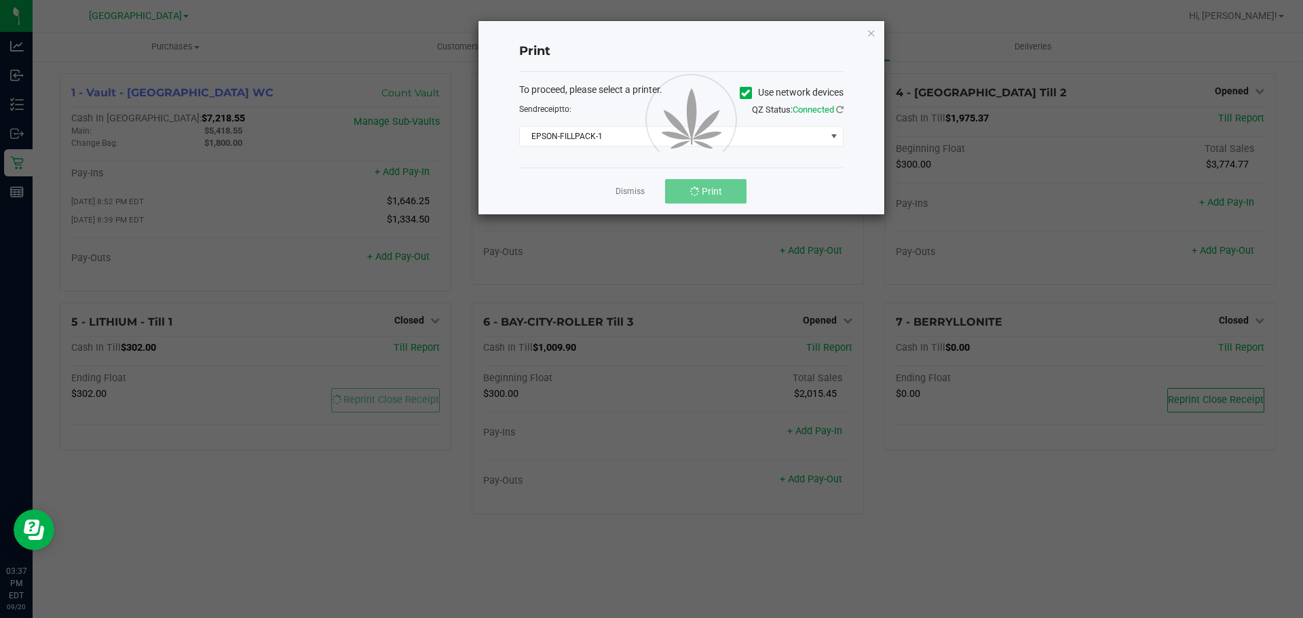
click at [316, 507] on ngb-modal-window "Print To proceed, please select a printer. Use network devices Send receipt to:…" at bounding box center [656, 309] width 1313 height 618
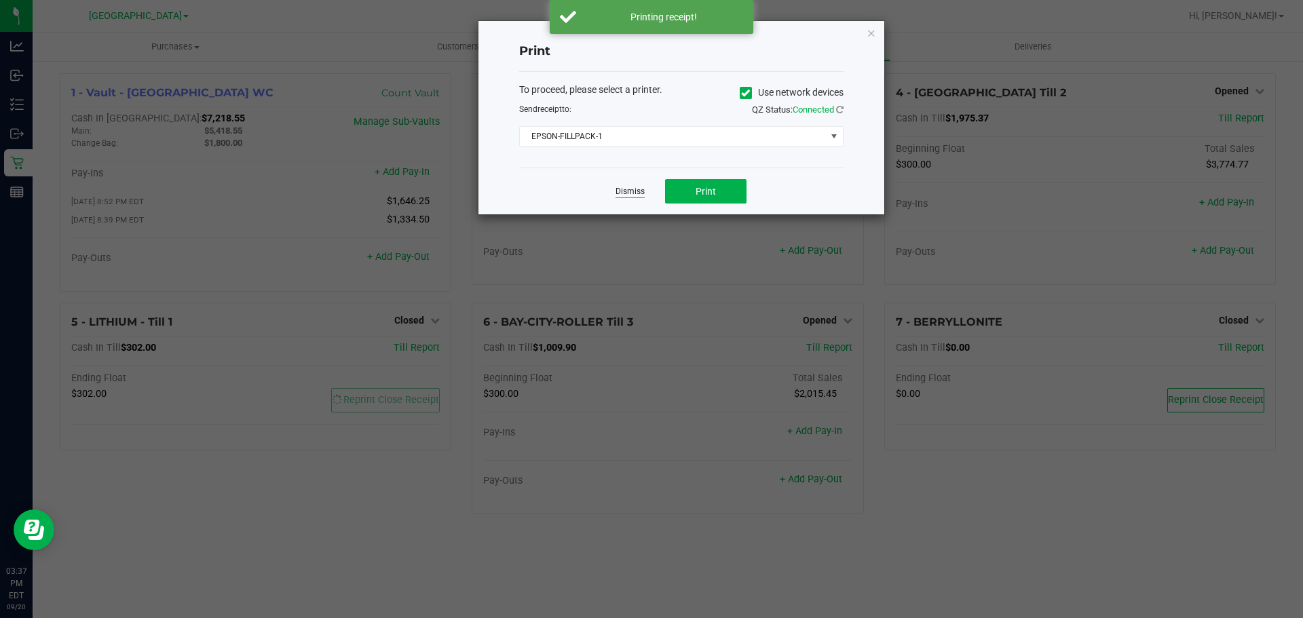
click at [632, 192] on link "Dismiss" at bounding box center [630, 192] width 29 height 12
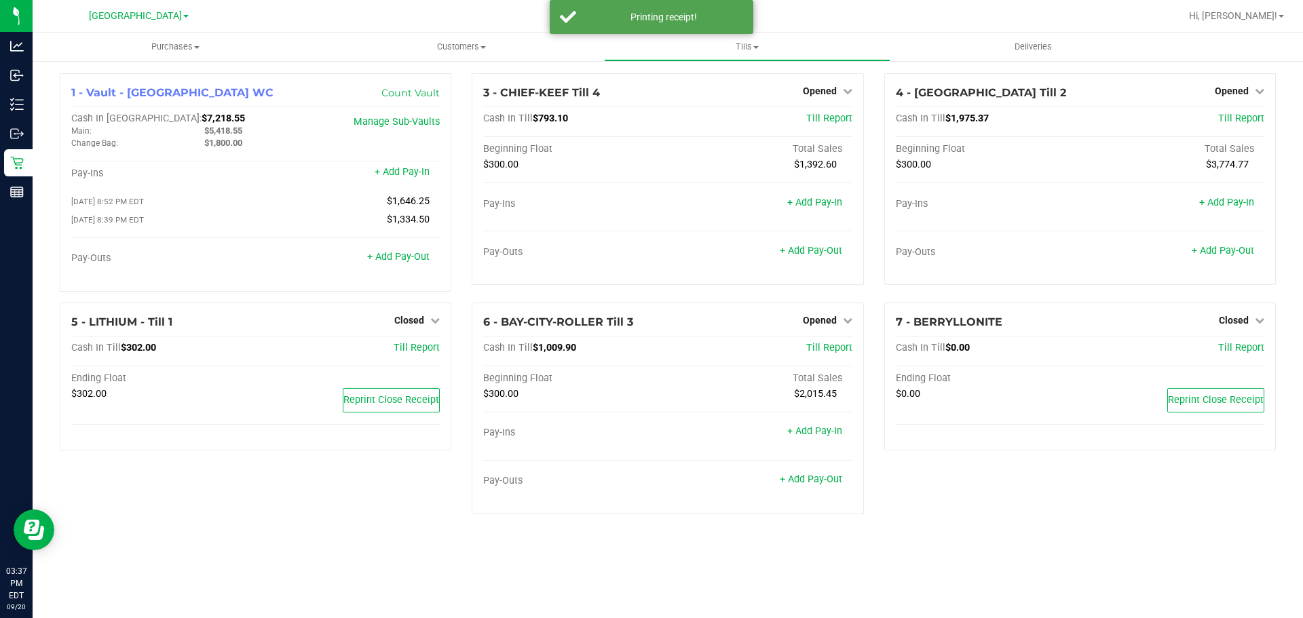
click at [296, 528] on div "1 - Vault - Lakeland WC Count Vault Cash In Vault: $7,218.55 Main: $5,418.55 Ch…" at bounding box center [668, 299] width 1271 height 479
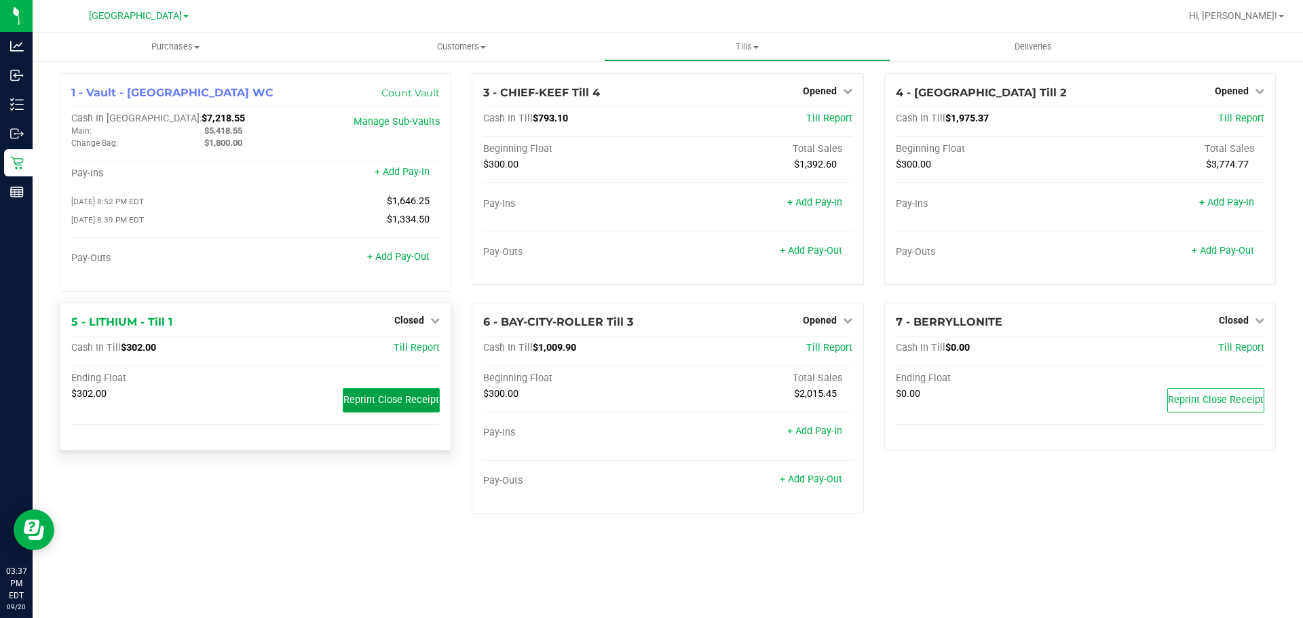
click at [413, 404] on span "Reprint Close Receipt" at bounding box center [391, 400] width 96 height 12
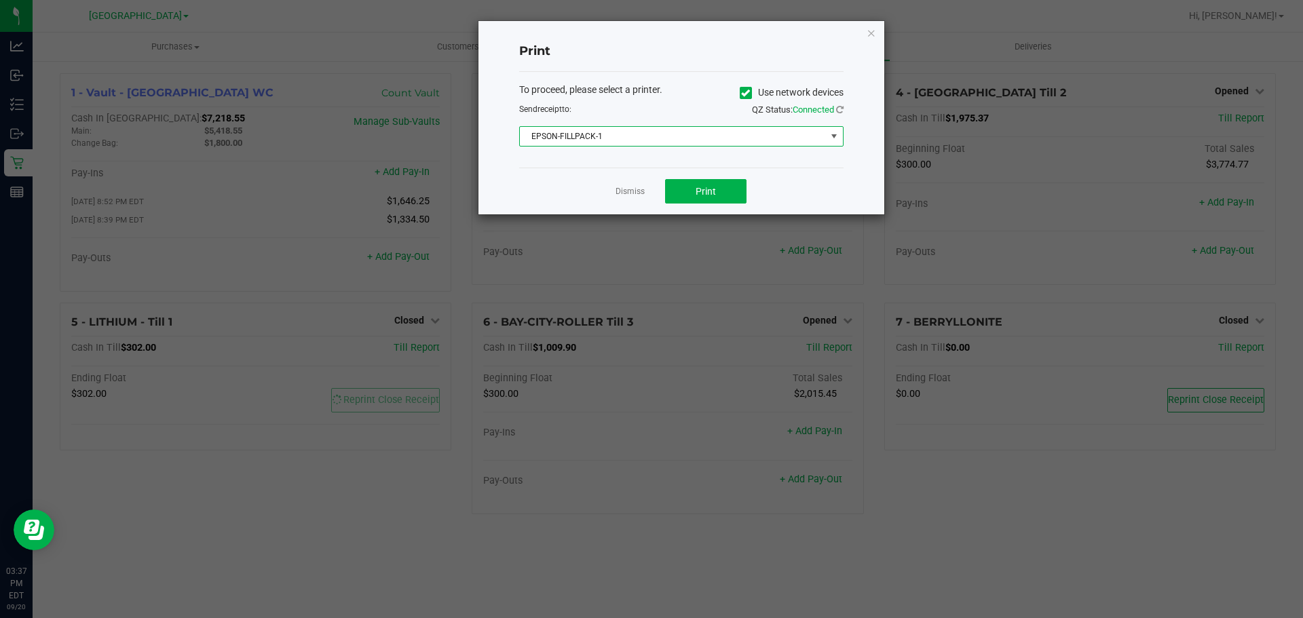
click at [603, 140] on span "EPSON-FILLPACK-1" at bounding box center [673, 136] width 306 height 19
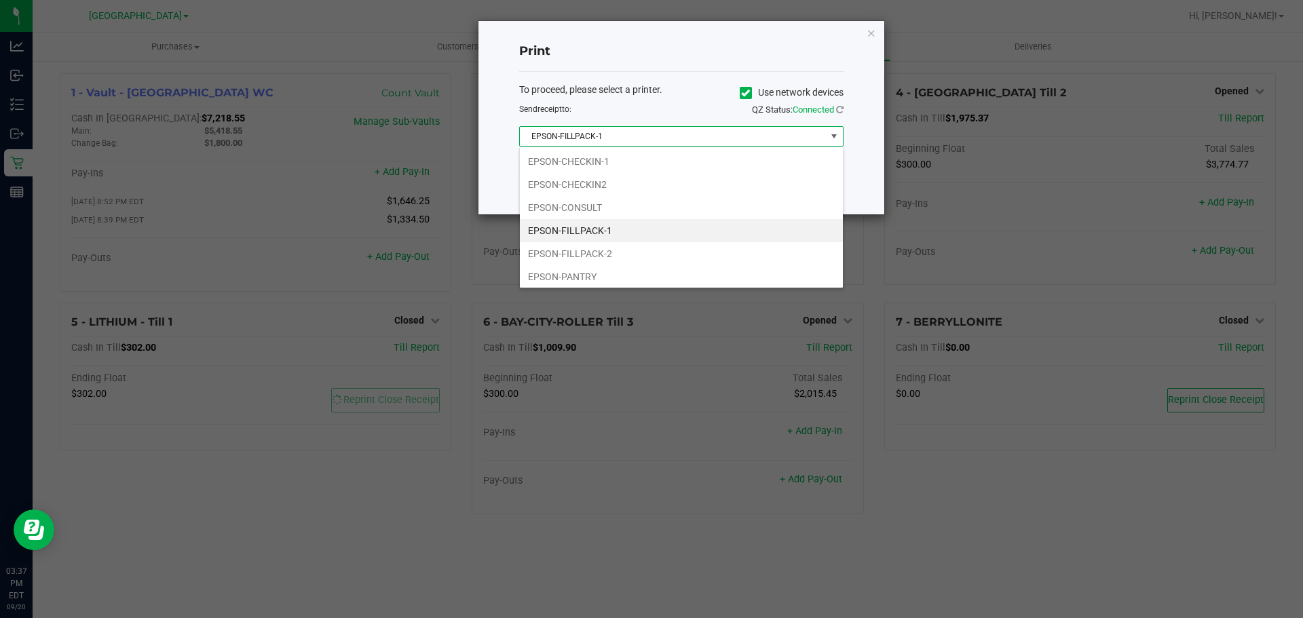
click at [335, 501] on ngb-modal-window "Print To proceed, please select a printer. Use network devices Send receipt to:…" at bounding box center [656, 309] width 1313 height 618
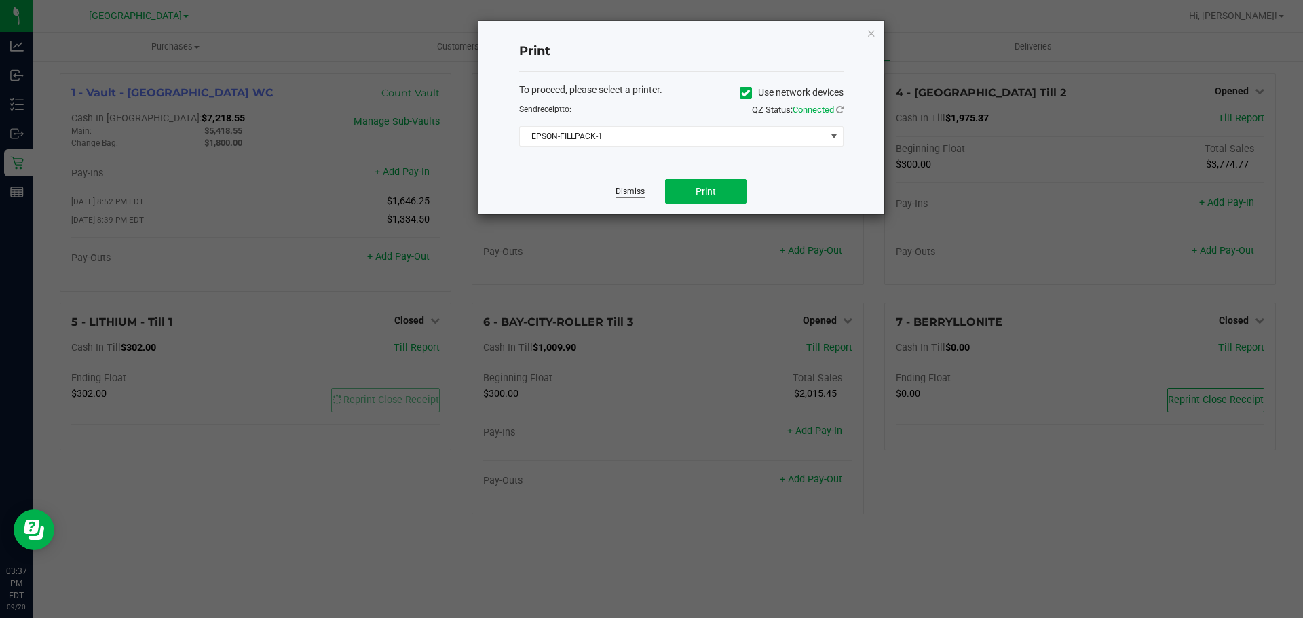
click at [635, 190] on link "Dismiss" at bounding box center [630, 192] width 29 height 12
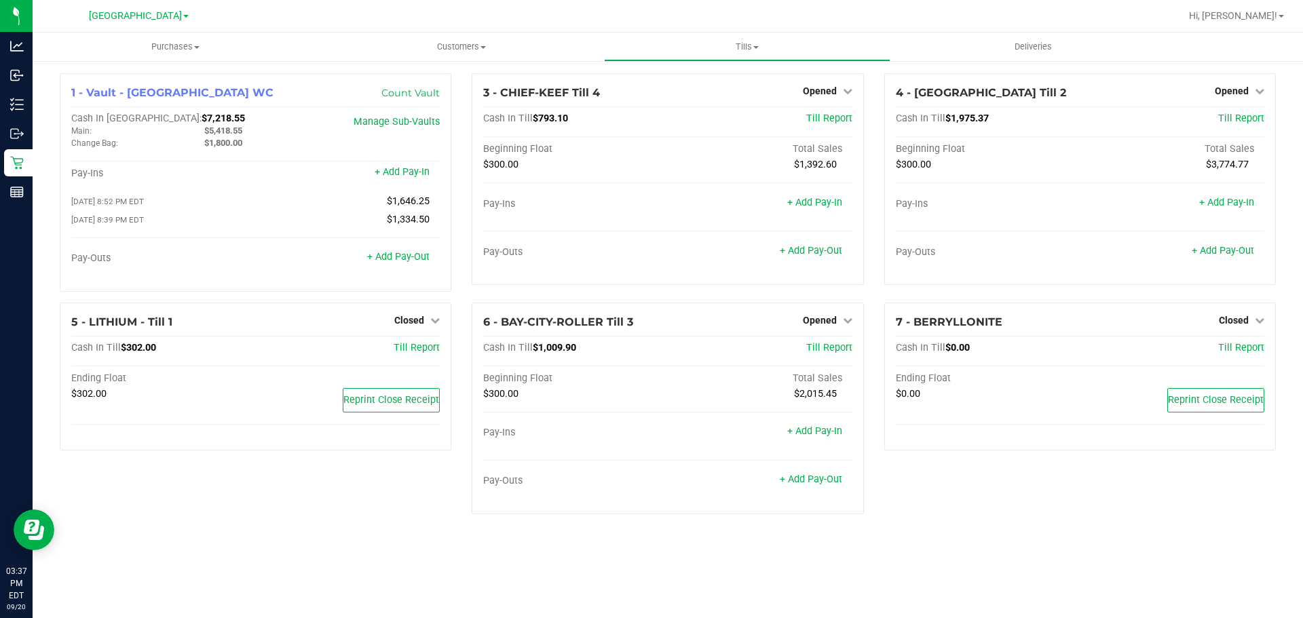
click at [351, 493] on div "5 - LITHIUM - Till 1 Closed Open Till Cash In Till $302.00 Till Report Ending F…" at bounding box center [256, 414] width 412 height 223
click at [381, 512] on div "5 - LITHIUM - Till 1 Closed Open Till Cash In Till $302.00 Till Report Ending F…" at bounding box center [256, 414] width 412 height 223
click at [375, 525] on div "5 - LITHIUM - Till 1 Closed Open Till Cash In Till $302.00 Till Report Ending F…" at bounding box center [256, 414] width 412 height 223
click at [374, 525] on div "5 - LITHIUM - Till 1 Closed Open Till Cash In Till $302.00 Till Report Ending F…" at bounding box center [256, 414] width 412 height 223
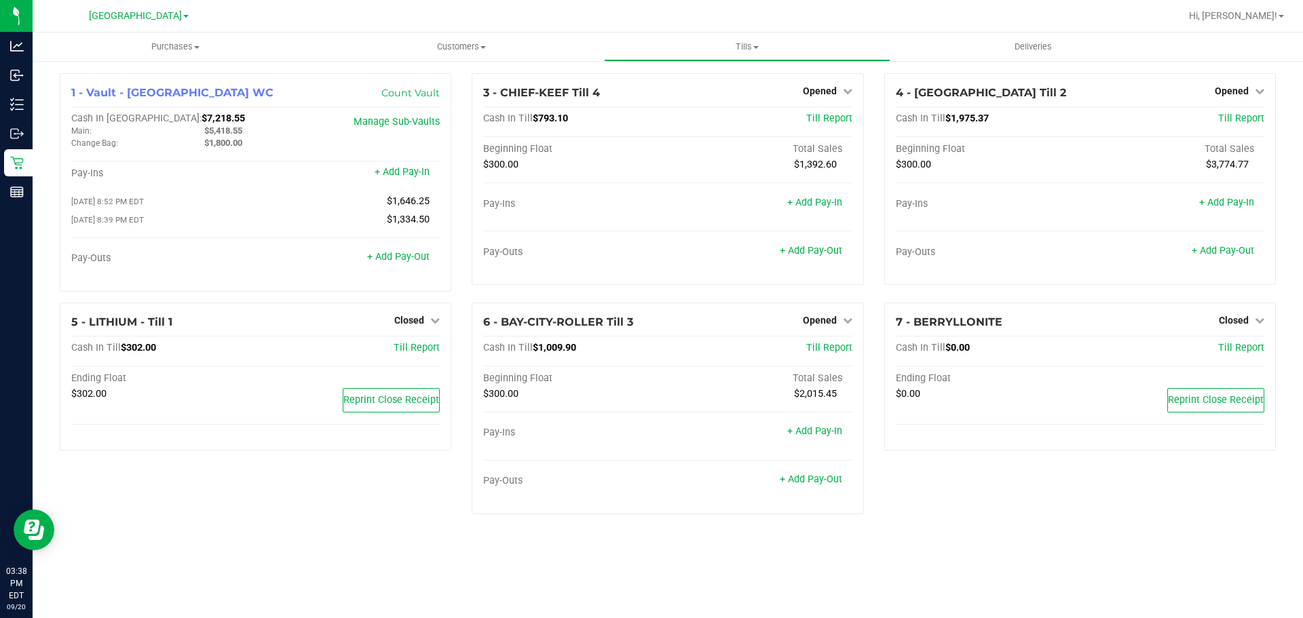
click at [275, 534] on div "1 - Vault - Lakeland WC Count Vault Cash In Vault: $7,218.55 Main: $5,418.55 Ch…" at bounding box center [668, 299] width 1271 height 479
click at [417, 537] on div "1 - Vault - Lakeland WC Count Vault Cash In Vault: $7,218.55 Main: $5,418.55 Ch…" at bounding box center [668, 299] width 1271 height 479
click at [417, 536] on div "1 - Vault - Lakeland WC Count Vault Cash In Vault: $7,218.55 Main: $5,418.55 Ch…" at bounding box center [668, 299] width 1271 height 479
click at [331, 532] on div "1 - Vault - Lakeland WC Count Vault Cash In Vault: $7,218.55 Main: $5,418.55 Ch…" at bounding box center [668, 299] width 1271 height 479
click at [637, 582] on div "Purchases Summary of purchases Fulfillment All purchases Customers All customer…" at bounding box center [668, 326] width 1271 height 586
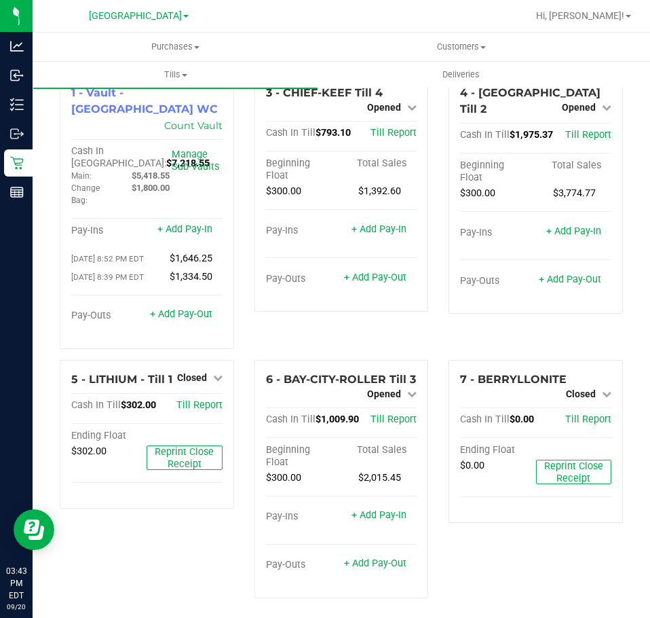
click at [534, 538] on div "7 - BERRYLLONITE Closed Open Till Cash In Till $0.00 Till Report Ending Float $…" at bounding box center [536, 484] width 195 height 249
click at [119, 530] on div "5 - LITHIUM - Till 1 Closed Open Till Cash In Till $302.00 Till Report Ending F…" at bounding box center [147, 484] width 195 height 249
click at [511, 548] on div "7 - BERRYLLONITE Closed Open Till Cash In Till $0.00 Till Report Ending Float $…" at bounding box center [536, 484] width 195 height 249
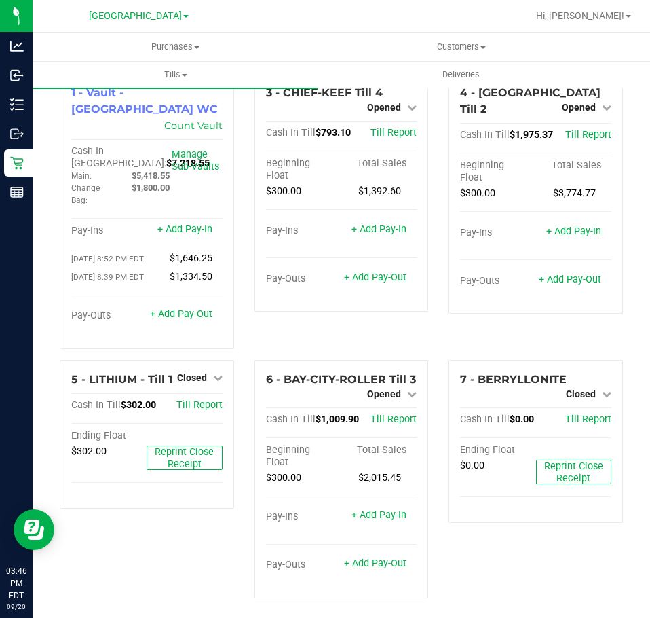
click at [542, 539] on div "7 - BERRYLLONITE Closed Open Till Cash In Till $0.00 Till Report Ending Float $…" at bounding box center [536, 484] width 195 height 249
click at [553, 559] on div "7 - BERRYLLONITE Closed Open Till Cash In Till $0.00 Till Report Ending Float $…" at bounding box center [536, 484] width 195 height 249
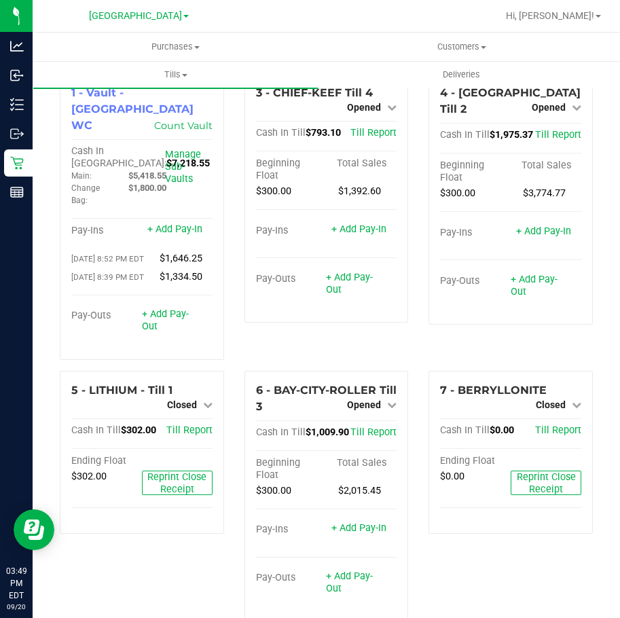
click at [299, 351] on div "3 - CHIEF-KEEF Till 4 Opened Close Till Cash In Till $793.10 Till Report Beginn…" at bounding box center [326, 221] width 185 height 297
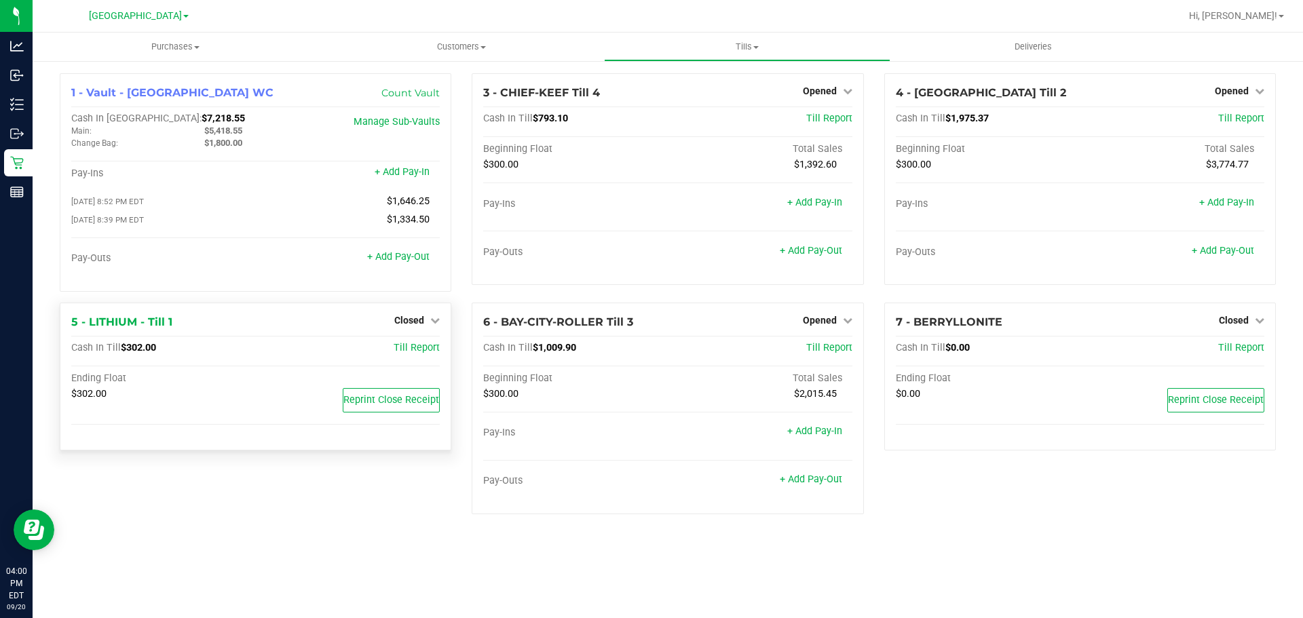
click at [415, 329] on div "Closed" at bounding box center [416, 320] width 45 height 16
click at [418, 320] on span "Closed" at bounding box center [409, 320] width 30 height 11
click at [430, 350] on div "Open Till" at bounding box center [409, 348] width 100 height 17
click at [406, 348] on link "Open Till" at bounding box center [409, 348] width 36 height 11
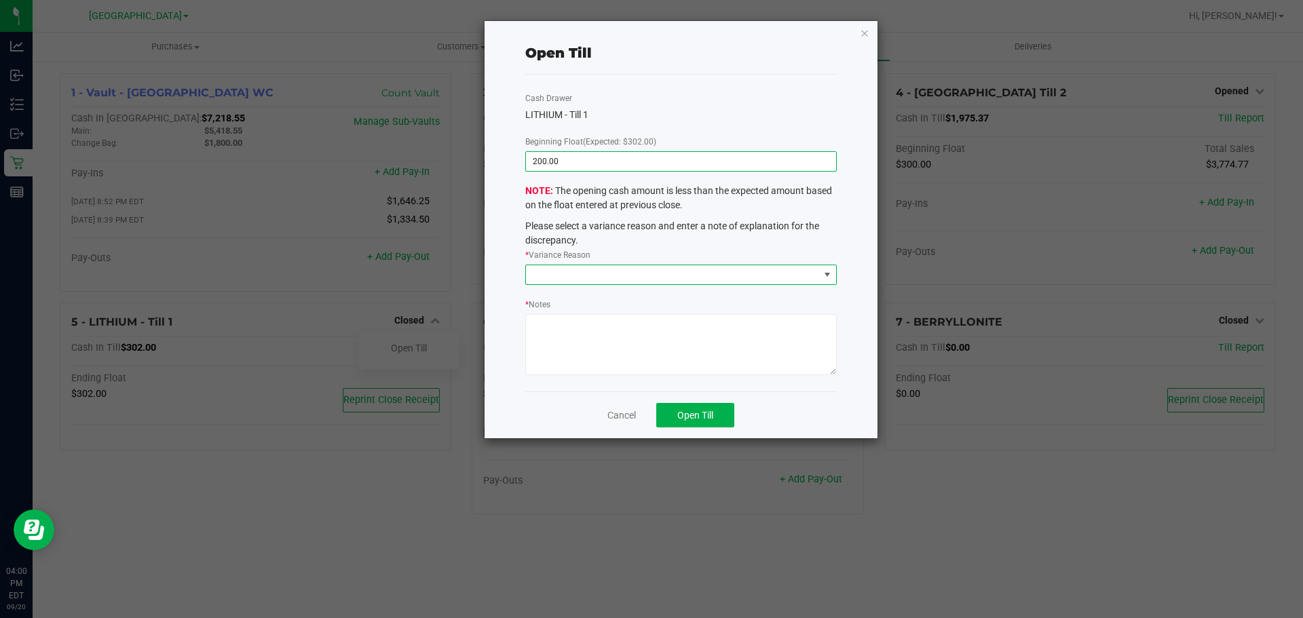
type input "$200.00"
click at [825, 271] on span at bounding box center [827, 274] width 11 height 11
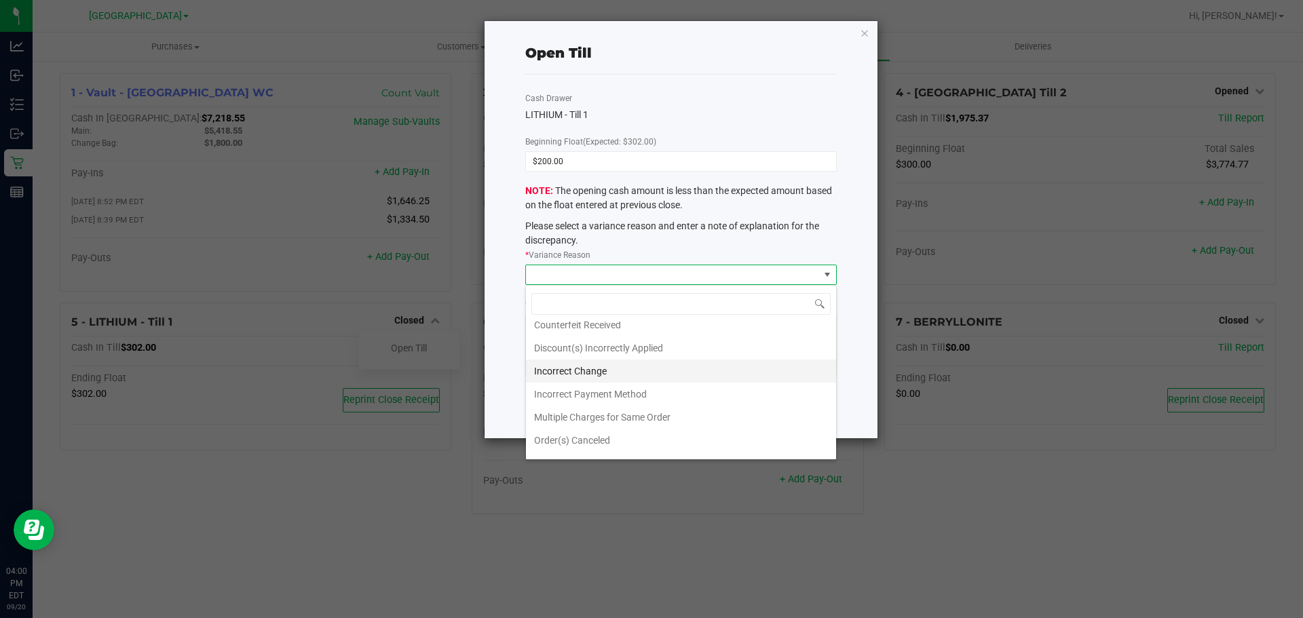
scroll to position [49, 0]
click at [869, 31] on icon "button" at bounding box center [865, 32] width 10 height 16
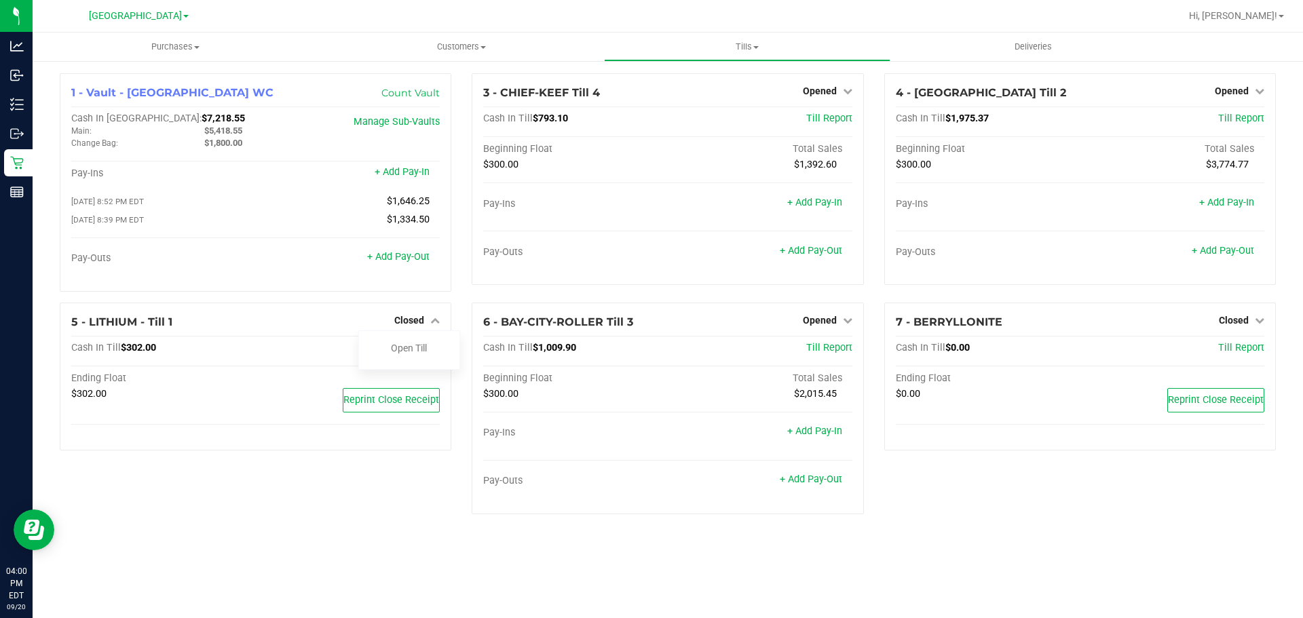
click at [369, 553] on div "Purchases Summary of purchases Fulfillment All purchases Customers All customer…" at bounding box center [668, 326] width 1271 height 586
click at [360, 554] on div "Purchases Summary of purchases Fulfillment All purchases Customers All customer…" at bounding box center [668, 326] width 1271 height 586
click at [357, 546] on div "Purchases Summary of purchases Fulfillment All purchases Customers All customer…" at bounding box center [668, 326] width 1271 height 586
click at [419, 360] on div at bounding box center [409, 358] width 100 height 3
click at [418, 348] on link "Open Till" at bounding box center [409, 348] width 36 height 11
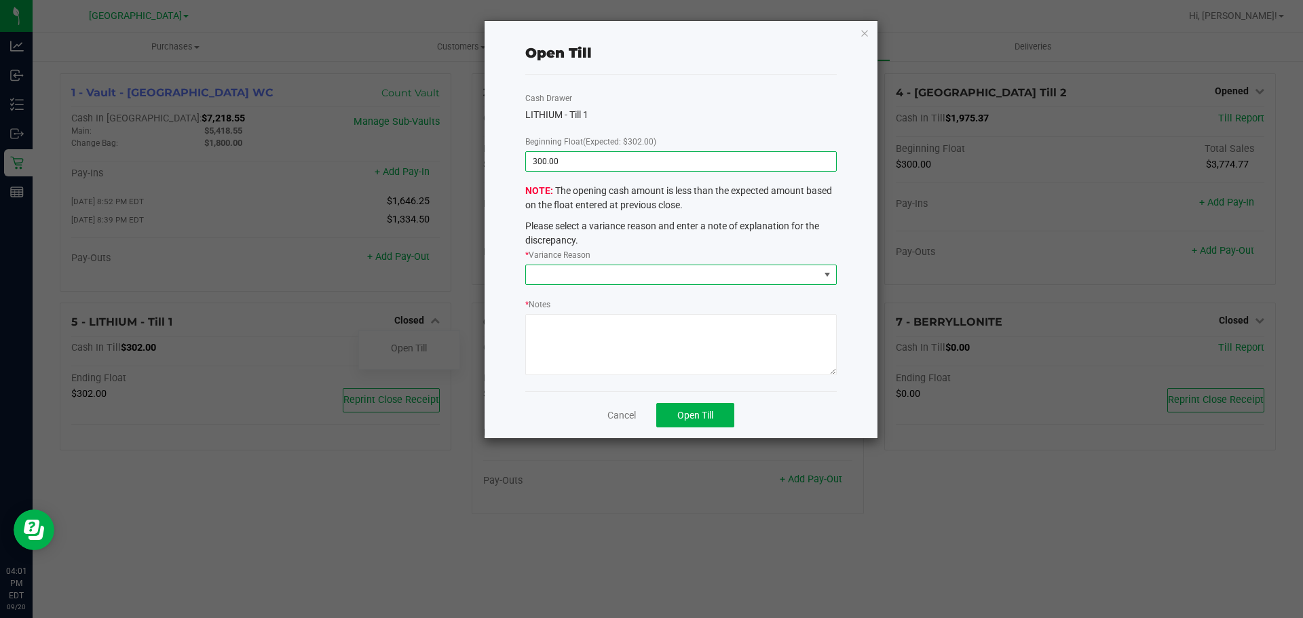
type input "$300.00"
click at [825, 277] on span at bounding box center [827, 274] width 11 height 11
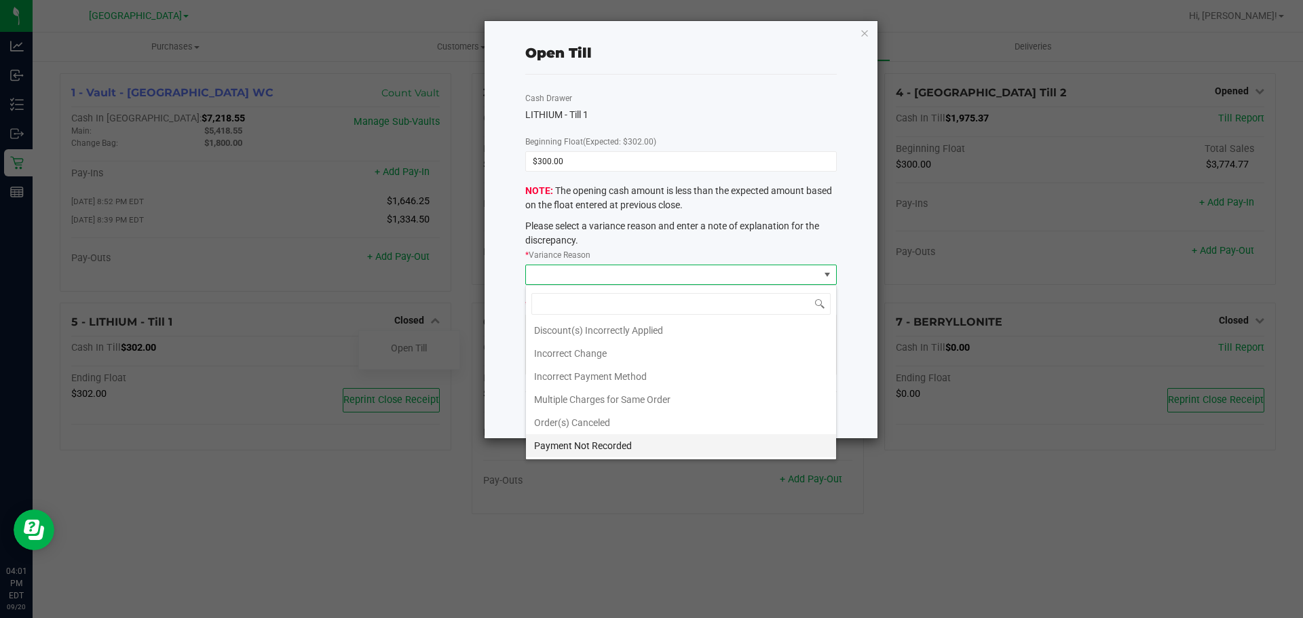
click at [627, 445] on li "Payment Not Recorded" at bounding box center [681, 445] width 310 height 23
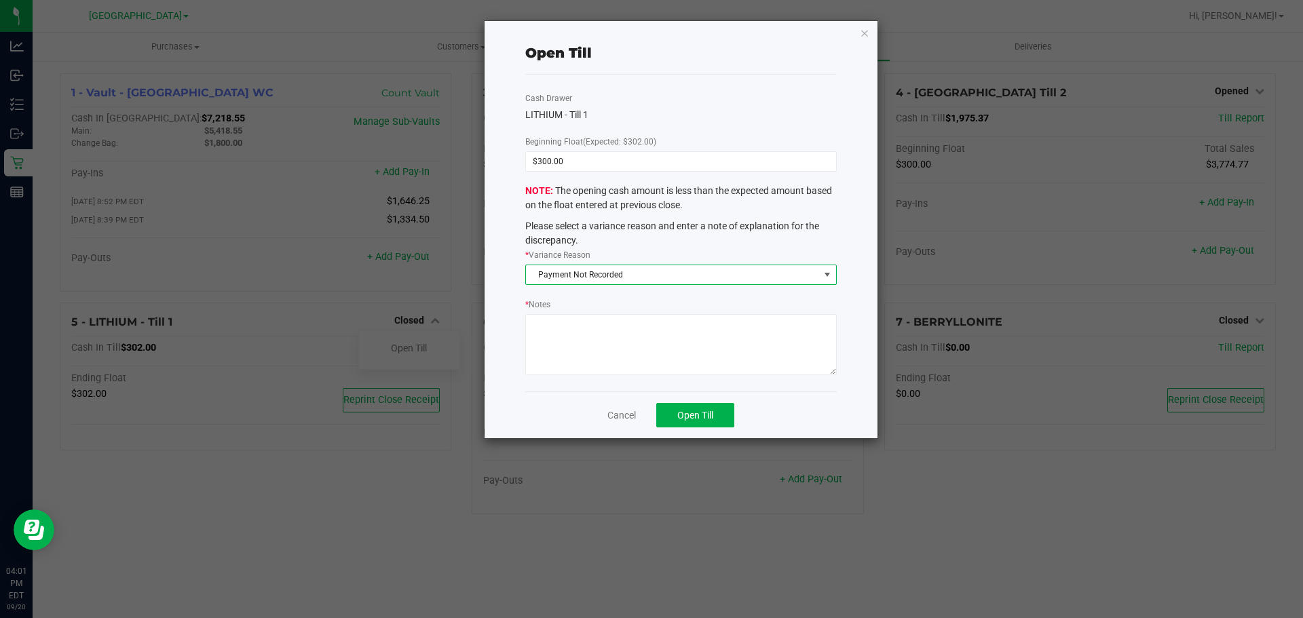
click at [616, 324] on textarea "* Notes" at bounding box center [681, 344] width 312 height 61
click at [597, 343] on textarea "* Notes" at bounding box center [681, 344] width 312 height 61
type textarea "#"
click at [630, 327] on textarea "* Notes" at bounding box center [681, 344] width 312 height 61
type textarea "Til closed incorrectly. $300 in til not $302."
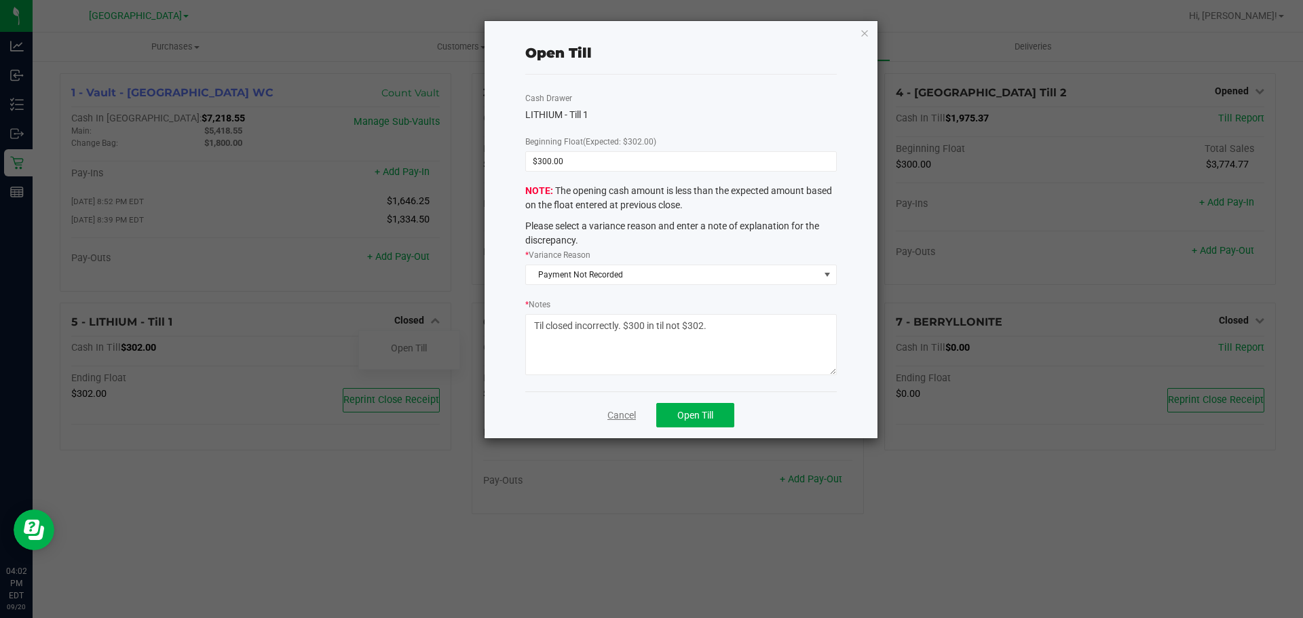
click at [623, 417] on link "Cancel" at bounding box center [622, 416] width 29 height 14
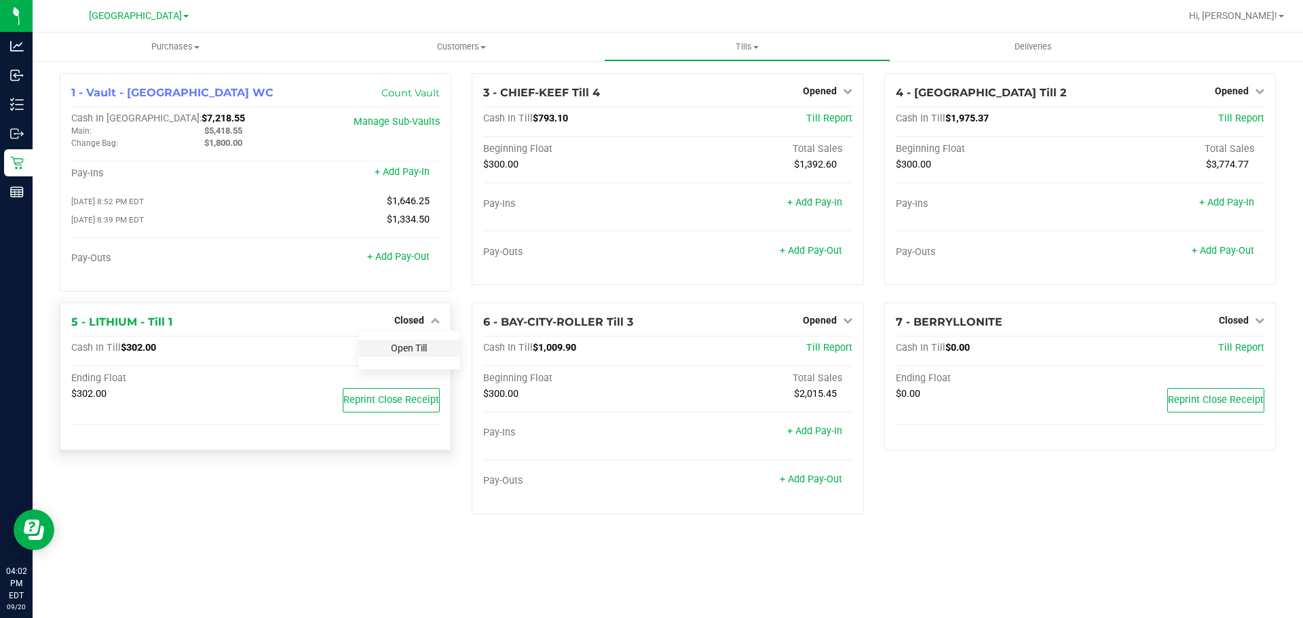
click at [405, 354] on link "Open Till" at bounding box center [409, 348] width 36 height 11
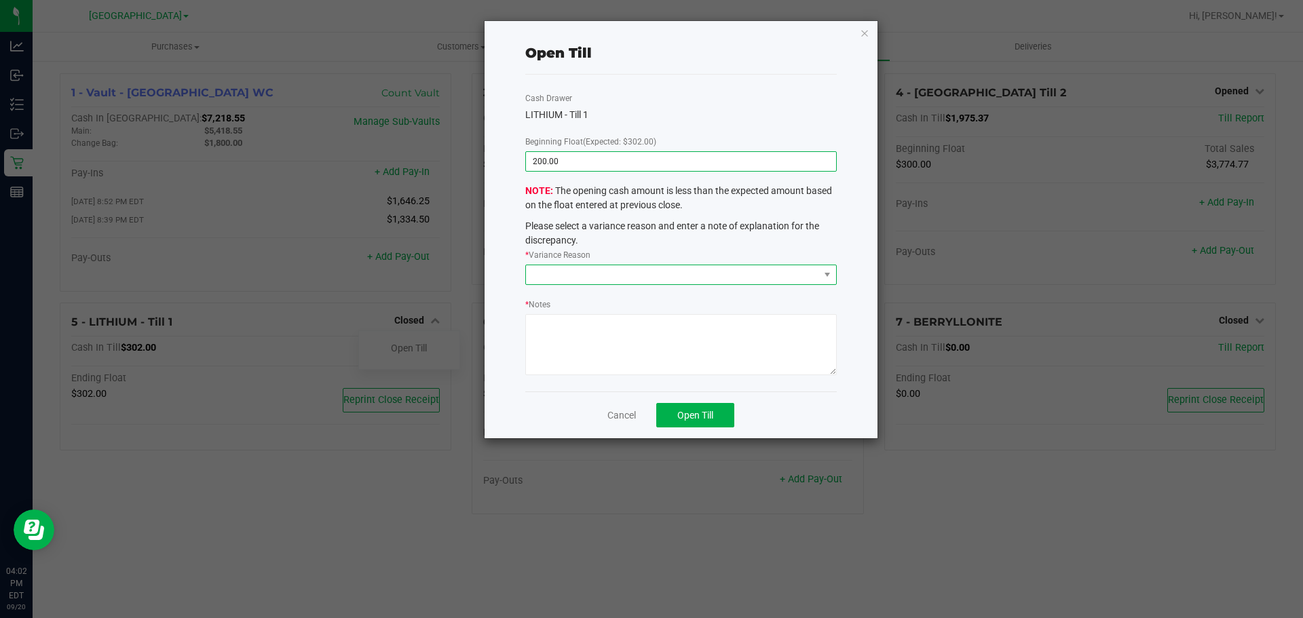
type input "$200.00"
click at [825, 280] on span at bounding box center [827, 274] width 17 height 19
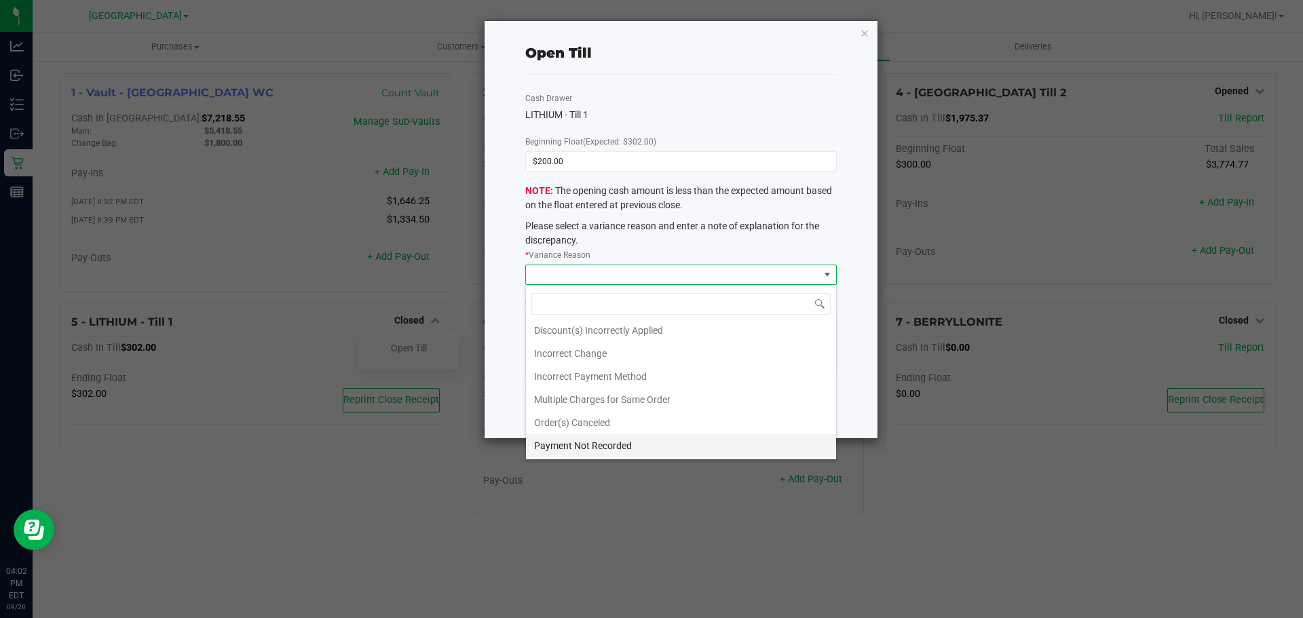
click at [588, 443] on li "Payment Not Recorded" at bounding box center [681, 445] width 310 height 23
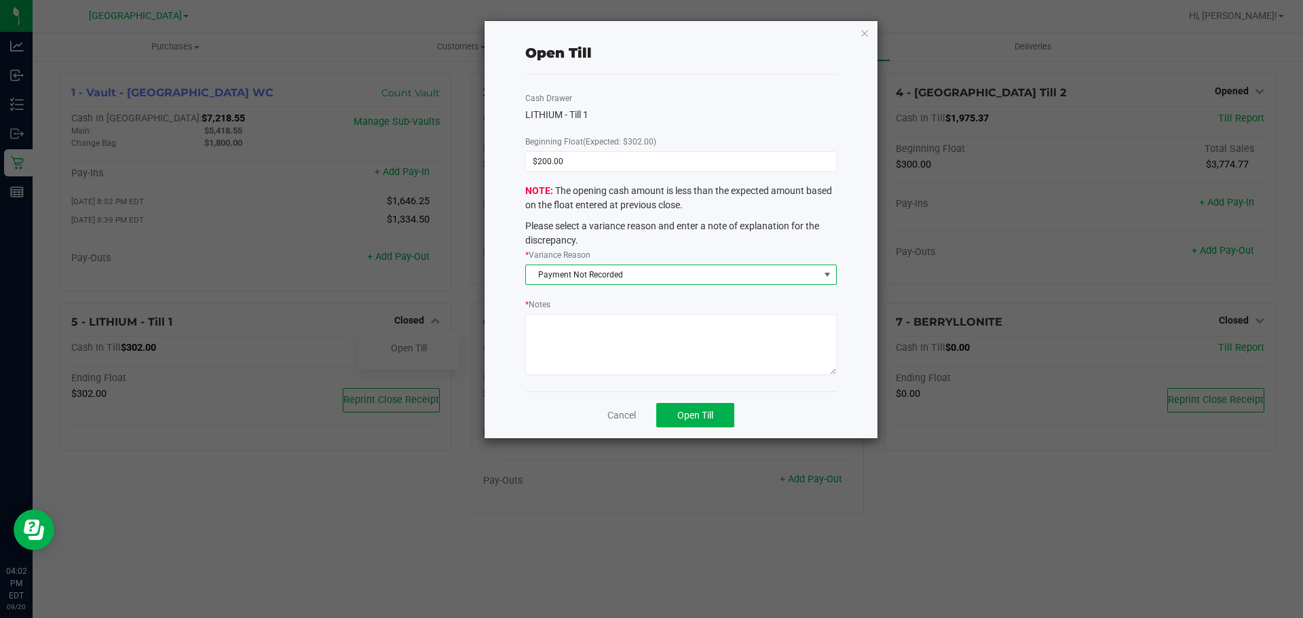
click at [584, 328] on textarea "* Notes" at bounding box center [681, 344] width 312 height 61
click at [536, 320] on textarea "* Notes" at bounding box center [681, 344] width 312 height 61
click at [601, 348] on textarea "* Notes" at bounding box center [681, 344] width 312 height 61
type textarea "Til incorrectly closed on 9/19 with $302, actual count $300. Fixing error."
click at [708, 416] on span "Open Till" at bounding box center [695, 415] width 36 height 11
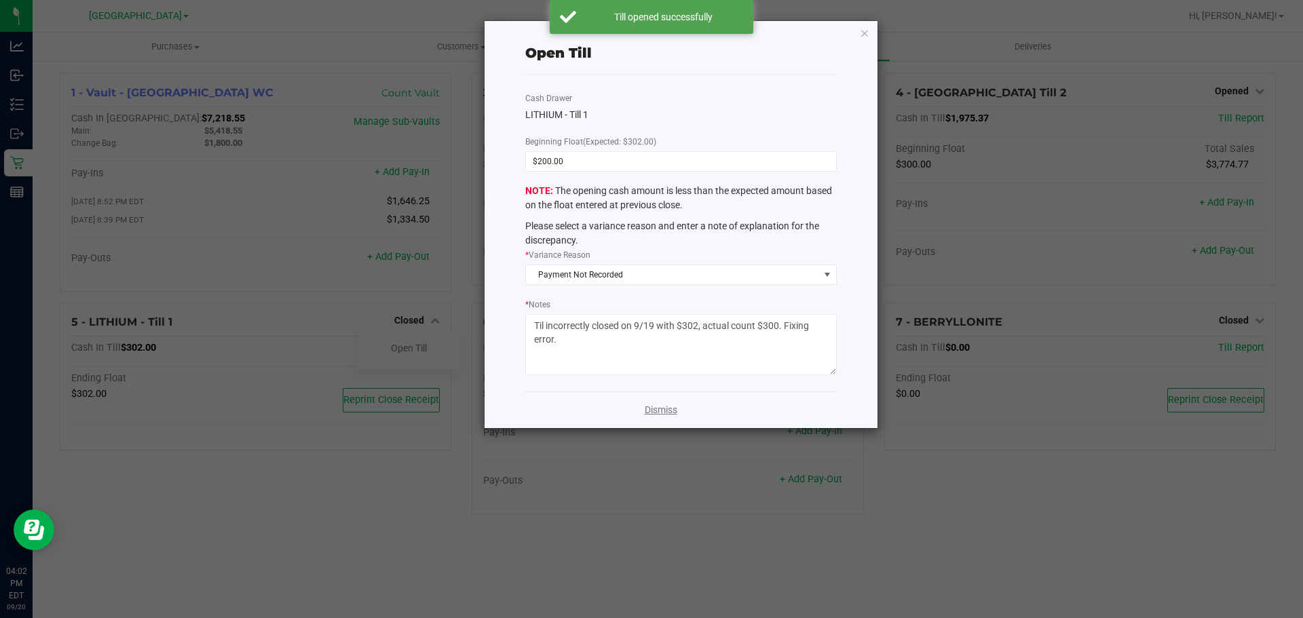
click at [655, 409] on link "Dismiss" at bounding box center [661, 410] width 33 height 14
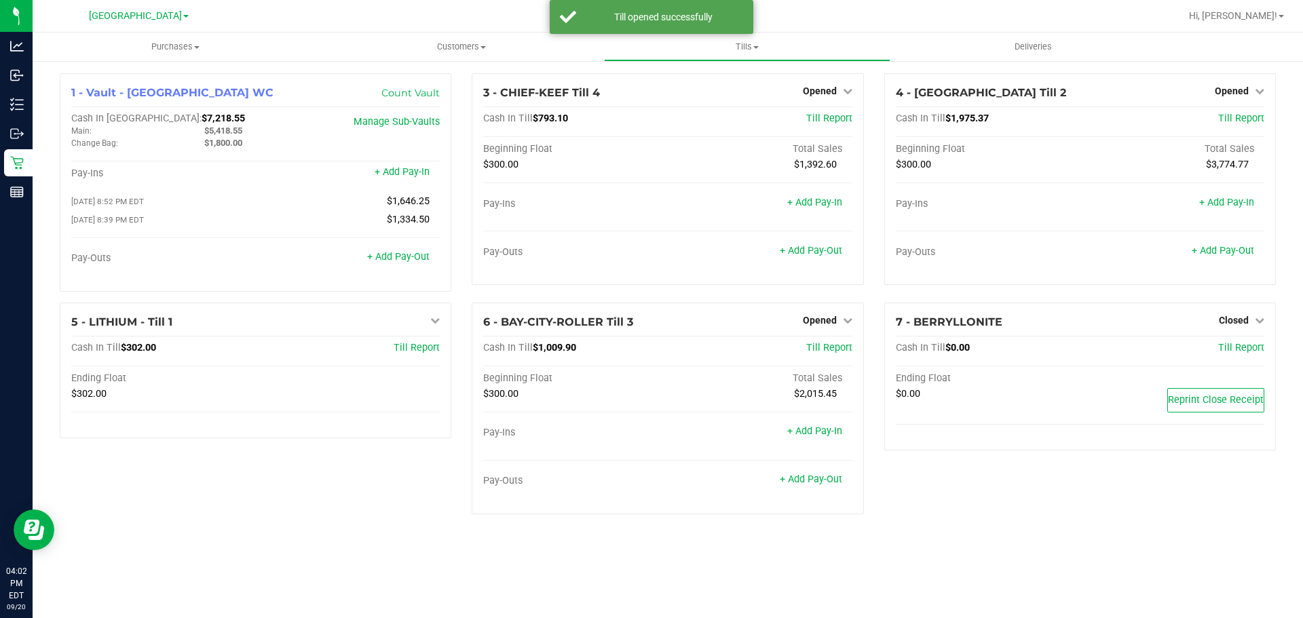
drag, startPoint x: 359, startPoint y: 512, endPoint x: 367, endPoint y: 468, distance: 44.2
click at [358, 513] on div "5 - LITHIUM - Till 1 Open Till Cash In Till $302.00 Till Report Ending Float $3…" at bounding box center [256, 414] width 412 height 223
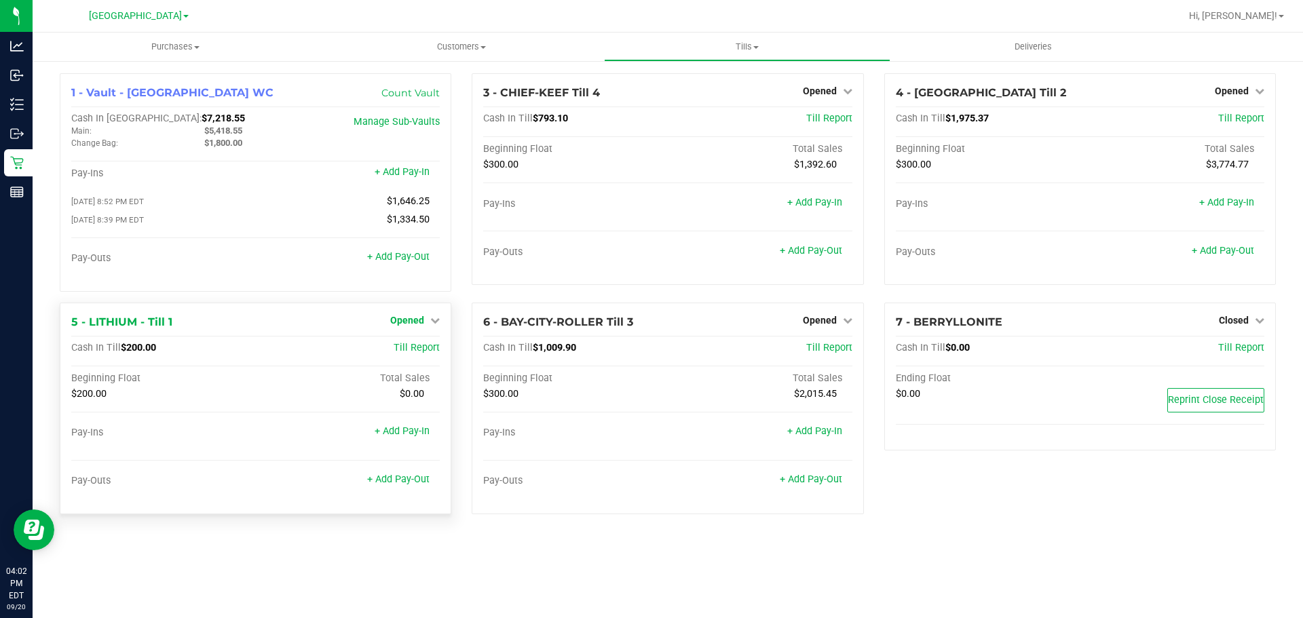
click at [422, 320] on span "Opened" at bounding box center [407, 320] width 34 height 11
click at [419, 354] on link "Close Till" at bounding box center [409, 348] width 37 height 11
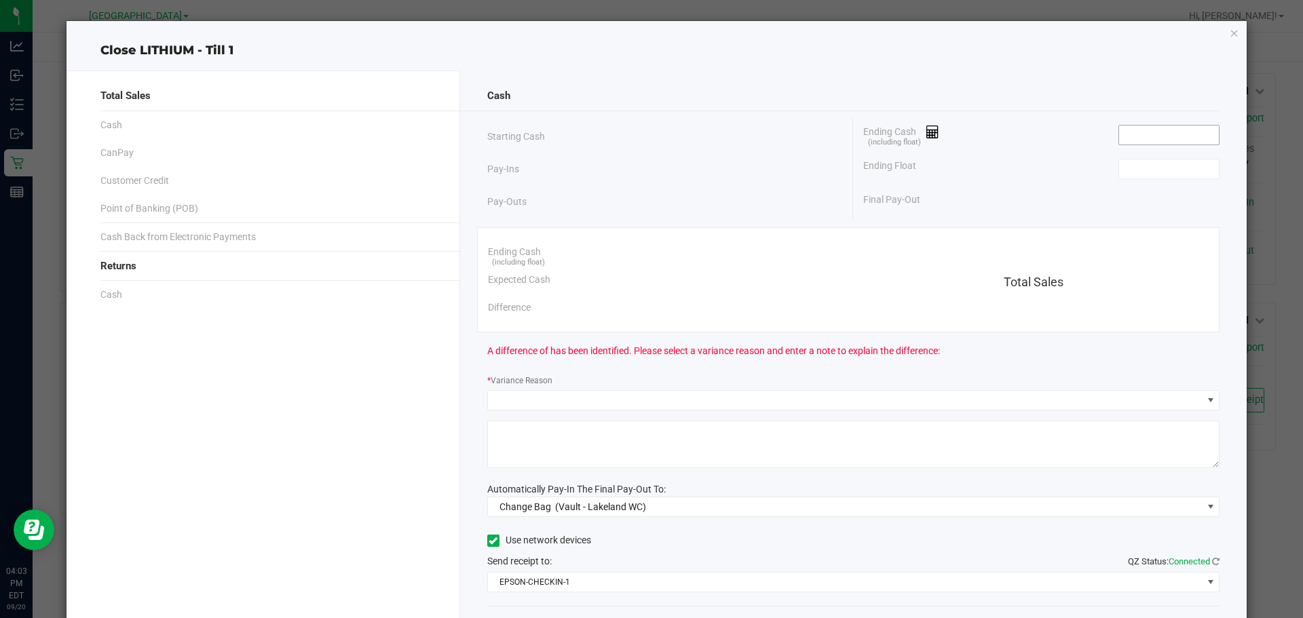
click at [1135, 135] on input at bounding box center [1169, 135] width 100 height 19
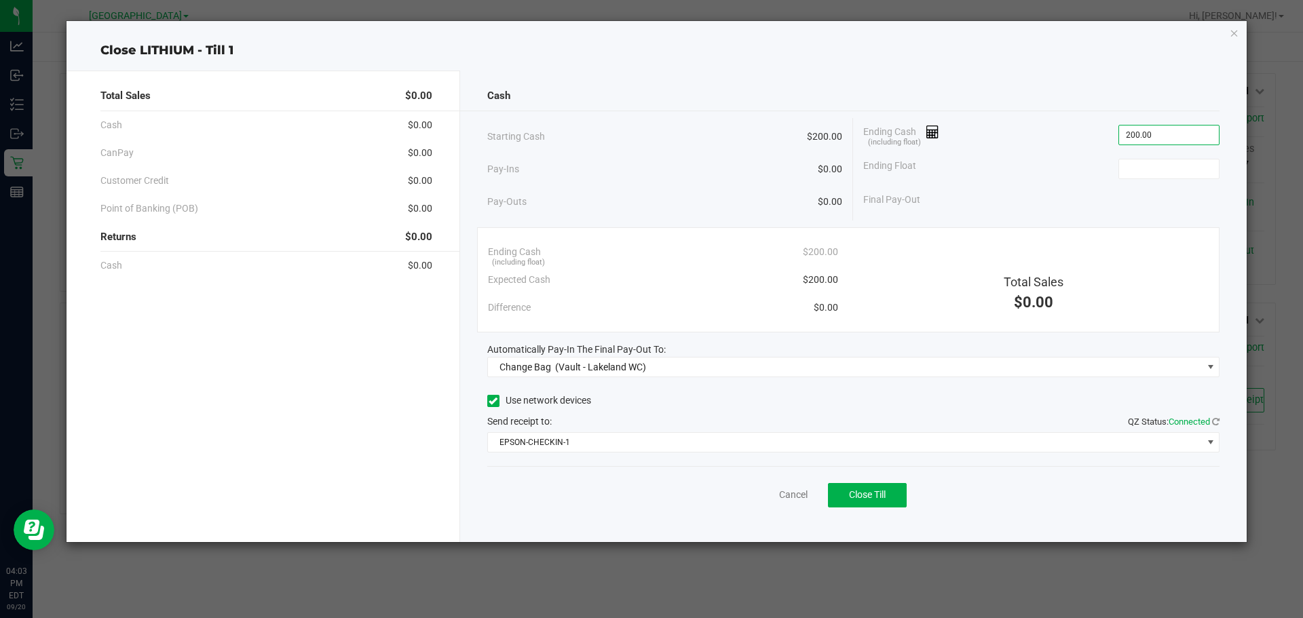
type input "$200.00"
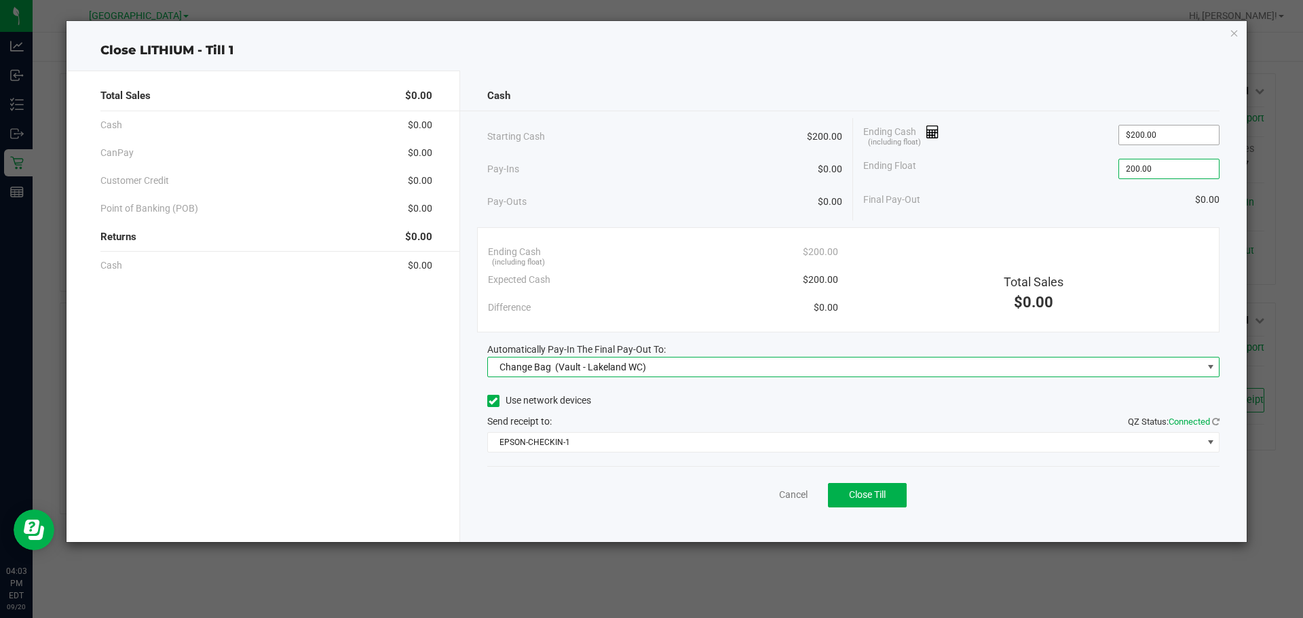
type input "$200.00"
click at [539, 372] on span "Change Bag" at bounding box center [526, 367] width 52 height 11
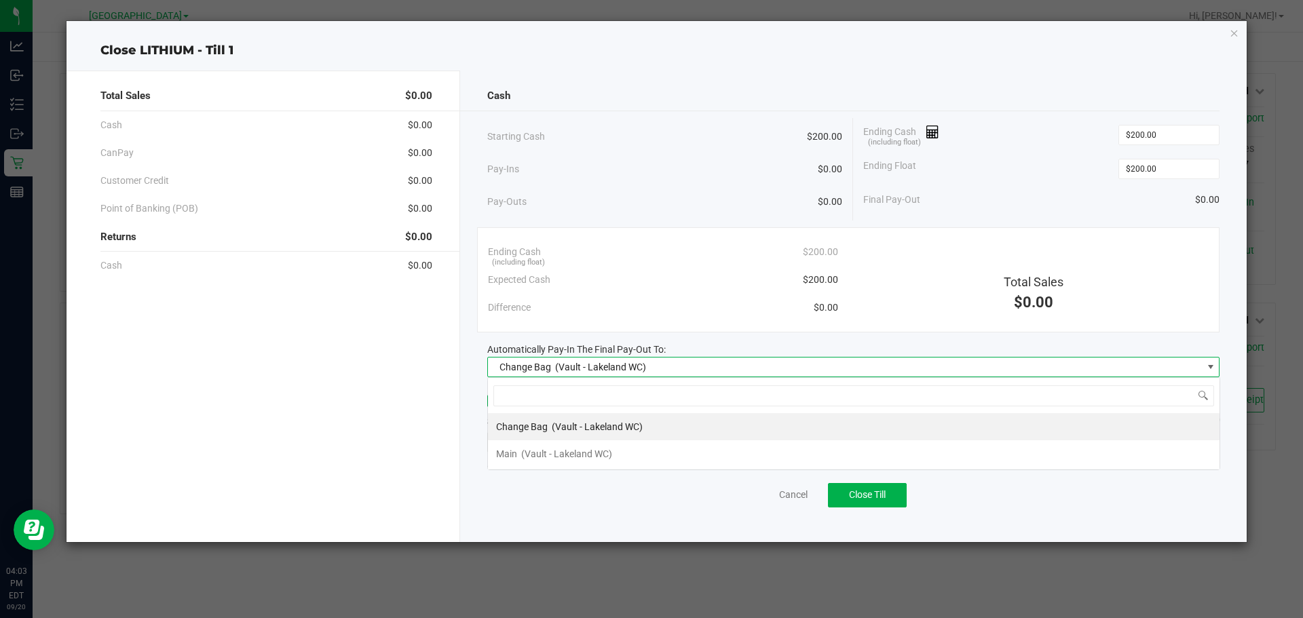
scroll to position [20, 732]
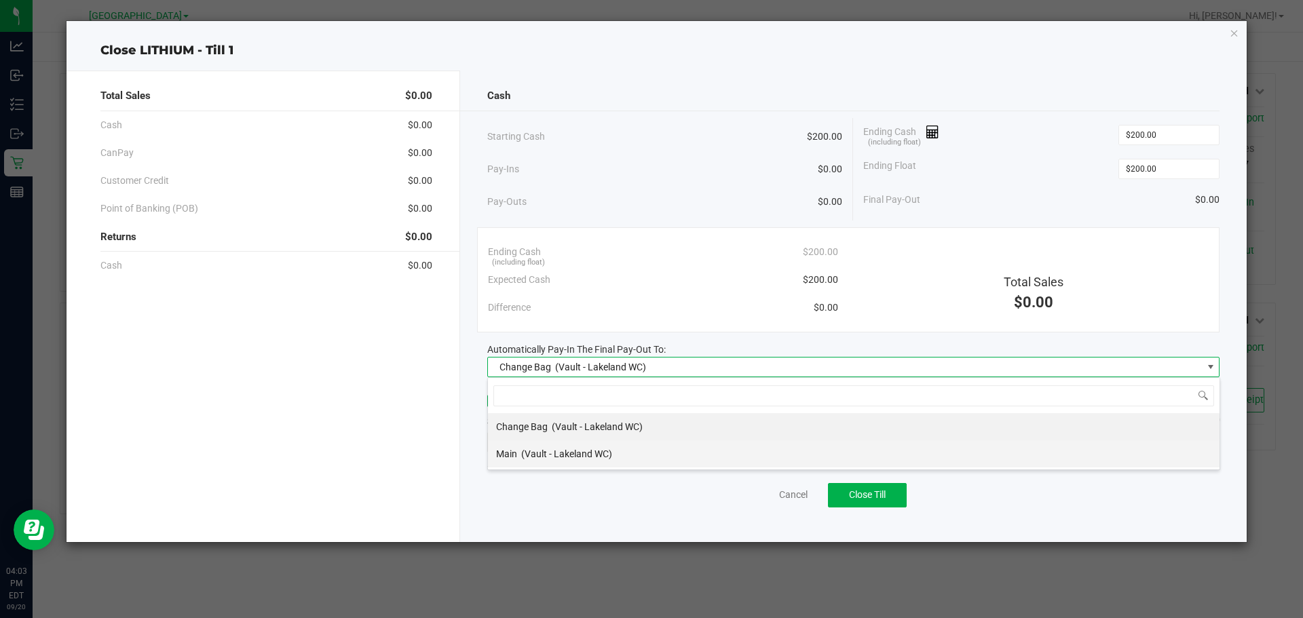
click at [509, 451] on span "Main" at bounding box center [506, 454] width 21 height 11
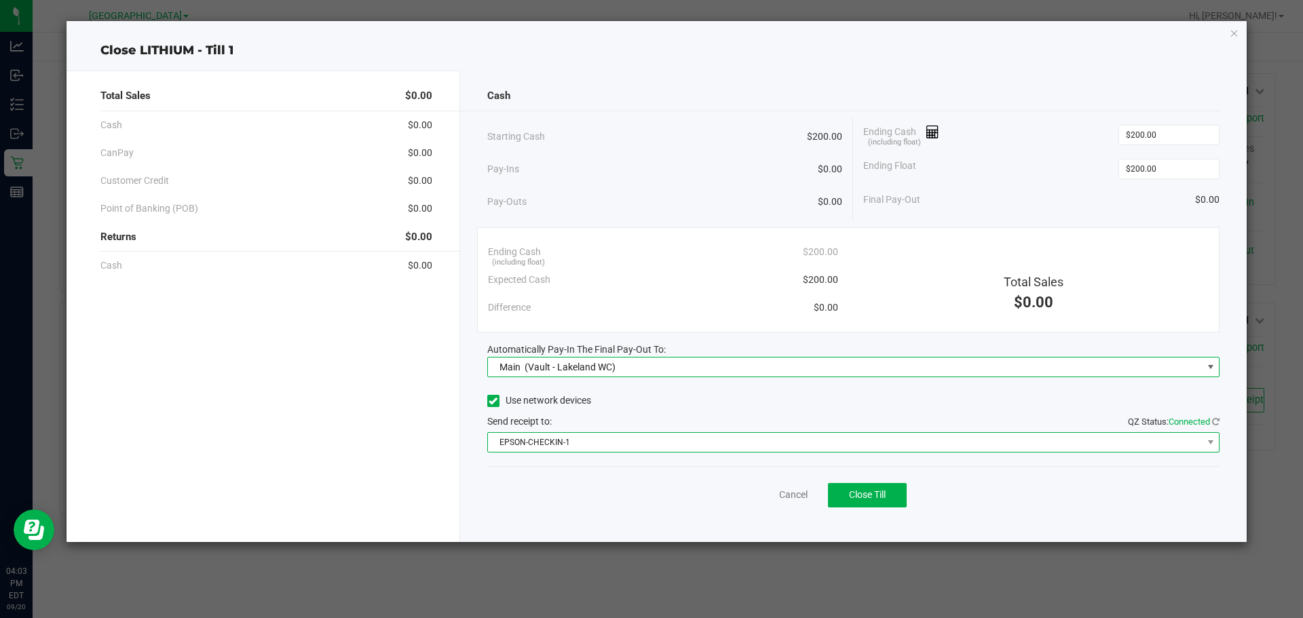
click at [563, 444] on span "EPSON-CHECKIN-1" at bounding box center [845, 442] width 715 height 19
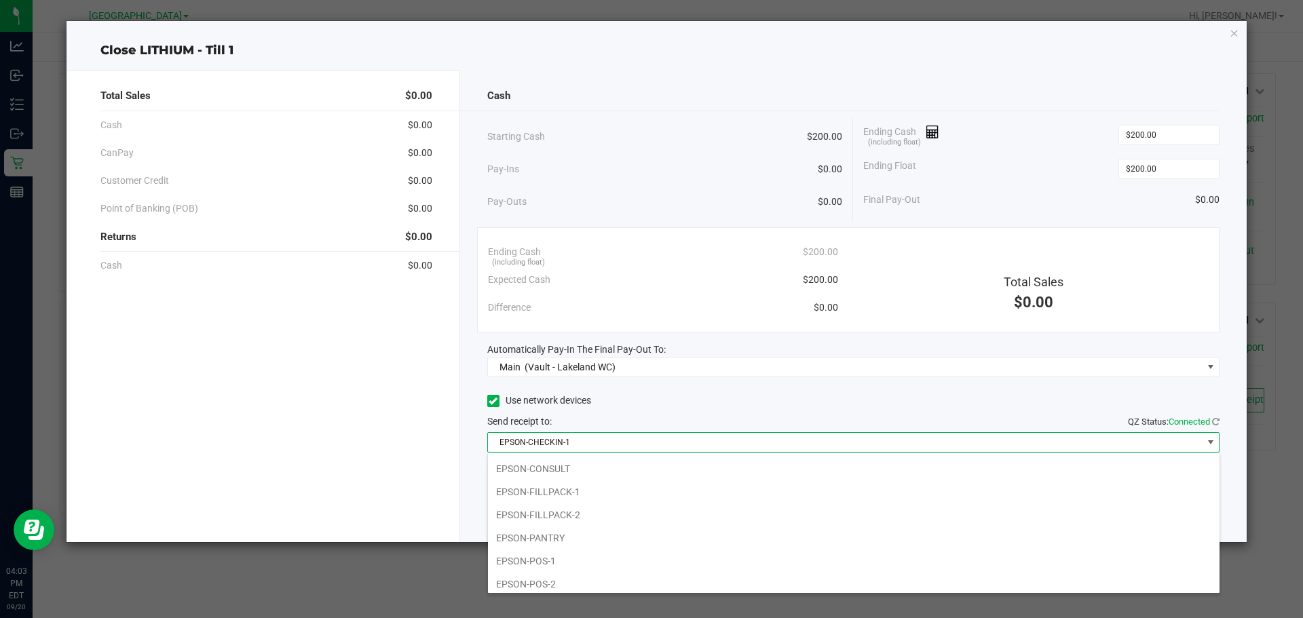
scroll to position [0, 0]
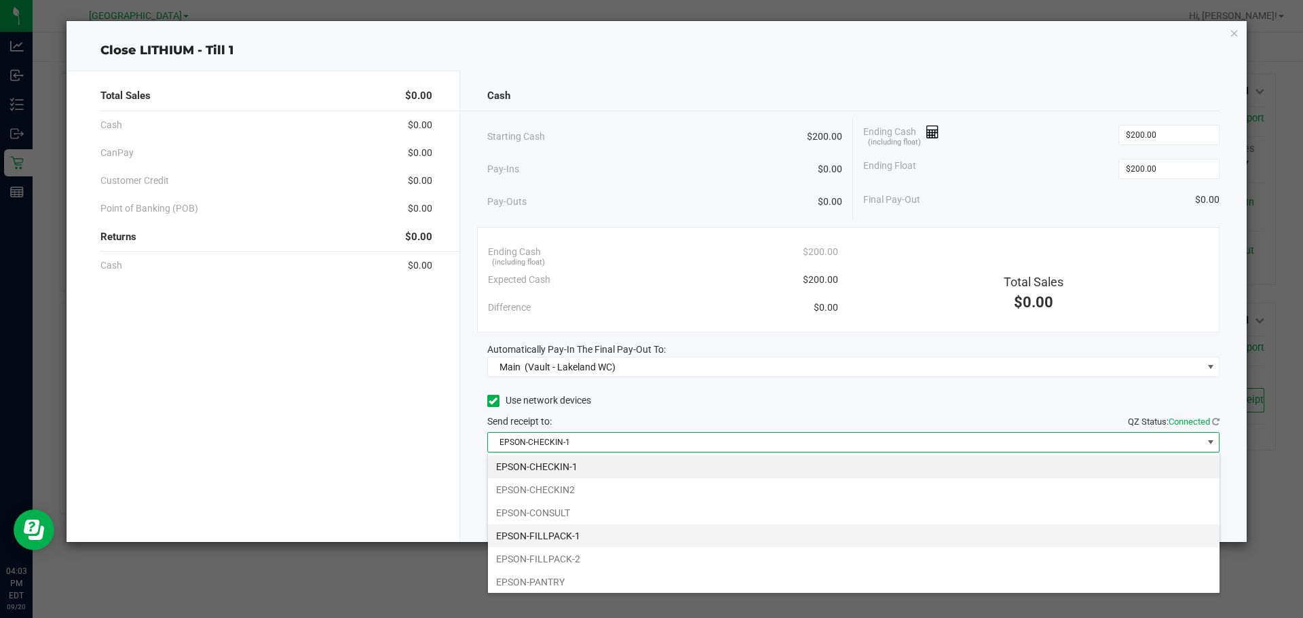
click at [562, 536] on li "EPSON-FILLPACK-1" at bounding box center [854, 536] width 732 height 23
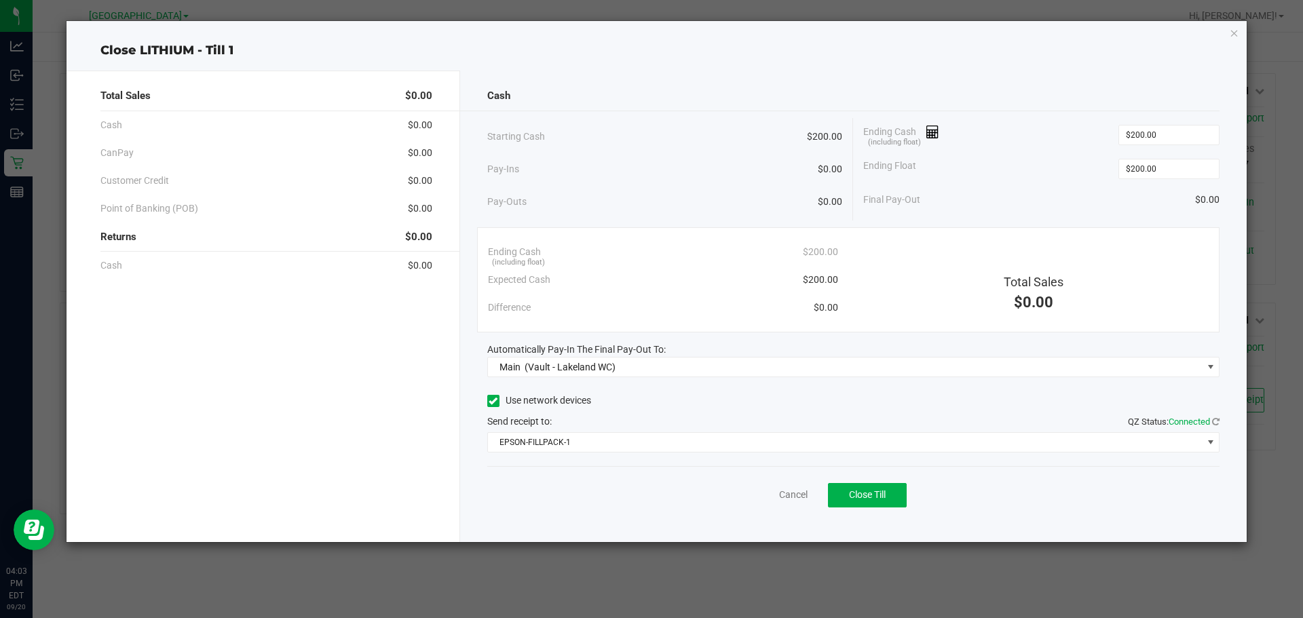
click at [625, 502] on div "Cancel Close Till" at bounding box center [853, 492] width 733 height 52
click at [868, 498] on span "Close Till" at bounding box center [867, 494] width 37 height 11
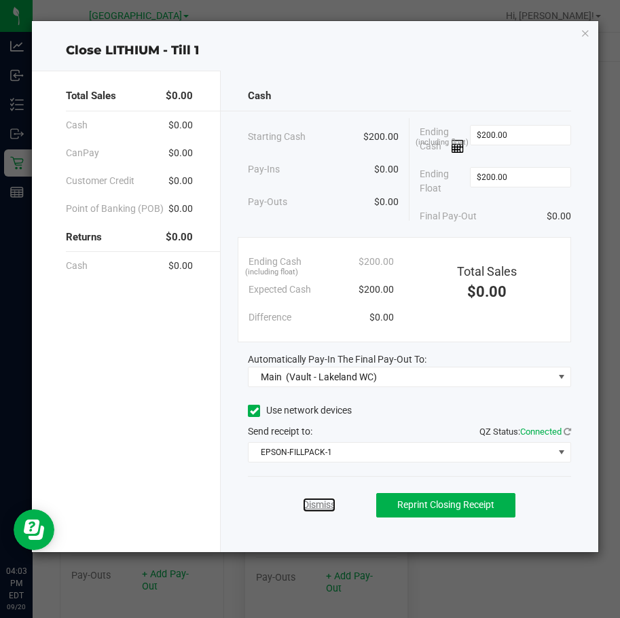
drag, startPoint x: 320, startPoint y: 506, endPoint x: 333, endPoint y: 493, distance: 18.3
click at [321, 504] on link "Dismiss" at bounding box center [319, 505] width 33 height 14
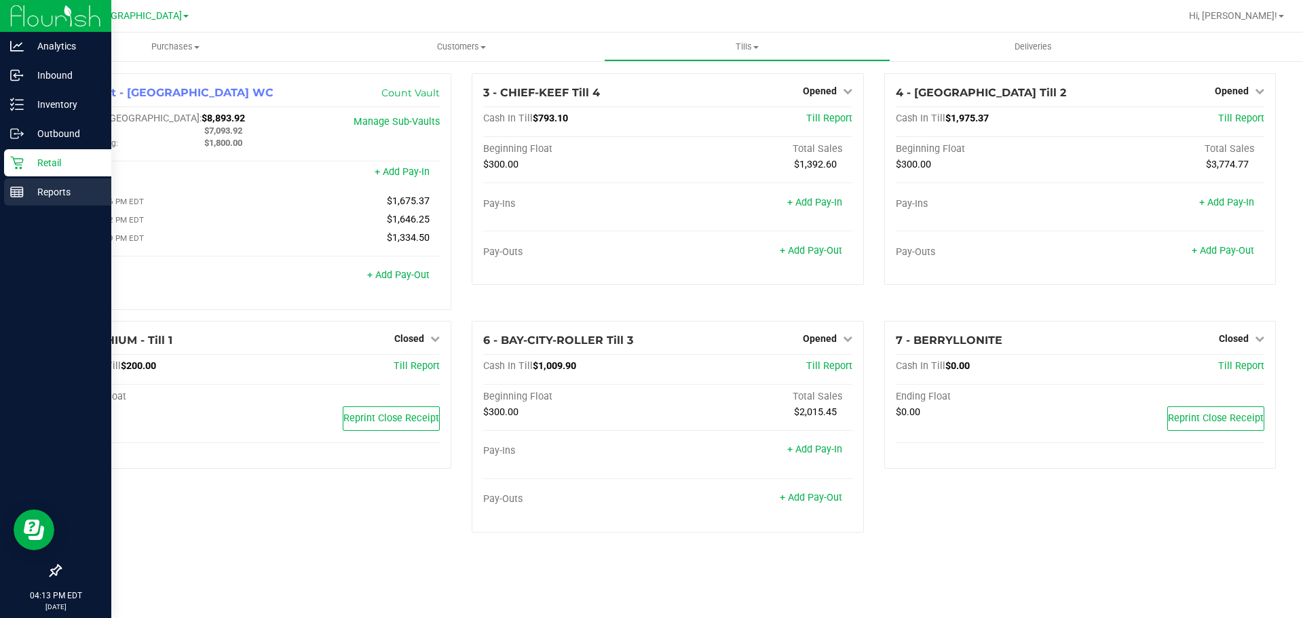
click at [41, 185] on p "Reports" at bounding box center [64, 192] width 81 height 16
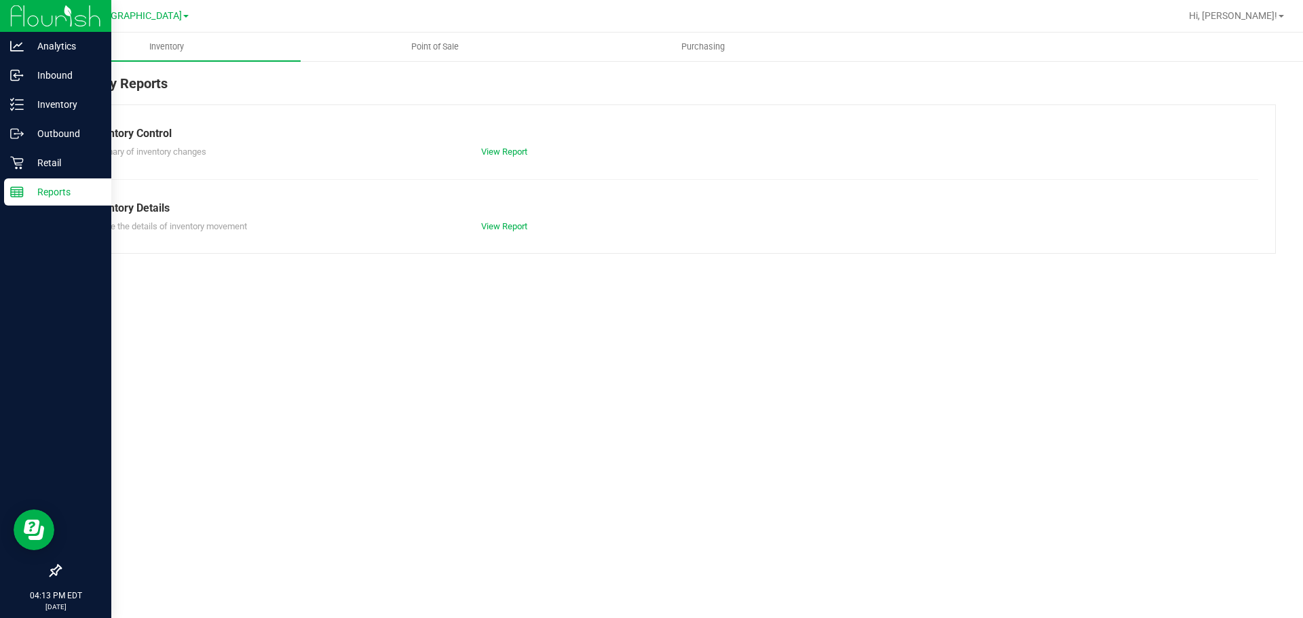
click at [55, 195] on p "Reports" at bounding box center [64, 192] width 81 height 16
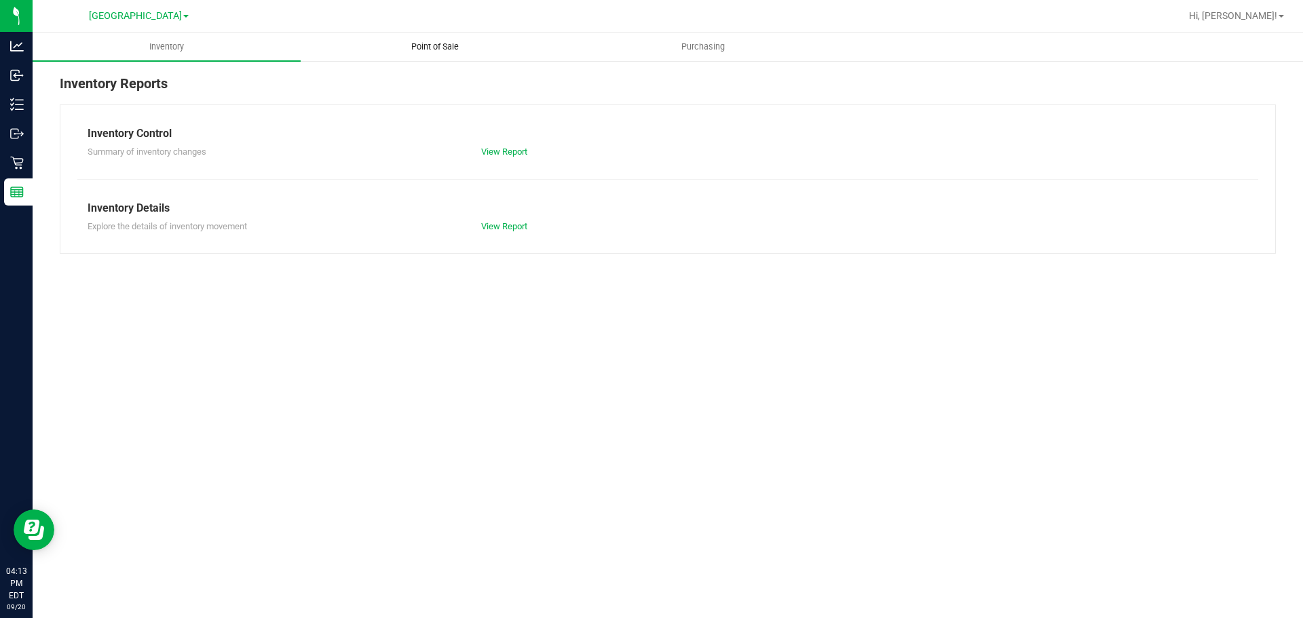
click at [442, 51] on span "Point of Sale" at bounding box center [435, 47] width 84 height 12
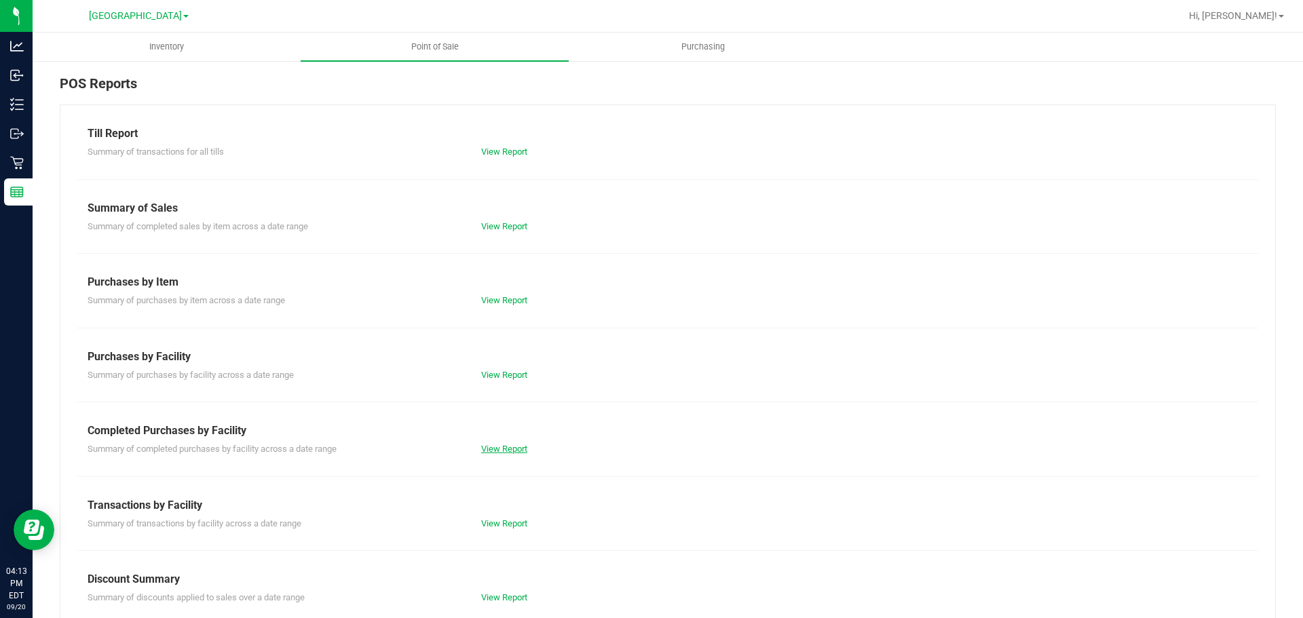
click at [510, 447] on link "View Report" at bounding box center [504, 449] width 46 height 10
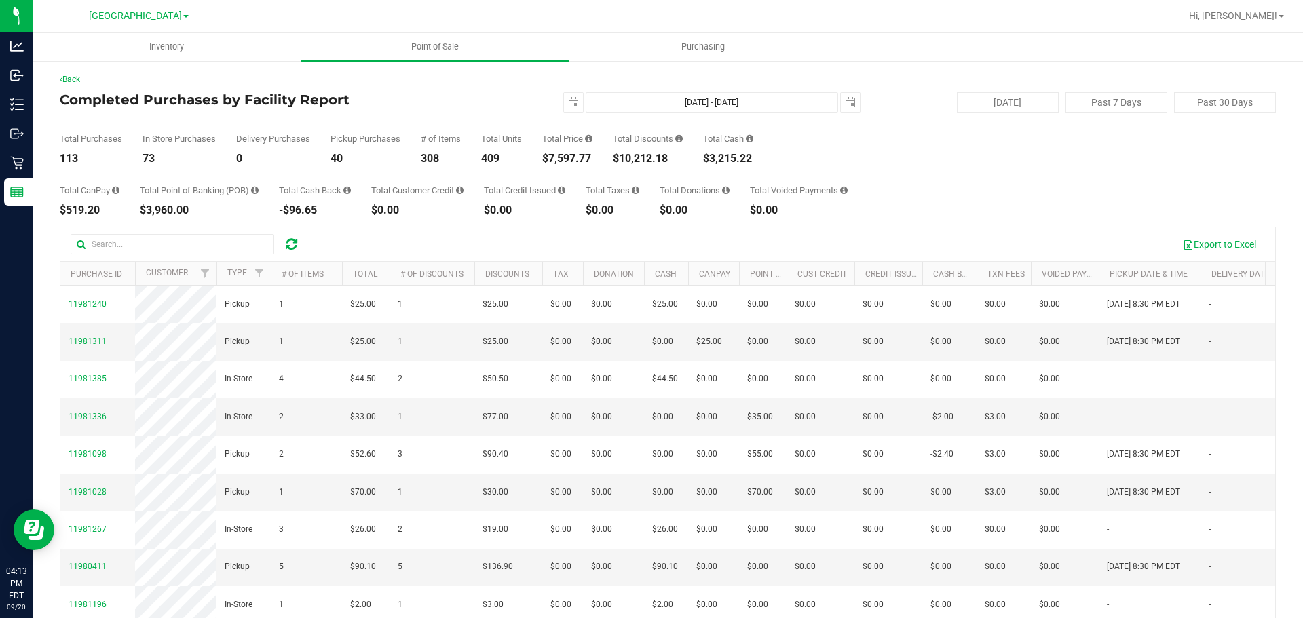
click at [152, 18] on span "[GEOGRAPHIC_DATA]" at bounding box center [135, 16] width 93 height 12
click at [83, 48] on link "[PERSON_NAME]" at bounding box center [138, 48] width 198 height 18
click at [568, 103] on span "select" at bounding box center [573, 102] width 11 height 11
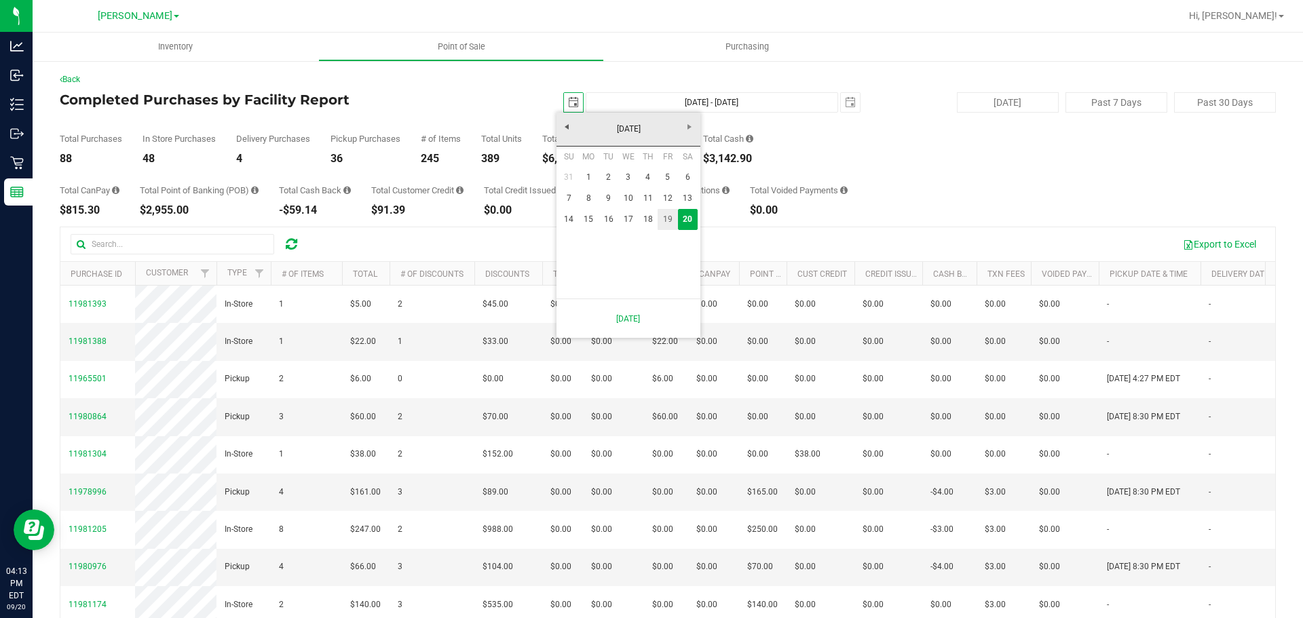
click at [668, 219] on link "19" at bounding box center [668, 219] width 20 height 21
type input "2025-09-19"
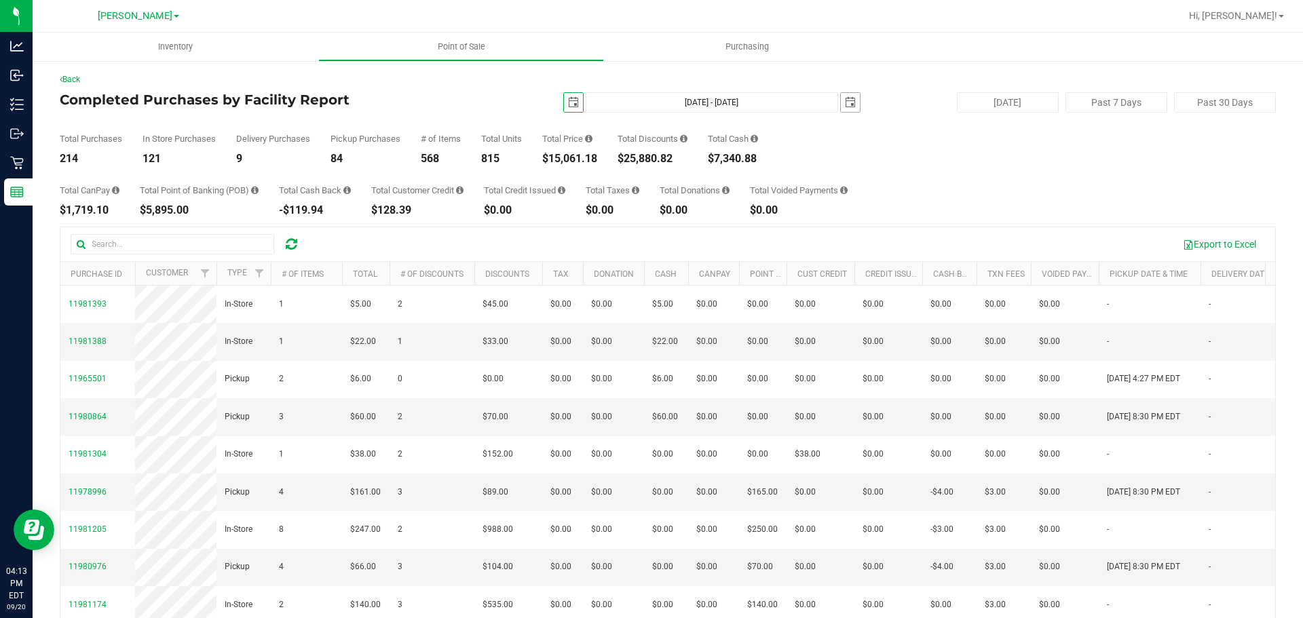
click at [845, 100] on span "select" at bounding box center [850, 102] width 11 height 11
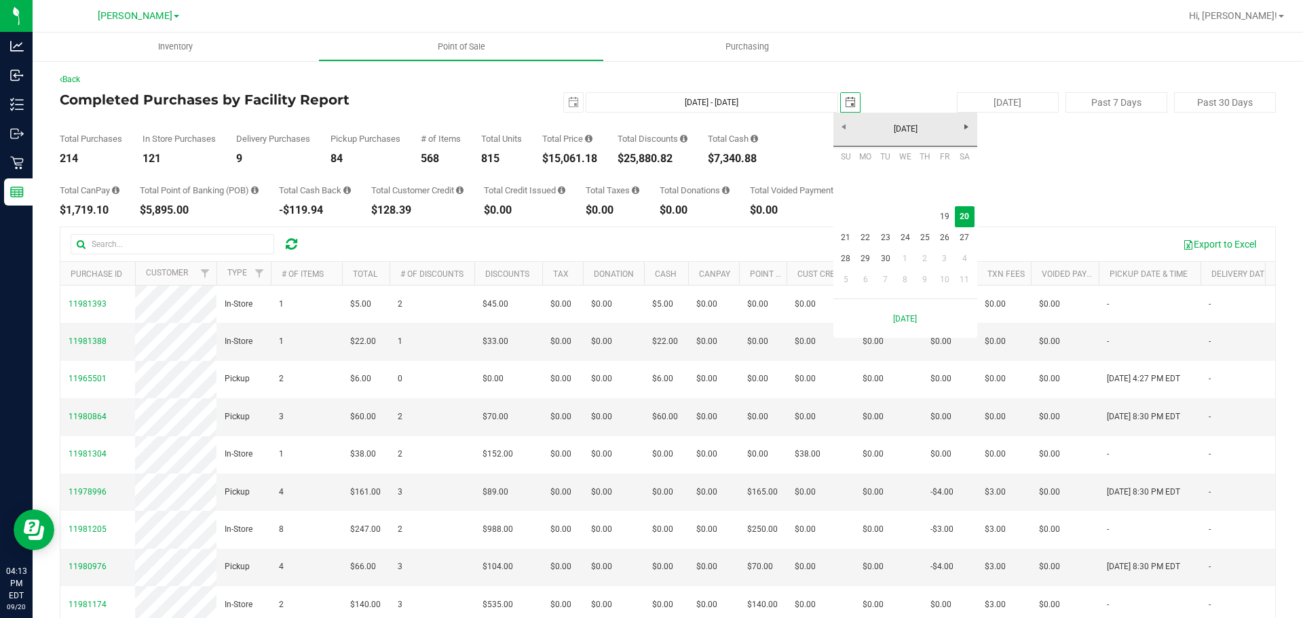
scroll to position [0, 34]
drag, startPoint x: 938, startPoint y: 213, endPoint x: 950, endPoint y: 214, distance: 12.2
click at [940, 212] on link "19" at bounding box center [945, 216] width 20 height 21
type input "Sep 19, 2025 - Sep 19, 2025"
type input "2025-09-19"
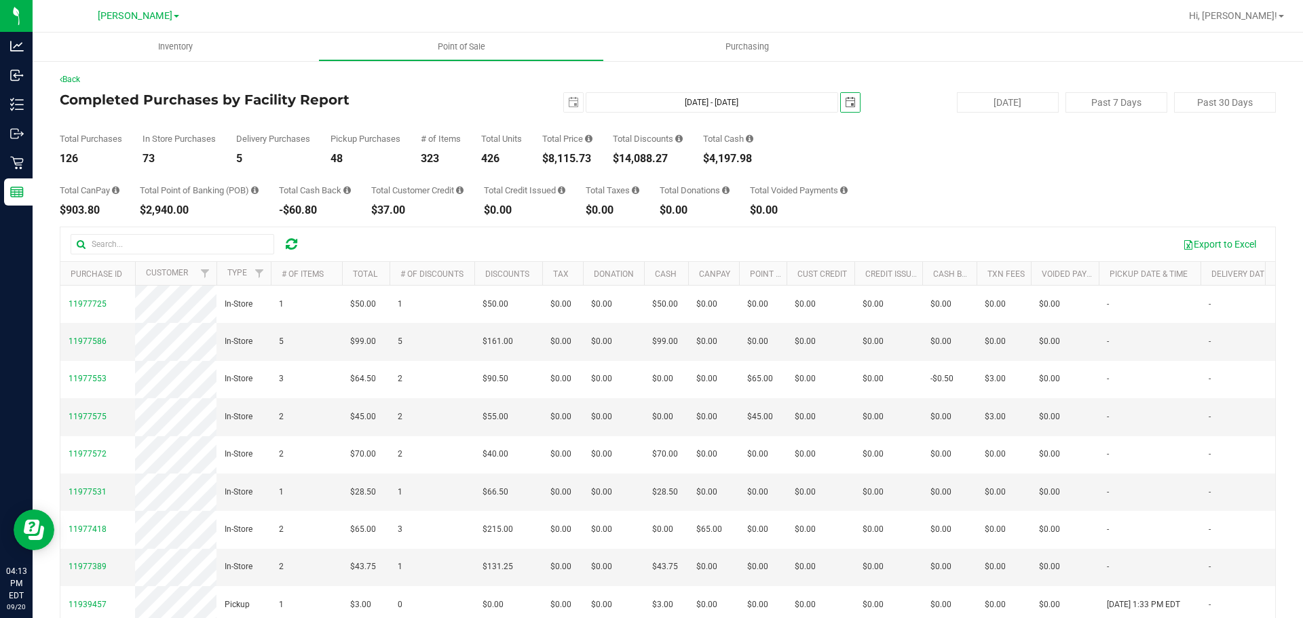
click at [974, 179] on div "Total CanPay $903.80 Total Point of Banking (POB) $2,940.00 Total Cash Back -$6…" at bounding box center [668, 190] width 1216 height 52
click at [977, 176] on div "Total CanPay $903.80 Total Point of Banking (POB) $2,940.00 Total Cash Back -$6…" at bounding box center [668, 190] width 1216 height 52
click at [142, 14] on span "[PERSON_NAME]" at bounding box center [135, 16] width 75 height 12
click at [83, 67] on link "[GEOGRAPHIC_DATA]" at bounding box center [138, 66] width 198 height 18
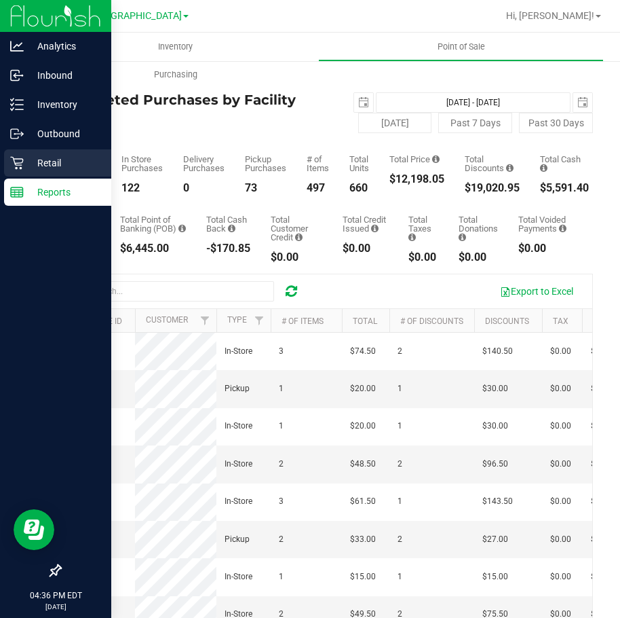
click at [39, 166] on p "Retail" at bounding box center [64, 163] width 81 height 16
